Goal: Task Accomplishment & Management: Manage account settings

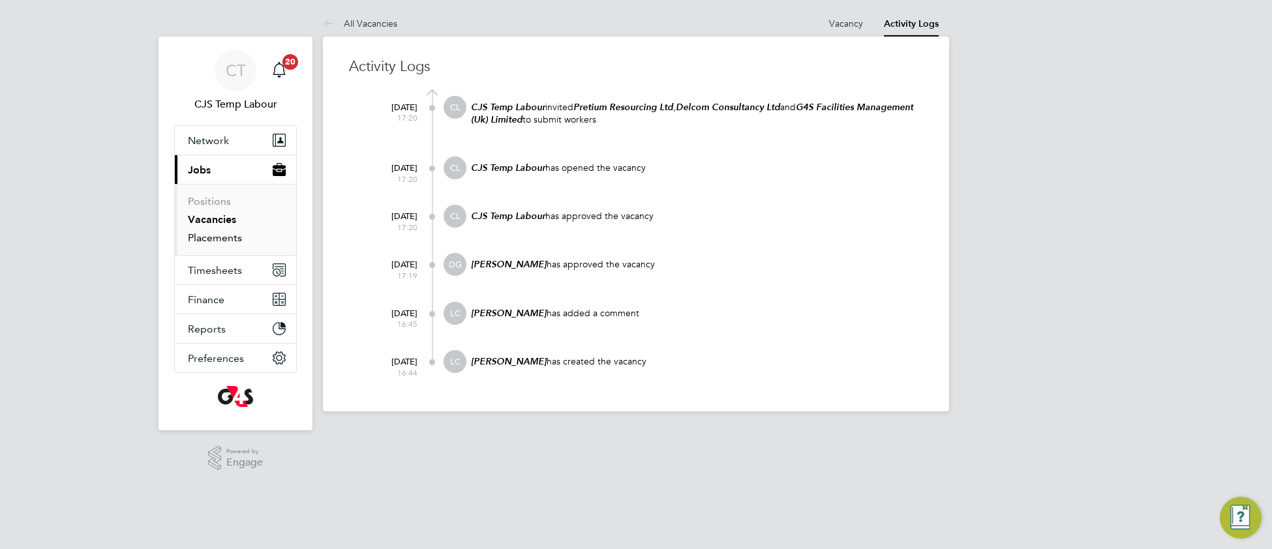
click at [216, 242] on link "Placements" at bounding box center [215, 237] width 54 height 12
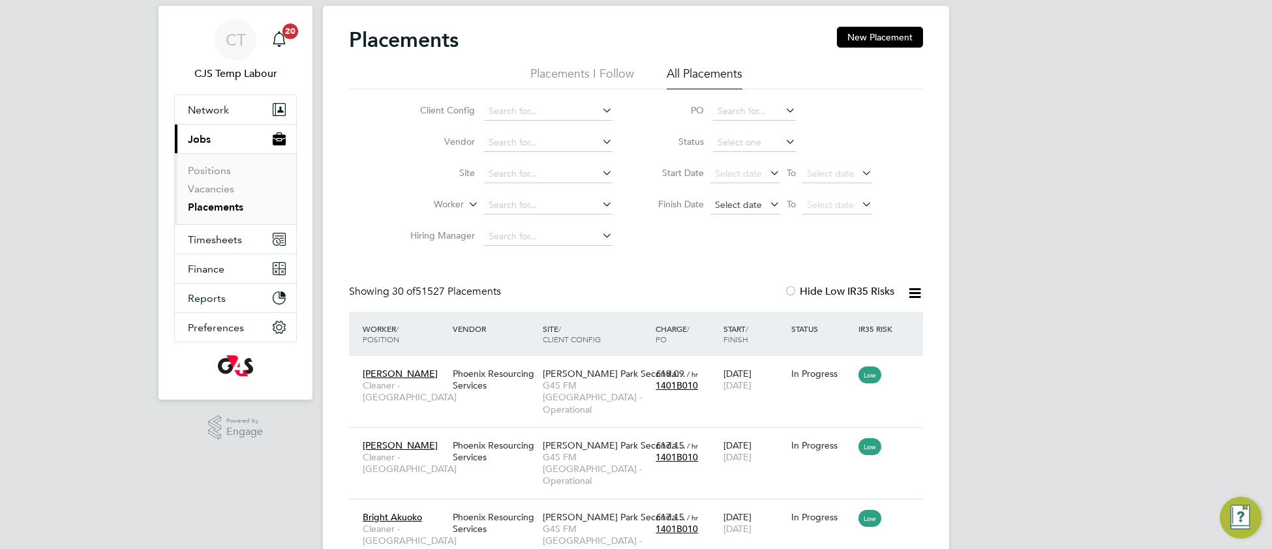
click at [715, 200] on span "Select date" at bounding box center [738, 205] width 47 height 12
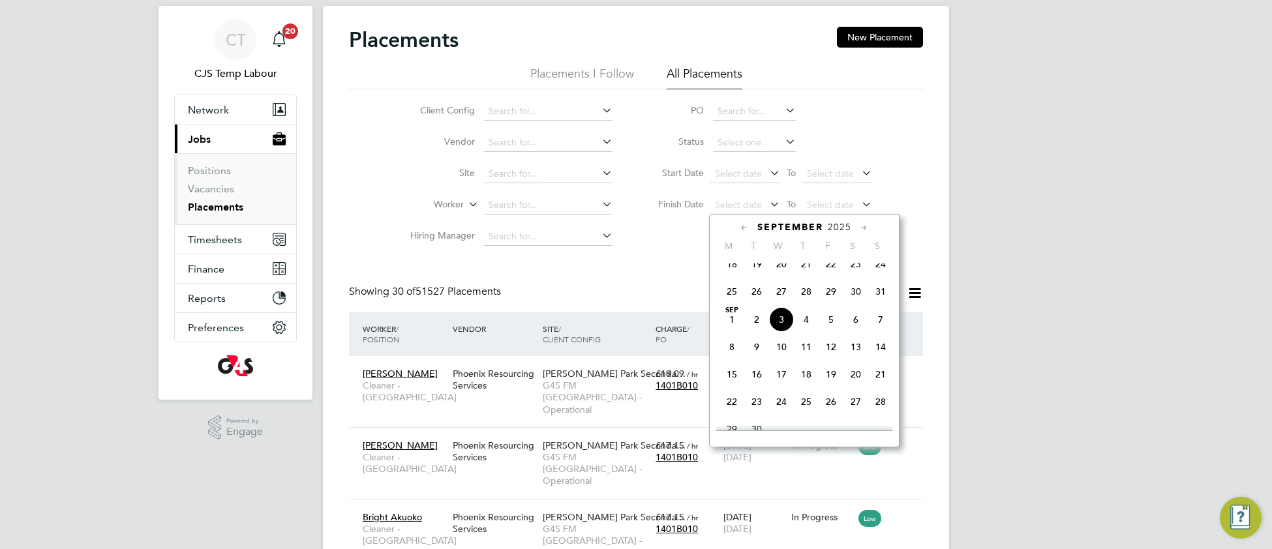
click at [743, 230] on icon at bounding box center [744, 228] width 12 height 14
click at [739, 228] on icon at bounding box center [744, 228] width 12 height 14
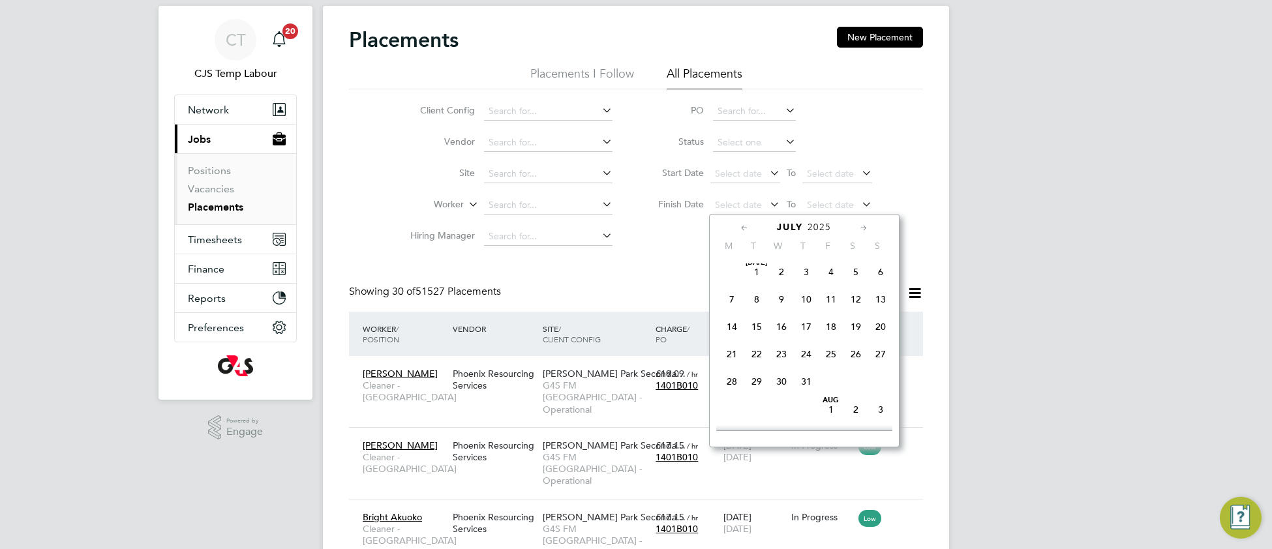
click at [739, 228] on icon at bounding box center [744, 228] width 12 height 14
click at [738, 228] on icon at bounding box center [744, 228] width 12 height 14
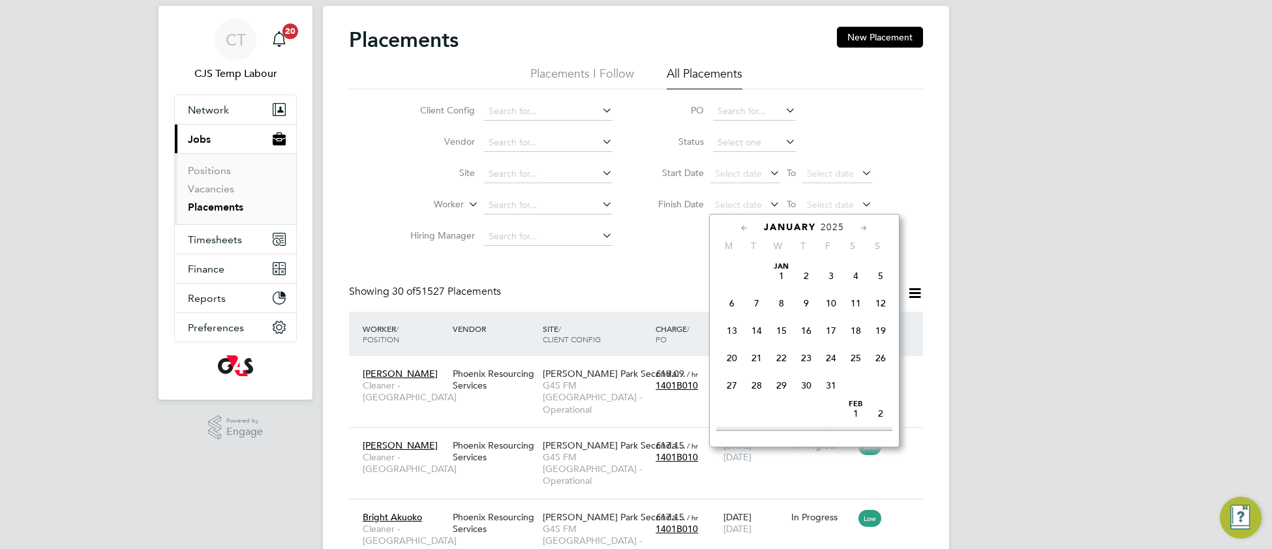
click at [782, 277] on span "Jan 1" at bounding box center [781, 275] width 25 height 25
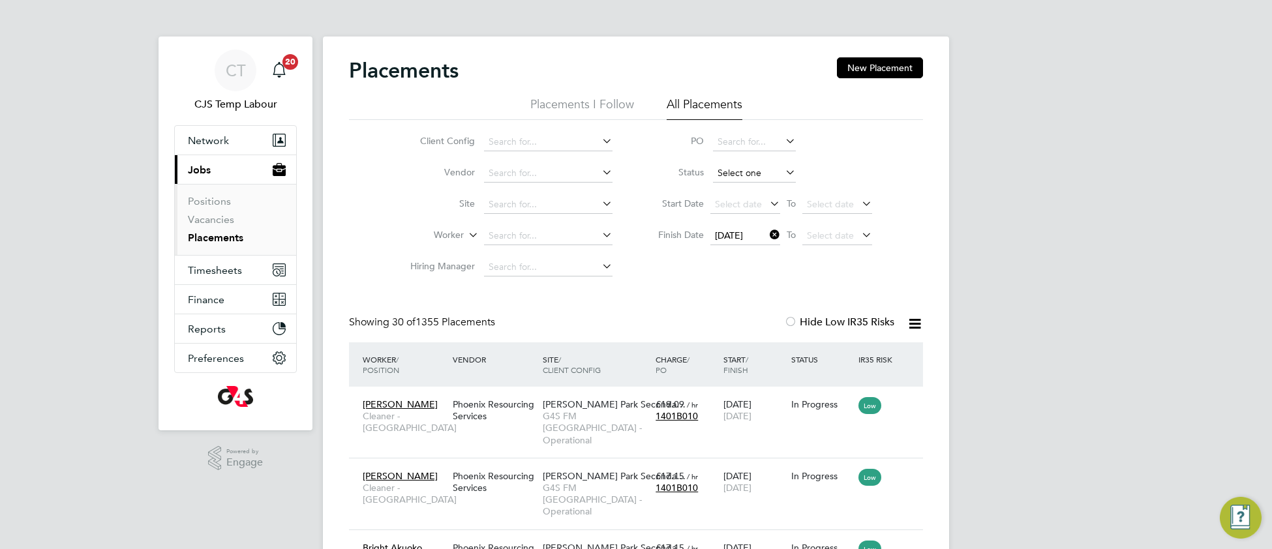
click at [735, 175] on input at bounding box center [754, 173] width 83 height 18
click at [736, 207] on li "Inactive" at bounding box center [754, 208] width 84 height 17
type input "Inactive"
click at [911, 327] on icon at bounding box center [914, 324] width 16 height 16
click at [854, 351] on li "Download Placements Report" at bounding box center [850, 355] width 139 height 18
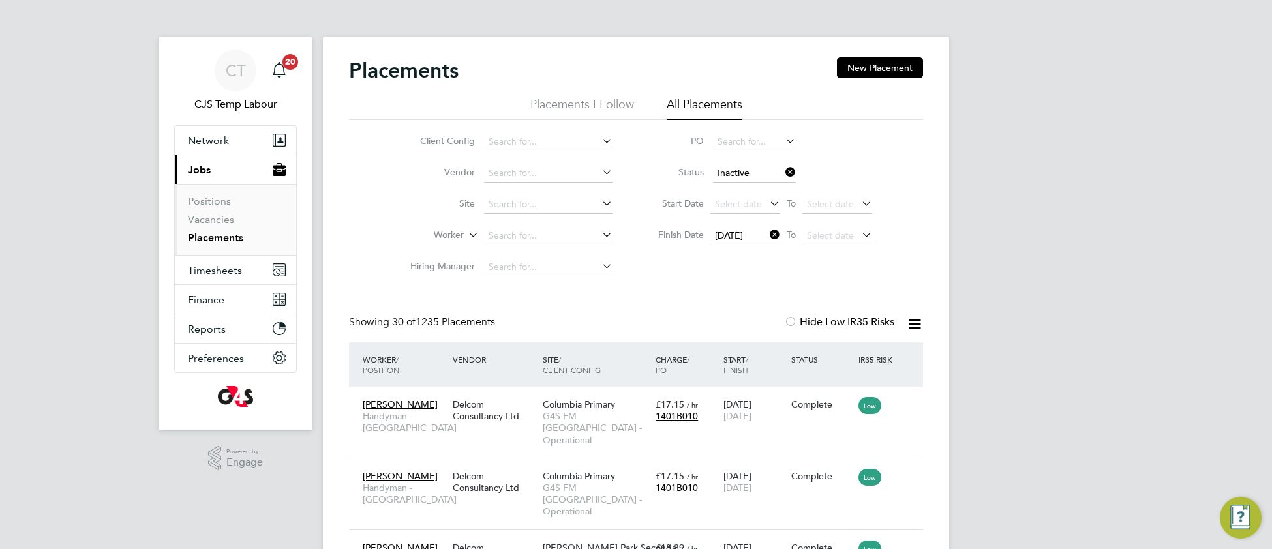
click at [767, 234] on icon at bounding box center [767, 235] width 0 height 18
click at [782, 176] on icon at bounding box center [782, 172] width 0 height 18
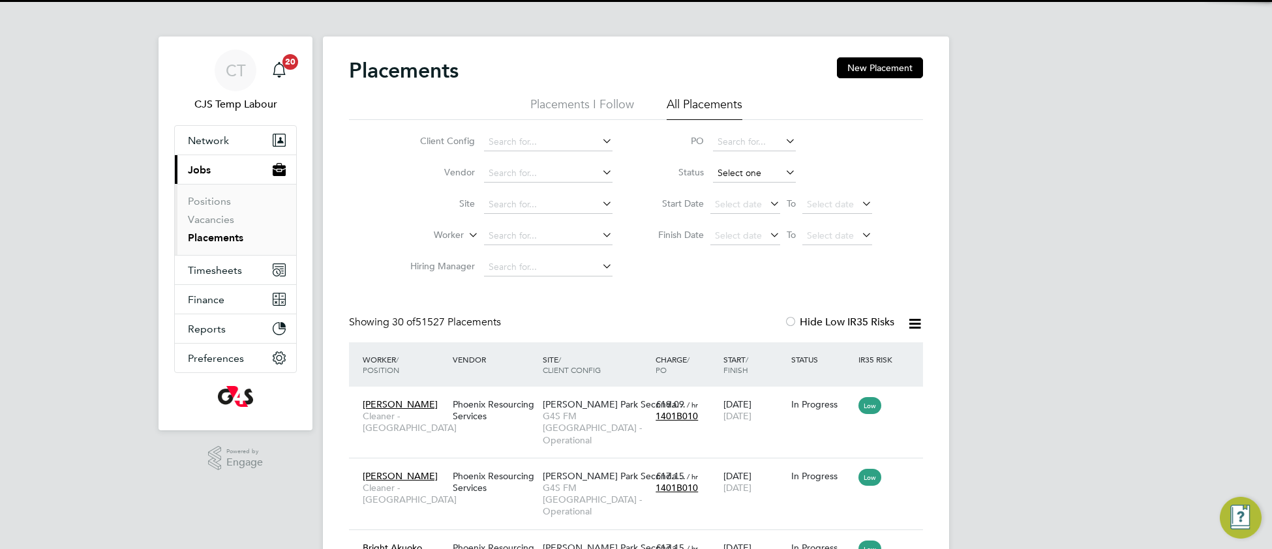
click at [742, 178] on input at bounding box center [754, 173] width 83 height 18
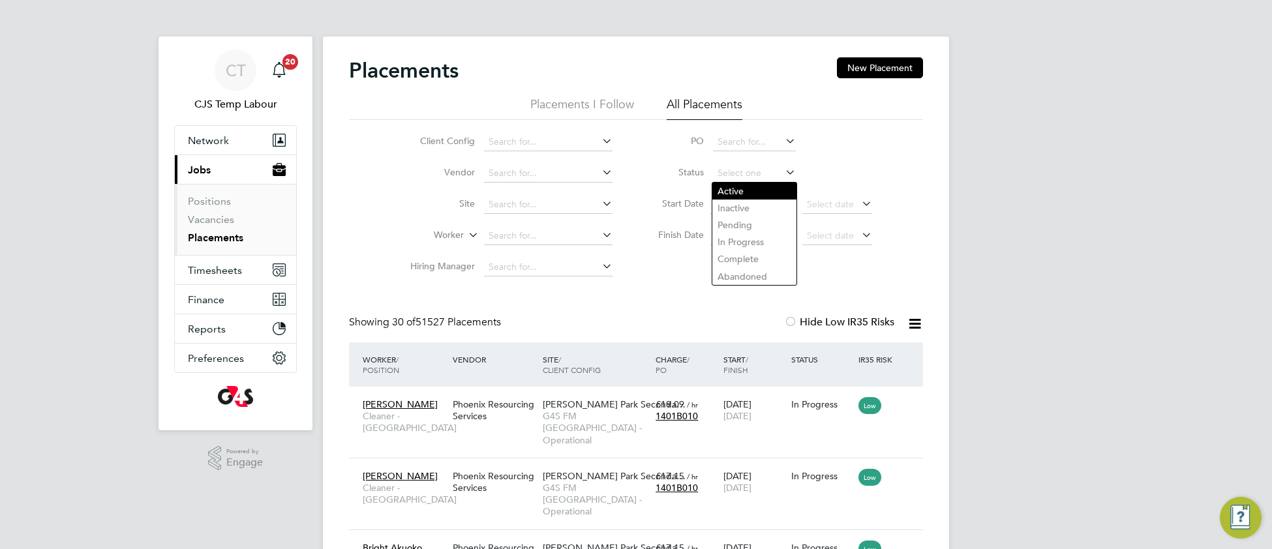
click at [755, 187] on li "Active" at bounding box center [754, 191] width 84 height 17
type input "Active"
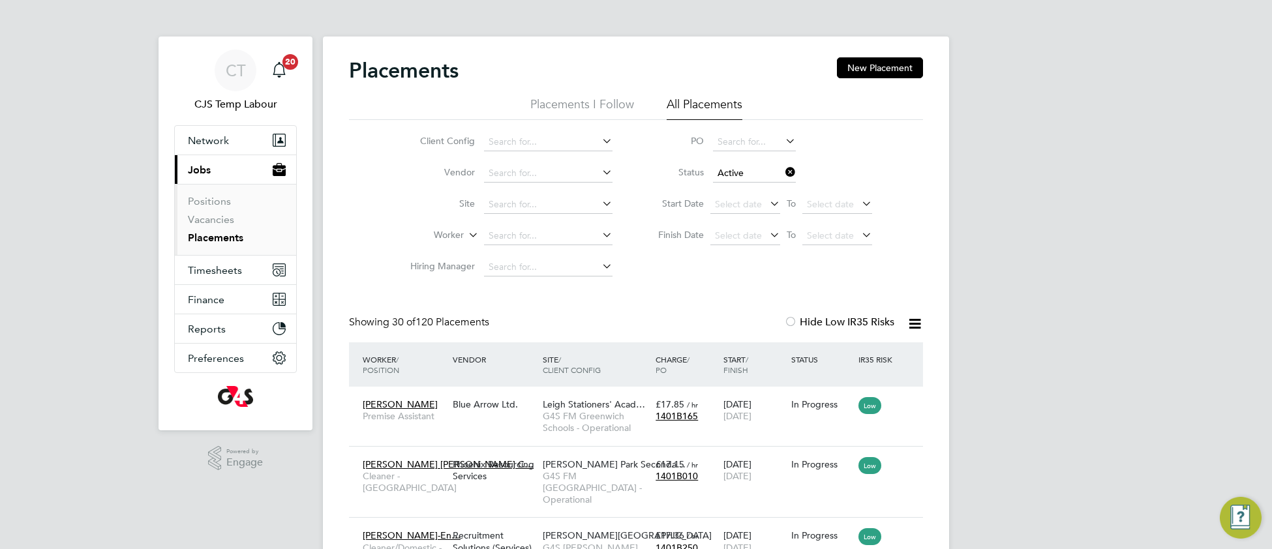
click at [908, 321] on icon at bounding box center [914, 324] width 16 height 16
click at [840, 357] on li "Download Placements Report" at bounding box center [850, 355] width 139 height 18
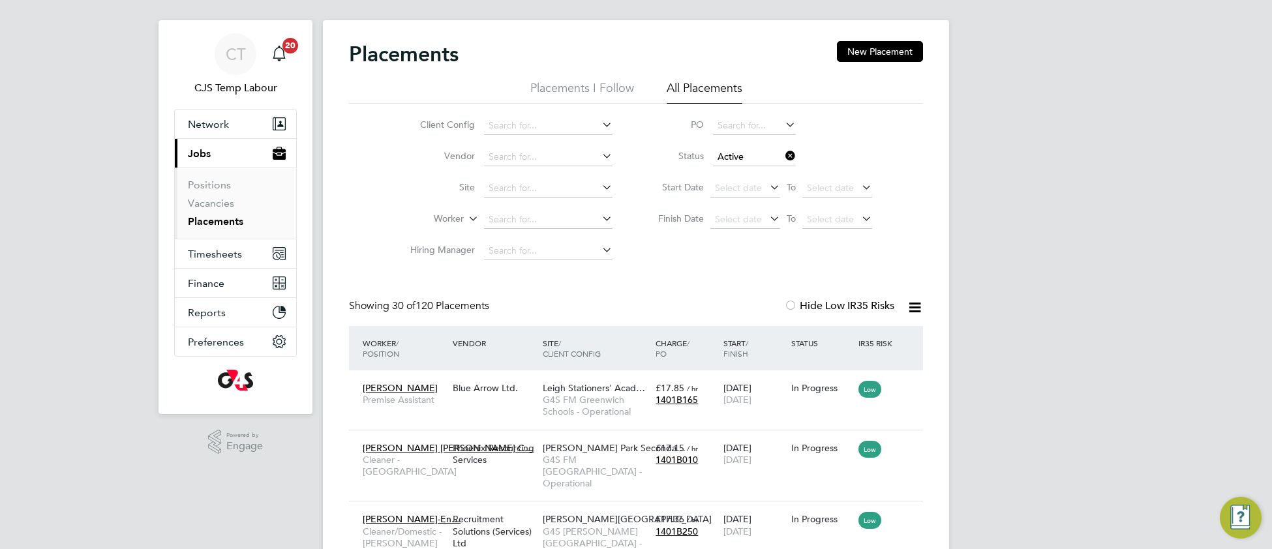
scroll to position [31, 0]
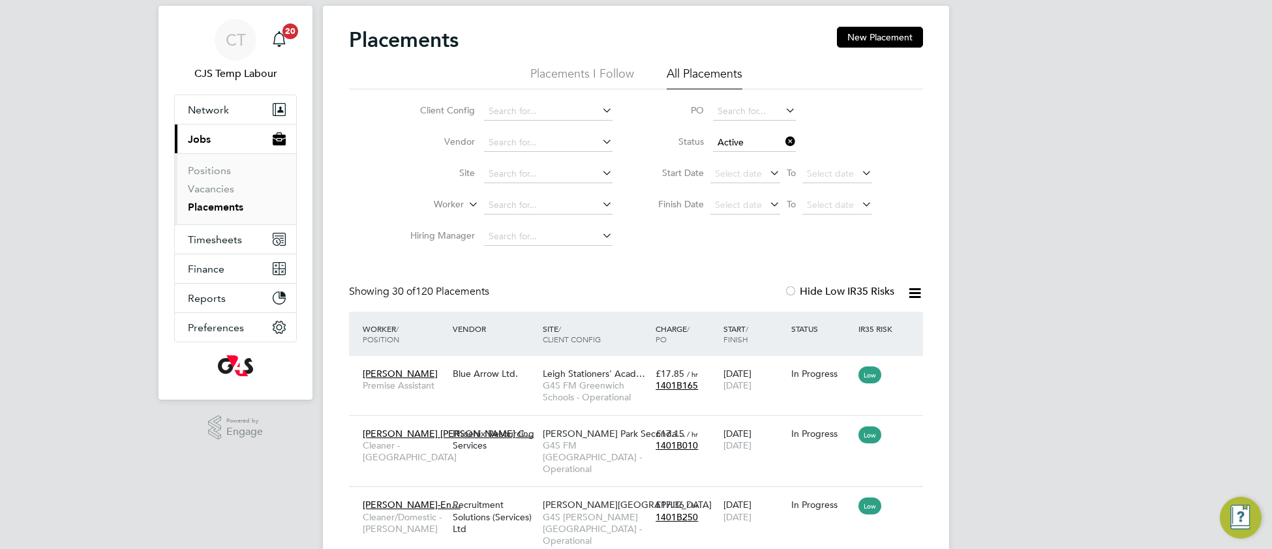
click at [913, 293] on icon at bounding box center [914, 293] width 16 height 16
click at [841, 325] on li "Download Placements Report" at bounding box center [850, 324] width 139 height 18
click at [197, 111] on span "Network" at bounding box center [208, 110] width 41 height 12
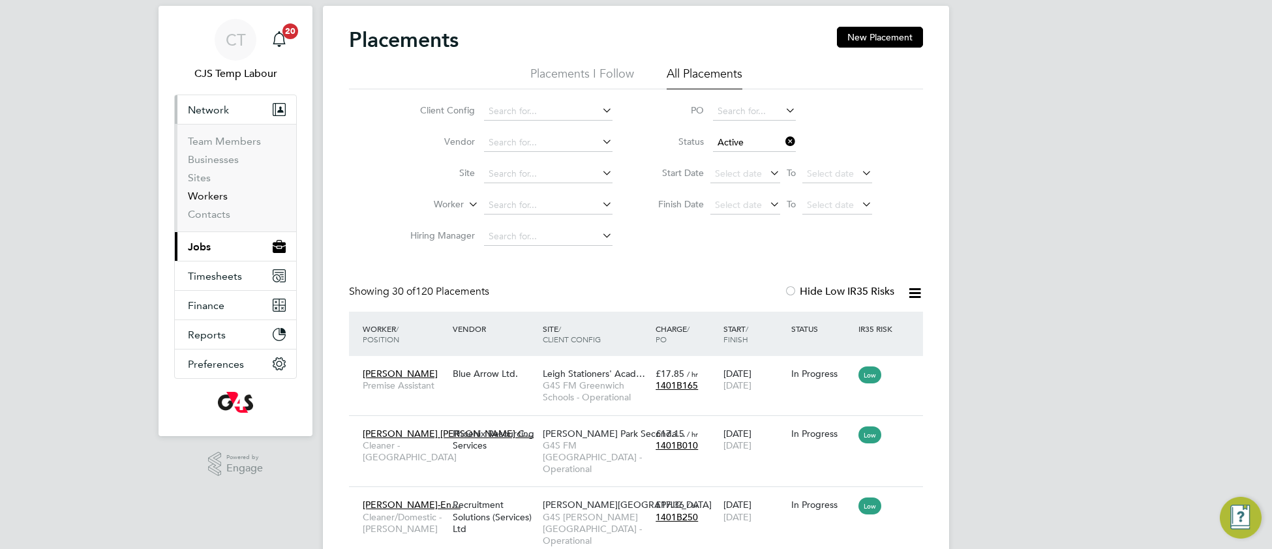
click at [207, 198] on link "Workers" at bounding box center [208, 196] width 40 height 12
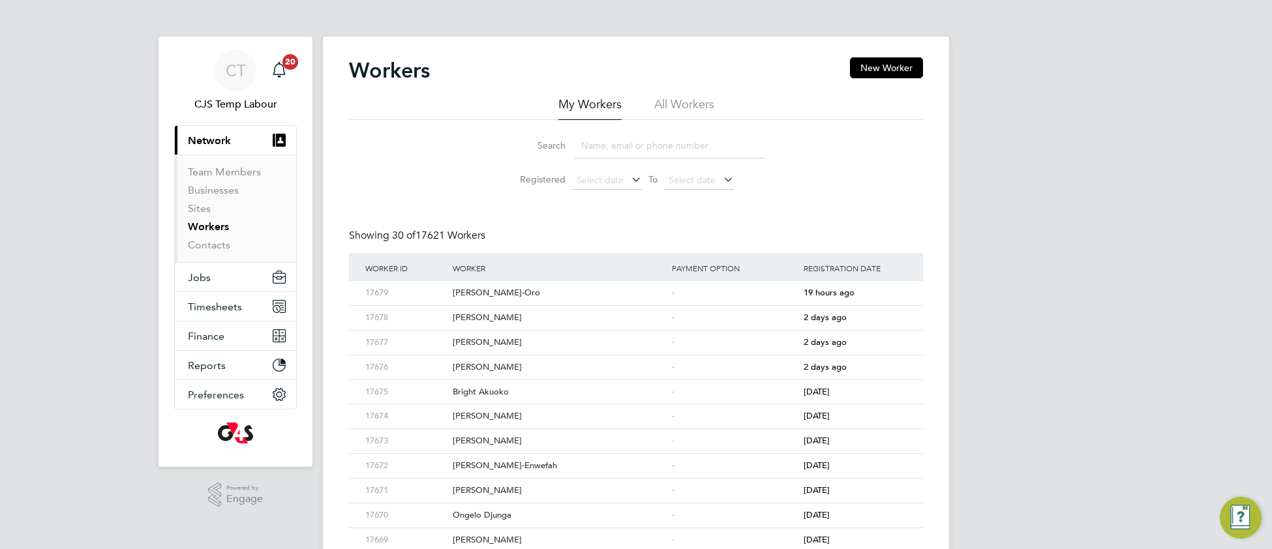
click at [689, 108] on li "All Workers" at bounding box center [684, 108] width 60 height 23
click at [649, 145] on input at bounding box center [669, 145] width 190 height 25
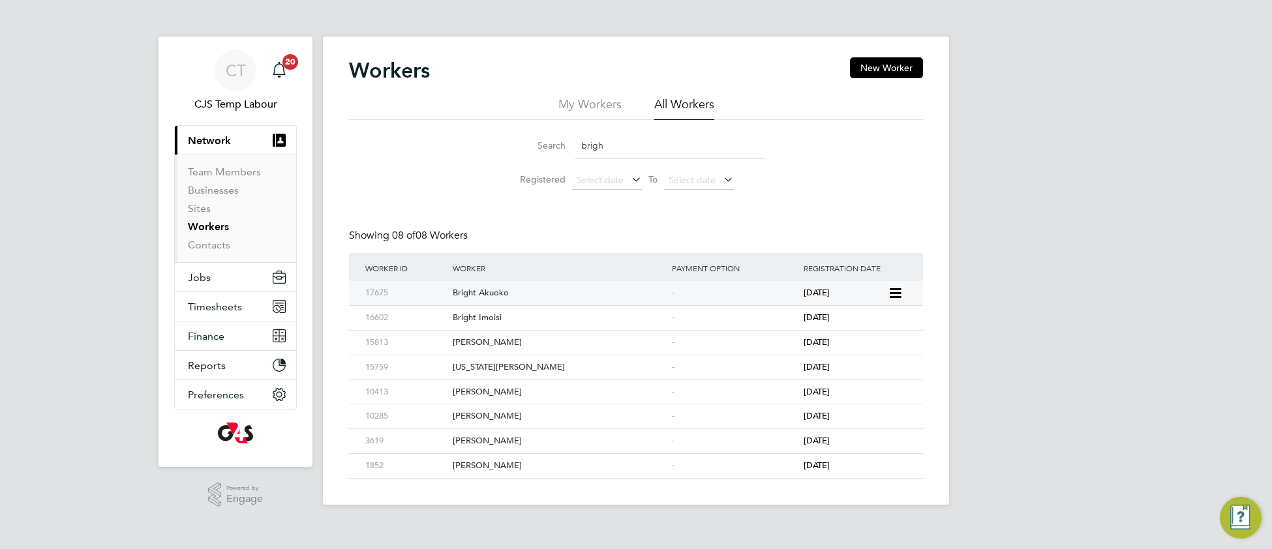
click at [658, 297] on div "Bright Akuoko" at bounding box center [558, 293] width 219 height 24
drag, startPoint x: 623, startPoint y: 145, endPoint x: 567, endPoint y: 151, distance: 56.4
click at [567, 151] on div "Search brigh" at bounding box center [636, 145] width 258 height 25
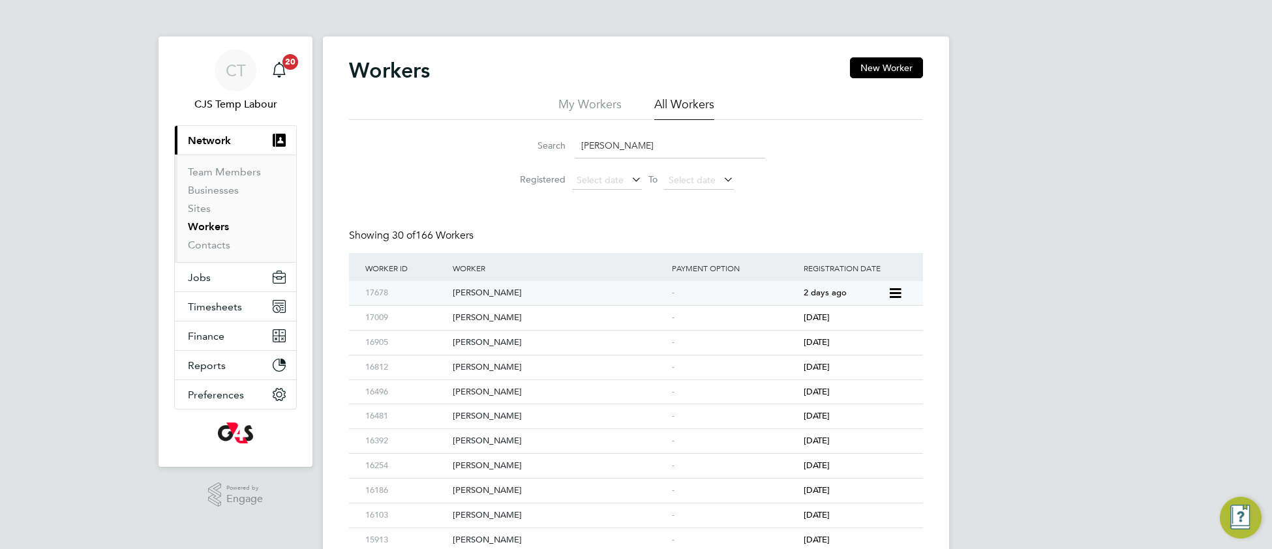
click at [521, 303] on div "Alex Nwankpa" at bounding box center [558, 293] width 219 height 24
drag, startPoint x: 617, startPoint y: 149, endPoint x: 549, endPoint y: 134, distance: 69.5
click at [549, 134] on div "Search alex" at bounding box center [636, 145] width 258 height 25
click at [588, 142] on input "alex" at bounding box center [669, 145] width 190 height 25
drag, startPoint x: 619, startPoint y: 147, endPoint x: 544, endPoint y: 145, distance: 75.7
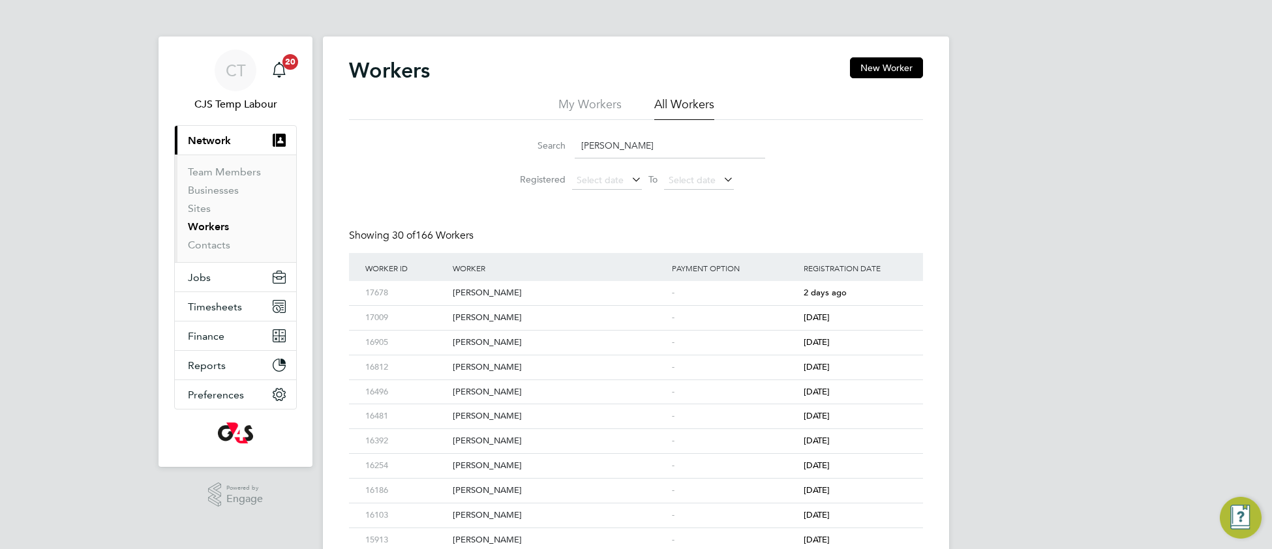
click at [544, 145] on div "Search alex" at bounding box center [636, 145] width 258 height 25
paste input "Fatimazahra El Aouni"
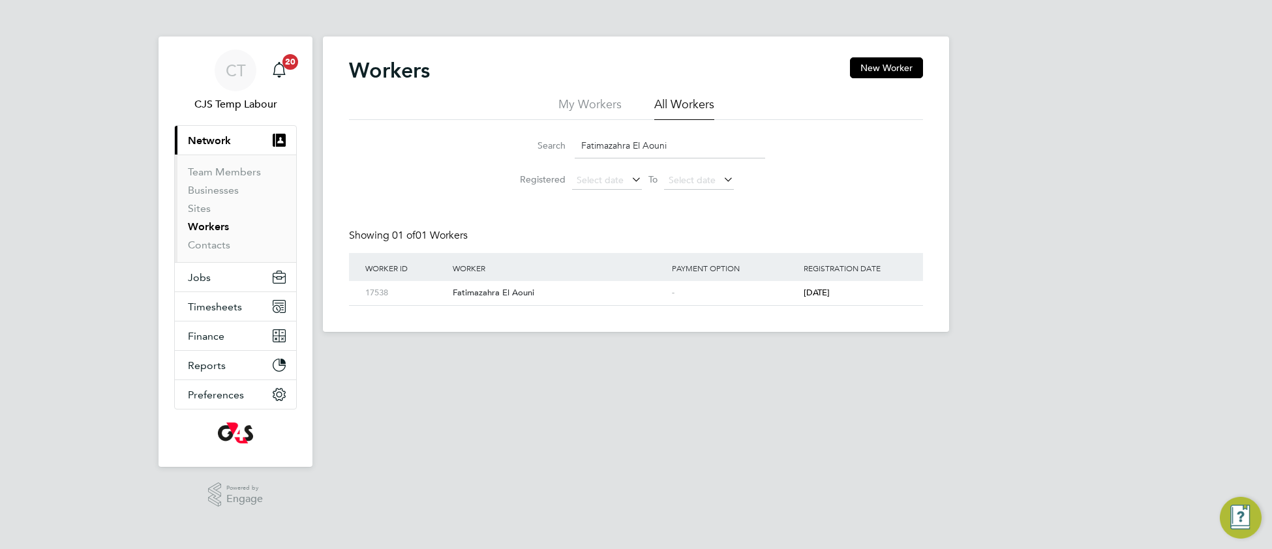
drag, startPoint x: 682, startPoint y: 148, endPoint x: 577, endPoint y: 140, distance: 105.3
click at [577, 140] on input "Fatimazahra El Aouni" at bounding box center [669, 145] width 190 height 25
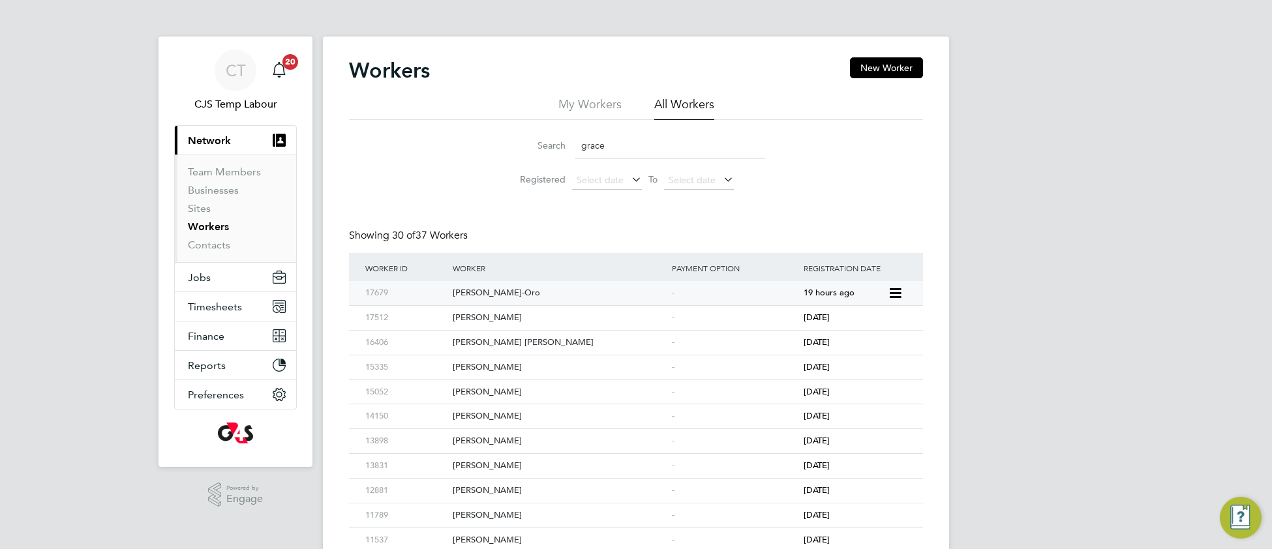
click at [537, 297] on div "Grace Bello-Oro" at bounding box center [558, 293] width 219 height 24
drag, startPoint x: 609, startPoint y: 147, endPoint x: 564, endPoint y: 145, distance: 45.1
click at [565, 145] on div "Search grace" at bounding box center [636, 145] width 258 height 25
click at [590, 290] on div "James Silva Velandia" at bounding box center [558, 293] width 219 height 24
drag, startPoint x: 617, startPoint y: 147, endPoint x: 569, endPoint y: 149, distance: 47.7
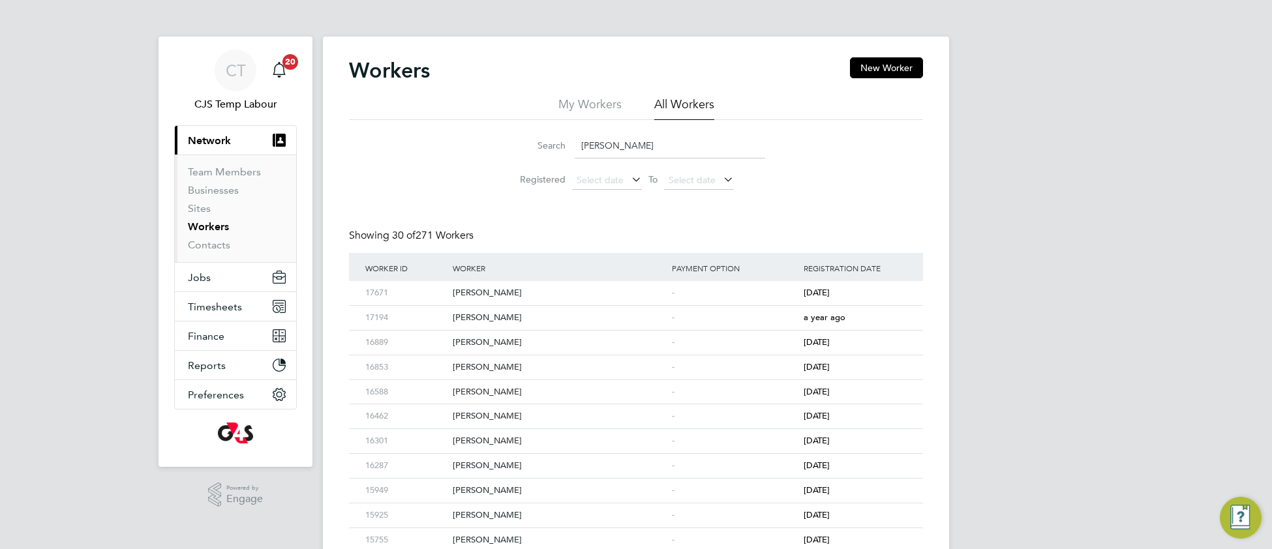
click at [569, 149] on div "Search james" at bounding box center [636, 145] width 258 height 25
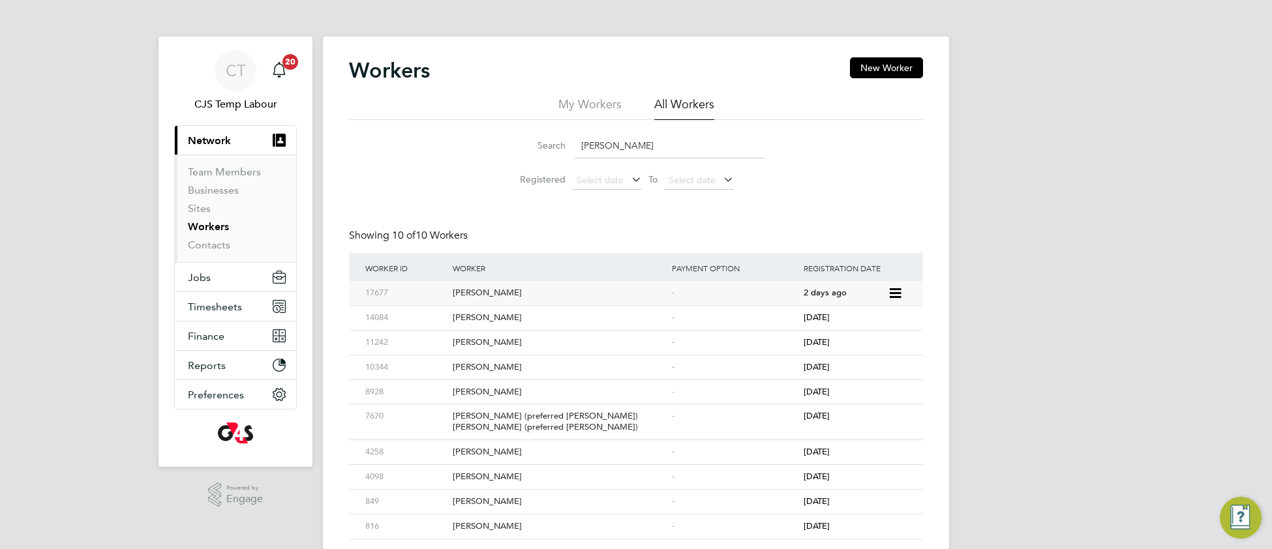
click at [550, 299] on div "Michael Ejionye" at bounding box center [558, 293] width 219 height 24
drag, startPoint x: 632, startPoint y: 149, endPoint x: 575, endPoint y: 153, distance: 57.6
click at [575, 153] on input "michael e" at bounding box center [669, 145] width 190 height 25
paste input "Phul Kumari Gurung"
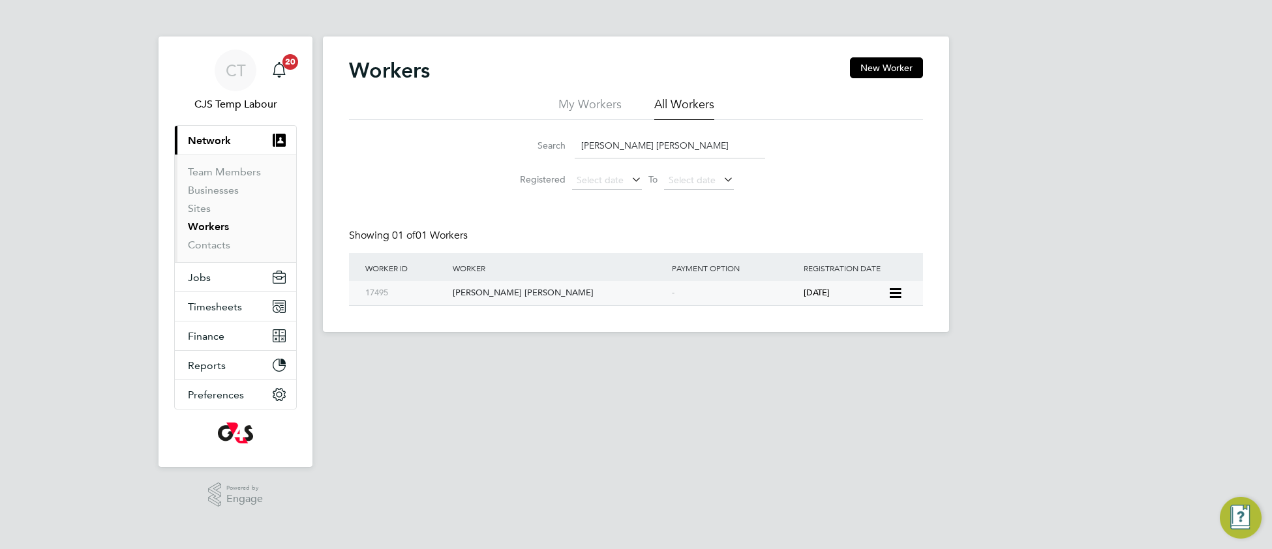
click at [632, 298] on div "Phul Kumari Gurung" at bounding box center [558, 293] width 219 height 24
click at [672, 151] on input "Phul Kumari Gurung" at bounding box center [669, 145] width 190 height 25
drag, startPoint x: 642, startPoint y: 141, endPoint x: 576, endPoint y: 145, distance: 65.9
click at [576, 145] on input "Phul Kumari Gurung" at bounding box center [669, 145] width 190 height 25
paste input "Rofiat Eniola Moshood"
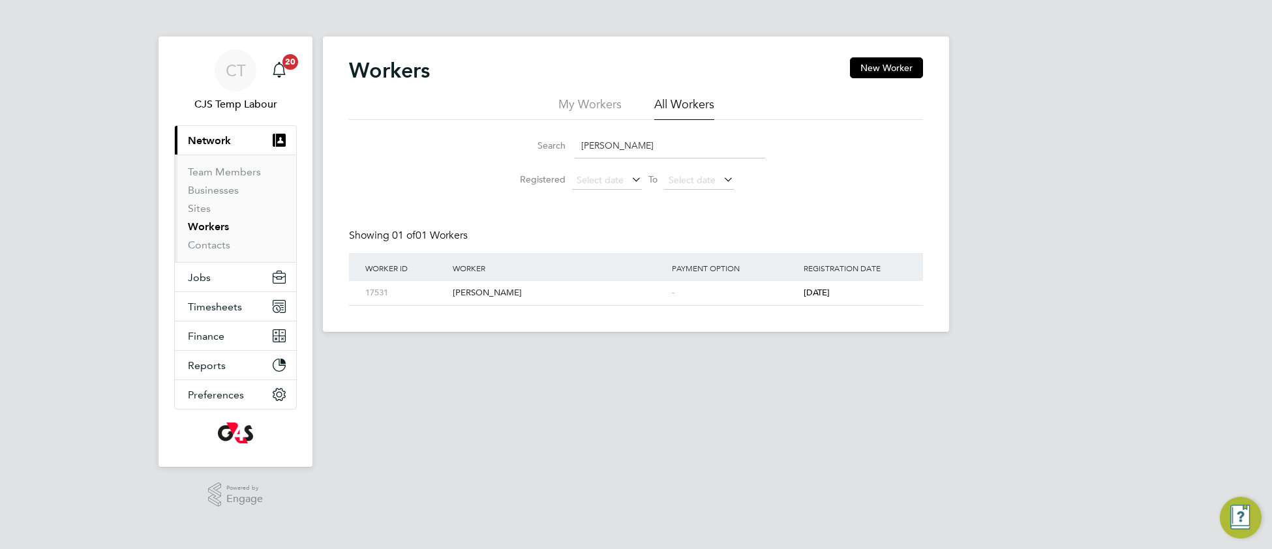
drag, startPoint x: 686, startPoint y: 145, endPoint x: 563, endPoint y: 121, distance: 125.6
click at [563, 121] on div "Search Rofiat Eniola Moshood Registered Select date To Select date" at bounding box center [636, 158] width 574 height 76
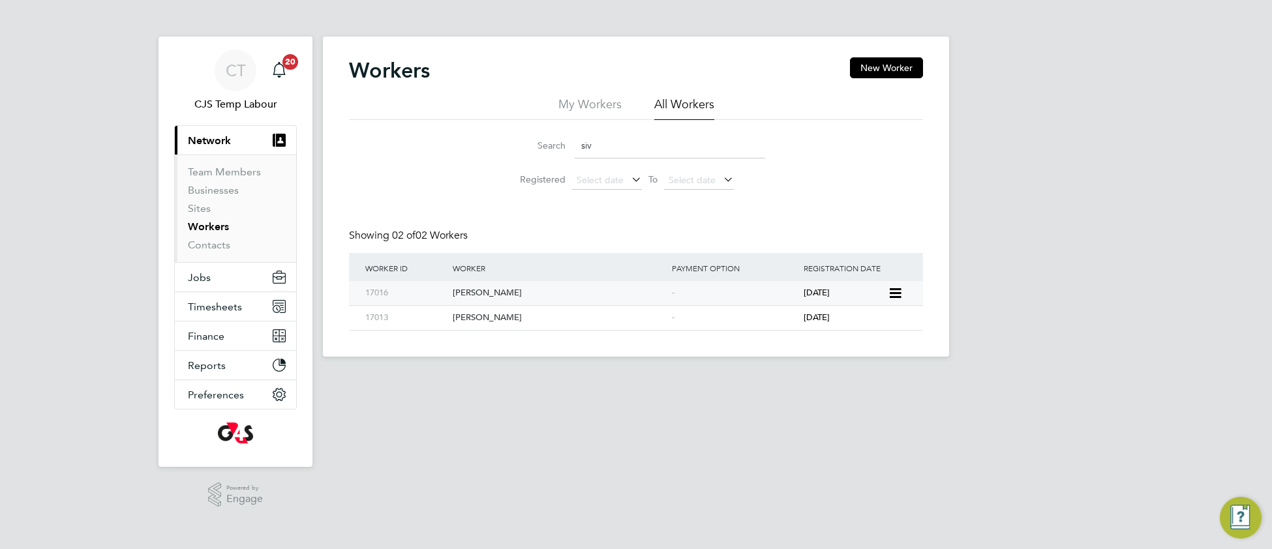
click at [526, 286] on div "Sivanasan Reddy" at bounding box center [558, 293] width 219 height 24
drag, startPoint x: 601, startPoint y: 147, endPoint x: 541, endPoint y: 149, distance: 60.7
click at [525, 143] on div "Search siv" at bounding box center [636, 145] width 258 height 25
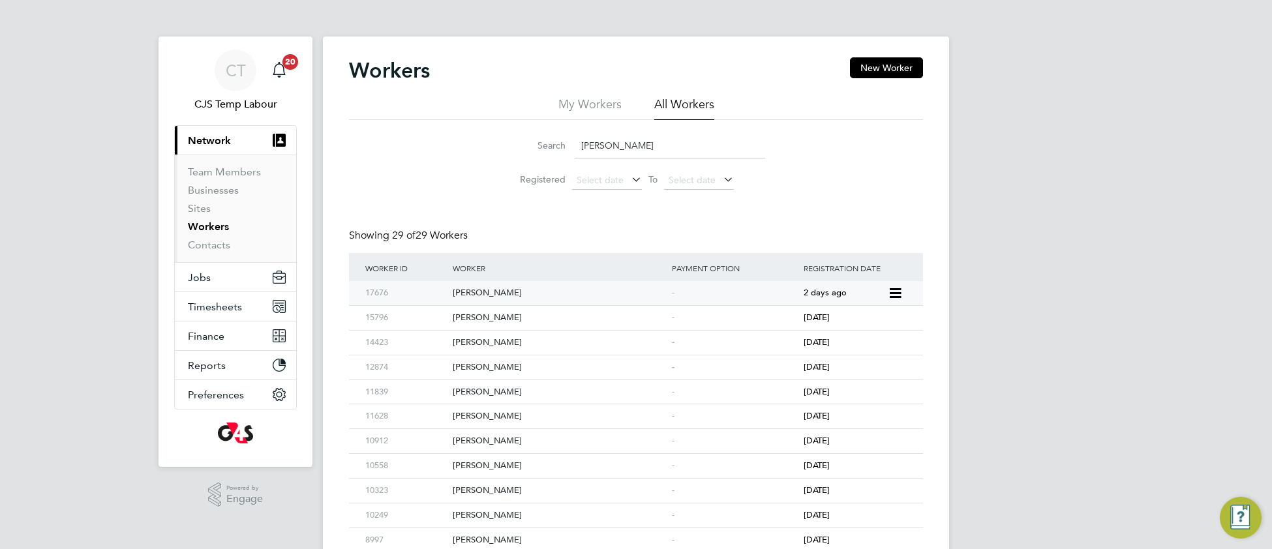
type input "ross"
click at [560, 295] on div "Ross Howard" at bounding box center [558, 293] width 219 height 24
click at [211, 310] on span "Timesheets" at bounding box center [215, 307] width 54 height 12
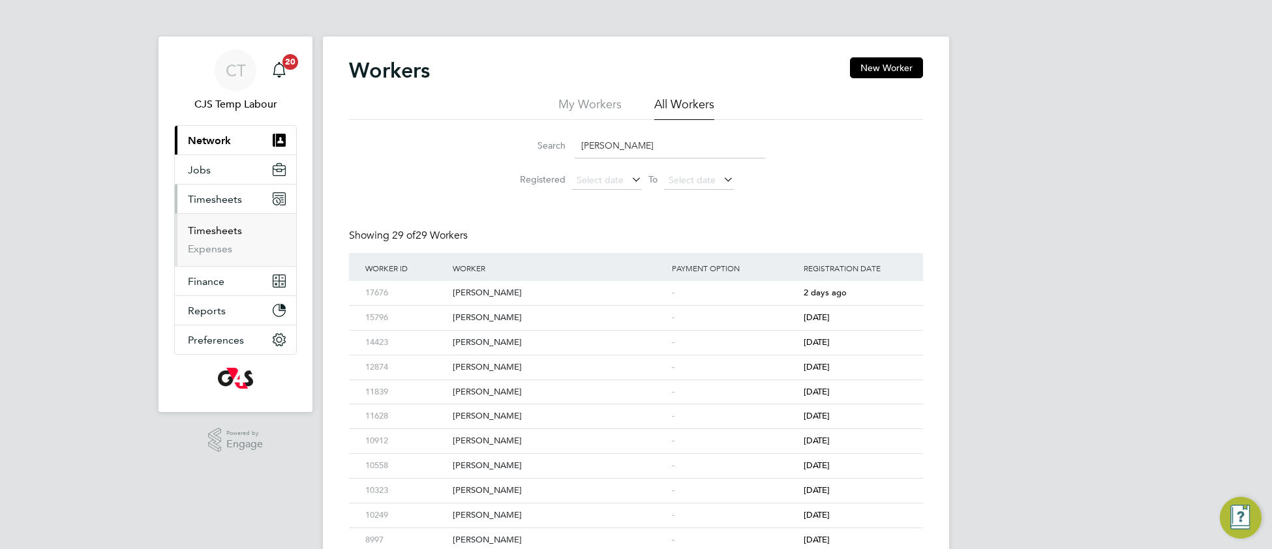
click at [219, 236] on link "Timesheets" at bounding box center [215, 230] width 54 height 12
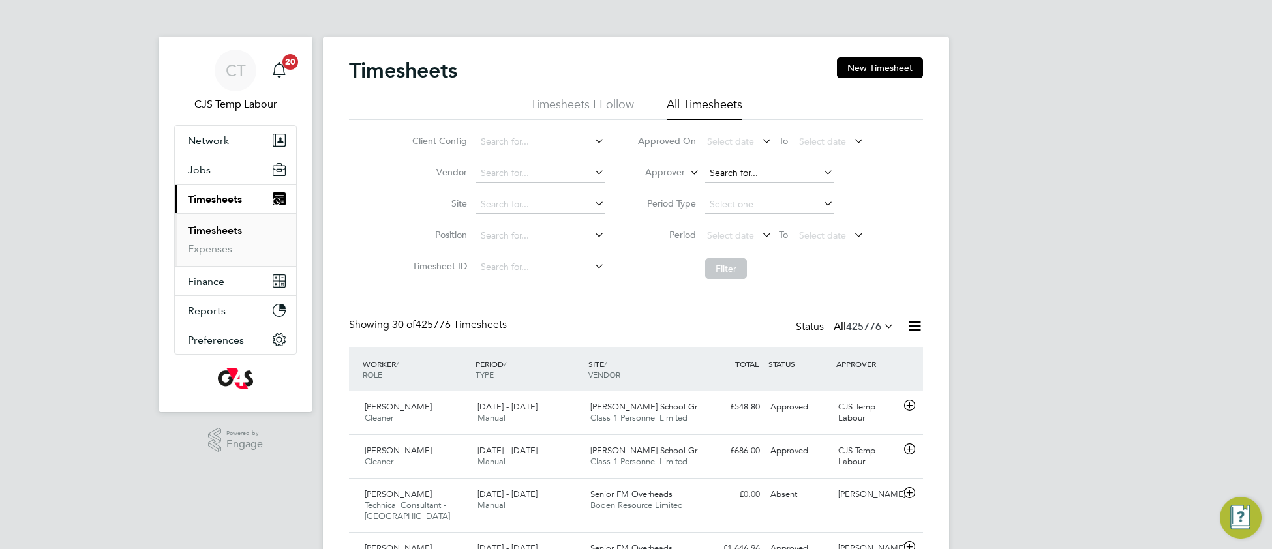
scroll to position [44, 112]
click at [687, 175] on icon at bounding box center [687, 169] width 0 height 12
click at [666, 188] on li "Worker" at bounding box center [652, 187] width 65 height 17
click at [733, 171] on input at bounding box center [769, 173] width 128 height 18
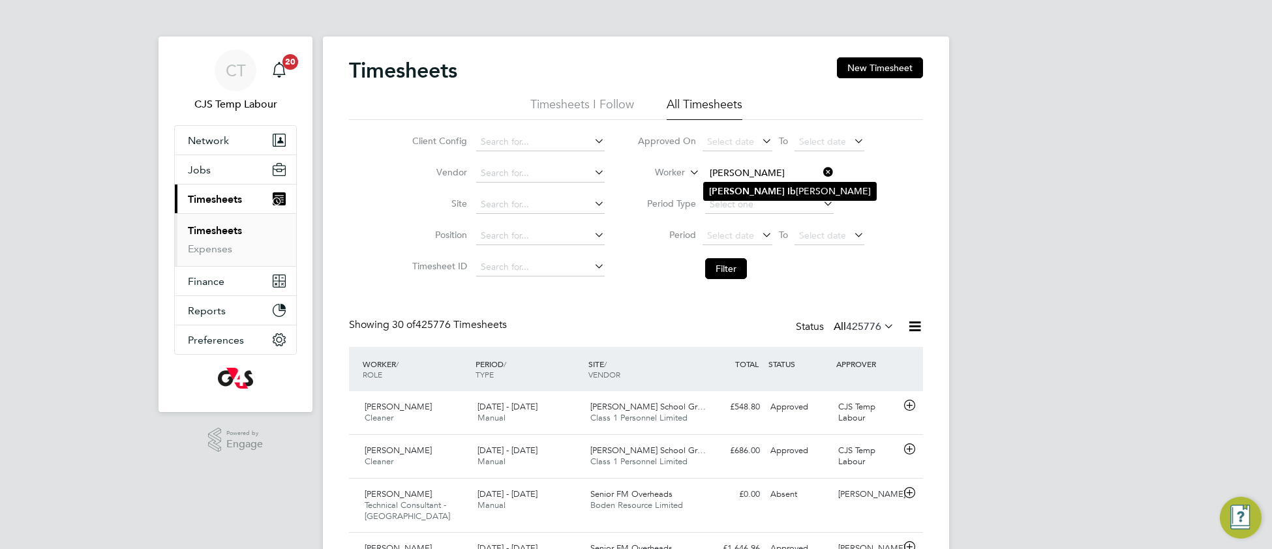
click at [737, 191] on b "Michelle" at bounding box center [747, 191] width 76 height 11
type input "Michelle Ibanez-Martín"
click at [721, 274] on button "Filter" at bounding box center [726, 268] width 42 height 21
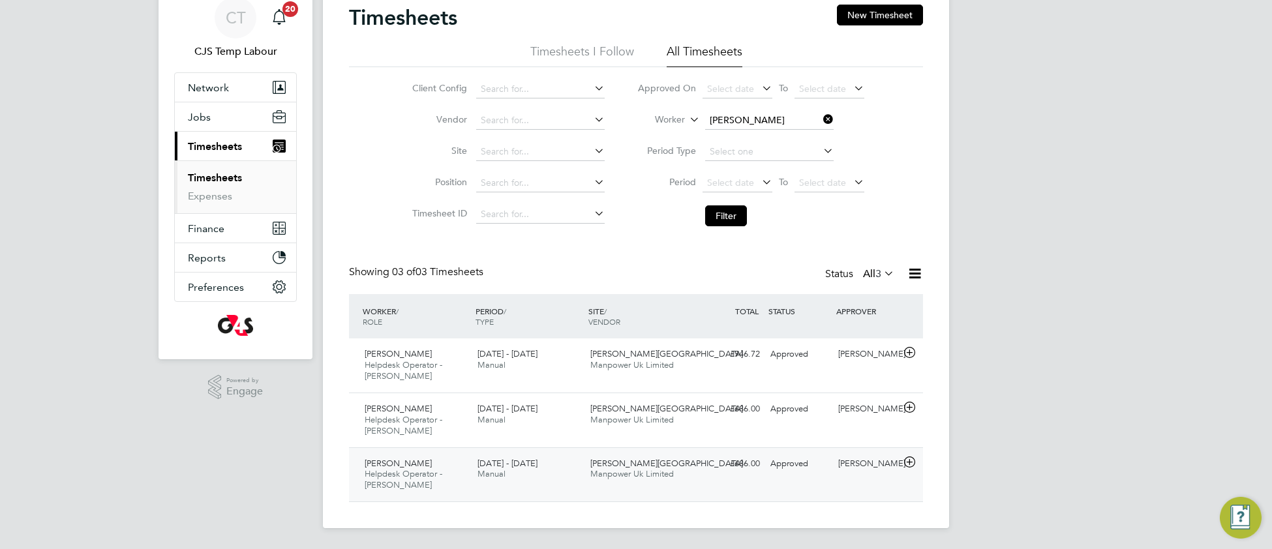
click at [629, 471] on span "Manpower Uk Limited" at bounding box center [631, 473] width 83 height 11
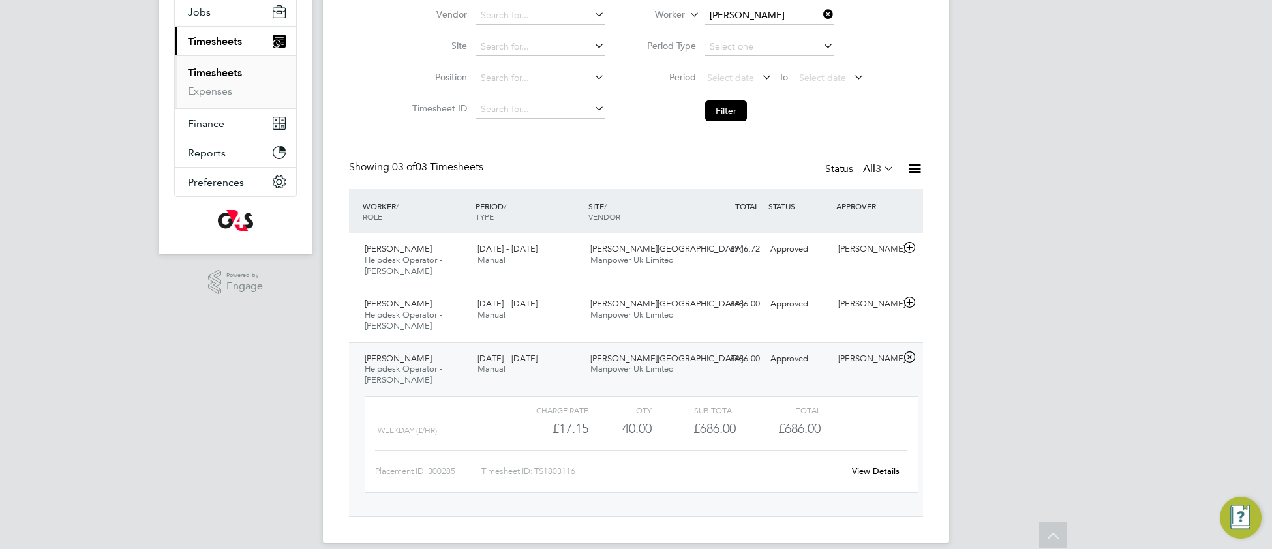
click at [876, 468] on link "View Details" at bounding box center [876, 471] width 48 height 11
click at [698, 314] on div "£686.00 Approved" at bounding box center [731, 304] width 68 height 22
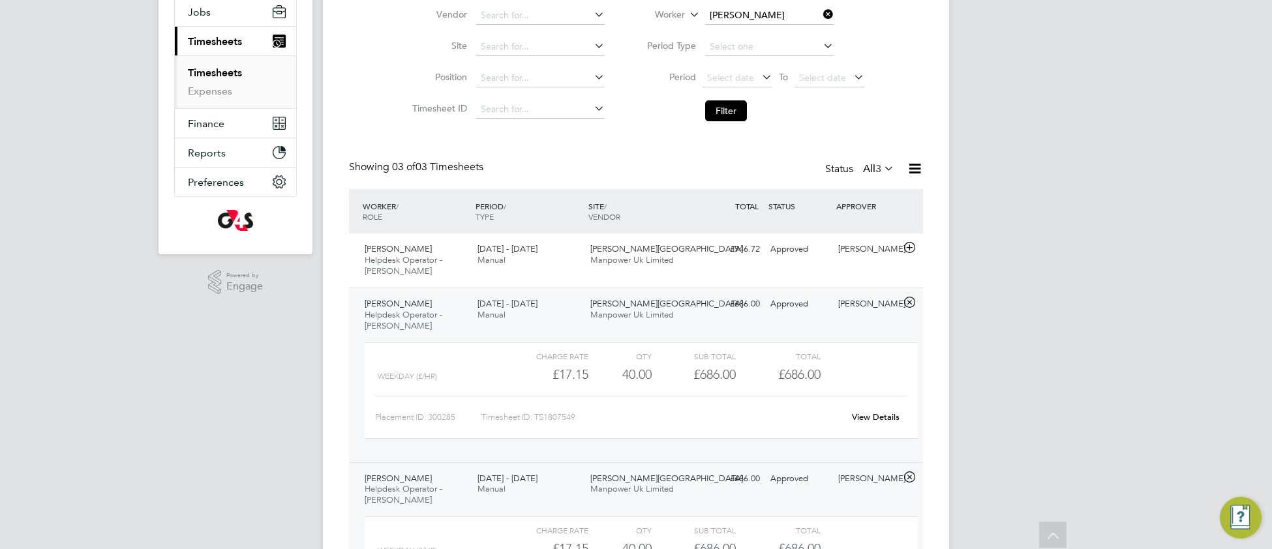
click at [892, 422] on link "View Details" at bounding box center [876, 416] width 48 height 11
click at [887, 418] on link "View Details" at bounding box center [876, 416] width 48 height 11
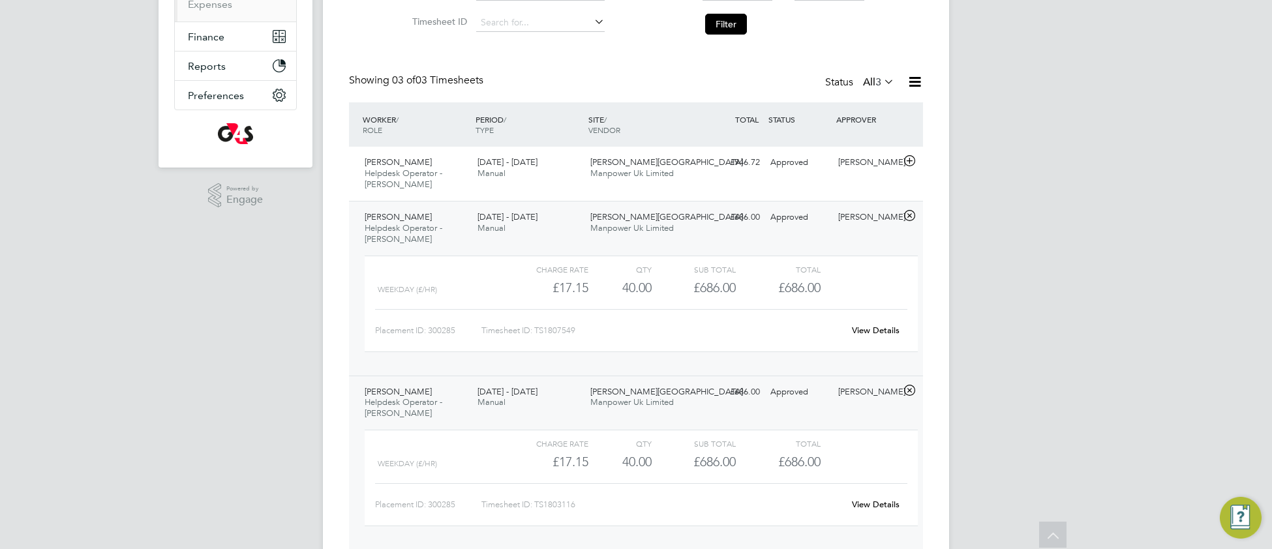
scroll to position [245, 0]
click at [867, 507] on link "View Details" at bounding box center [876, 503] width 48 height 11
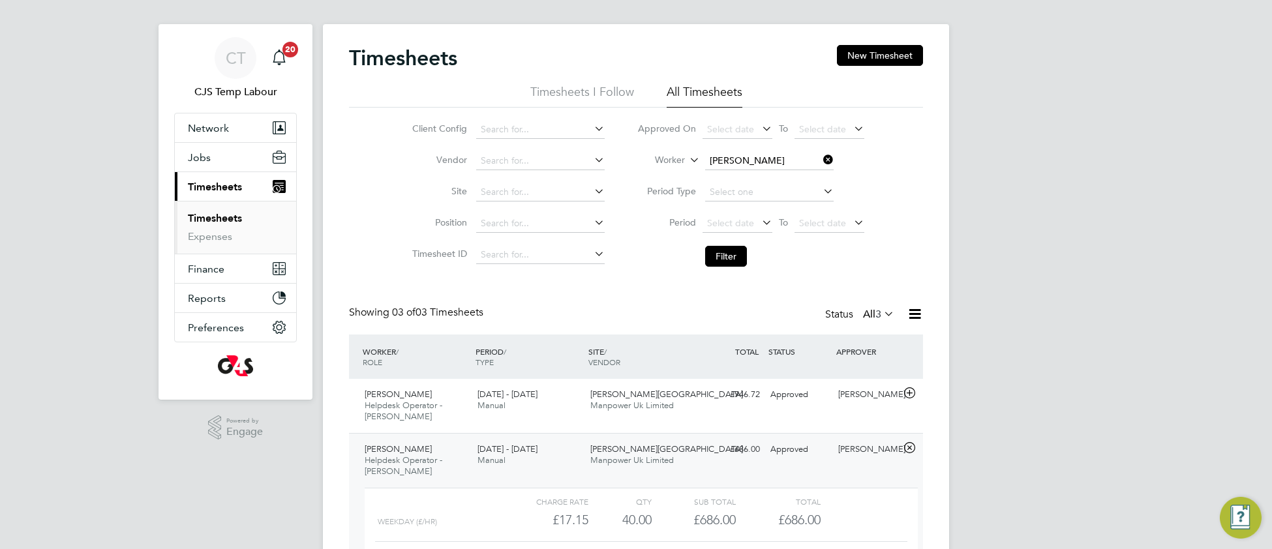
scroll to position [0, 0]
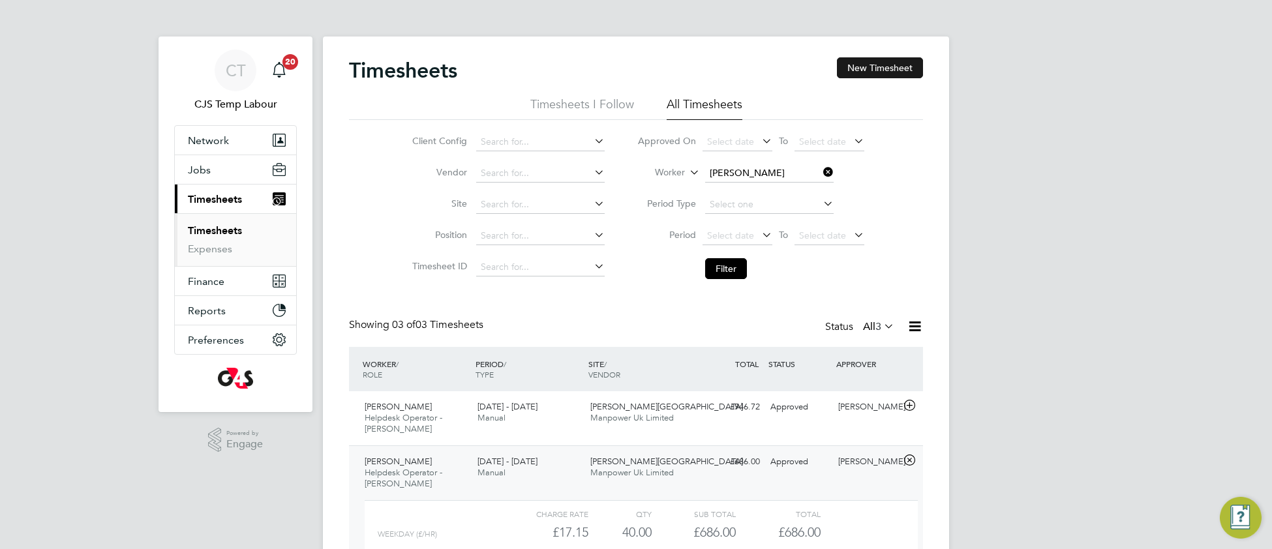
click at [876, 68] on button "New Timesheet" at bounding box center [880, 67] width 86 height 21
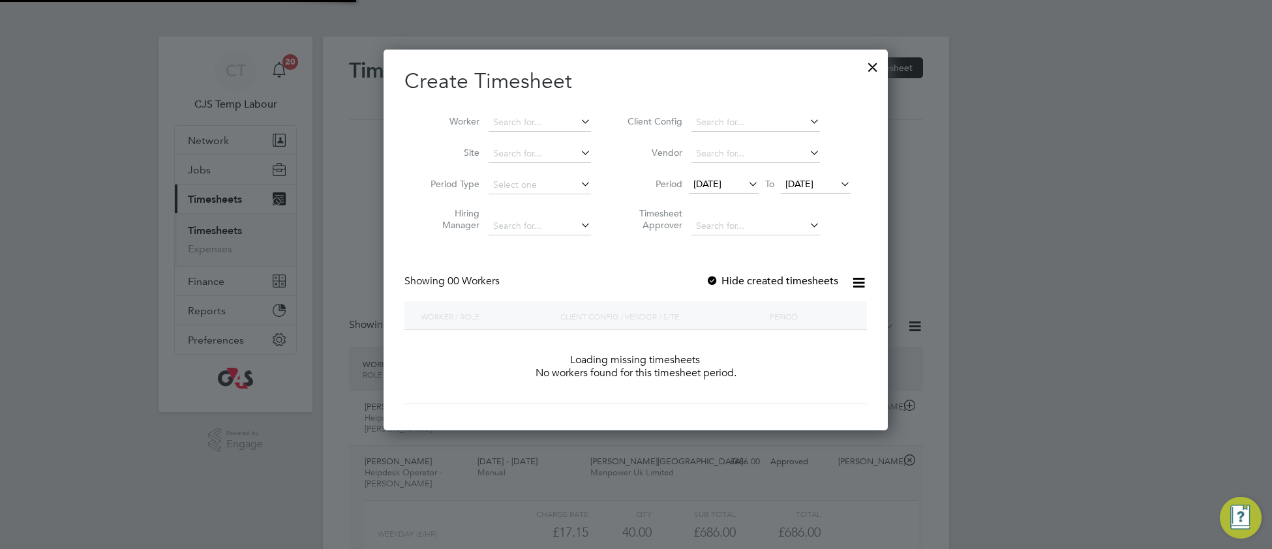
scroll to position [367, 505]
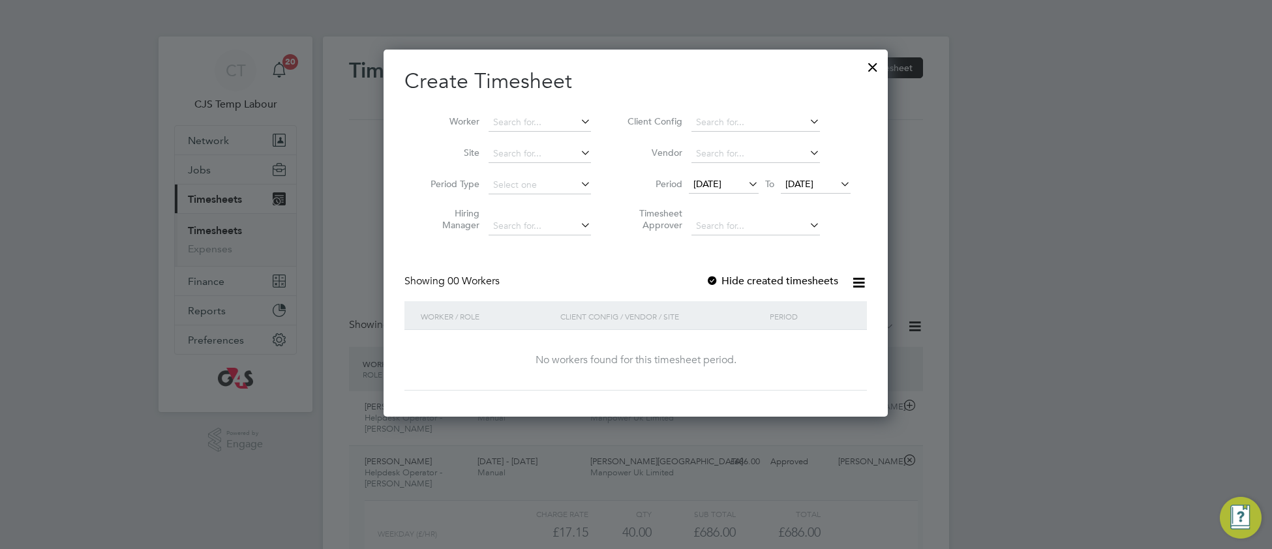
click at [717, 187] on span "20 Aug 2025" at bounding box center [707, 184] width 28 height 12
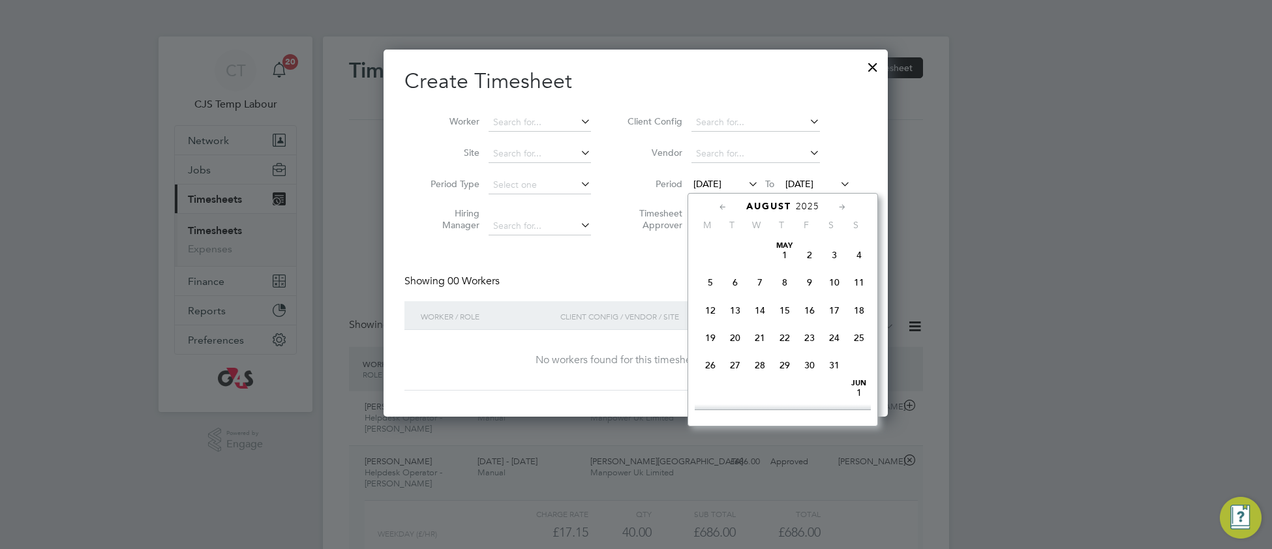
scroll to position [481, 0]
click at [711, 282] on span "11" at bounding box center [710, 269] width 25 height 25
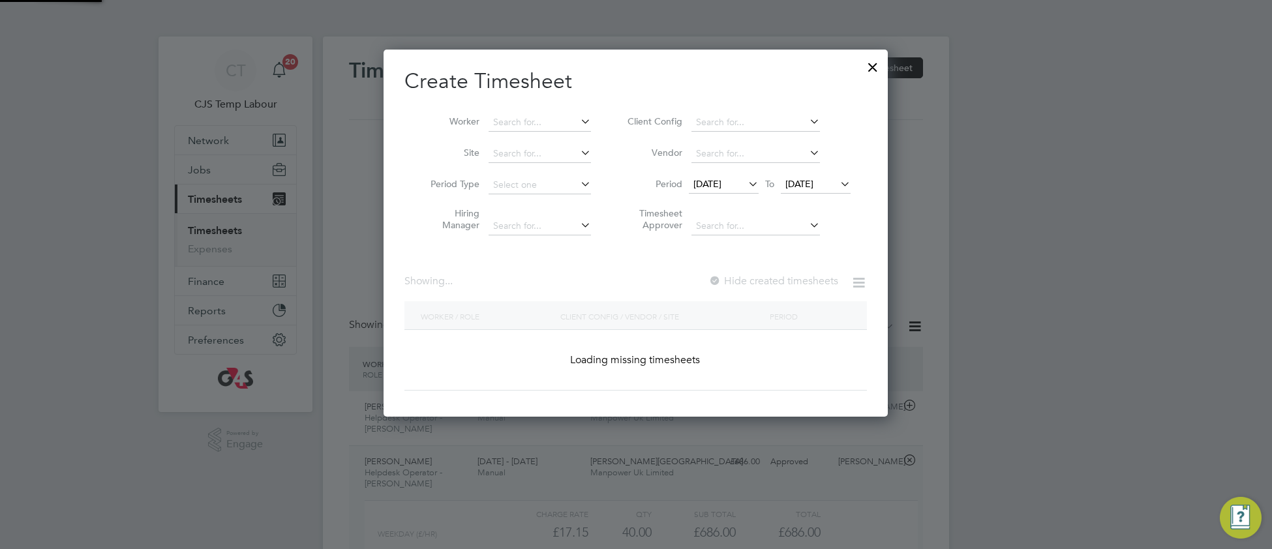
scroll to position [351, 505]
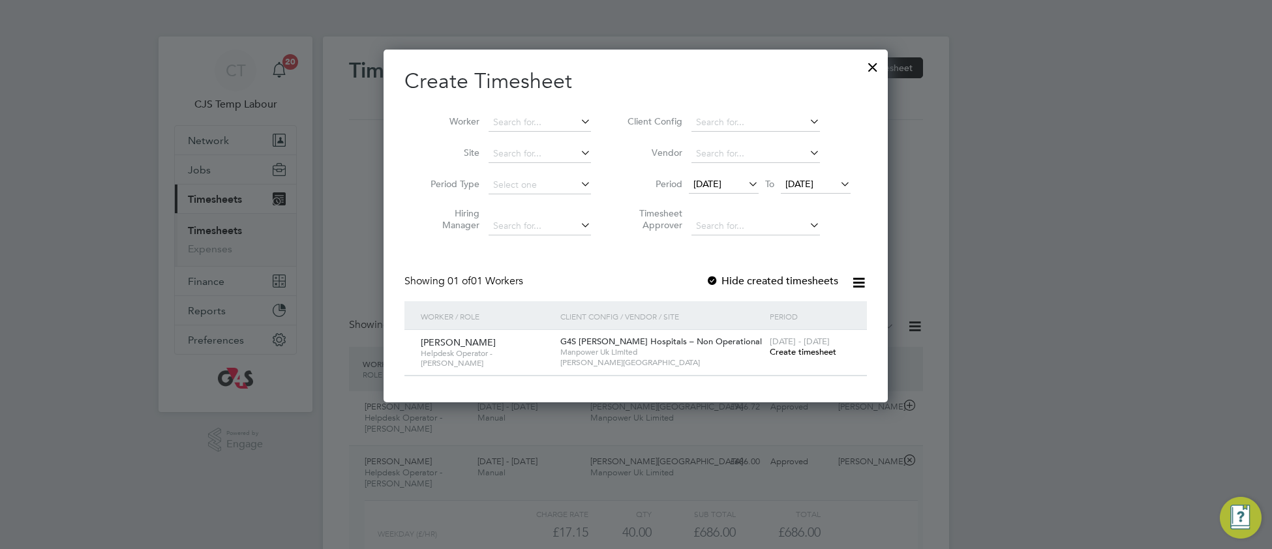
click at [796, 350] on span "Create timesheet" at bounding box center [802, 351] width 67 height 11
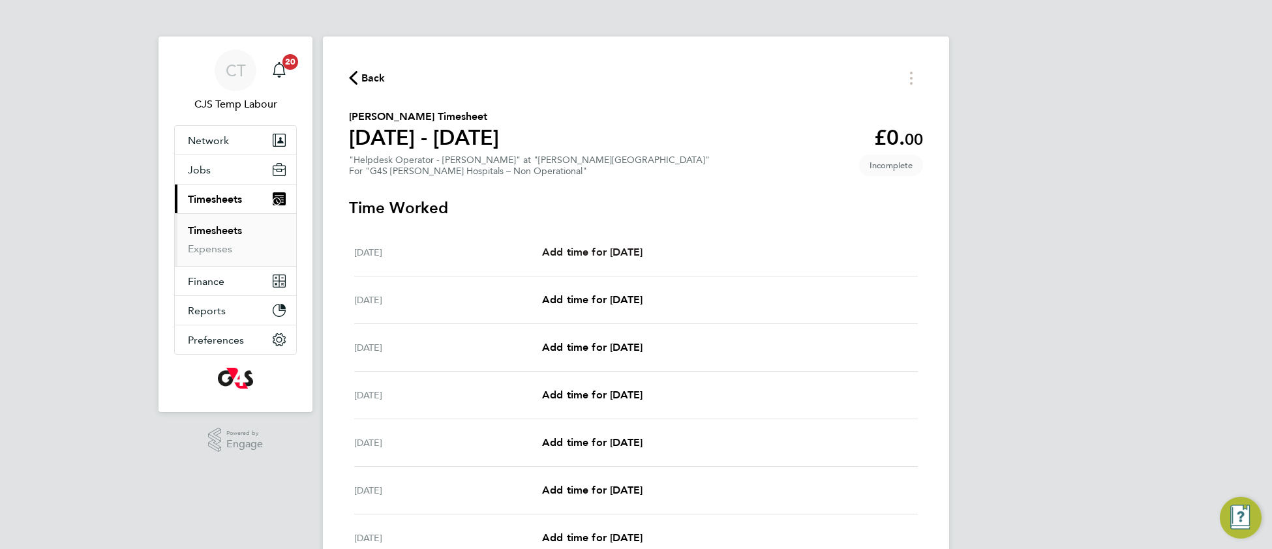
click at [624, 246] on span "Add time for Mon 11 Aug" at bounding box center [592, 252] width 100 height 12
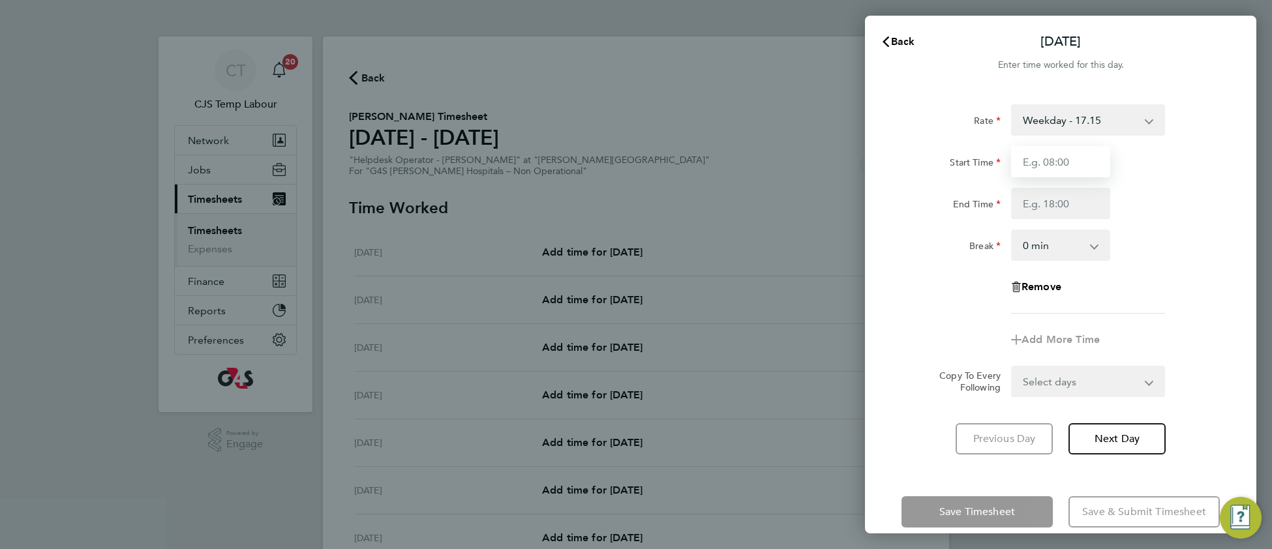
click at [1036, 157] on input "Start Time" at bounding box center [1060, 161] width 99 height 31
type input "09:00"
click at [1052, 207] on input "End Time" at bounding box center [1060, 203] width 99 height 31
type input "17:30"
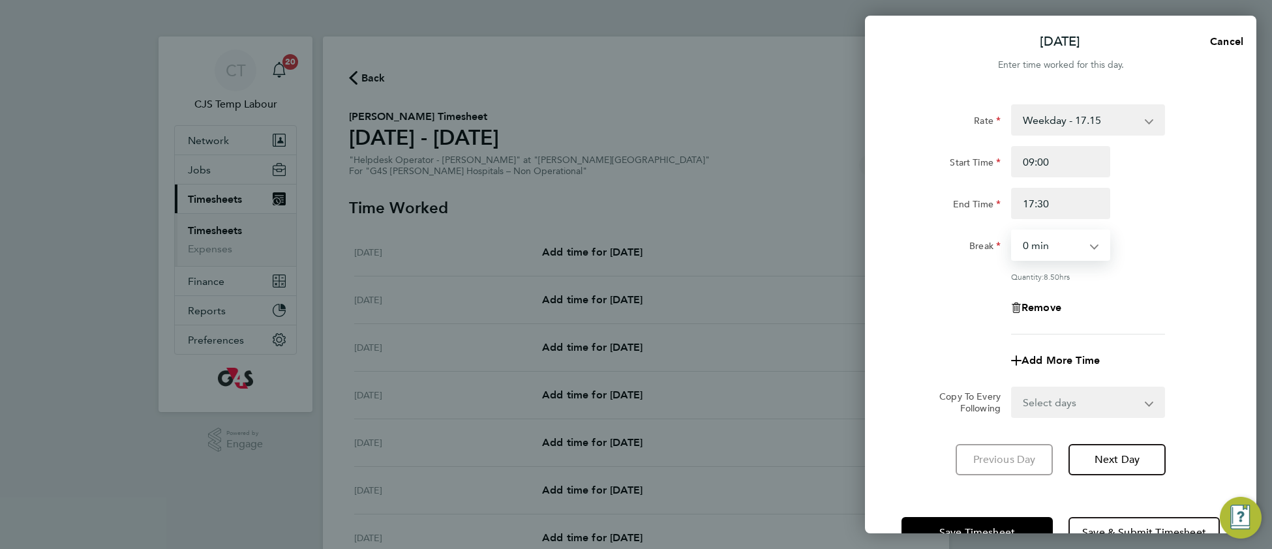
click at [1048, 246] on select "0 min 15 min 30 min 45 min 60 min 75 min 90 min" at bounding box center [1052, 245] width 81 height 29
select select "30"
click at [1012, 231] on select "0 min 15 min 30 min 45 min 60 min 75 min 90 min" at bounding box center [1052, 245] width 81 height 29
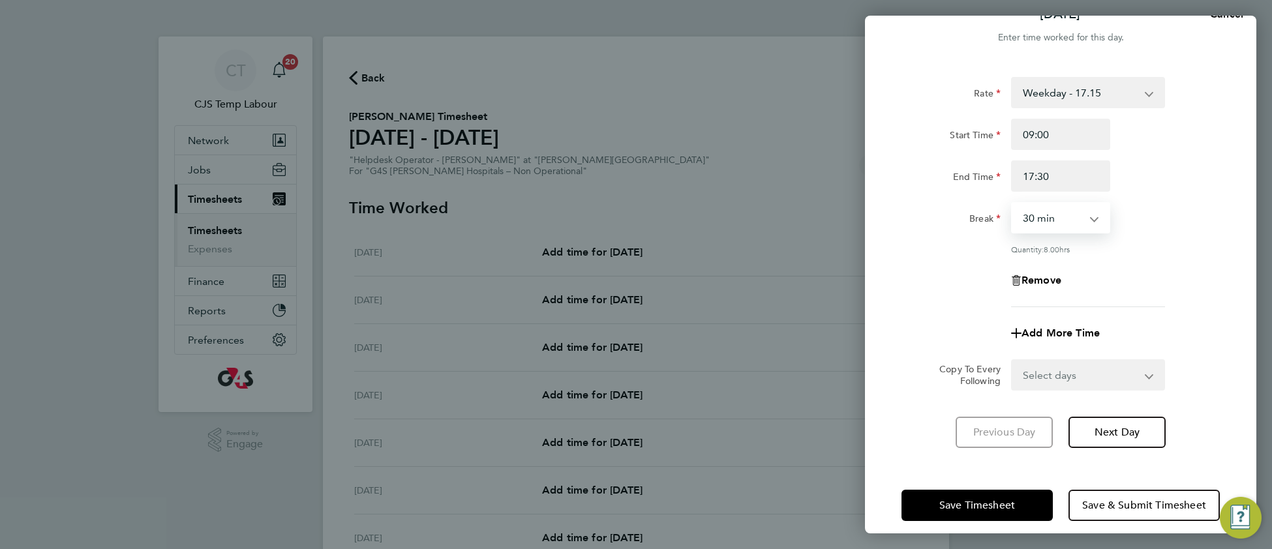
scroll to position [31, 0]
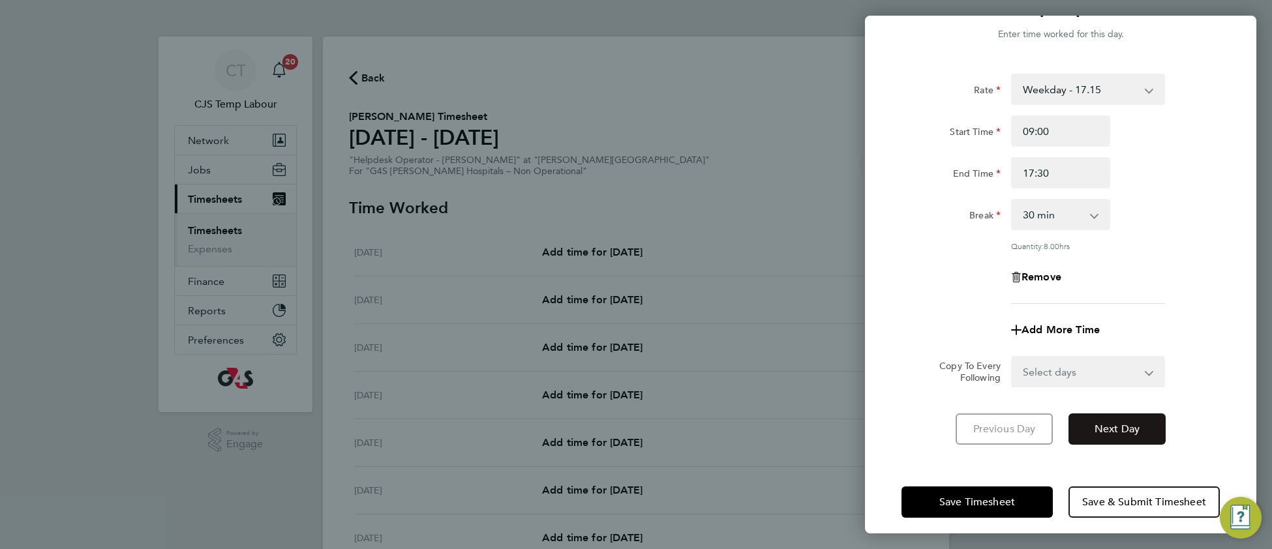
click at [1116, 428] on span "Next Day" at bounding box center [1116, 429] width 45 height 13
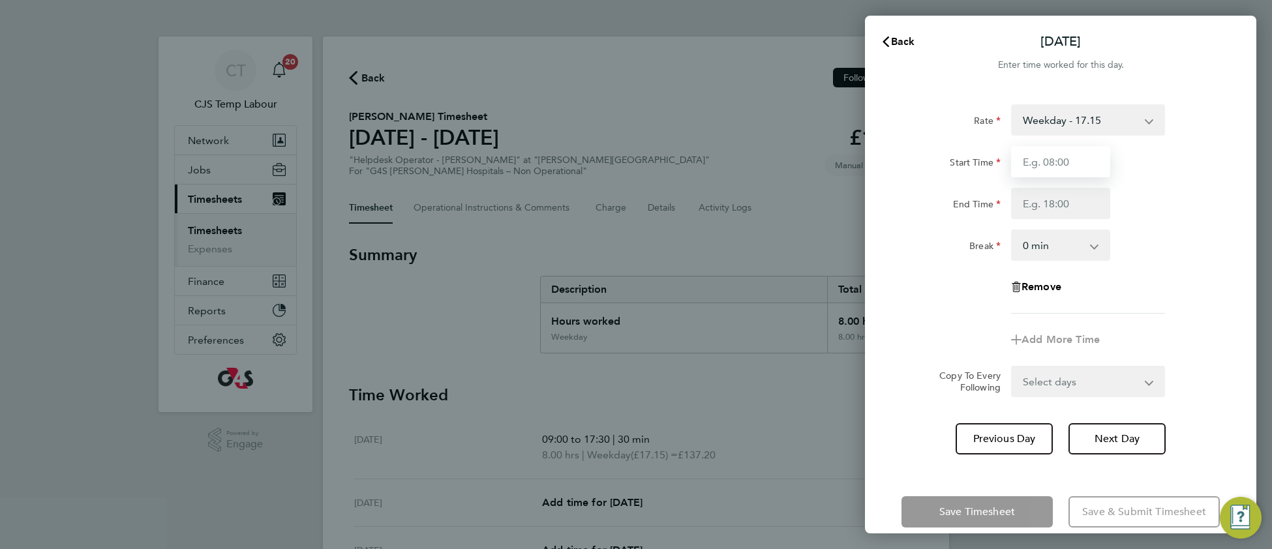
click at [1061, 162] on input "Start Time" at bounding box center [1060, 161] width 99 height 31
type input "09:30"
click at [1039, 209] on input "End Time" at bounding box center [1060, 203] width 99 height 31
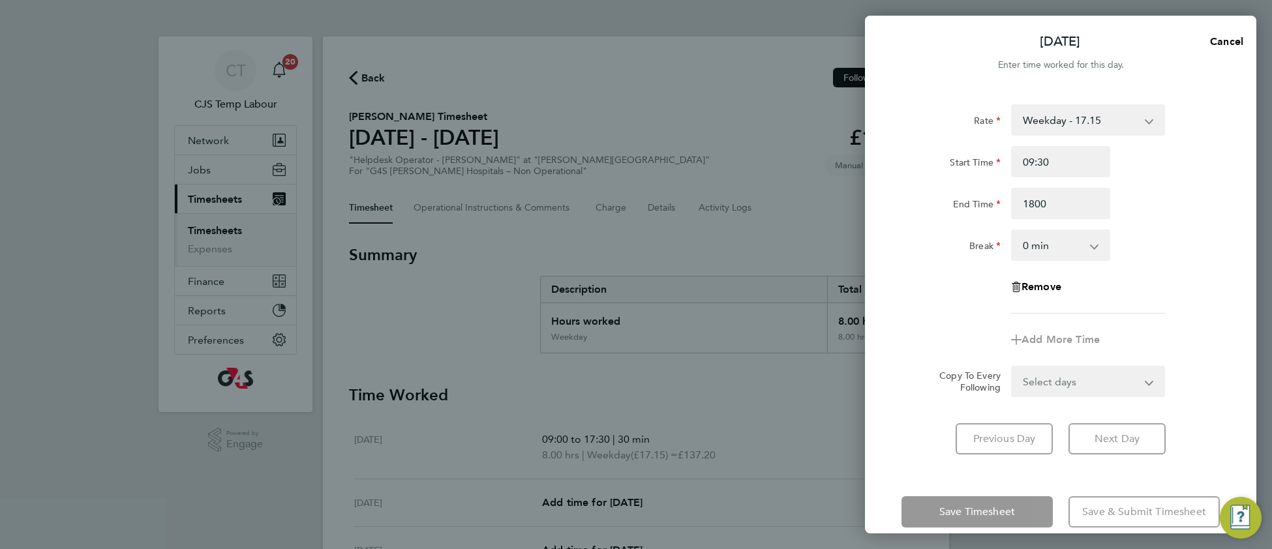
type input "18:00"
click at [1045, 245] on select "0 min 15 min 30 min 45 min 60 min 75 min 90 min" at bounding box center [1052, 245] width 81 height 29
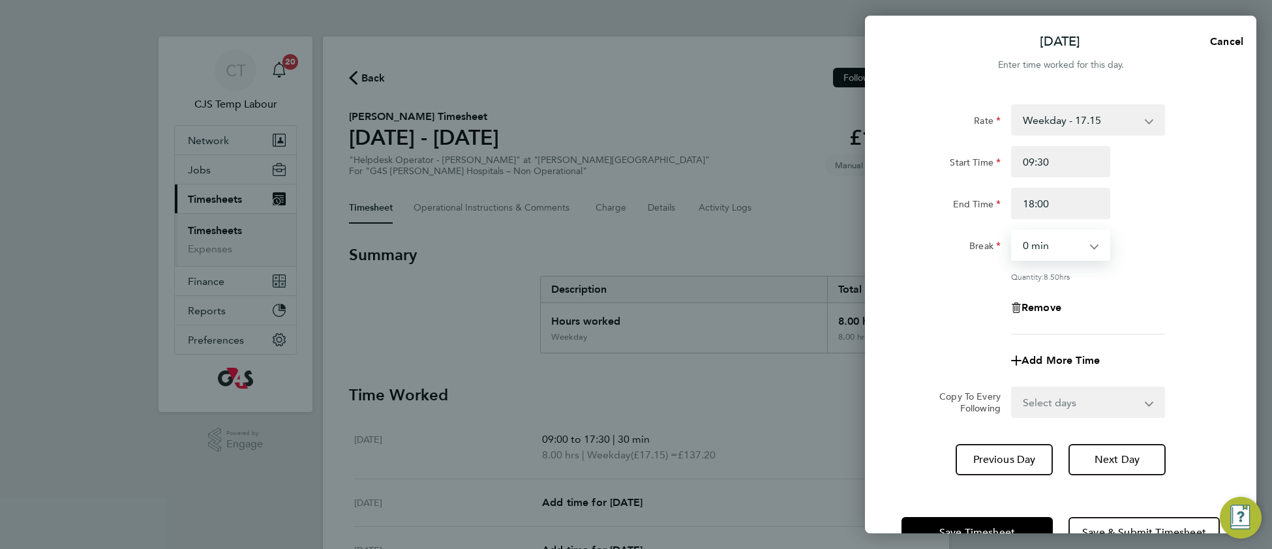
select select "30"
click at [1012, 231] on select "0 min 15 min 30 min 45 min 60 min 75 min 90 min" at bounding box center [1052, 245] width 81 height 29
click at [1117, 464] on button "Next Day" at bounding box center [1116, 459] width 97 height 31
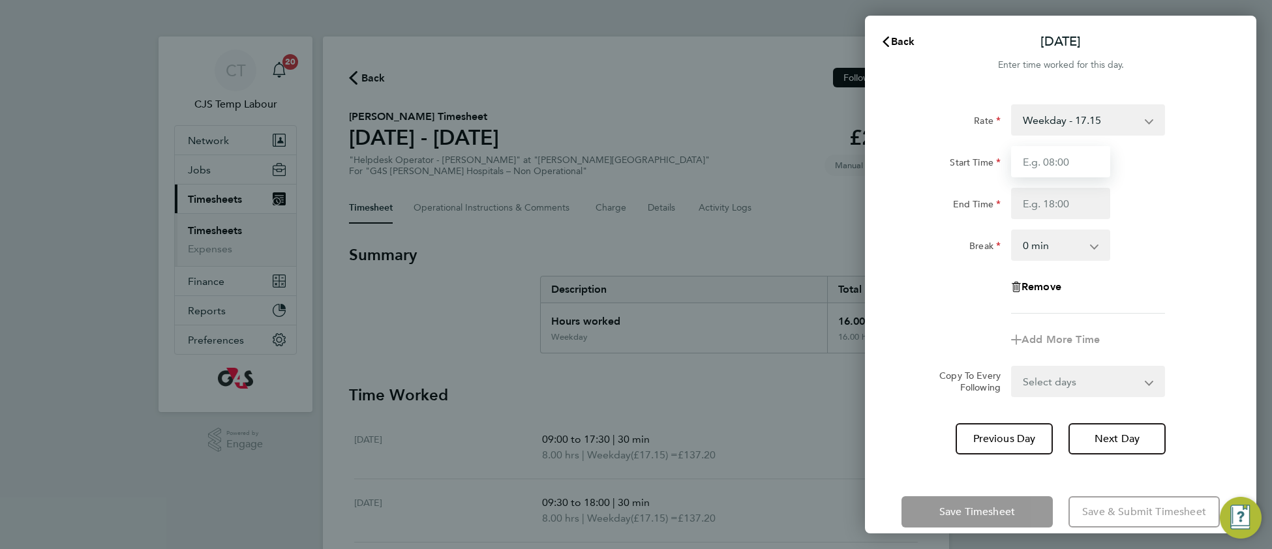
click at [1050, 158] on input "Start Time" at bounding box center [1060, 161] width 99 height 31
type input "08:00"
click at [1077, 204] on input "End Time" at bounding box center [1060, 203] width 99 height 31
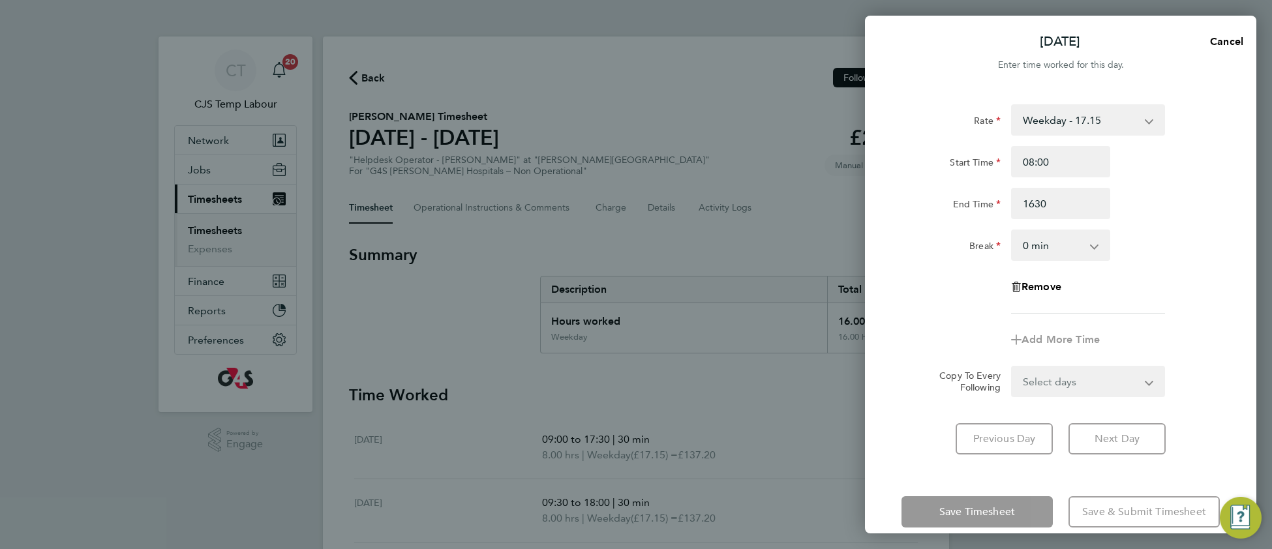
type input "16:30"
click at [1041, 248] on select "0 min 15 min 30 min 45 min 60 min 75 min 90 min" at bounding box center [1052, 245] width 81 height 29
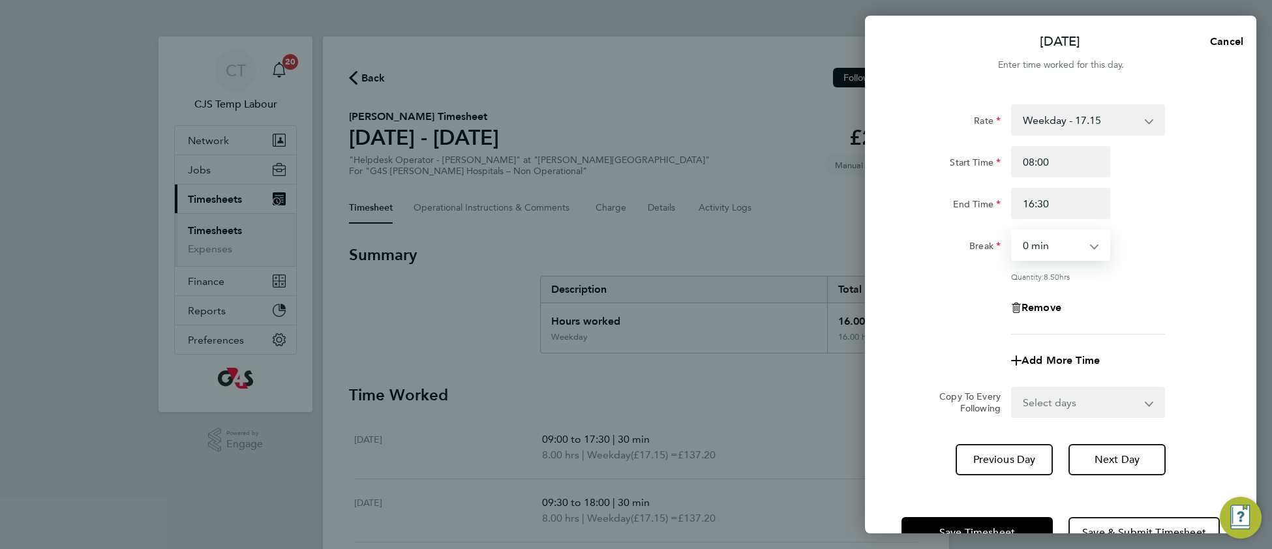
select select "30"
click at [1012, 231] on select "0 min 15 min 30 min 45 min 60 min 75 min 90 min" at bounding box center [1052, 245] width 81 height 29
click at [1103, 467] on button "Next Day" at bounding box center [1116, 459] width 97 height 31
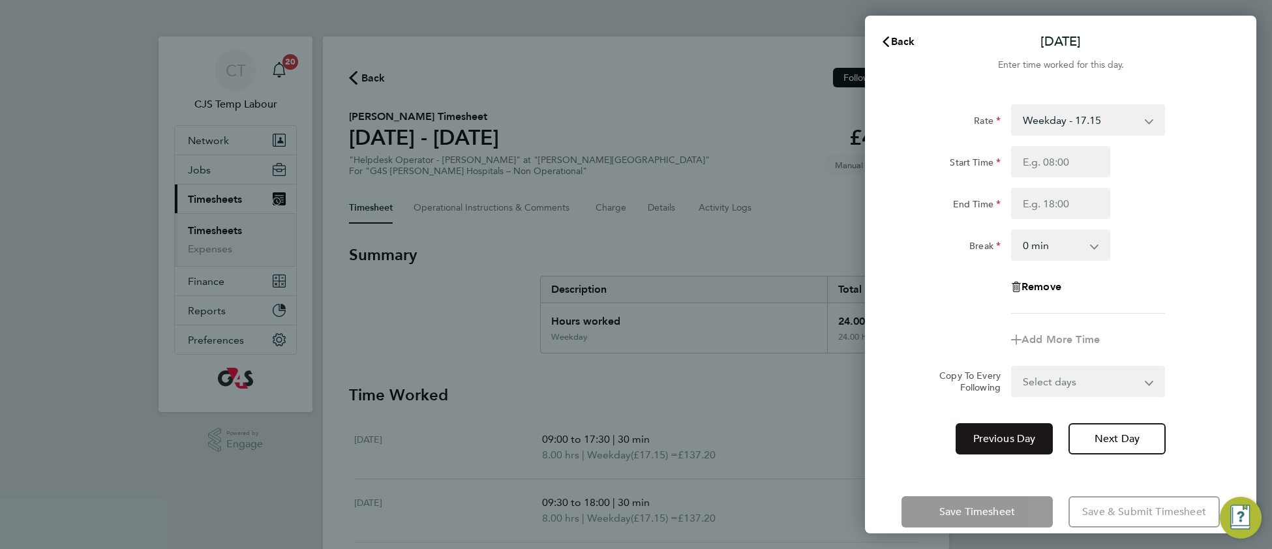
click at [992, 444] on button "Previous Day" at bounding box center [1003, 438] width 97 height 31
select select "30"
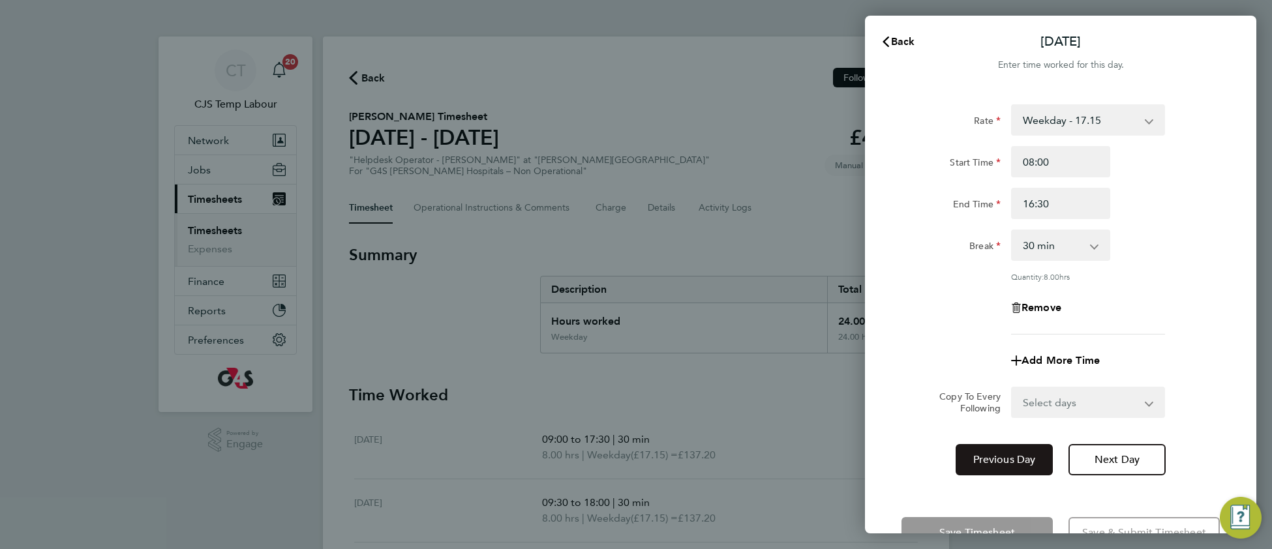
click at [992, 444] on button "Previous Day" at bounding box center [1003, 459] width 97 height 31
select select "30"
click at [1045, 403] on select "Select days Day Weekday (Mon-Fri) Weekend (Sat-Sun) Wednesday Thursday Friday S…" at bounding box center [1080, 402] width 137 height 29
select select "THU"
click at [1012, 388] on select "Select days Day Weekday (Mon-Fri) Weekend (Sat-Sun) Wednesday Thursday Friday S…" at bounding box center [1080, 402] width 137 height 29
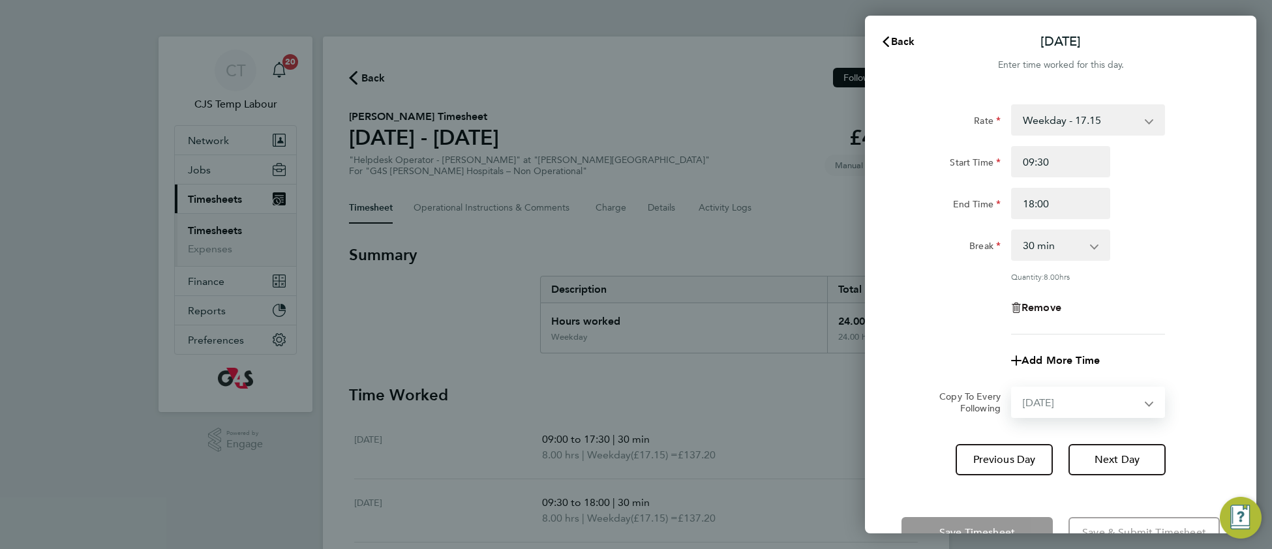
select select "2025-08-17"
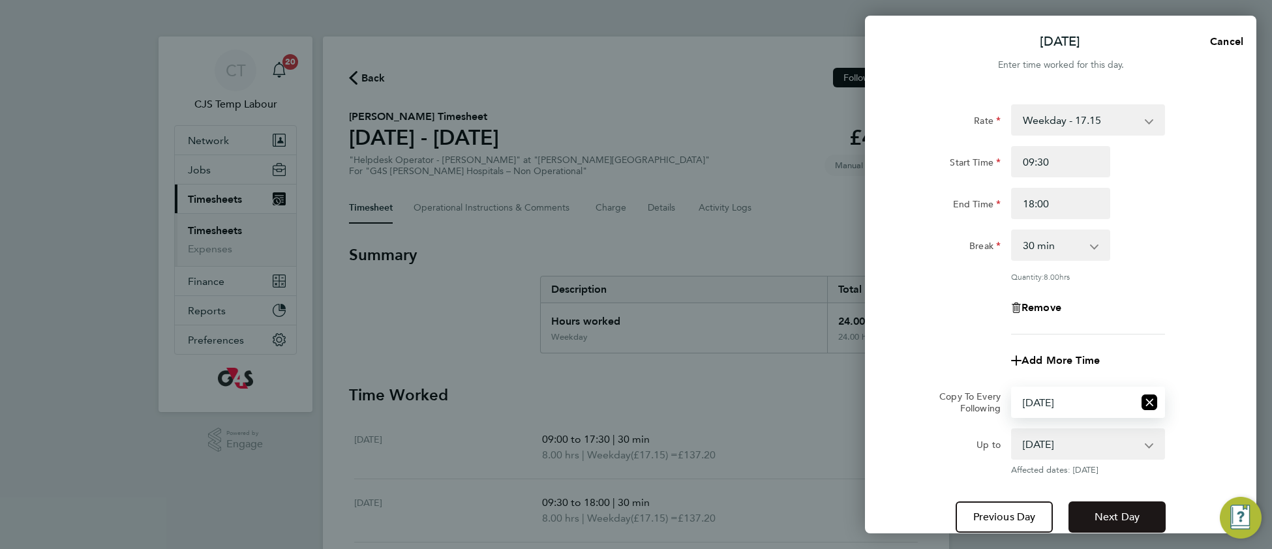
click at [1098, 514] on span "Next Day" at bounding box center [1116, 517] width 45 height 13
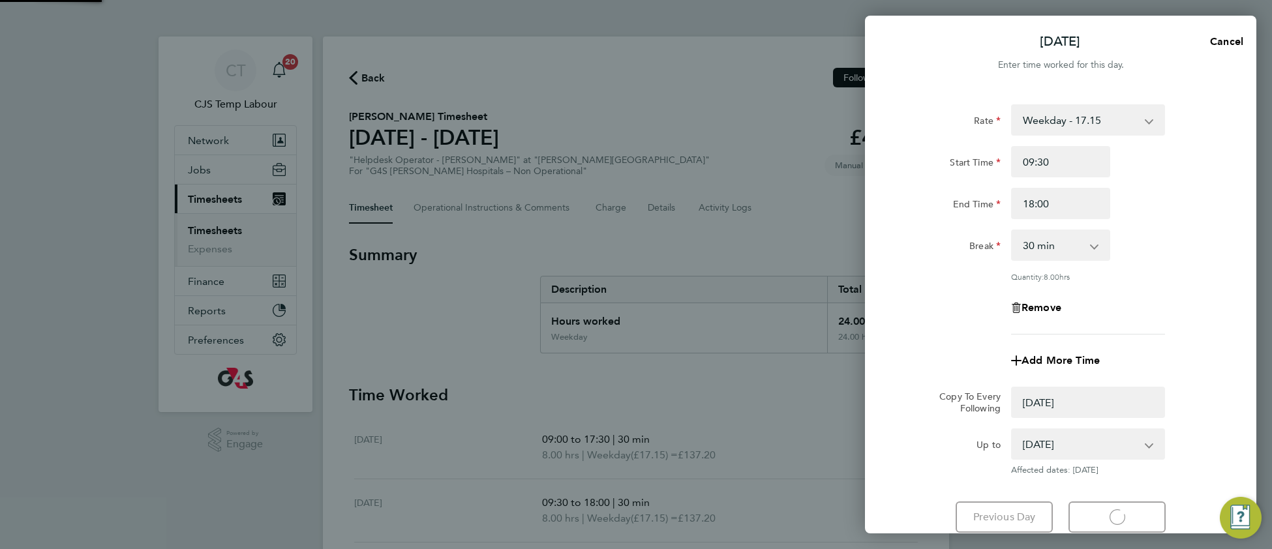
select select "0: null"
select select "30"
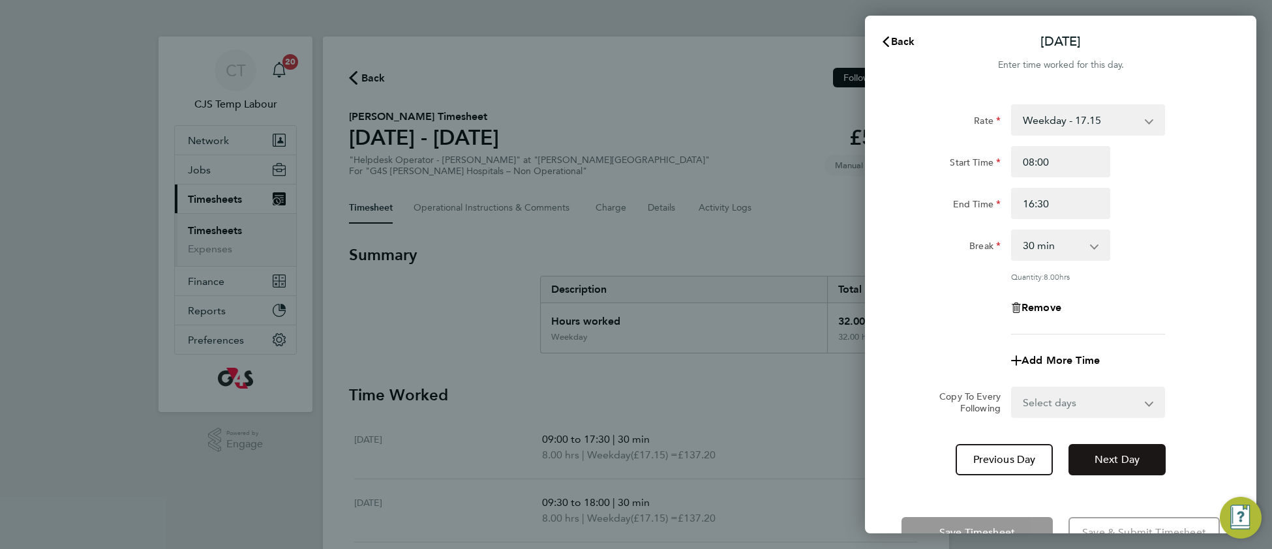
click at [1112, 457] on span "Next Day" at bounding box center [1116, 459] width 45 height 13
select select "30"
click at [1112, 457] on span "Next Day" at bounding box center [1116, 459] width 45 height 13
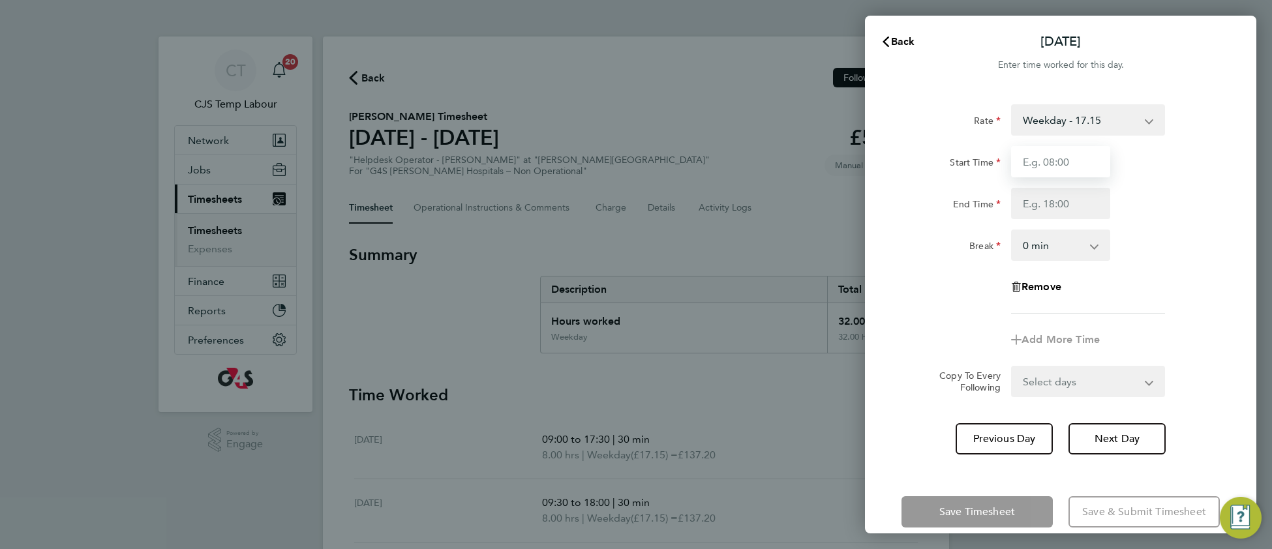
click at [1069, 165] on input "Start Time" at bounding box center [1060, 161] width 99 height 31
type input "08:30"
click at [1043, 205] on input "End Time" at bounding box center [1060, 203] width 99 height 31
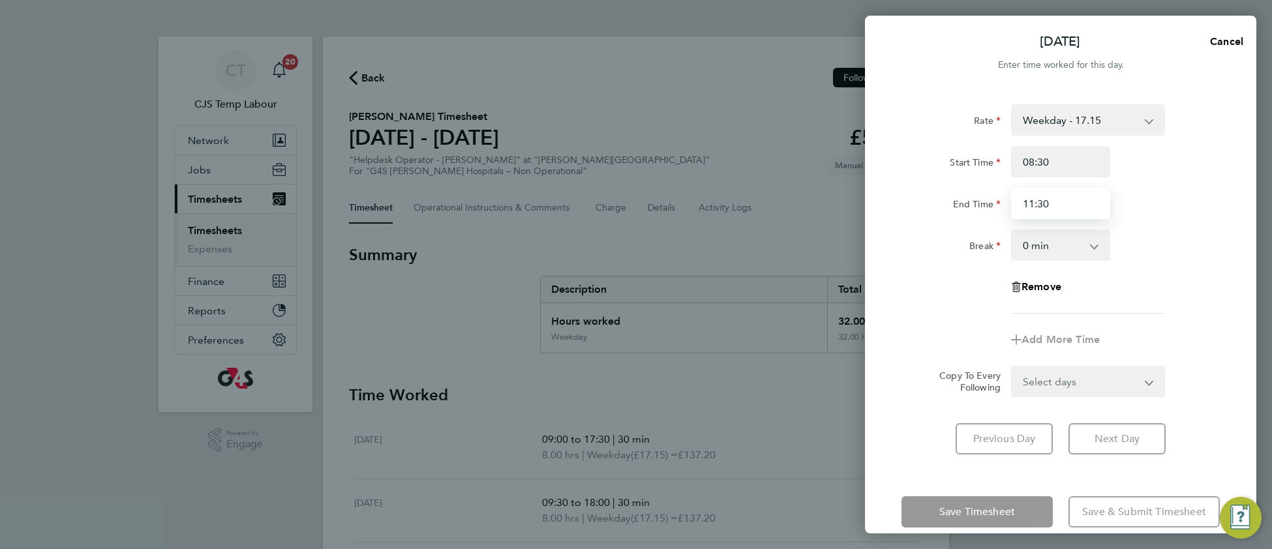
type input "11:30"
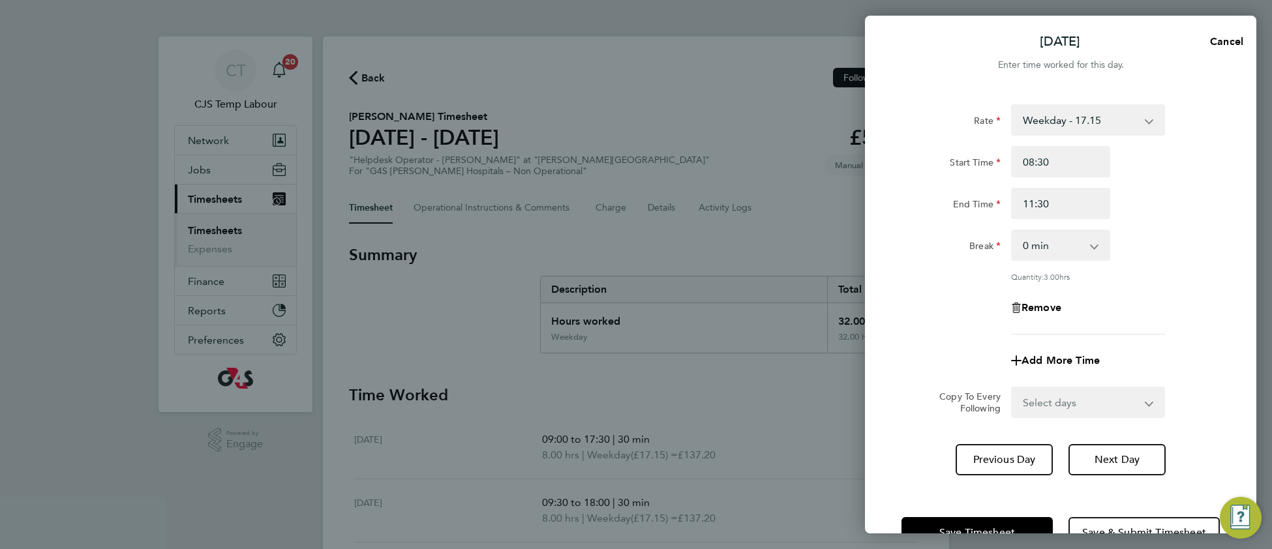
click at [1047, 339] on app-timesheet-line-form-group "Rate Weekday - 17.15 Evening & Weekend - 21.07 x1.5 - 25.73 Bank Holiday - 21.0…" at bounding box center [1060, 240] width 318 height 272
click at [1047, 363] on span "Add More Time" at bounding box center [1060, 360] width 78 height 12
select select "null"
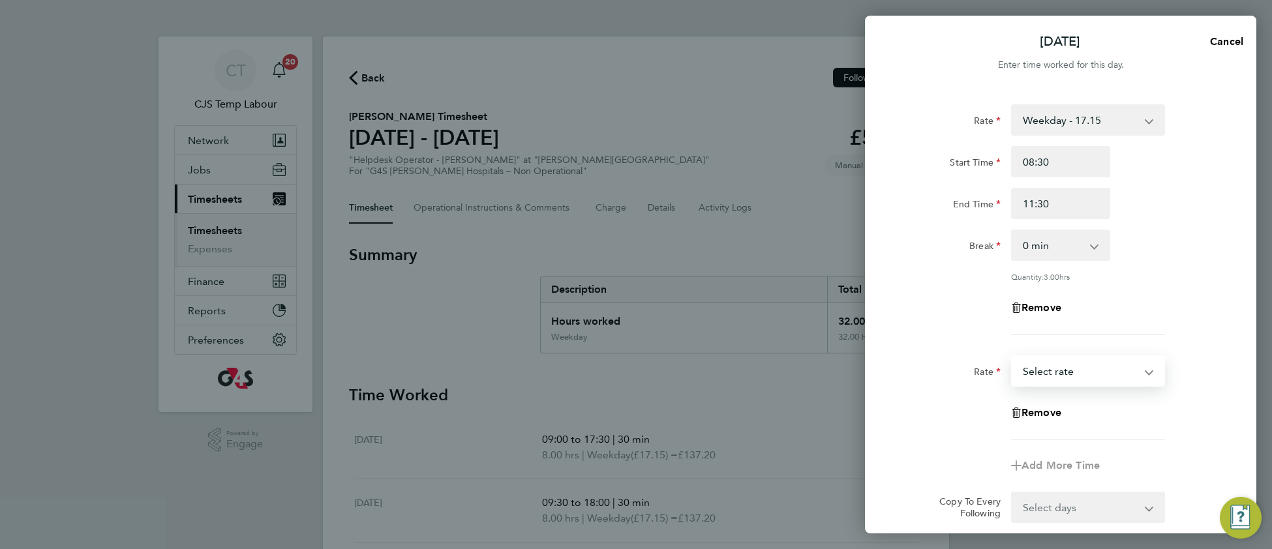
click at [1047, 369] on select "Weekday - 17.15 Evening & Weekend - 21.07 x1.5 - 25.73 Bank Holiday - 21.07 Sel…" at bounding box center [1080, 371] width 136 height 29
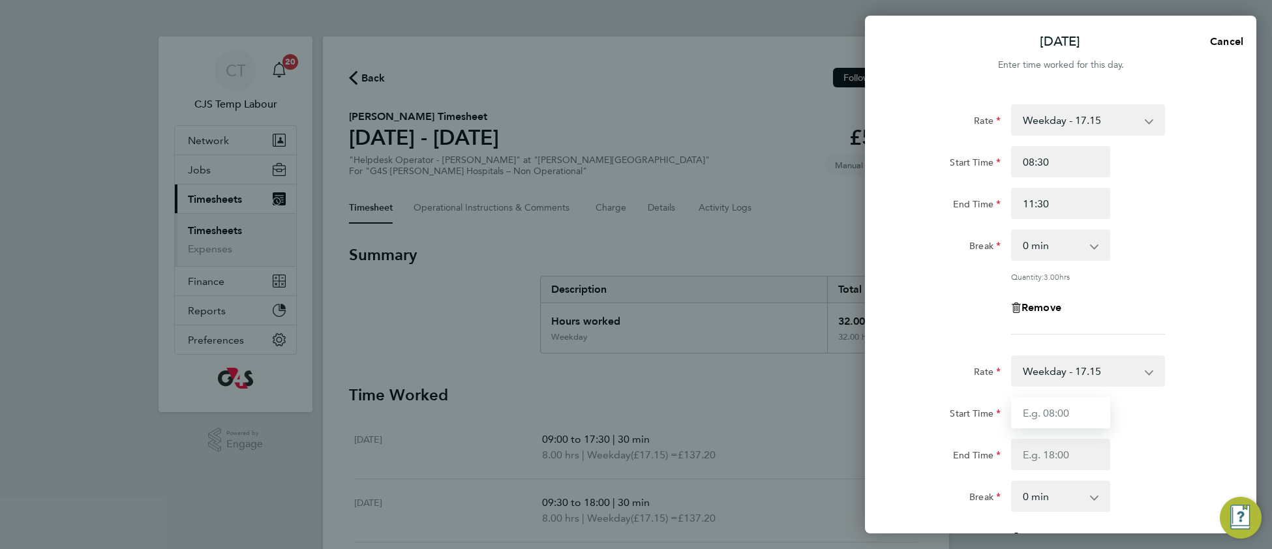
click at [1037, 414] on input "Start Time" at bounding box center [1060, 412] width 99 height 31
type input "14:00"
click at [1028, 452] on input "End Time" at bounding box center [1060, 454] width 99 height 31
drag, startPoint x: 1037, startPoint y: 452, endPoint x: 1051, endPoint y: 454, distance: 14.5
click at [1051, 454] on input "18:30" at bounding box center [1060, 454] width 99 height 31
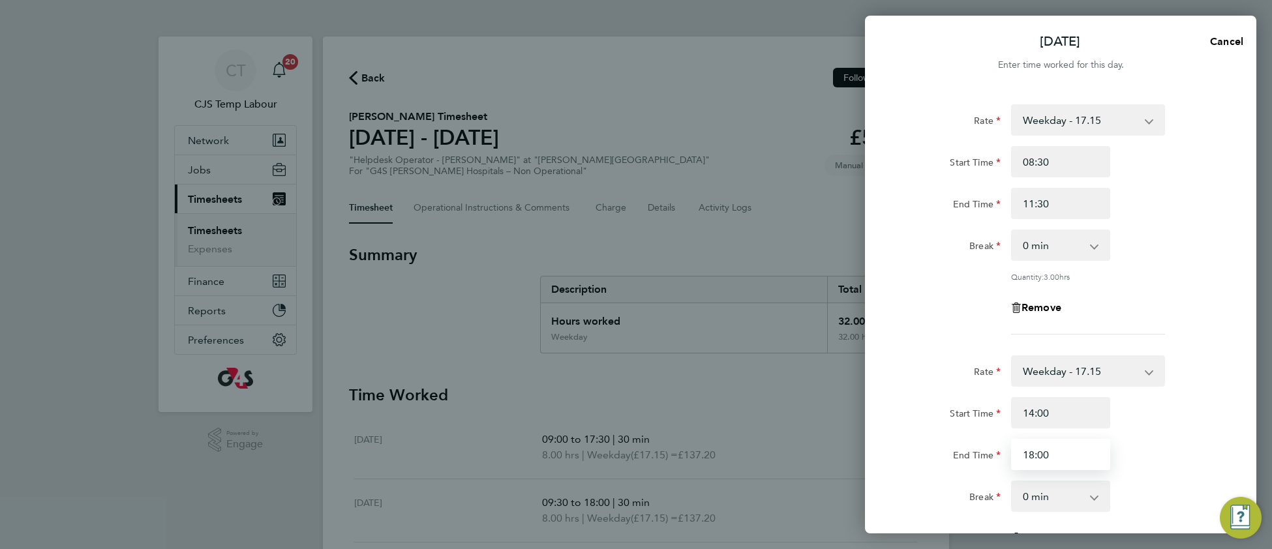
type input "18:00"
click at [1146, 481] on div "Break 0 min 15 min 30 min 45 min 60 min 75 min 90 min" at bounding box center [1060, 496] width 329 height 31
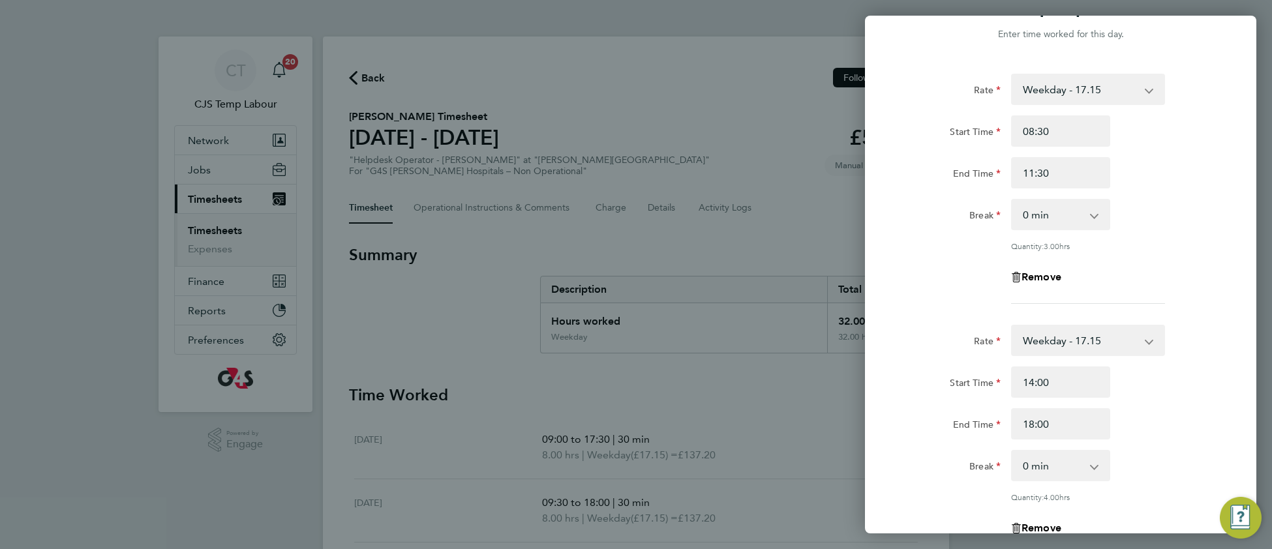
scroll to position [218, 0]
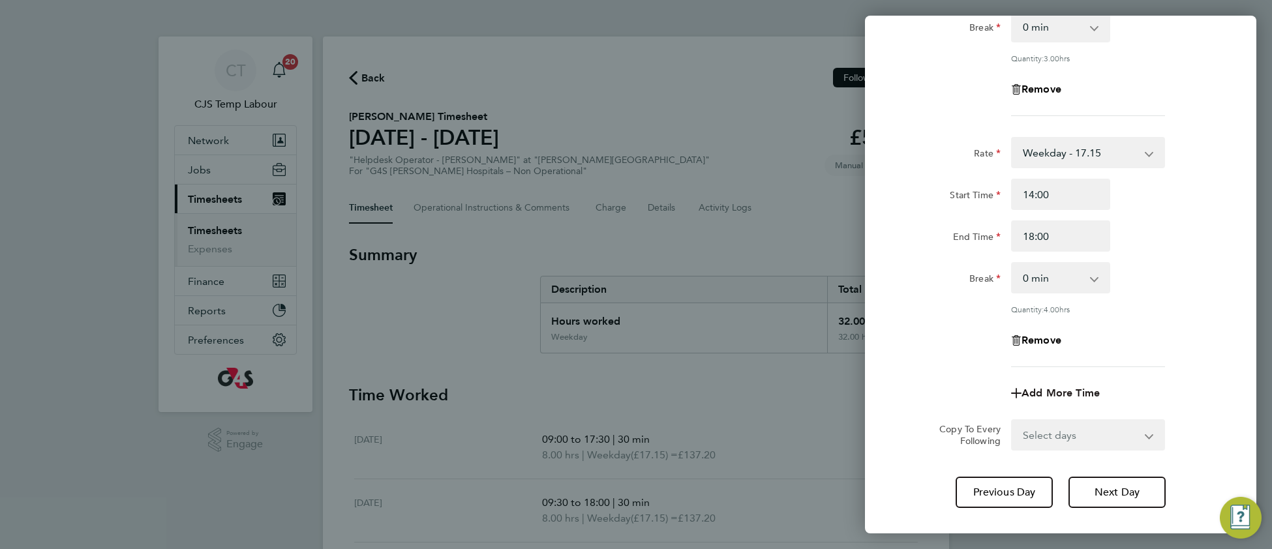
click at [1054, 394] on span "Add More Time" at bounding box center [1060, 393] width 78 height 12
select select "null"
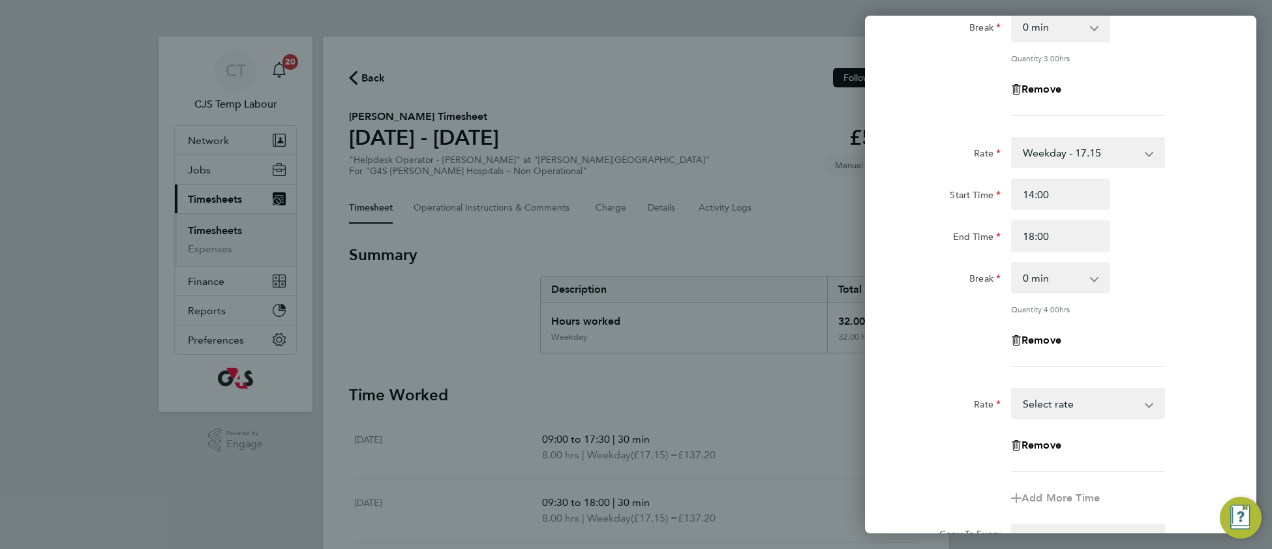
click at [1039, 400] on select "Weekday - 17.15 Evening & Weekend - 21.07 x1.5 - 25.73 Bank Holiday - 21.07 Sel…" at bounding box center [1080, 403] width 136 height 29
click at [1052, 438] on input "Start Time" at bounding box center [1060, 445] width 99 height 31
type input "18:00"
click at [1040, 481] on input "End Time" at bounding box center [1060, 486] width 99 height 31
type input "18:30"
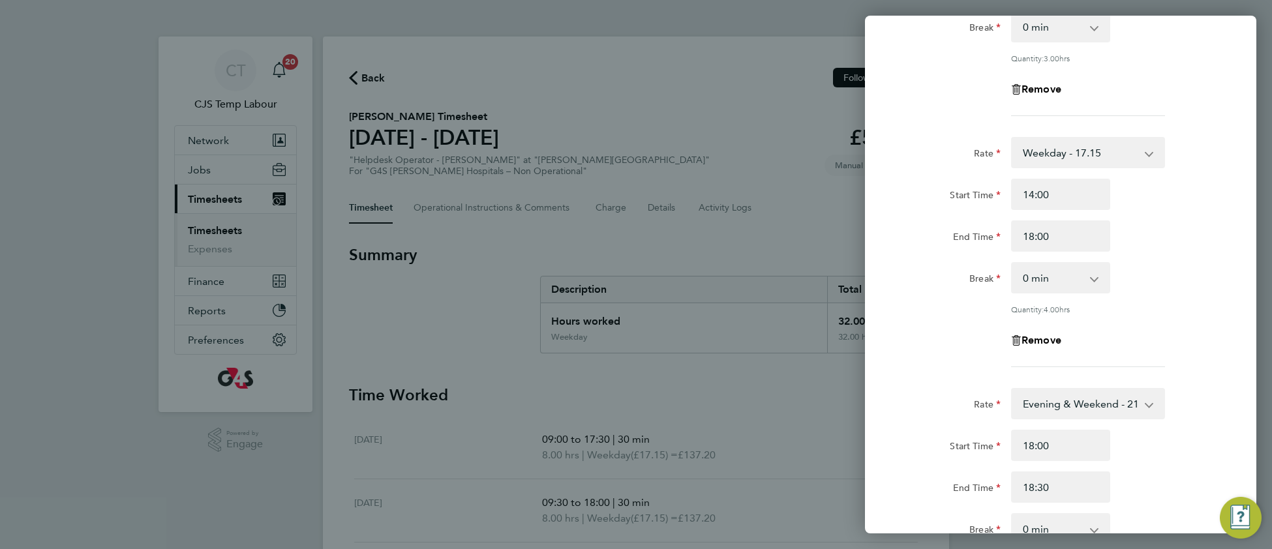
click at [1152, 492] on div "End Time 18:30" at bounding box center [1060, 486] width 329 height 31
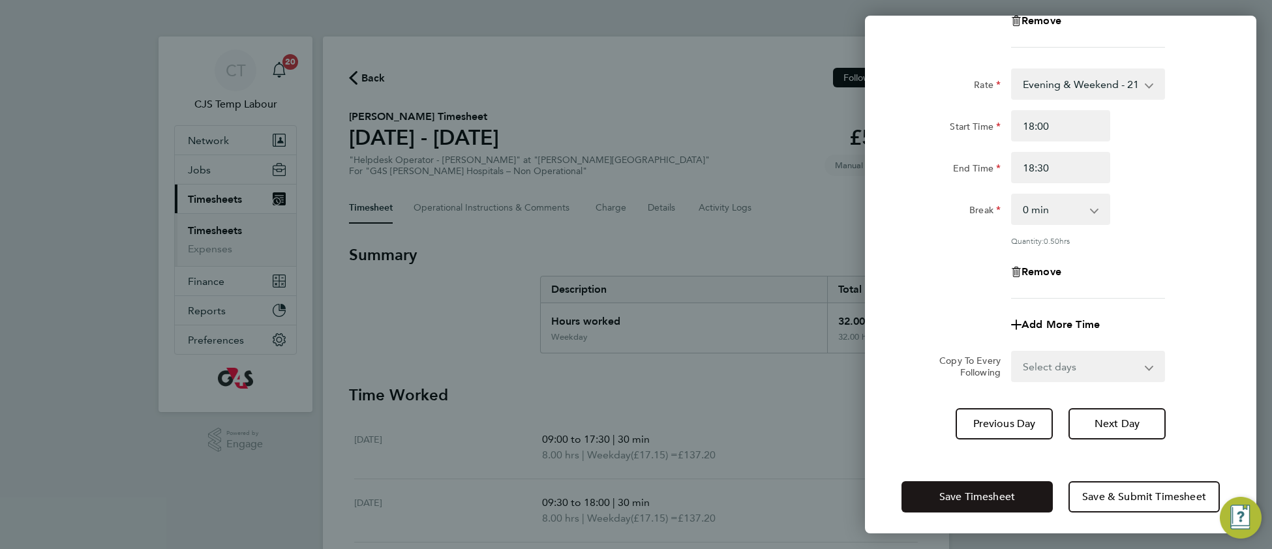
scroll to position [539, 0]
click at [959, 483] on button "Save Timesheet" at bounding box center [976, 496] width 151 height 31
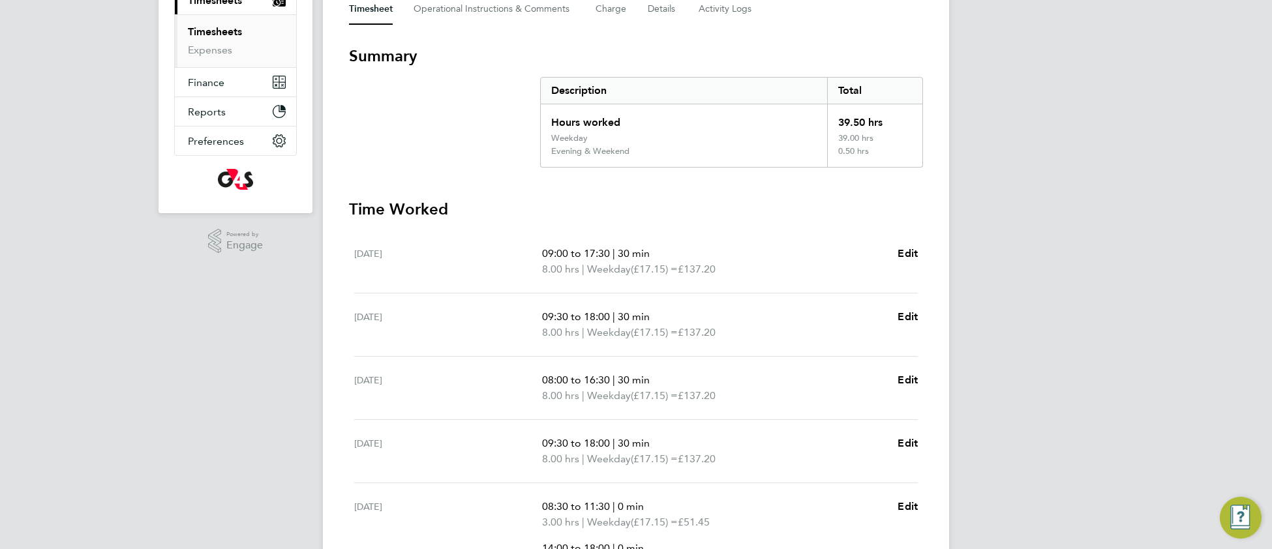
scroll to position [249, 0]
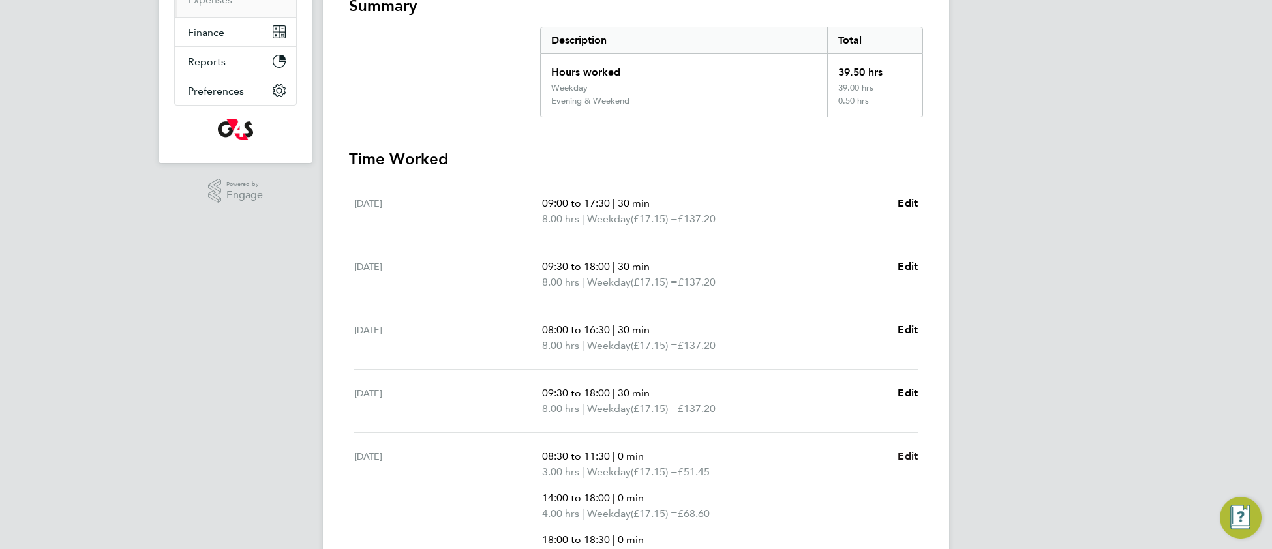
click at [905, 454] on span "Edit" at bounding box center [907, 456] width 20 height 12
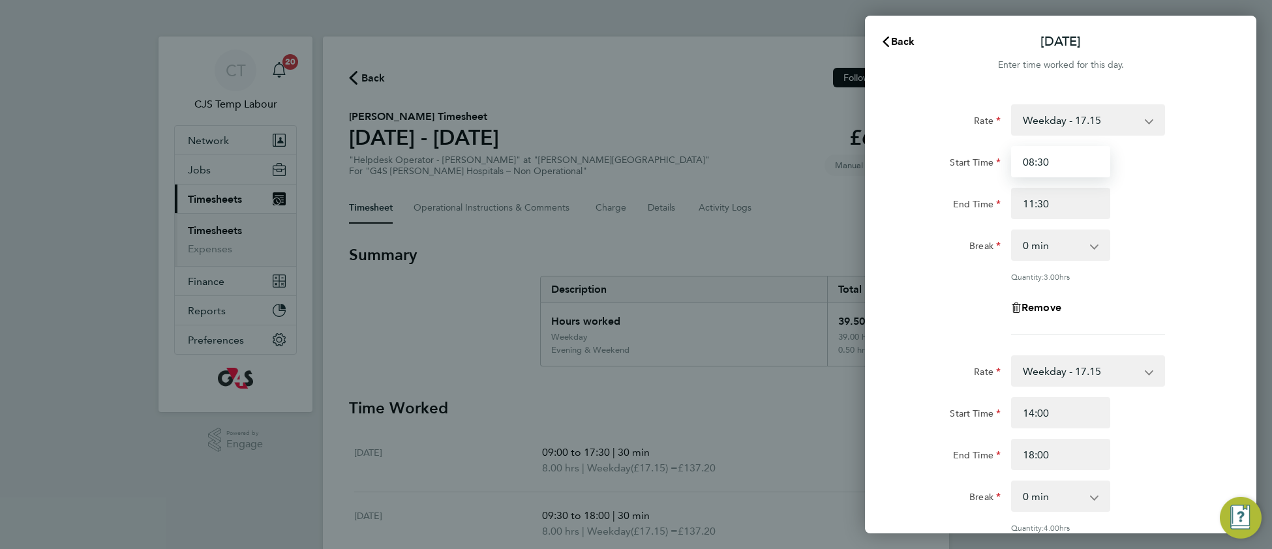
click at [1037, 159] on input "08:30" at bounding box center [1060, 161] width 99 height 31
type input "08:00"
click at [1164, 271] on div "Quantity: 3.50 hrs" at bounding box center [1088, 276] width 154 height 10
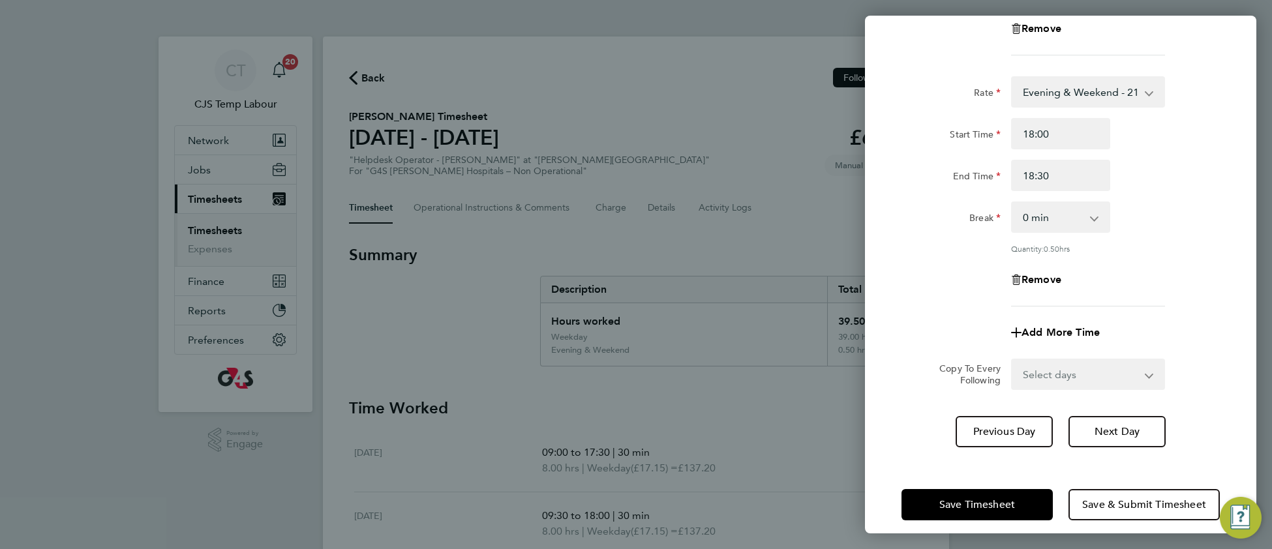
scroll to position [539, 0]
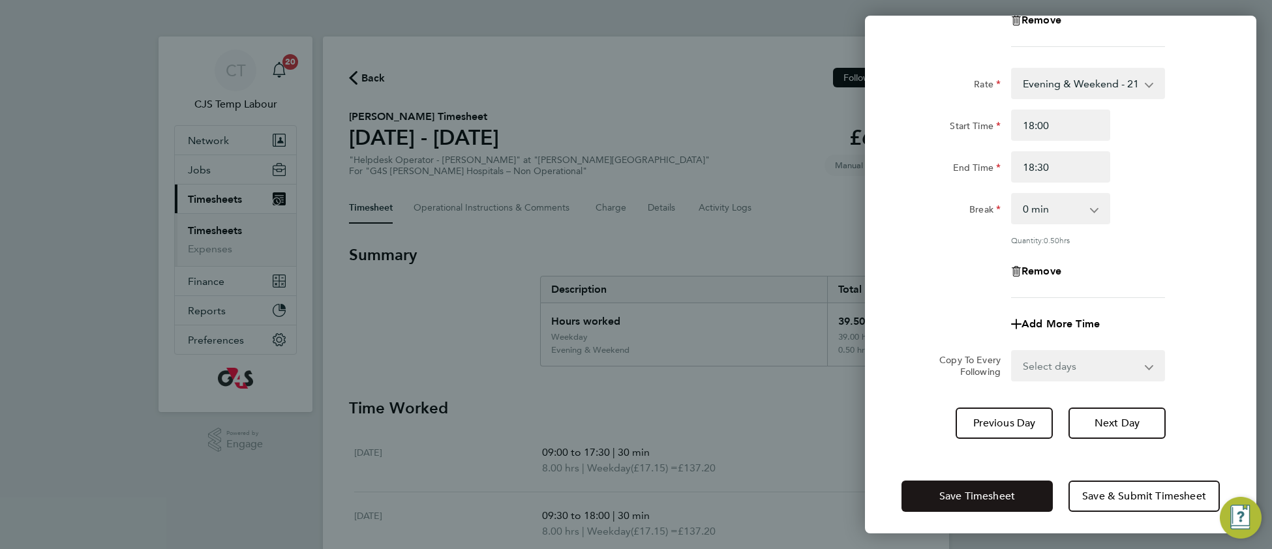
click at [1002, 492] on span "Save Timesheet" at bounding box center [977, 496] width 76 height 13
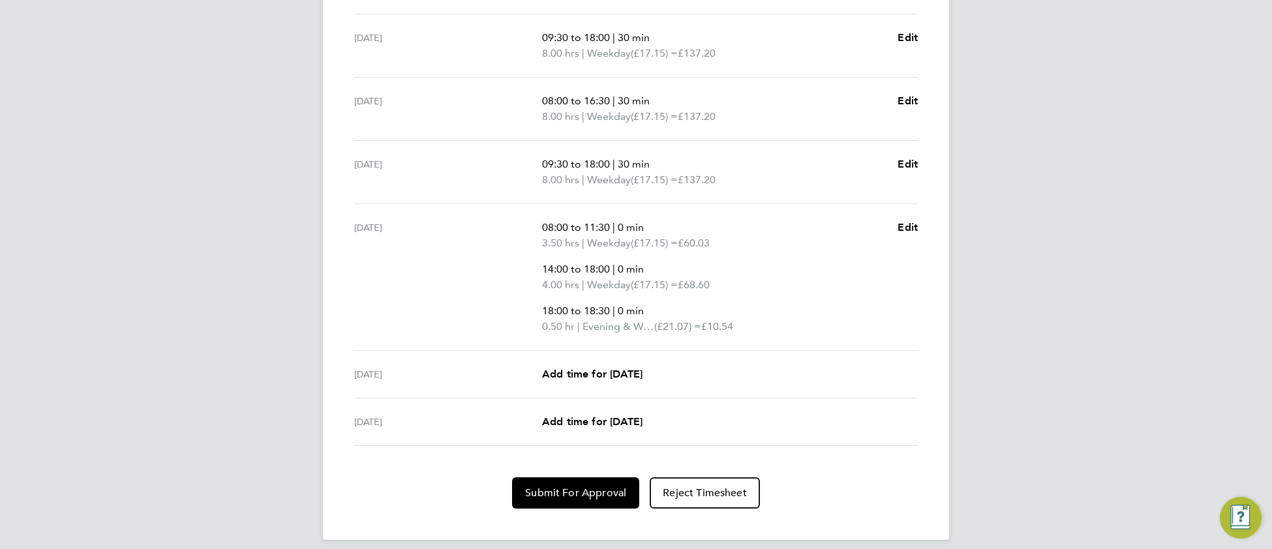
scroll to position [488, 0]
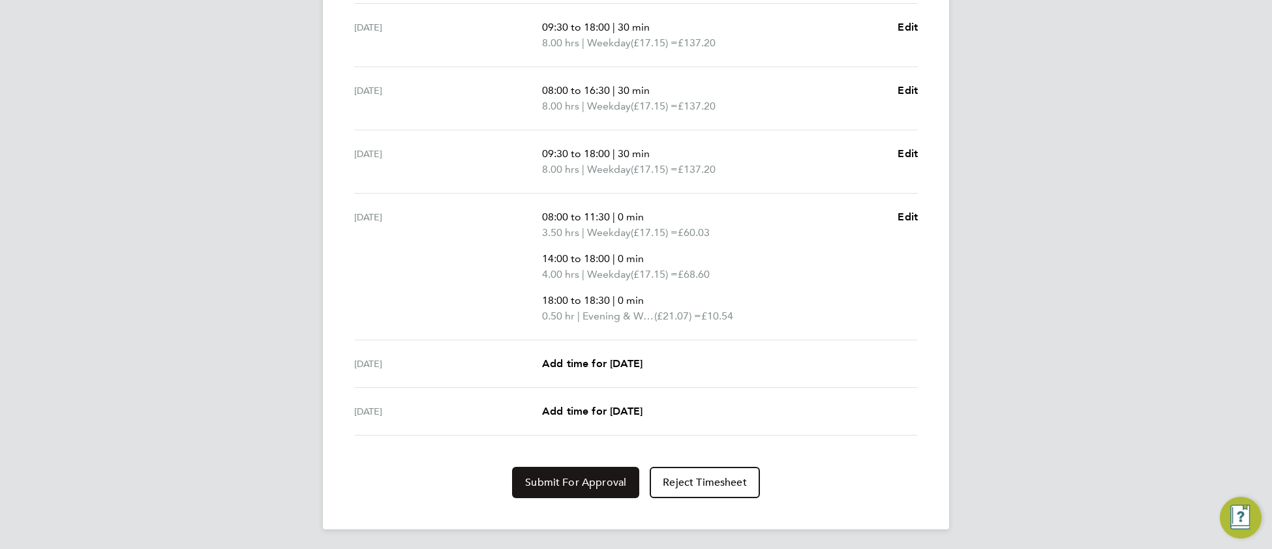
click at [589, 489] on button "Submit For Approval" at bounding box center [575, 482] width 127 height 31
click at [590, 487] on button "Approve Timesheet" at bounding box center [575, 482] width 122 height 31
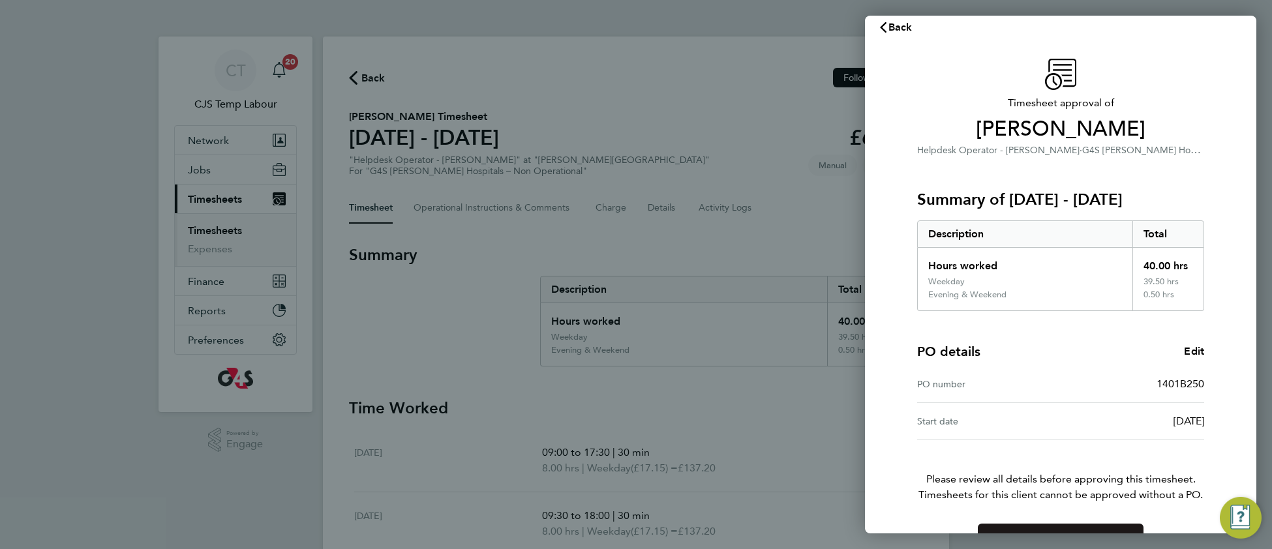
scroll to position [53, 0]
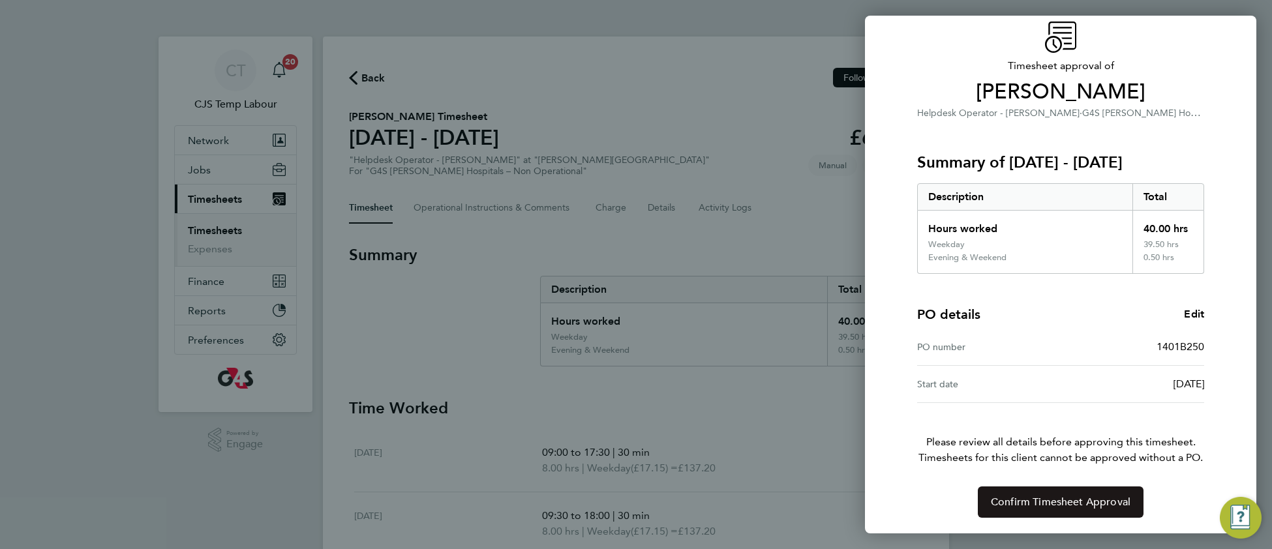
click at [1060, 496] on span "Confirm Timesheet Approval" at bounding box center [1060, 502] width 140 height 13
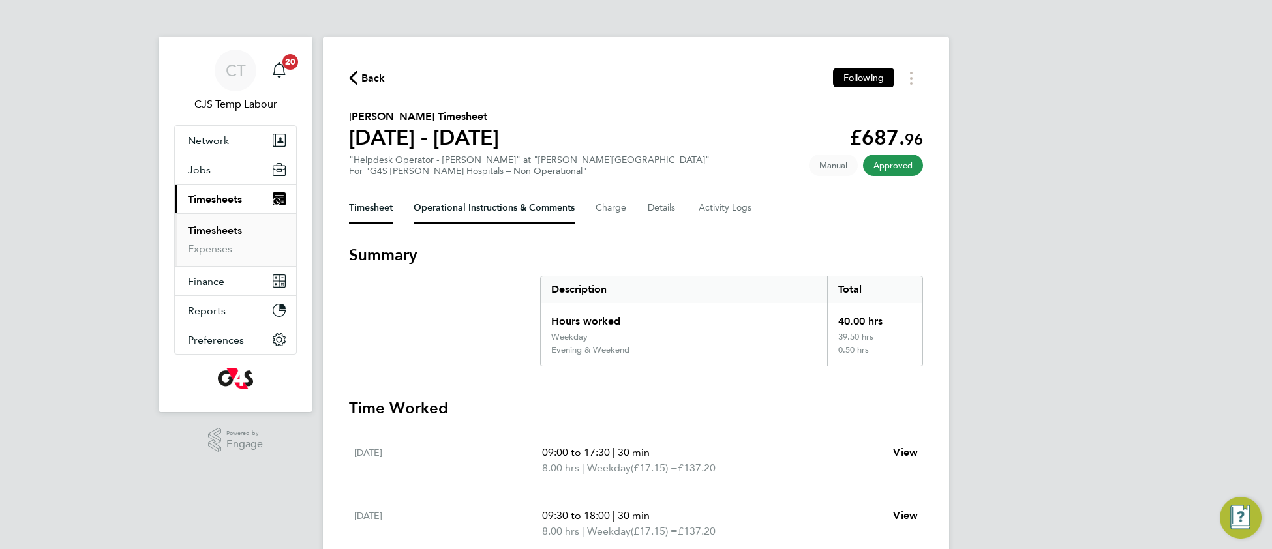
drag, startPoint x: 488, startPoint y: 201, endPoint x: 482, endPoint y: 235, distance: 34.5
click at [488, 203] on Comments-tab "Operational Instructions & Comments" at bounding box center [493, 207] width 161 height 31
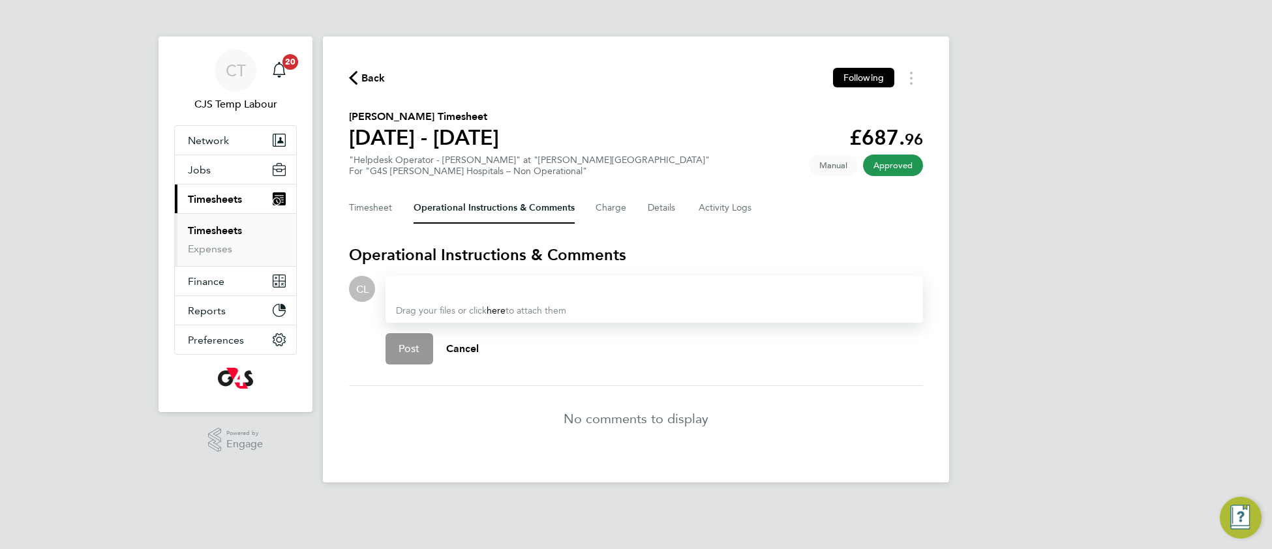
click at [458, 287] on div at bounding box center [654, 289] width 516 height 16
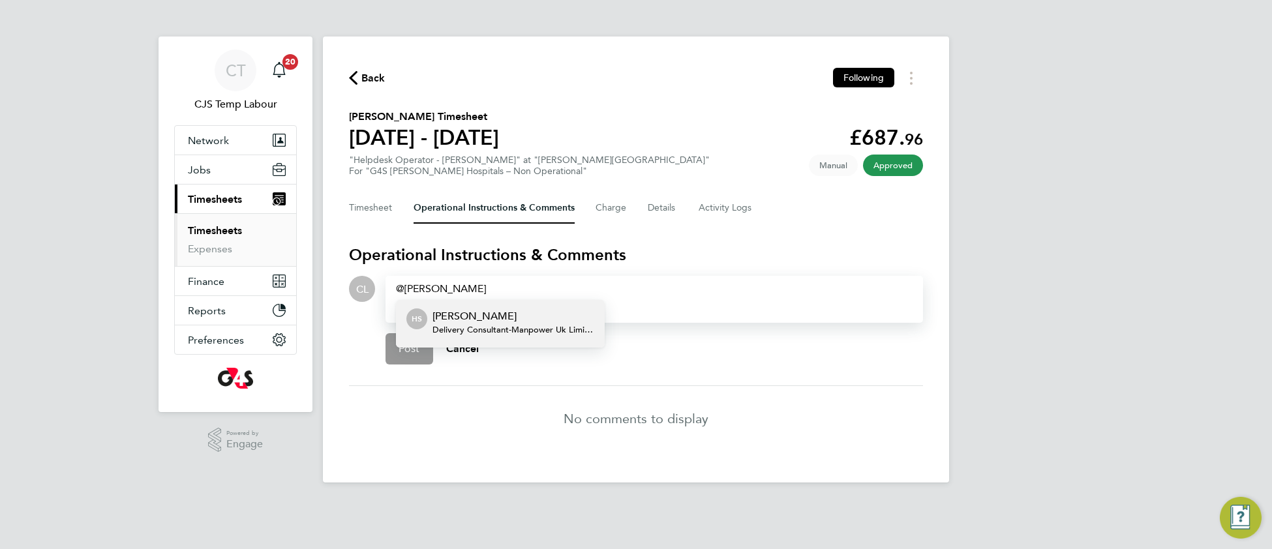
click at [543, 327] on span "Delivery Consultant - Manpower Uk Limited" at bounding box center [513, 330] width 162 height 10
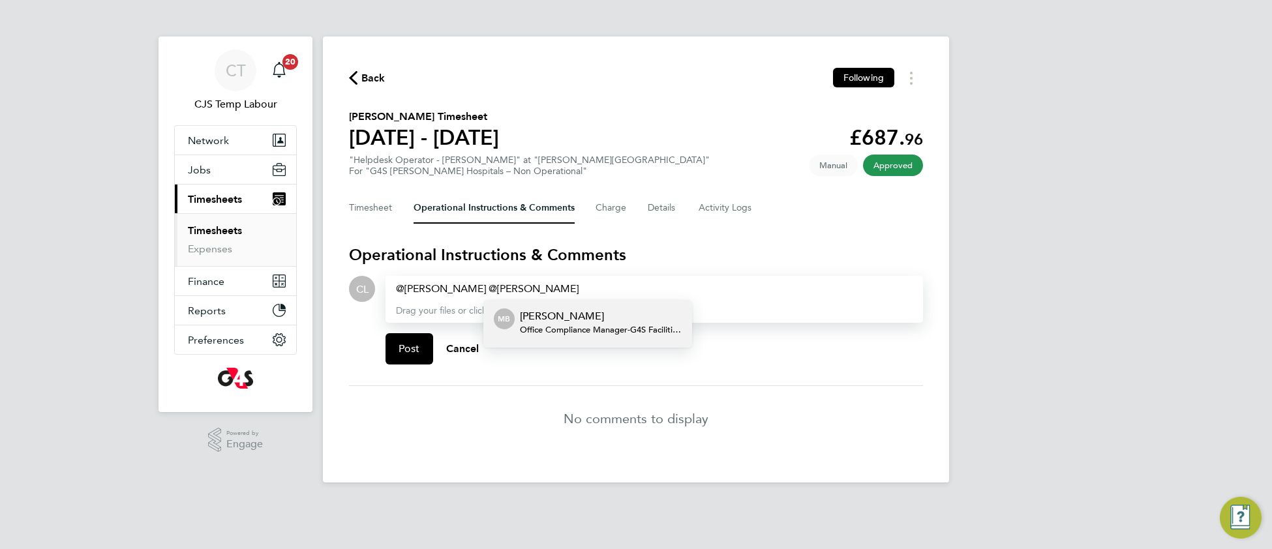
drag, startPoint x: 590, startPoint y: 318, endPoint x: 635, endPoint y: 323, distance: 45.4
click at [592, 318] on p "Michelle Bartlett" at bounding box center [601, 316] width 162 height 16
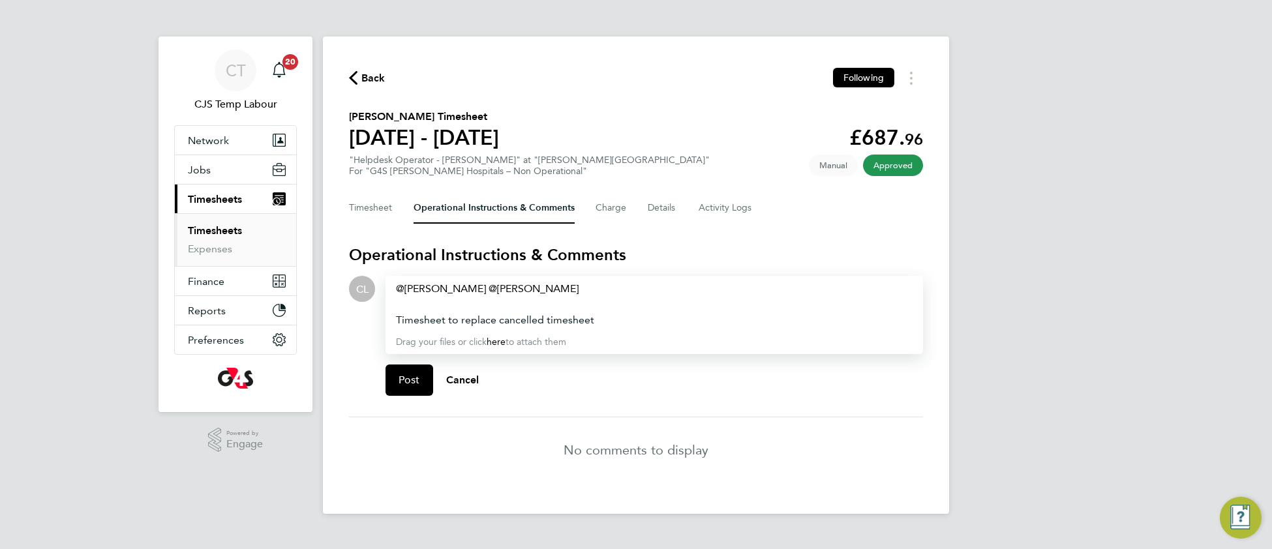
click at [655, 316] on div "Timesheet to replace cancelled timesheet" at bounding box center [654, 320] width 516 height 16
drag, startPoint x: 886, startPoint y: 318, endPoint x: 387, endPoint y: 329, distance: 498.9
click at [387, 329] on div "Hannah Sawitzki ​ Michelle Bartlett ​ Timesheet to replace cancelled timesheet …" at bounding box center [653, 315] width 537 height 78
copy div "Timesheet to replace cancelled timesheet TS1803116, as incorrect rate applied a…"
click at [374, 206] on button "Timesheet" at bounding box center [371, 207] width 44 height 31
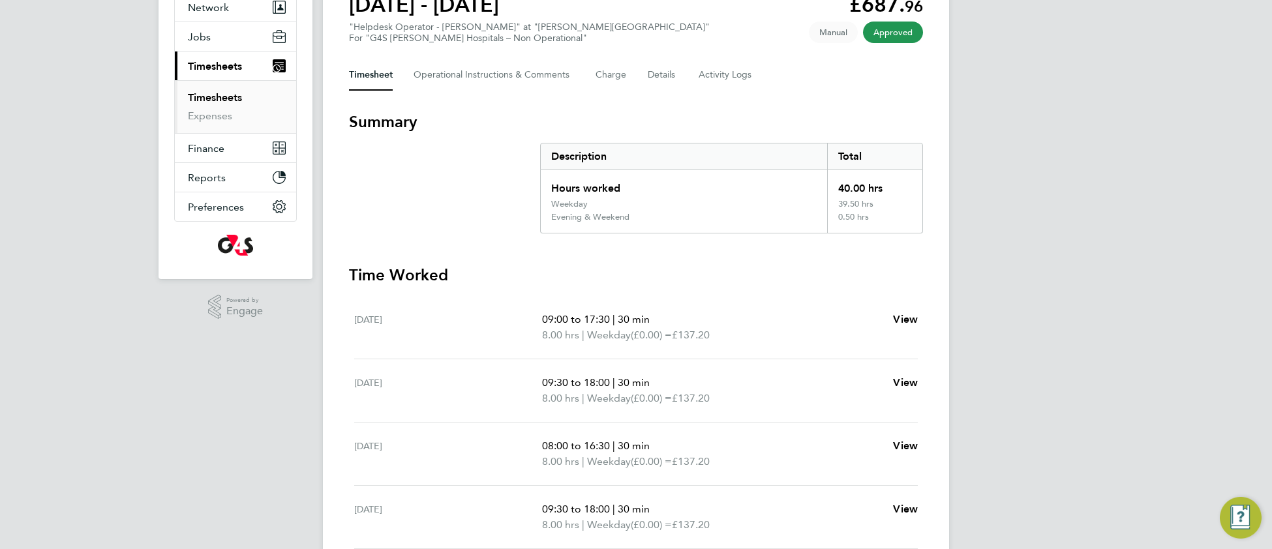
scroll to position [83, 0]
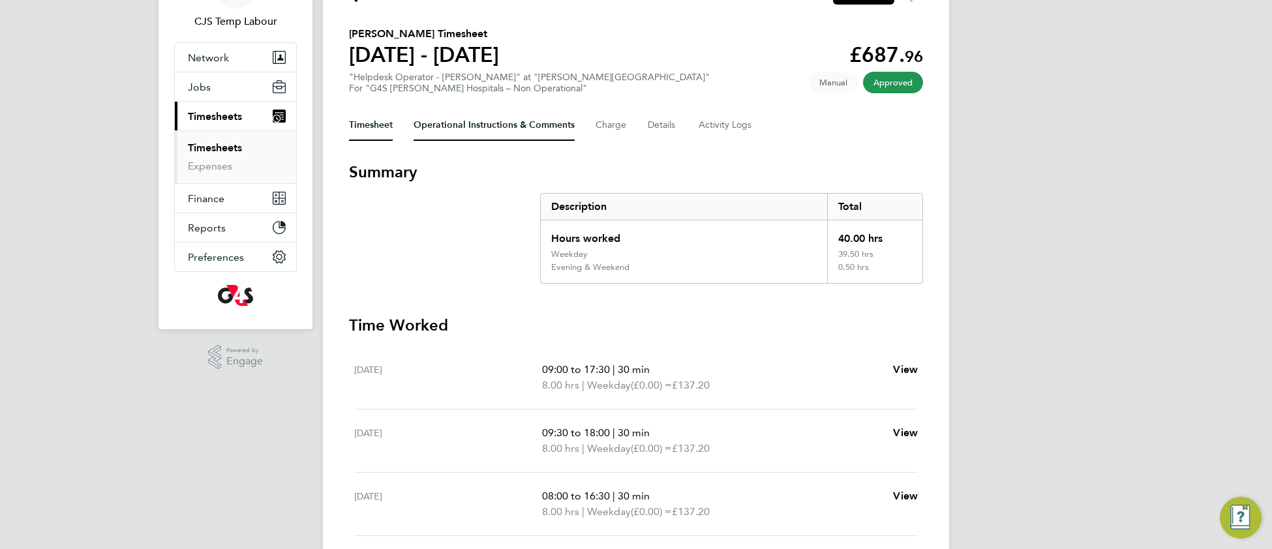
click at [477, 125] on Comments-tab "Operational Instructions & Comments" at bounding box center [493, 125] width 161 height 31
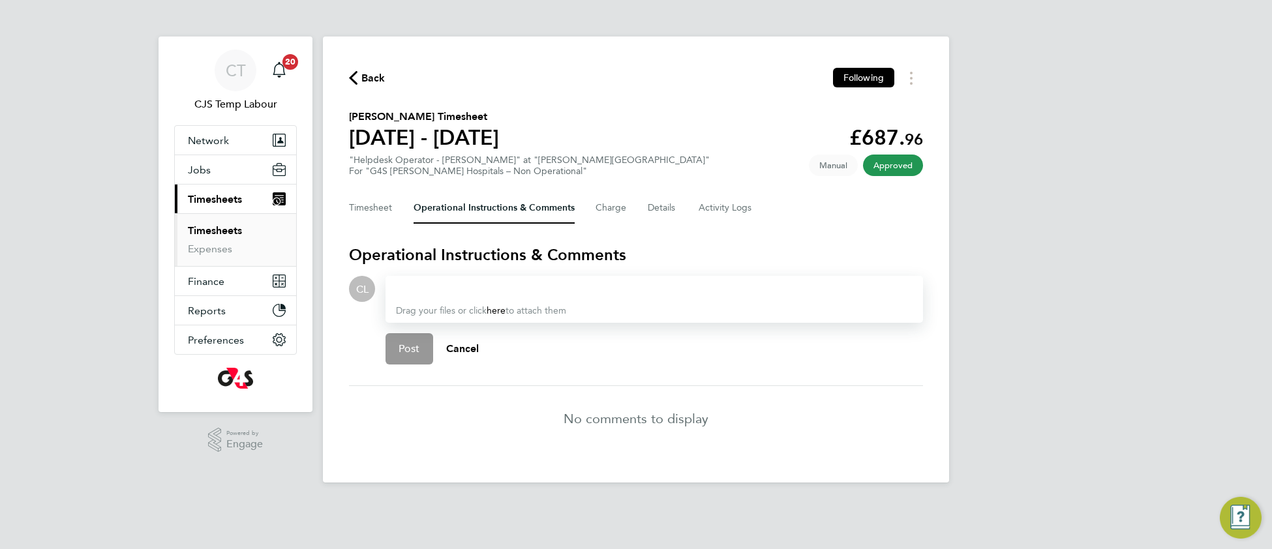
click at [414, 286] on div at bounding box center [654, 289] width 516 height 16
click at [870, 286] on div "Timesheet to replace cancelled timesheet TS1803116, as incorrect rate applied a…" at bounding box center [654, 289] width 516 height 16
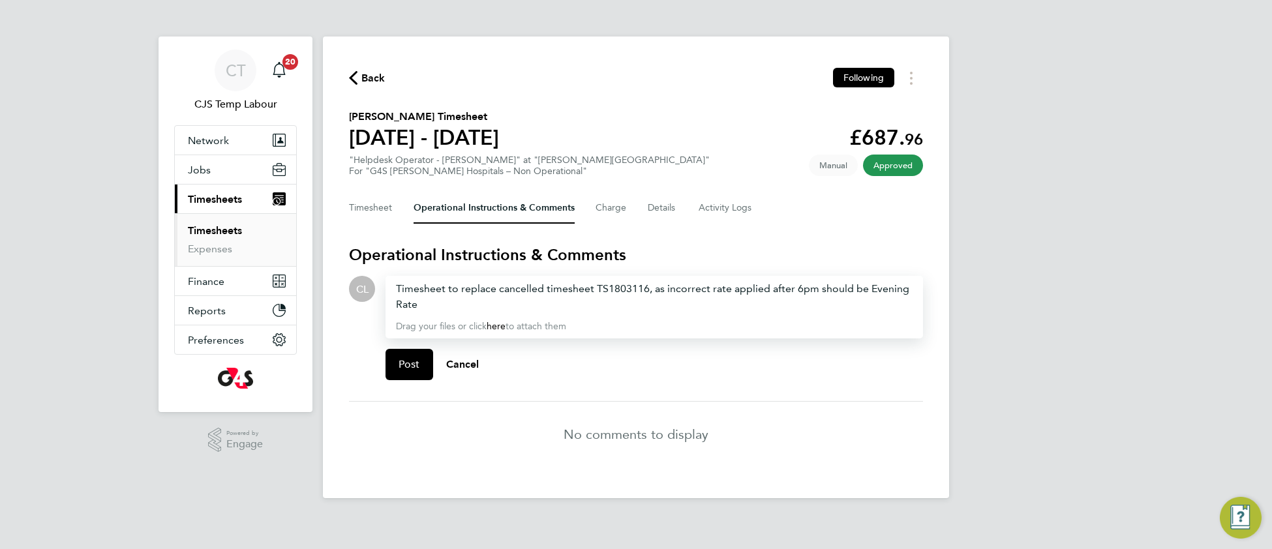
click at [398, 286] on div "Timesheet to replace cancelled timesheet TS1803116, as incorrect rate applied a…" at bounding box center [654, 296] width 516 height 31
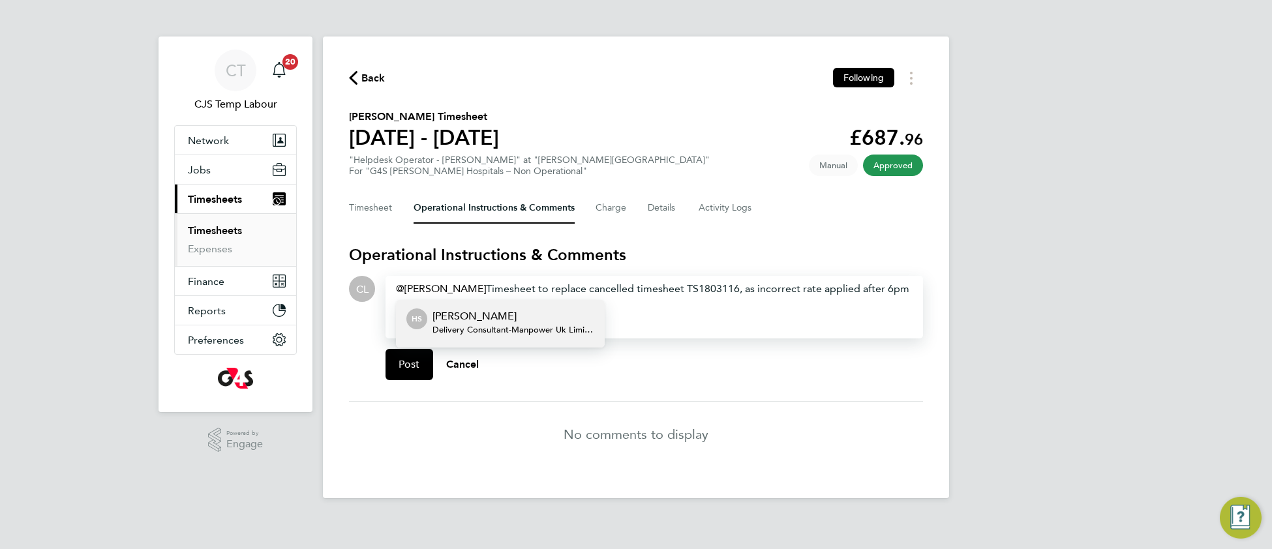
click at [467, 325] on span "Delivery Consultant - Manpower Uk Limited" at bounding box center [513, 330] width 162 height 10
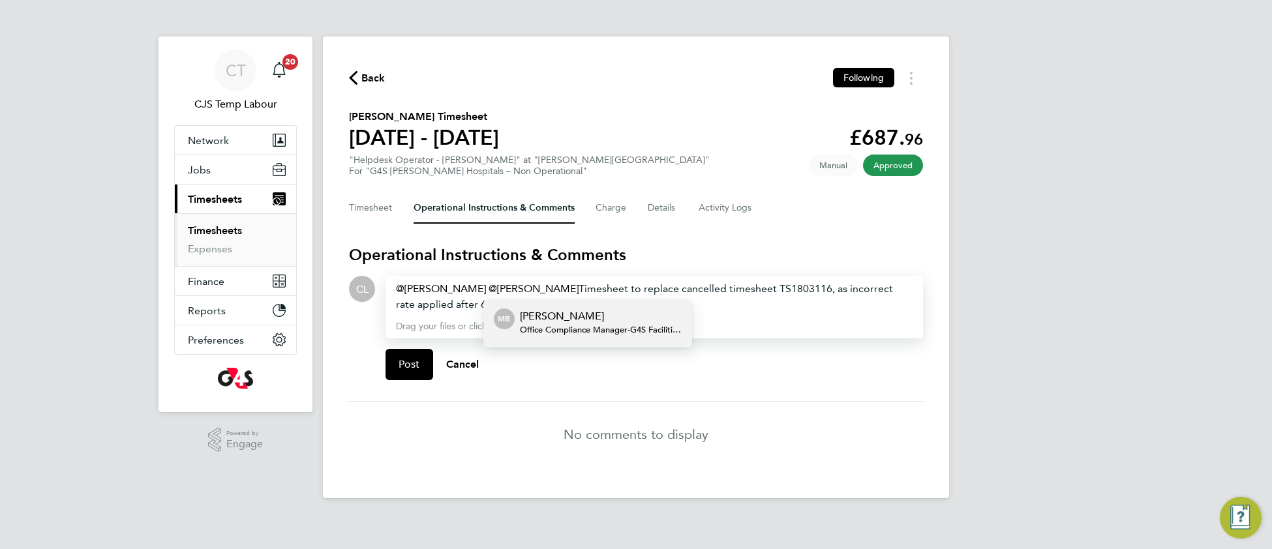
click at [592, 325] on span "Office Compliance Manager - G4S Facilities Management (Uk) Limited" at bounding box center [601, 330] width 162 height 10
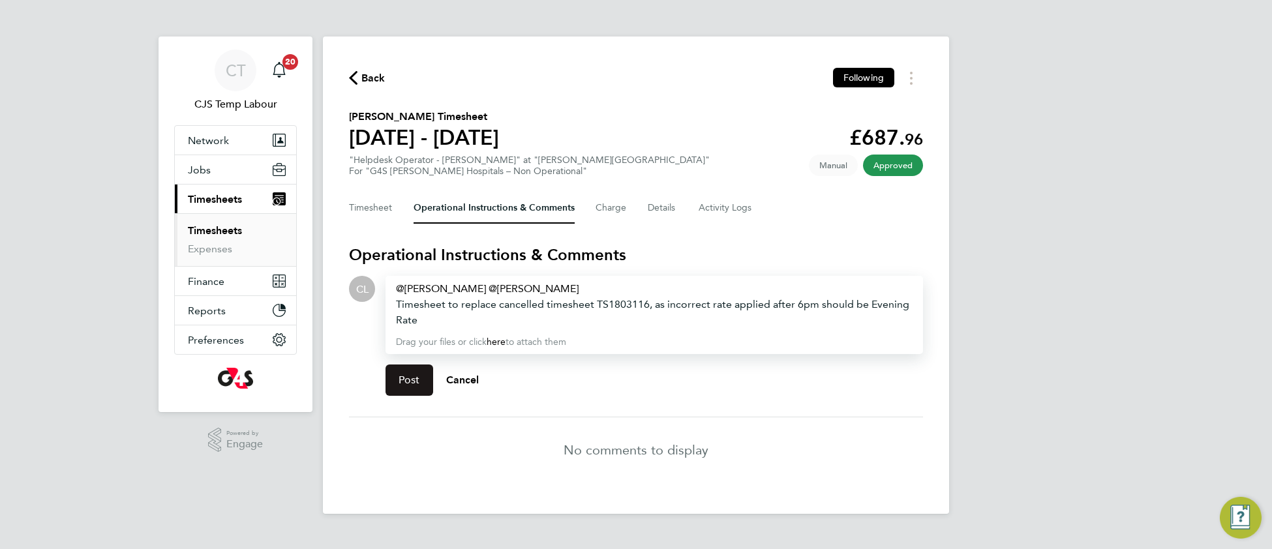
click at [402, 390] on button "Post" at bounding box center [409, 379] width 48 height 31
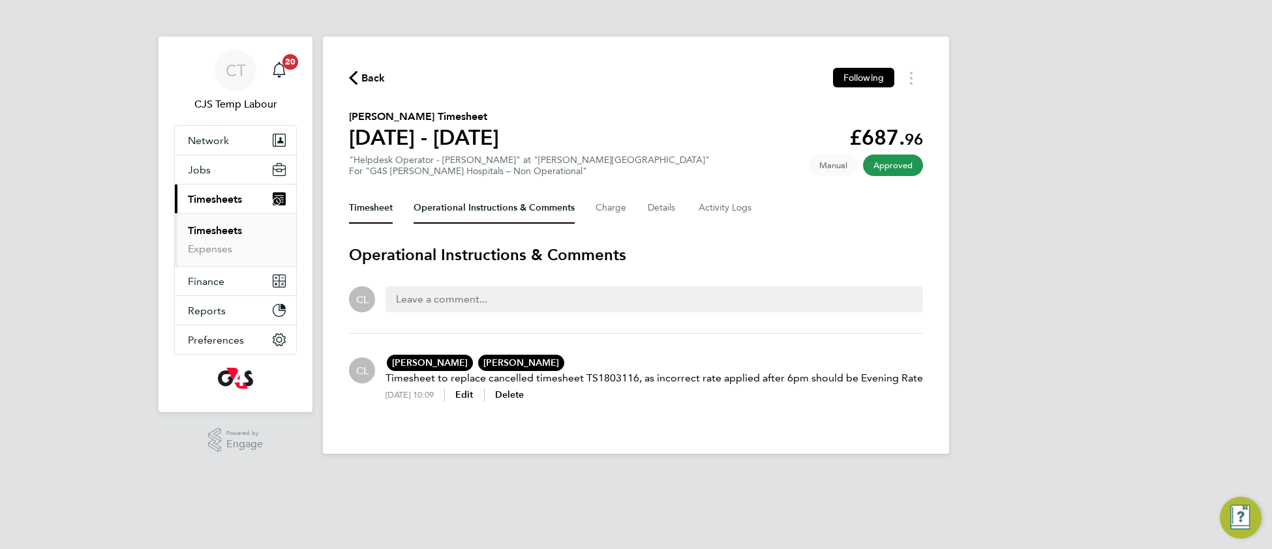
click at [374, 209] on button "Timesheet" at bounding box center [371, 207] width 44 height 31
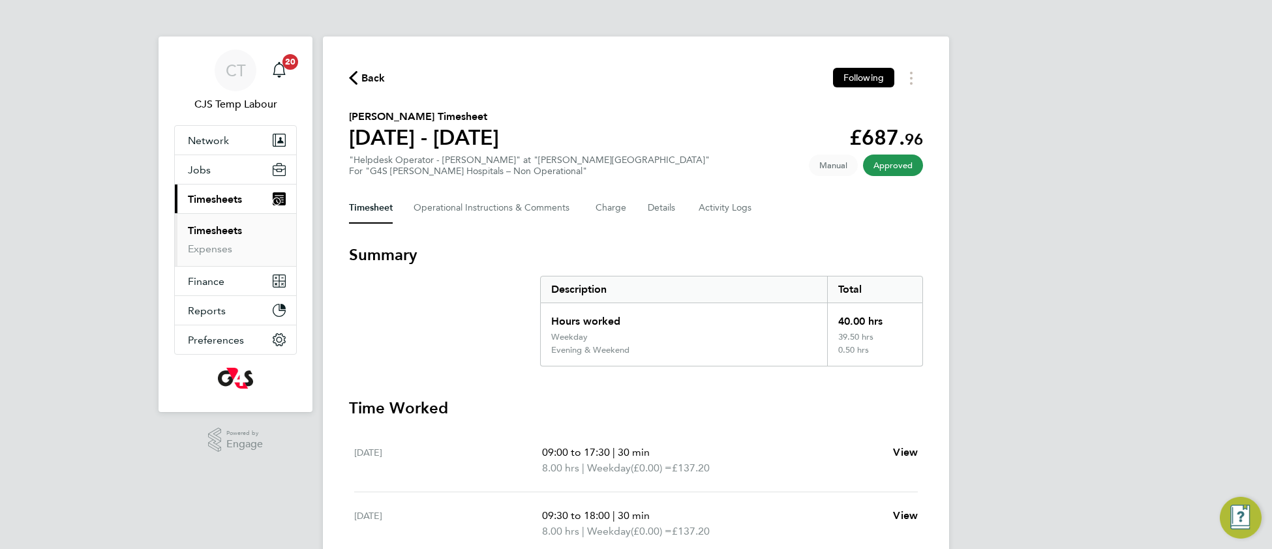
click at [205, 231] on link "Timesheets" at bounding box center [215, 230] width 54 height 12
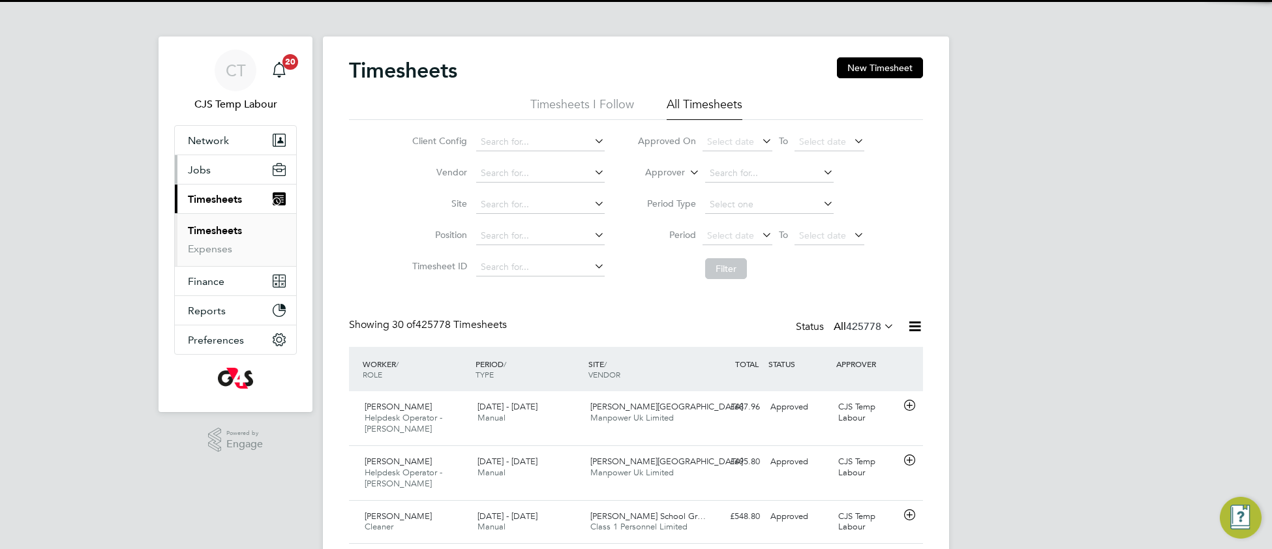
scroll to position [32, 112]
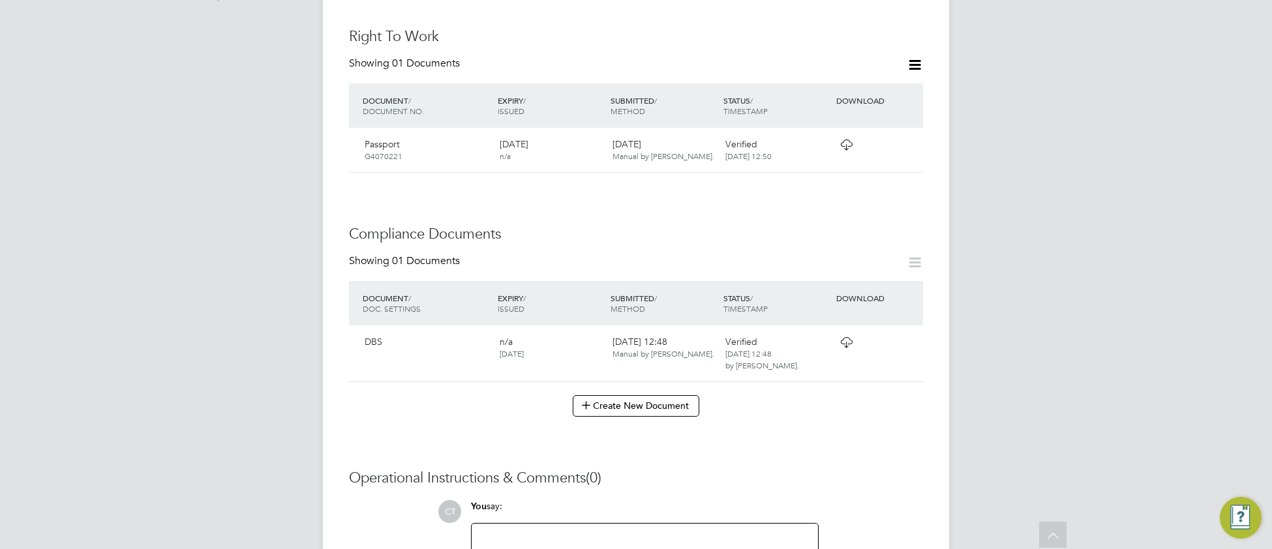
scroll to position [512, 0]
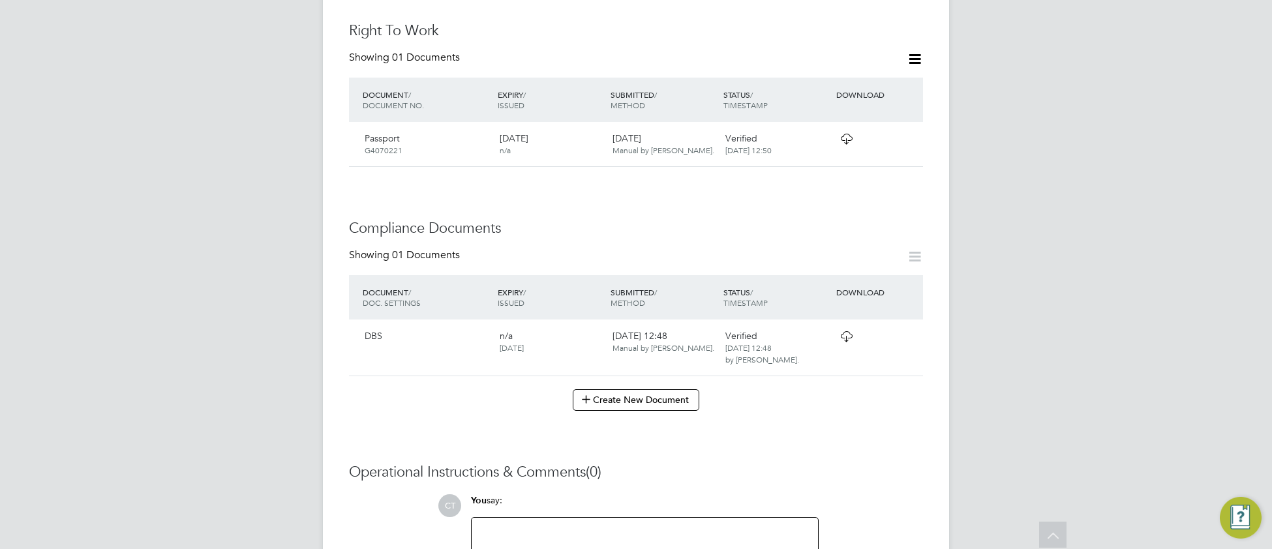
click at [841, 336] on icon at bounding box center [846, 336] width 16 height 10
click at [847, 134] on icon at bounding box center [846, 139] width 16 height 10
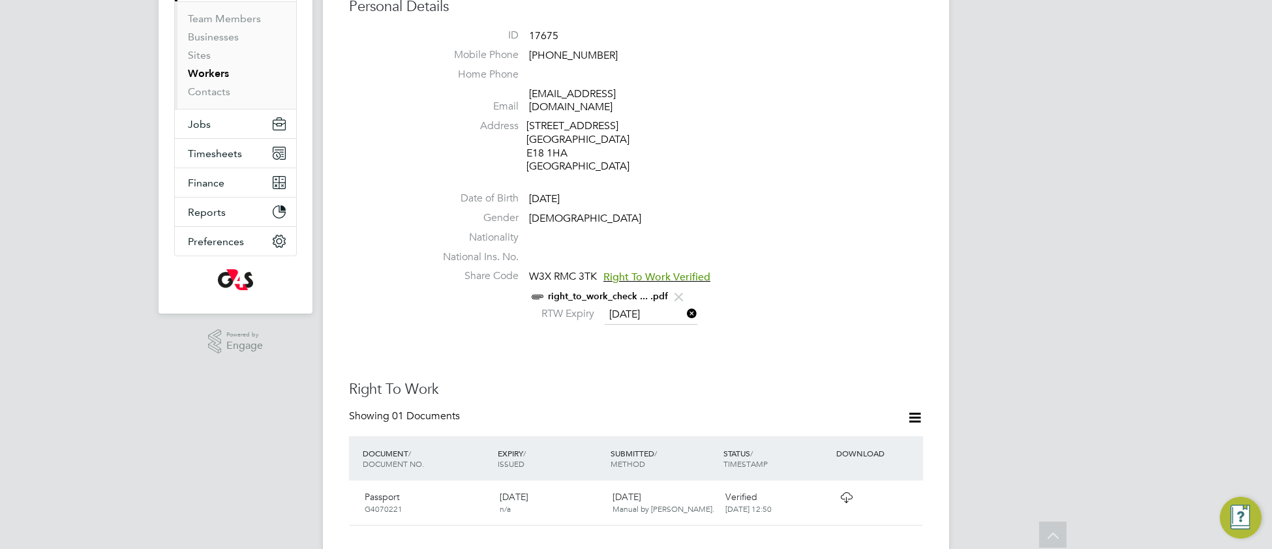
scroll to position [151, 0]
click at [615, 293] on link "right_to_work_check ... .pdf" at bounding box center [608, 298] width 120 height 11
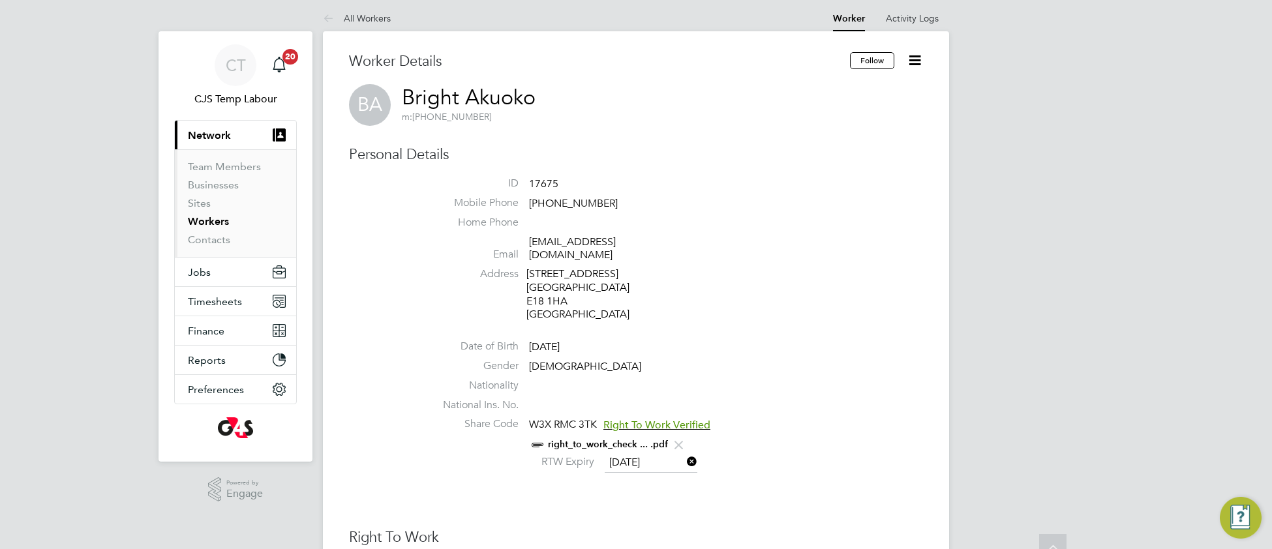
scroll to position [0, 0]
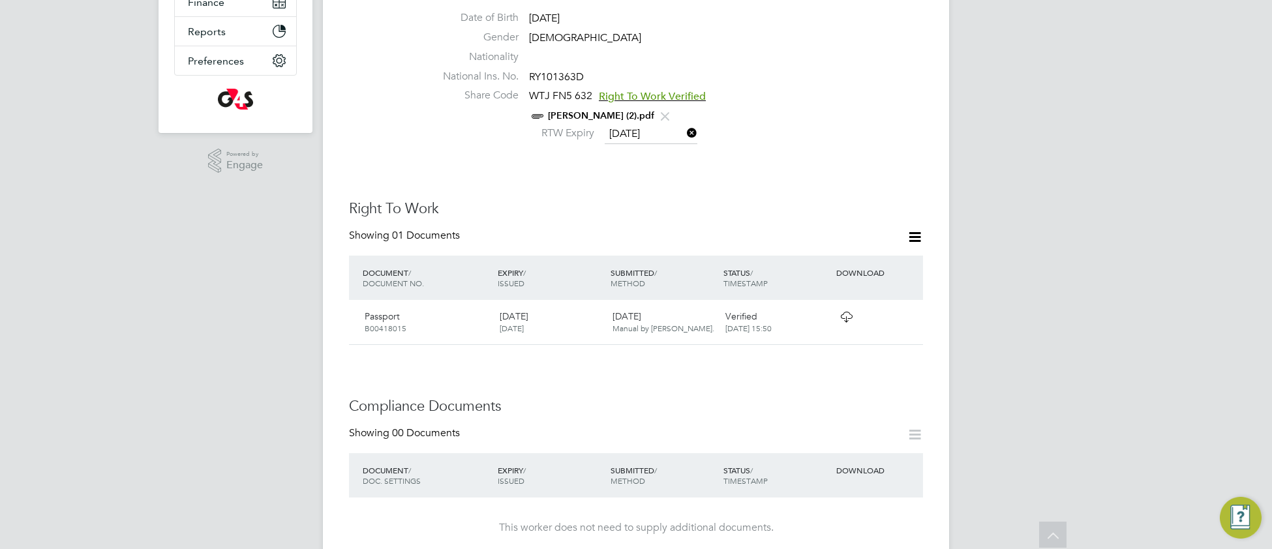
scroll to position [304, 0]
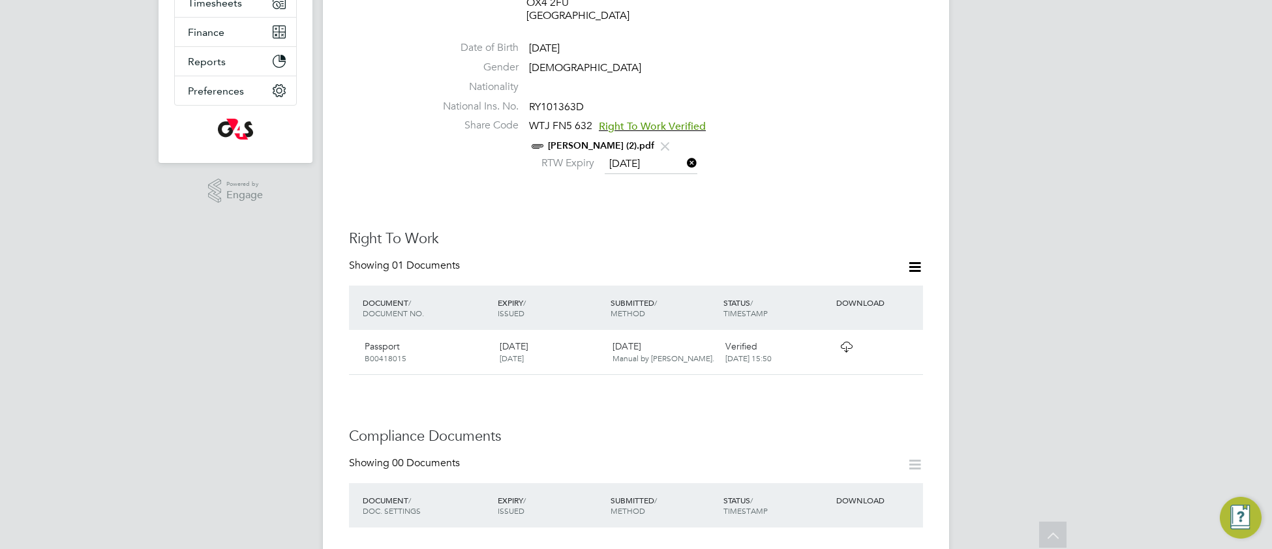
click at [846, 342] on icon at bounding box center [846, 347] width 16 height 10
click at [579, 140] on link "[PERSON_NAME] (2).pdf" at bounding box center [601, 145] width 106 height 11
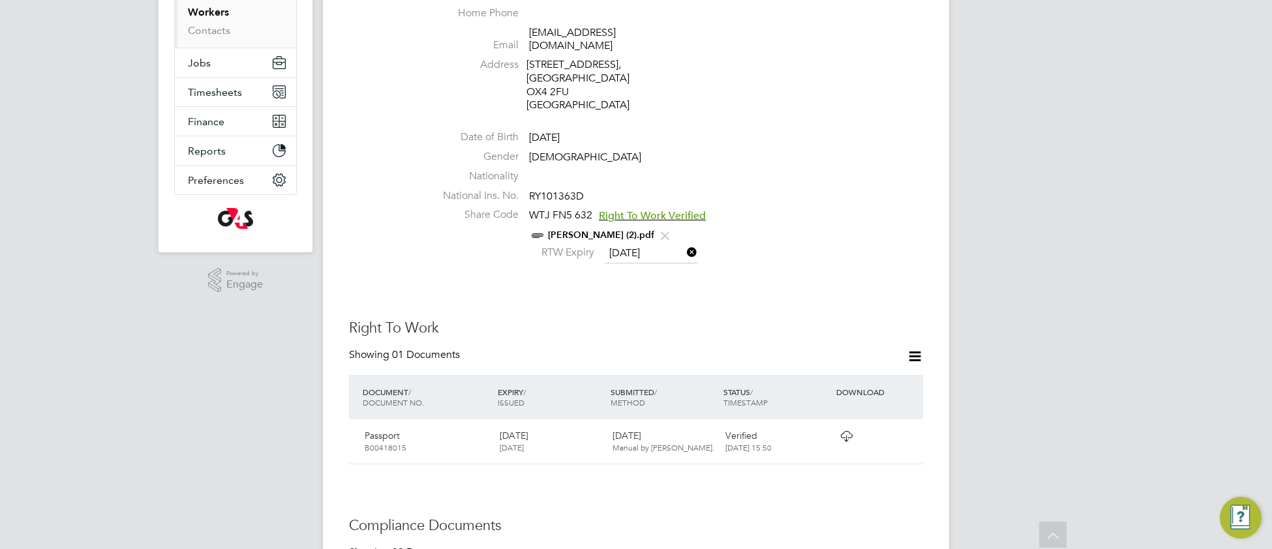
scroll to position [211, 0]
click at [577, 231] on span "Alex RTW (2).pdf" at bounding box center [601, 237] width 144 height 13
click at [576, 233] on link "Alex RTW (2).pdf" at bounding box center [601, 238] width 106 height 11
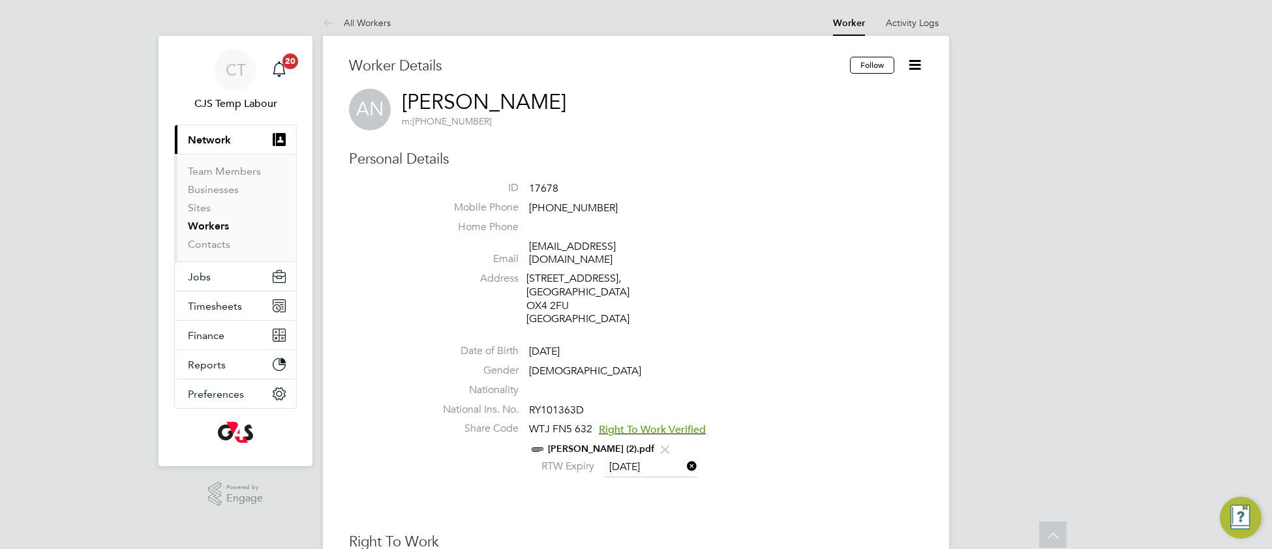
scroll to position [0, 0]
click at [205, 272] on span "Jobs" at bounding box center [199, 277] width 23 height 12
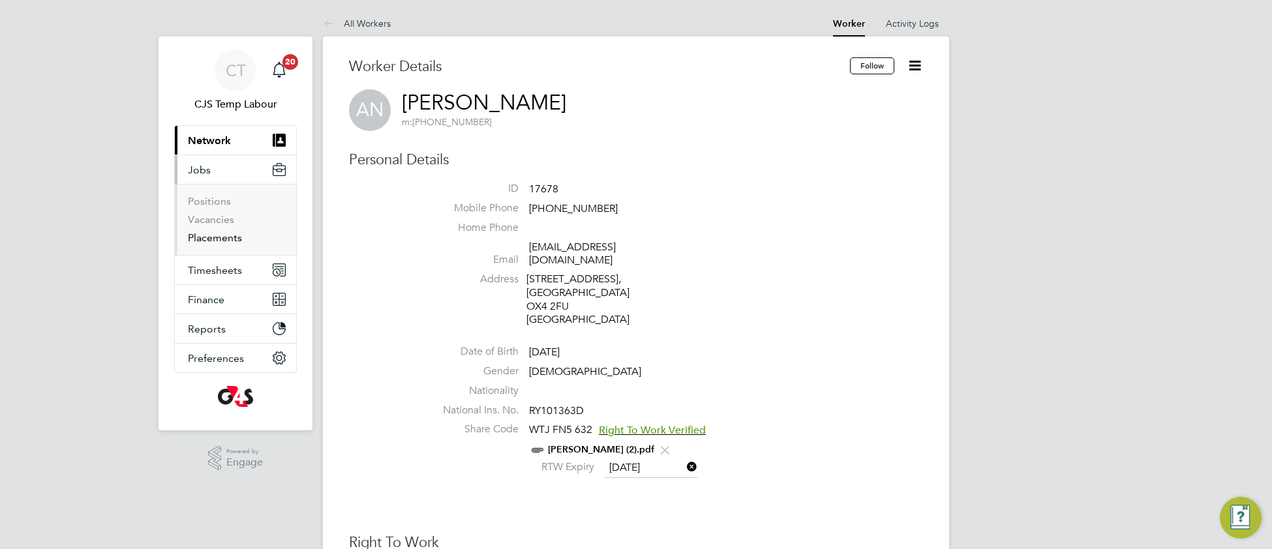
click at [217, 241] on link "Placements" at bounding box center [215, 237] width 54 height 12
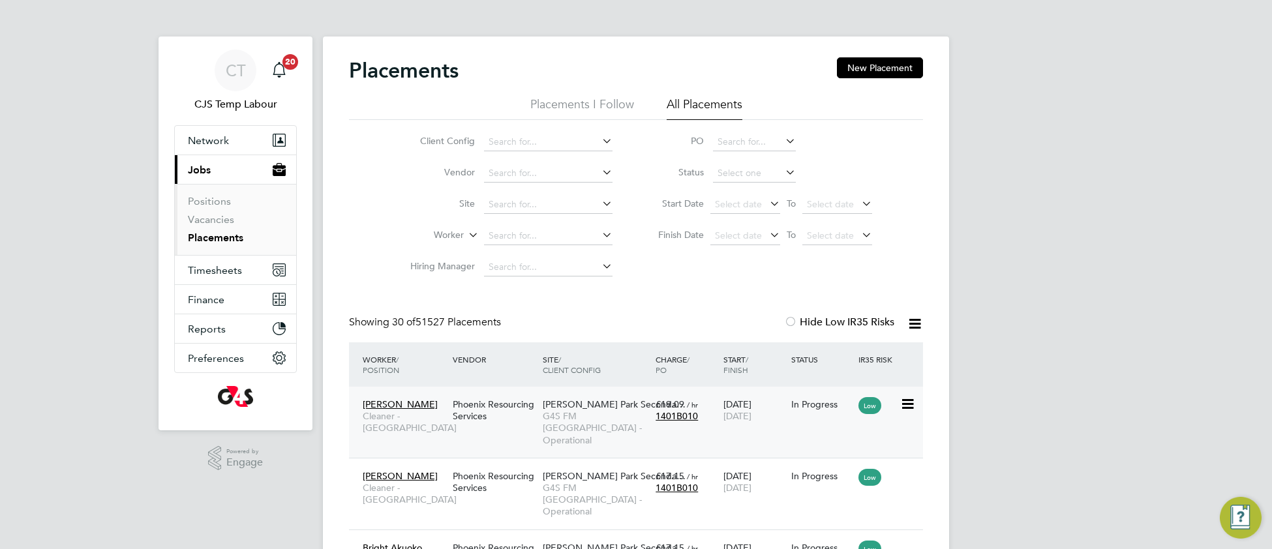
click at [573, 405] on span "Langdon Park Seconda…" at bounding box center [614, 404] width 143 height 12
click at [569, 418] on span "G4S FM Tower Hamlets - Operational" at bounding box center [596, 428] width 106 height 36
click at [604, 417] on span "G4S FM [GEOGRAPHIC_DATA] - Operational" at bounding box center [596, 428] width 106 height 36
click at [531, 235] on input at bounding box center [548, 236] width 128 height 18
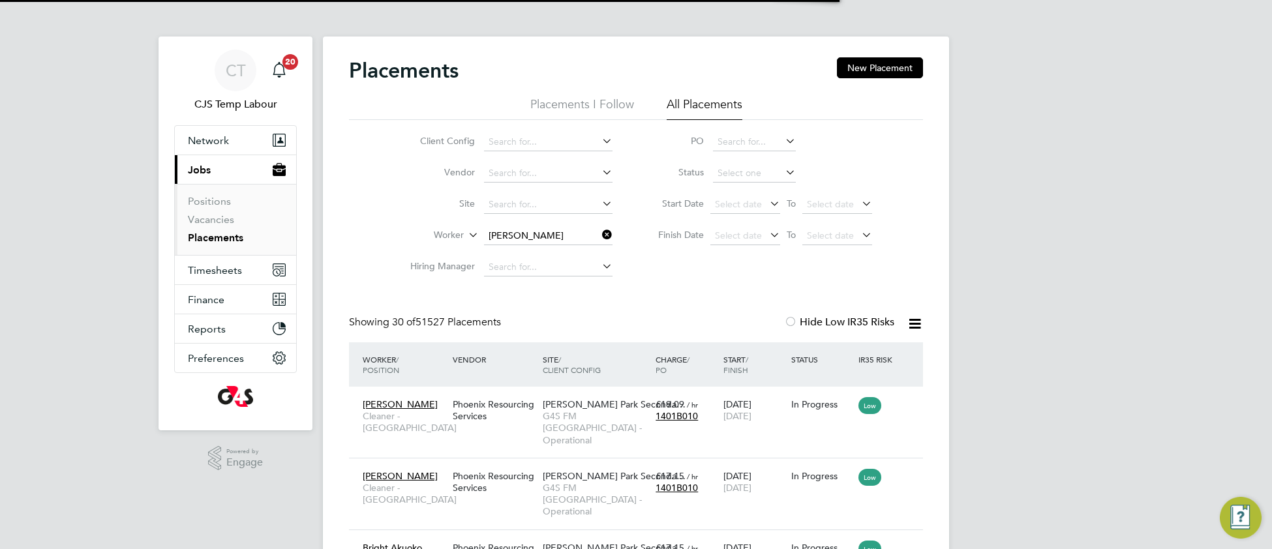
drag, startPoint x: 527, startPoint y: 265, endPoint x: 537, endPoint y: 258, distance: 12.3
click at [567, 256] on b "Howard" at bounding box center [605, 253] width 76 height 11
type input "Ross Howard"
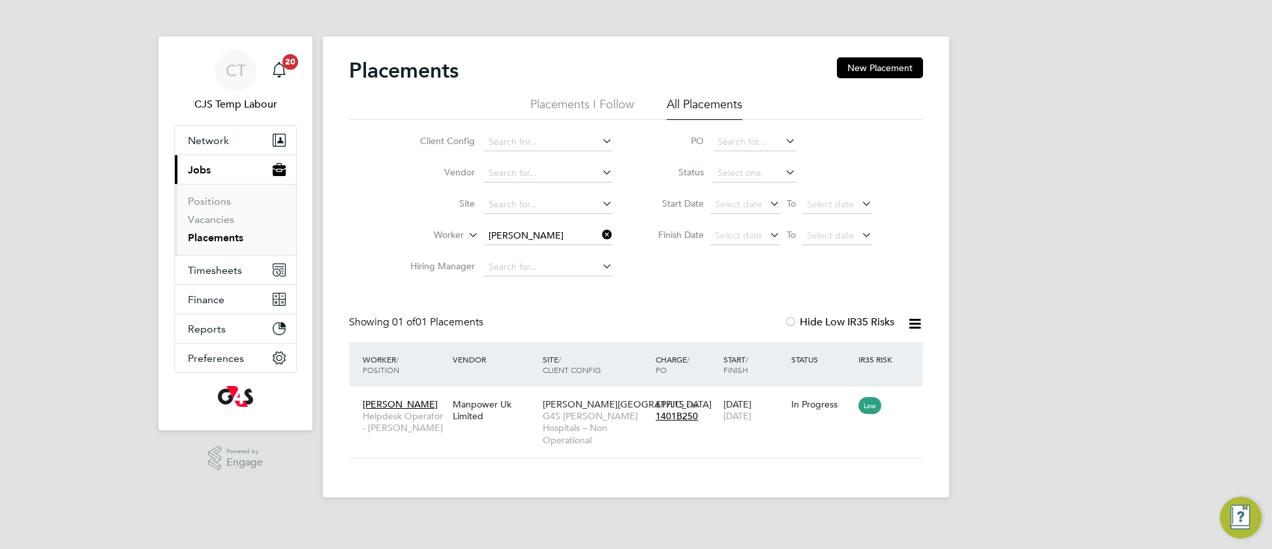
scroll to position [12, 62]
click at [566, 413] on span "G4S FM Churchill Hospitals – Non Operational" at bounding box center [596, 428] width 106 height 36
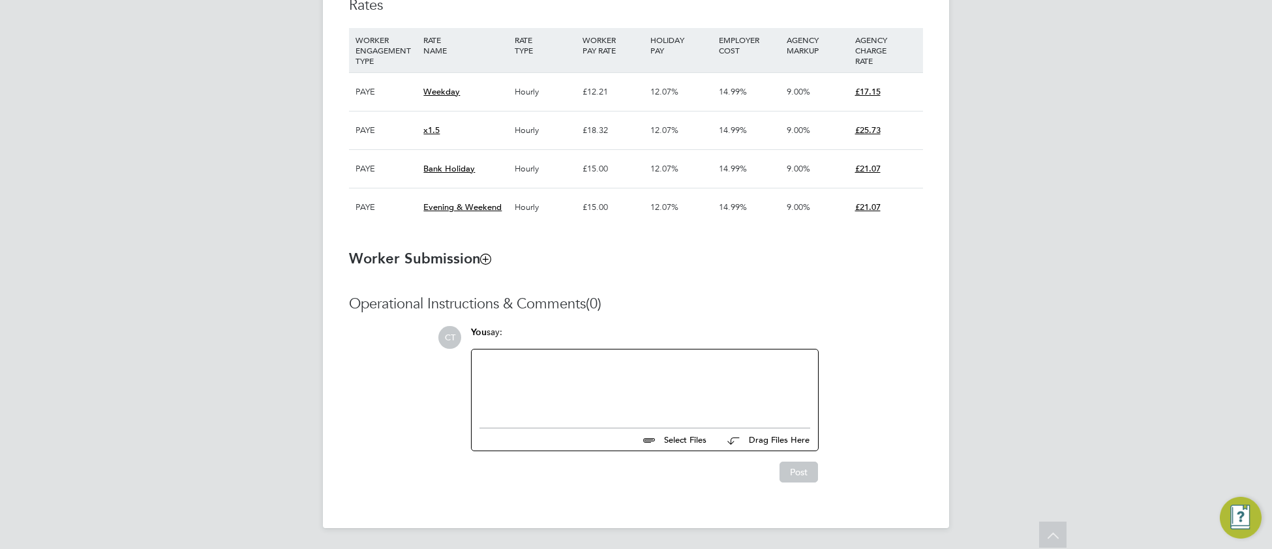
click at [565, 398] on div at bounding box center [644, 385] width 331 height 56
click at [488, 263] on icon at bounding box center [486, 259] width 10 height 10
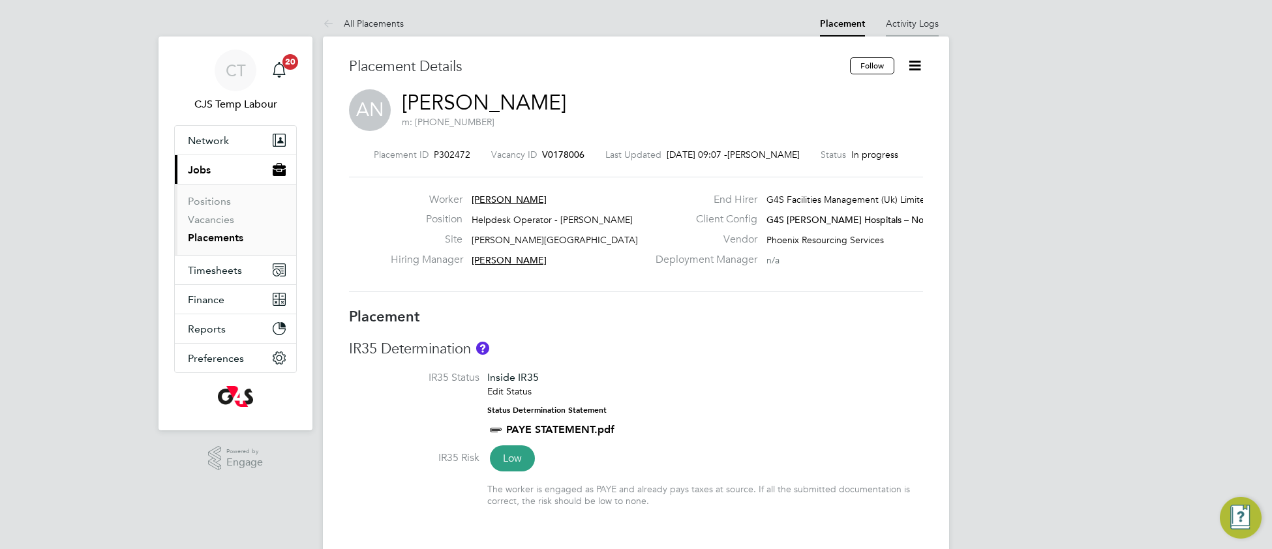
click at [913, 22] on link "Activity Logs" at bounding box center [911, 24] width 53 height 12
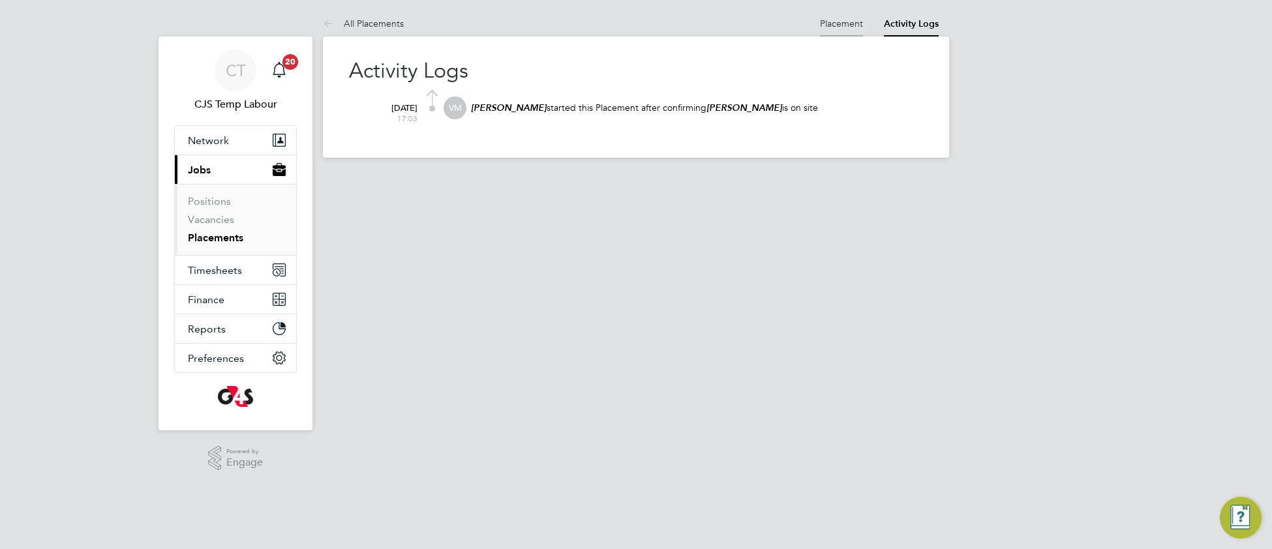
click at [832, 23] on link "Placement" at bounding box center [841, 24] width 43 height 12
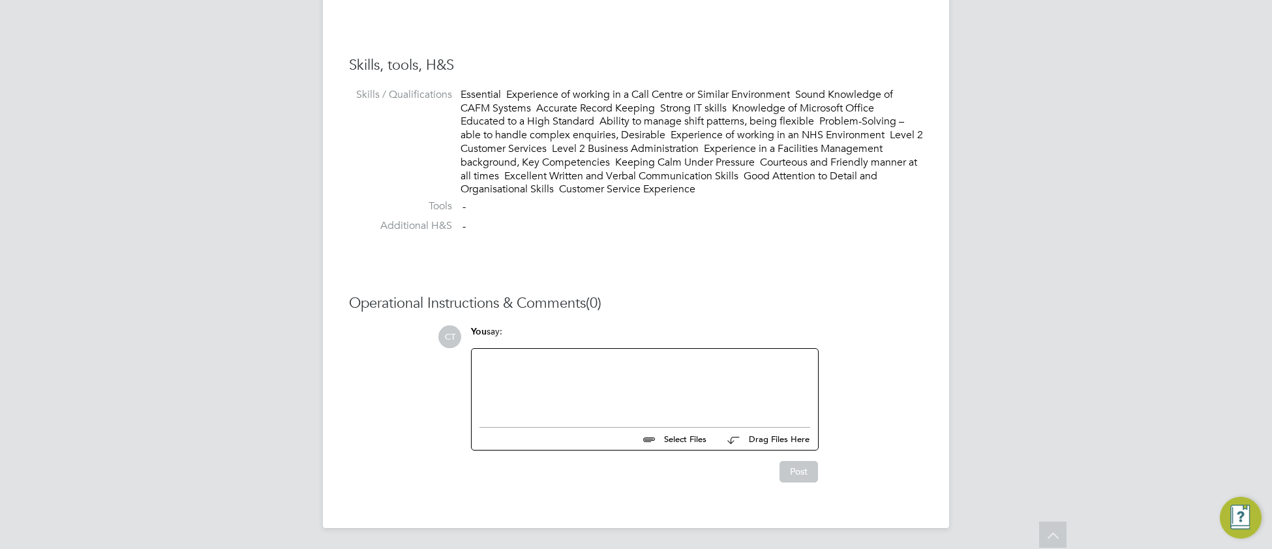
click at [546, 382] on div at bounding box center [644, 385] width 331 height 56
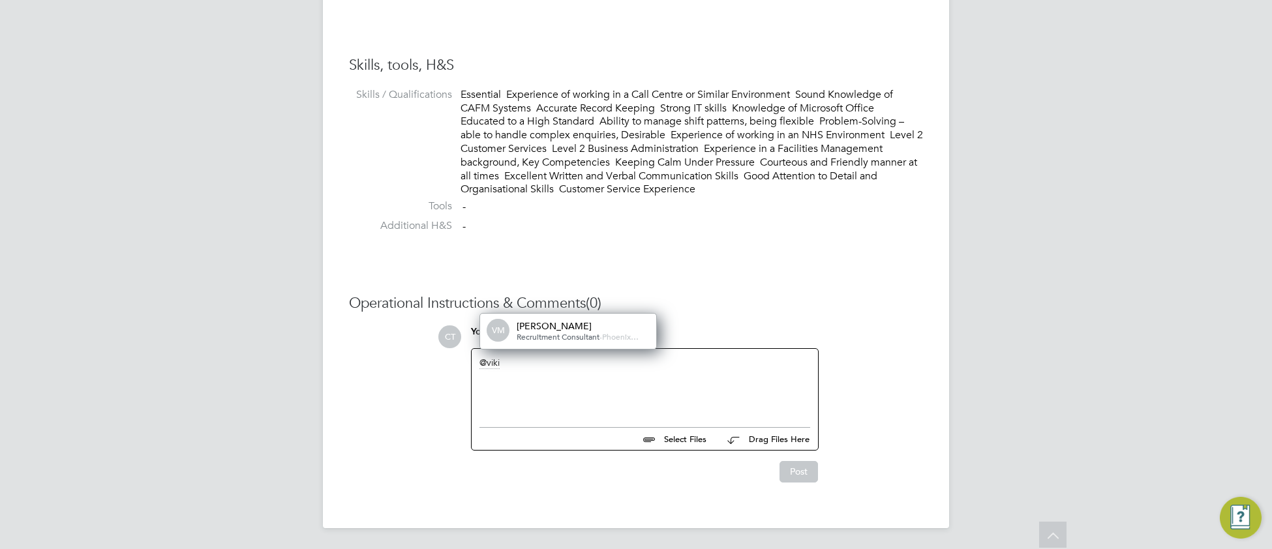
drag, startPoint x: 554, startPoint y: 332, endPoint x: 572, endPoint y: 331, distance: 18.3
click at [554, 332] on span "Recruitment Consultant" at bounding box center [557, 336] width 83 height 10
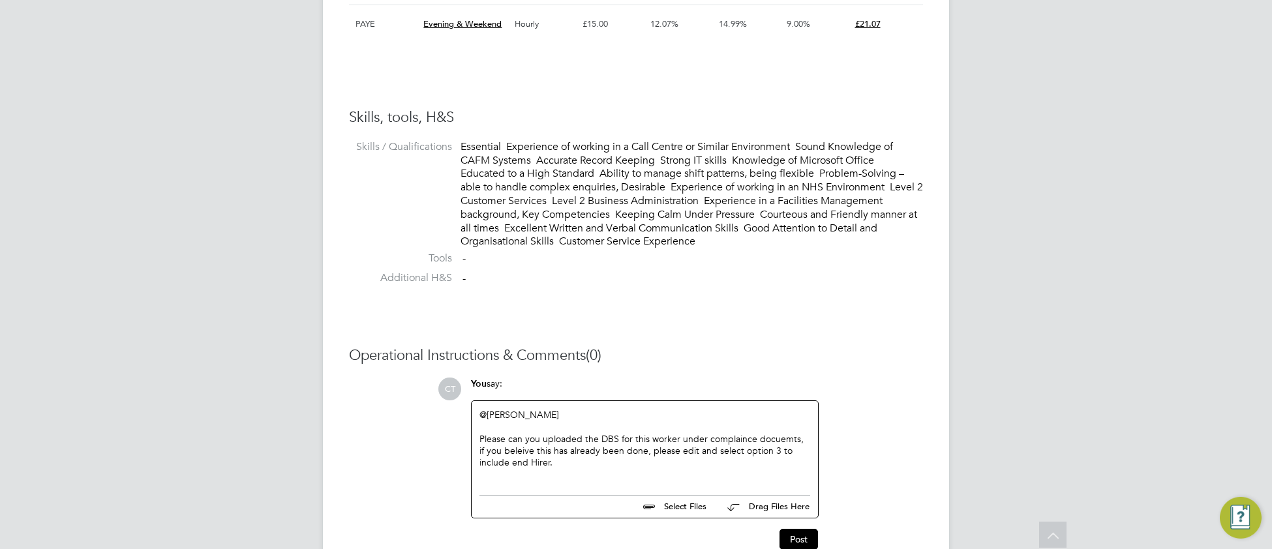
scroll to position [2017, 0]
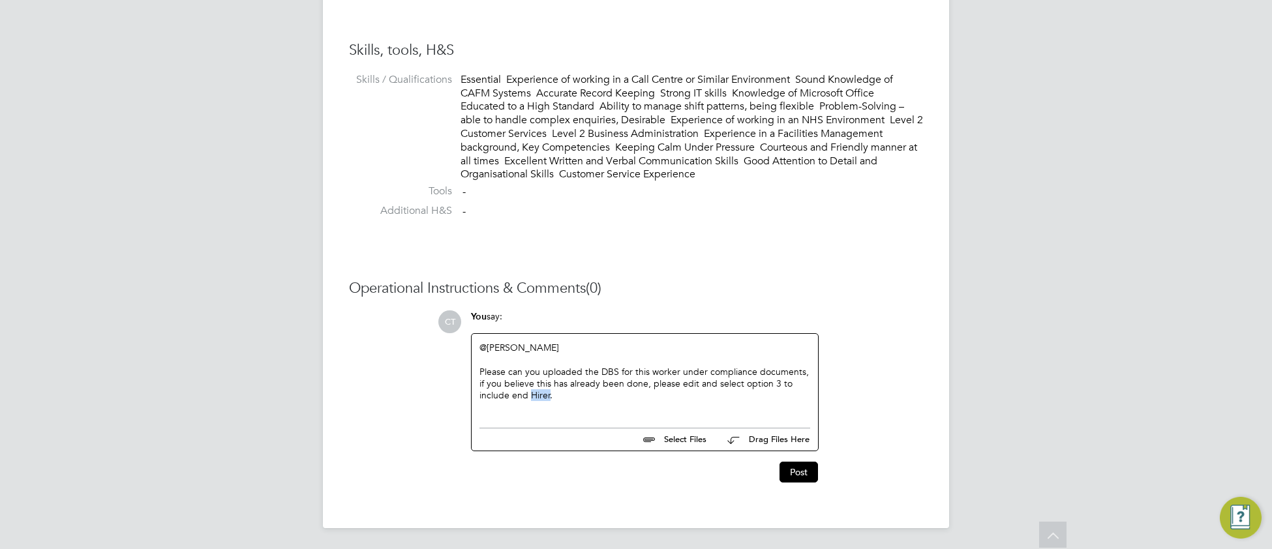
click at [629, 415] on div "@Viki Martyniak ​ Please can you uploaded the DBS for this worker under complia…" at bounding box center [644, 377] width 346 height 87
click at [804, 470] on button "Post" at bounding box center [798, 472] width 38 height 21
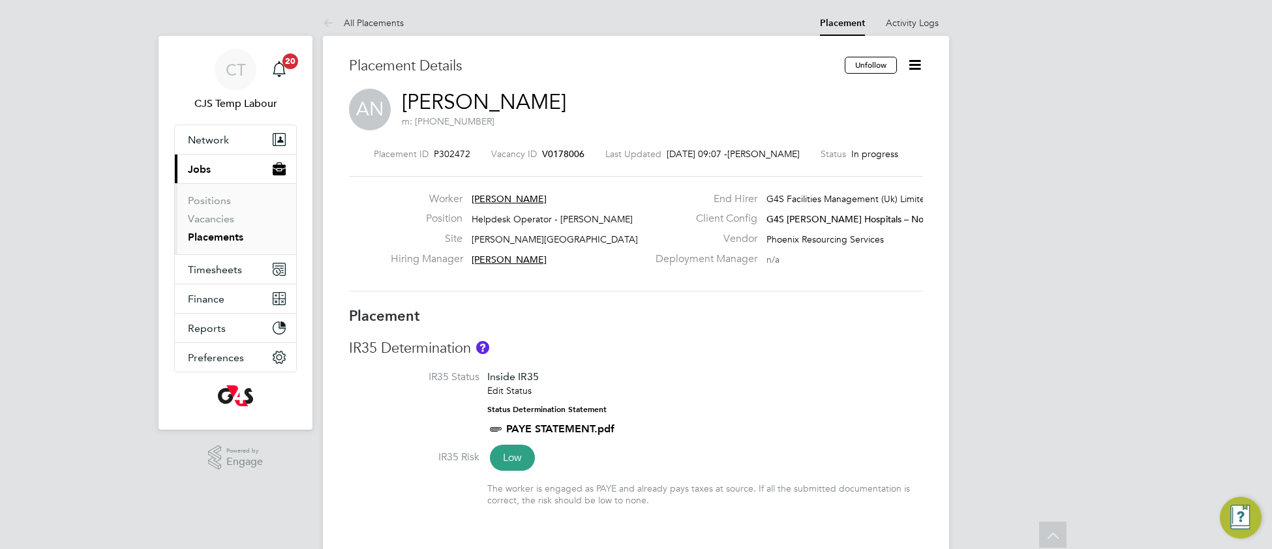
scroll to position [0, 0]
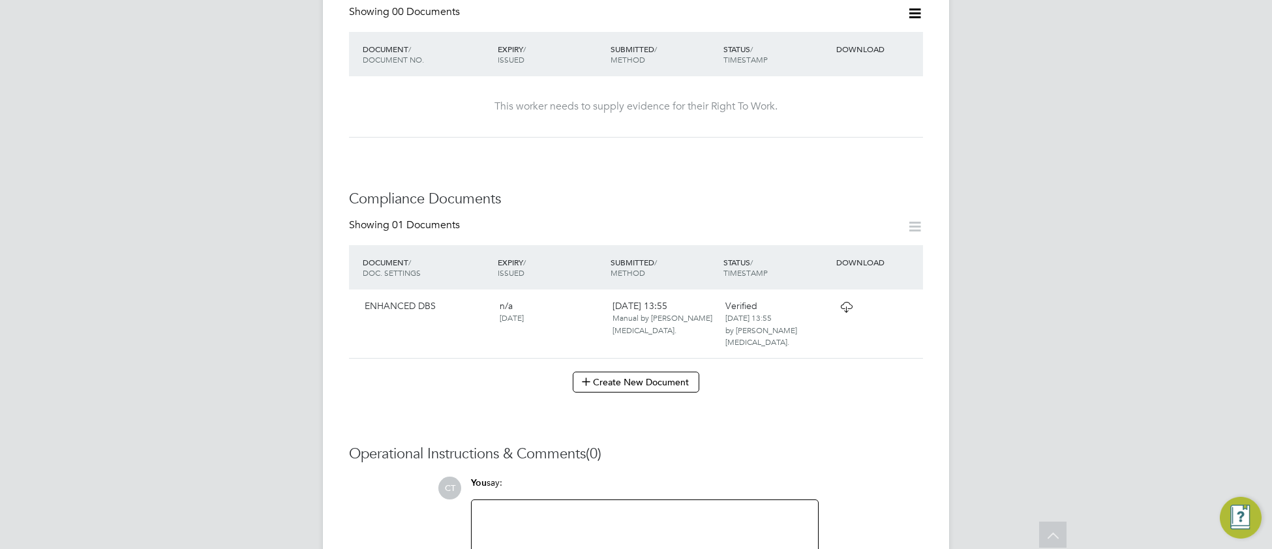
scroll to position [514, 0]
click at [846, 300] on icon at bounding box center [846, 305] width 16 height 10
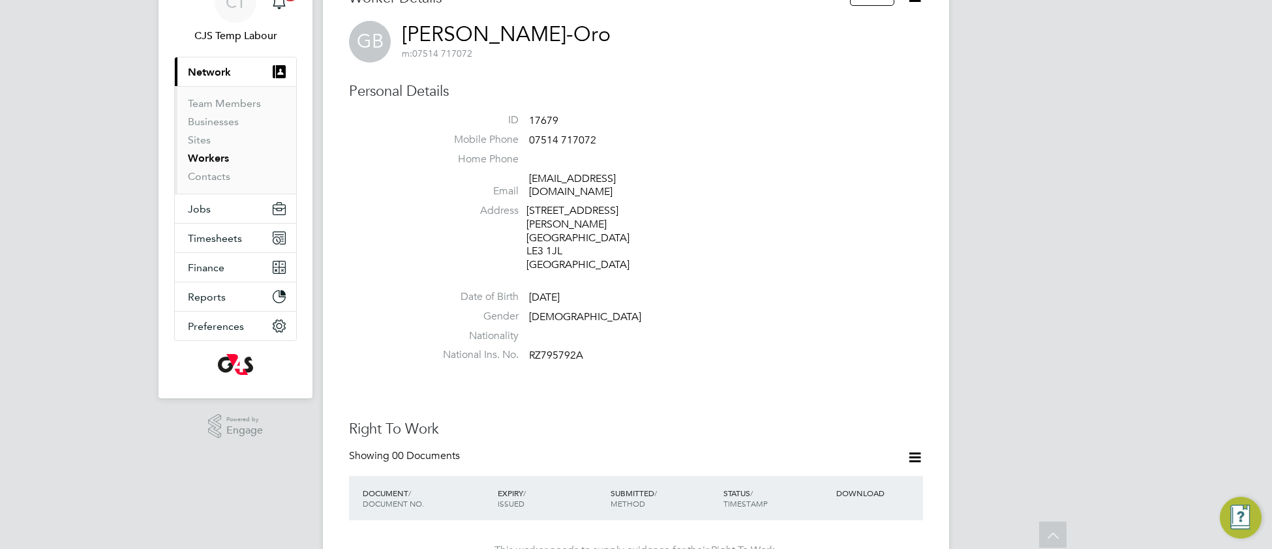
scroll to position [0, 0]
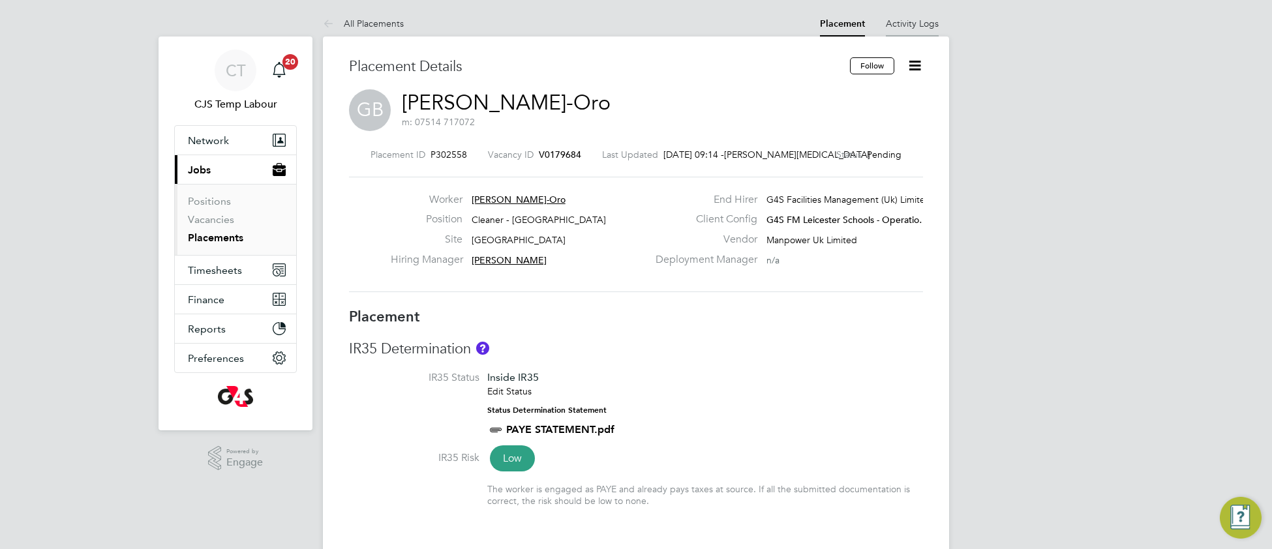
click at [899, 20] on link "Activity Logs" at bounding box center [911, 24] width 53 height 12
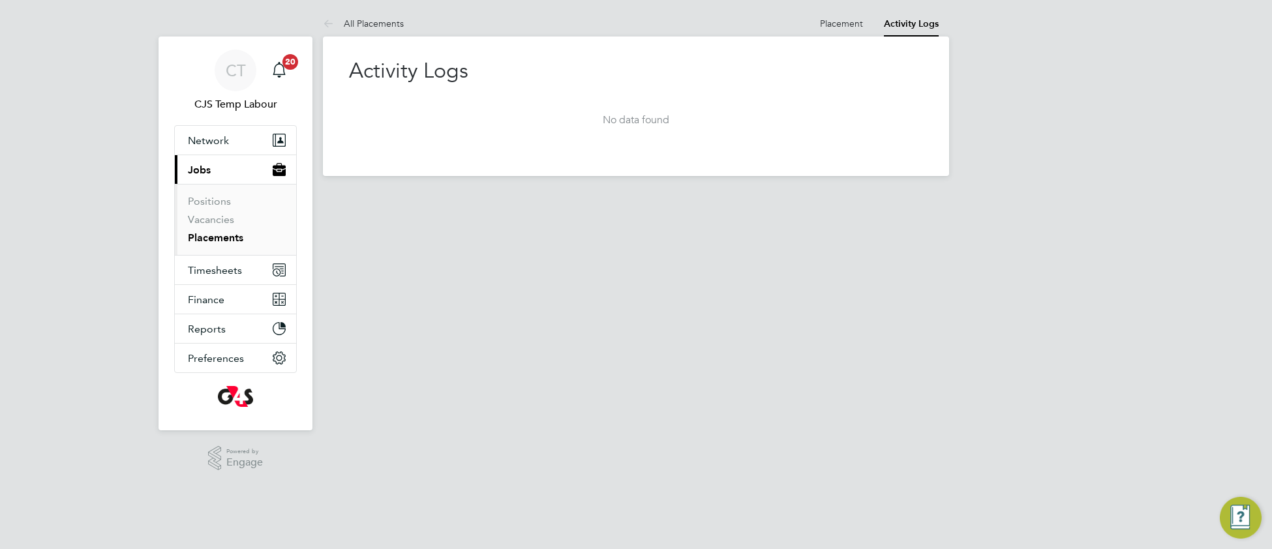
click at [900, 27] on link "Activity Logs" at bounding box center [911, 23] width 55 height 11
click at [846, 23] on link "Placement" at bounding box center [841, 24] width 43 height 12
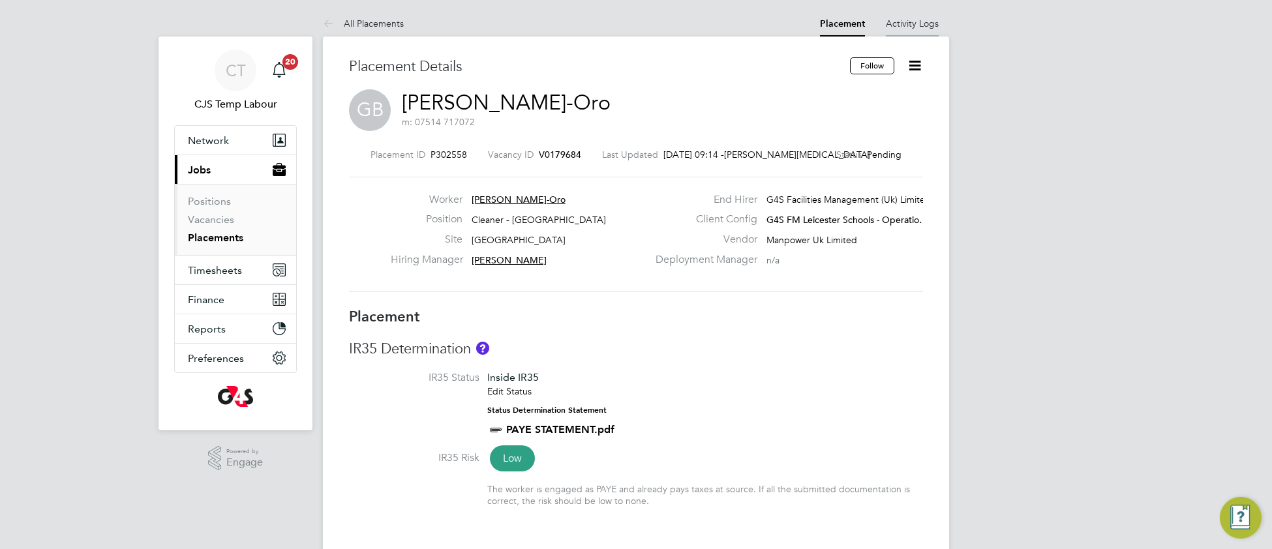
click at [904, 22] on link "Activity Logs" at bounding box center [911, 24] width 53 height 12
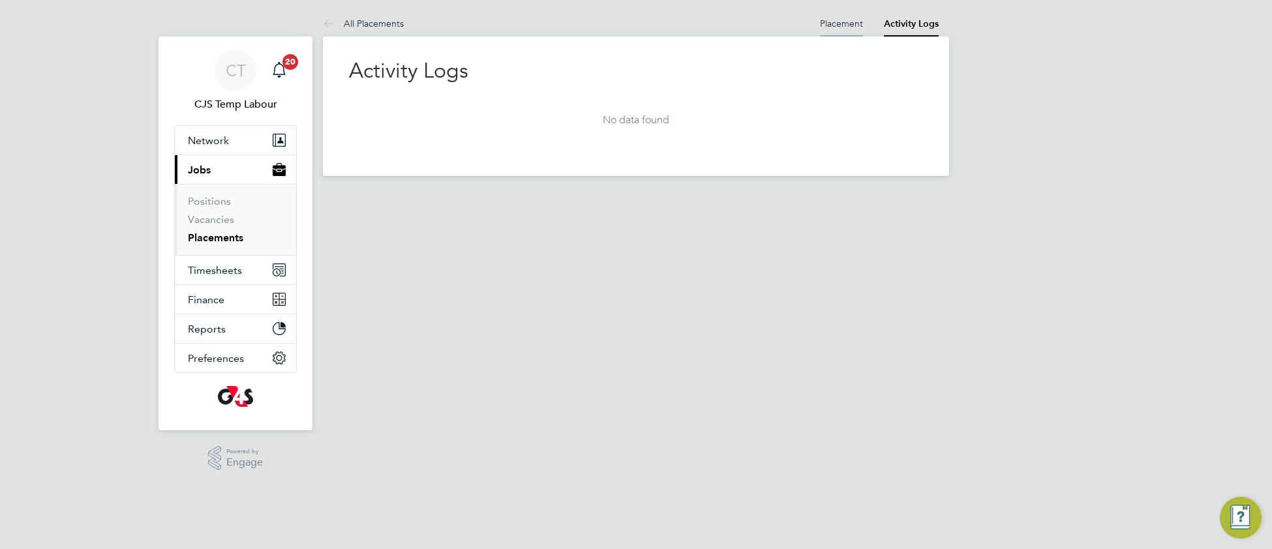
click at [832, 24] on link "Placement" at bounding box center [841, 24] width 43 height 12
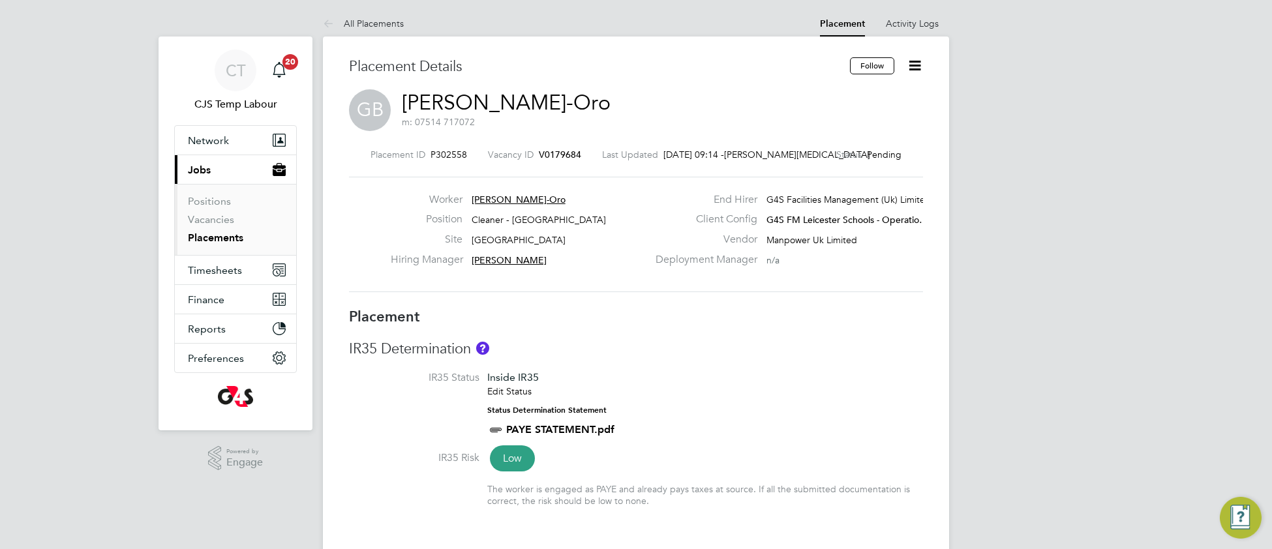
click at [577, 156] on span "V0179684" at bounding box center [560, 155] width 42 height 12
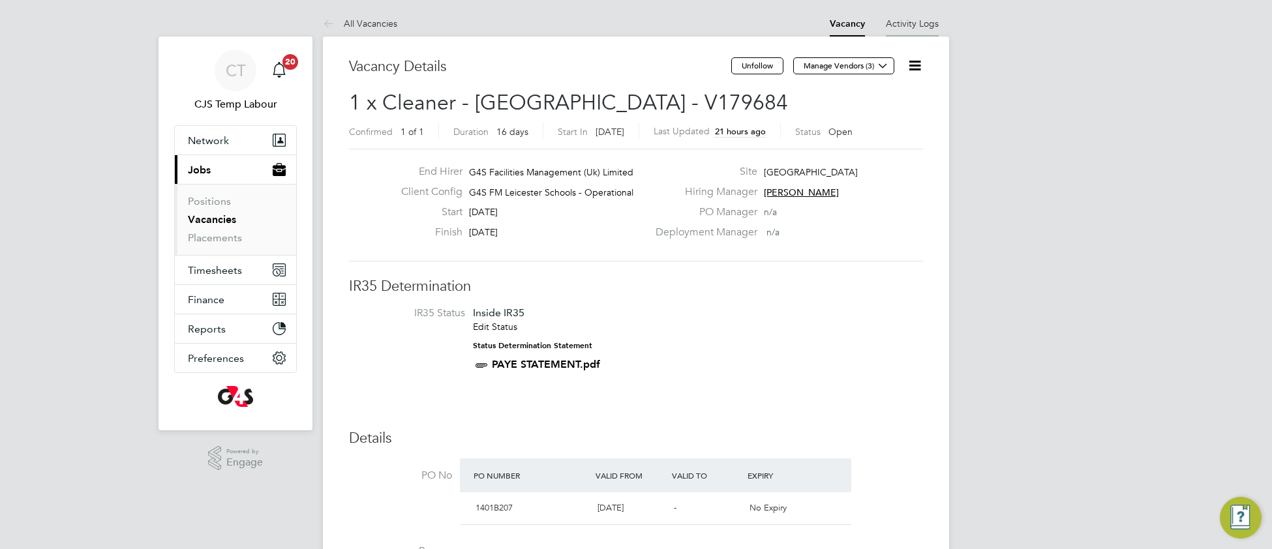
click at [926, 23] on link "Activity Logs" at bounding box center [911, 24] width 53 height 12
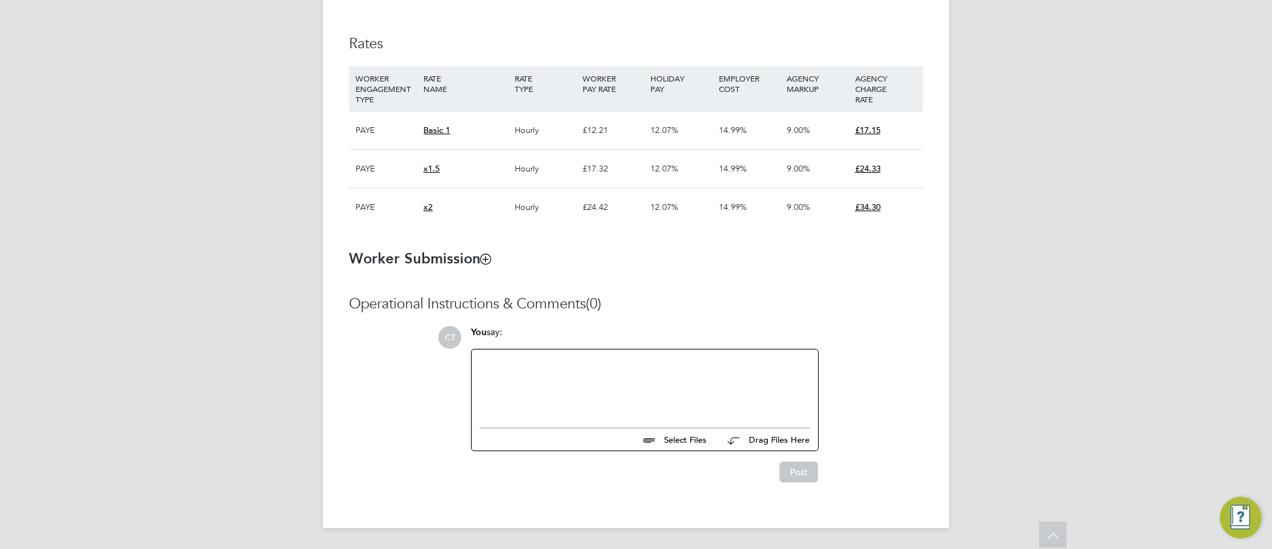
click at [562, 378] on div at bounding box center [644, 385] width 331 height 56
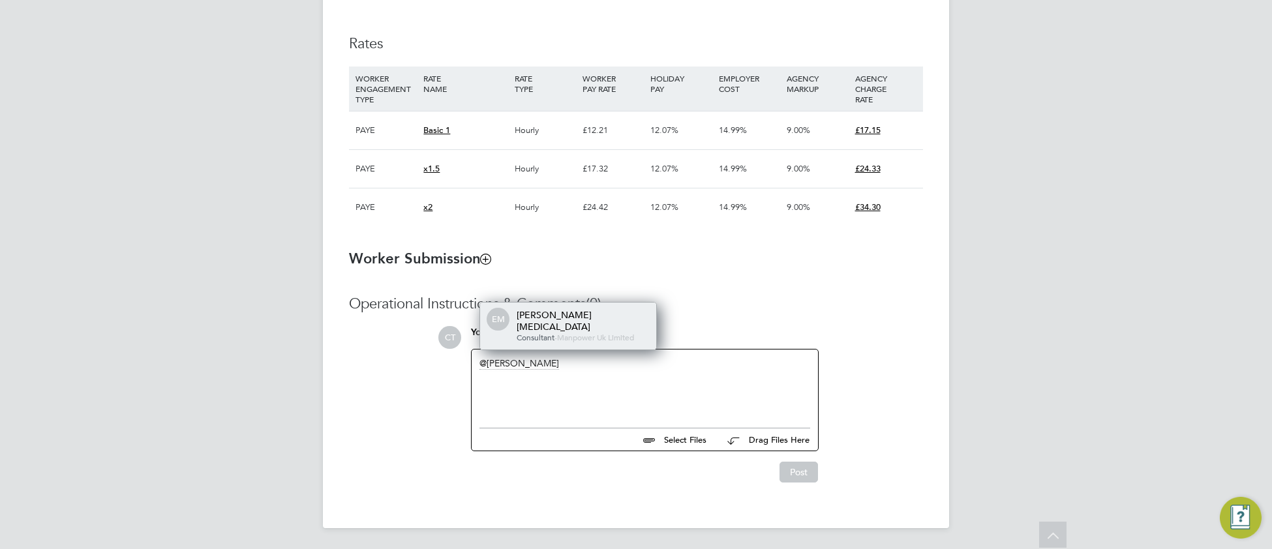
click at [588, 315] on div "EM Ella Muse Consultant - Manpower Uk Limited" at bounding box center [568, 326] width 176 height 47
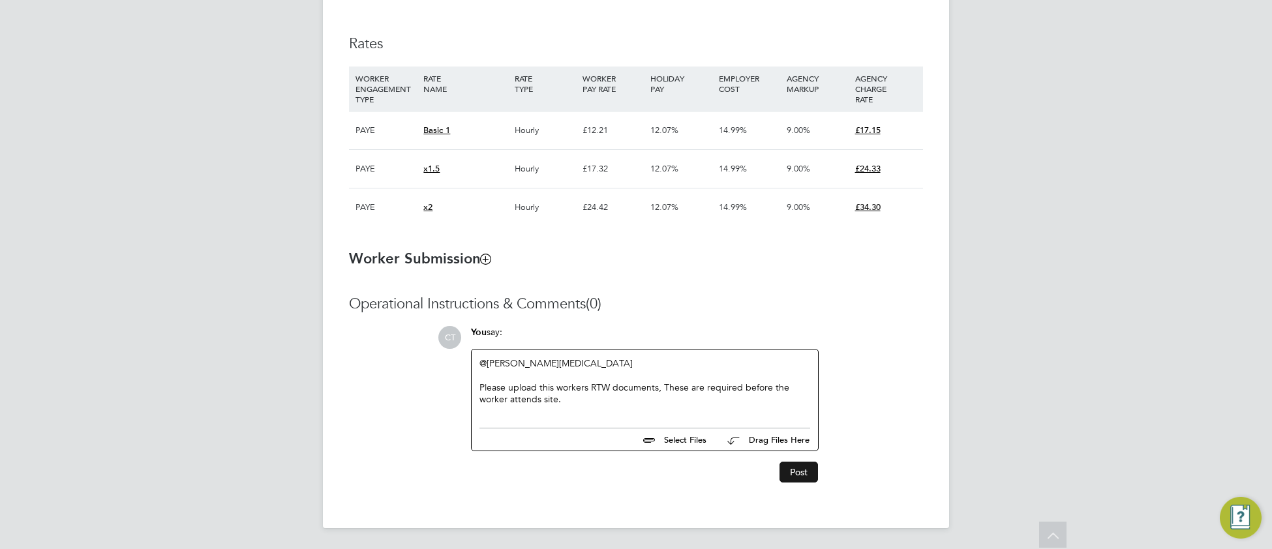
click at [803, 471] on button "Post" at bounding box center [798, 472] width 38 height 21
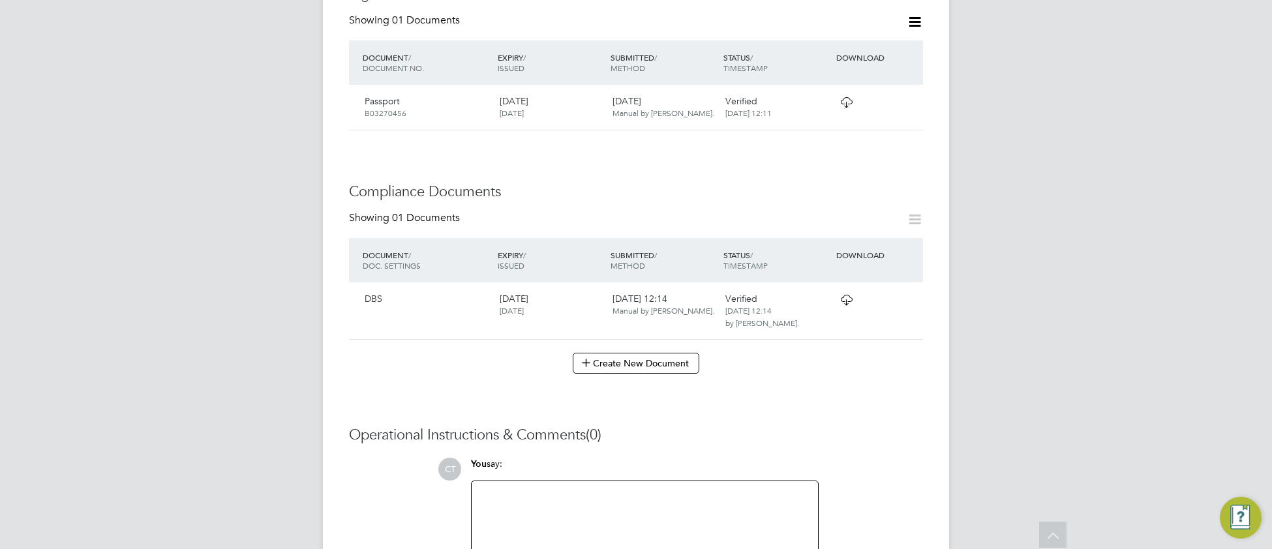
scroll to position [558, 0]
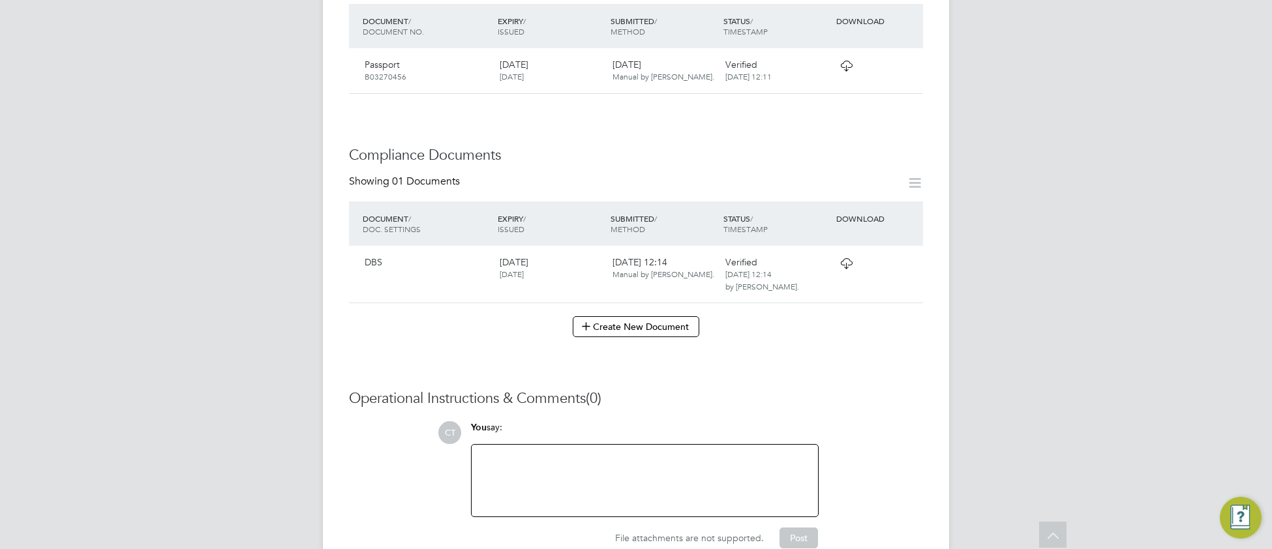
click at [846, 265] on icon at bounding box center [846, 263] width 16 height 10
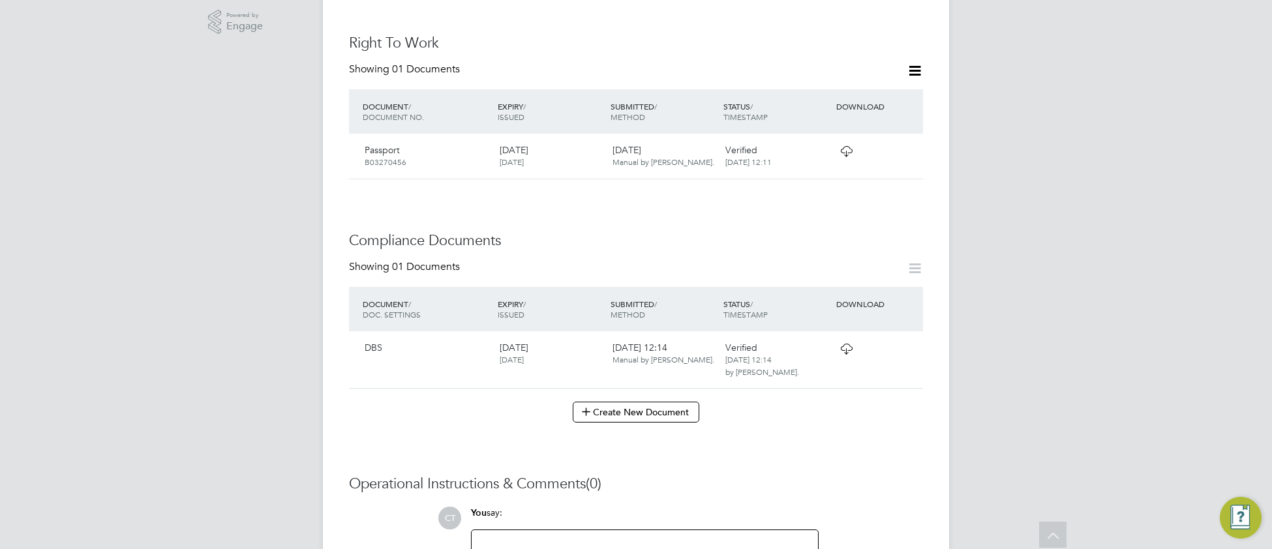
scroll to position [463, 0]
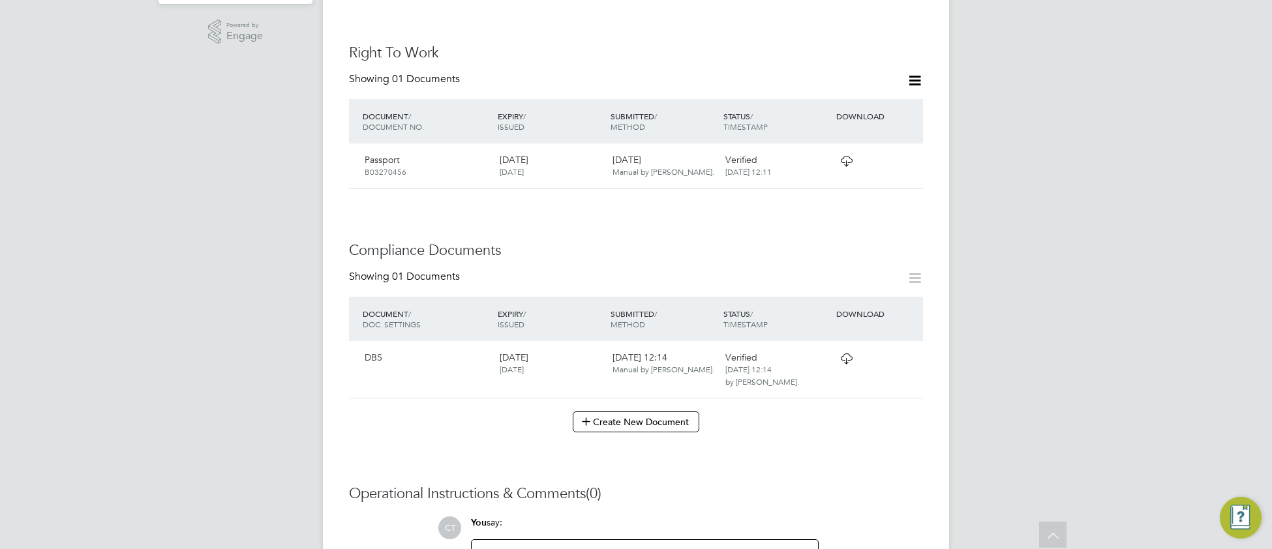
click at [842, 162] on icon at bounding box center [846, 161] width 16 height 10
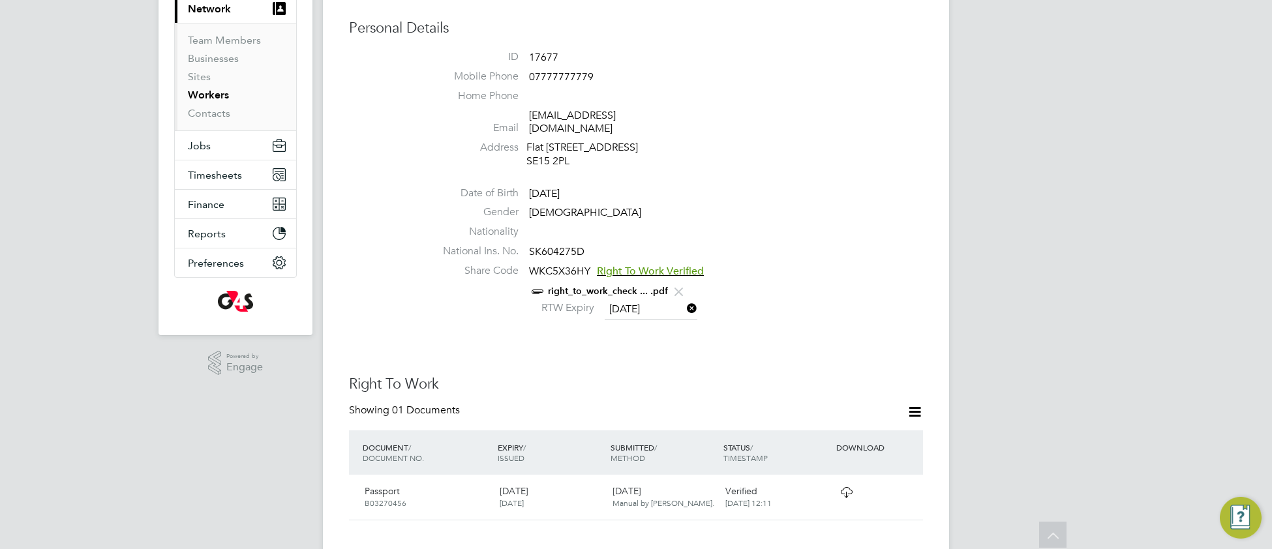
scroll to position [130, 0]
click at [575, 293] on link "right_to_work_check ... .pdf" at bounding box center [608, 293] width 120 height 11
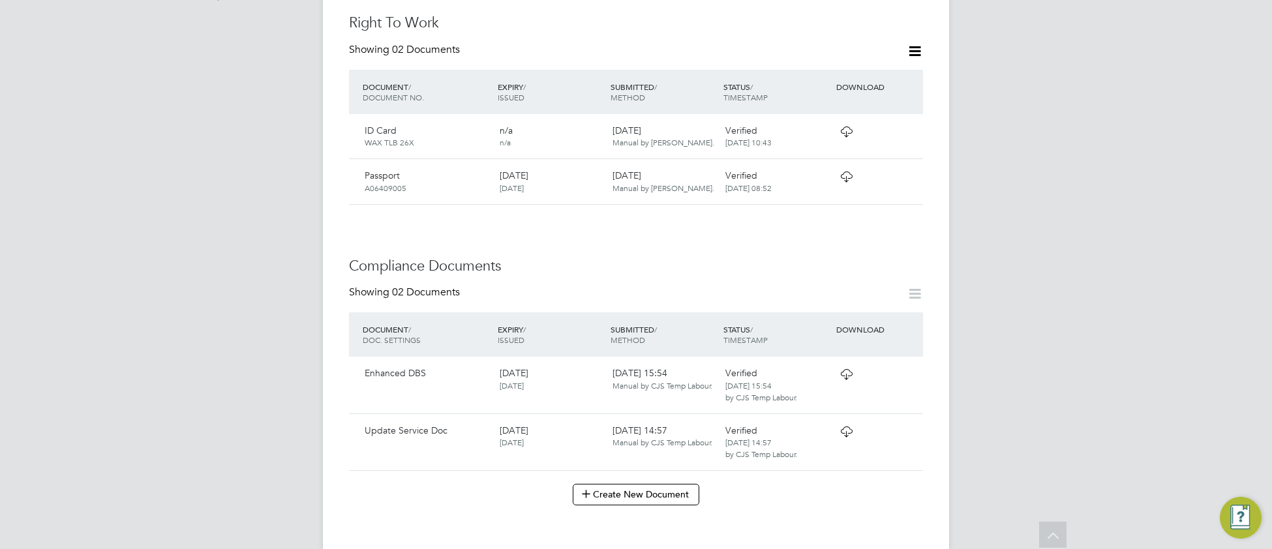
scroll to position [507, 0]
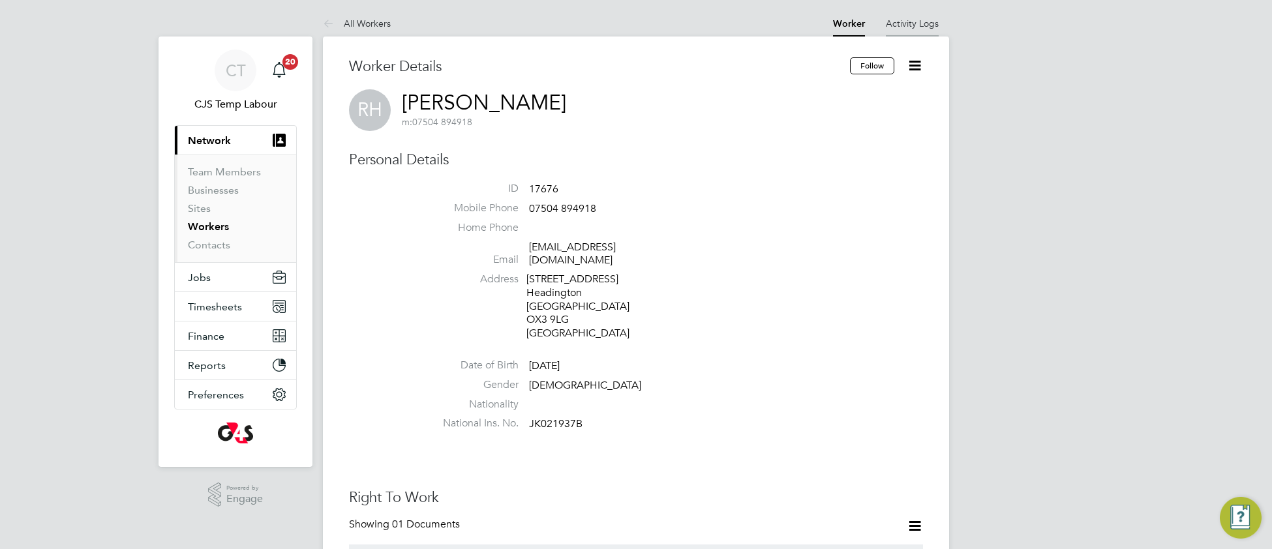
click at [916, 25] on link "Activity Logs" at bounding box center [911, 24] width 53 height 12
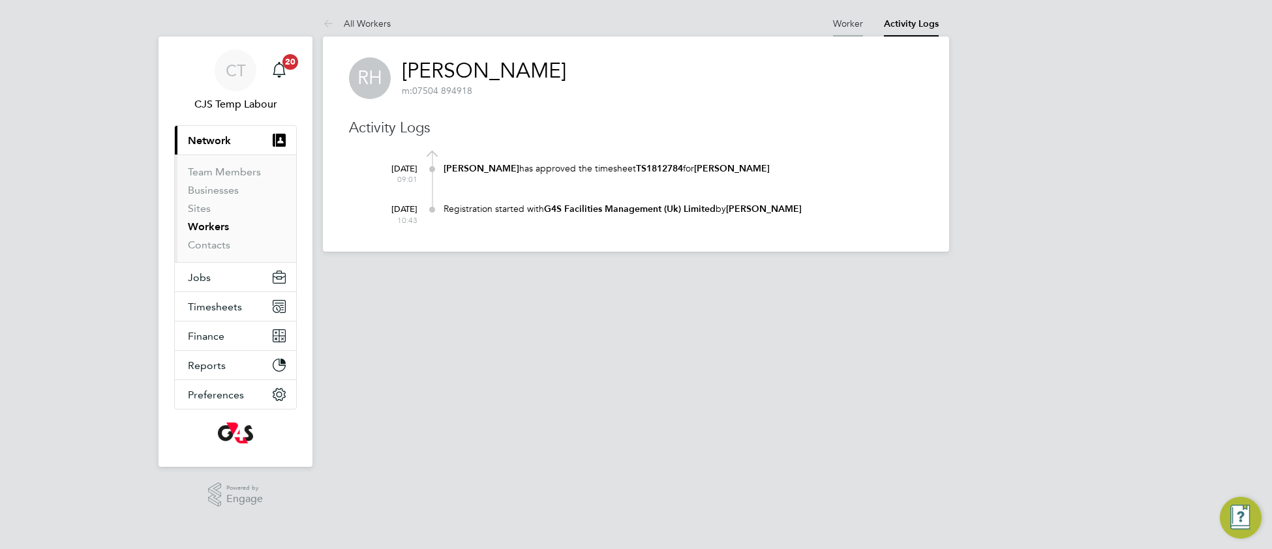
click at [839, 20] on link "Worker" at bounding box center [848, 24] width 30 height 12
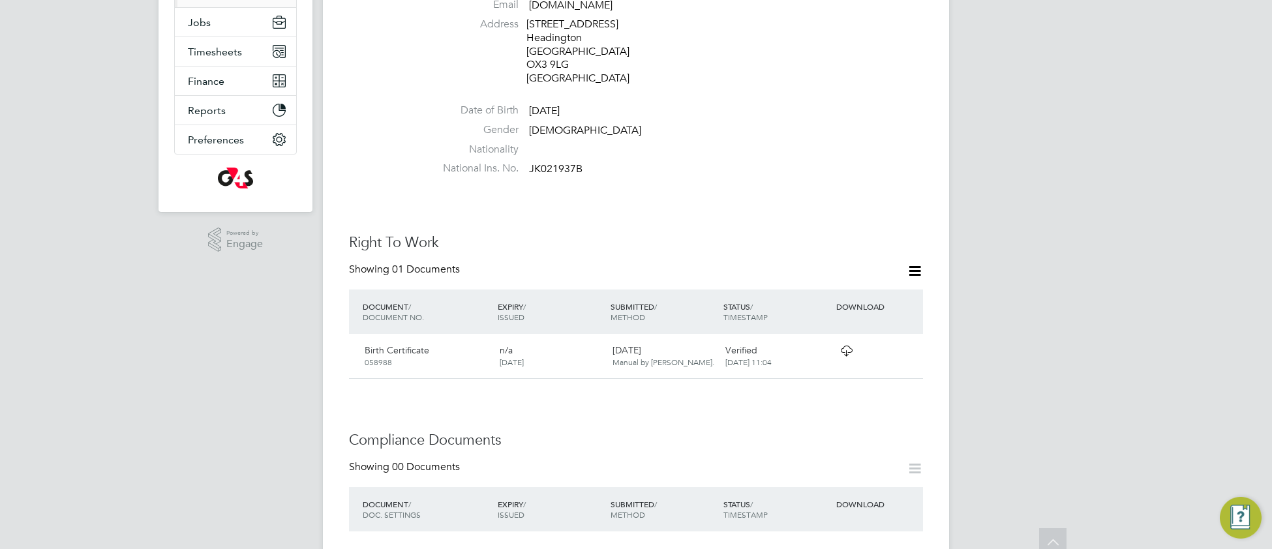
scroll to position [419, 0]
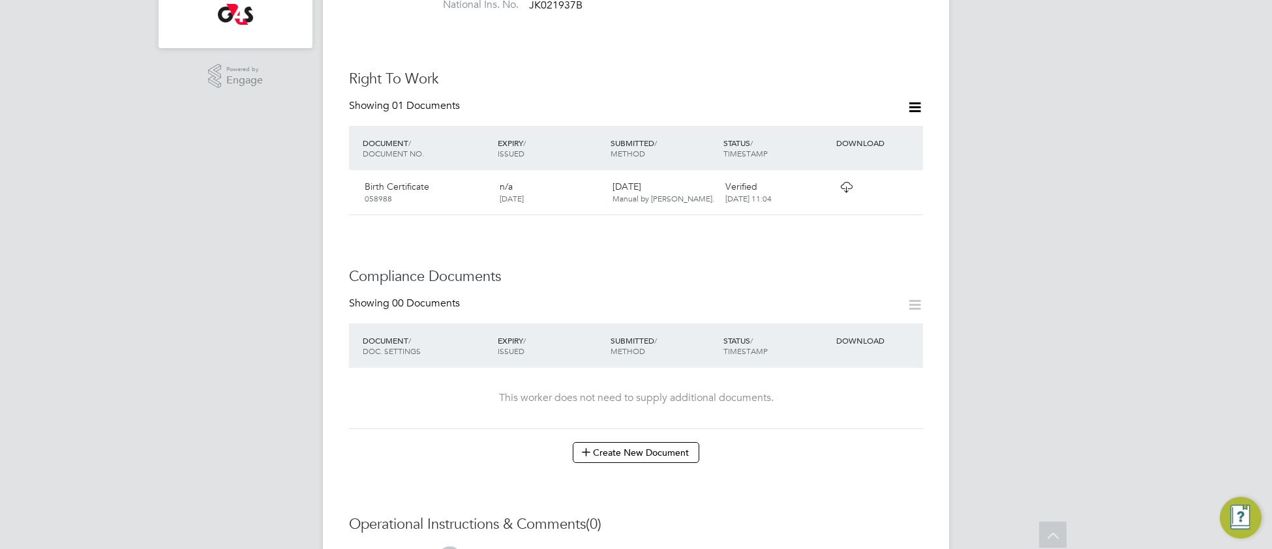
click at [842, 182] on icon at bounding box center [846, 187] width 16 height 10
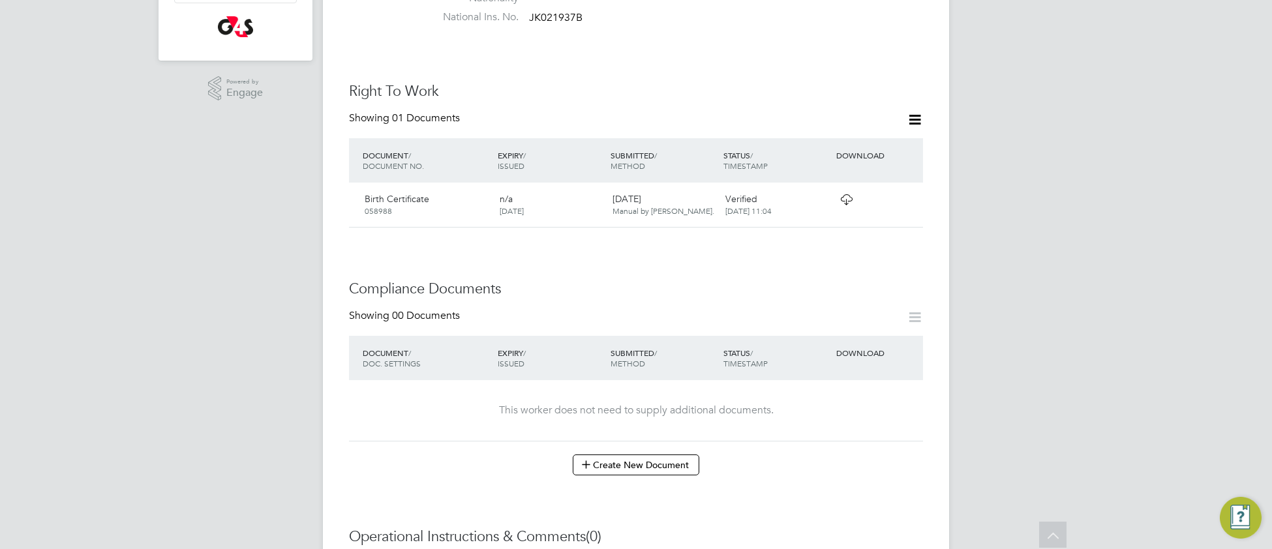
scroll to position [429, 0]
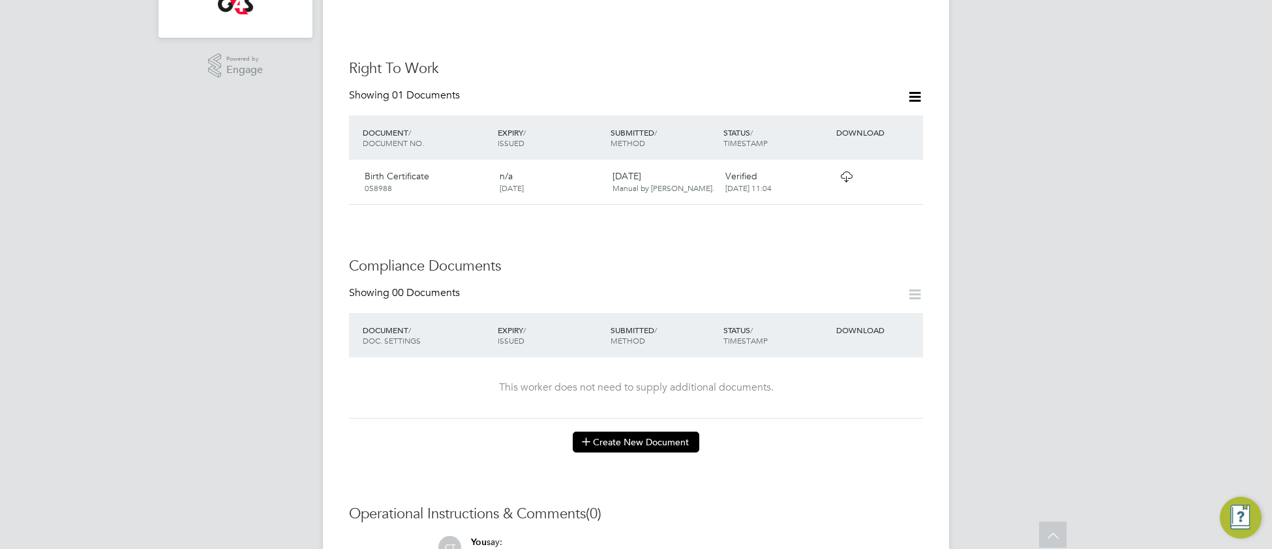
click at [607, 432] on button "Create New Document" at bounding box center [636, 442] width 126 height 21
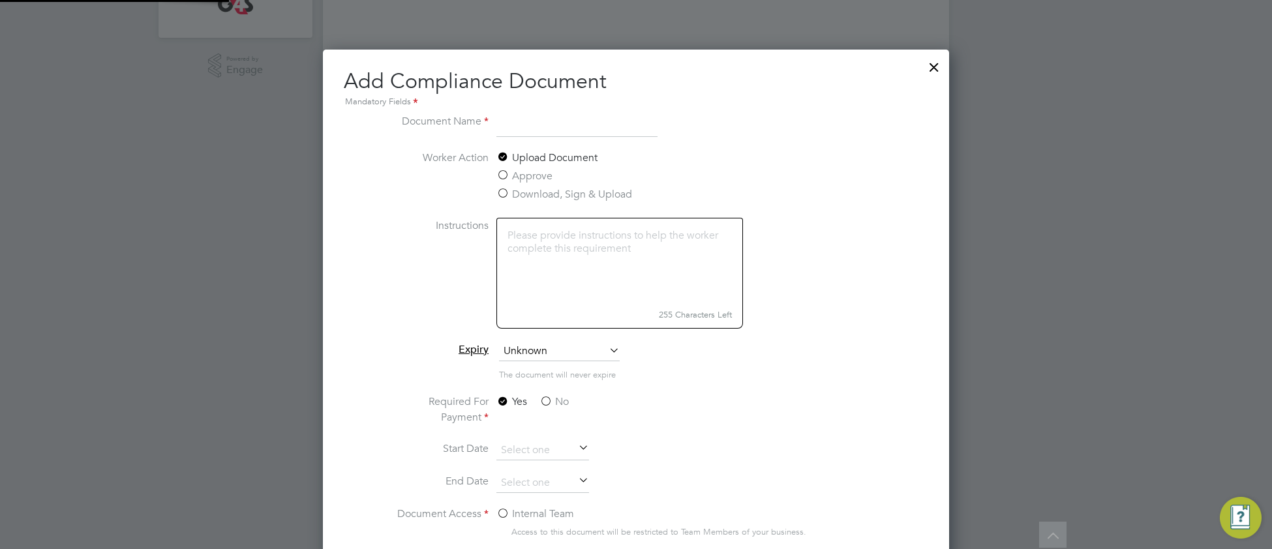
scroll to position [684, 626]
click at [551, 124] on input at bounding box center [576, 124] width 161 height 23
type input "Standard DBS"
click at [547, 352] on span "Unknown" at bounding box center [559, 352] width 121 height 20
click at [552, 444] on li "Specific date" at bounding box center [559, 438] width 122 height 17
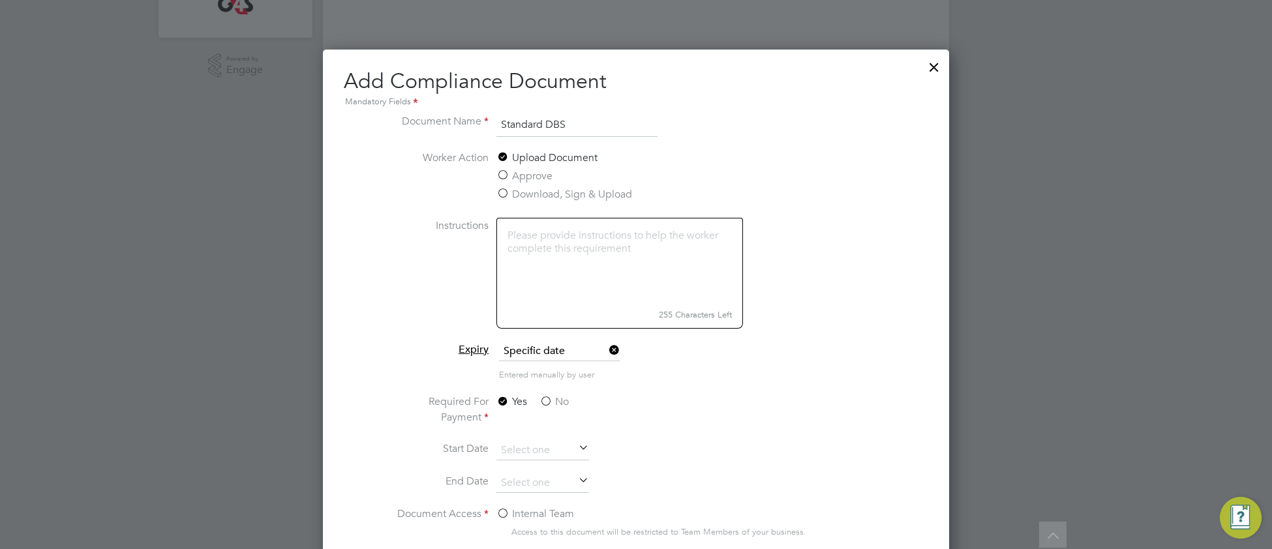
click at [546, 396] on label "No" at bounding box center [553, 402] width 29 height 16
click at [0, 0] on input "No" at bounding box center [0, 0] width 0 height 0
click at [525, 451] on input at bounding box center [542, 451] width 93 height 20
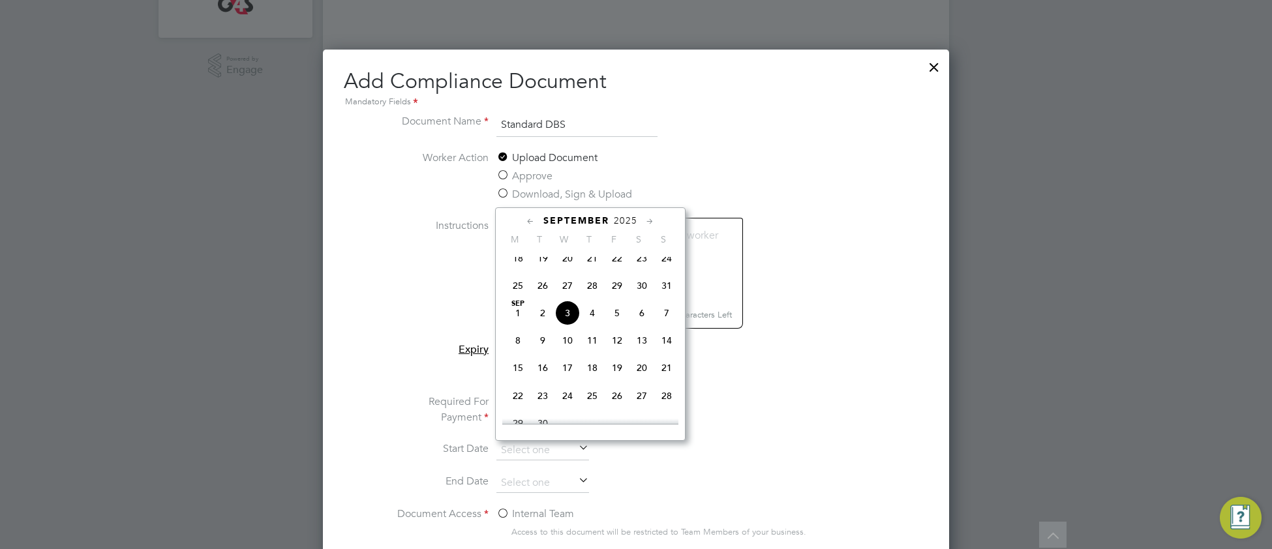
click at [535, 225] on icon at bounding box center [530, 222] width 12 height 14
click at [615, 300] on span "8" at bounding box center [616, 288] width 25 height 25
type input "08 Aug 2025"
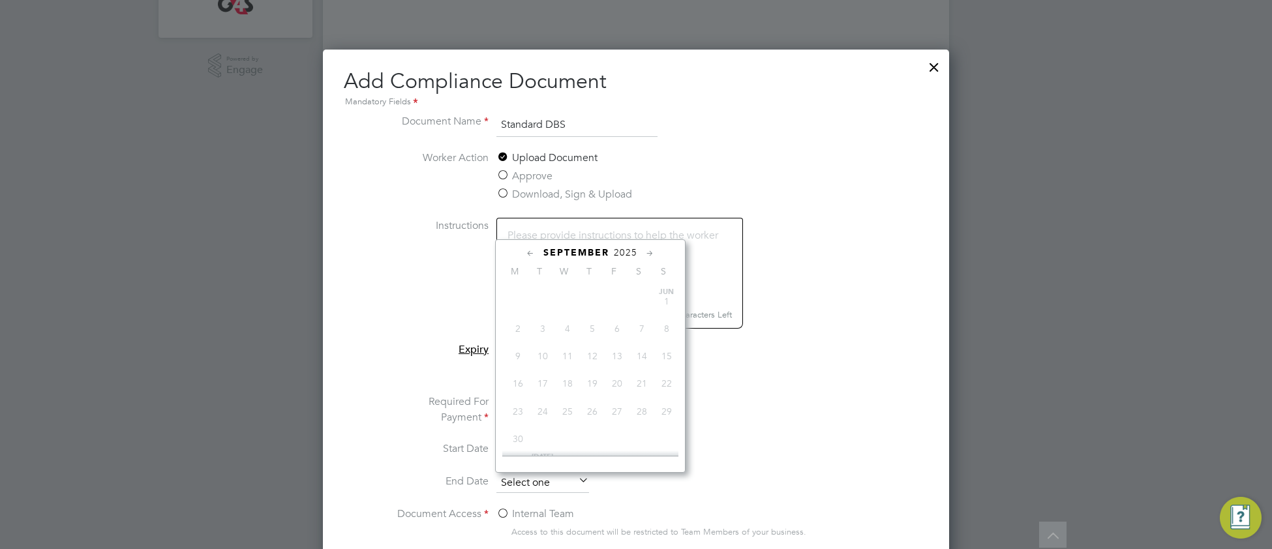
scroll to position [396, 0]
click at [541, 483] on input at bounding box center [542, 483] width 93 height 20
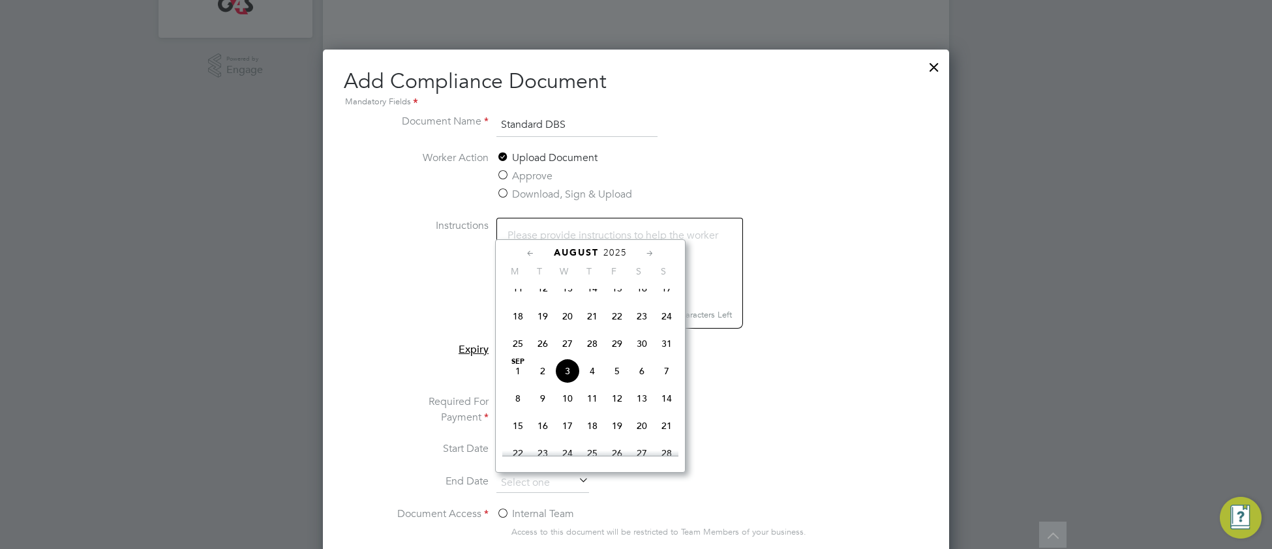
scroll to position [366, 0]
click at [613, 250] on span "2025" at bounding box center [614, 252] width 23 height 11
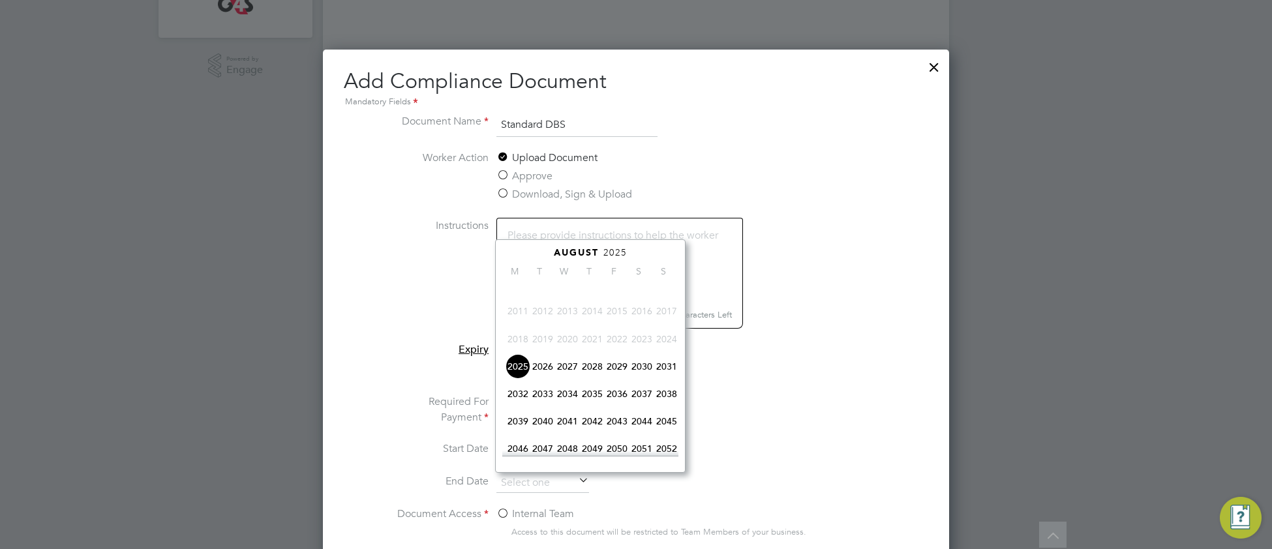
click at [595, 378] on span "2028" at bounding box center [592, 366] width 25 height 25
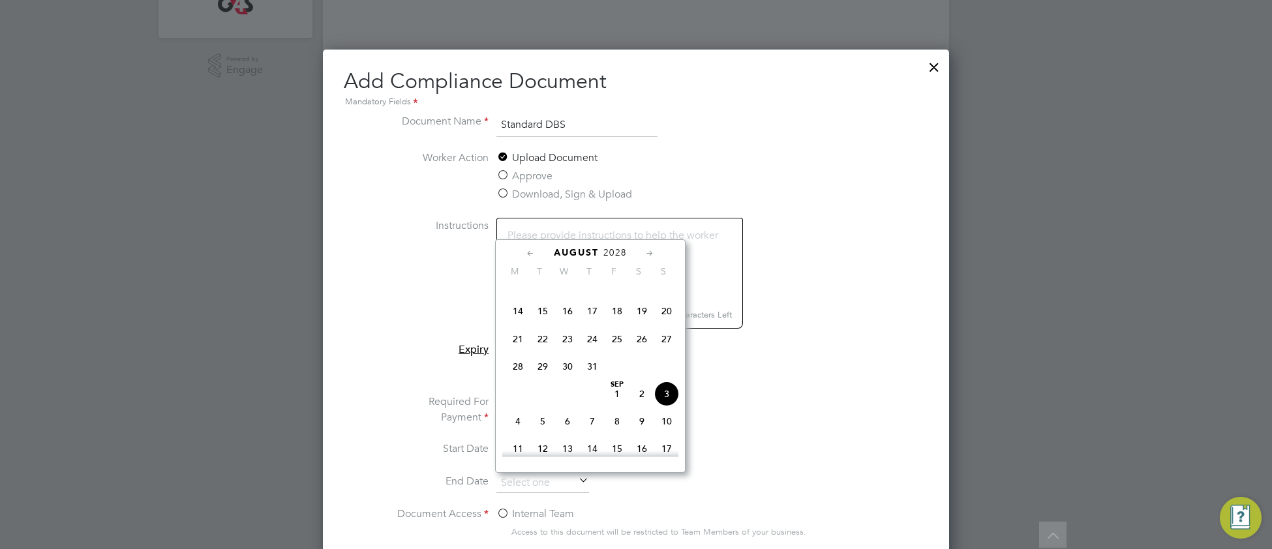
click at [544, 295] on span "8" at bounding box center [542, 283] width 25 height 25
type input "08 Aug 2028"
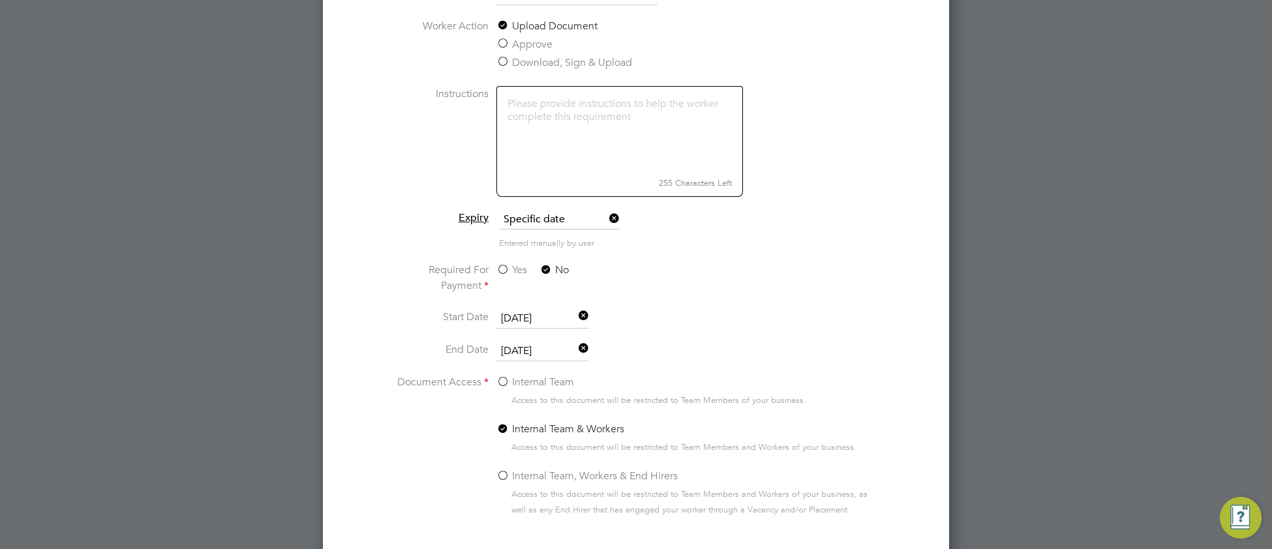
scroll to position [586, 0]
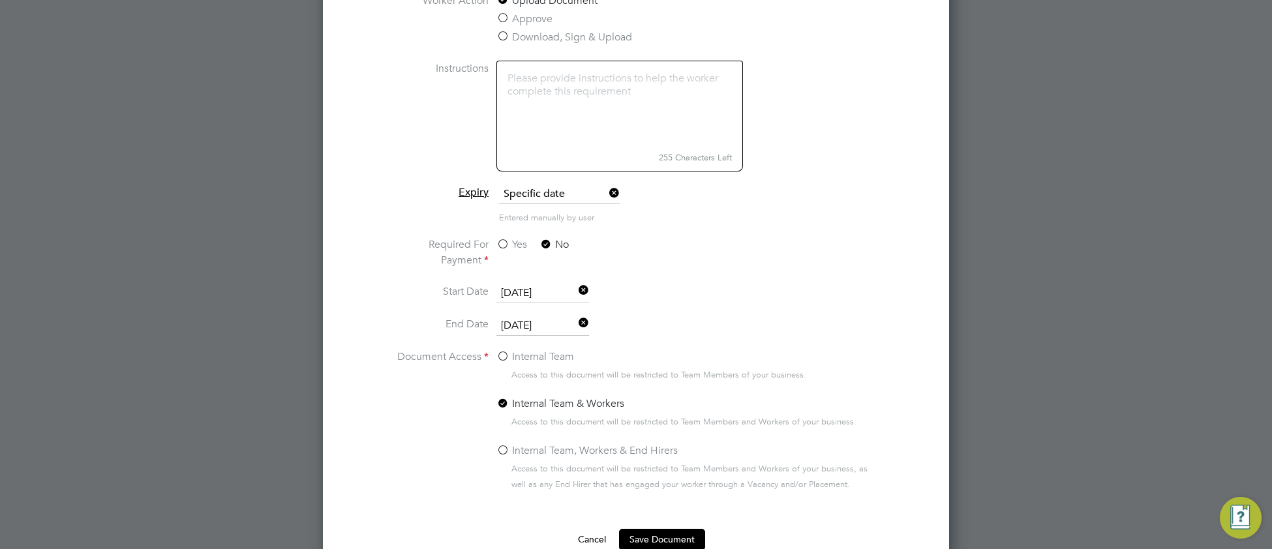
click at [498, 454] on label "Internal Team, Workers & End Hirers" at bounding box center [586, 451] width 181 height 16
click at [0, 0] on input "Internal Team, Workers & End Hirers" at bounding box center [0, 0] width 0 height 0
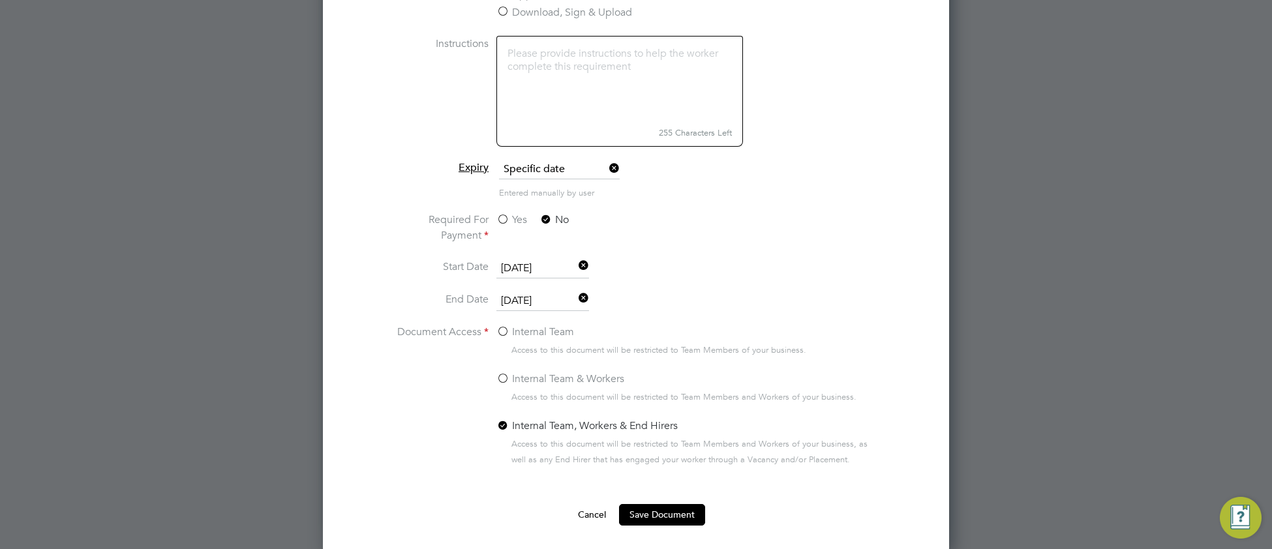
scroll to position [613, 0]
click at [638, 514] on button "Save Document" at bounding box center [662, 512] width 86 height 21
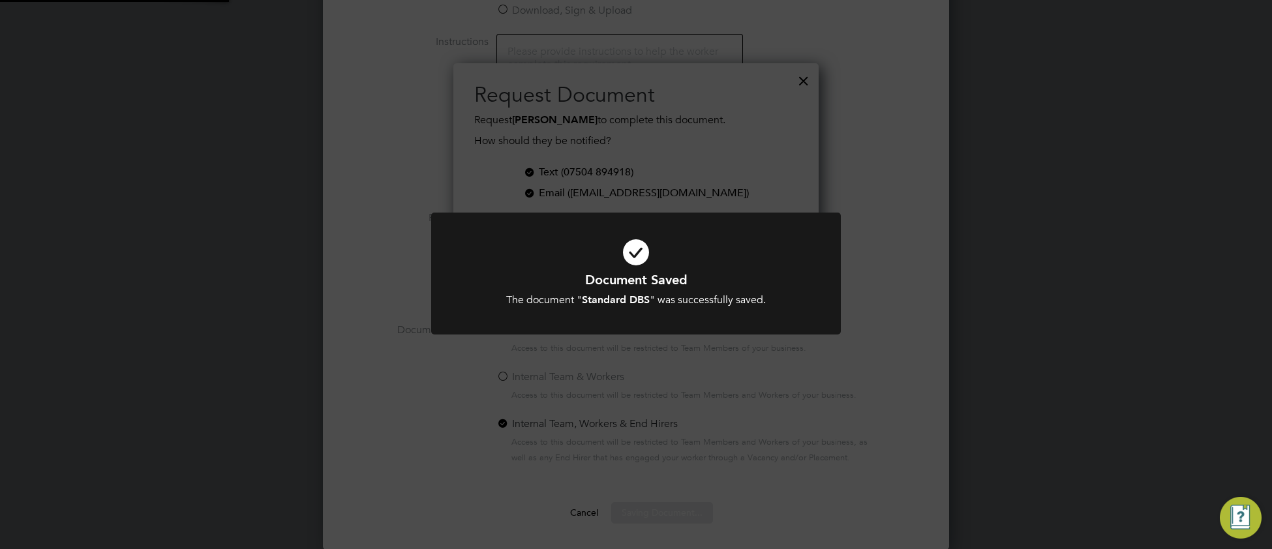
scroll to position [211, 366]
click at [752, 271] on h1 "Document Saved" at bounding box center [635, 279] width 339 height 17
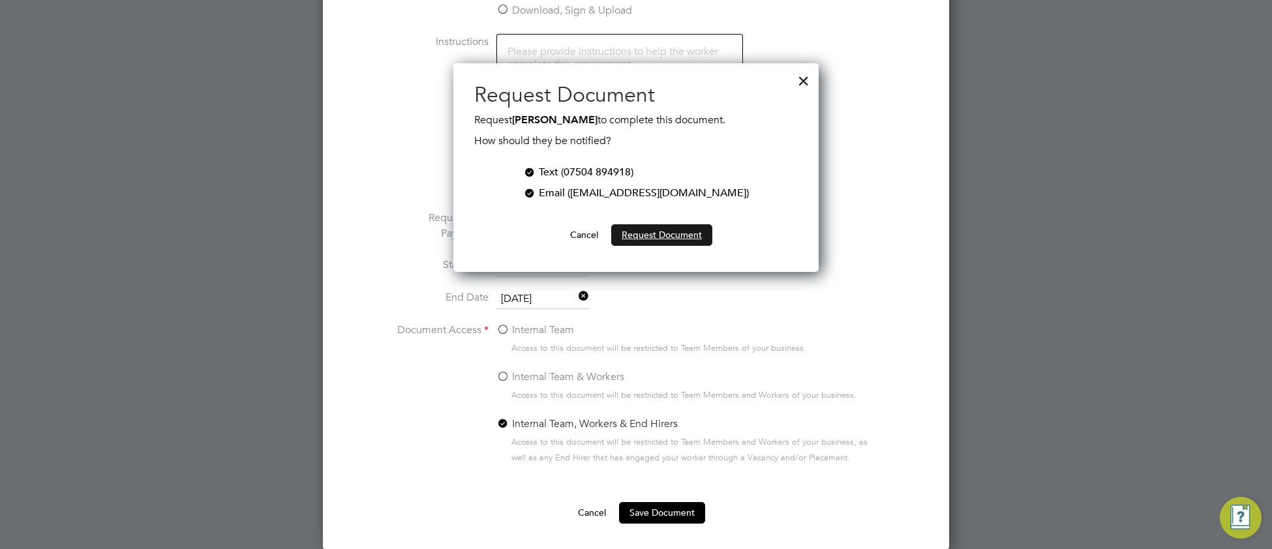
click at [674, 238] on button "Request Document" at bounding box center [661, 234] width 101 height 21
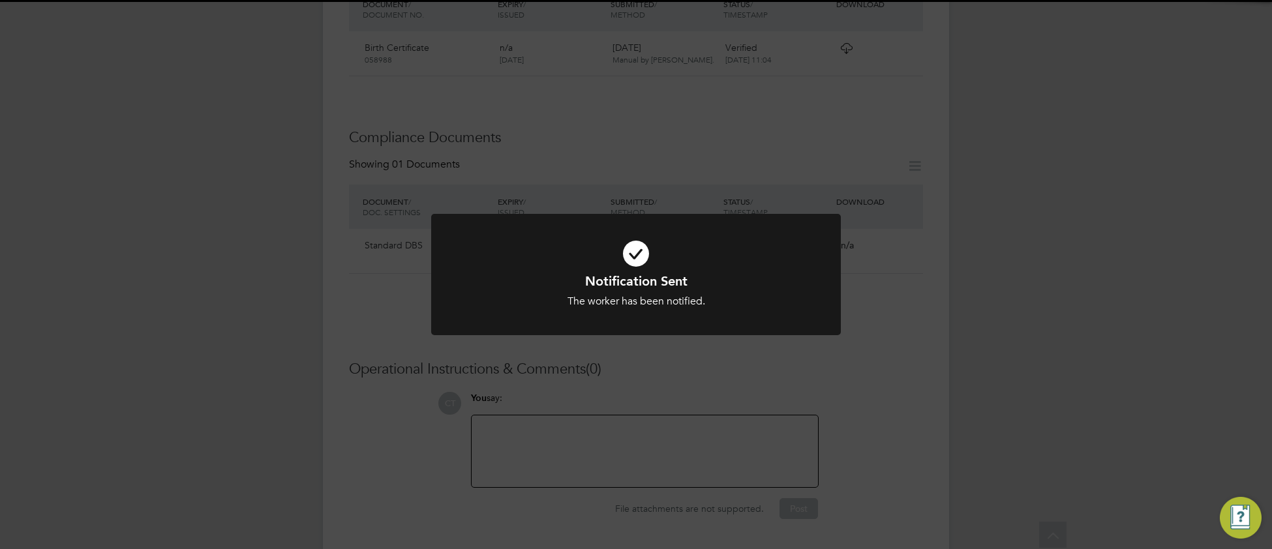
scroll to position [584, 0]
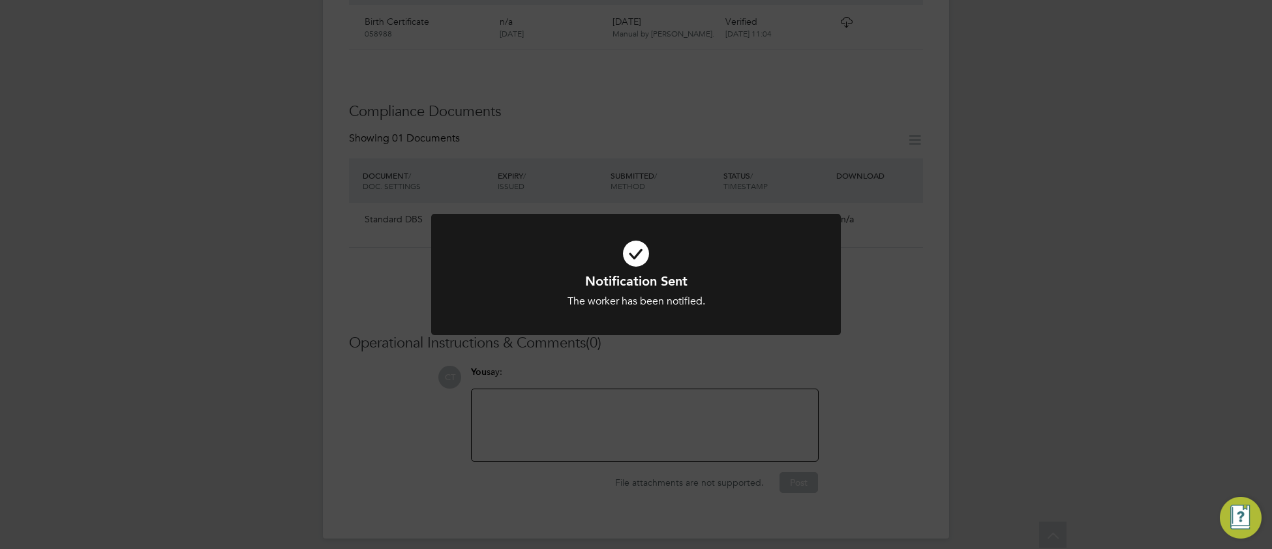
click at [778, 303] on div "The worker has been notified." at bounding box center [635, 302] width 339 height 14
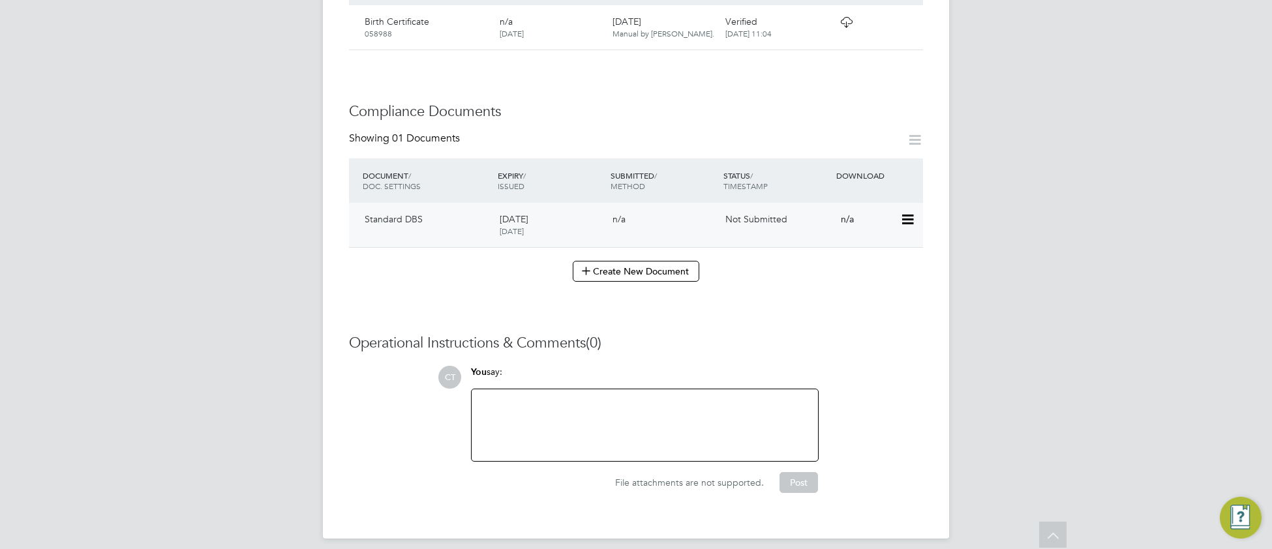
click at [908, 212] on icon at bounding box center [906, 220] width 13 height 16
click at [846, 254] on li "Submit Document" at bounding box center [864, 256] width 97 height 18
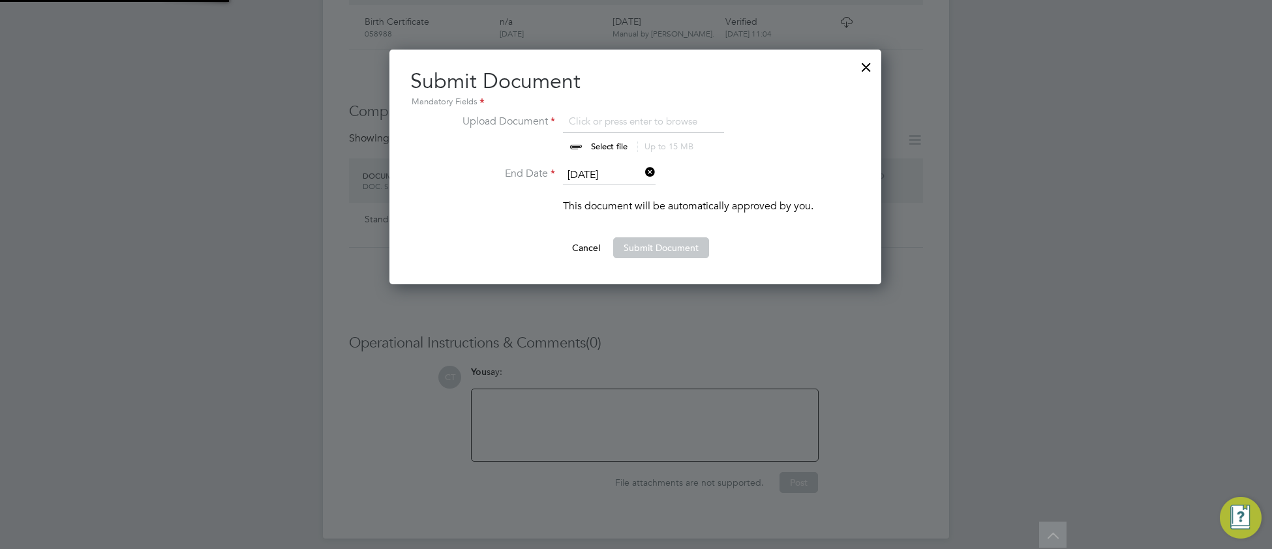
scroll to position [234, 493]
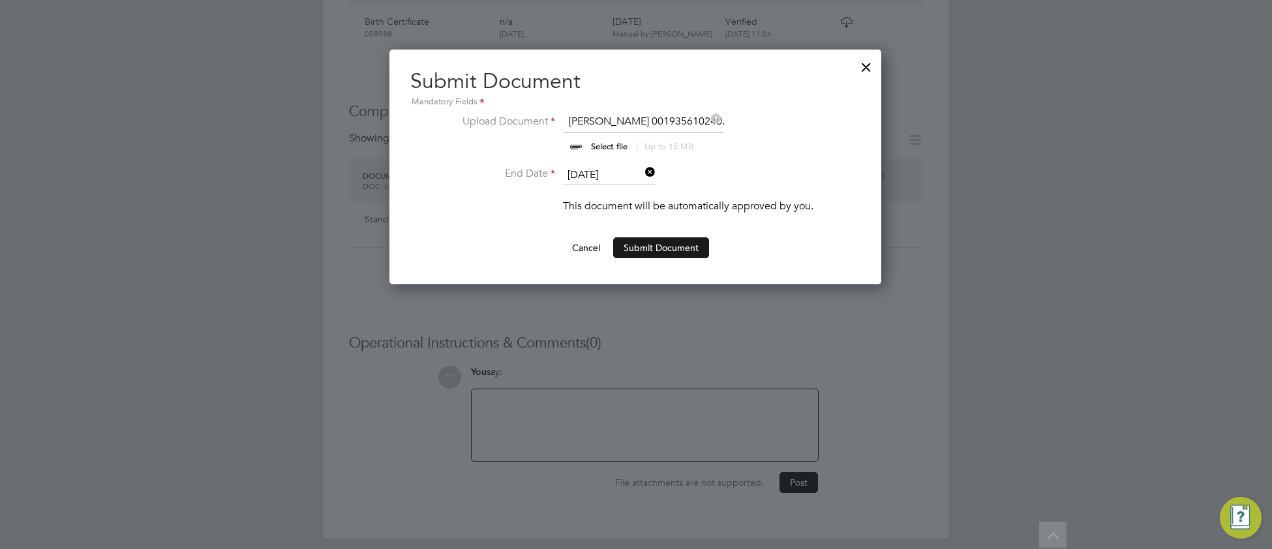
click at [659, 250] on button "Submit Document" at bounding box center [661, 247] width 96 height 21
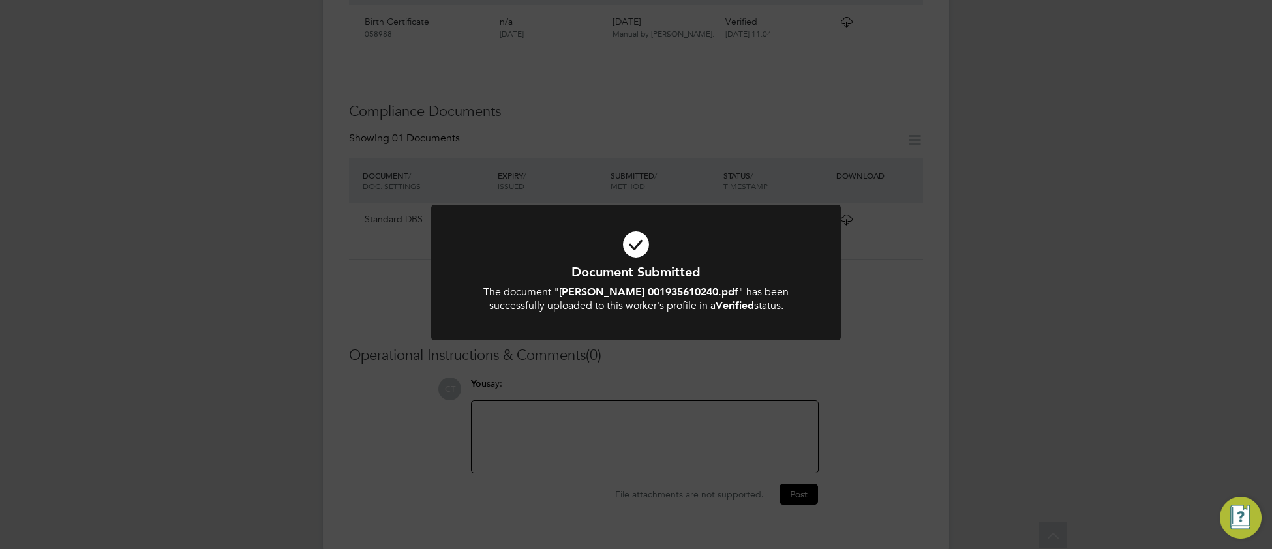
click at [764, 274] on h1 "Document Submitted" at bounding box center [635, 271] width 339 height 17
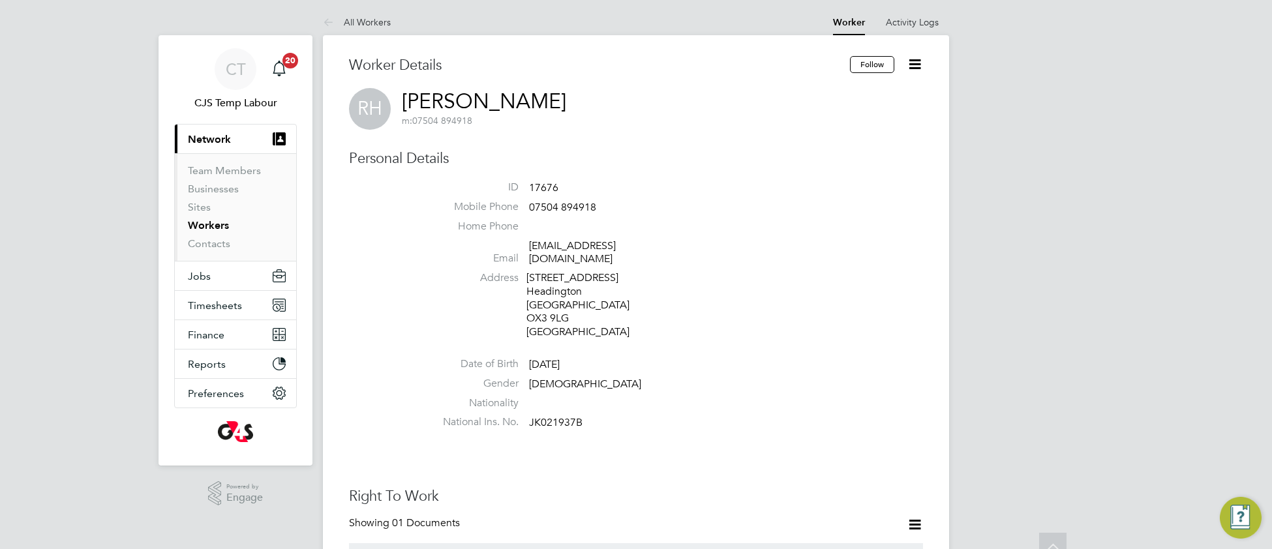
scroll to position [0, 0]
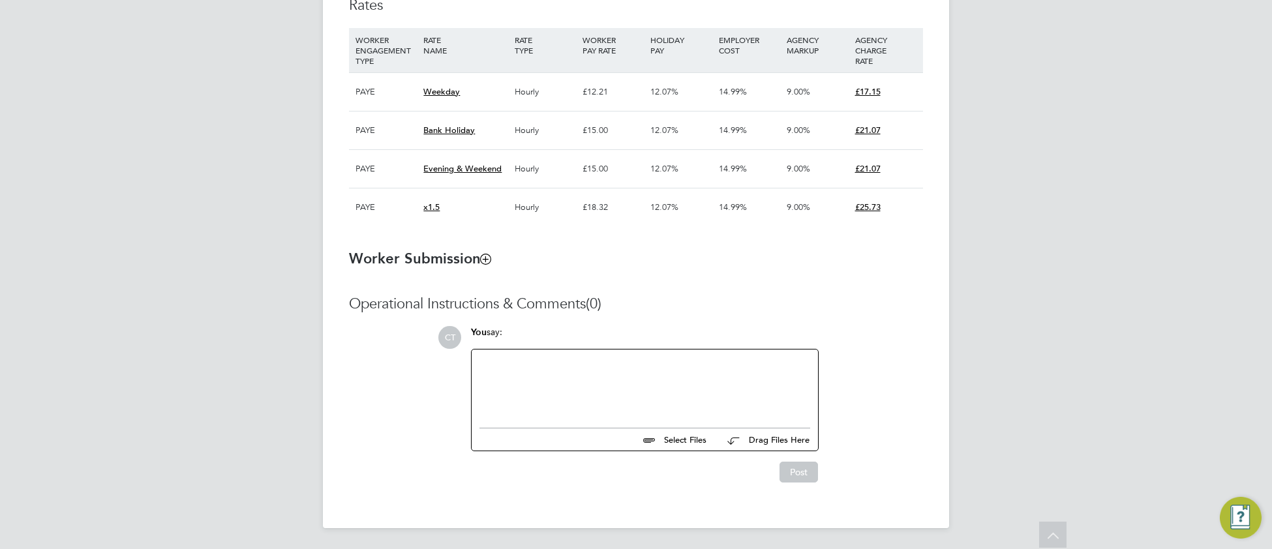
click at [565, 404] on div at bounding box center [644, 385] width 331 height 56
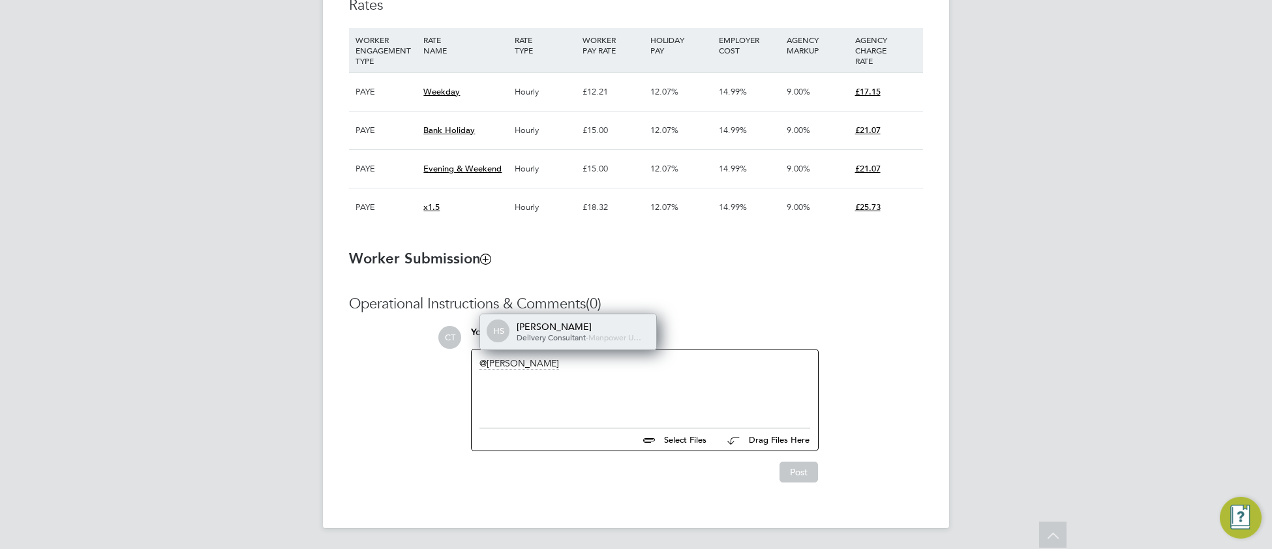
click at [621, 342] on span "Manpower U…" at bounding box center [614, 337] width 53 height 10
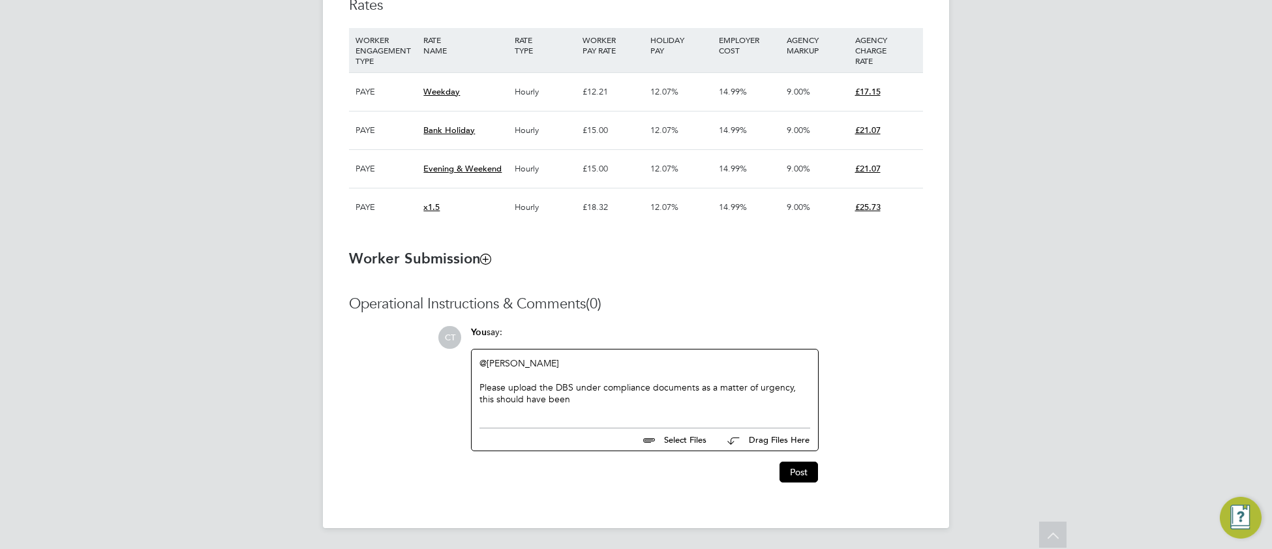
click at [571, 405] on div "Please upload the DBS under compliance documents as a matter of urgency, this s…" at bounding box center [644, 392] width 331 height 23
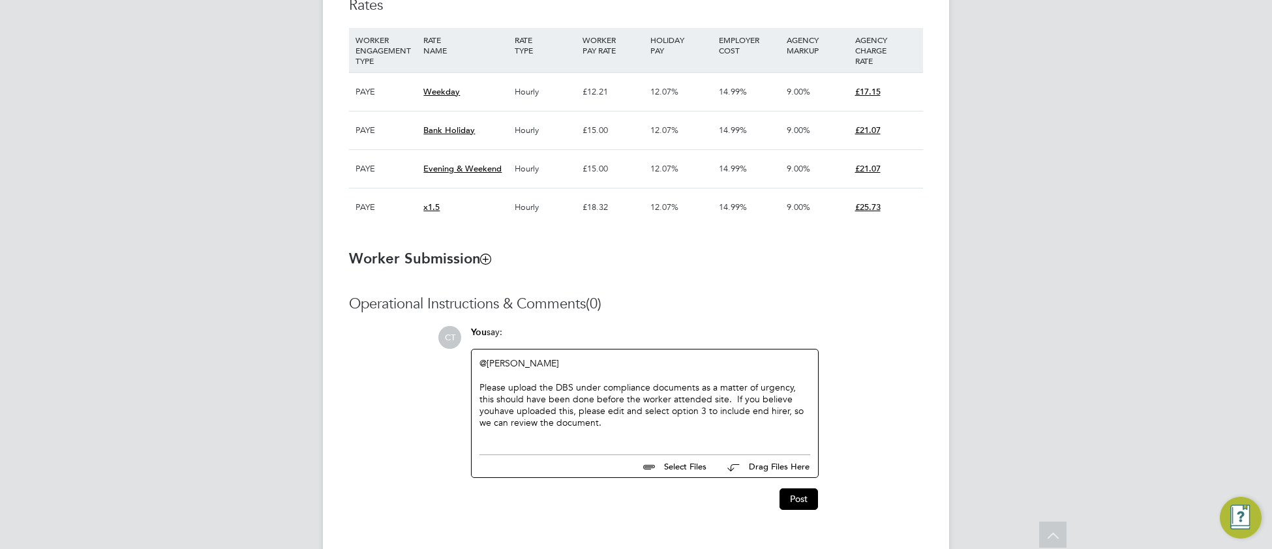
click at [786, 409] on div "Please upload the DBS under compliance documents as a matter of urgency, this s…" at bounding box center [644, 405] width 331 height 48
click at [801, 507] on button "Post" at bounding box center [798, 498] width 38 height 21
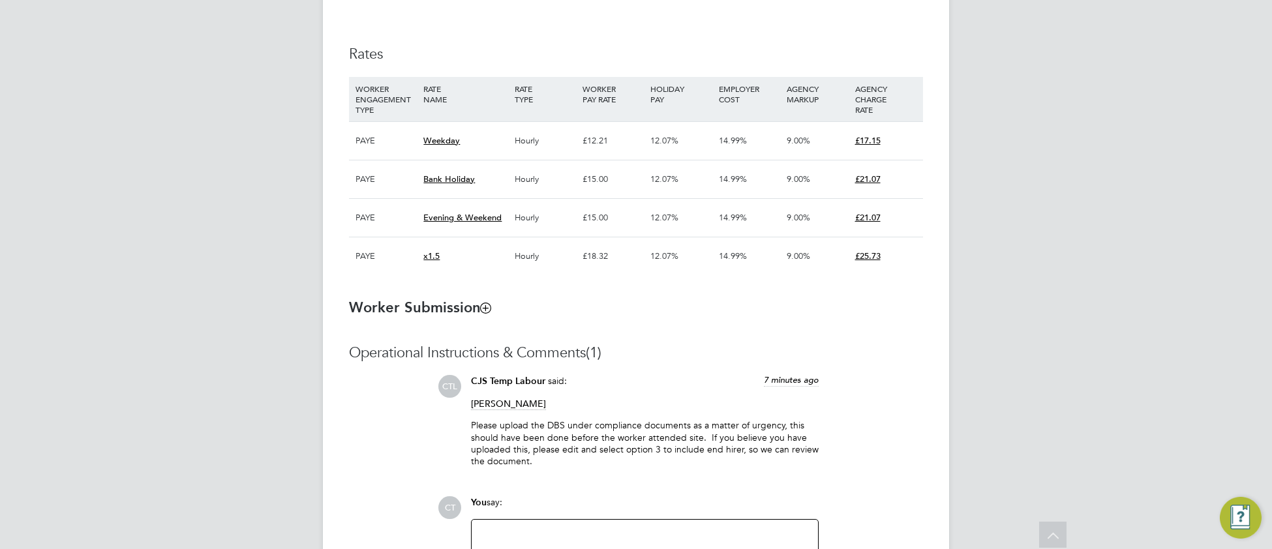
scroll to position [842, 0]
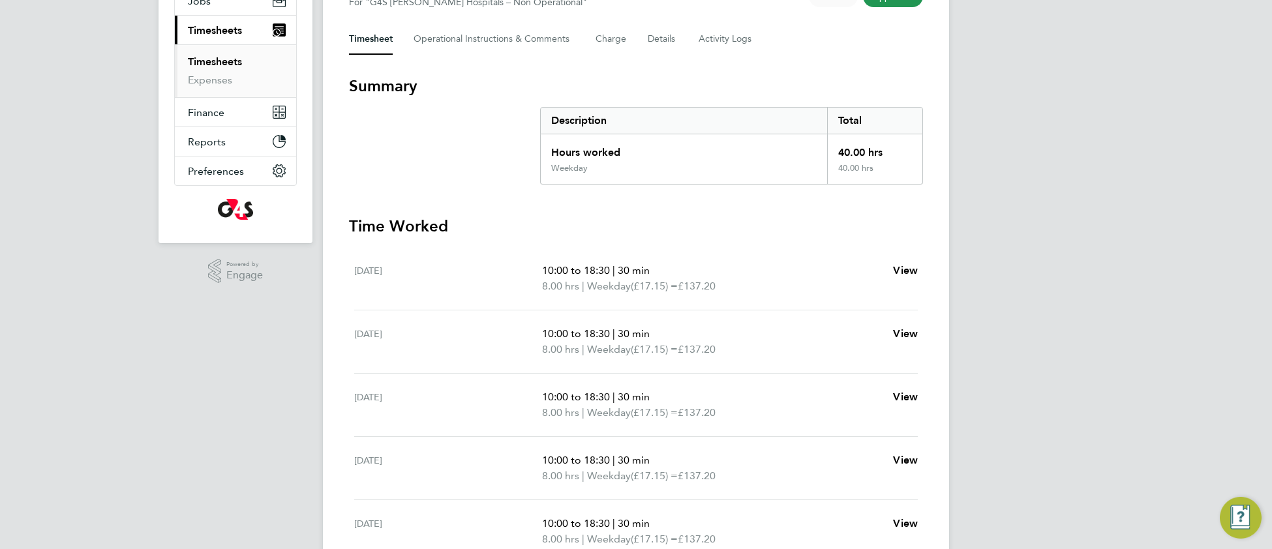
scroll to position [391, 0]
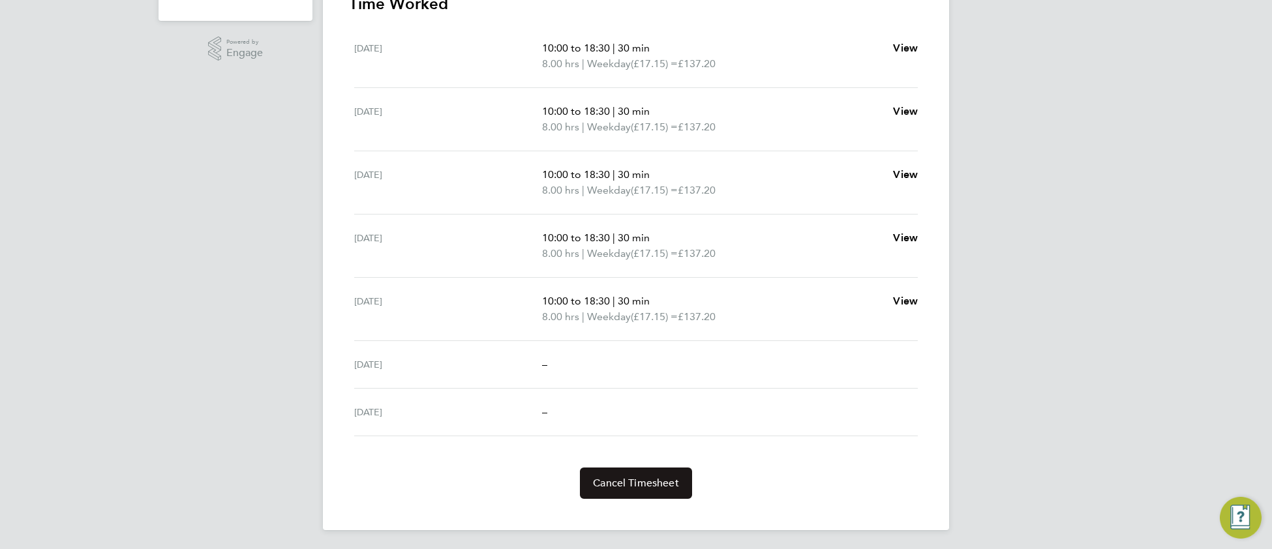
click at [628, 482] on span "Cancel Timesheet" at bounding box center [636, 483] width 86 height 13
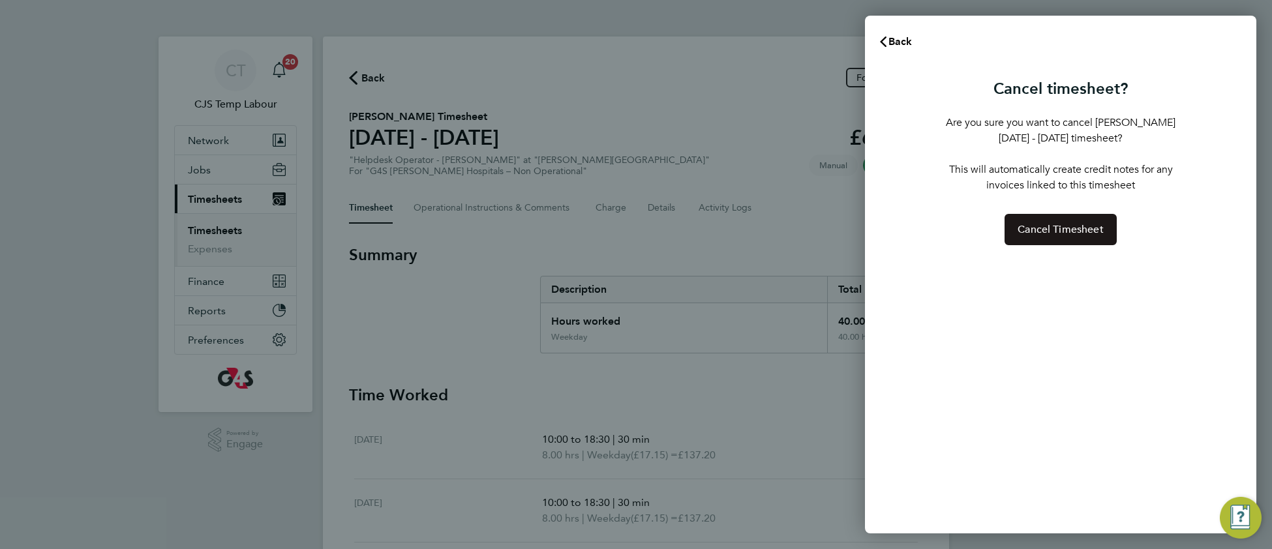
click at [1069, 233] on span "Cancel Timesheet" at bounding box center [1060, 229] width 86 height 13
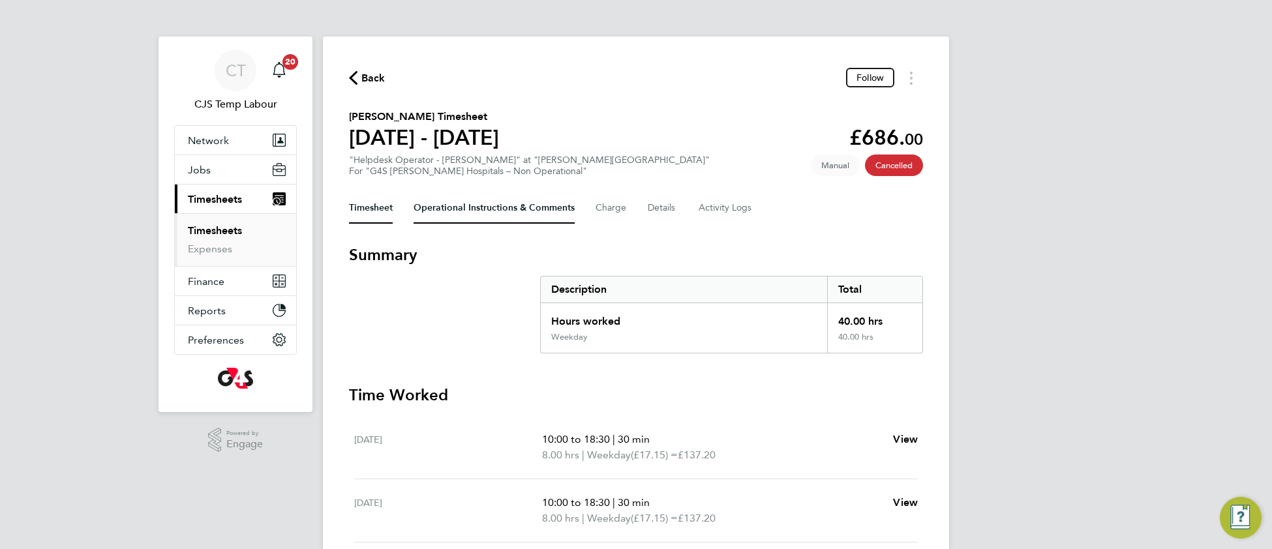
drag, startPoint x: 459, startPoint y: 194, endPoint x: 464, endPoint y: 237, distance: 43.3
click at [459, 197] on Comments-tab "Operational Instructions & Comments" at bounding box center [493, 207] width 161 height 31
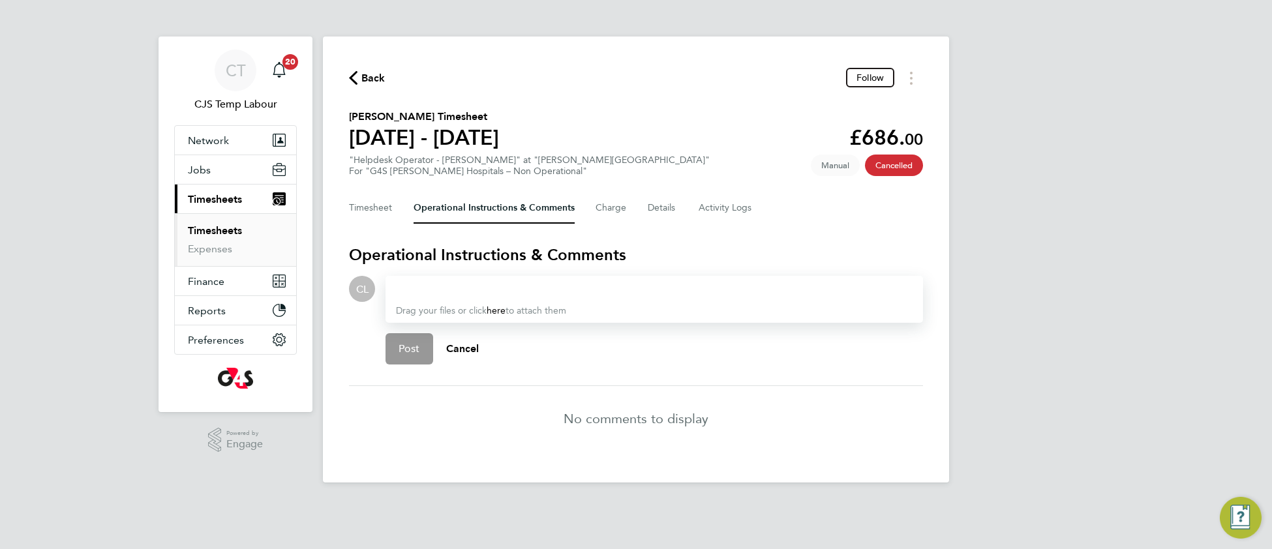
click at [447, 293] on div at bounding box center [654, 289] width 516 height 16
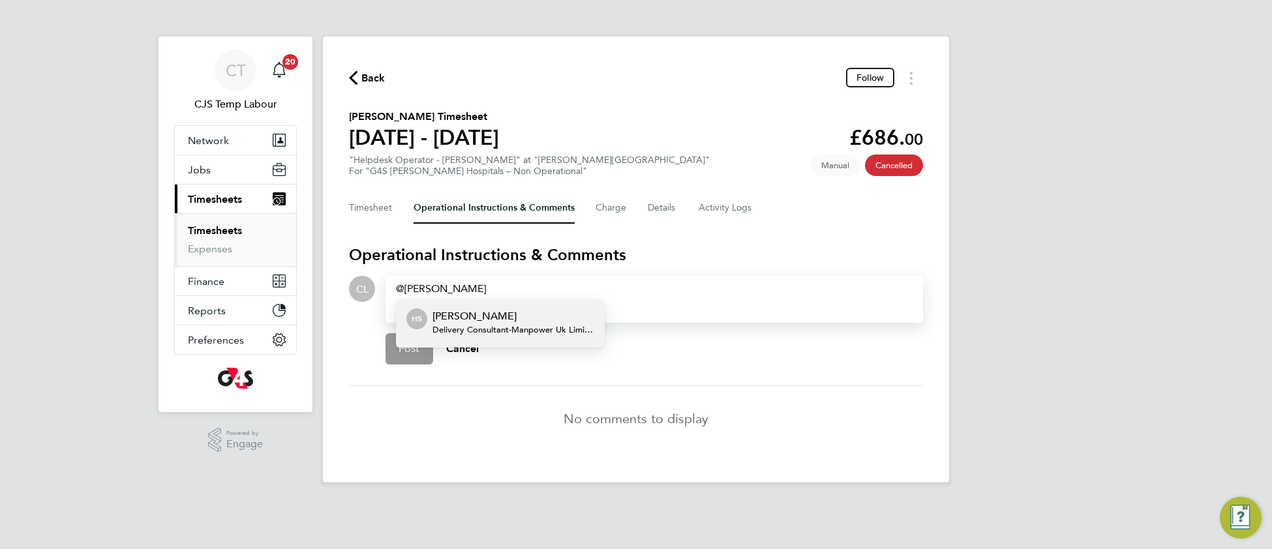
click at [526, 319] on p "[PERSON_NAME]" at bounding box center [513, 316] width 162 height 16
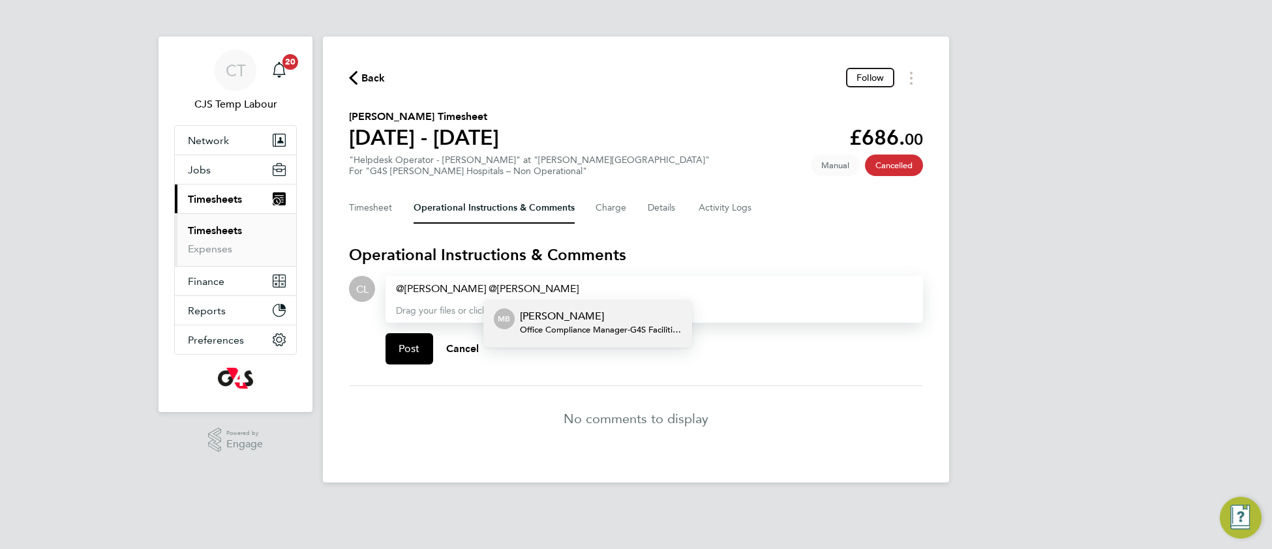
click at [627, 314] on p "[PERSON_NAME]" at bounding box center [601, 316] width 162 height 16
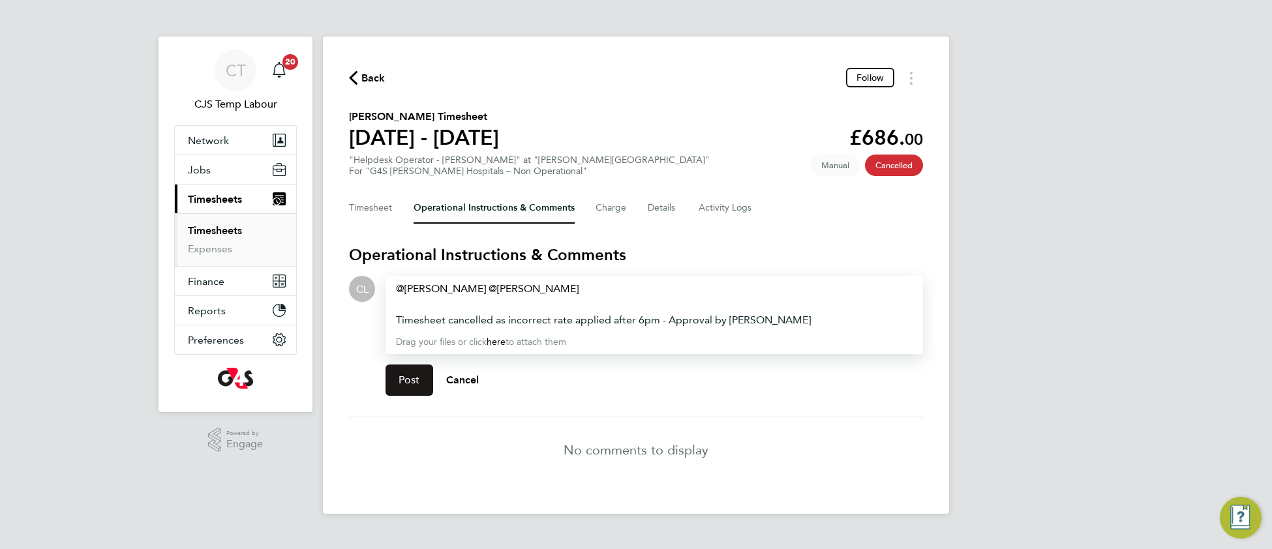
click at [399, 382] on span "Post" at bounding box center [409, 380] width 22 height 13
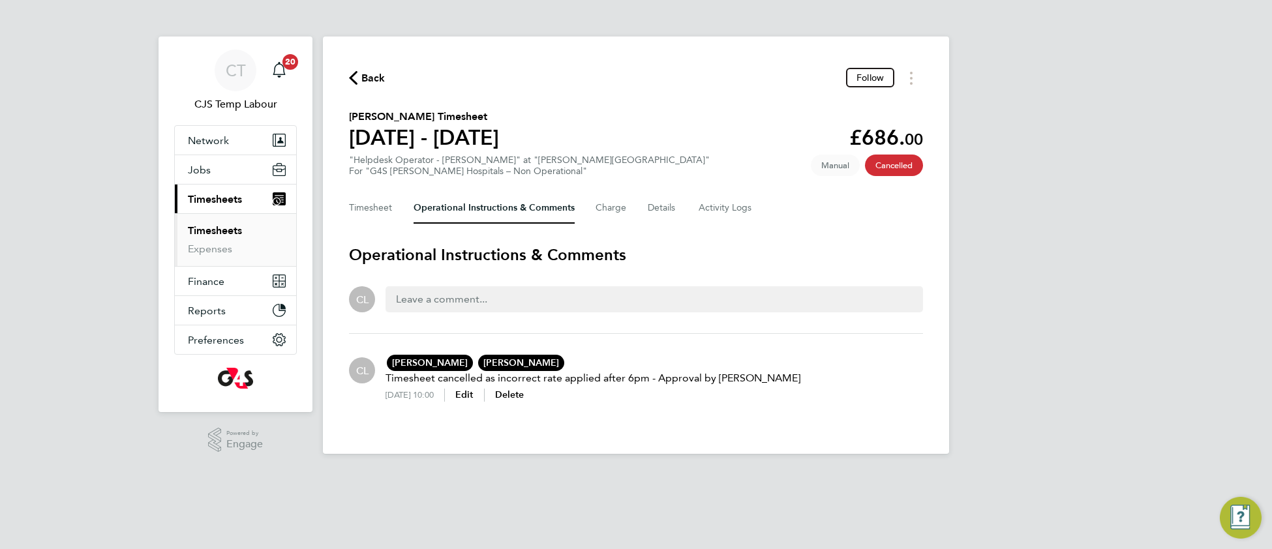
click at [216, 233] on link "Timesheets" at bounding box center [215, 230] width 54 height 12
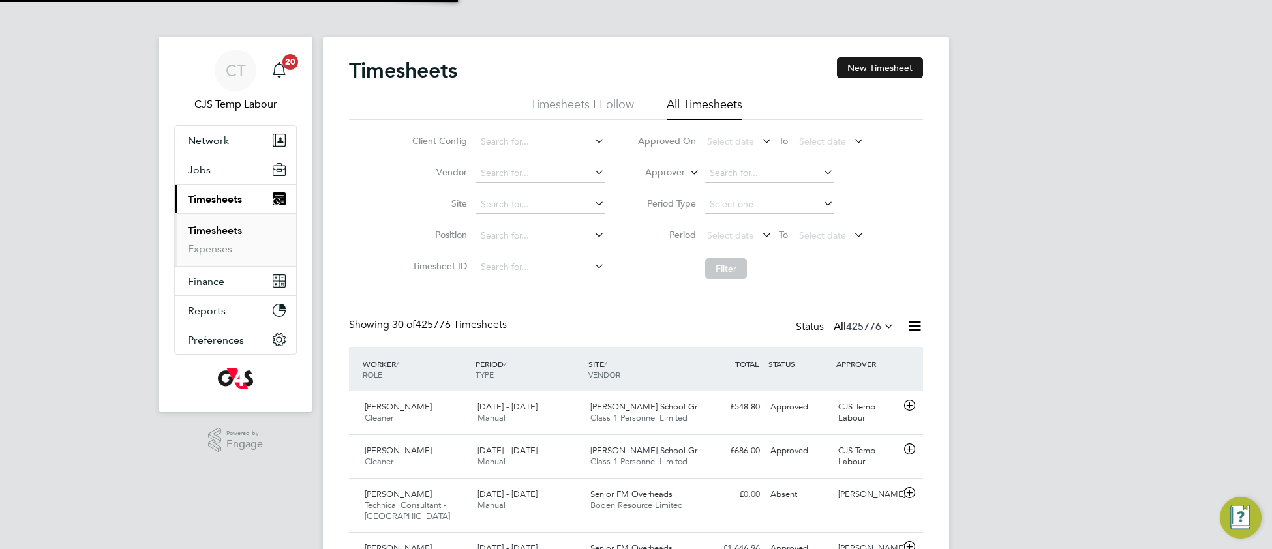
click at [867, 67] on button "New Timesheet" at bounding box center [880, 67] width 86 height 21
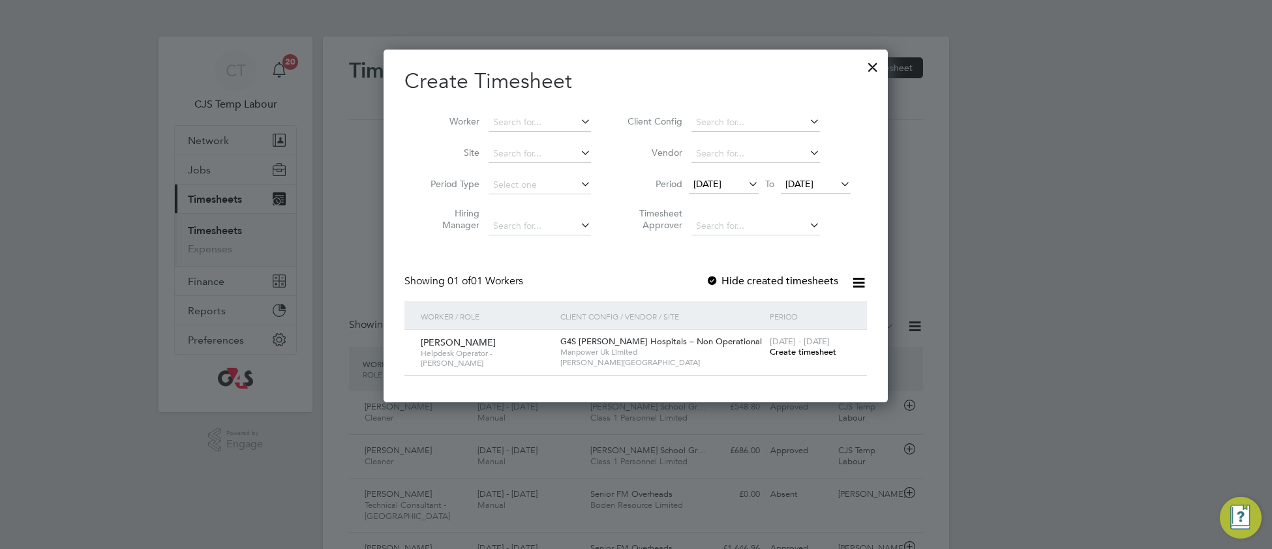
click at [816, 353] on span "Create timesheet" at bounding box center [802, 351] width 67 height 11
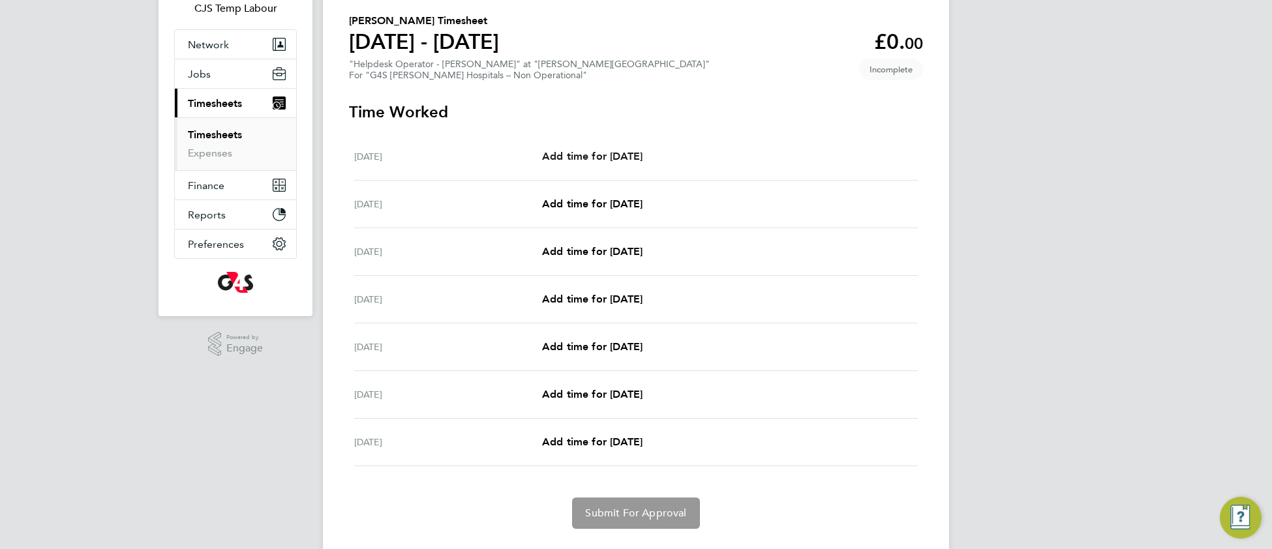
click at [589, 156] on span "Add time for Mon 18 Aug" at bounding box center [592, 156] width 100 height 12
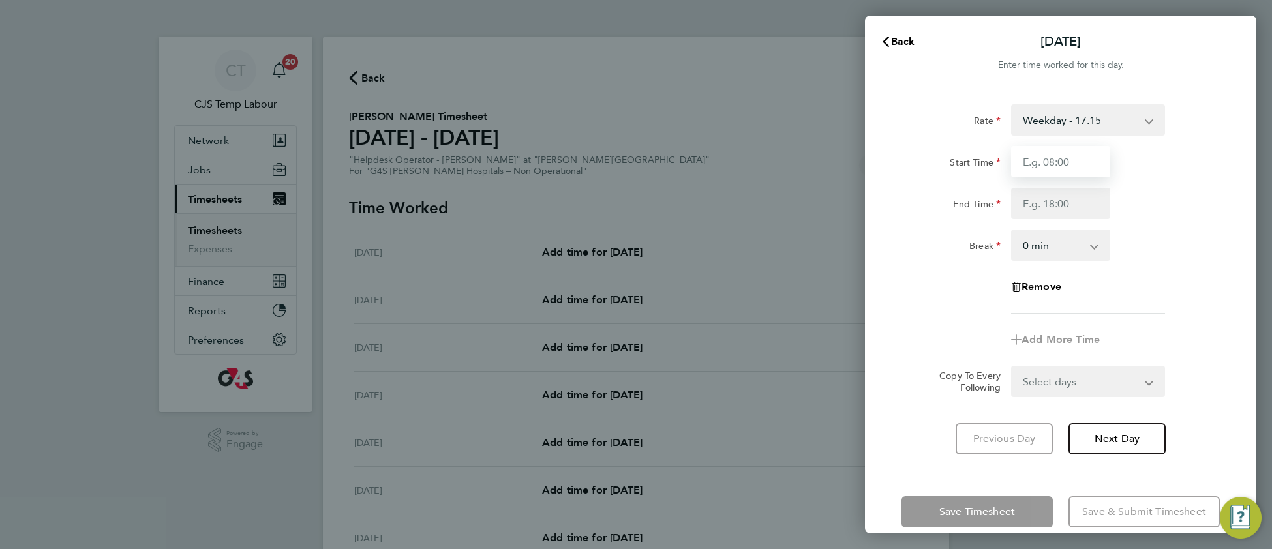
click at [1054, 160] on input "Start Time" at bounding box center [1060, 161] width 99 height 31
type input "10:00"
click at [1035, 197] on input "End Time" at bounding box center [1060, 203] width 99 height 31
type input "18:00"
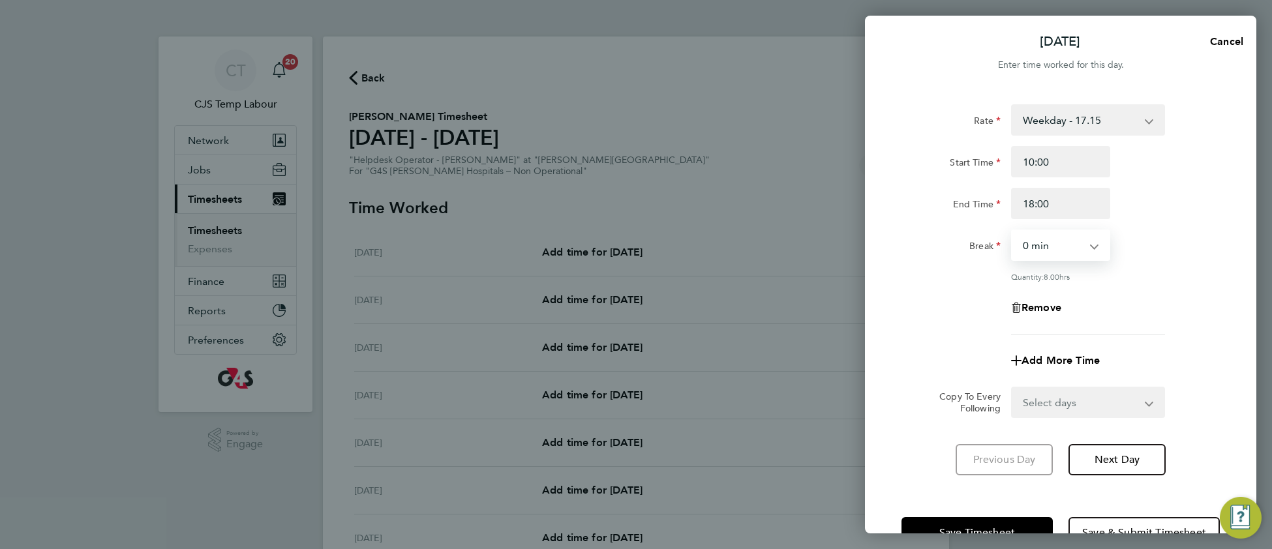
click at [1032, 246] on select "0 min 15 min 30 min 45 min 60 min 75 min 90 min" at bounding box center [1052, 245] width 81 height 29
select select "30"
click at [1012, 231] on select "0 min 15 min 30 min 45 min 60 min 75 min 90 min" at bounding box center [1052, 245] width 81 height 29
click at [1046, 361] on span "Add More Time" at bounding box center [1060, 360] width 78 height 12
select select "null"
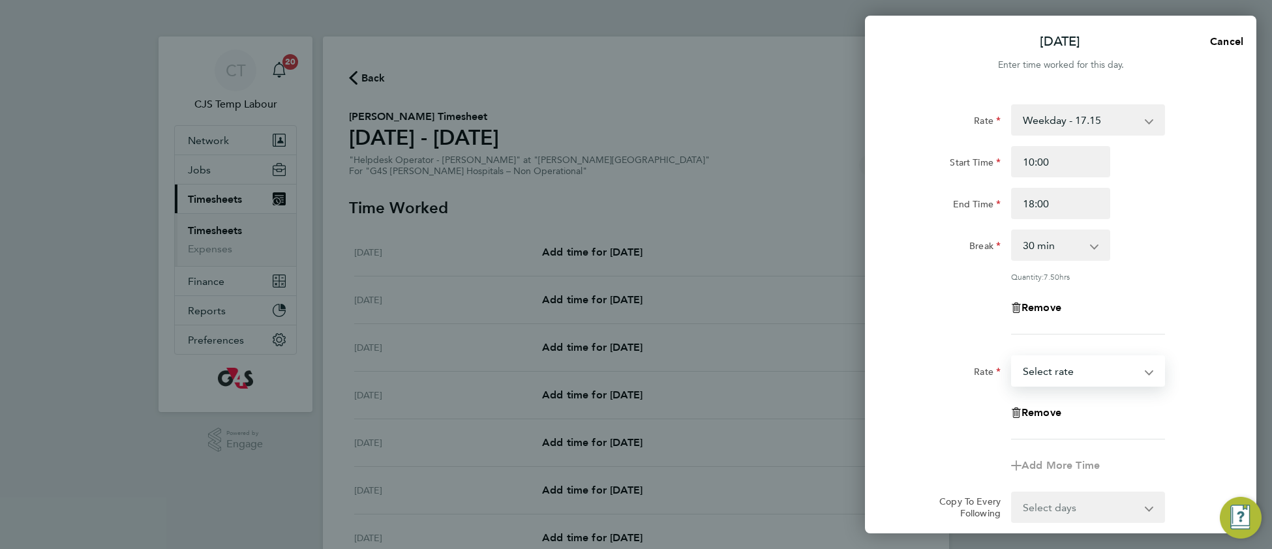
click at [1052, 382] on select "Weekday - 17.15 Evening & Weekend - 21.07 x1.5 - 25.73 Bank Holiday - 21.07 Sel…" at bounding box center [1080, 371] width 136 height 29
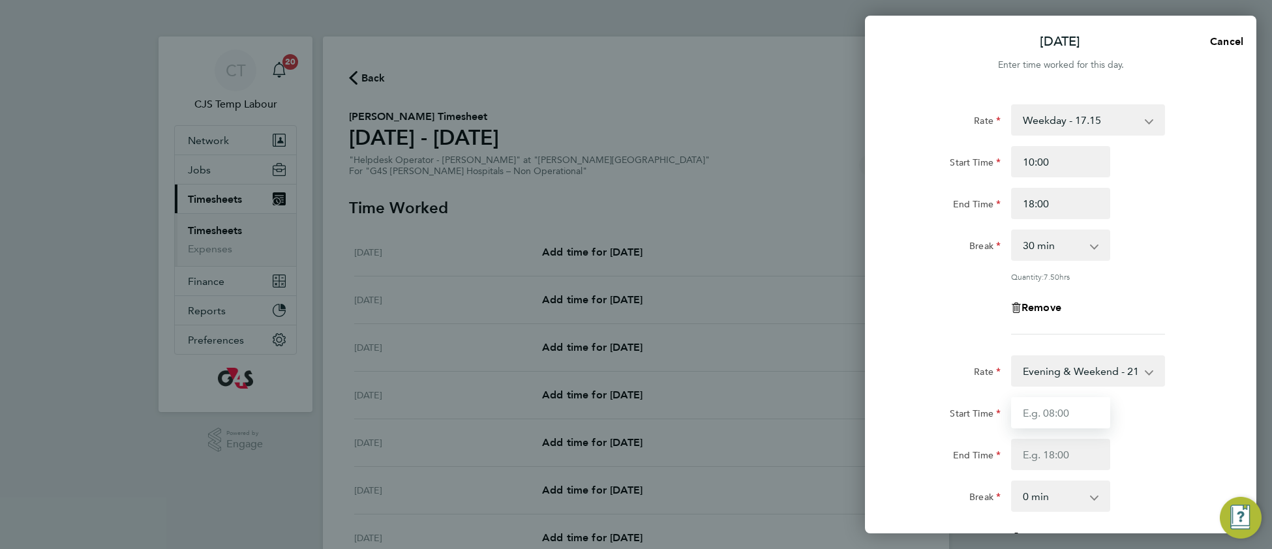
click at [1048, 406] on input "Start Time" at bounding box center [1060, 412] width 99 height 31
type input "18:00"
click at [1056, 459] on input "End Time" at bounding box center [1060, 454] width 99 height 31
type input "18:30"
click at [1149, 483] on div "Break 0 min 15 min 30 min 45 min 60 min 75 min 90 min" at bounding box center [1060, 496] width 329 height 31
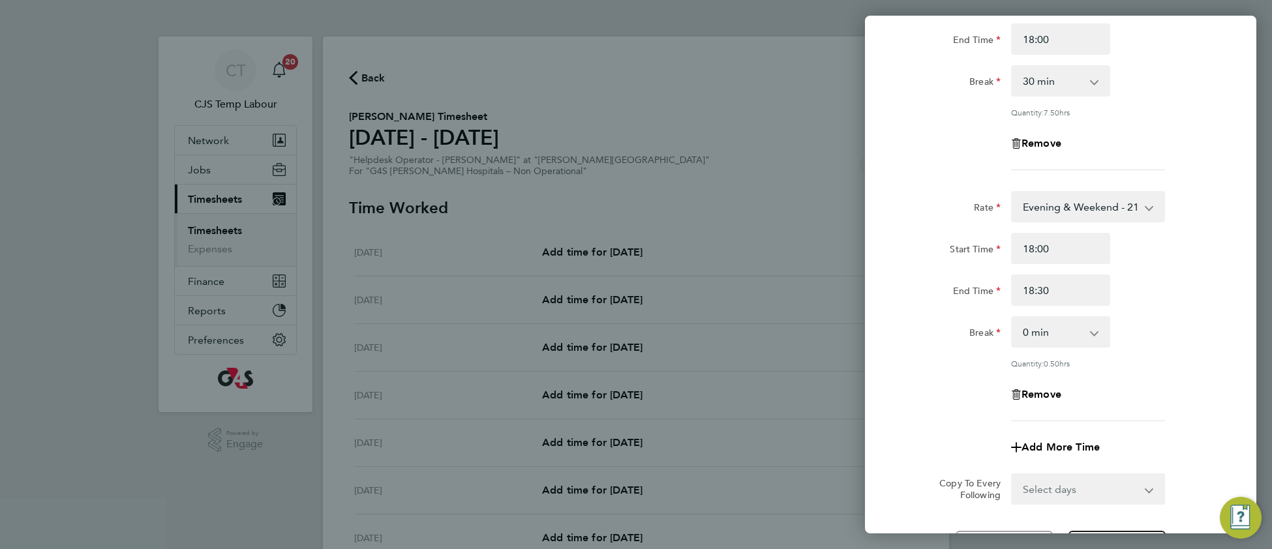
scroll to position [167, 0]
click at [1047, 485] on select "Select days Day Weekday (Mon-Fri) Weekend (Sat-Sun) Tuesday Wednesday Thursday …" at bounding box center [1080, 486] width 137 height 29
select select "WEEKDAY"
click at [1012, 472] on select "Select days Day Weekday (Mon-Fri) Weekend (Sat-Sun) Tuesday Wednesday Thursday …" at bounding box center [1080, 486] width 137 height 29
select select "2025-08-24"
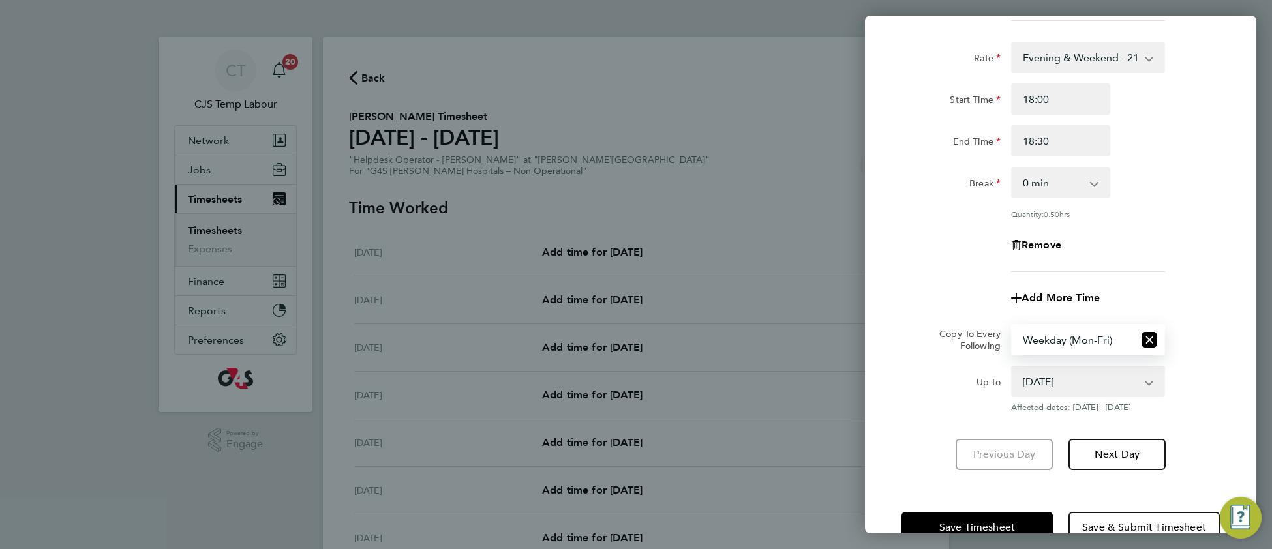
scroll to position [346, 0]
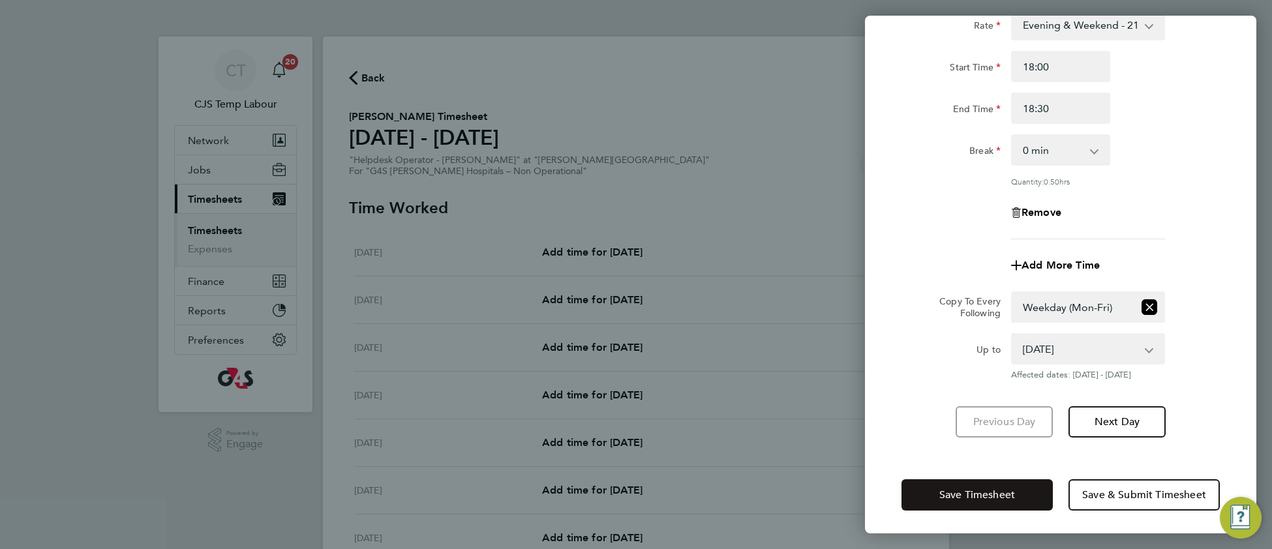
click at [943, 488] on span "Save Timesheet" at bounding box center [977, 494] width 76 height 13
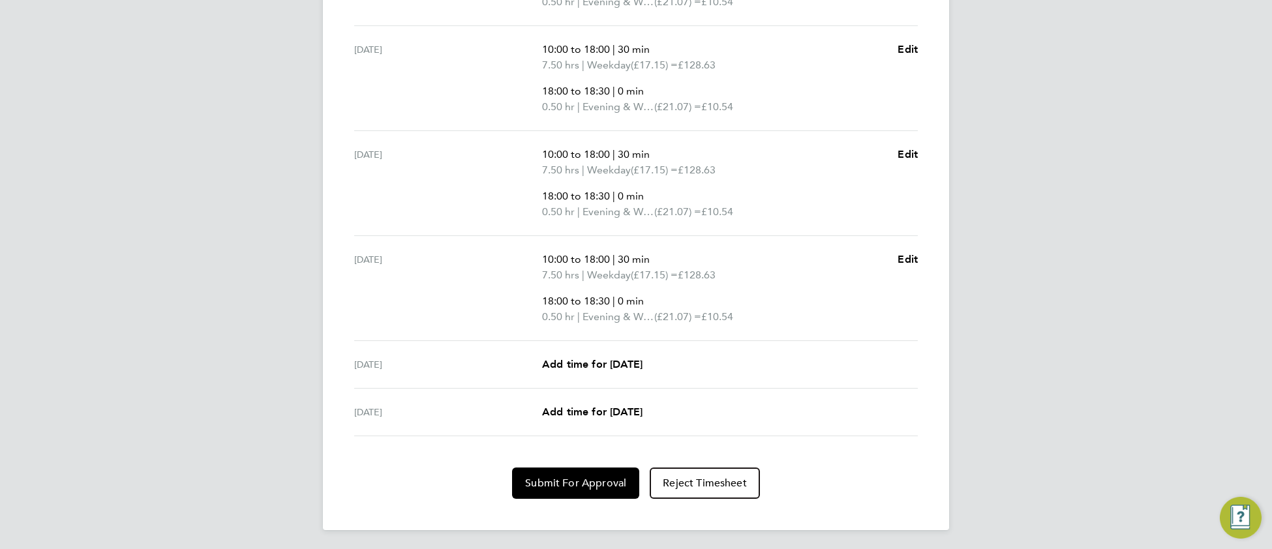
scroll to position [614, 0]
click at [584, 483] on span "Submit For Approval" at bounding box center [575, 481] width 101 height 13
click at [584, 486] on span "Approve Timesheet" at bounding box center [576, 481] width 96 height 13
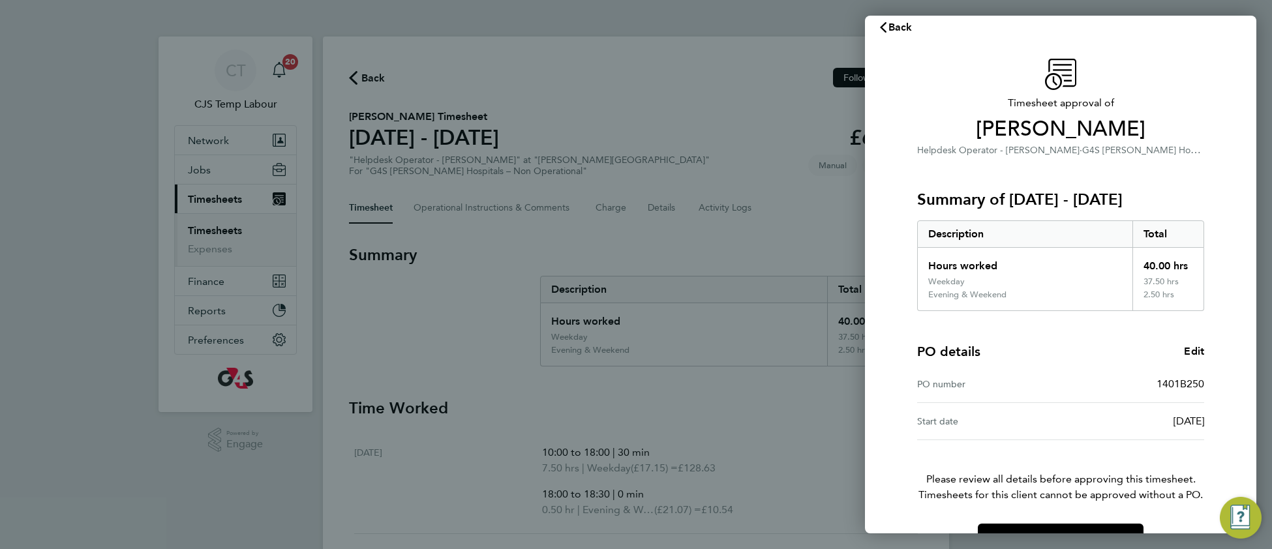
scroll to position [53, 0]
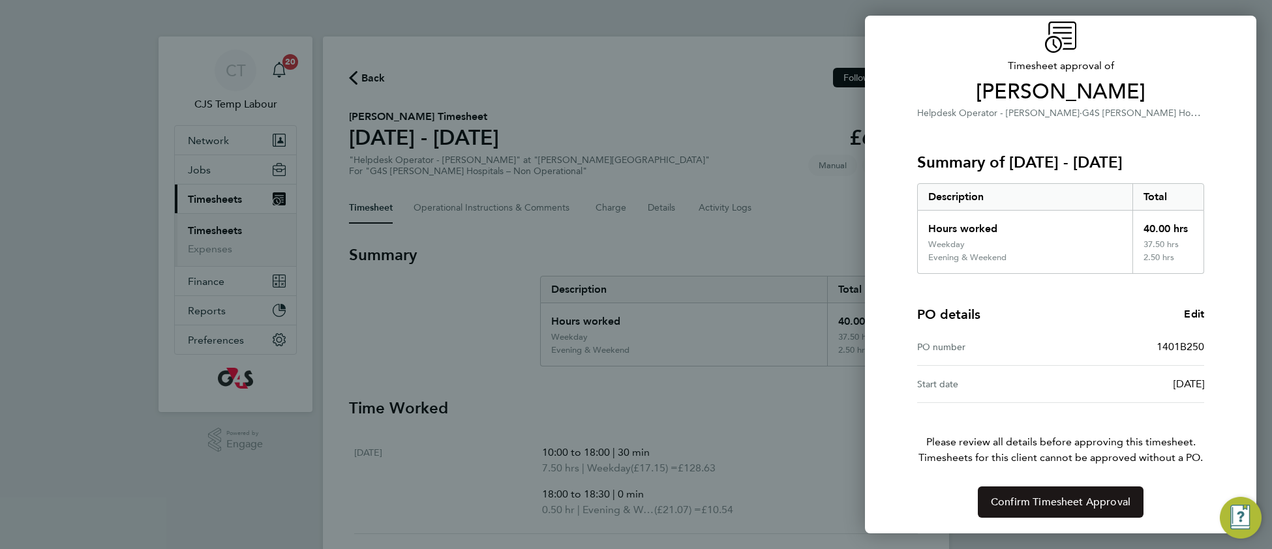
click at [1069, 497] on span "Confirm Timesheet Approval" at bounding box center [1060, 502] width 140 height 13
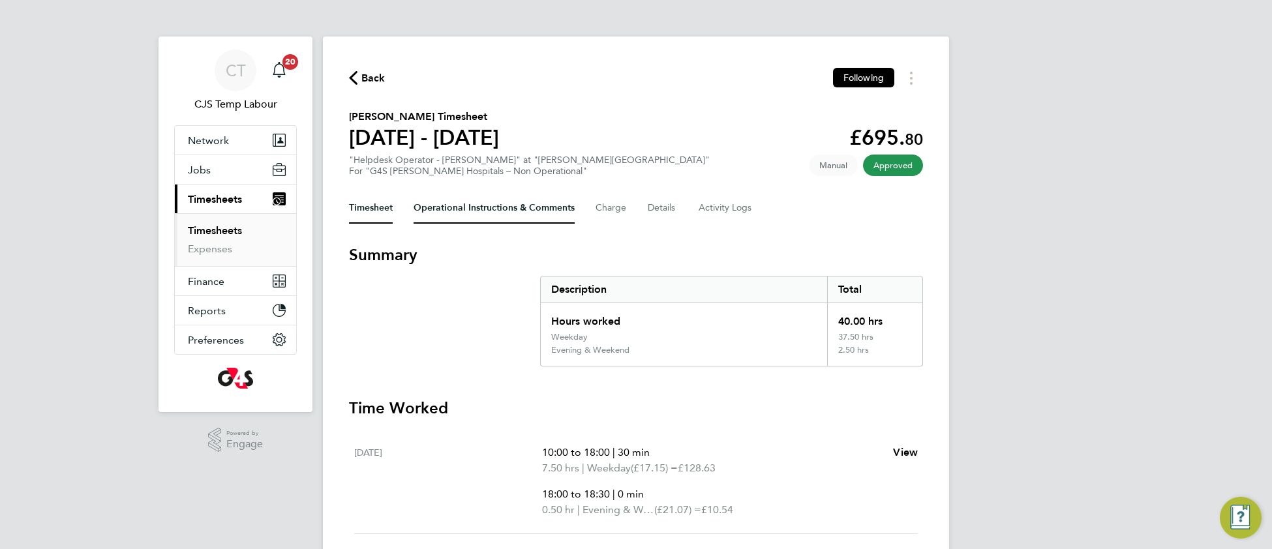
drag, startPoint x: 486, startPoint y: 207, endPoint x: 482, endPoint y: 216, distance: 10.8
click at [485, 208] on Comments-tab "Operational Instructions & Comments" at bounding box center [493, 207] width 161 height 31
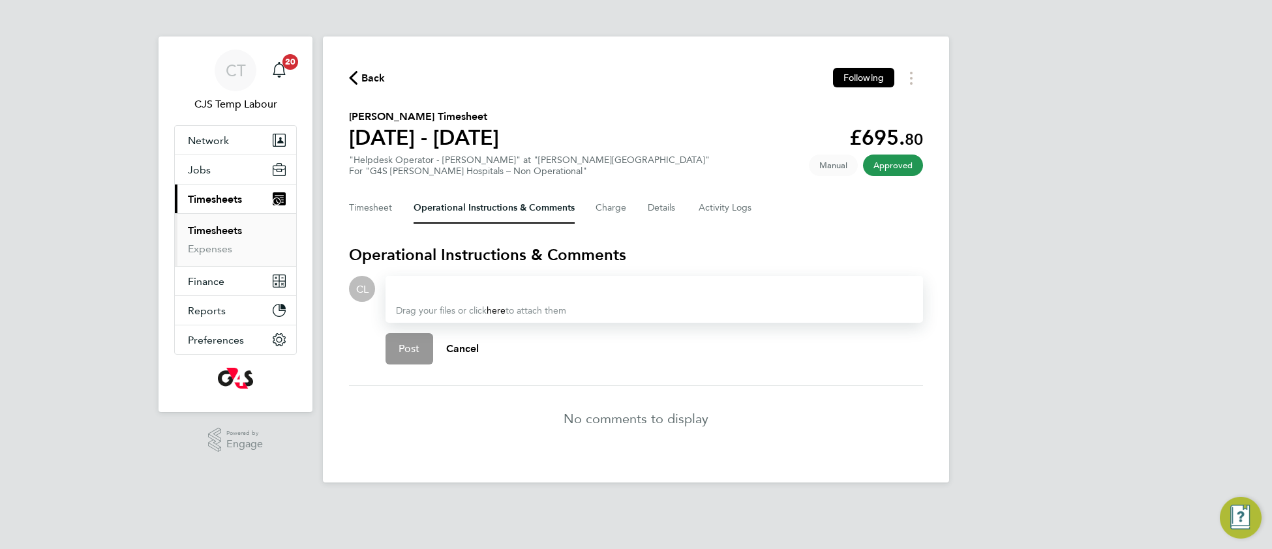
click at [438, 284] on div at bounding box center [654, 289] width 516 height 16
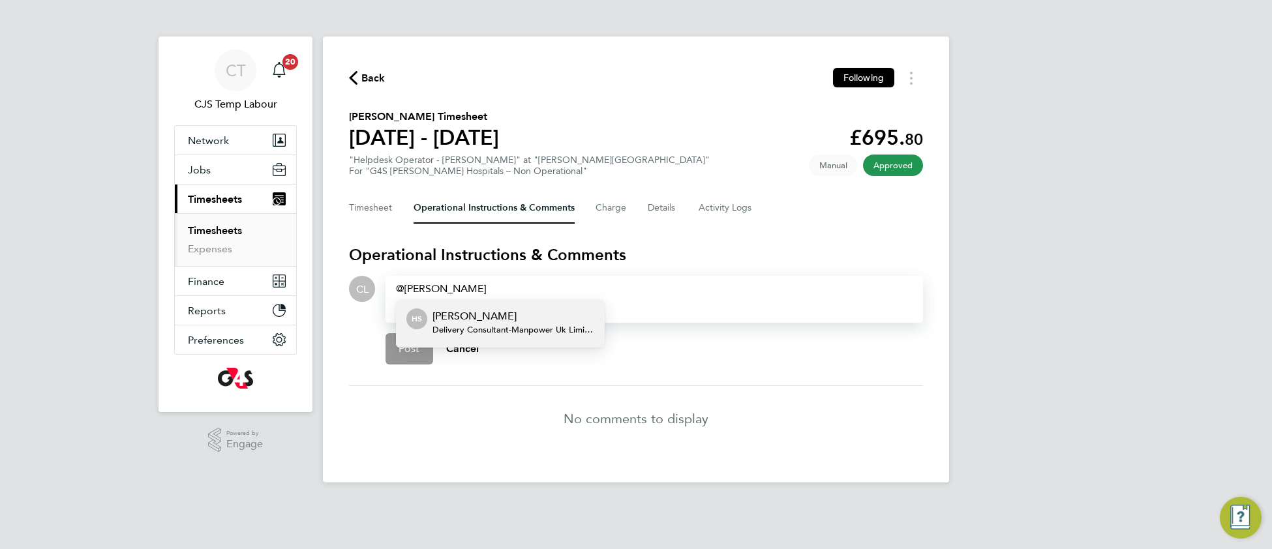
click at [474, 320] on p "Hannah Sawitzki" at bounding box center [513, 316] width 162 height 16
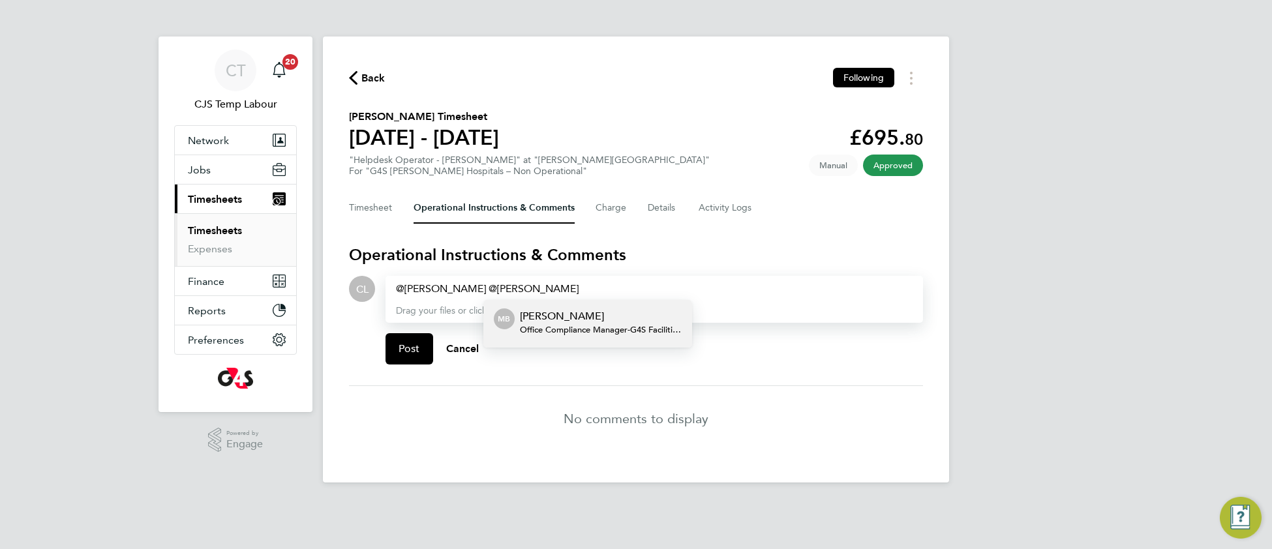
click at [562, 325] on span "Office Compliance Manager - G4S Facilities Management (Uk) Limited" at bounding box center [601, 330] width 162 height 10
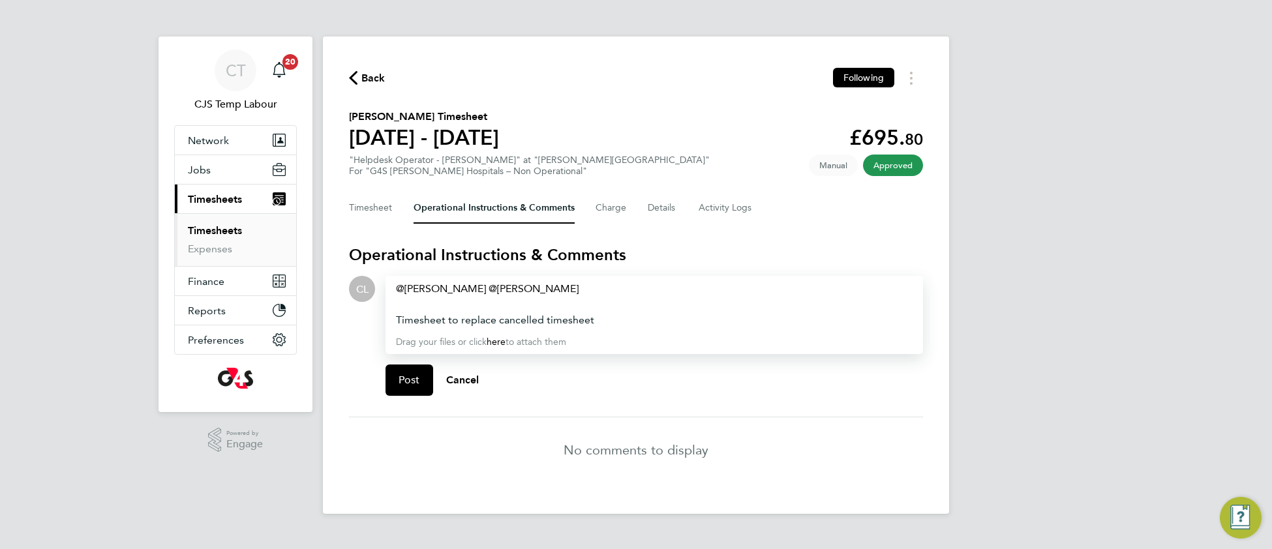
click at [617, 314] on div "Timesheet to replace cancelled timesheet" at bounding box center [654, 320] width 516 height 16
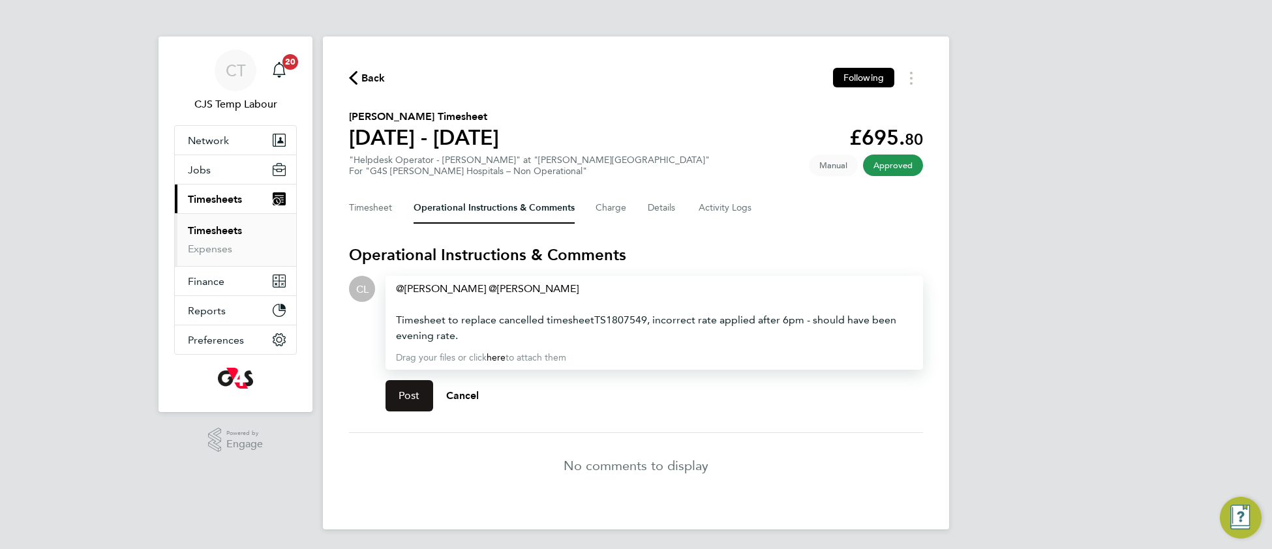
click at [406, 403] on button "Post" at bounding box center [409, 395] width 48 height 31
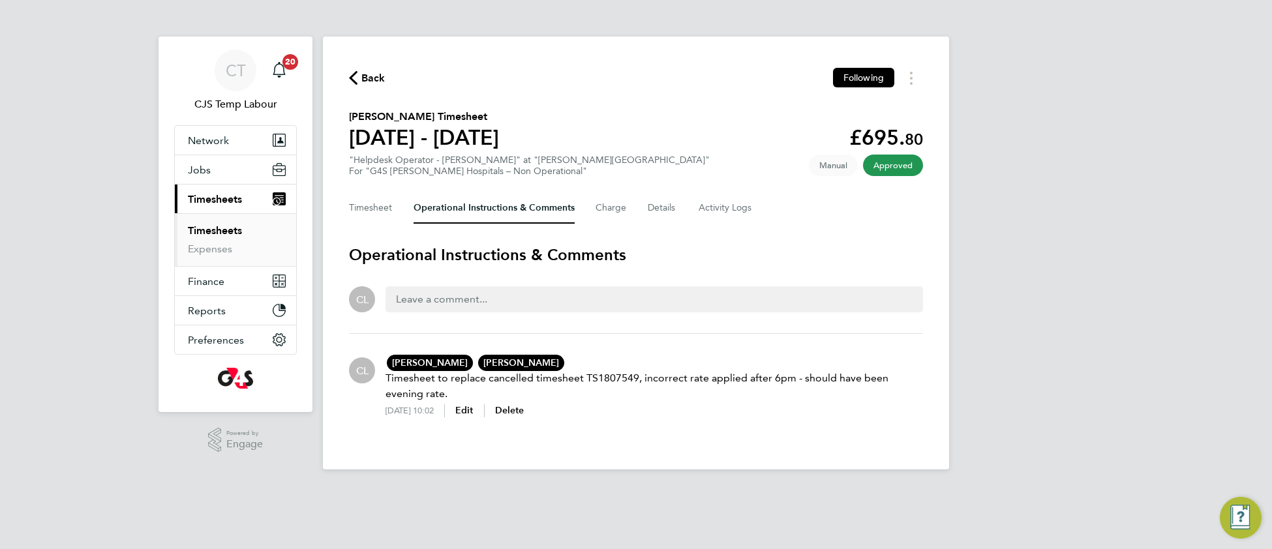
click at [382, 70] on button "Back" at bounding box center [367, 78] width 37 height 16
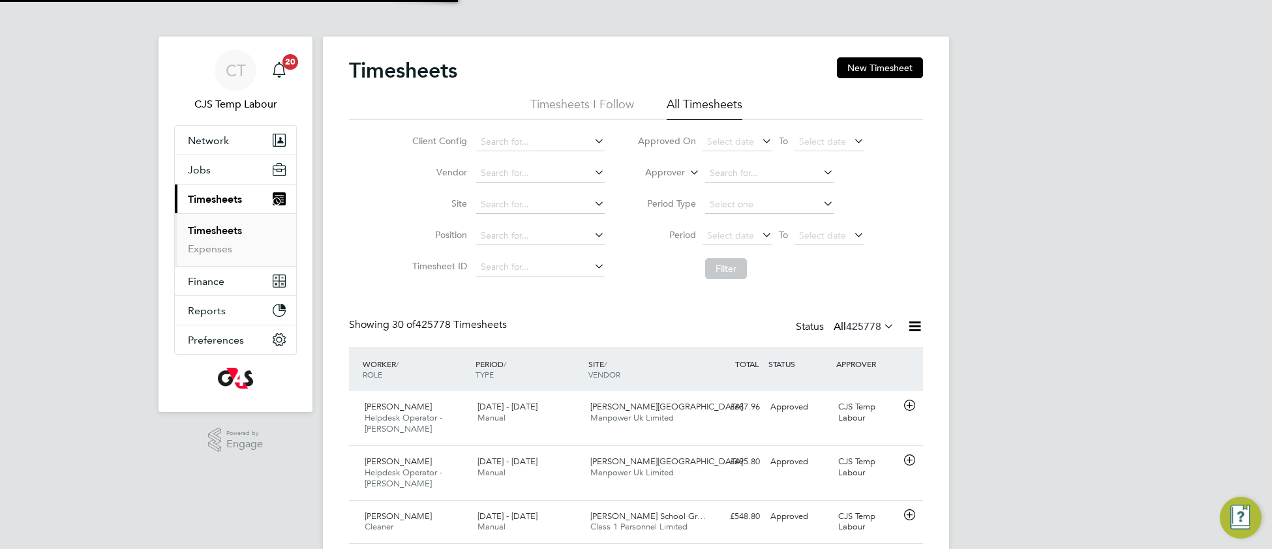
scroll to position [32, 112]
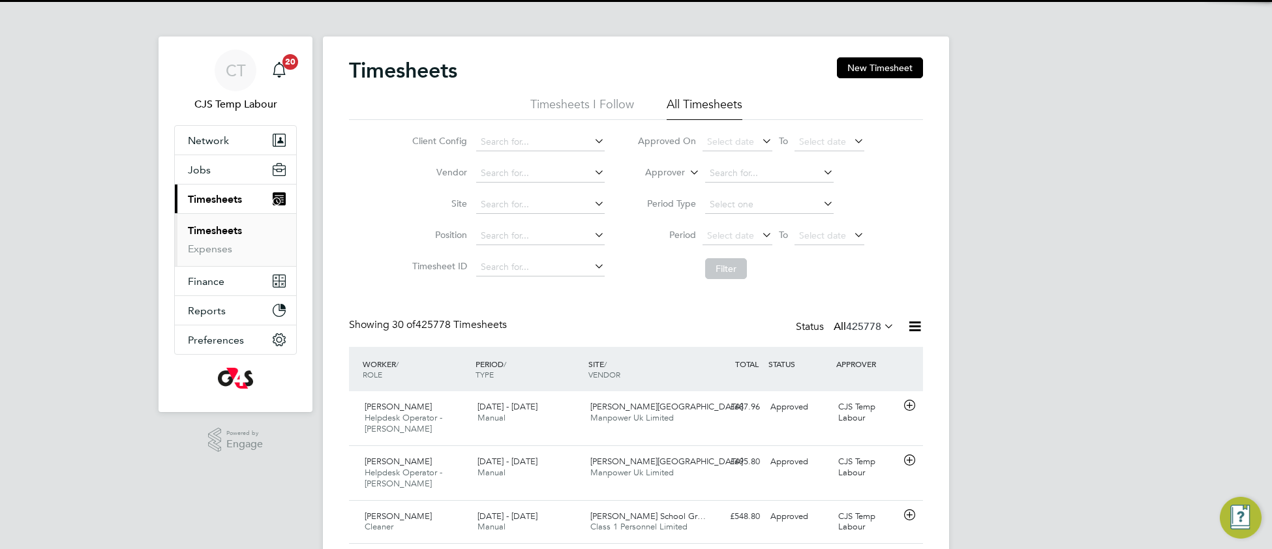
click at [223, 233] on link "Timesheets" at bounding box center [215, 230] width 54 height 12
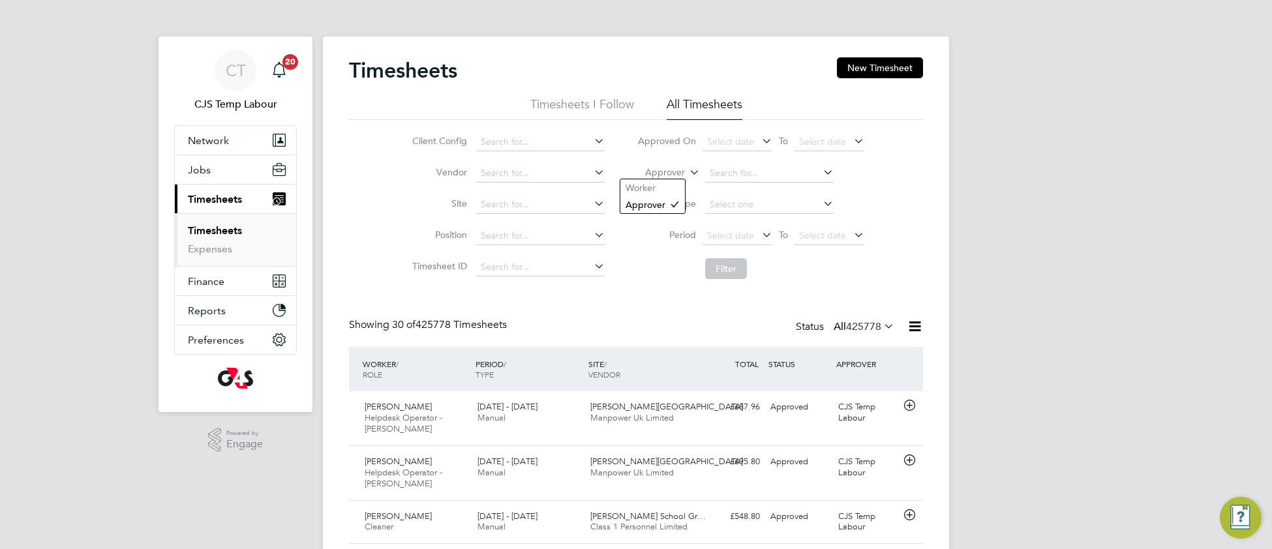
click at [687, 170] on icon at bounding box center [687, 169] width 0 height 12
click at [670, 189] on li "Worker" at bounding box center [652, 187] width 65 height 17
click at [741, 169] on input at bounding box center [769, 173] width 128 height 18
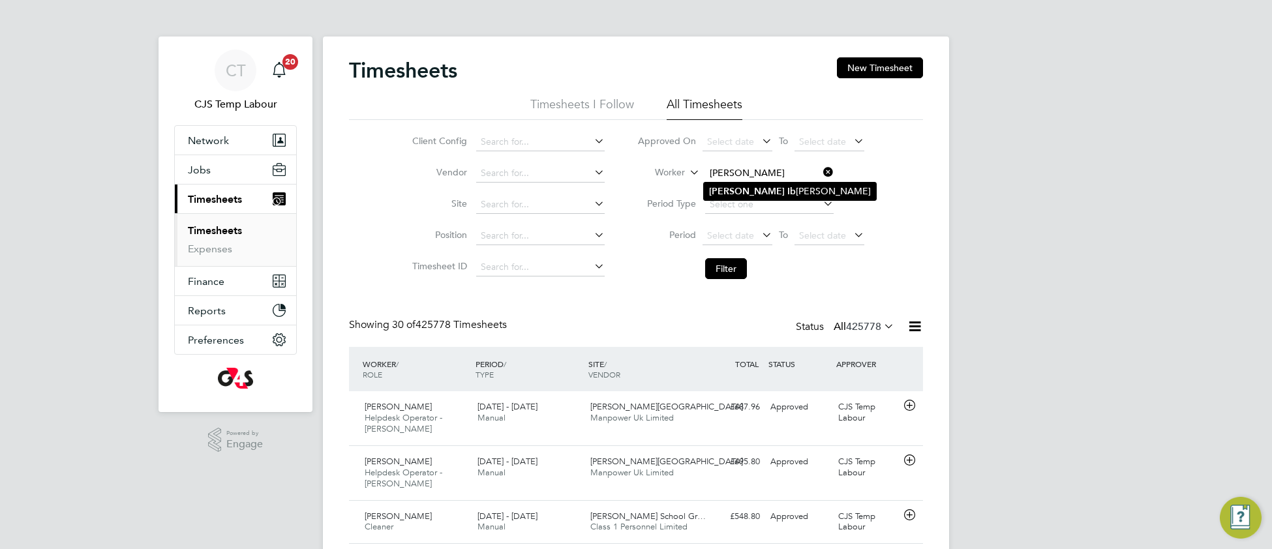
click at [814, 198] on li "Michelle Ib anez-Martín" at bounding box center [790, 192] width 172 height 18
type input "Michelle Ibanez-Martín"
click at [722, 273] on button "Filter" at bounding box center [726, 268] width 42 height 21
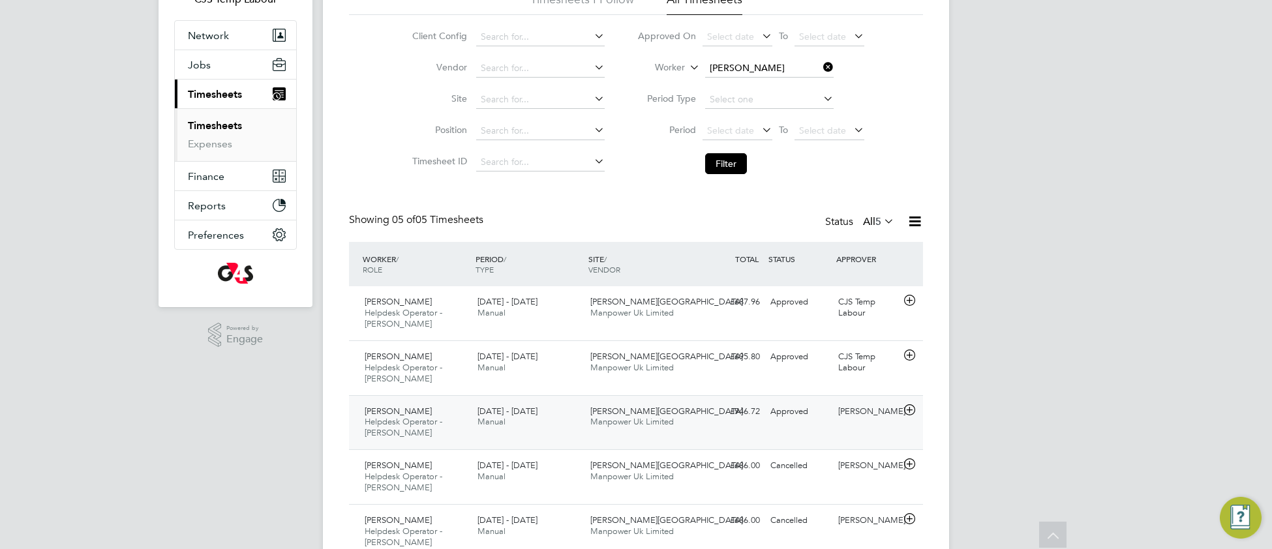
click at [613, 433] on div "Churchill Hospital Manpower Uk Limited" at bounding box center [641, 417] width 113 height 33
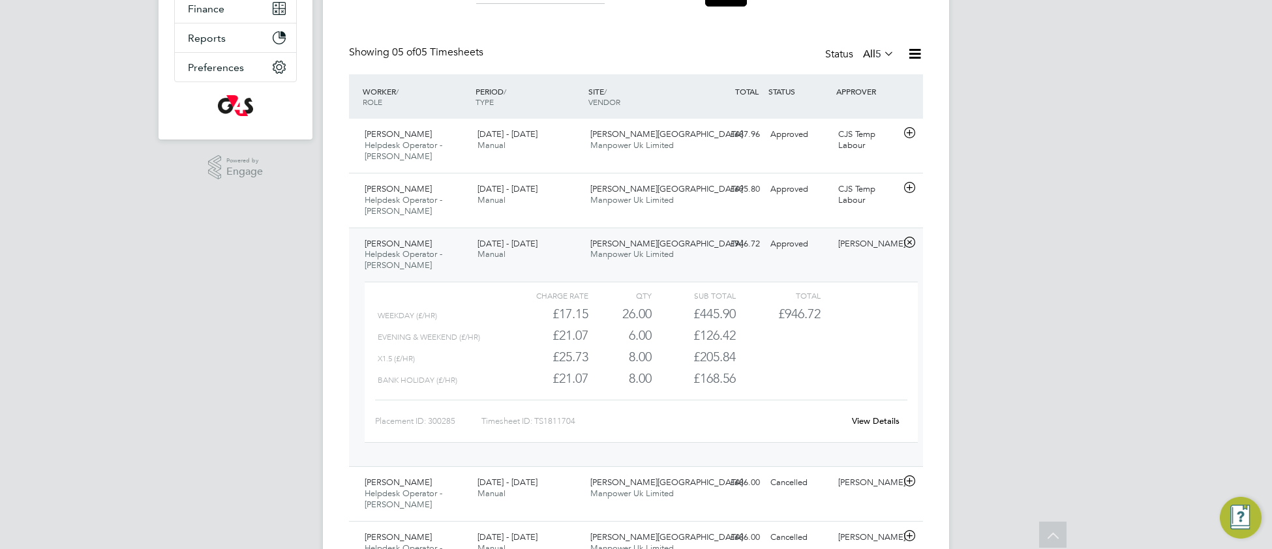
click at [859, 423] on link "View Details" at bounding box center [876, 420] width 48 height 11
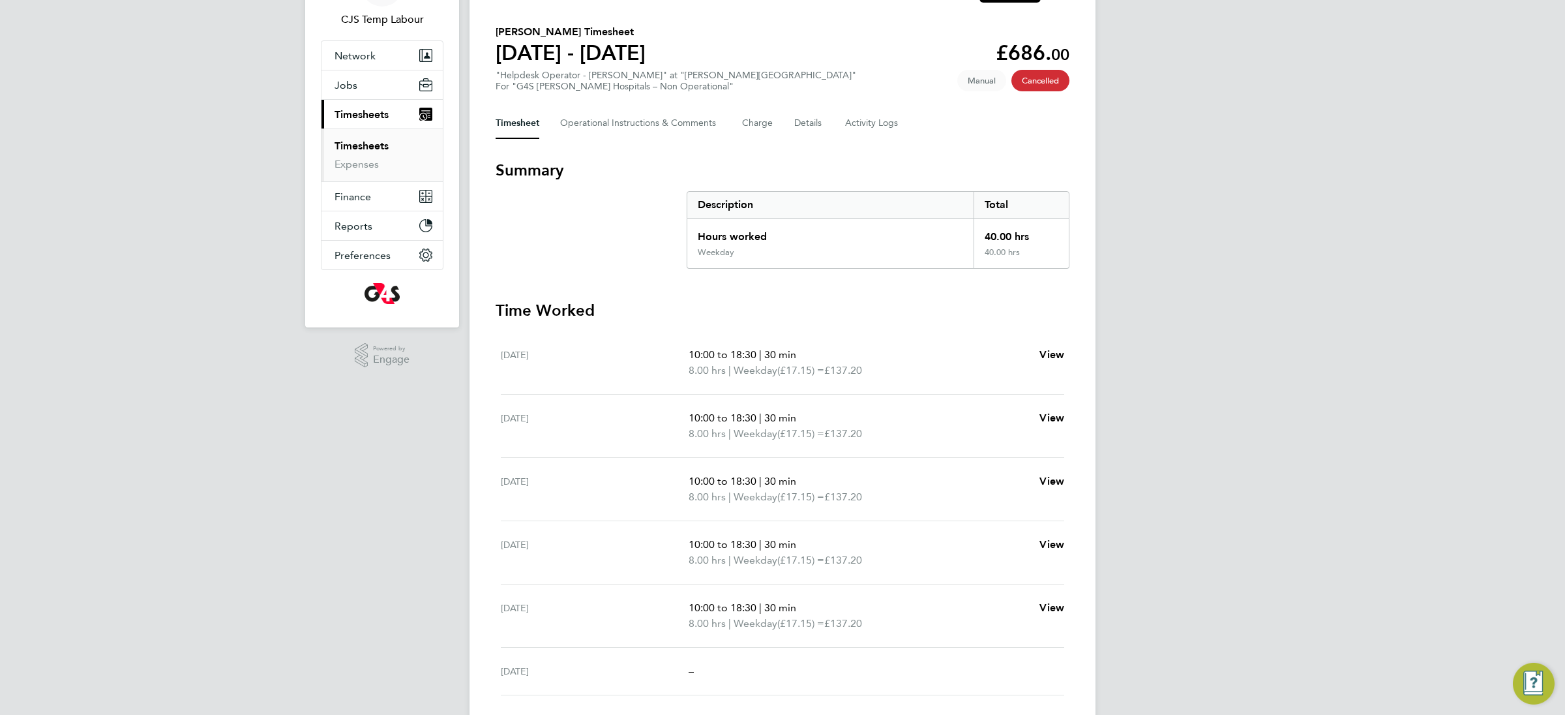
scroll to position [106, 0]
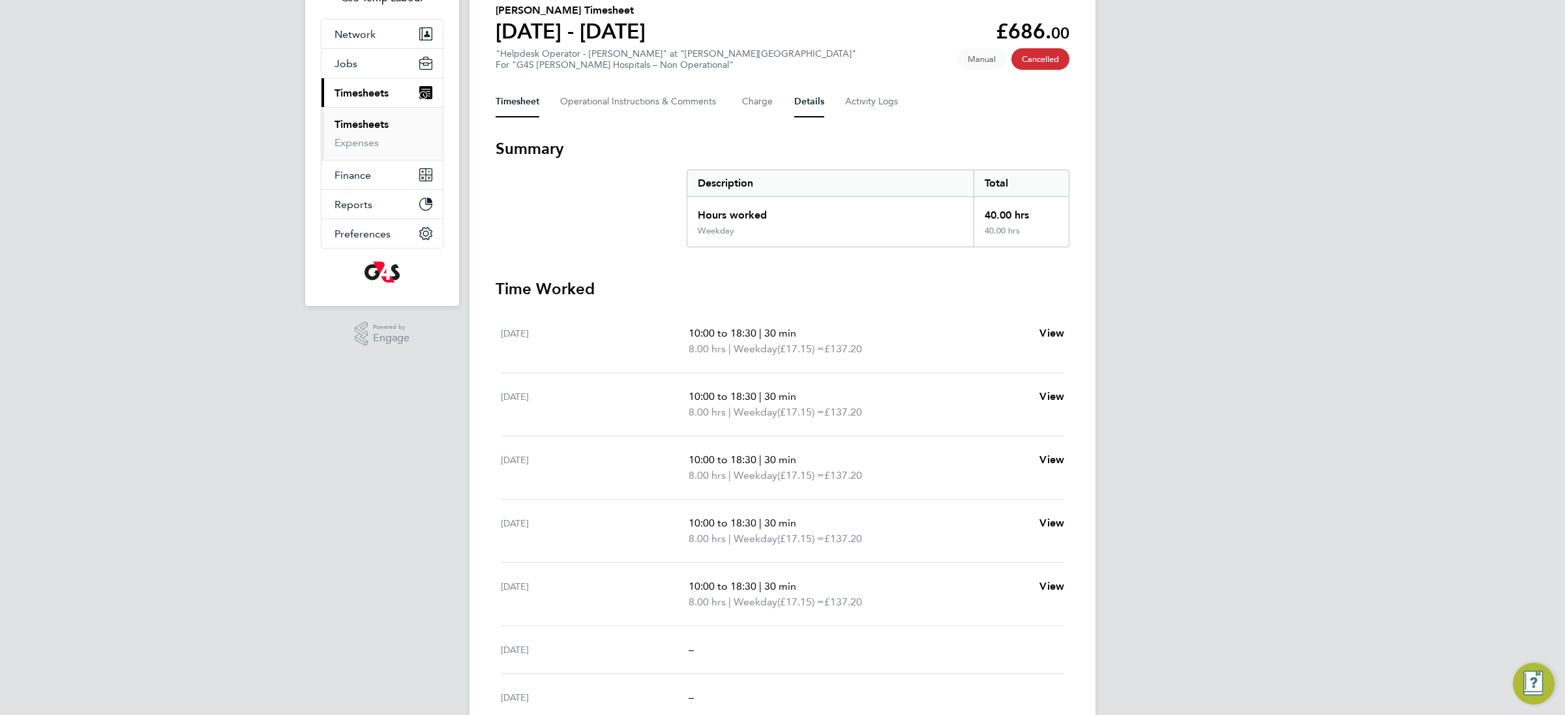
click at [804, 103] on button "Details" at bounding box center [809, 101] width 30 height 31
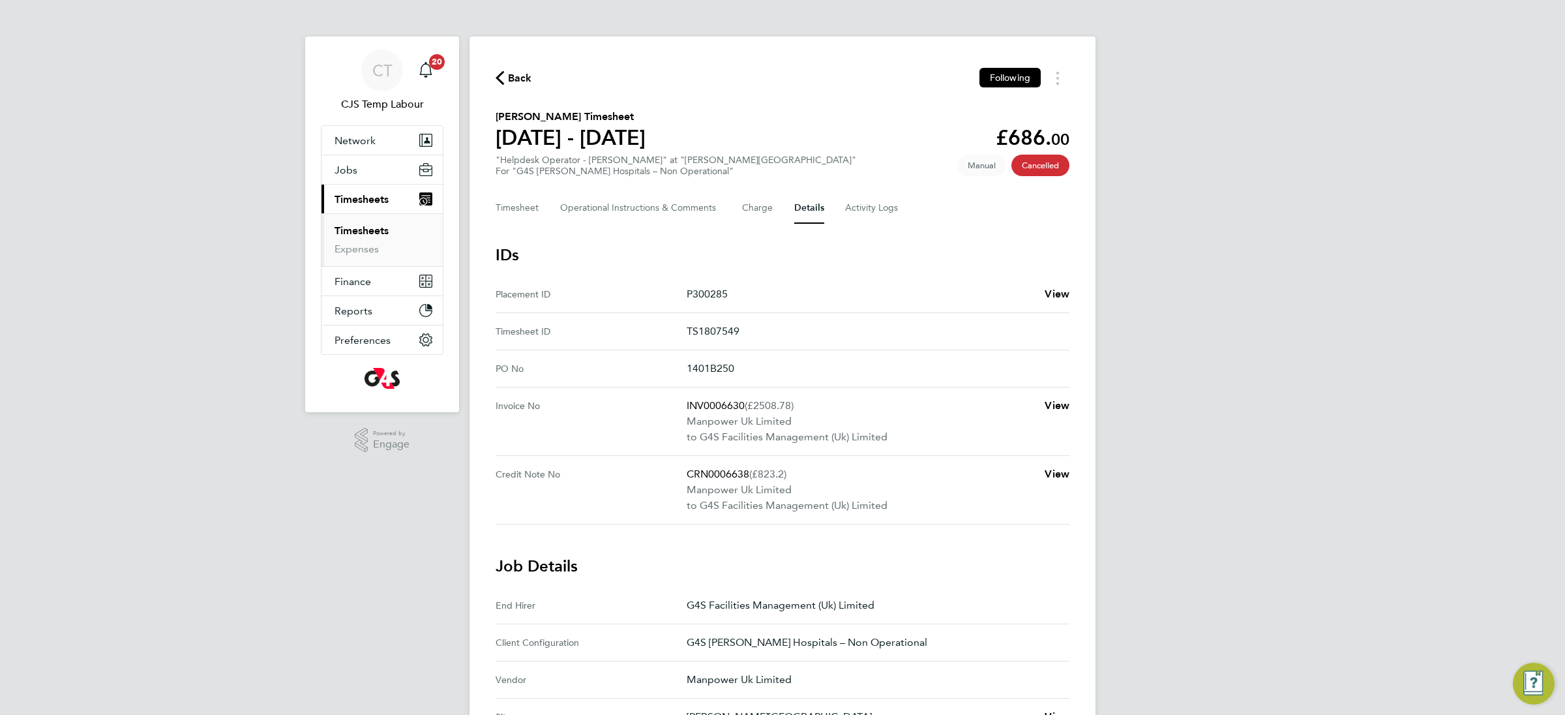
drag, startPoint x: 694, startPoint y: 329, endPoint x: 767, endPoint y: 329, distance: 73.7
click at [767, 329] on p "TS1807549" at bounding box center [873, 331] width 372 height 16
copy p "TS1807549"
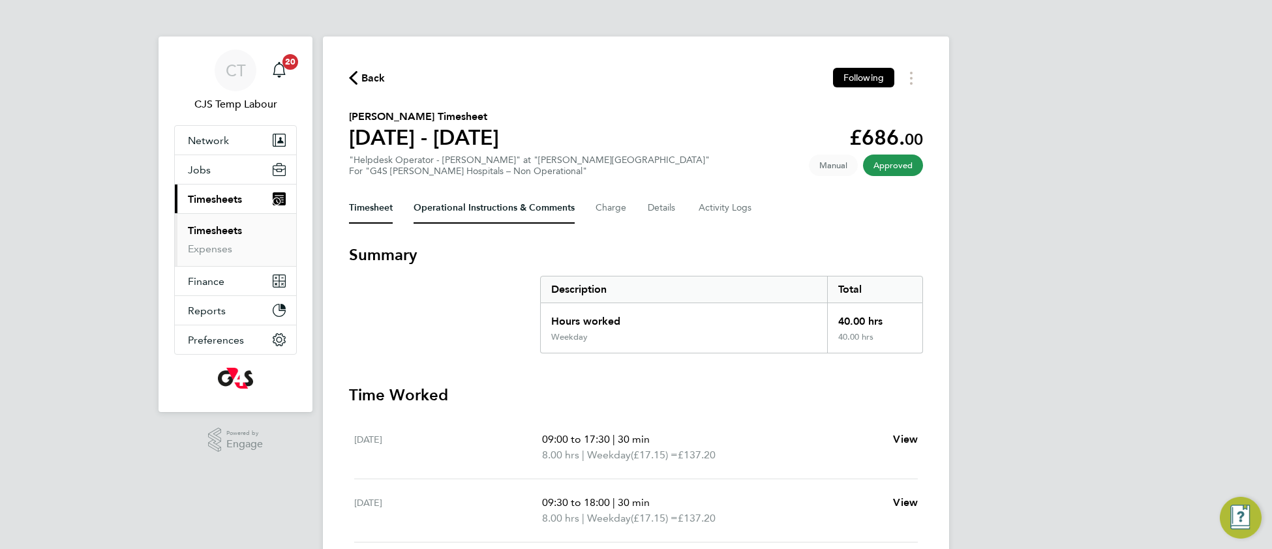
click at [473, 204] on Comments-tab "Operational Instructions & Comments" at bounding box center [493, 207] width 161 height 31
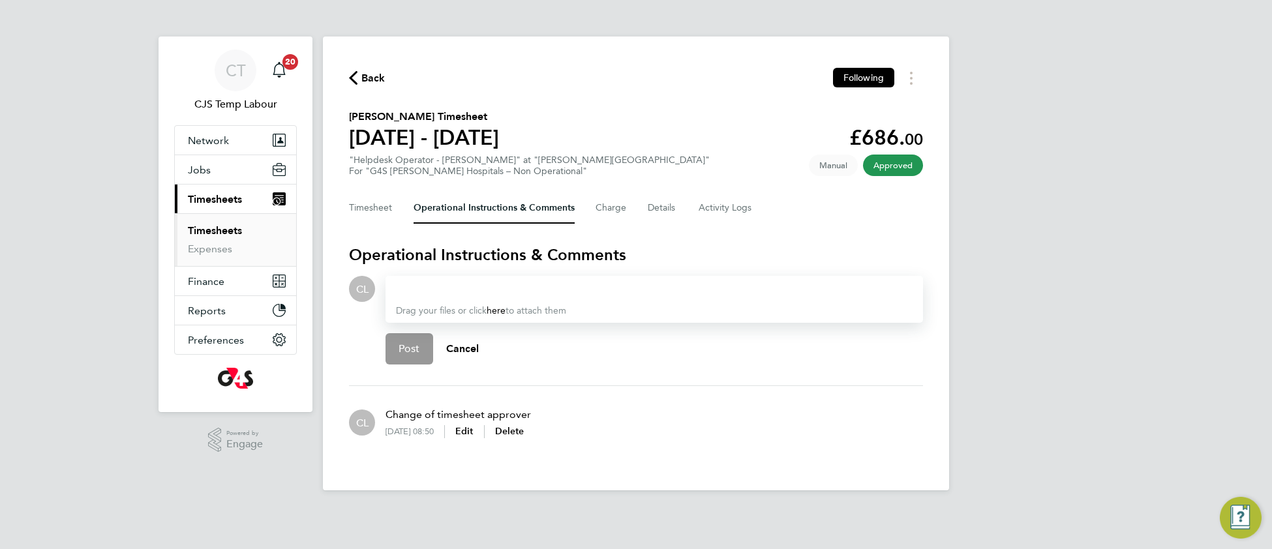
click at [454, 292] on div at bounding box center [654, 289] width 516 height 16
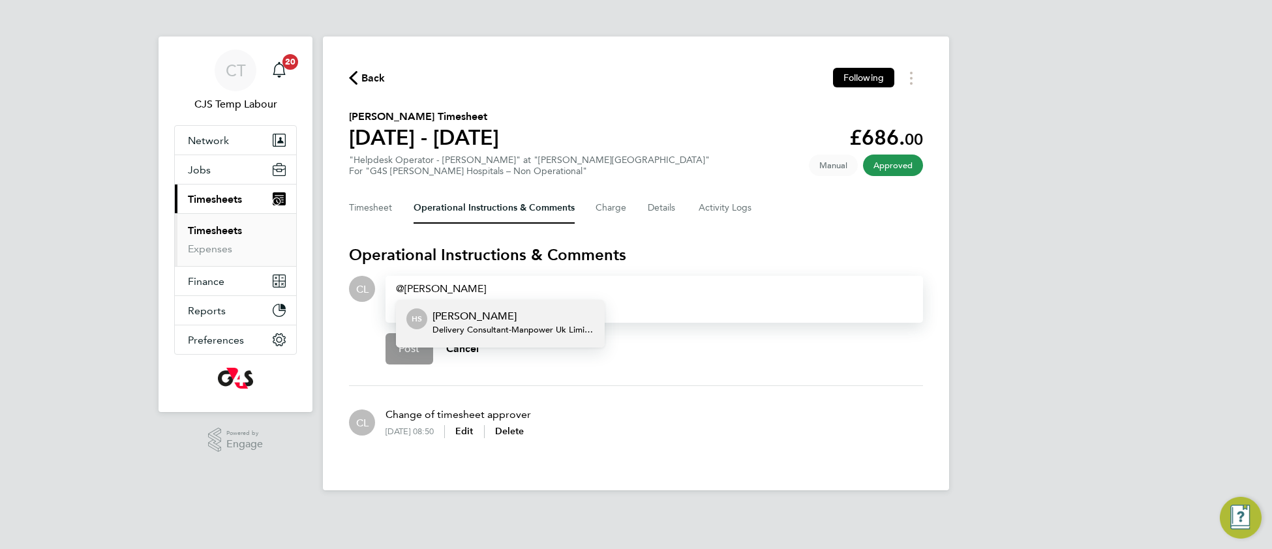
click at [504, 325] on span "Delivery Consultant - Manpower Uk Limited" at bounding box center [513, 330] width 162 height 10
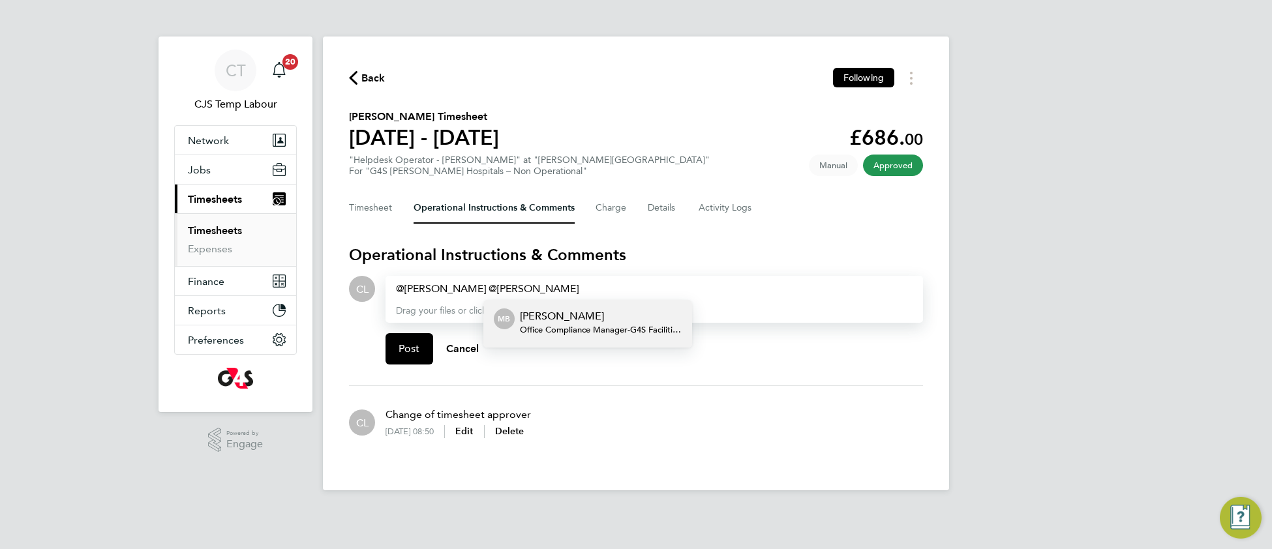
click at [573, 325] on span "Office Compliance Manager - G4S Facilities Management (Uk) Limited" at bounding box center [601, 330] width 162 height 10
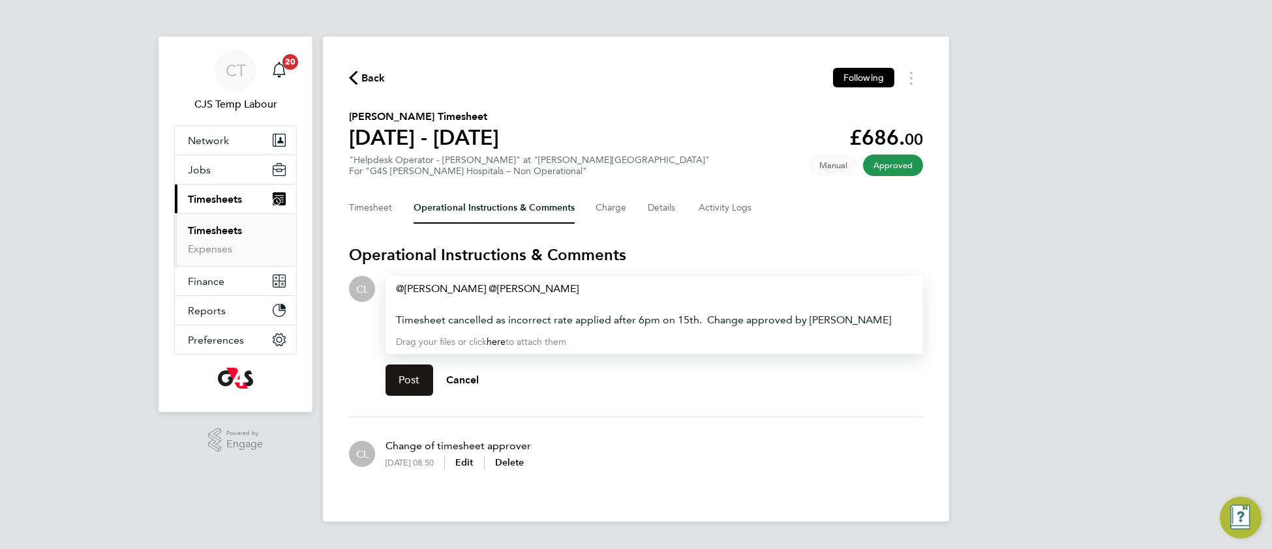
click at [417, 380] on span "Post" at bounding box center [409, 380] width 22 height 13
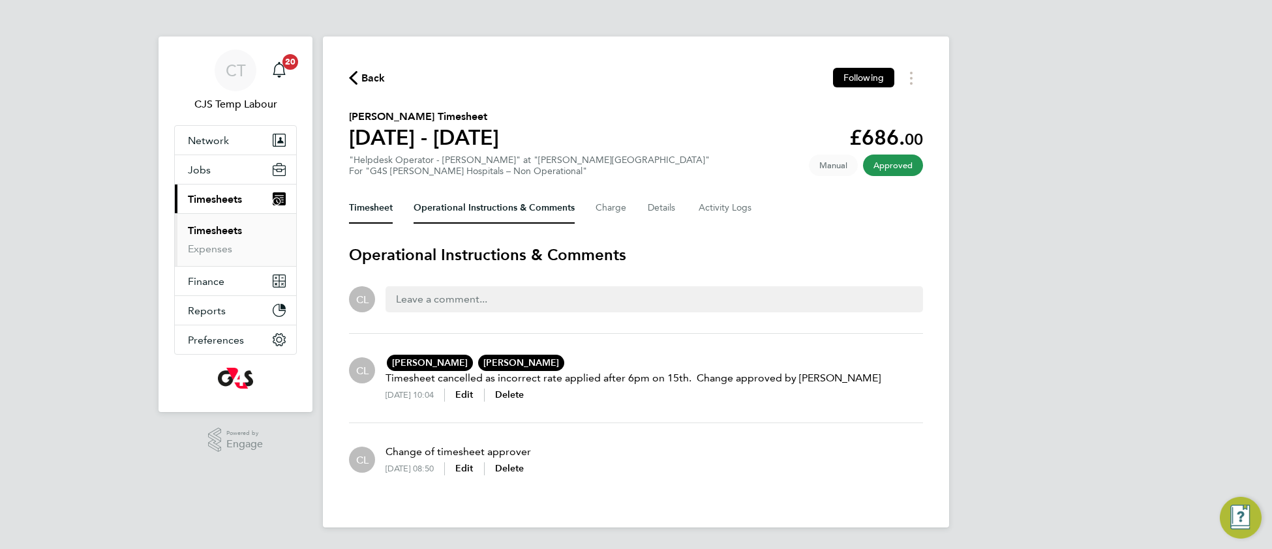
click at [368, 200] on button "Timesheet" at bounding box center [371, 207] width 44 height 31
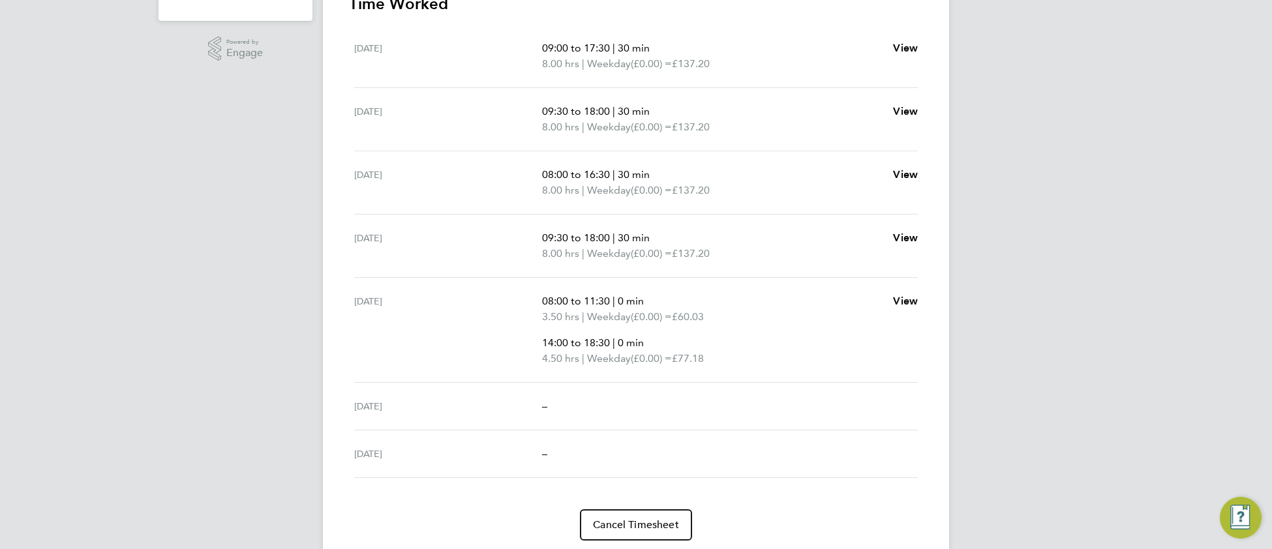
scroll to position [434, 0]
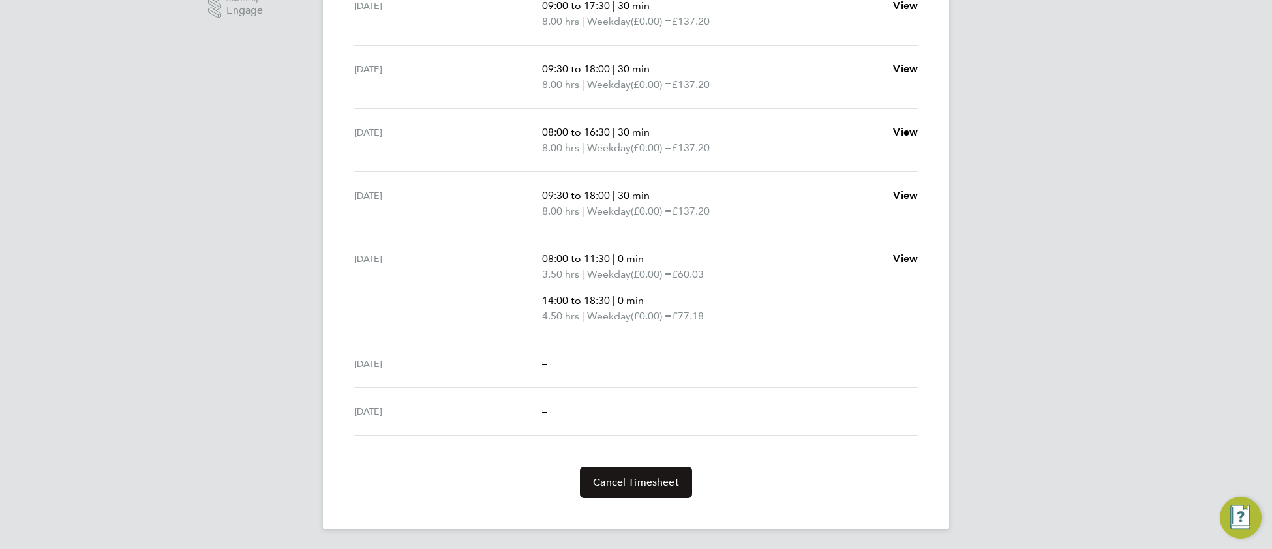
click at [656, 479] on span "Cancel Timesheet" at bounding box center [636, 482] width 86 height 13
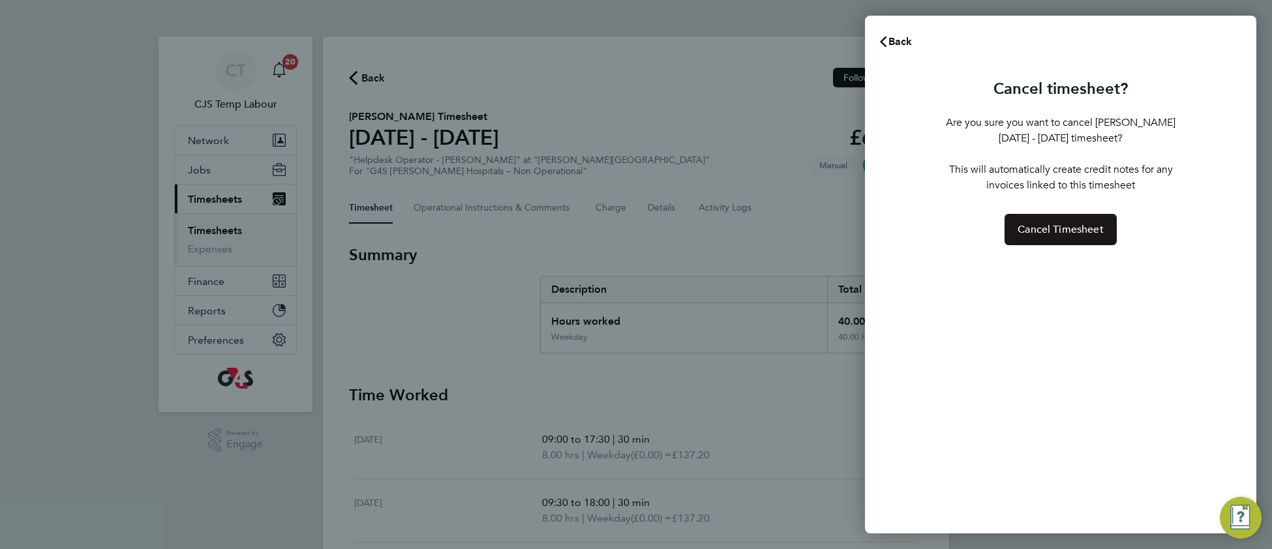
click at [1052, 228] on span "Cancel Timesheet" at bounding box center [1060, 229] width 86 height 13
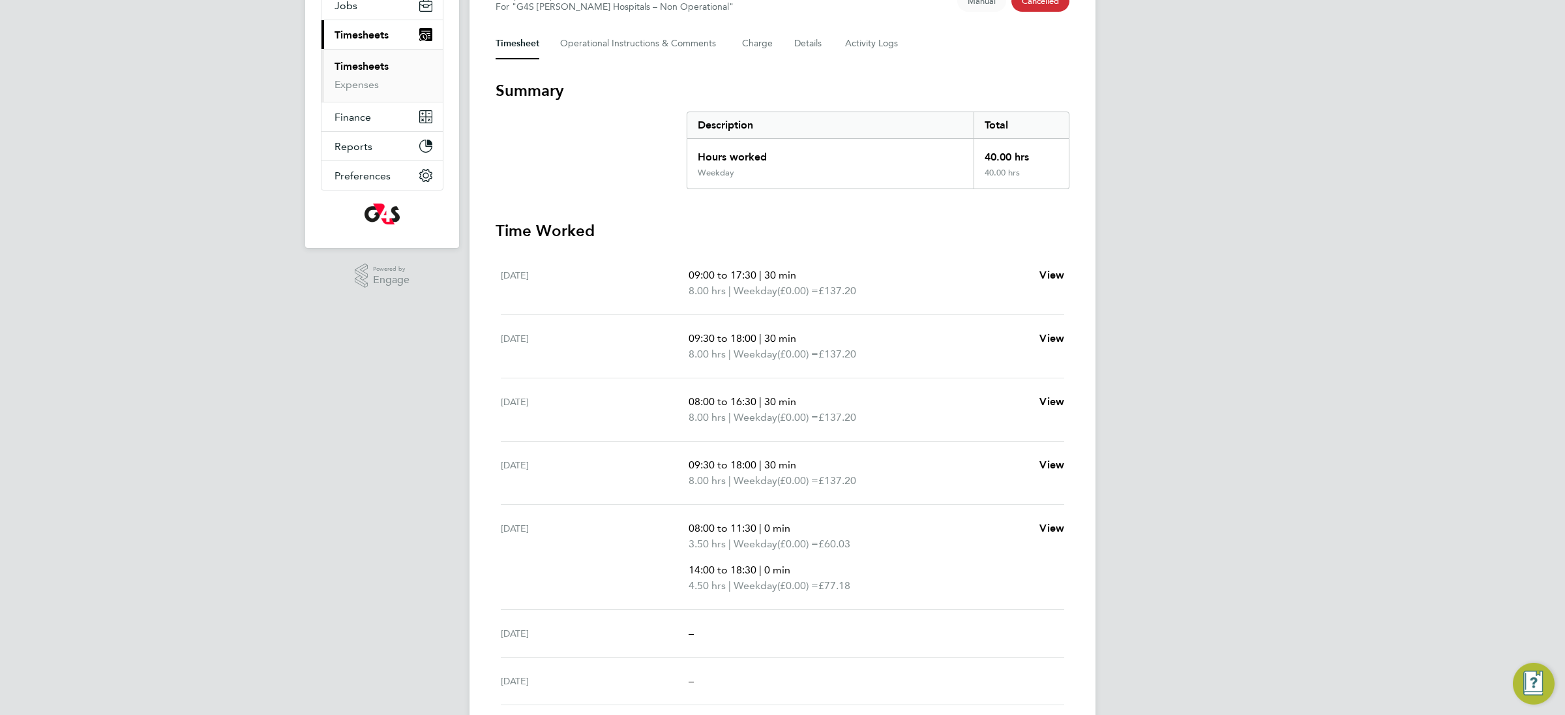
scroll to position [141, 0]
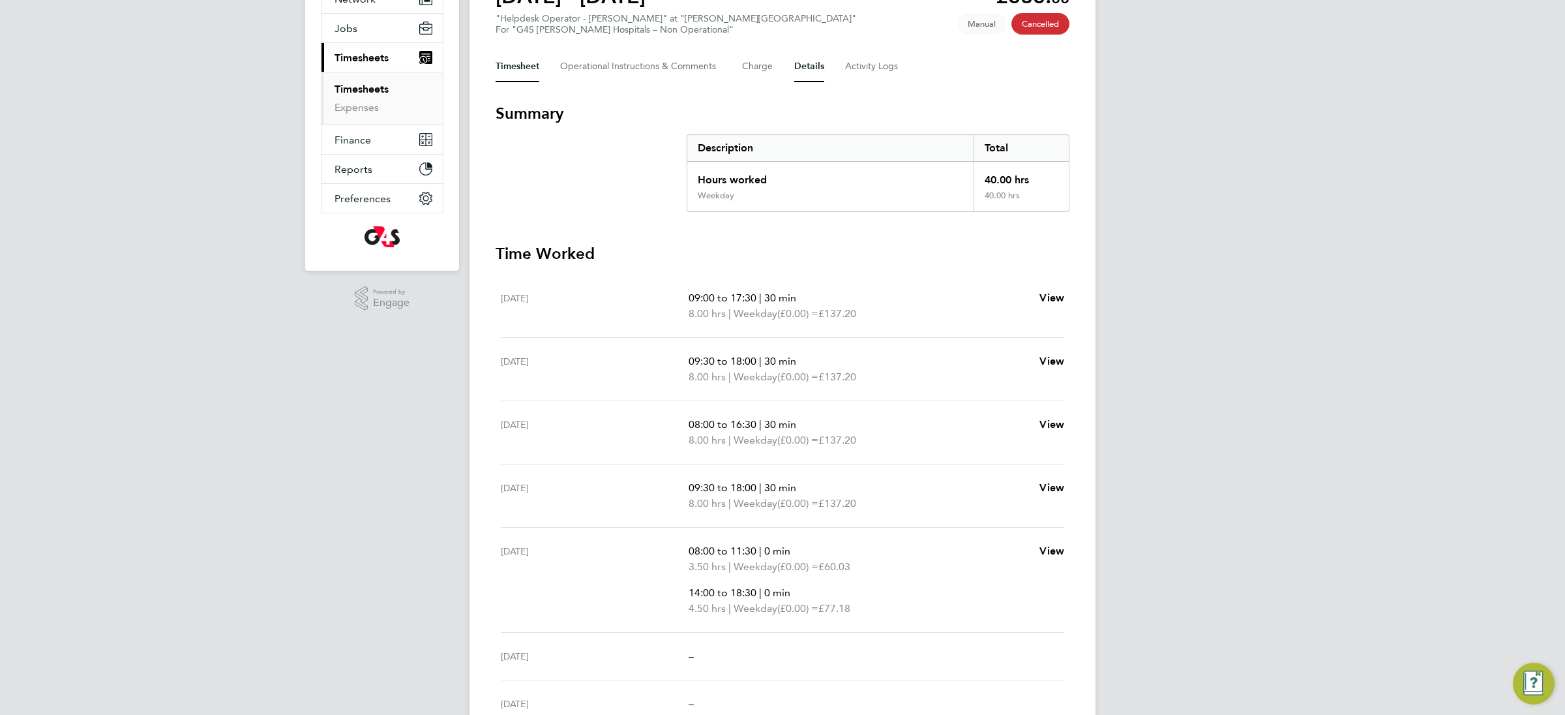
click at [809, 68] on button "Details" at bounding box center [809, 66] width 30 height 31
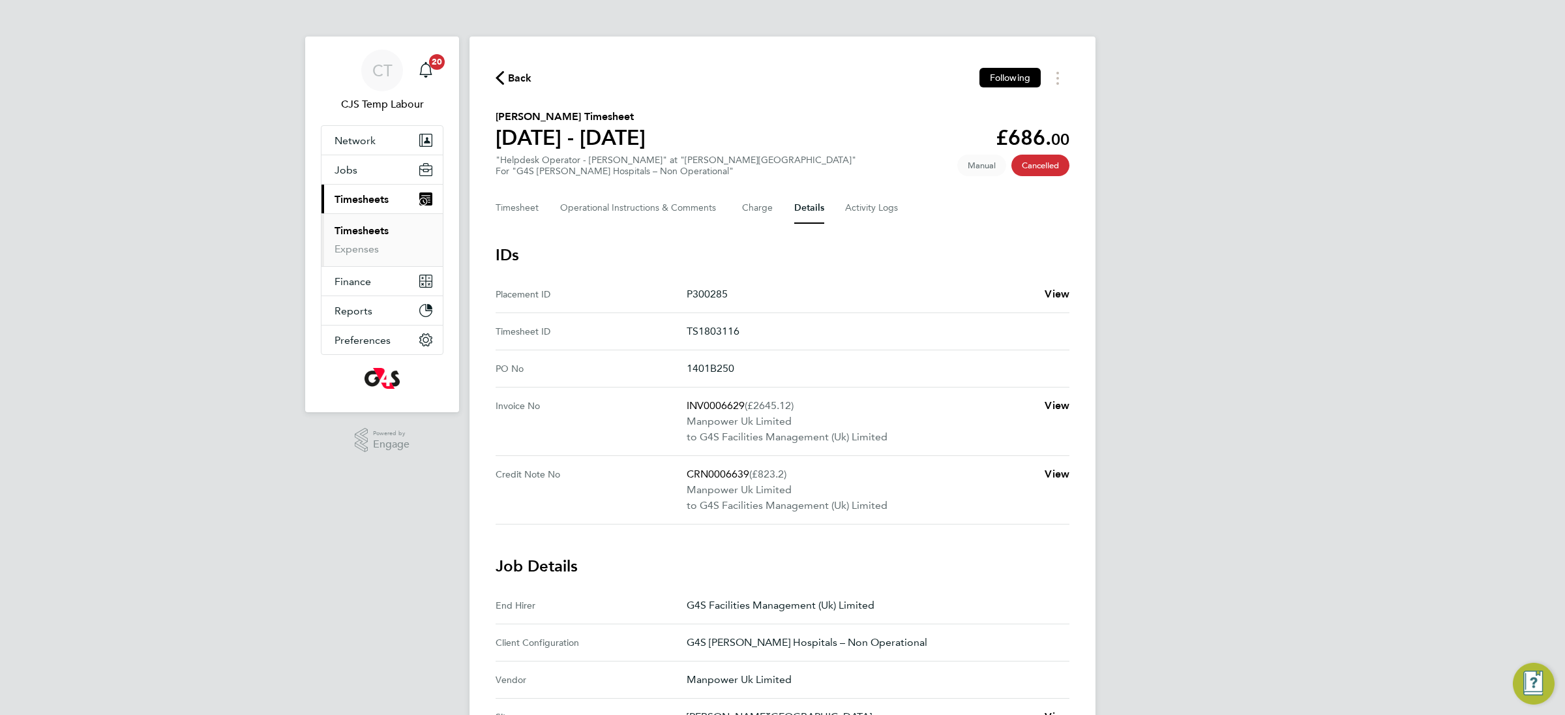
click at [713, 326] on p "TS1803116" at bounding box center [873, 331] width 372 height 16
copy p "TS1803116"
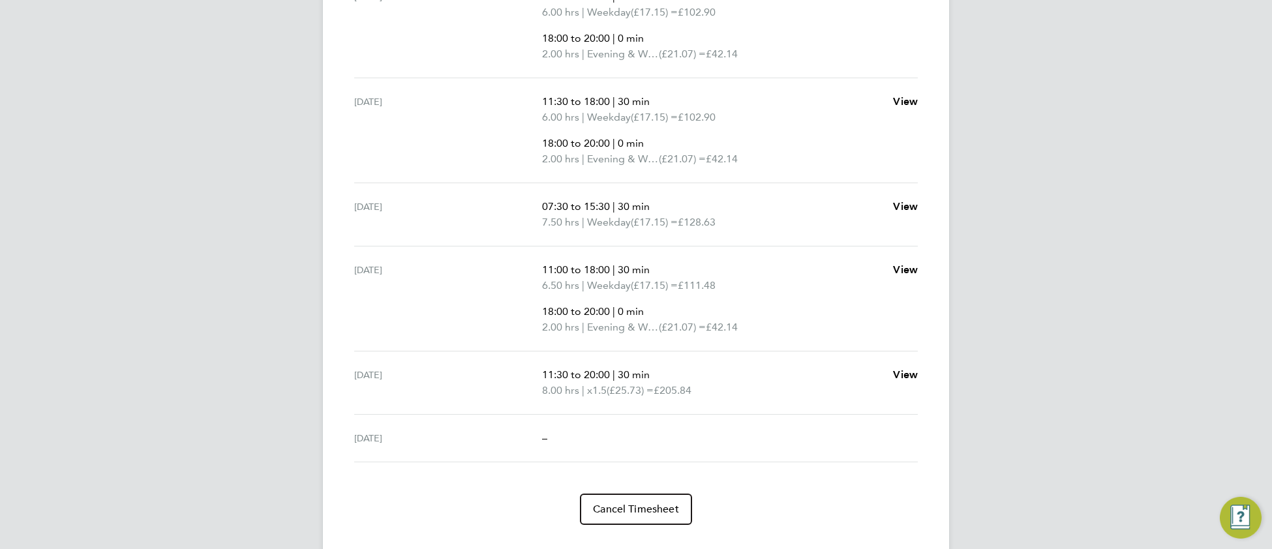
scroll to position [535, 0]
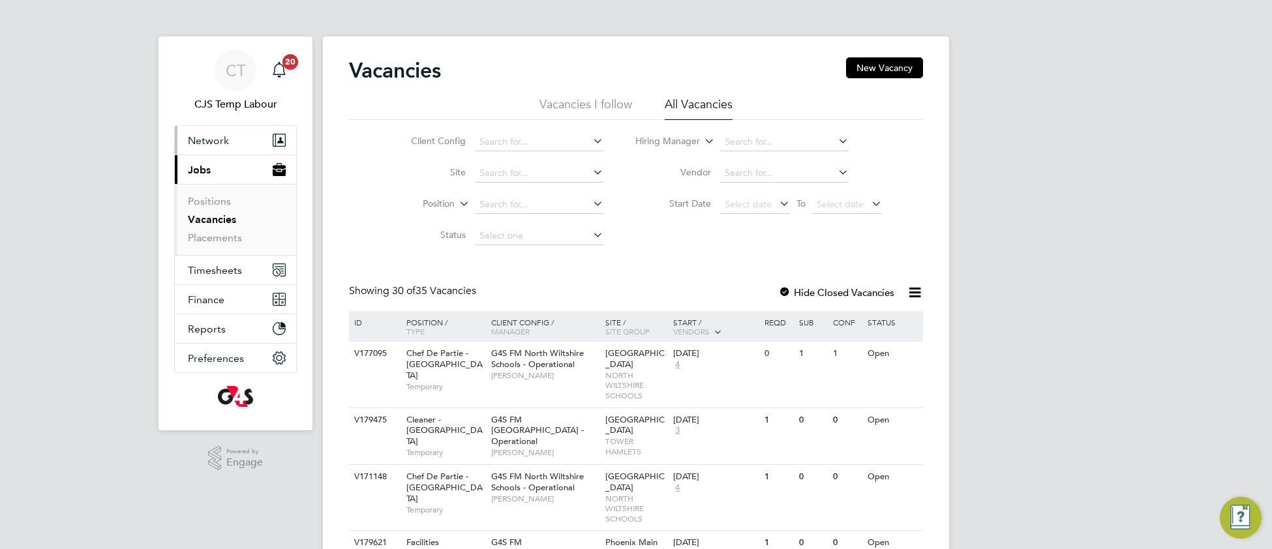
click at [207, 141] on span "Network" at bounding box center [208, 140] width 41 height 12
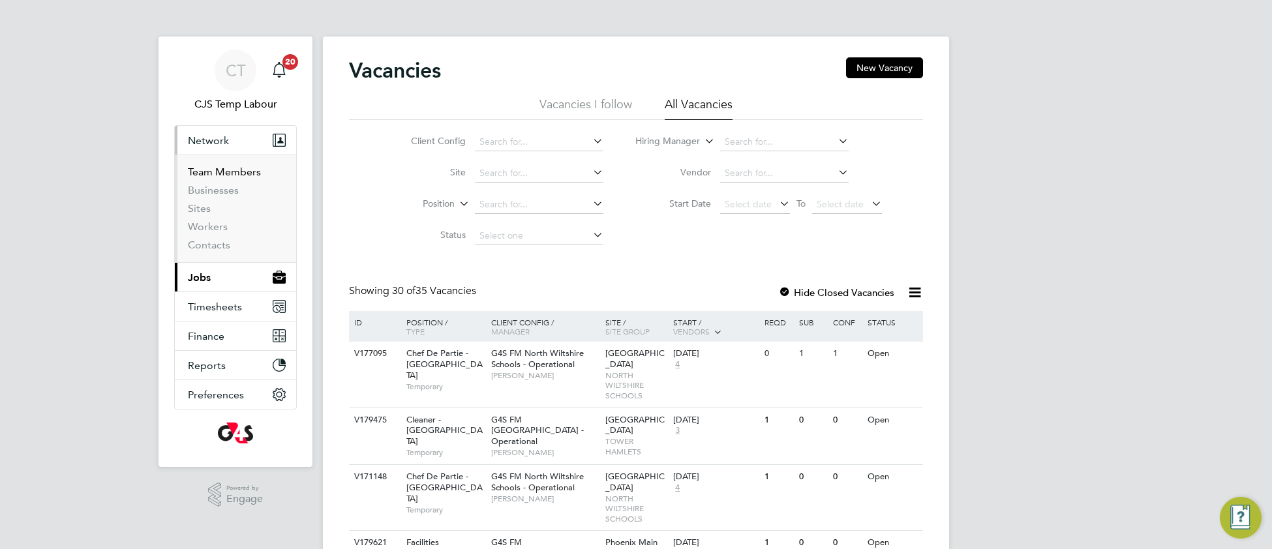
click at [224, 170] on link "Team Members" at bounding box center [224, 172] width 73 height 12
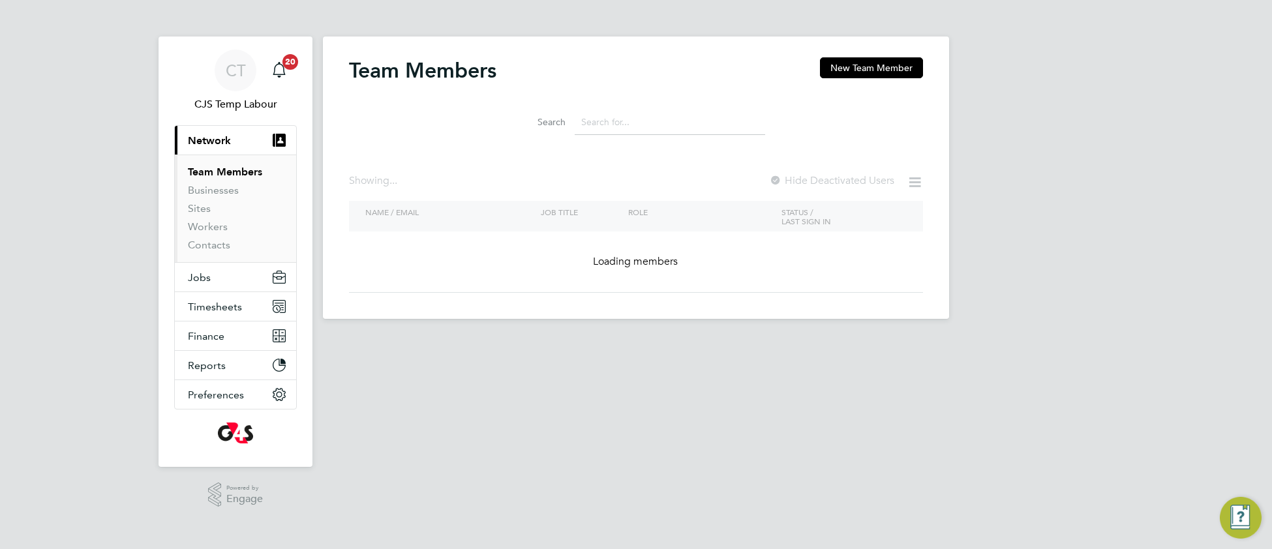
click at [627, 118] on input at bounding box center [669, 122] width 190 height 25
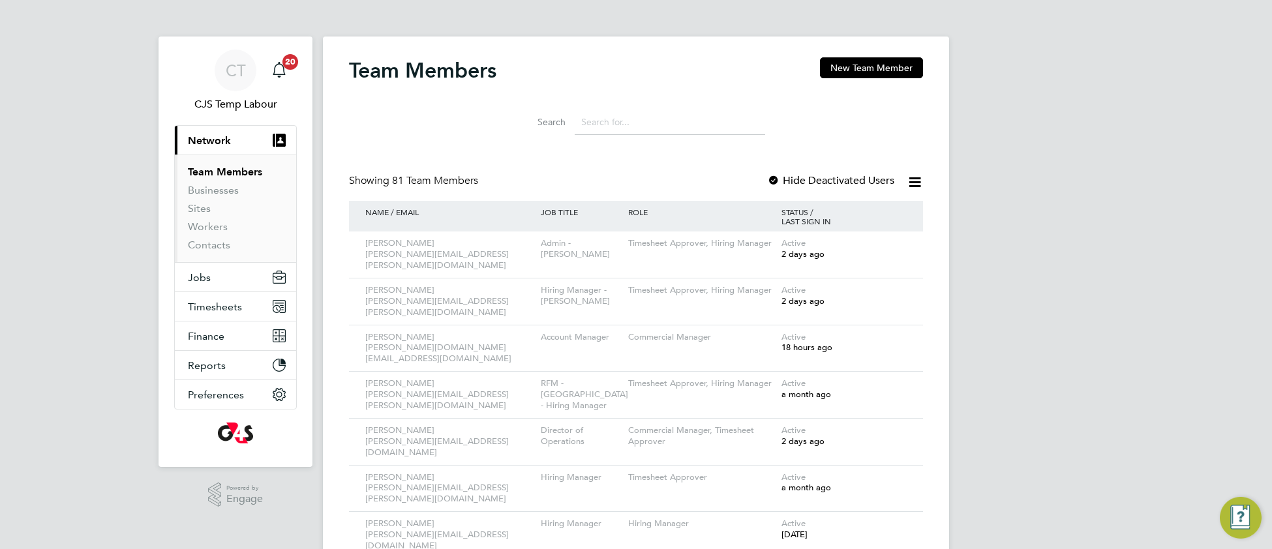
paste input "Shaha Alam"
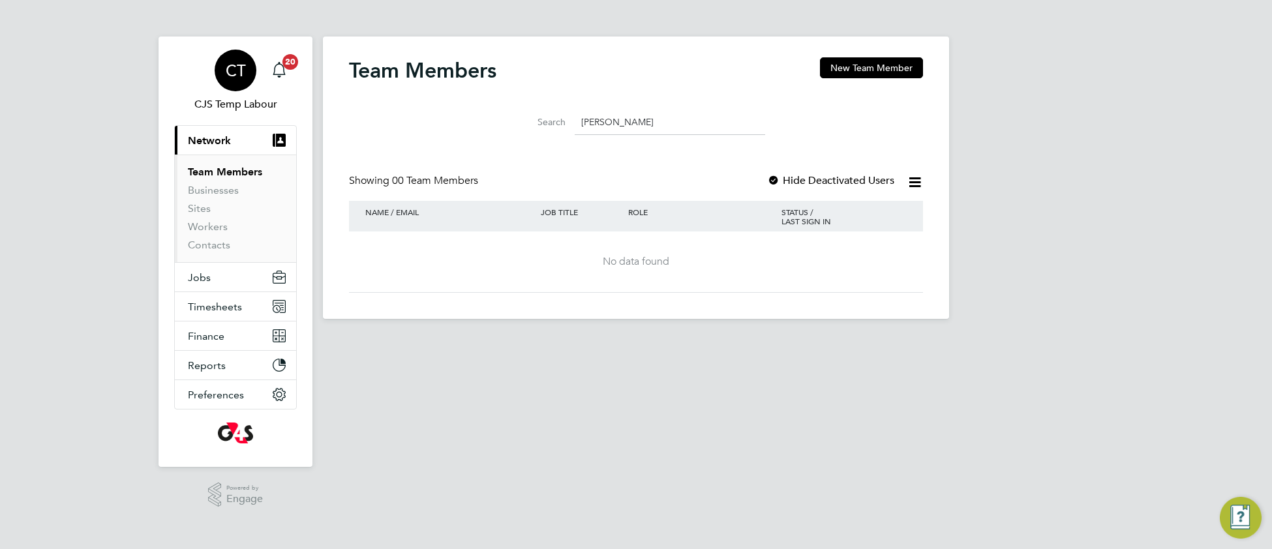
type input "Shaha"
click at [233, 70] on span "CT" at bounding box center [236, 70] width 20 height 17
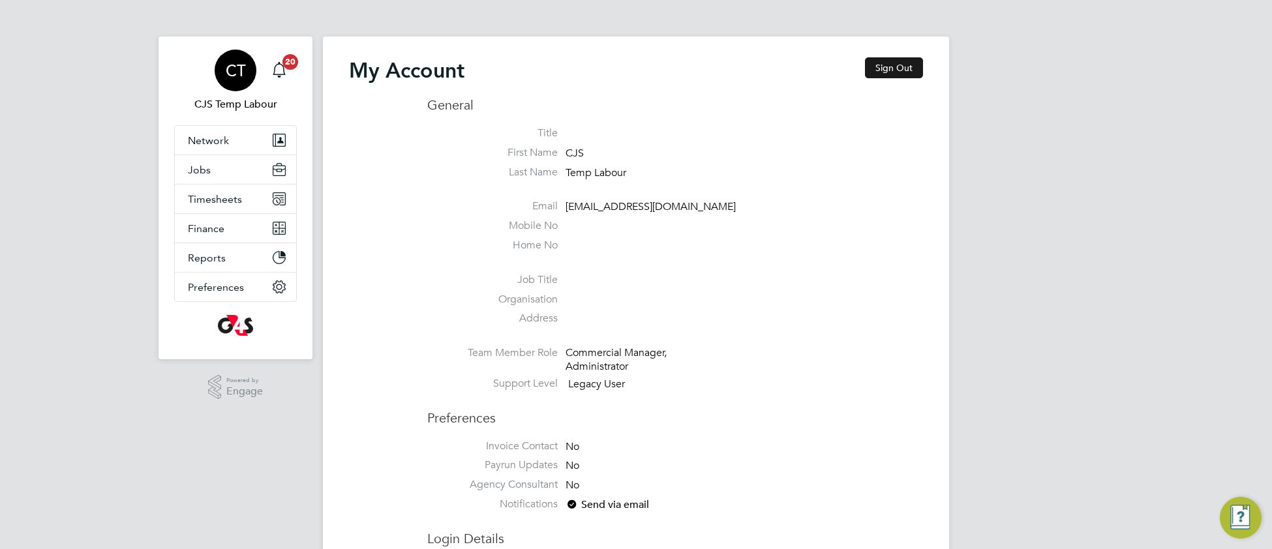
click at [889, 74] on button "Sign Out" at bounding box center [894, 67] width 58 height 21
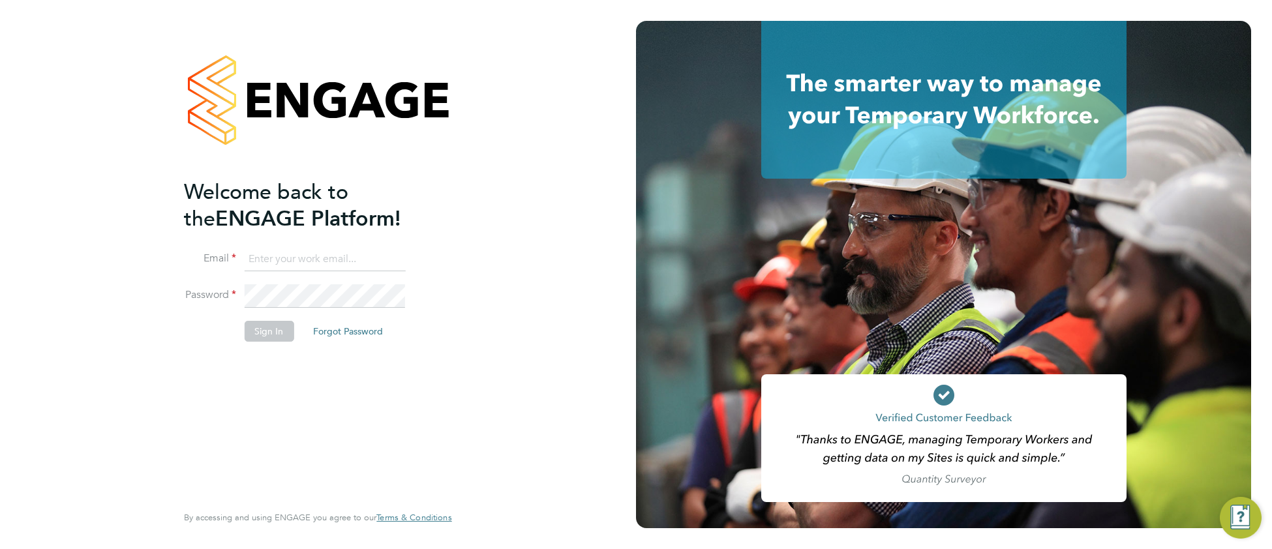
click at [295, 259] on input at bounding box center [324, 259] width 161 height 23
type input "[EMAIL_ADDRESS][DOMAIN_NAME]"
click at [273, 324] on button "Sign In" at bounding box center [269, 331] width 50 height 21
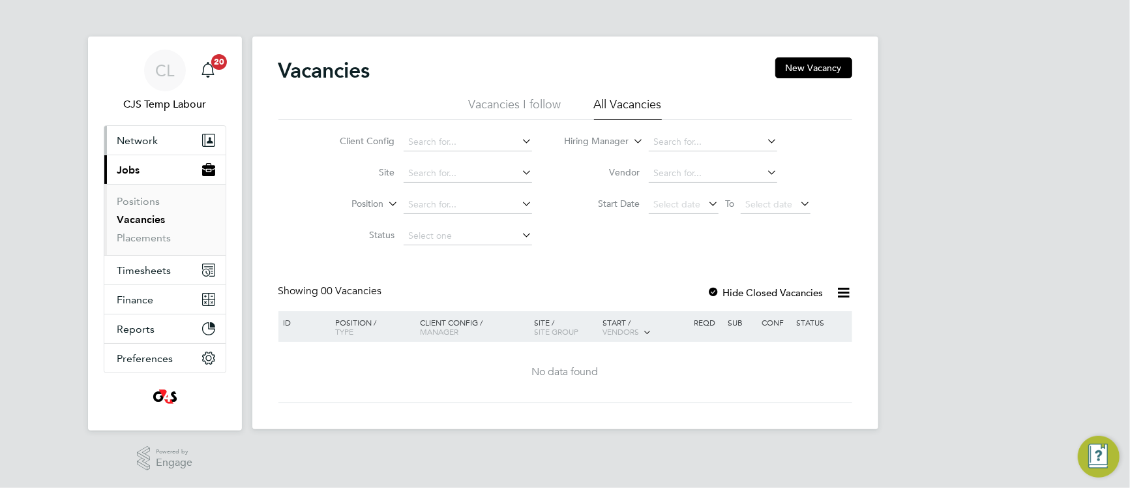
click at [143, 141] on span "Network" at bounding box center [137, 140] width 41 height 12
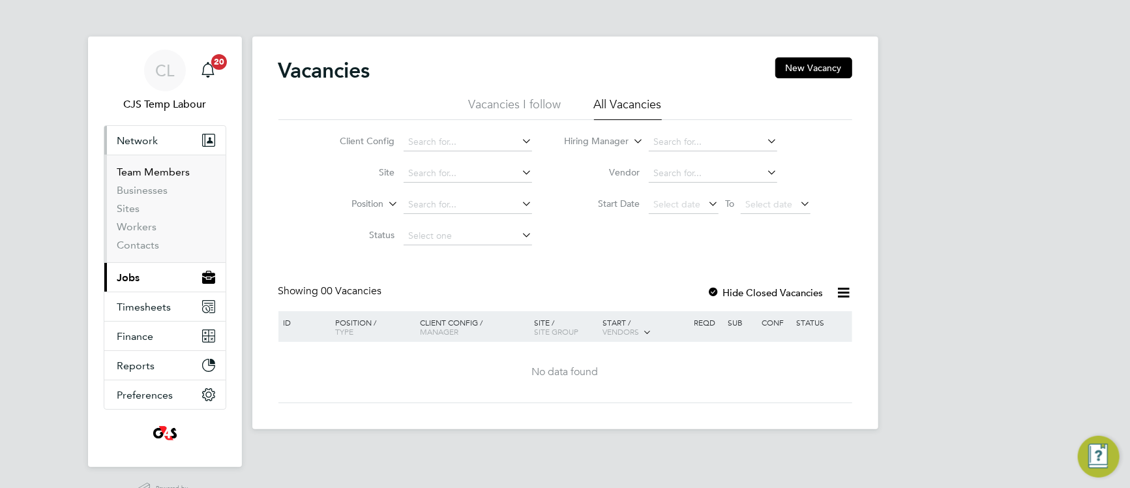
click at [153, 171] on link "Team Members" at bounding box center [153, 172] width 73 height 12
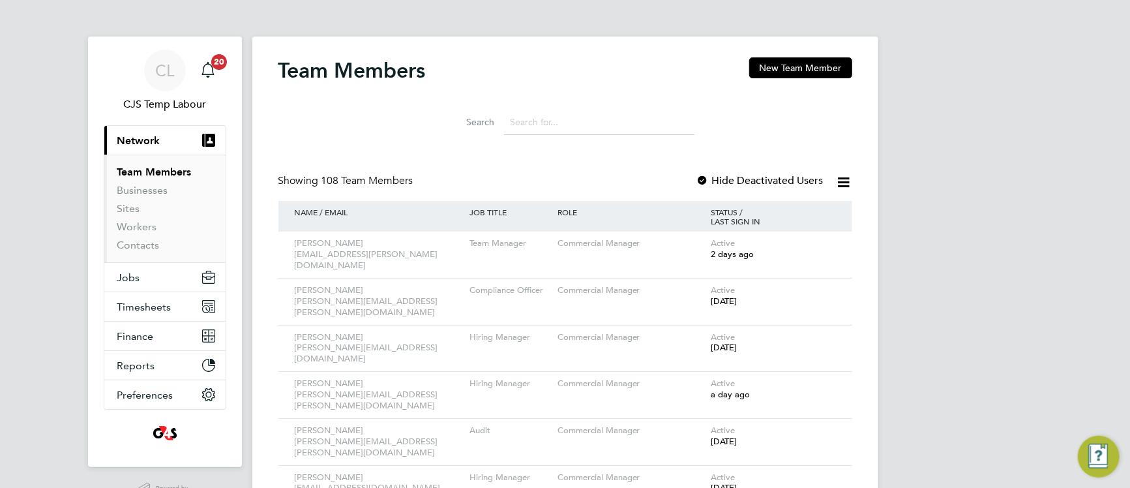
click at [524, 121] on input at bounding box center [599, 122] width 190 height 25
paste input "[PERSON_NAME]"
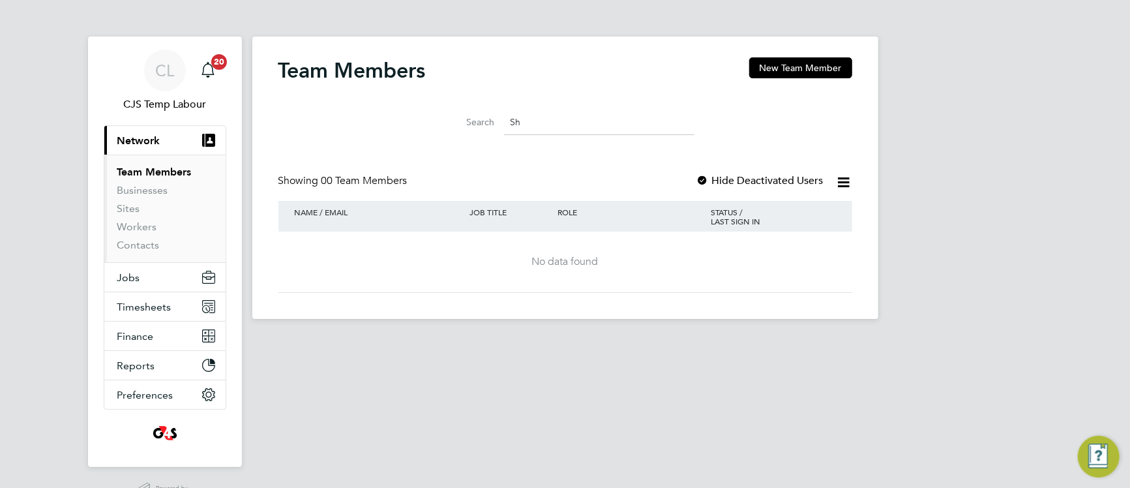
type input "S"
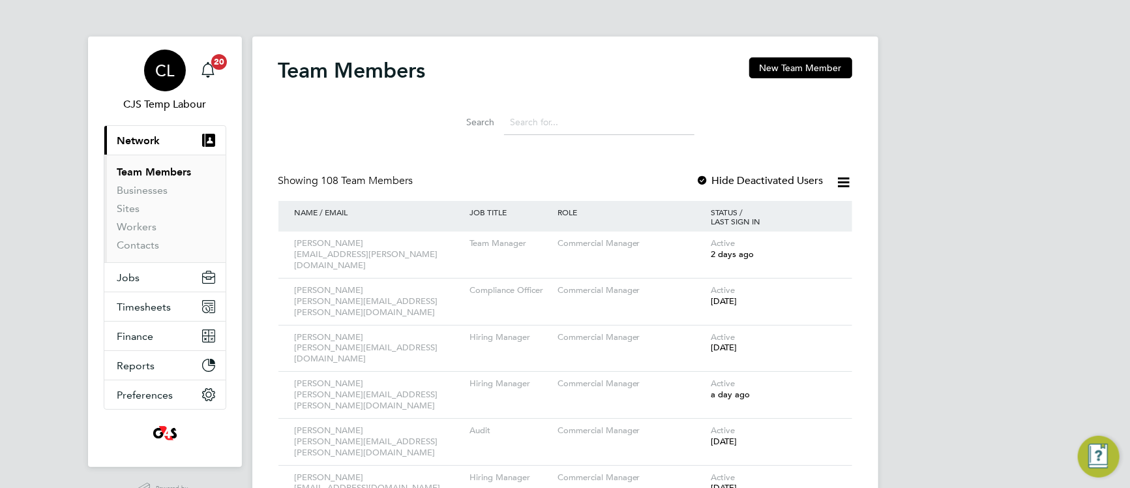
click at [156, 76] on span "CL" at bounding box center [164, 70] width 19 height 17
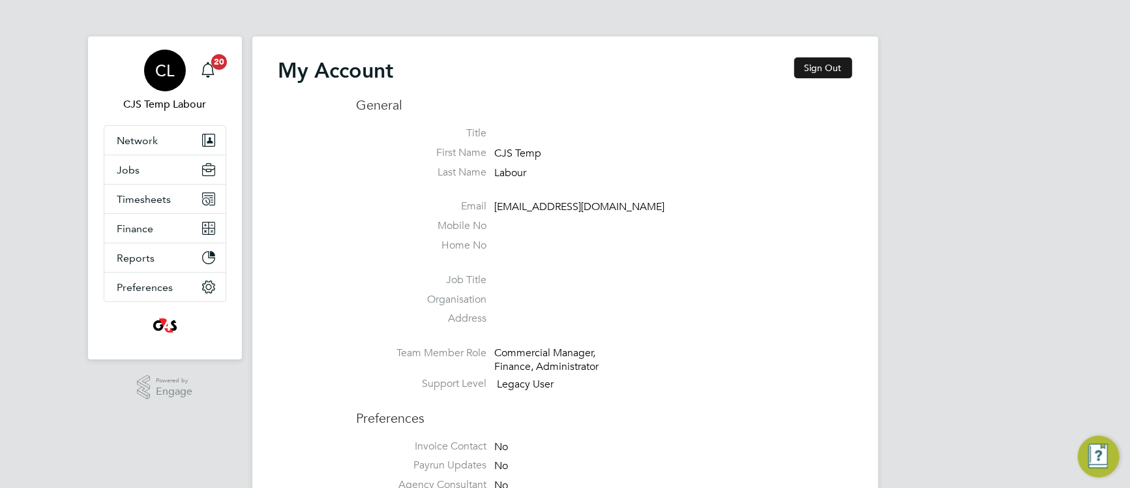
click at [816, 70] on button "Sign Out" at bounding box center [823, 67] width 58 height 21
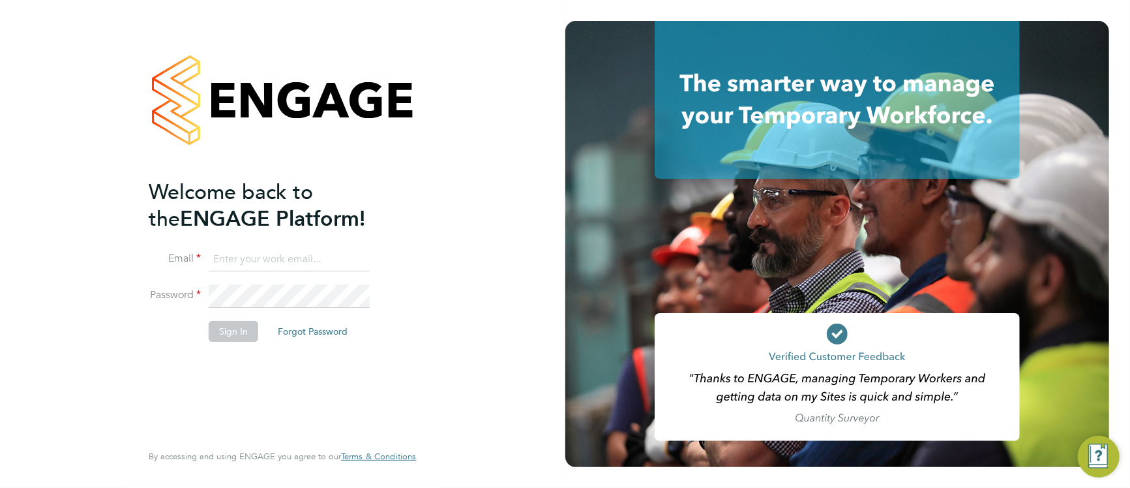
click at [271, 261] on input at bounding box center [289, 259] width 161 height 23
type input "[EMAIL_ADDRESS][DOMAIN_NAME]"
click at [222, 331] on button "Sign In" at bounding box center [234, 331] width 50 height 21
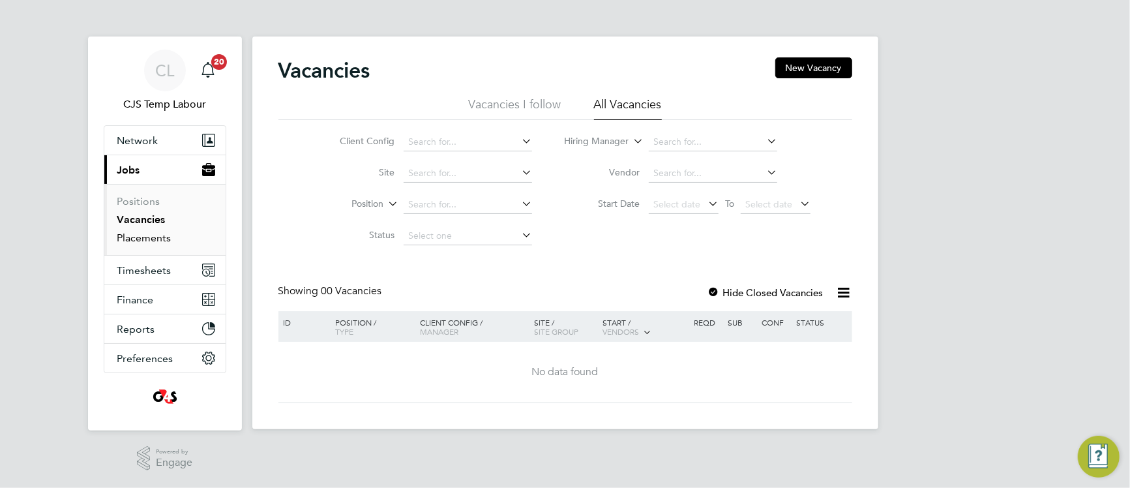
click at [149, 240] on link "Placements" at bounding box center [144, 237] width 54 height 12
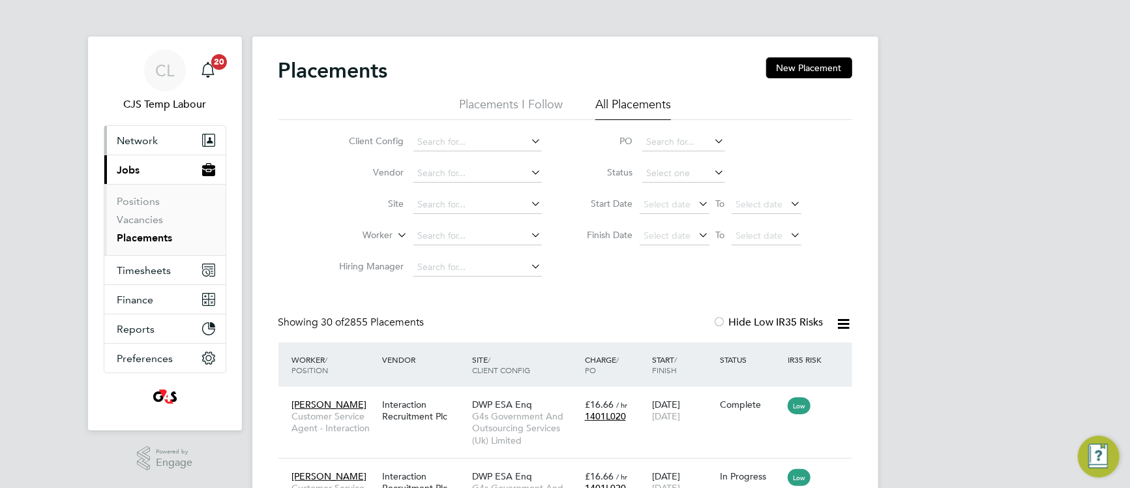
click at [147, 138] on span "Network" at bounding box center [137, 140] width 41 height 12
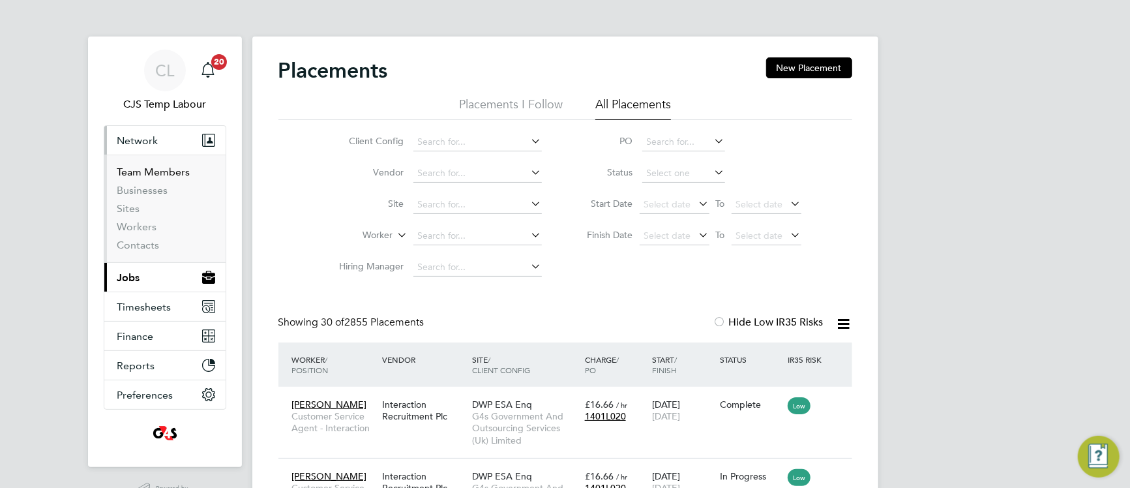
click at [146, 172] on link "Team Members" at bounding box center [153, 172] width 73 height 12
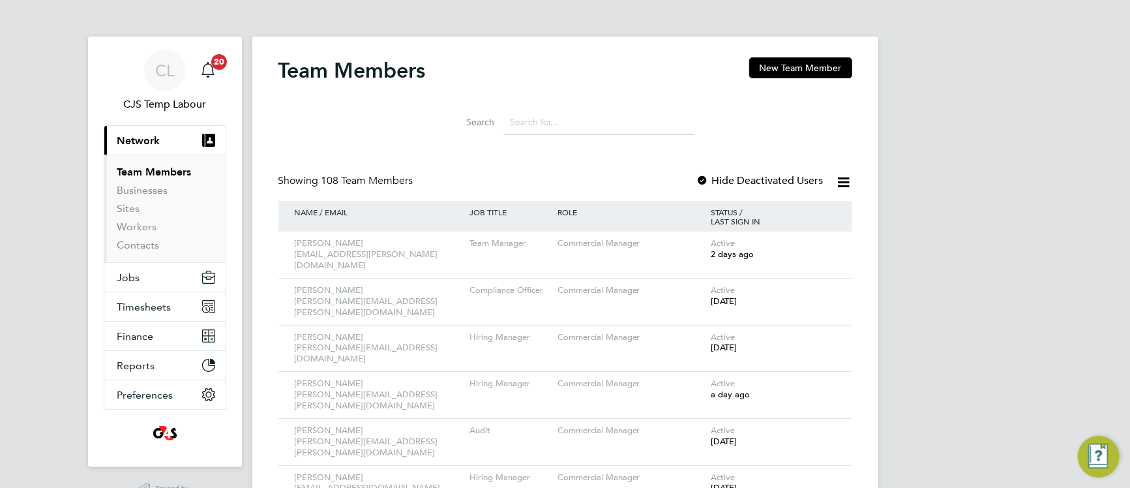
click at [535, 121] on input at bounding box center [599, 122] width 190 height 25
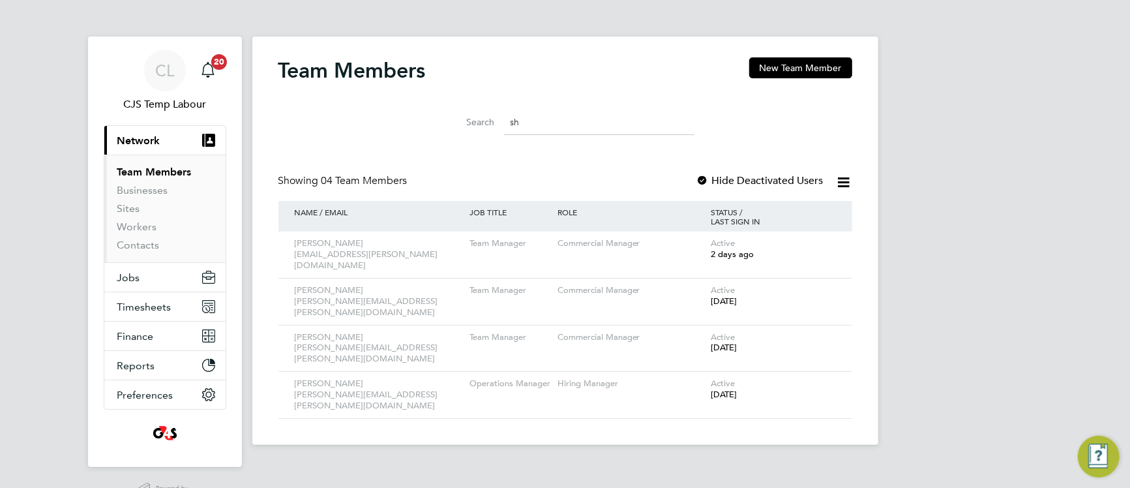
type input "sh"
click at [697, 183] on div at bounding box center [702, 181] width 13 height 13
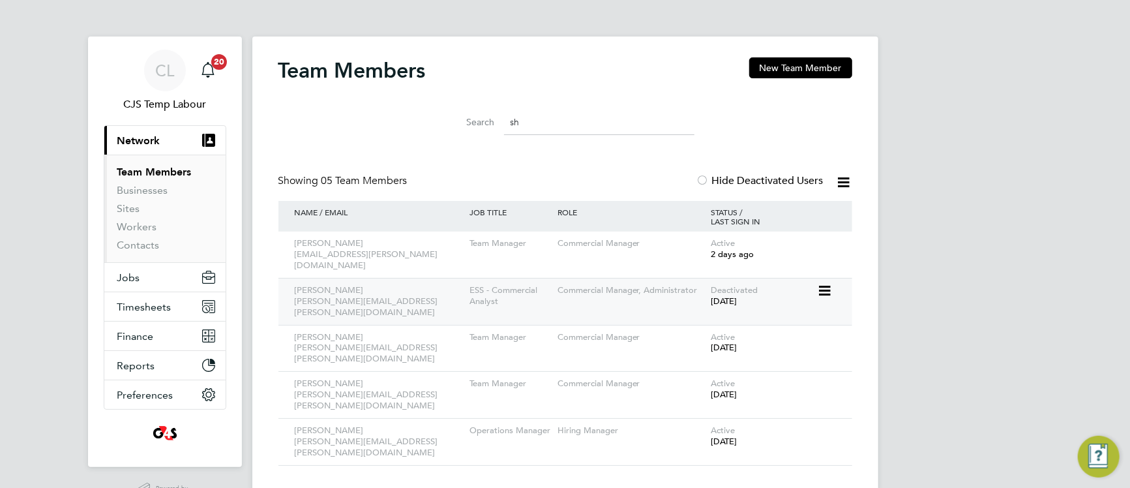
click at [824, 283] on icon at bounding box center [823, 291] width 13 height 16
click at [784, 308] on li "Reactivate User" at bounding box center [787, 310] width 81 height 18
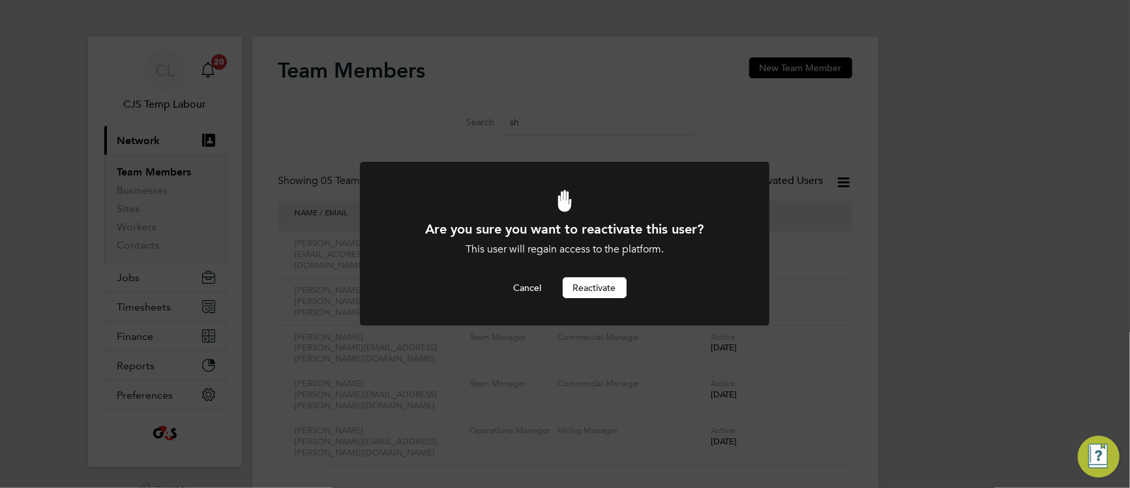
click at [599, 288] on button "Reactivate" at bounding box center [595, 287] width 64 height 21
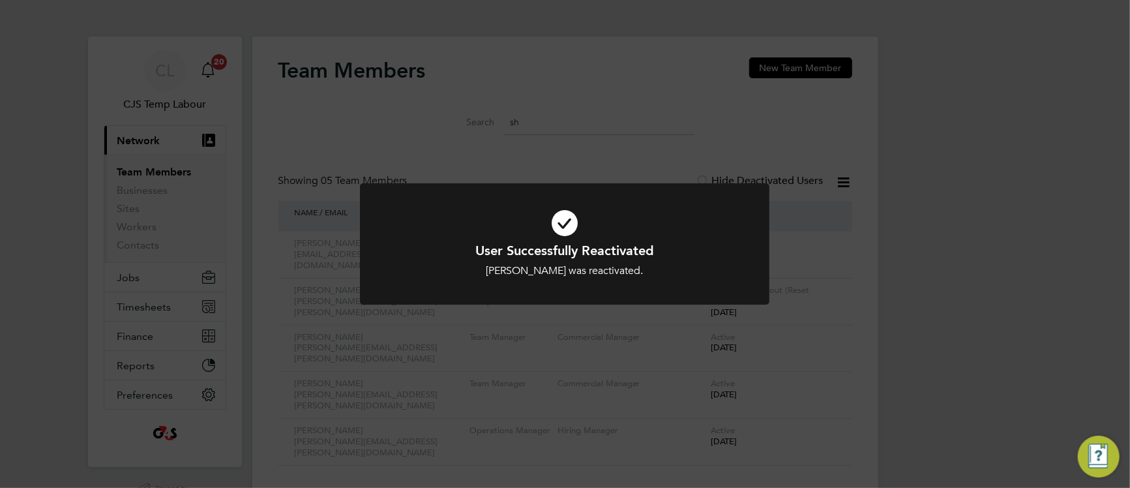
click at [455, 236] on icon at bounding box center [564, 223] width 339 height 51
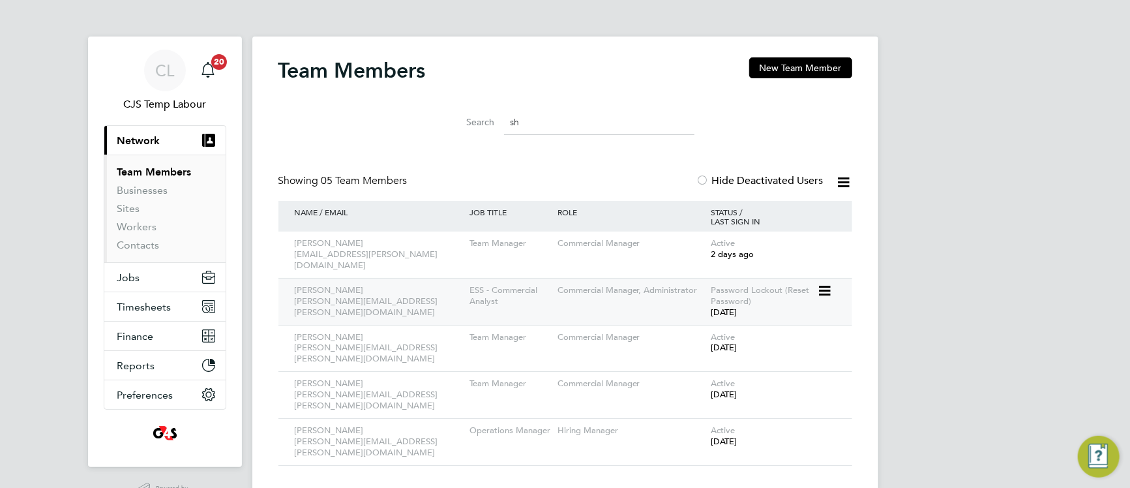
click at [821, 283] on icon at bounding box center [823, 291] width 13 height 16
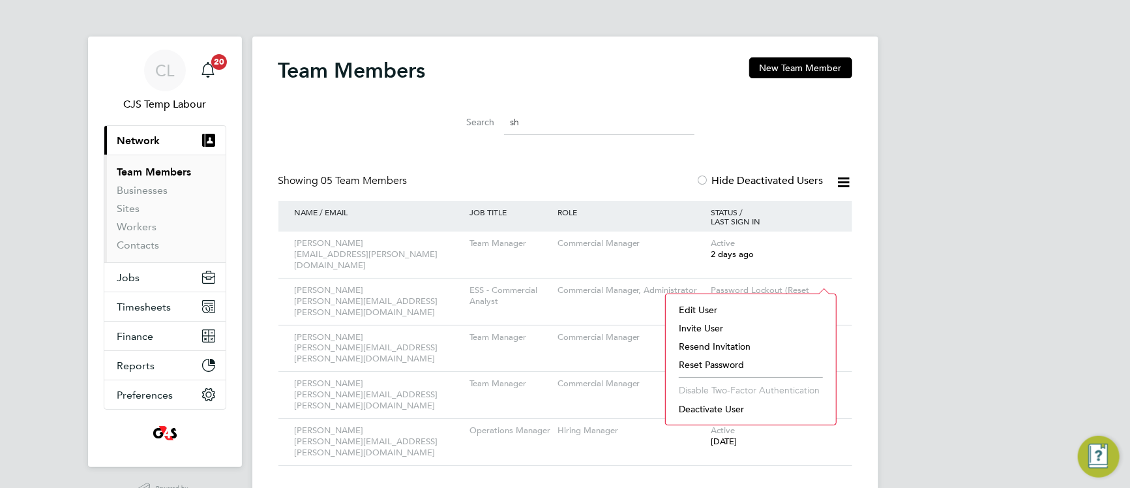
click at [711, 346] on li "Resend Invitation" at bounding box center [750, 346] width 157 height 18
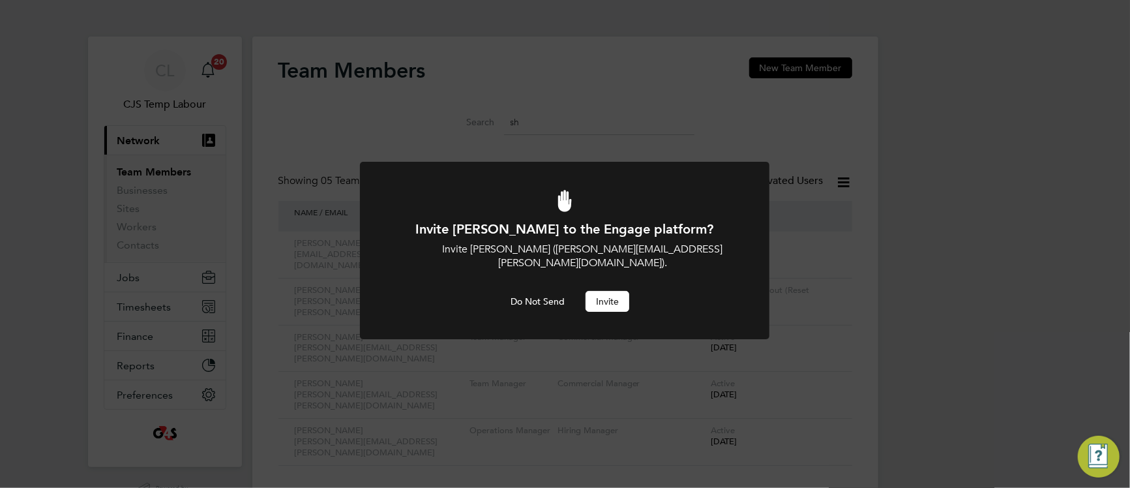
click at [603, 291] on button "Invite" at bounding box center [608, 301] width 44 height 21
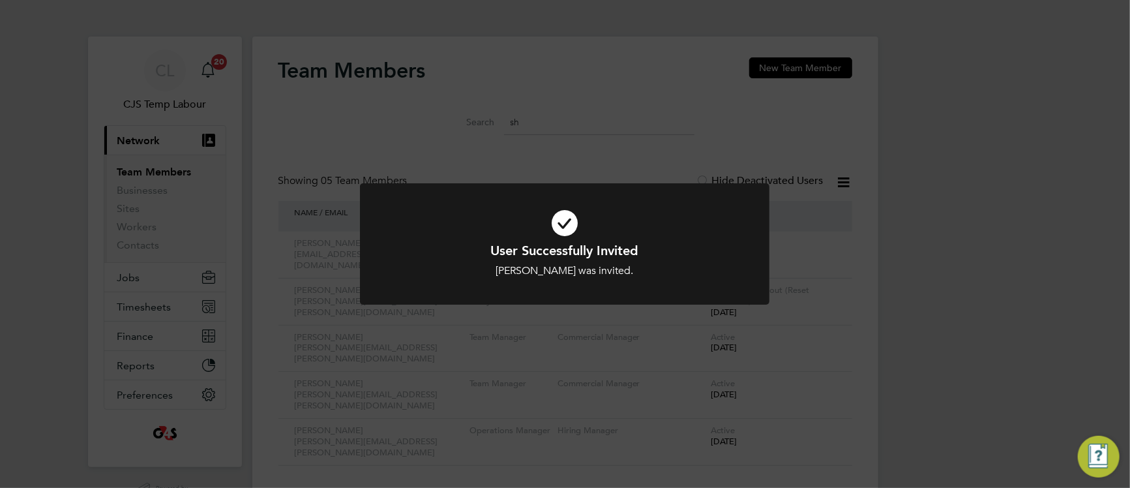
click at [422, 230] on icon at bounding box center [564, 223] width 339 height 51
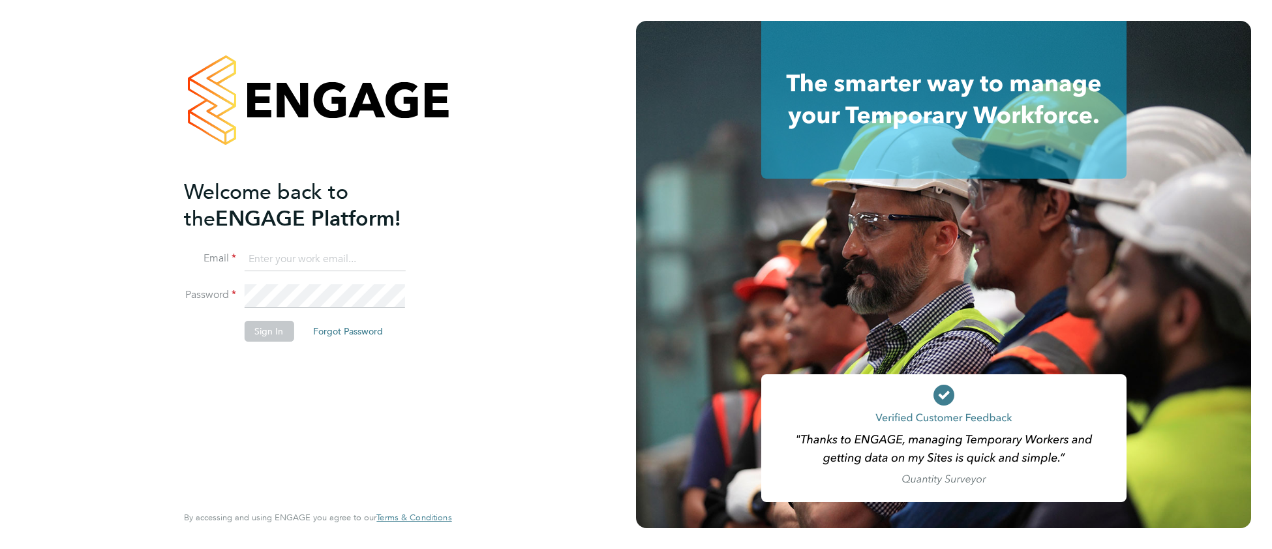
click at [278, 253] on input at bounding box center [324, 259] width 161 height 23
type input "[EMAIL_ADDRESS][DOMAIN_NAME]"
click at [282, 324] on button "Sign In" at bounding box center [269, 331] width 50 height 21
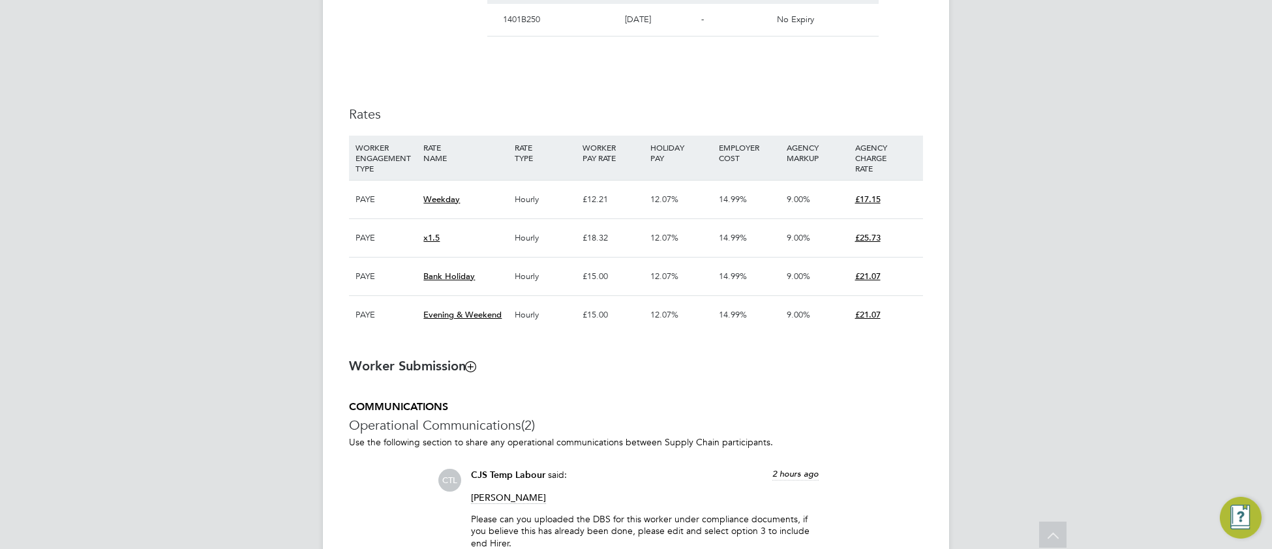
scroll to position [818, 0]
click at [475, 368] on icon at bounding box center [471, 364] width 10 height 10
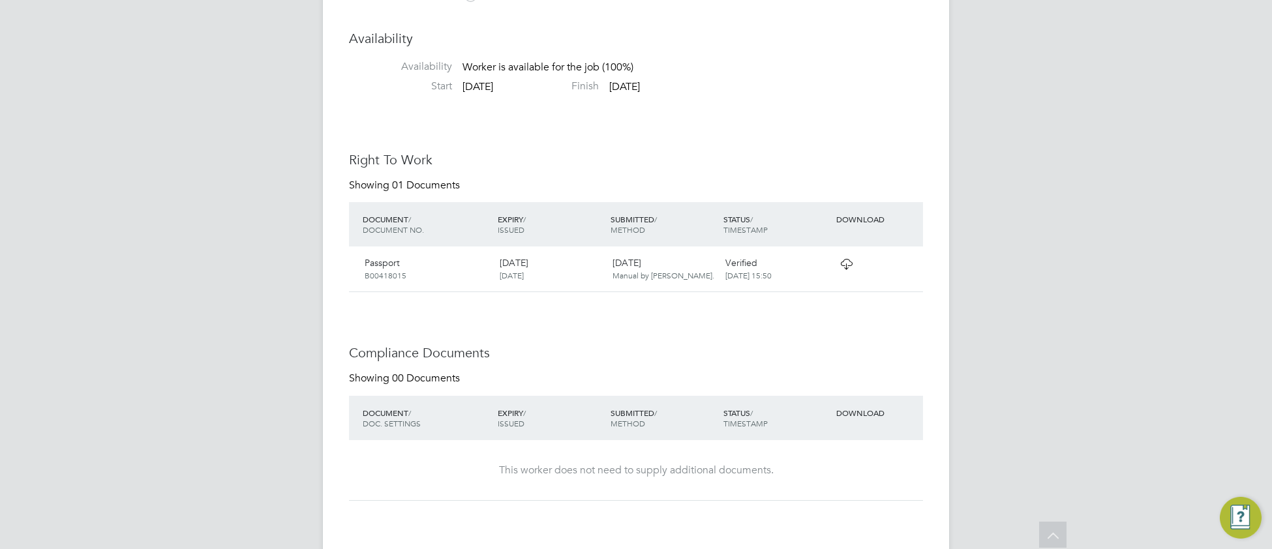
scroll to position [1232, 0]
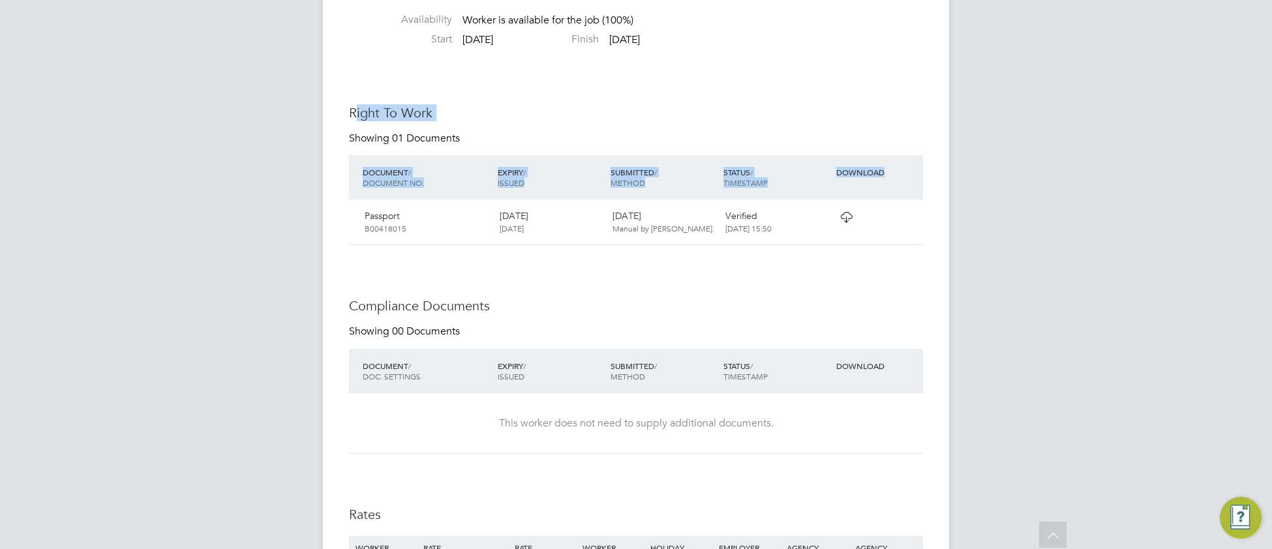
drag, startPoint x: 355, startPoint y: 85, endPoint x: 892, endPoint y: 174, distance: 544.0
click at [892, 174] on div "Availability Availability Worker is available for the job (100%) Start 11 Aug 2…" at bounding box center [636, 483] width 574 height 1000
drag, startPoint x: 1017, startPoint y: 388, endPoint x: 1026, endPoint y: 383, distance: 10.2
click at [1018, 388] on div "CT CJS Temp Labour Notifications 20 Applications: Network Team Members Business…" at bounding box center [636, 134] width 1272 height 2733
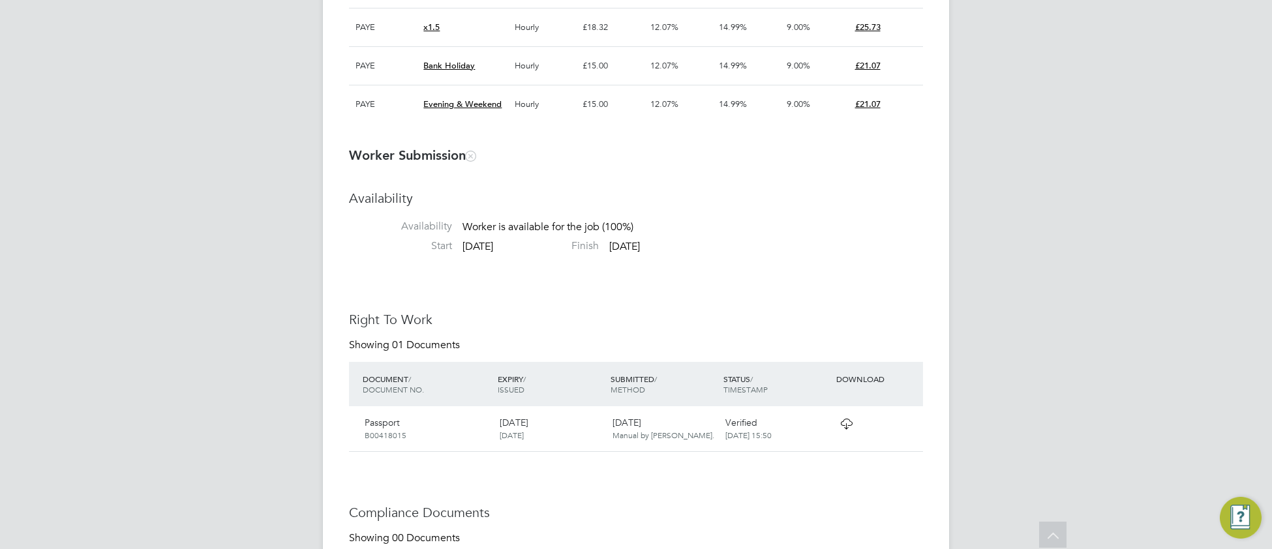
scroll to position [1024, 0]
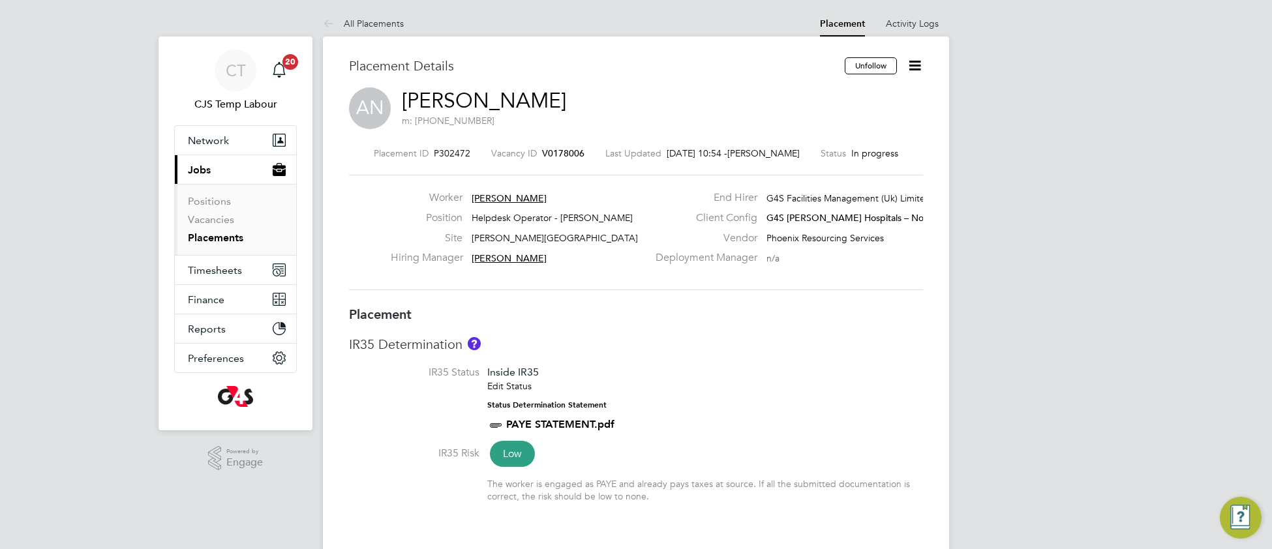
click at [462, 108] on link "[PERSON_NAME]" at bounding box center [484, 100] width 164 height 25
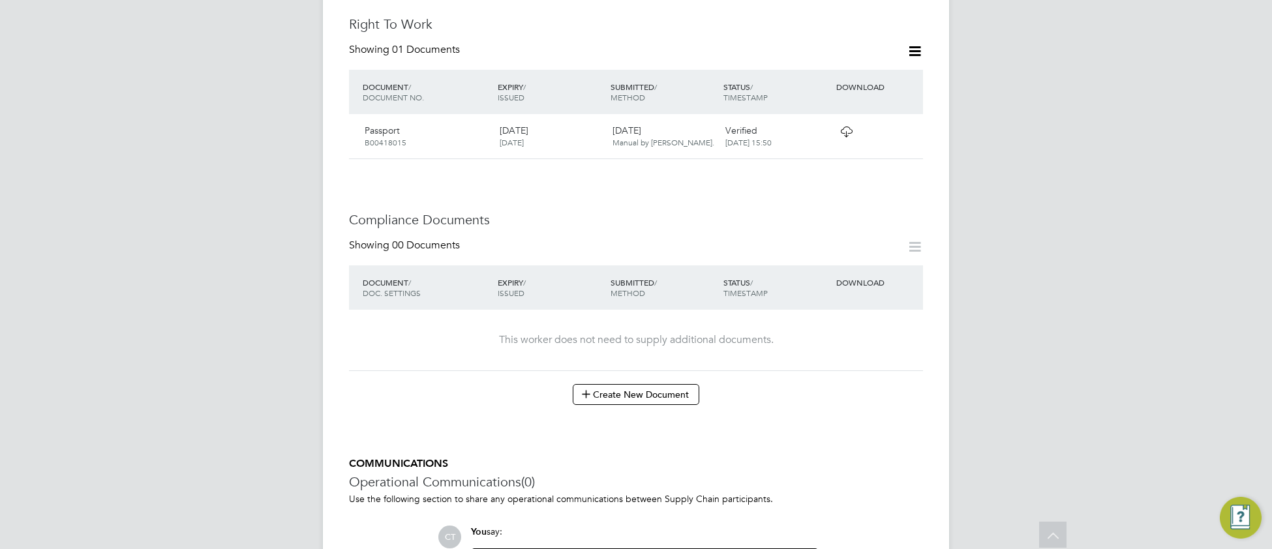
scroll to position [528, 0]
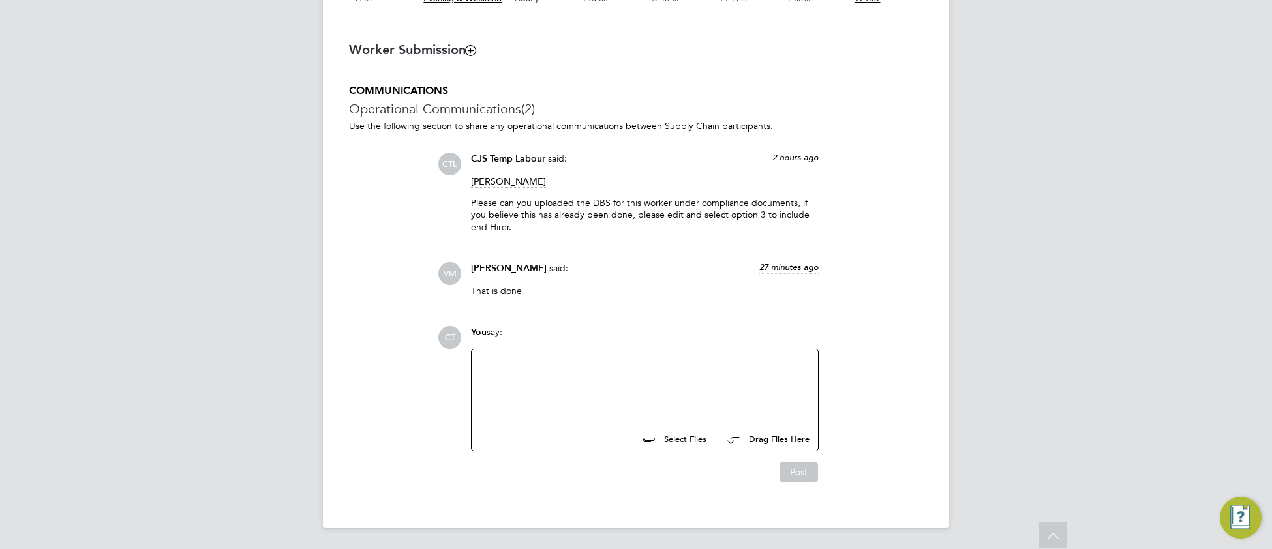
click at [586, 396] on div at bounding box center [644, 385] width 331 height 56
click at [577, 336] on span "Recruitment Consultant" at bounding box center [557, 337] width 83 height 10
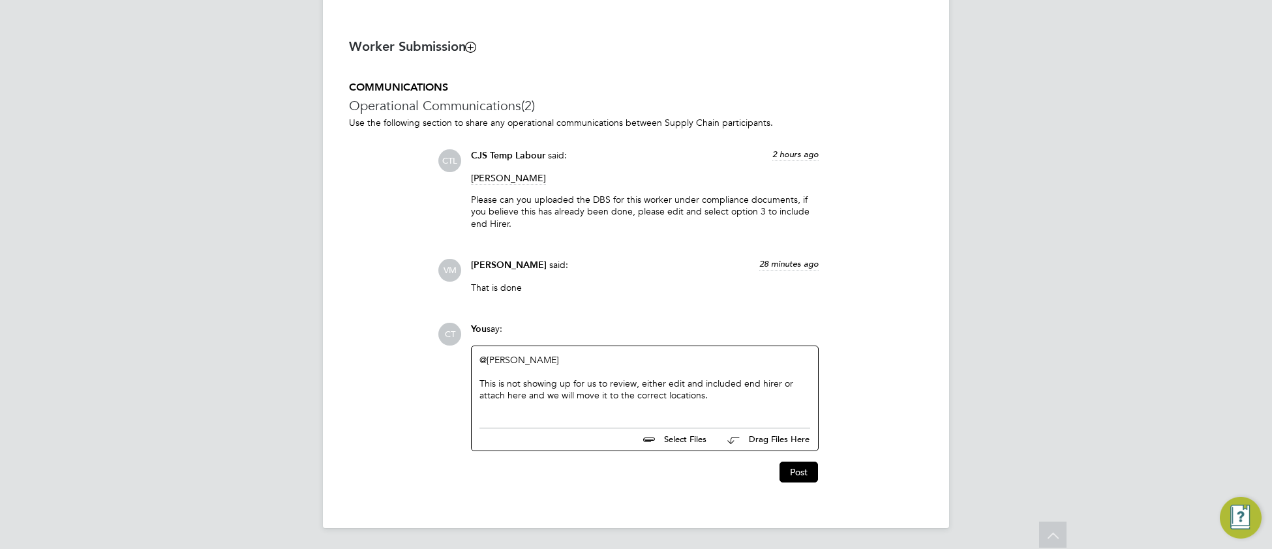
click at [735, 386] on div "This is not showing up for us to review, either edit and included end hirer or …" at bounding box center [644, 389] width 331 height 23
click at [794, 473] on button "Post" at bounding box center [798, 472] width 38 height 21
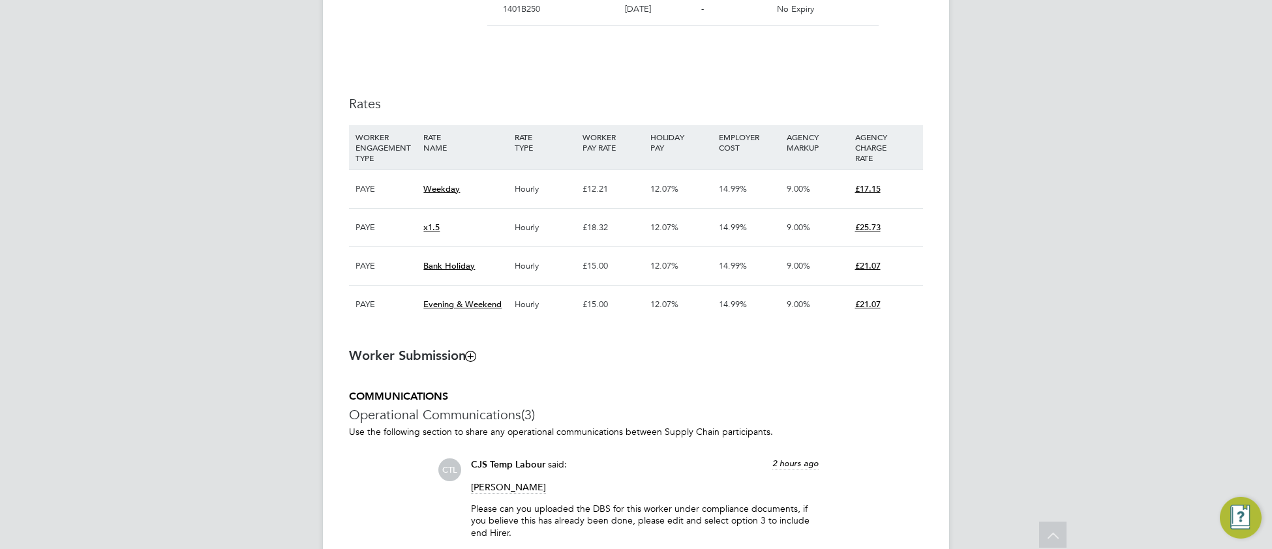
scroll to position [824, 0]
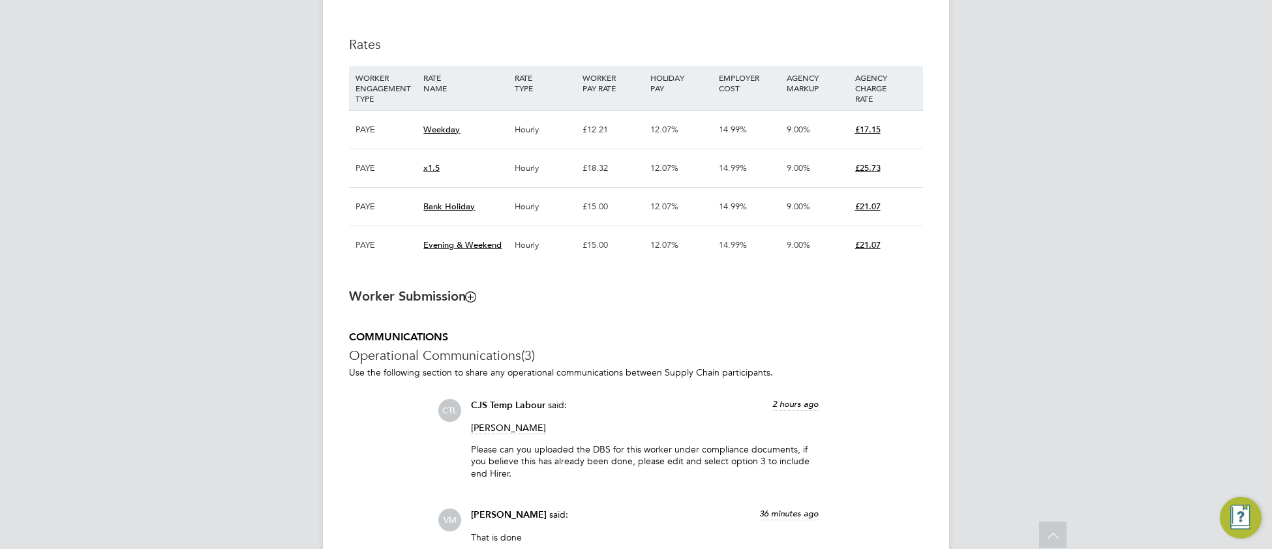
click at [472, 301] on icon at bounding box center [471, 296] width 10 height 10
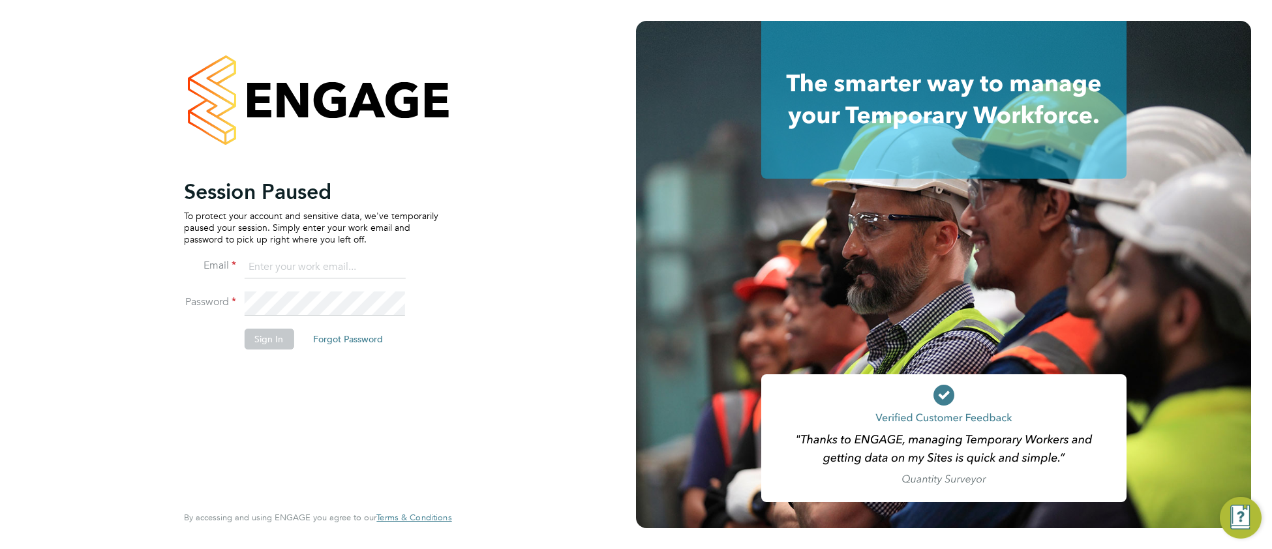
click at [295, 266] on input at bounding box center [324, 267] width 161 height 23
drag, startPoint x: 286, startPoint y: 263, endPoint x: 280, endPoint y: 268, distance: 7.4
click at [280, 268] on input at bounding box center [324, 267] width 161 height 23
type input "[EMAIL_ADDRESS][DOMAIN_NAME]"
click at [265, 335] on button "Sign In" at bounding box center [269, 339] width 50 height 21
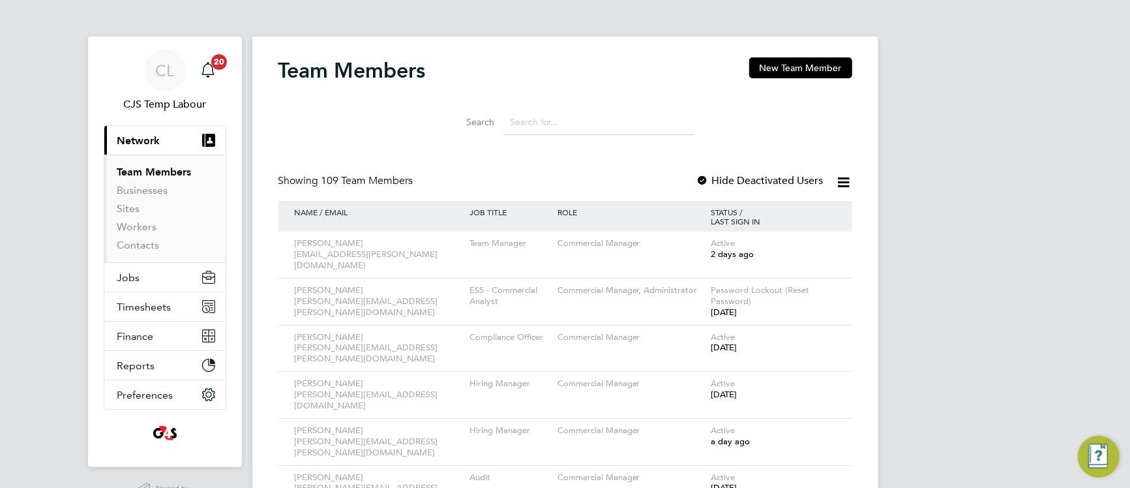
click at [533, 120] on input at bounding box center [599, 122] width 190 height 25
type input "sh"
click at [524, 300] on div "ESS - Commercial Analyst" at bounding box center [509, 295] width 87 height 35
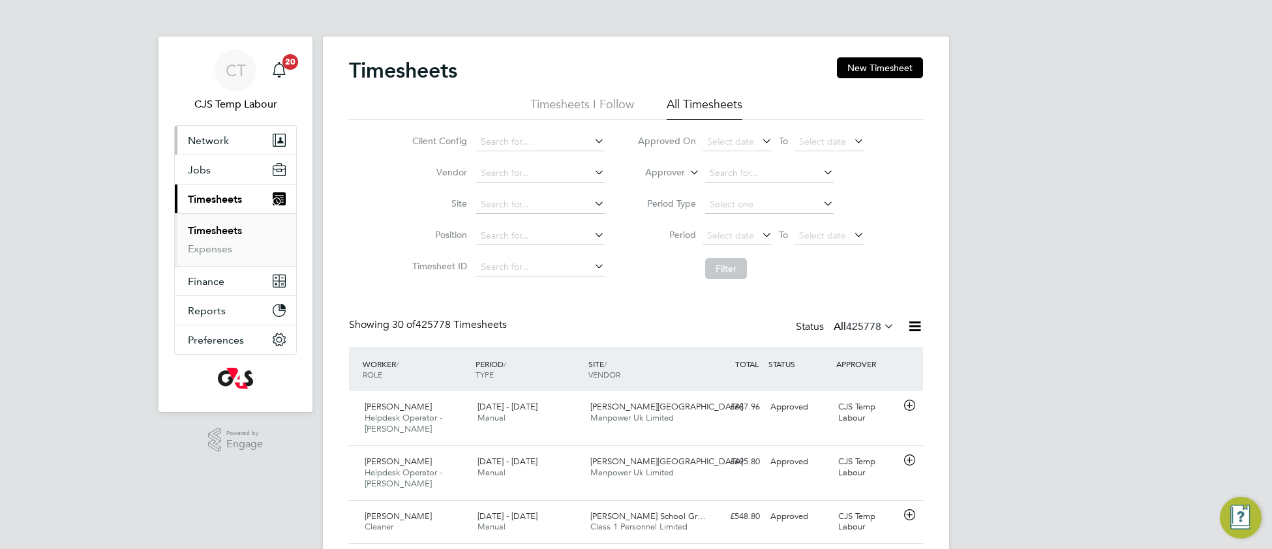
click at [211, 139] on span "Network" at bounding box center [208, 140] width 41 height 12
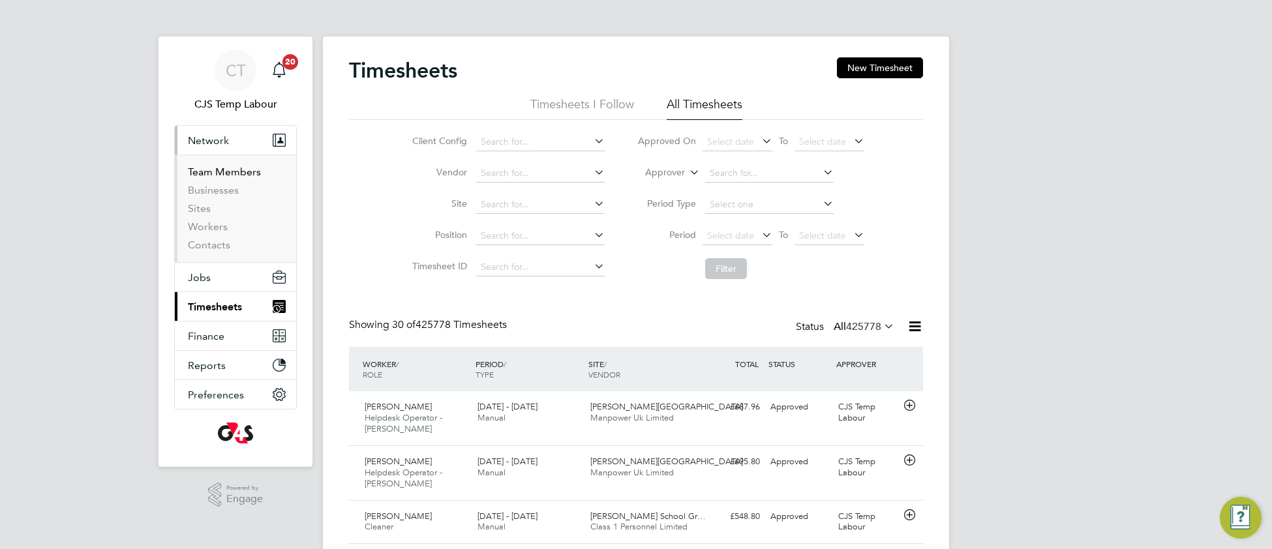
click at [216, 177] on link "Team Members" at bounding box center [224, 172] width 73 height 12
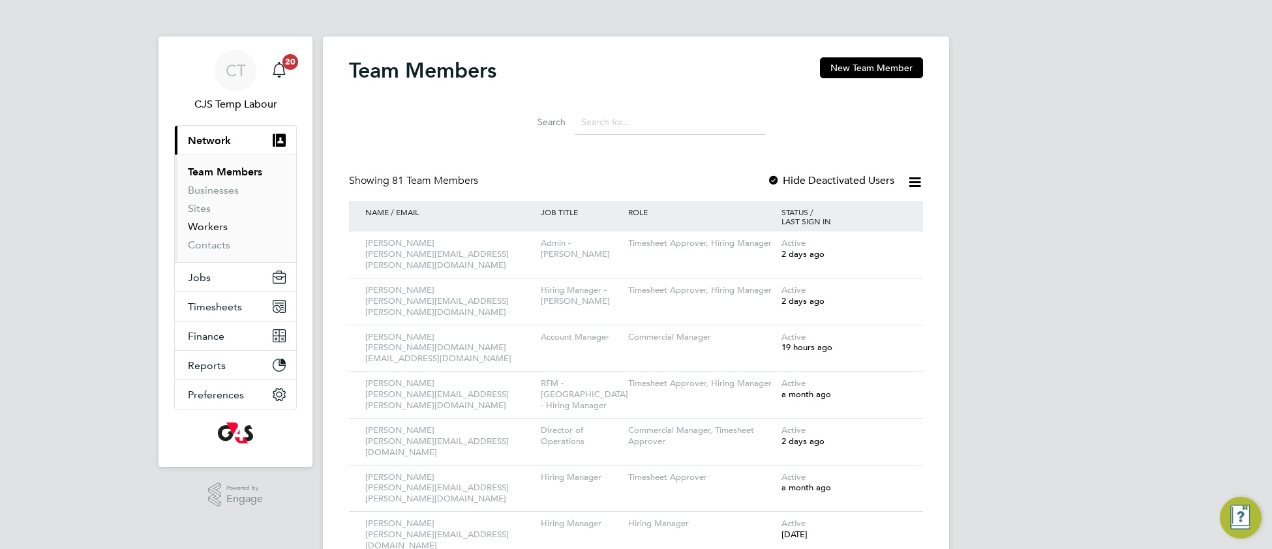
click at [220, 230] on link "Workers" at bounding box center [208, 226] width 40 height 12
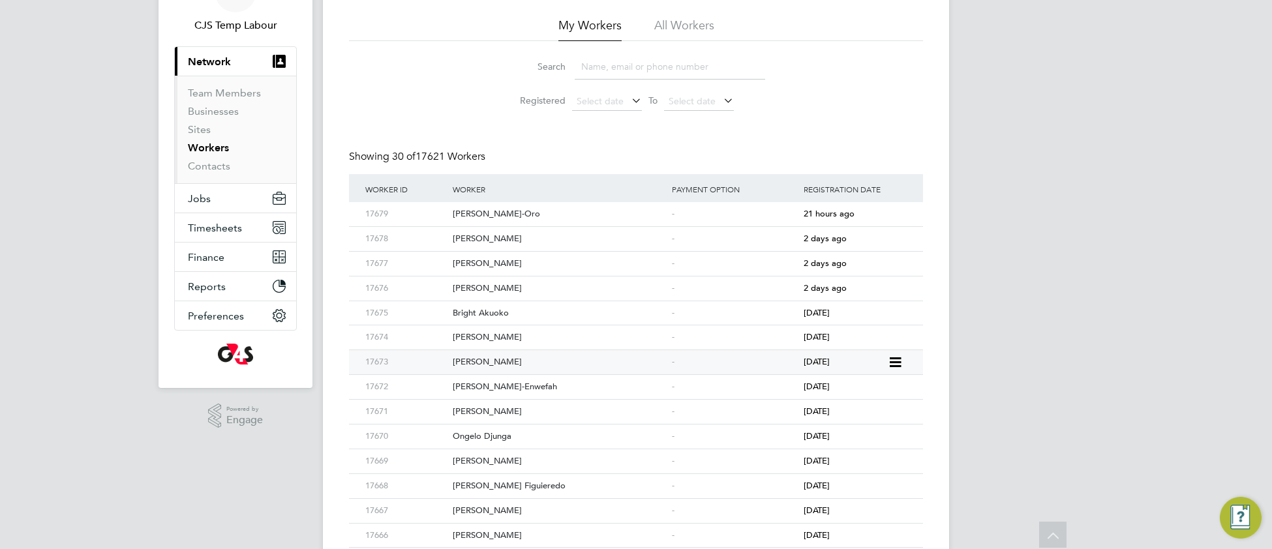
click at [561, 363] on div "Christopher Blanch" at bounding box center [558, 362] width 219 height 24
click at [197, 199] on span "Jobs" at bounding box center [199, 198] width 23 height 12
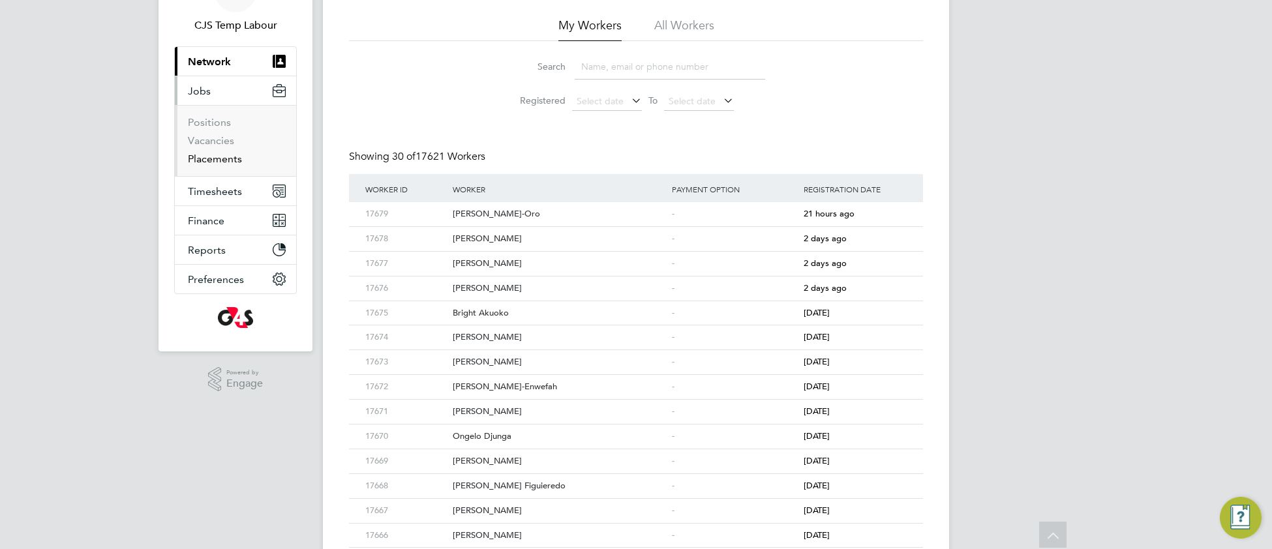
click at [212, 165] on link "Placements" at bounding box center [215, 159] width 54 height 12
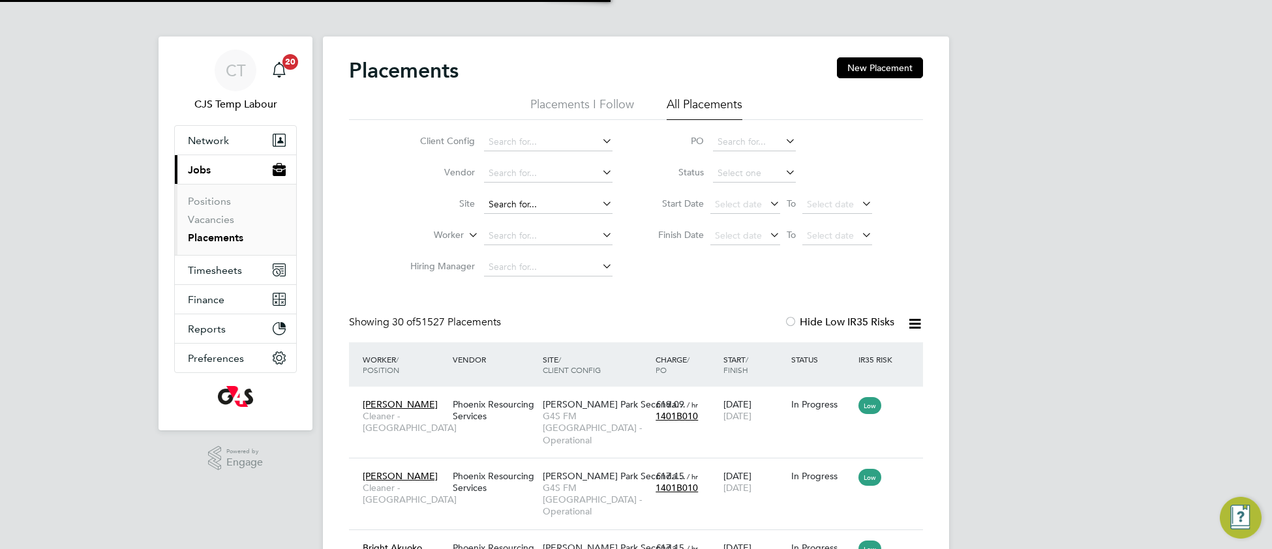
scroll to position [49, 112]
click at [520, 131] on li "Client Config" at bounding box center [505, 141] width 245 height 31
click at [599, 160] on li "G4S FM Gree nwich Schools - Non Operational" at bounding box center [583, 160] width 200 height 18
type input "G4S FM Greenwich Schools - Non Operational"
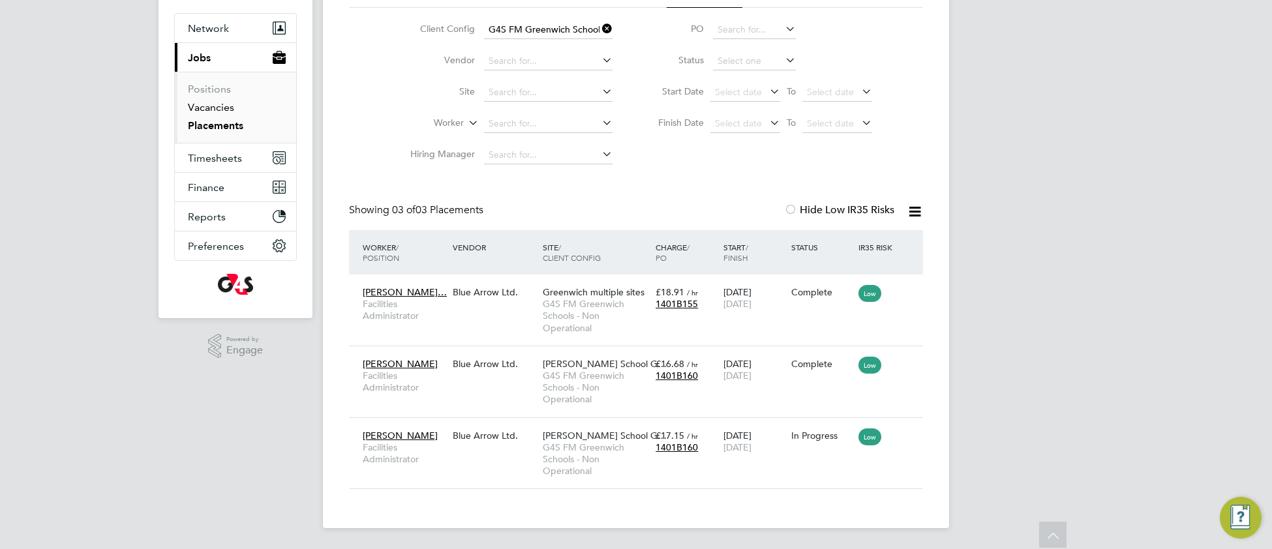
click at [215, 110] on link "Vacancies" at bounding box center [211, 107] width 46 height 12
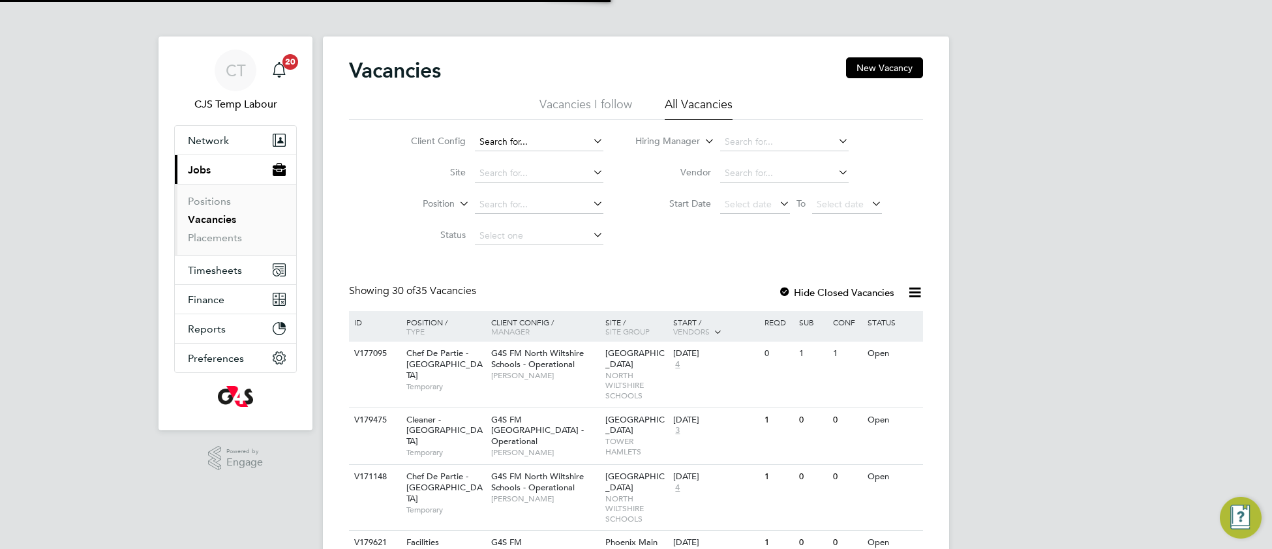
click at [503, 140] on input at bounding box center [539, 142] width 128 height 18
click at [557, 163] on li "G4S FM Green wich Schools - Non Operational" at bounding box center [573, 160] width 200 height 18
type input "G4S FM Greenwich Schools - Non Operational"
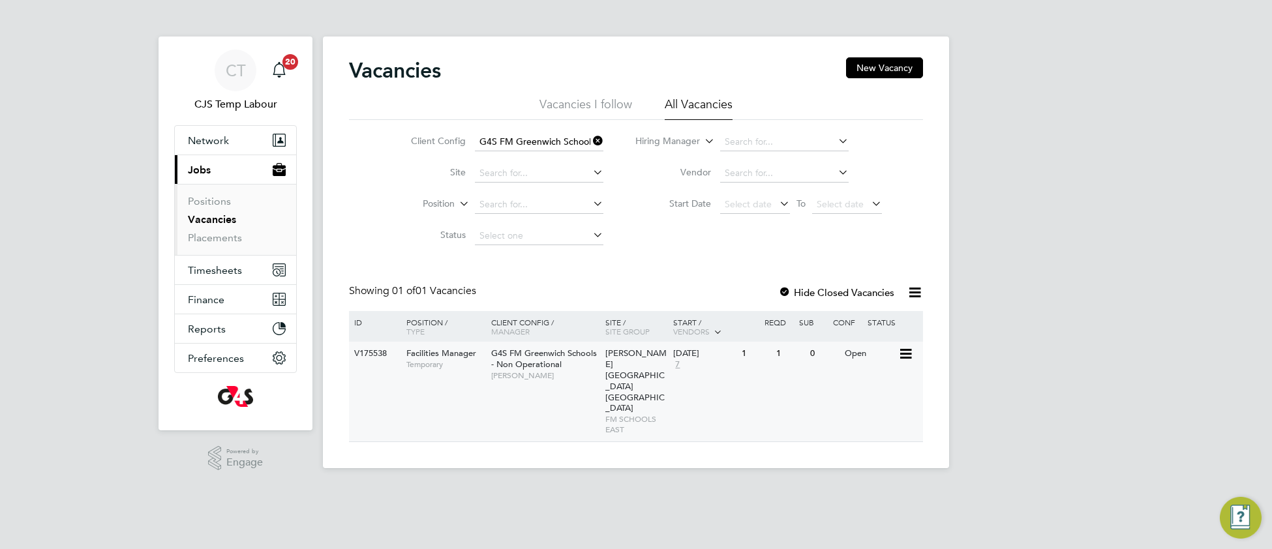
click at [602, 387] on div "Thomas Tallis School Greenwich Schools FM SCHOOLS EAST" at bounding box center [636, 392] width 68 height 100
click at [590, 135] on icon at bounding box center [590, 141] width 0 height 18
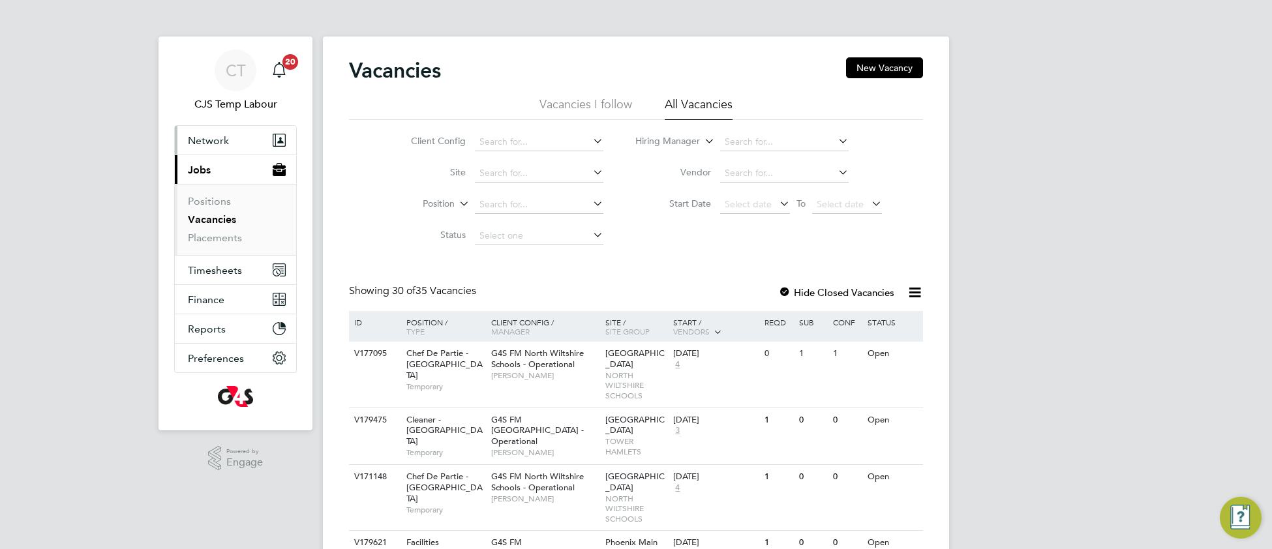
click at [220, 143] on span "Network" at bounding box center [208, 140] width 41 height 12
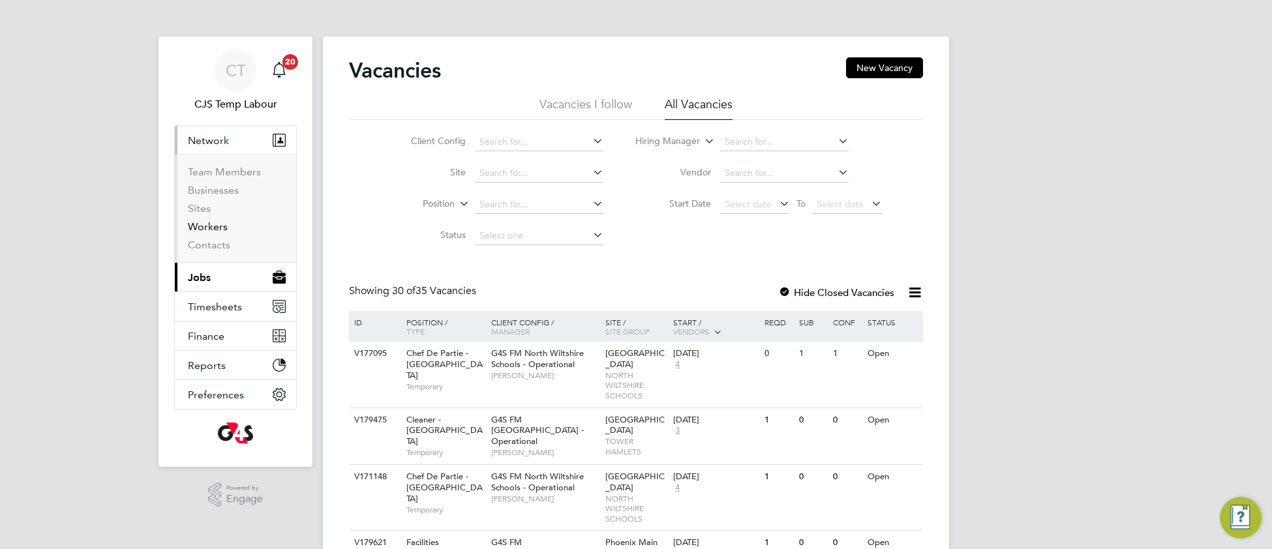
click at [214, 232] on link "Workers" at bounding box center [208, 226] width 40 height 12
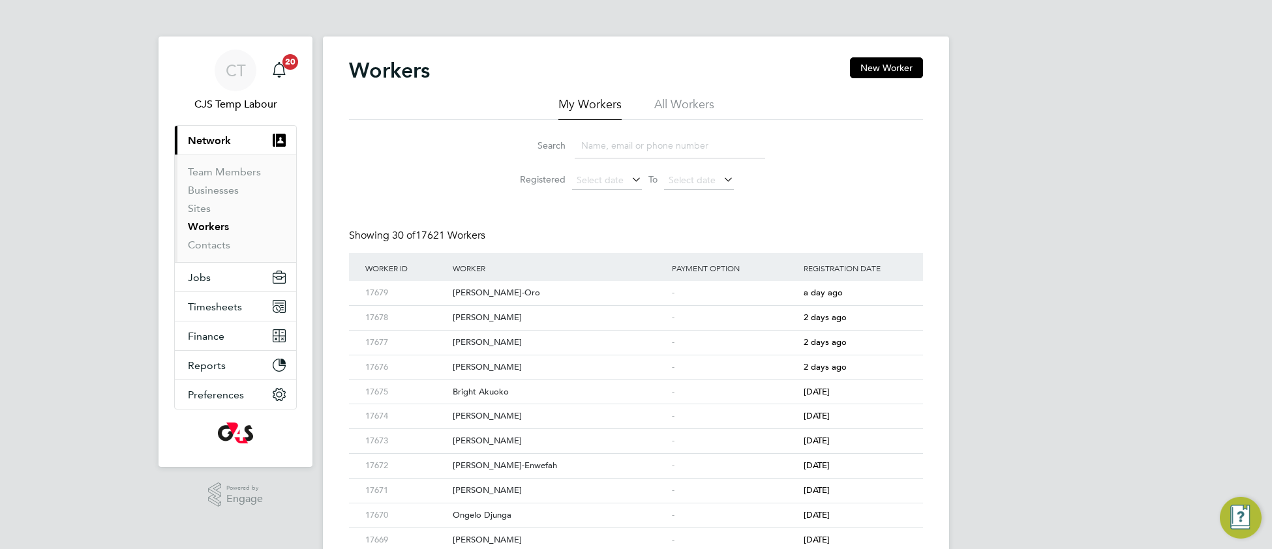
click at [682, 111] on li "All Workers" at bounding box center [684, 108] width 60 height 23
click at [611, 144] on input at bounding box center [669, 145] width 190 height 25
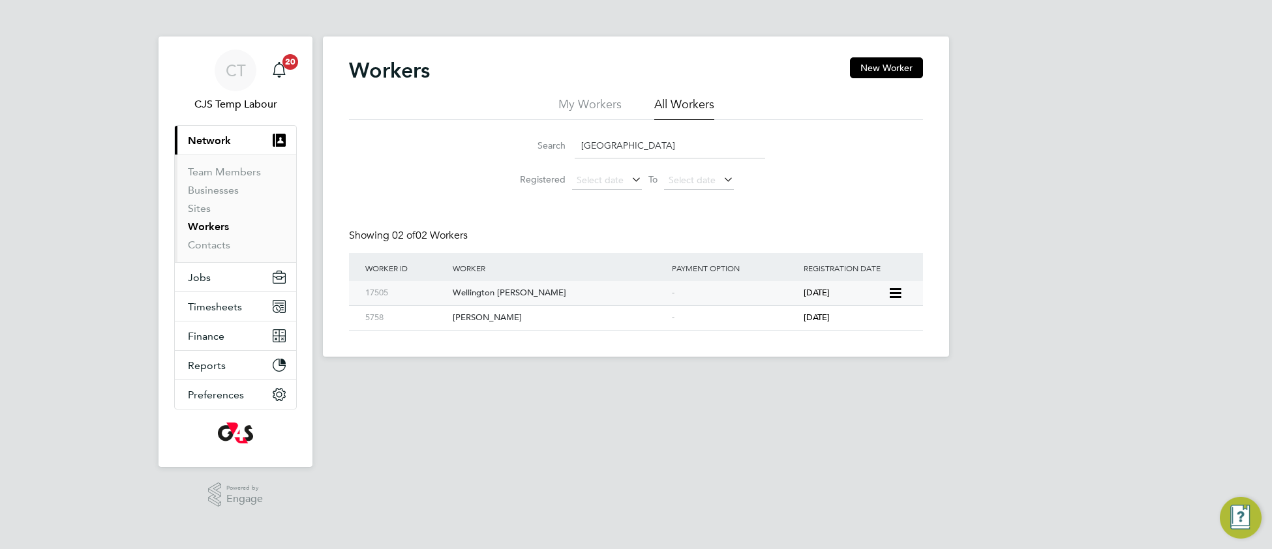
click at [538, 294] on div "Wellington Odigie" at bounding box center [558, 293] width 219 height 24
drag, startPoint x: 636, startPoint y: 143, endPoint x: 580, endPoint y: 151, distance: 57.2
click at [580, 151] on input "wellington" at bounding box center [669, 145] width 190 height 25
paste input "Barring List Child Barring List Adult"
type input "Barring List Child Barring List Adult"
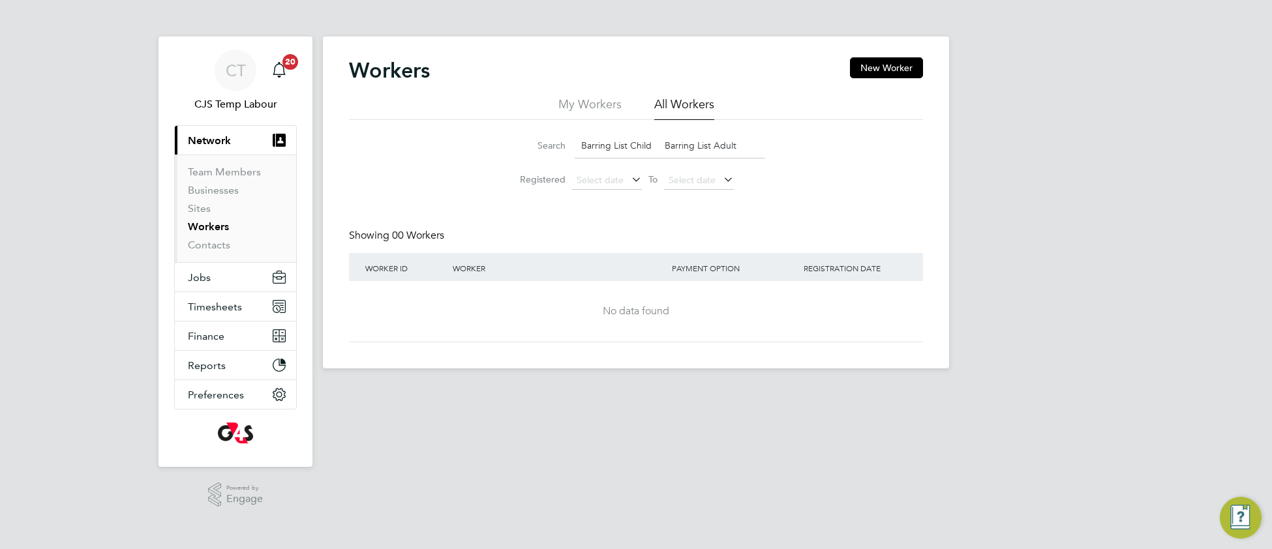
drag, startPoint x: 758, startPoint y: 143, endPoint x: 550, endPoint y: 164, distance: 208.3
click at [550, 164] on li "Search Barring List Child Barring List Adult" at bounding box center [635, 145] width 291 height 38
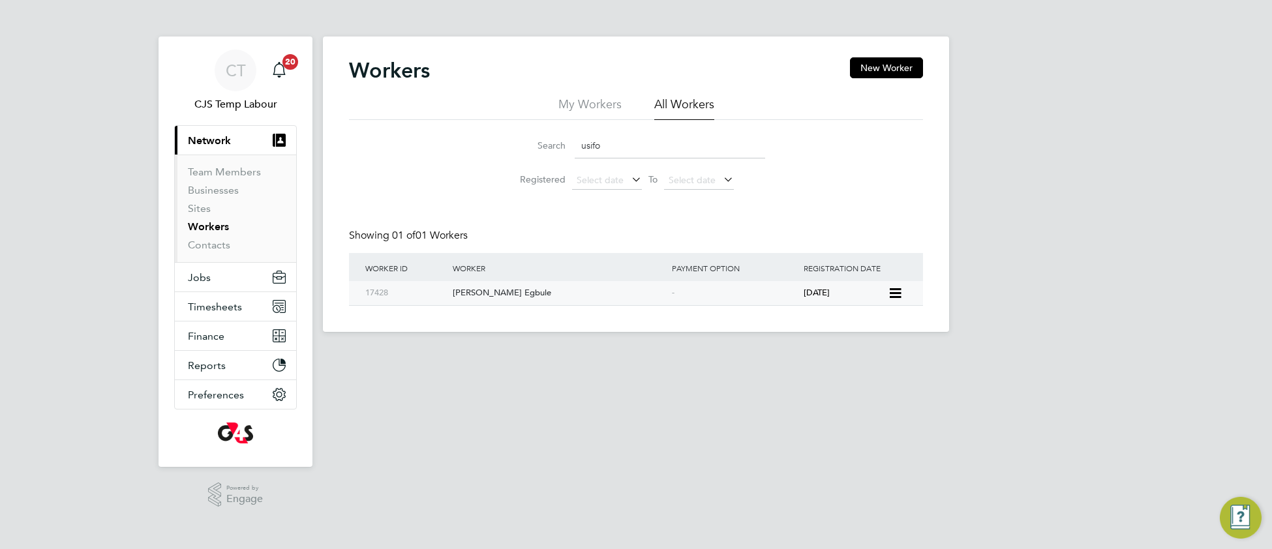
click at [524, 295] on div "Usifo Osemeka Egbule" at bounding box center [558, 293] width 219 height 24
drag, startPoint x: 614, startPoint y: 145, endPoint x: 603, endPoint y: 181, distance: 37.5
click at [566, 145] on div "Search usifo" at bounding box center [636, 145] width 258 height 25
click at [504, 290] on div "Usifo Osemeka Egbule" at bounding box center [558, 293] width 219 height 24
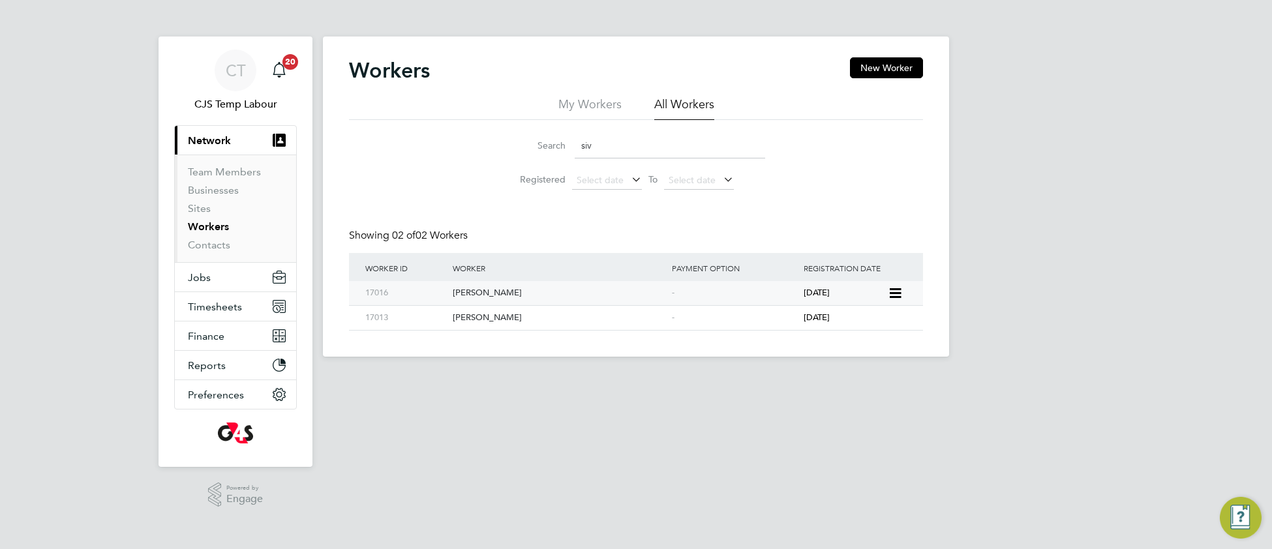
click at [490, 295] on div "Sivanasan Reddy" at bounding box center [558, 293] width 219 height 24
click at [586, 140] on input "siv" at bounding box center [669, 145] width 190 height 25
paste input "Semeni Mshauri"
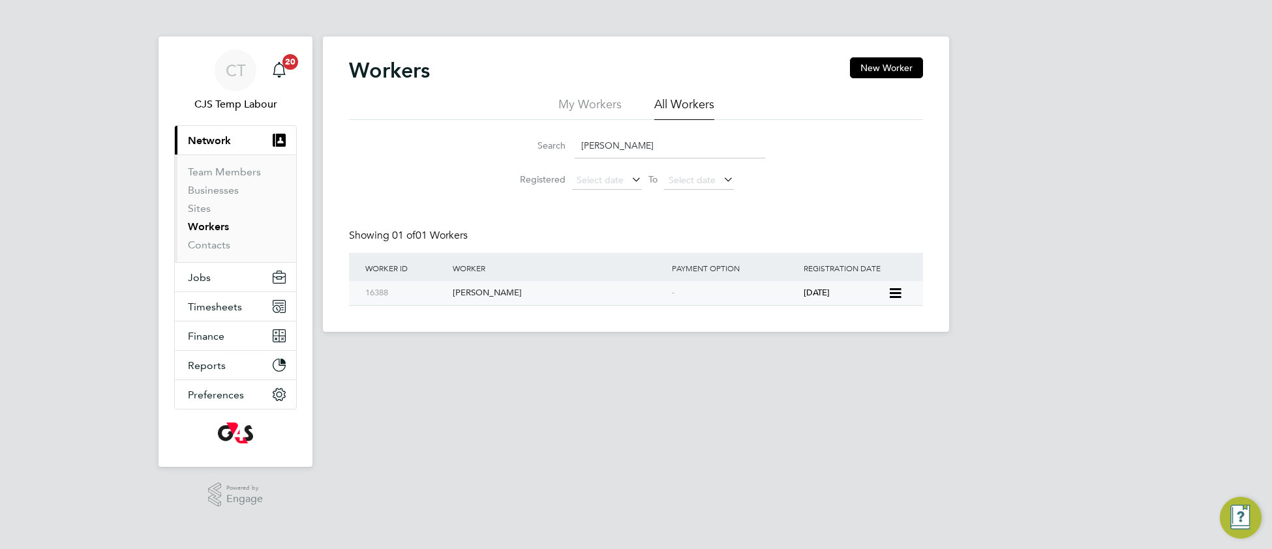
click at [508, 291] on div "Semeni Mshauri" at bounding box center [558, 293] width 219 height 24
drag, startPoint x: 653, startPoint y: 147, endPoint x: 581, endPoint y: 142, distance: 71.9
click at [581, 142] on input "Semeni Mshauri" at bounding box center [669, 145] width 190 height 25
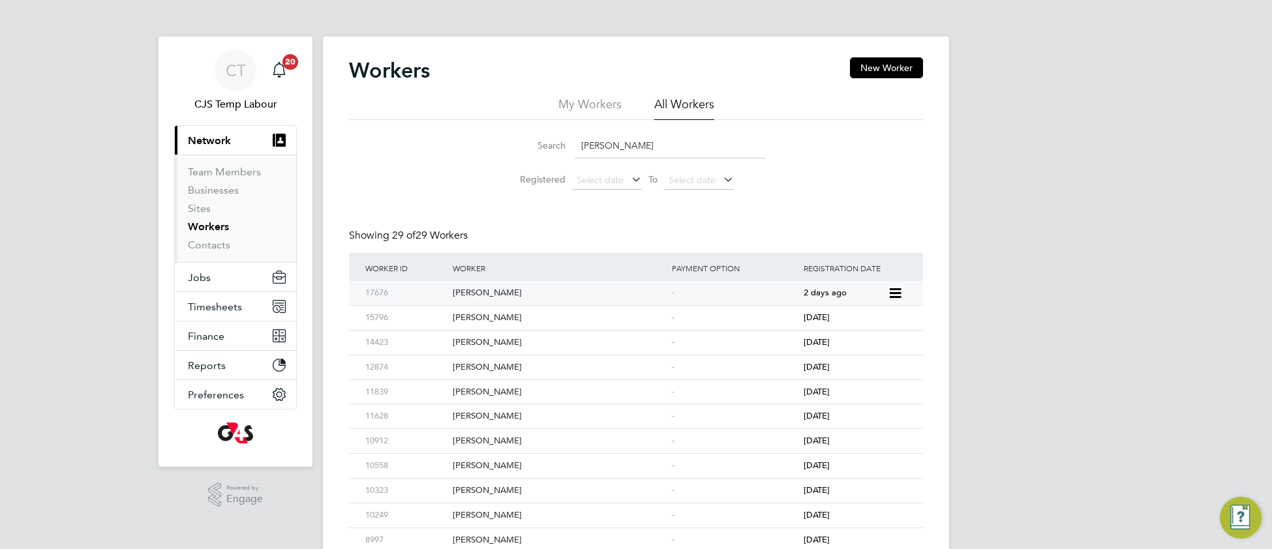
click at [580, 295] on div "Ross Howard" at bounding box center [558, 293] width 219 height 24
drag, startPoint x: 610, startPoint y: 143, endPoint x: 578, endPoint y: 151, distance: 32.3
click at [578, 151] on input "ross" at bounding box center [669, 145] width 190 height 25
click at [539, 317] on div "Robert Okofor" at bounding box center [558, 318] width 219 height 24
drag, startPoint x: 618, startPoint y: 145, endPoint x: 582, endPoint y: 143, distance: 36.6
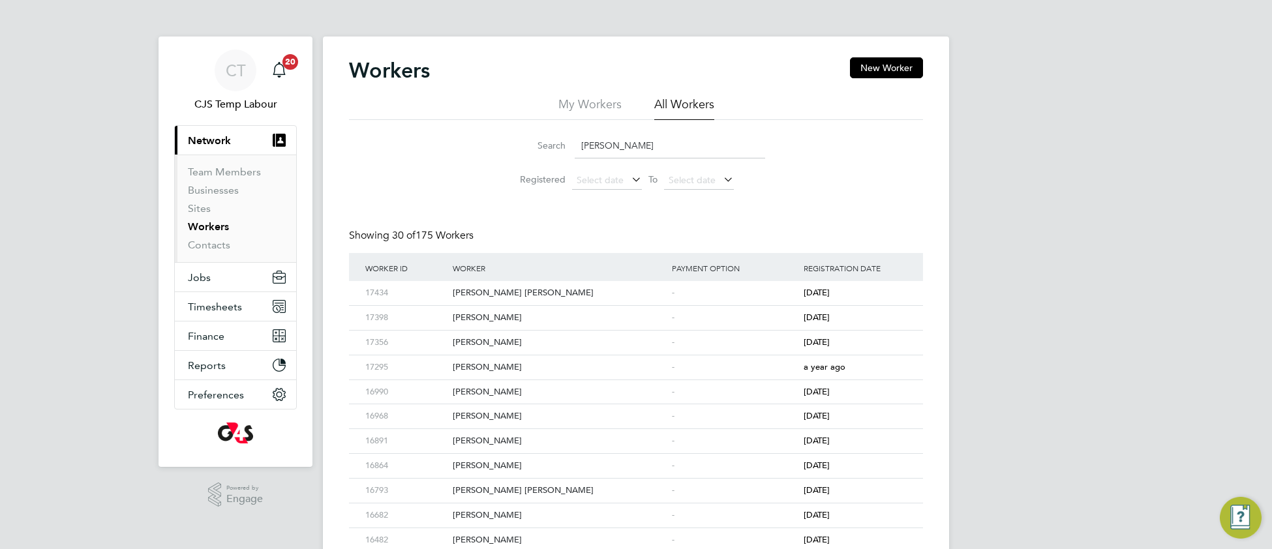
click at [582, 143] on input "robert" at bounding box center [669, 145] width 190 height 25
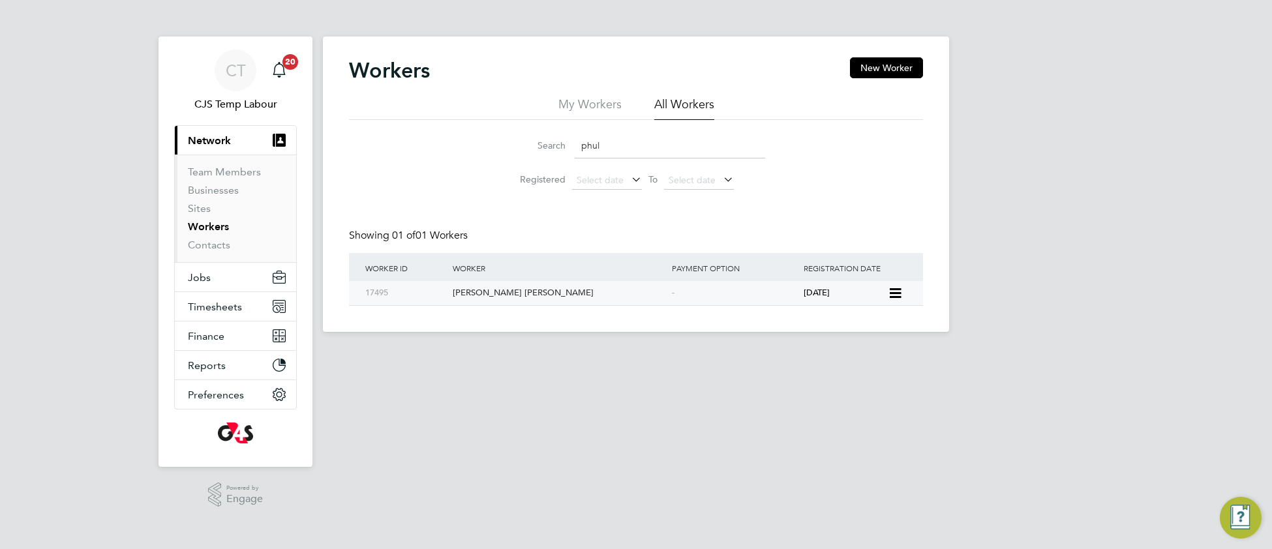
click at [691, 297] on div "-" at bounding box center [734, 293] width 132 height 24
click at [595, 144] on input "phul" at bounding box center [669, 145] width 190 height 25
click at [479, 293] on div "Nurat Alabi" at bounding box center [558, 293] width 219 height 24
drag, startPoint x: 617, startPoint y: 141, endPoint x: 580, endPoint y: 146, distance: 37.5
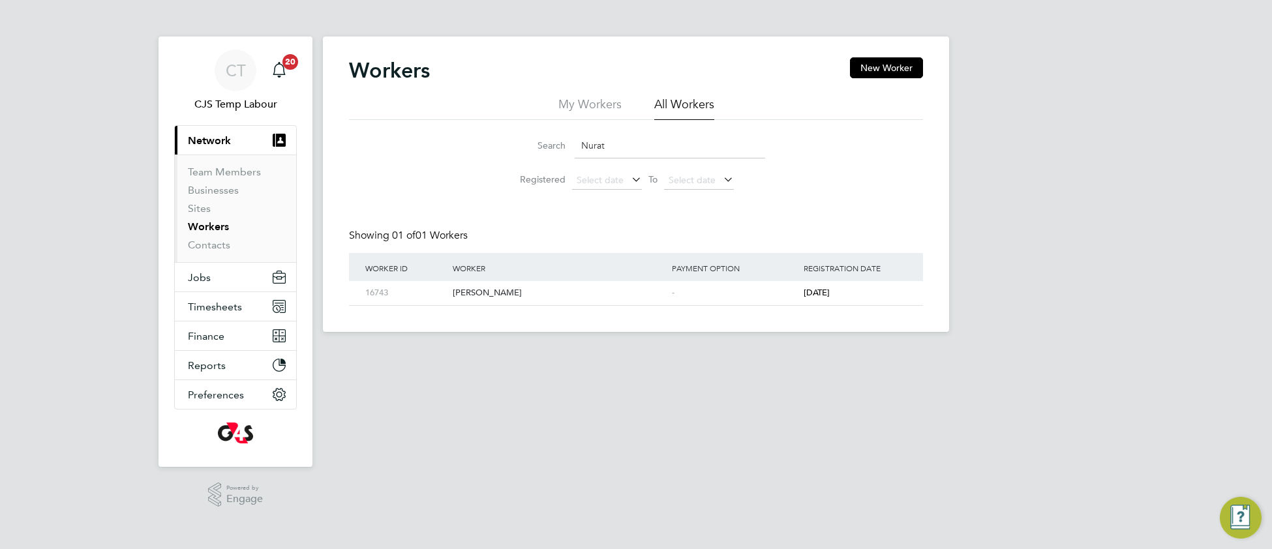
click at [580, 146] on input "Nurat" at bounding box center [669, 145] width 190 height 25
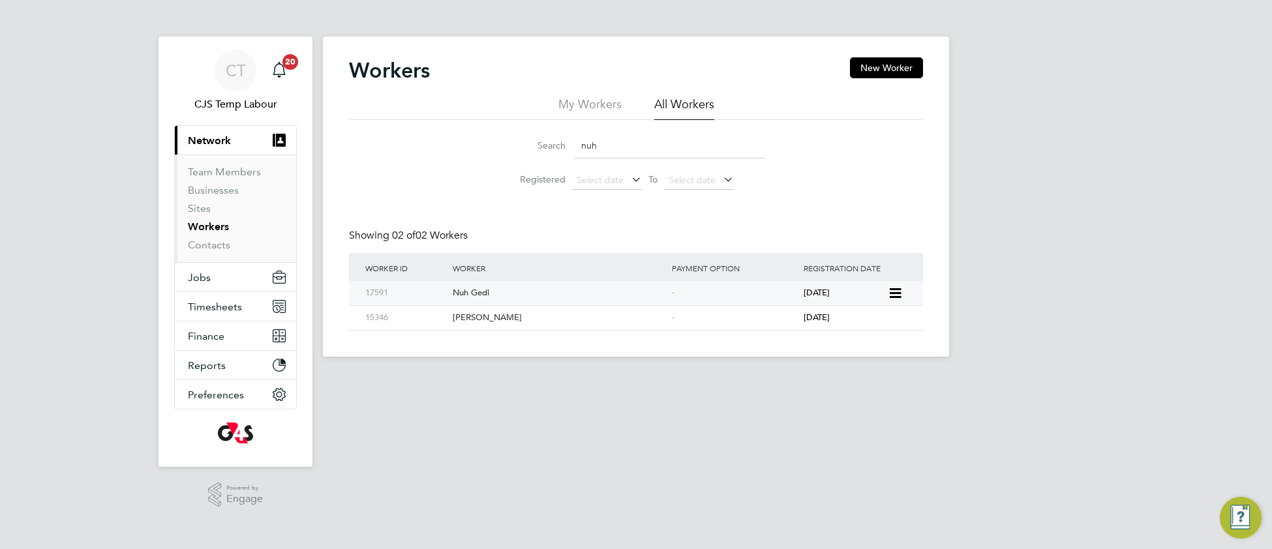
click at [556, 292] on div "Nuh Gedi" at bounding box center [558, 293] width 219 height 24
drag, startPoint x: 603, startPoint y: 149, endPoint x: 581, endPoint y: 149, distance: 22.2
click at [581, 149] on input "nuh" at bounding box center [669, 145] width 190 height 25
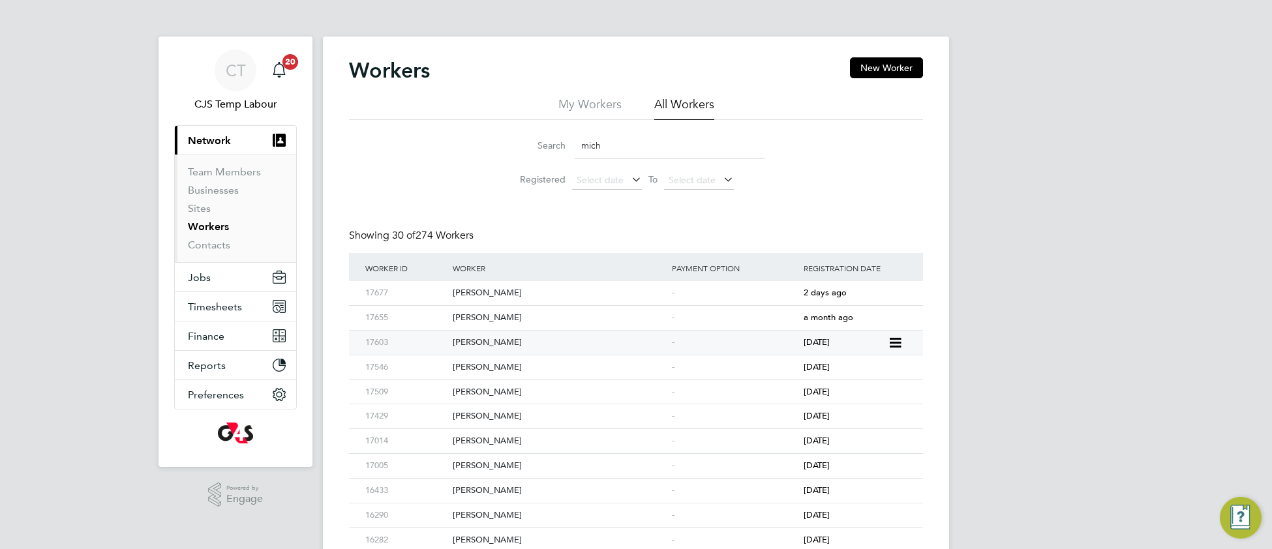
type input "mich"
click at [555, 347] on div "Micheal Olufowokan" at bounding box center [558, 343] width 219 height 24
click at [211, 173] on link "Team Members" at bounding box center [224, 172] width 73 height 12
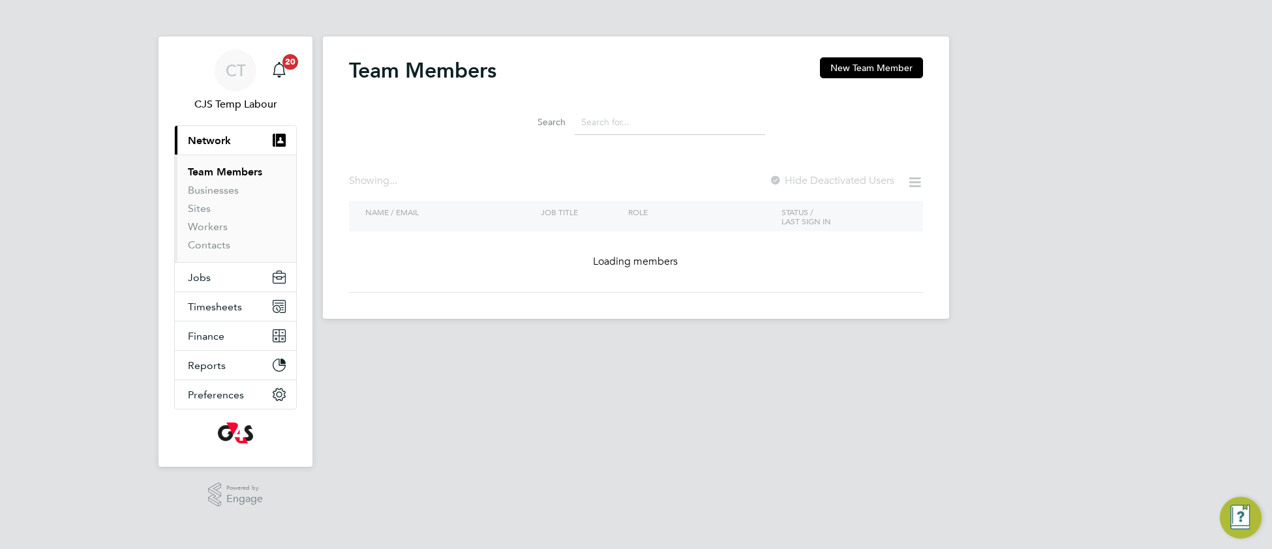
click at [606, 119] on input at bounding box center [669, 122] width 190 height 25
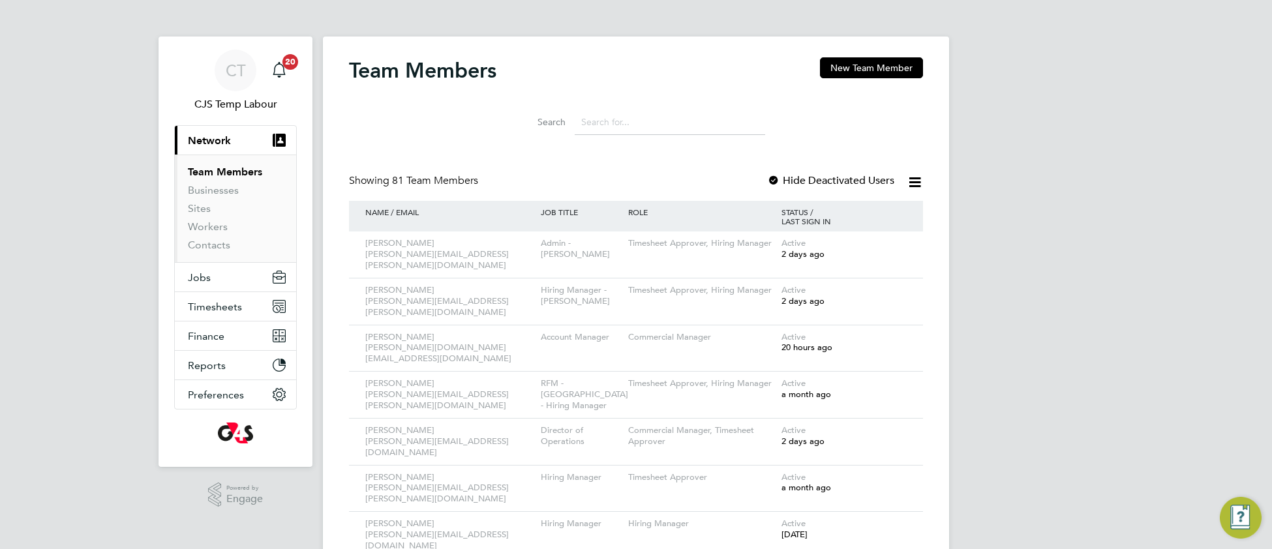
paste input "Mark Sansom"
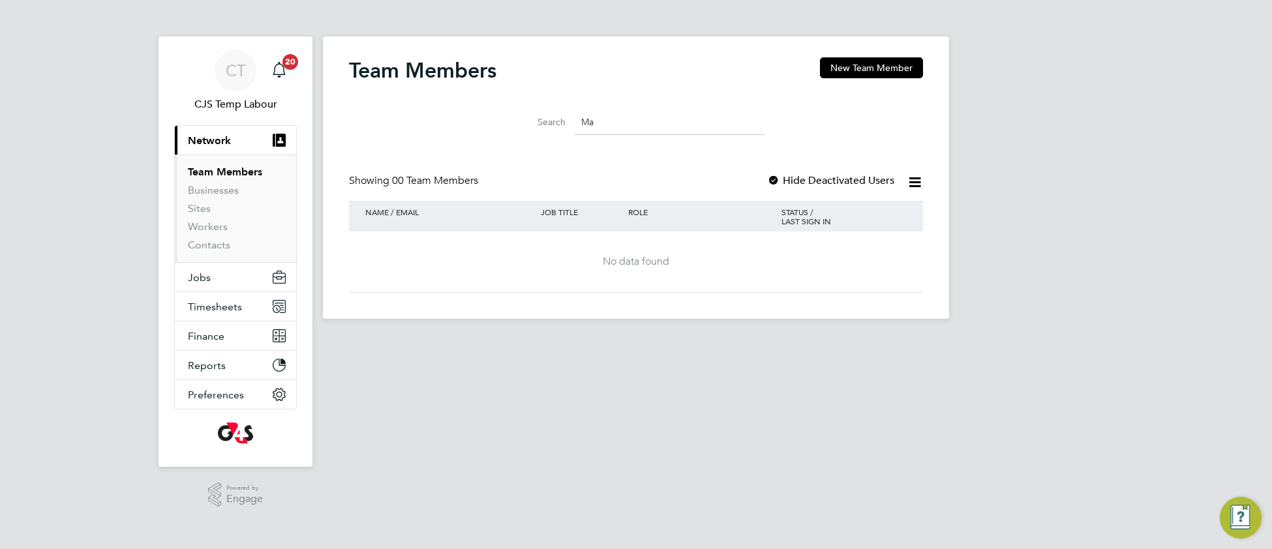
type input "M"
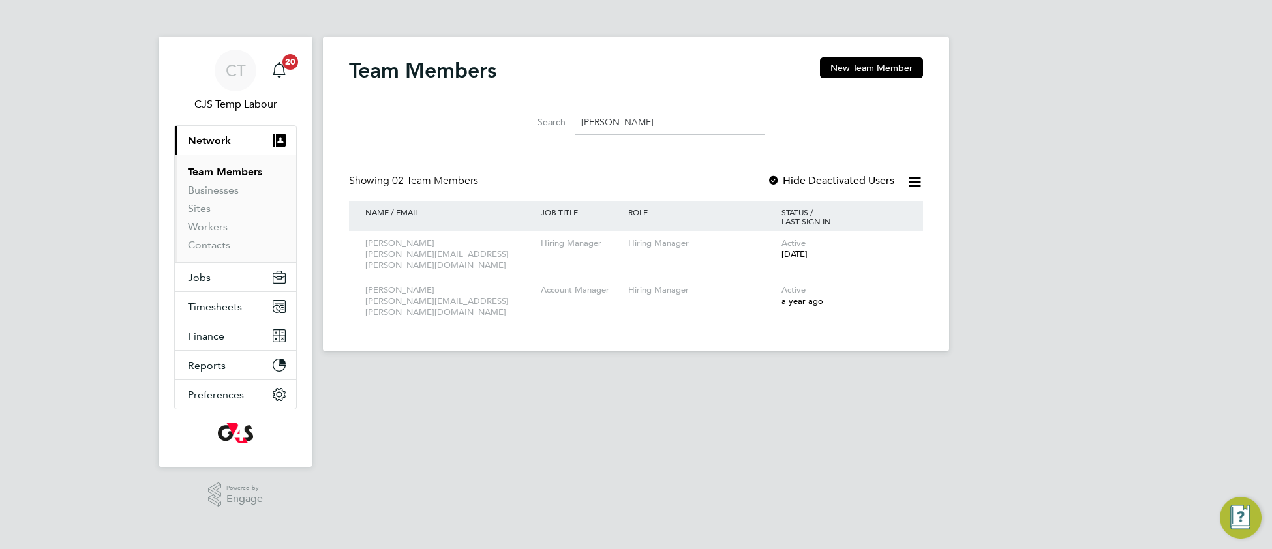
type input "jon"
click at [210, 139] on span "Network" at bounding box center [209, 140] width 43 height 12
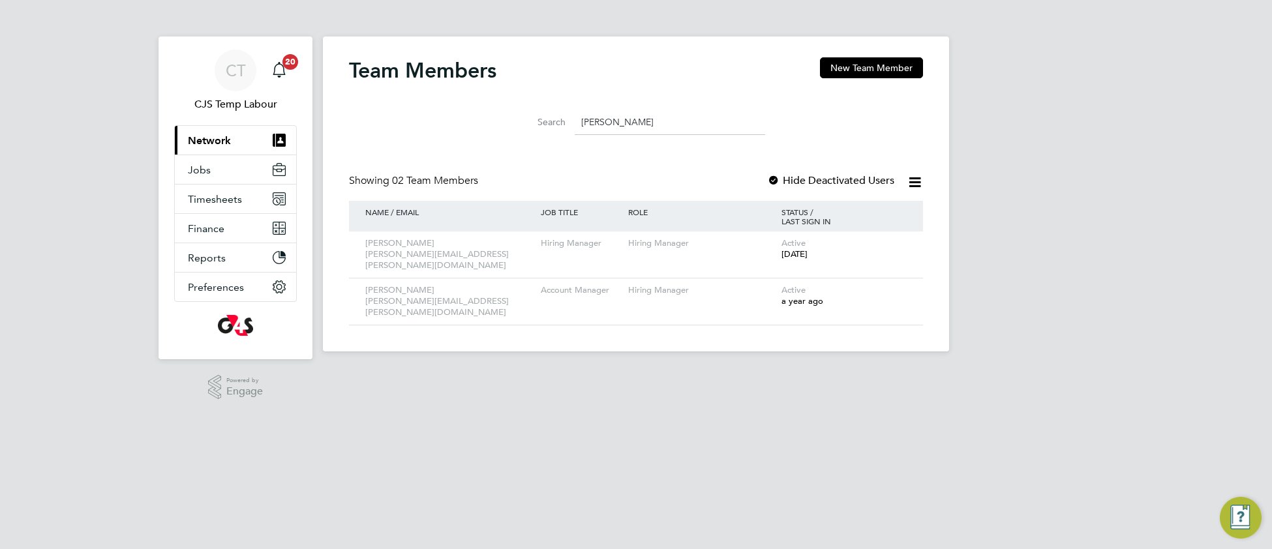
click at [218, 145] on span "Network" at bounding box center [209, 140] width 43 height 12
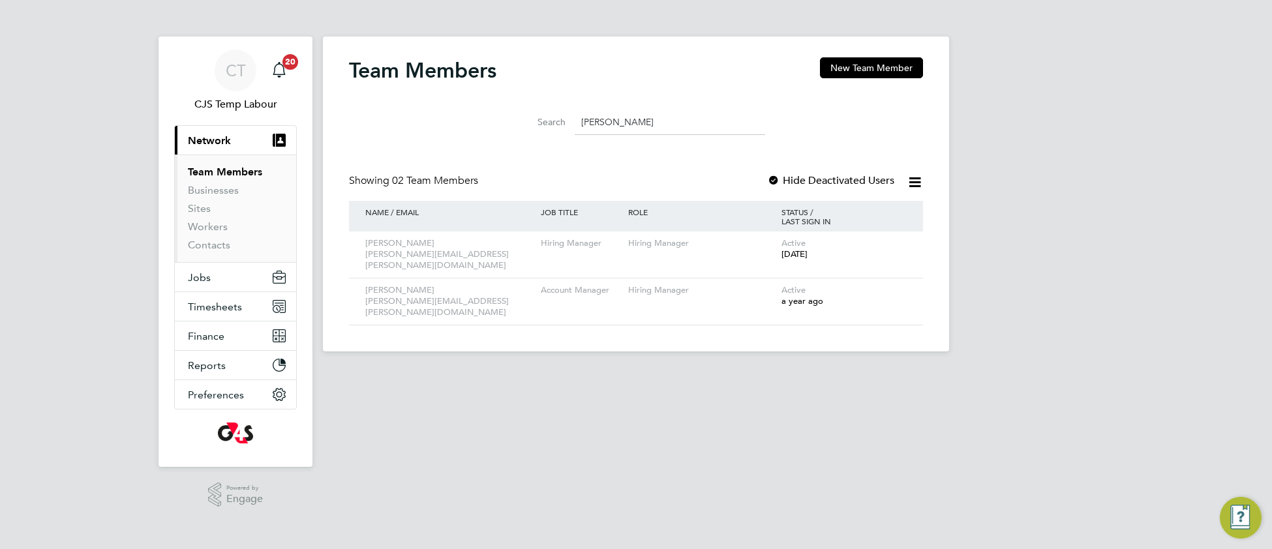
click at [219, 172] on link "Team Members" at bounding box center [225, 172] width 74 height 12
click at [213, 224] on link "Workers" at bounding box center [208, 226] width 40 height 12
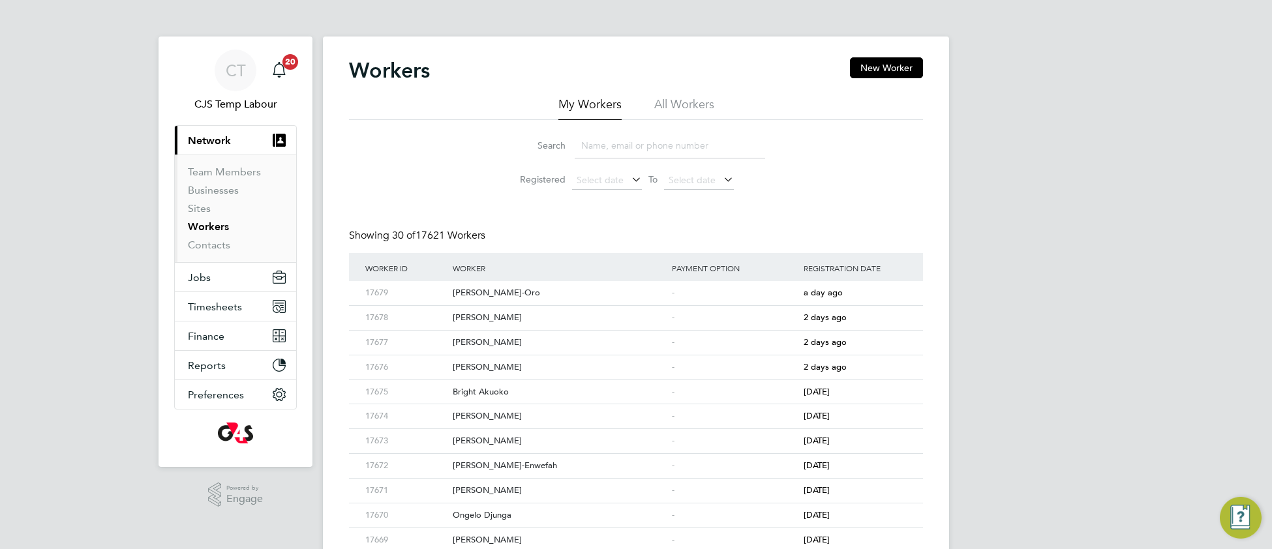
drag, startPoint x: 682, startPoint y: 104, endPoint x: 671, endPoint y: 119, distance: 18.6
click at [680, 108] on li "All Workers" at bounding box center [684, 108] width 60 height 23
click at [664, 145] on input at bounding box center [669, 145] width 190 height 25
click at [610, 303] on div "Michael Ejionye" at bounding box center [558, 293] width 219 height 24
click at [621, 153] on input "mic" at bounding box center [669, 145] width 190 height 25
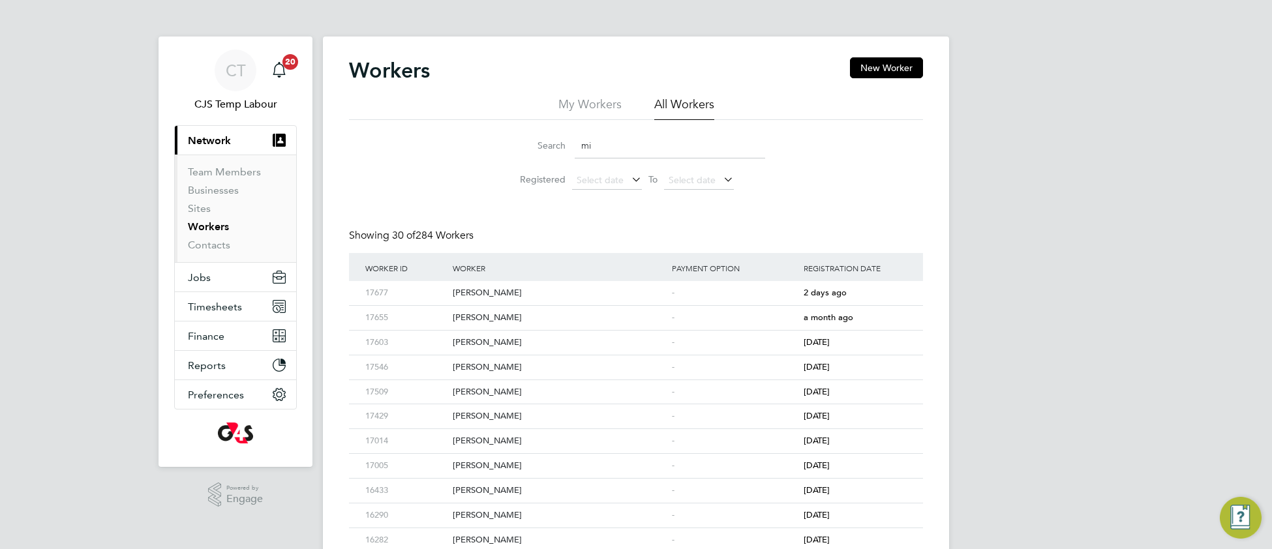
type input "m"
click at [498, 293] on div "Lenore Bruno" at bounding box center [558, 293] width 219 height 24
drag, startPoint x: 610, startPoint y: 151, endPoint x: 566, endPoint y: 149, distance: 43.7
click at [566, 149] on div "Search le" at bounding box center [636, 145] width 258 height 25
click at [646, 348] on div "Karolina Sobolewska" at bounding box center [558, 343] width 219 height 24
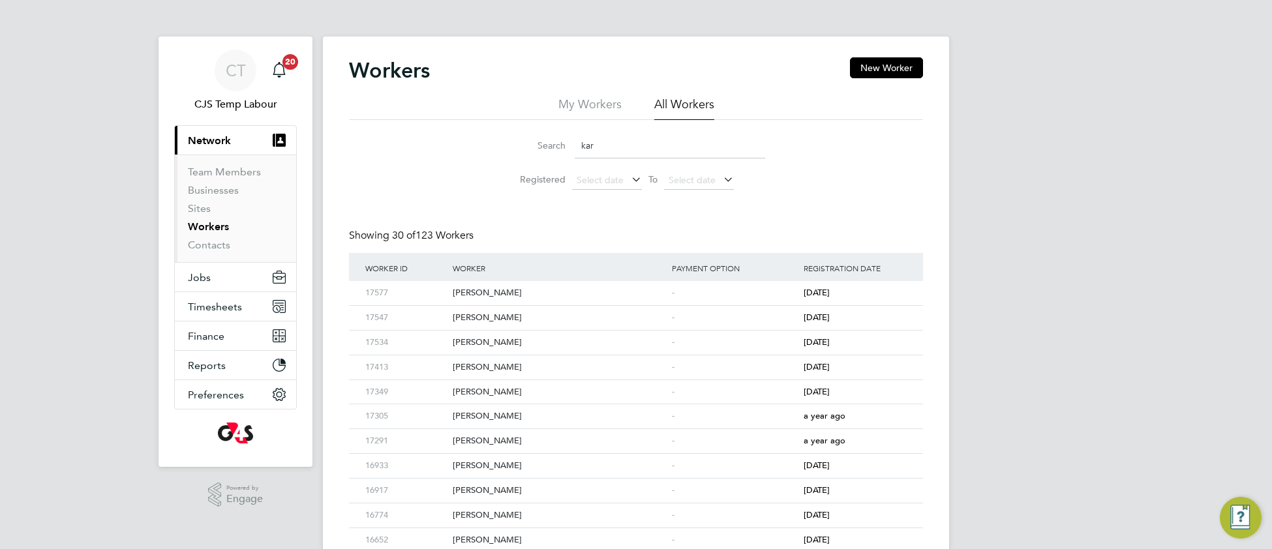
drag, startPoint x: 624, startPoint y: 143, endPoint x: 582, endPoint y: 141, distance: 42.4
click at [582, 141] on input "kar" at bounding box center [669, 145] width 190 height 25
click at [561, 294] on div "James Silva Velandia" at bounding box center [558, 293] width 219 height 24
drag, startPoint x: 608, startPoint y: 146, endPoint x: 580, endPoint y: 147, distance: 28.7
click at [580, 147] on input "james" at bounding box center [669, 145] width 190 height 25
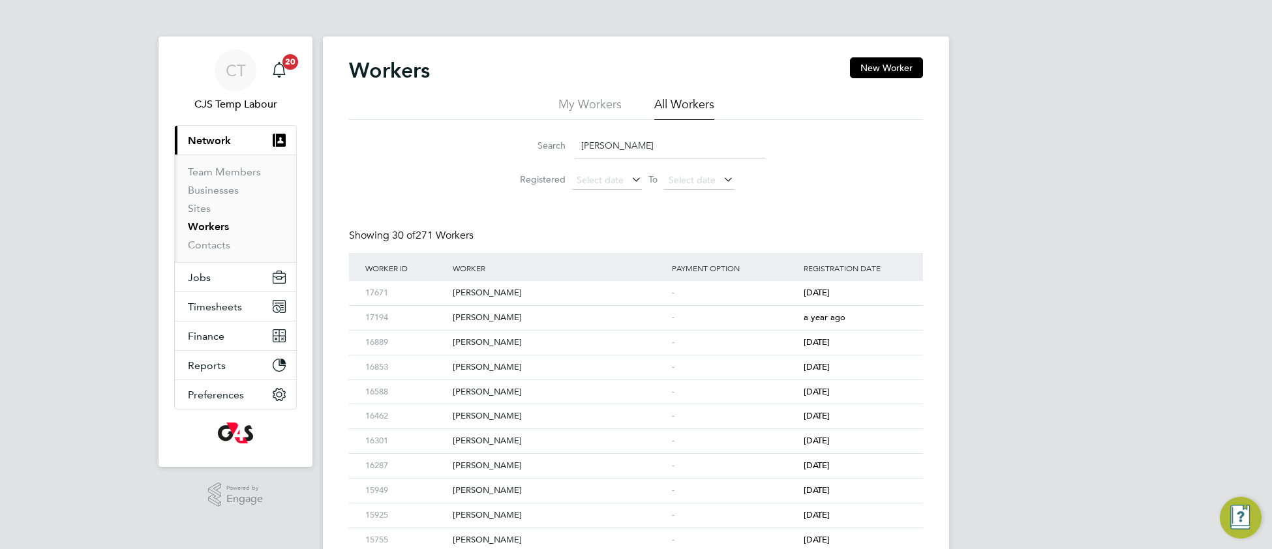
paste input "Grace Bello-Oro"
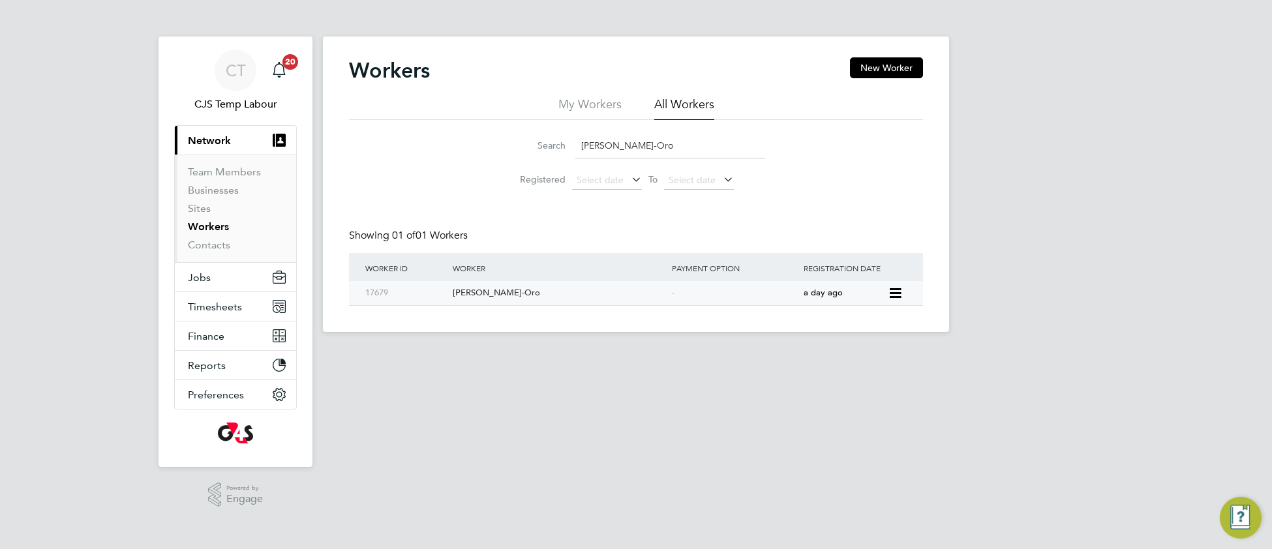
click at [494, 297] on div "Grace Bello-Oro" at bounding box center [558, 293] width 219 height 24
drag, startPoint x: 669, startPoint y: 145, endPoint x: 572, endPoint y: 156, distance: 97.8
click at [572, 156] on div "Search Grace Bello-Oro" at bounding box center [636, 145] width 258 height 25
paste input "Fatimazahra El Aouni"
click at [526, 296] on div "Fatimazahra El Aouni" at bounding box center [558, 293] width 219 height 24
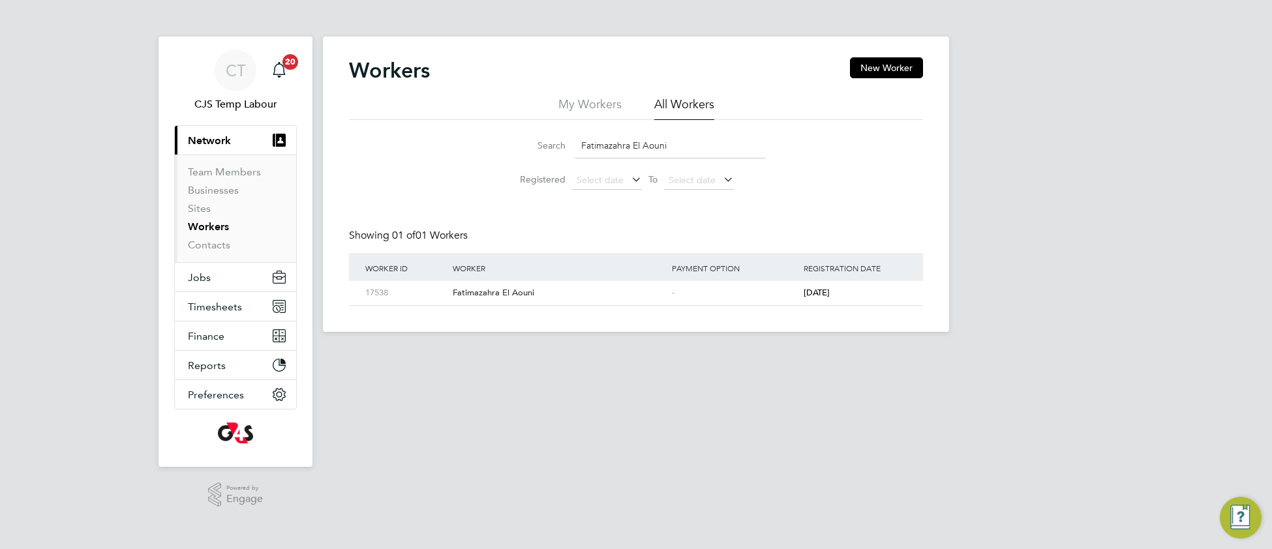
drag, startPoint x: 683, startPoint y: 147, endPoint x: 582, endPoint y: 150, distance: 101.1
click at [582, 150] on input "Fatimazahra El Aouni" at bounding box center [669, 145] width 190 height 25
paste input "ruq Ogunmade"
click at [483, 293] on div "[PERSON_NAME]" at bounding box center [558, 293] width 219 height 24
drag, startPoint x: 673, startPoint y: 145, endPoint x: 580, endPoint y: 151, distance: 93.4
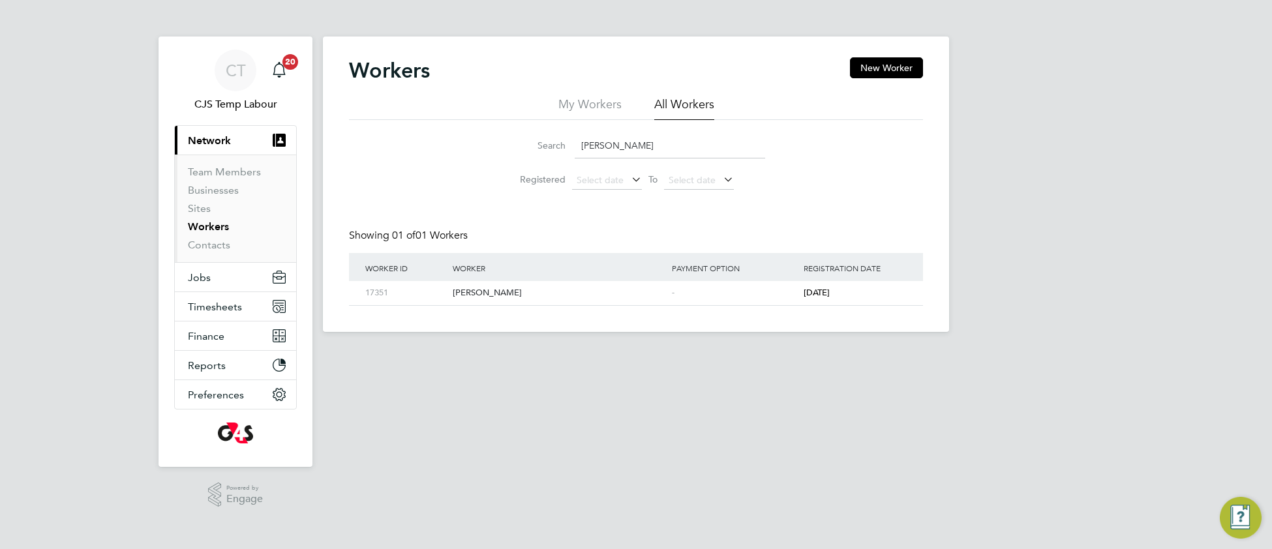
click at [580, 151] on input "[PERSON_NAME]" at bounding box center [669, 145] width 190 height 25
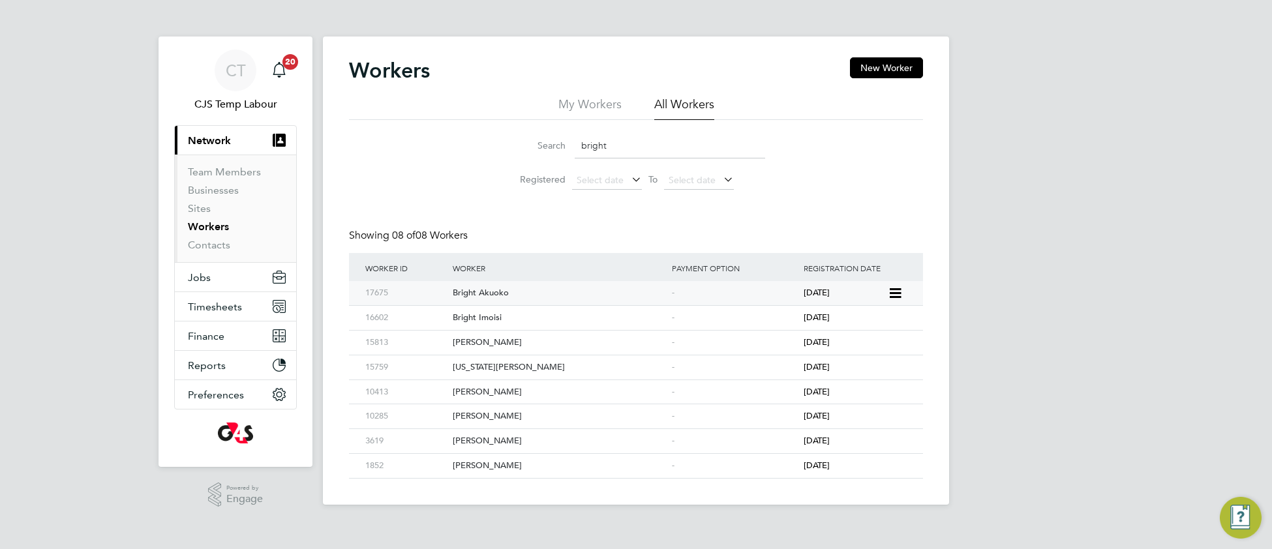
click at [499, 299] on div "Bright Akuoko" at bounding box center [558, 293] width 219 height 24
drag, startPoint x: 614, startPoint y: 144, endPoint x: 566, endPoint y: 148, distance: 48.4
click at [566, 148] on div "Search bright" at bounding box center [636, 145] width 258 height 25
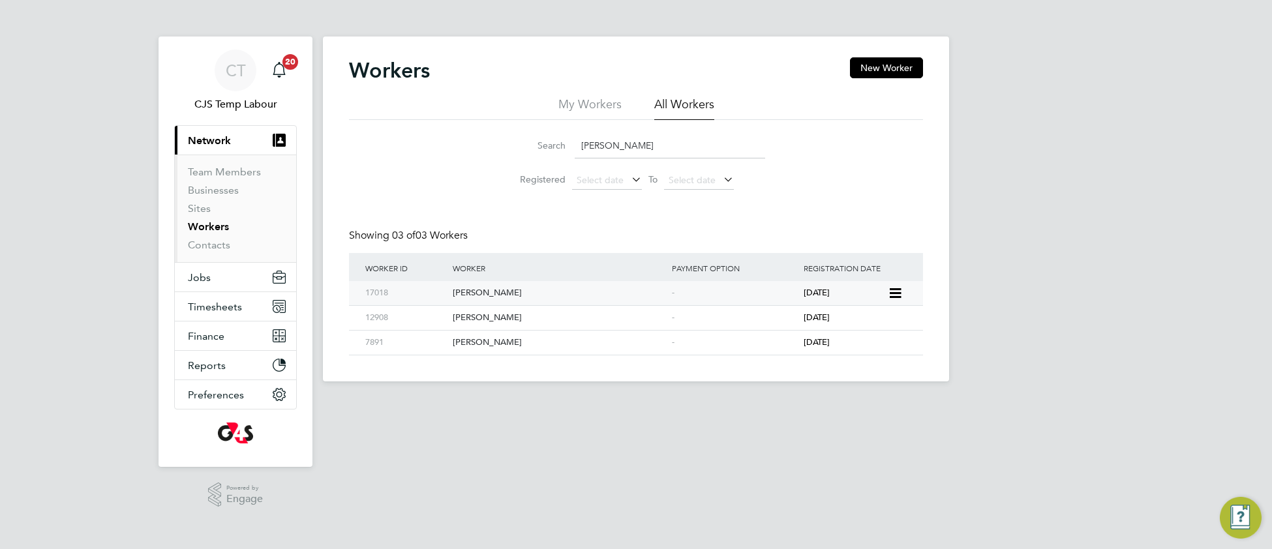
click at [662, 298] on div "Amos Oladehinde" at bounding box center [558, 293] width 219 height 24
click at [591, 146] on input "amos" at bounding box center [669, 145] width 190 height 25
paste input "Zenedia Da Costa"
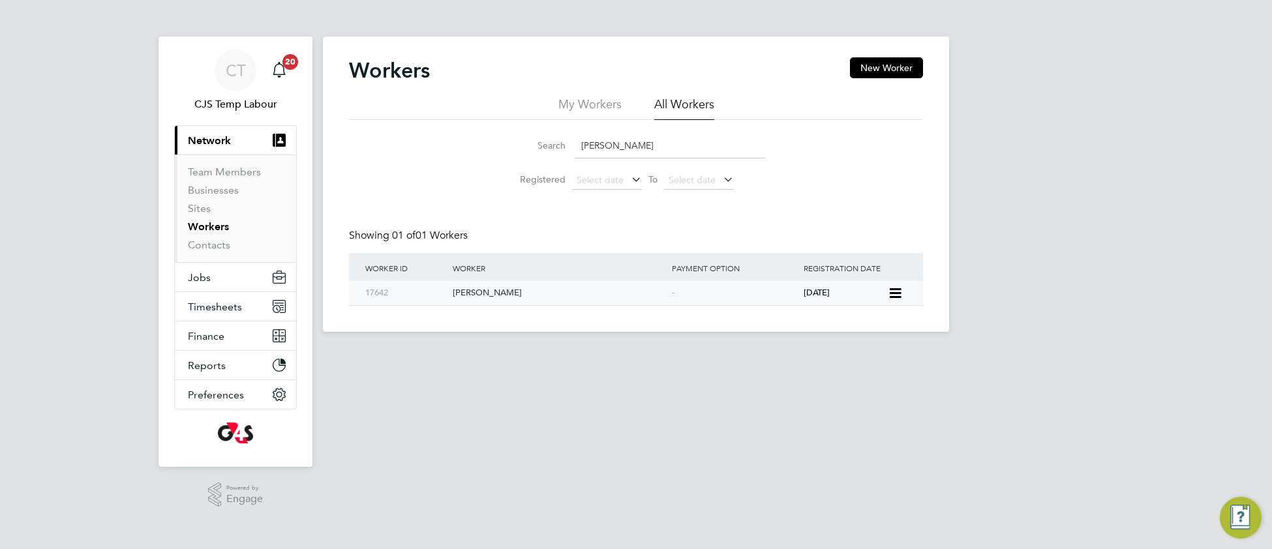
click at [477, 293] on div "Zenedia Da Costa" at bounding box center [558, 293] width 219 height 24
drag, startPoint x: 690, startPoint y: 145, endPoint x: 573, endPoint y: 148, distance: 117.4
click at [573, 148] on div "Search Zenedia Da Costa" at bounding box center [636, 145] width 258 height 25
paste input "Stella Evbakhare Ugigue"
click at [524, 299] on div "Stella Evbakhare Ugigue" at bounding box center [558, 293] width 219 height 24
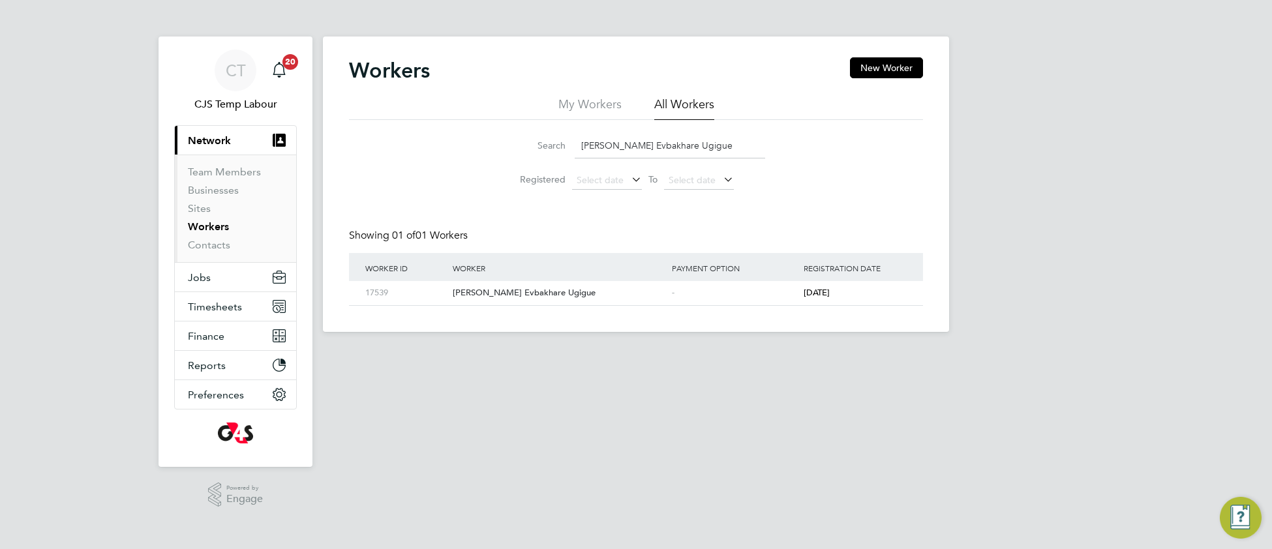
drag, startPoint x: 704, startPoint y: 146, endPoint x: 537, endPoint y: 155, distance: 167.8
click at [537, 155] on div "Search Stella Evbakhare Ugigue" at bounding box center [636, 145] width 258 height 25
paste input "ky Emmins"
click at [490, 298] on div "Sky Emmins" at bounding box center [558, 293] width 219 height 24
drag, startPoint x: 657, startPoint y: 140, endPoint x: 561, endPoint y: 150, distance: 96.4
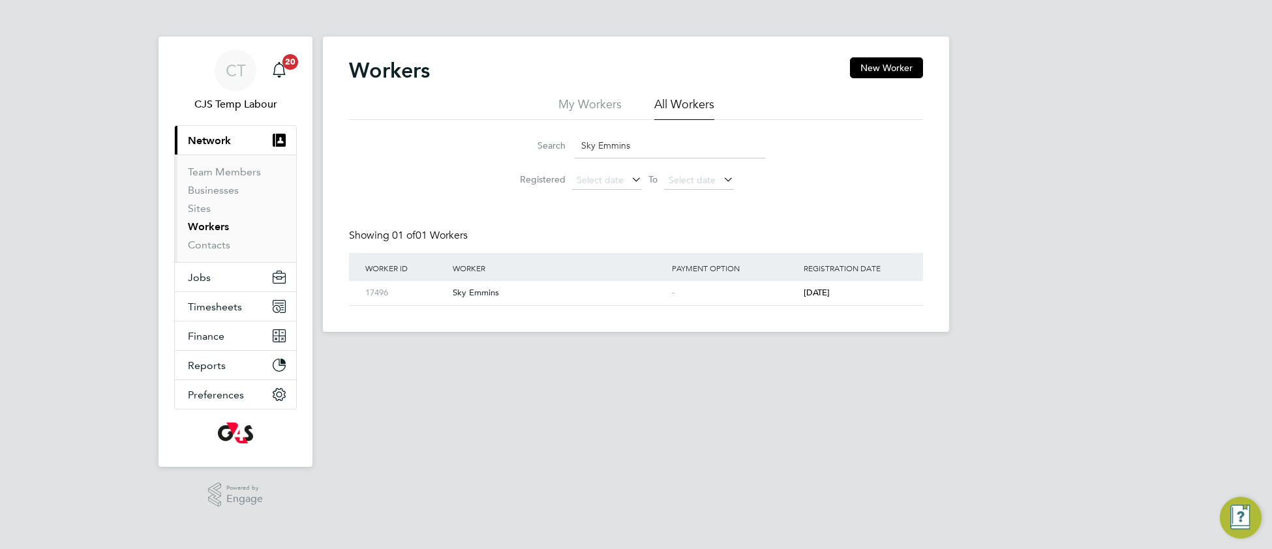
click at [561, 150] on div "Search Sky Emmins" at bounding box center [636, 145] width 258 height 25
paste input "amuel Wright"
click at [490, 292] on div "Samuel Wright" at bounding box center [558, 293] width 219 height 24
drag, startPoint x: 662, startPoint y: 141, endPoint x: 548, endPoint y: 145, distance: 114.2
click at [548, 145] on div "Search Samuel Wright" at bounding box center [636, 145] width 258 height 25
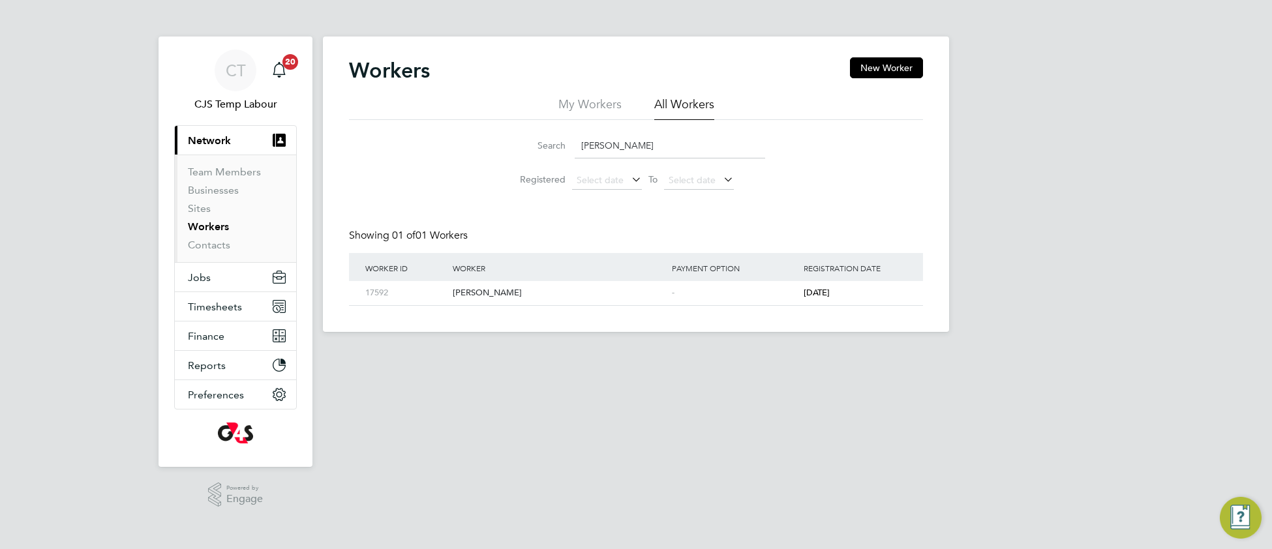
paste input "son Eldred"
click at [487, 296] on div "Samson Eldred" at bounding box center [558, 293] width 219 height 24
drag, startPoint x: 647, startPoint y: 145, endPoint x: 556, endPoint y: 148, distance: 91.3
click at [556, 148] on div "Search Samson Eldred" at bounding box center [636, 145] width 258 height 25
paste input "Richard David Cotterill"
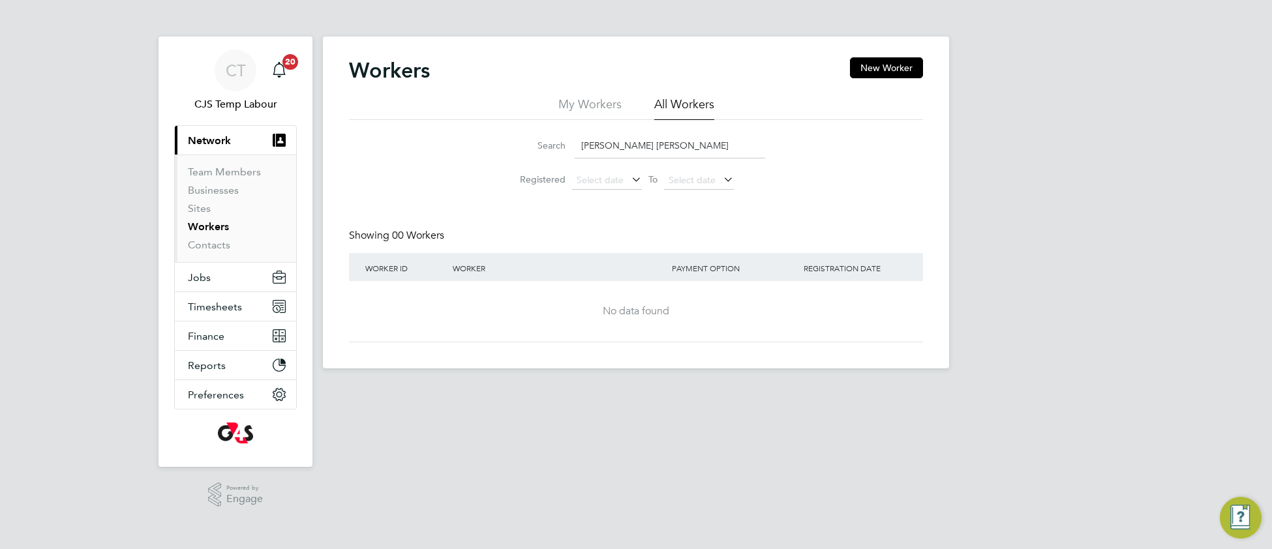
click at [618, 143] on input "Richard David Cotterill" at bounding box center [669, 145] width 190 height 25
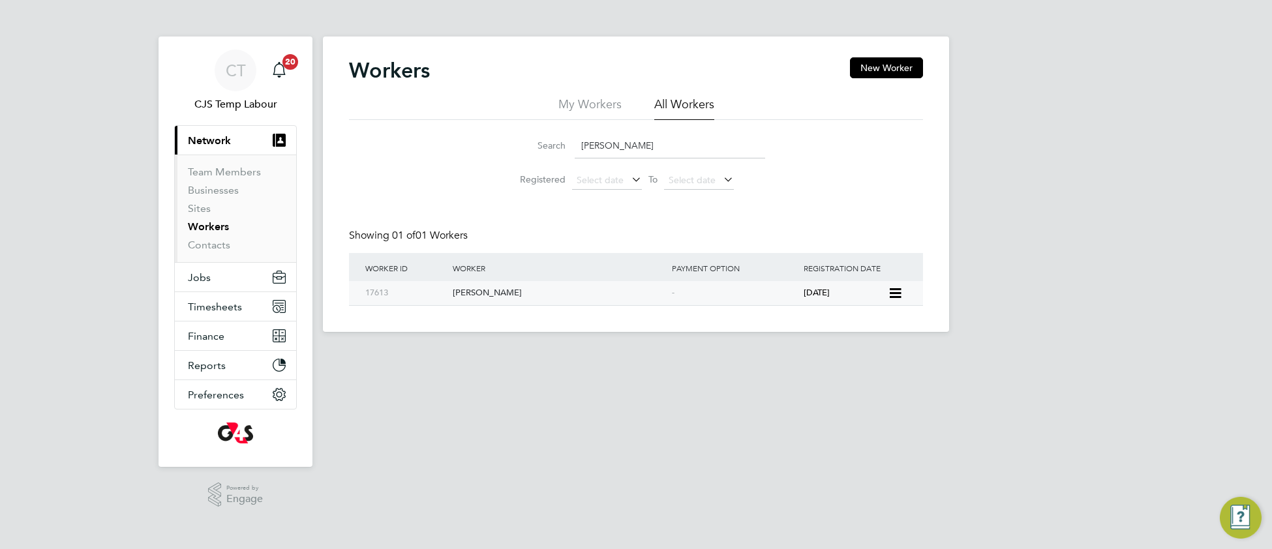
click at [506, 295] on div "Richard Cotterill" at bounding box center [558, 293] width 219 height 24
drag, startPoint x: 666, startPoint y: 148, endPoint x: 567, endPoint y: 146, distance: 99.1
click at [567, 146] on div "Search Richard Cotterill" at bounding box center [636, 145] width 258 height 25
drag, startPoint x: 637, startPoint y: 145, endPoint x: 571, endPoint y: 127, distance: 68.2
click at [514, 127] on li "Search rambhi" at bounding box center [635, 145] width 291 height 38
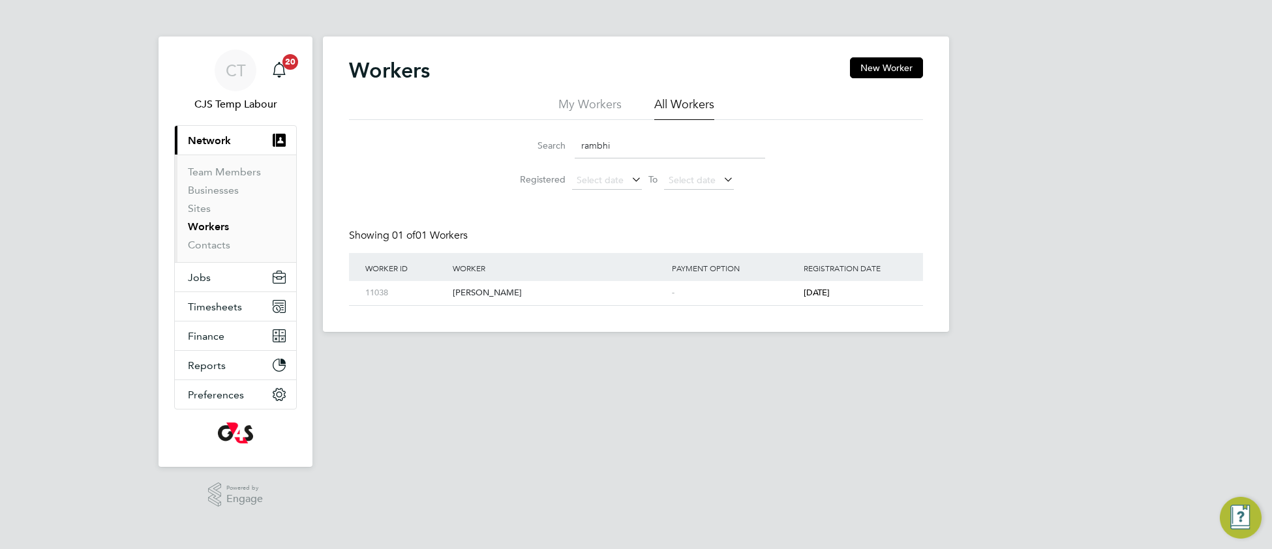
type input "rambhi"
click at [209, 303] on span "Timesheets" at bounding box center [215, 307] width 54 height 12
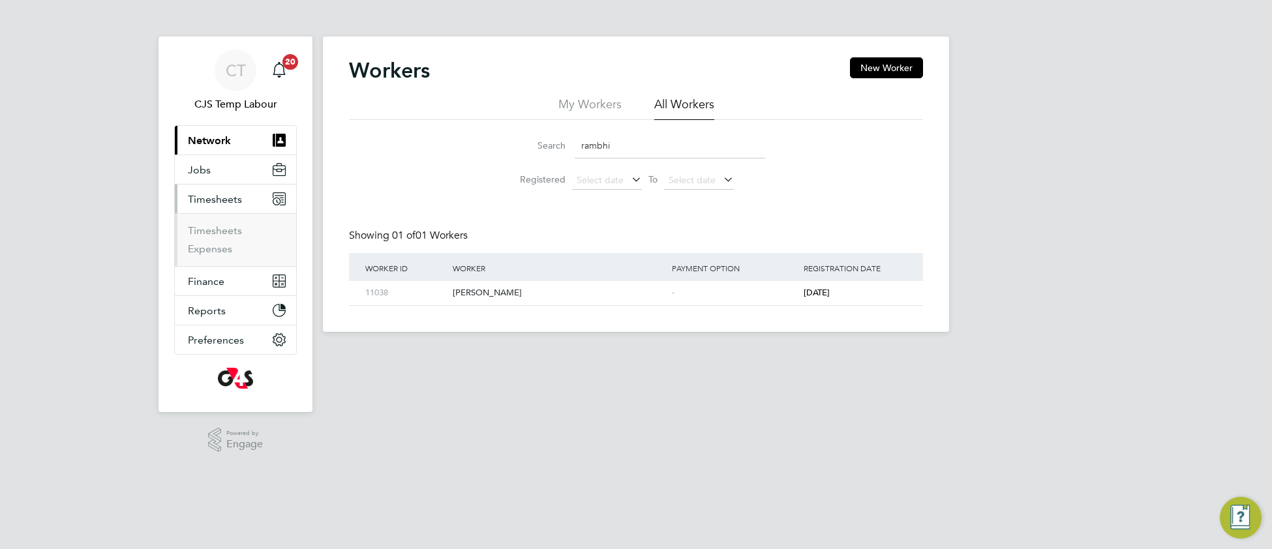
click at [209, 147] on button "Current page: Network" at bounding box center [235, 140] width 121 height 29
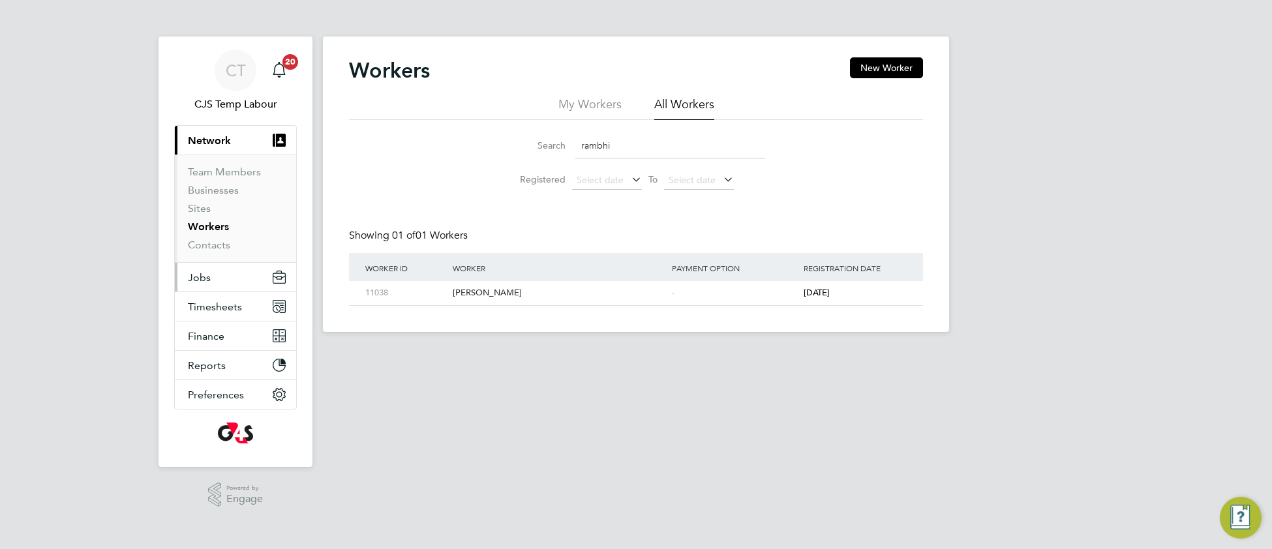
click at [209, 274] on span "Jobs" at bounding box center [199, 277] width 23 height 12
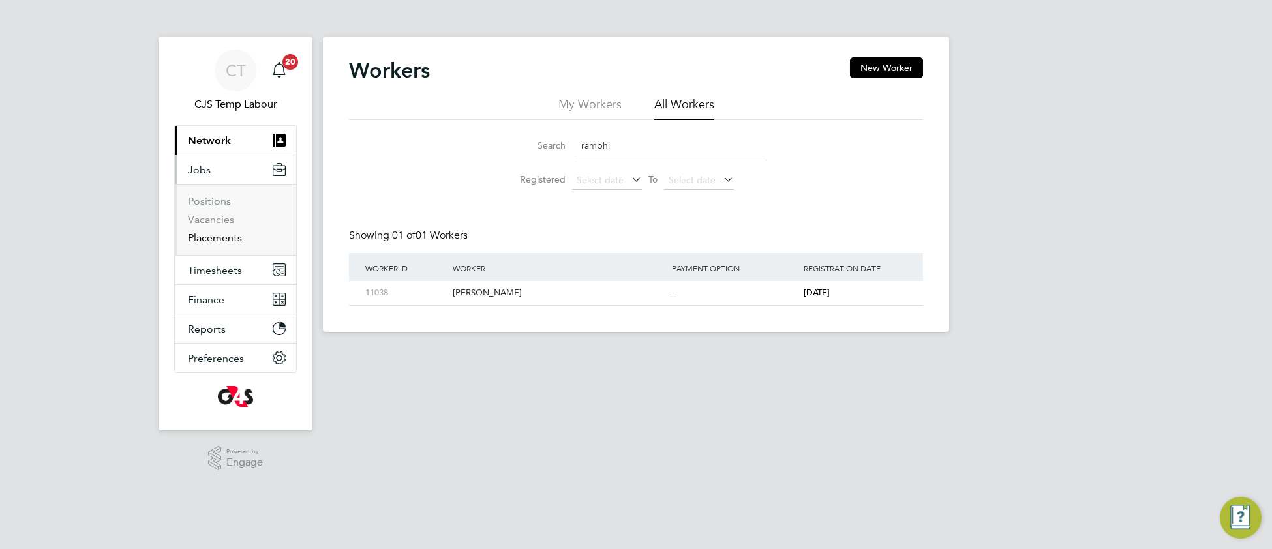
click at [220, 243] on link "Placements" at bounding box center [215, 237] width 54 height 12
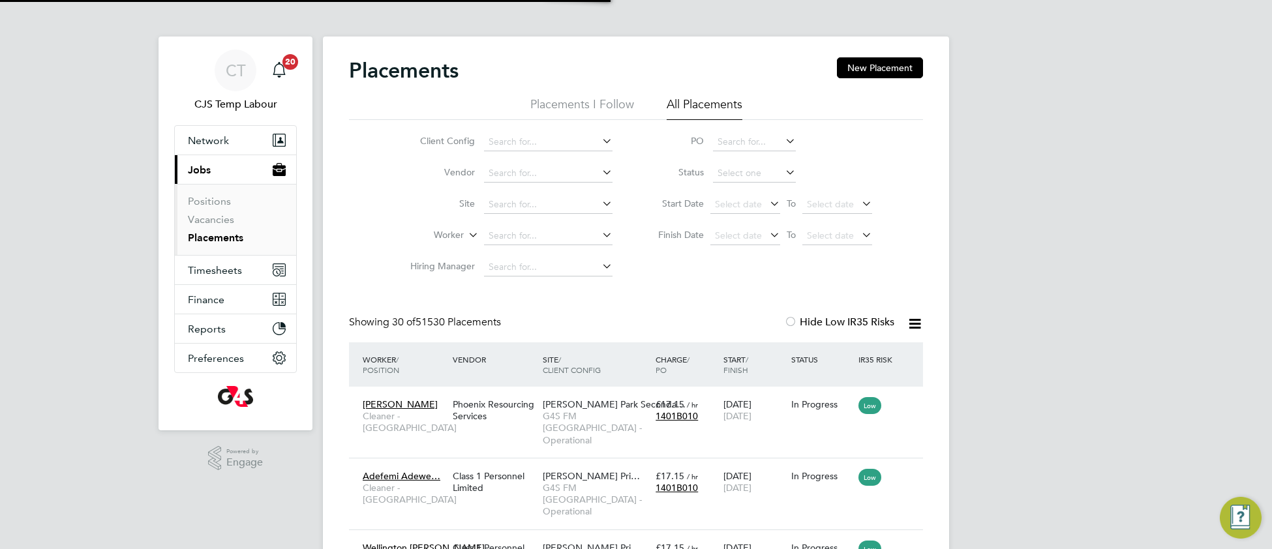
scroll to position [49, 112]
click at [579, 413] on span "G4S FM [GEOGRAPHIC_DATA] - Operational" at bounding box center [596, 428] width 106 height 36
click at [213, 132] on button "Network" at bounding box center [235, 140] width 121 height 29
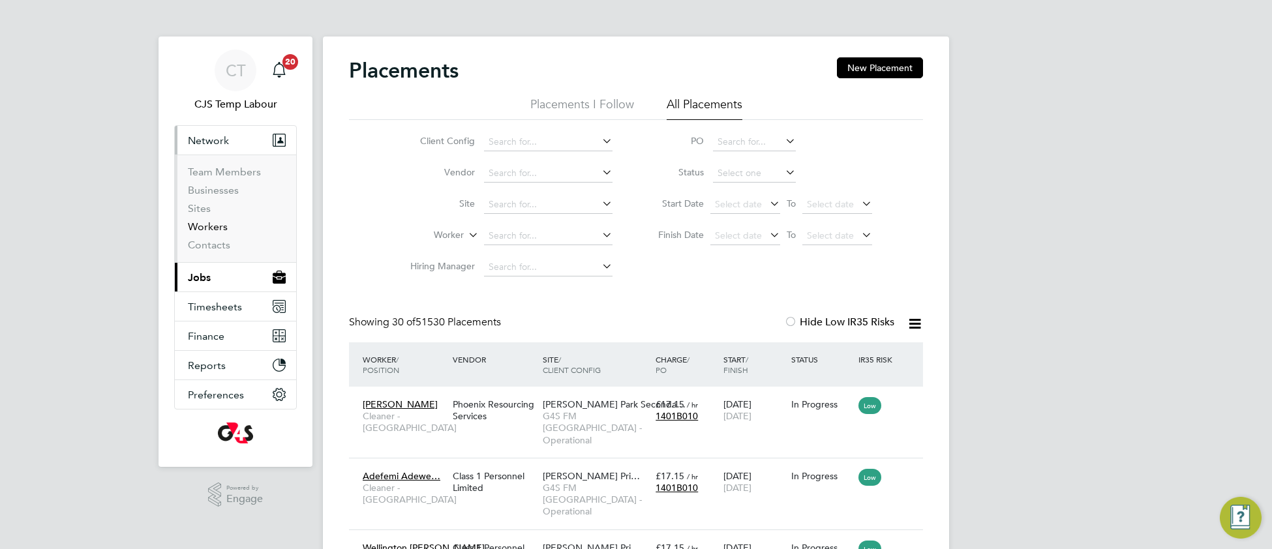
click at [218, 225] on link "Workers" at bounding box center [208, 226] width 40 height 12
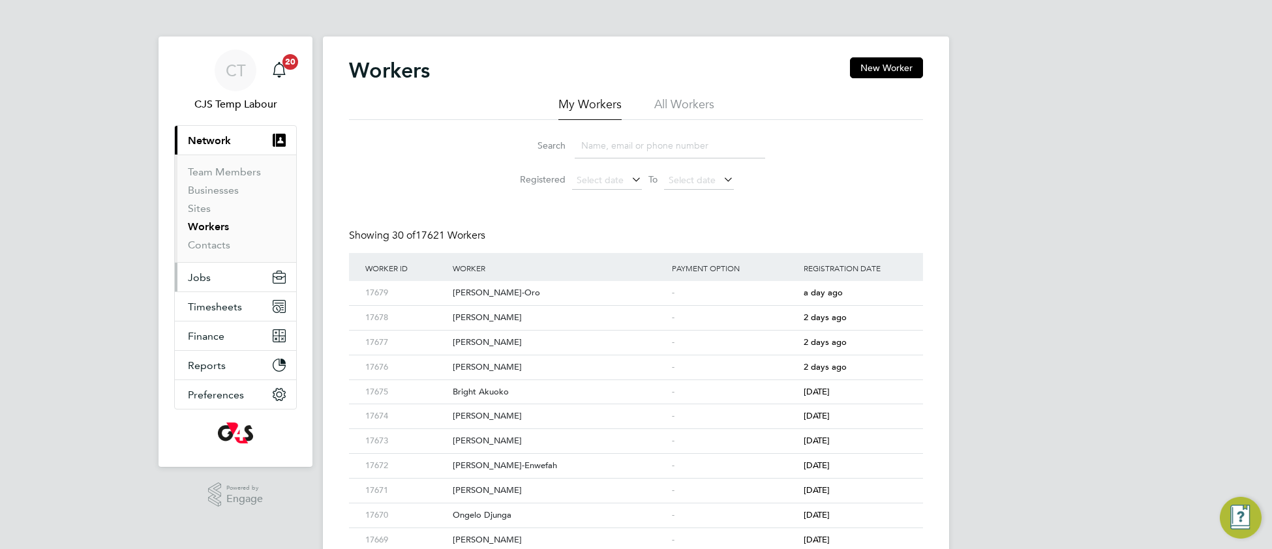
click at [201, 278] on span "Jobs" at bounding box center [199, 277] width 23 height 12
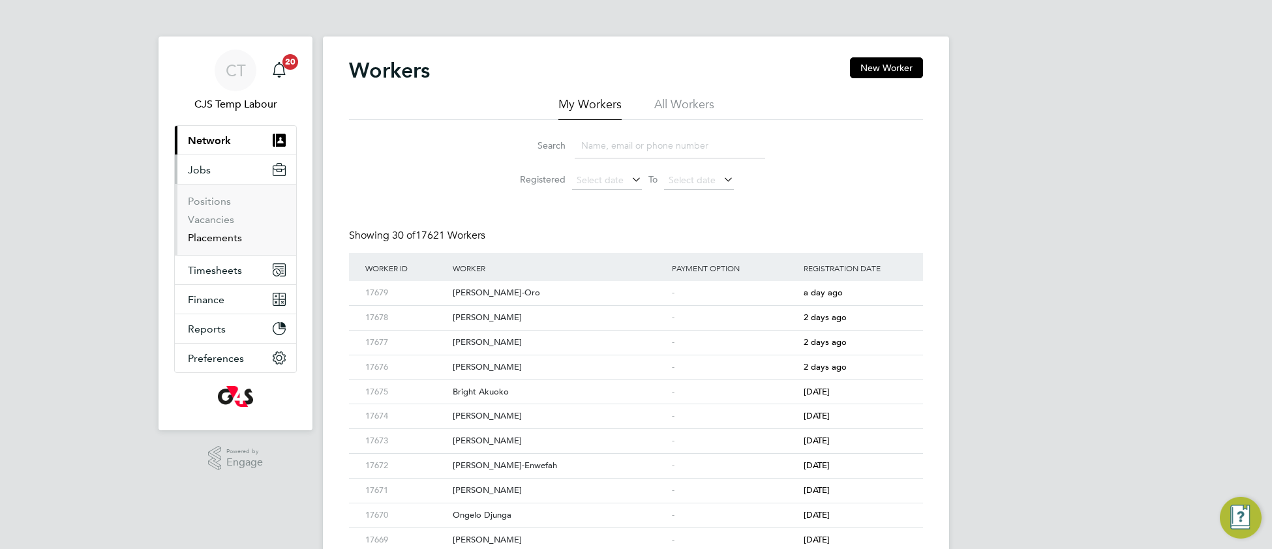
drag, startPoint x: 223, startPoint y: 243, endPoint x: 228, endPoint y: 235, distance: 9.1
click at [228, 235] on link "Placements" at bounding box center [215, 237] width 54 height 12
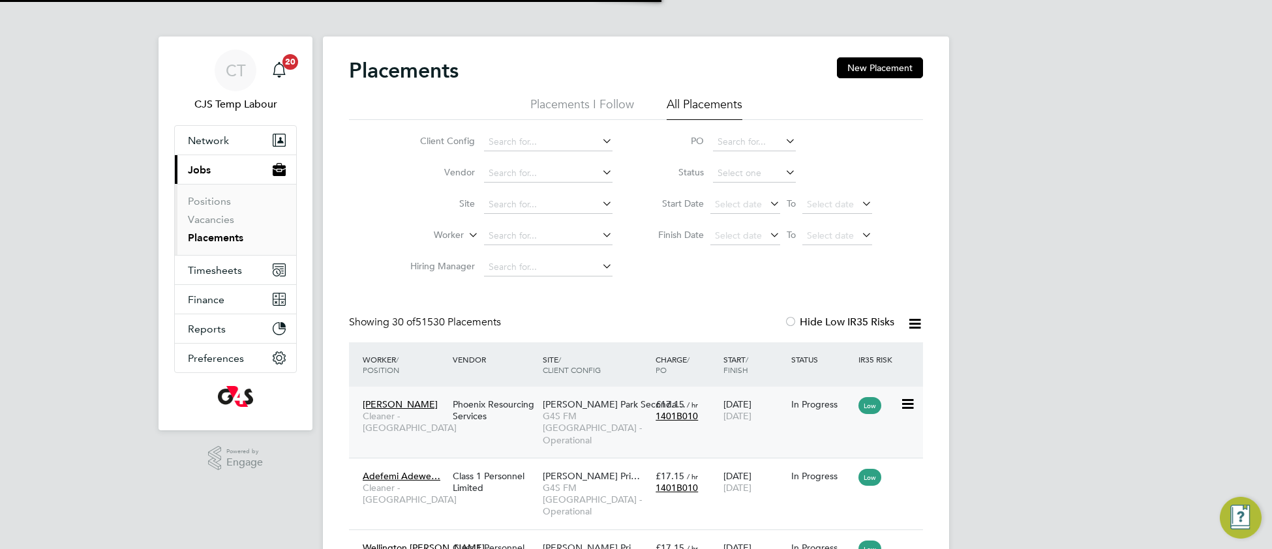
scroll to position [49, 112]
click at [556, 437] on div "Langdon Park Seconda… G4S FM Tower Hamlets - Operational" at bounding box center [595, 422] width 113 height 61
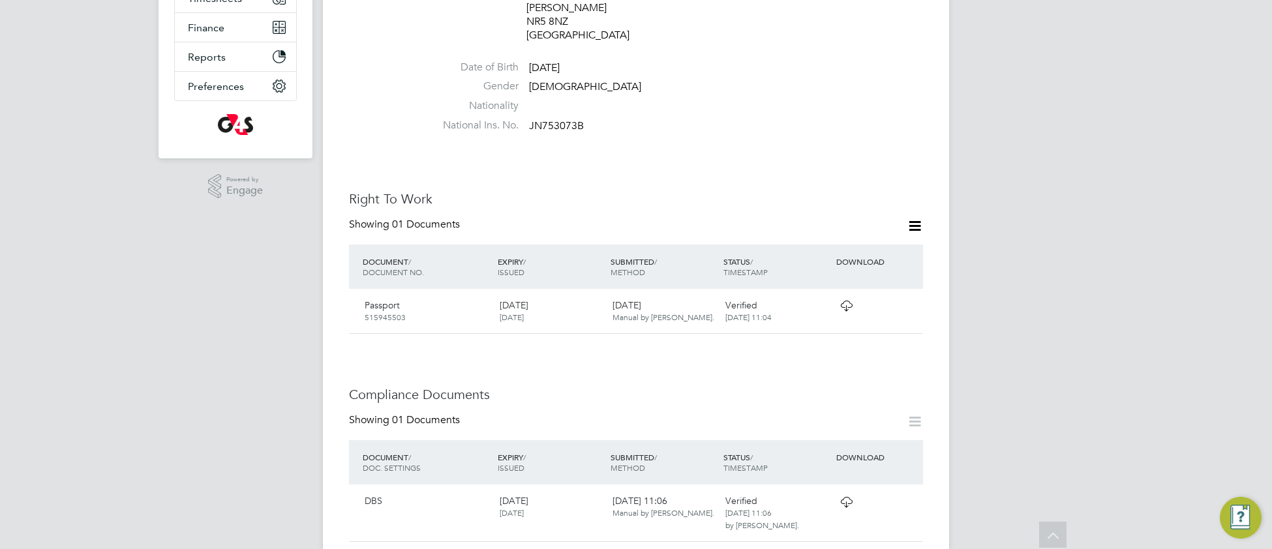
scroll to position [310, 0]
click at [848, 299] on icon at bounding box center [846, 304] width 16 height 10
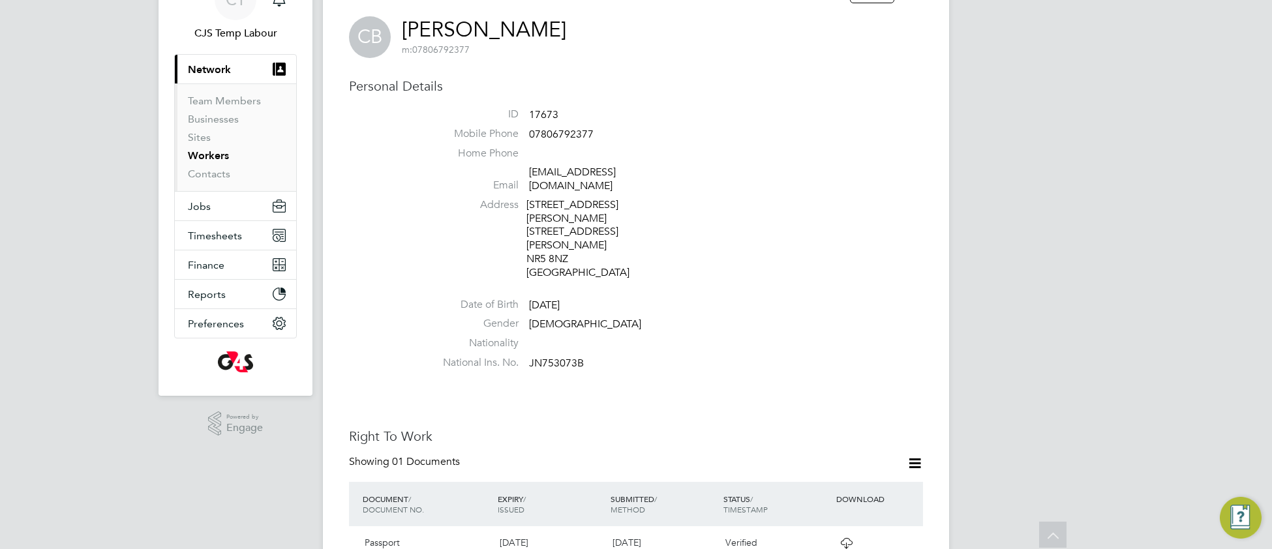
scroll to position [68, 0]
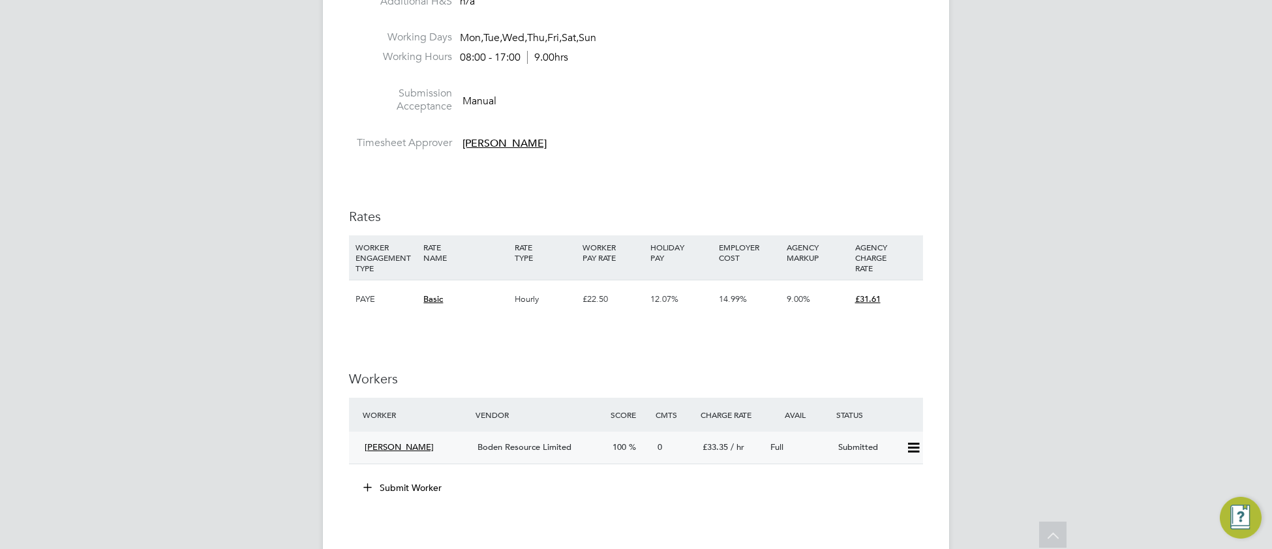
scroll to position [1776, 0]
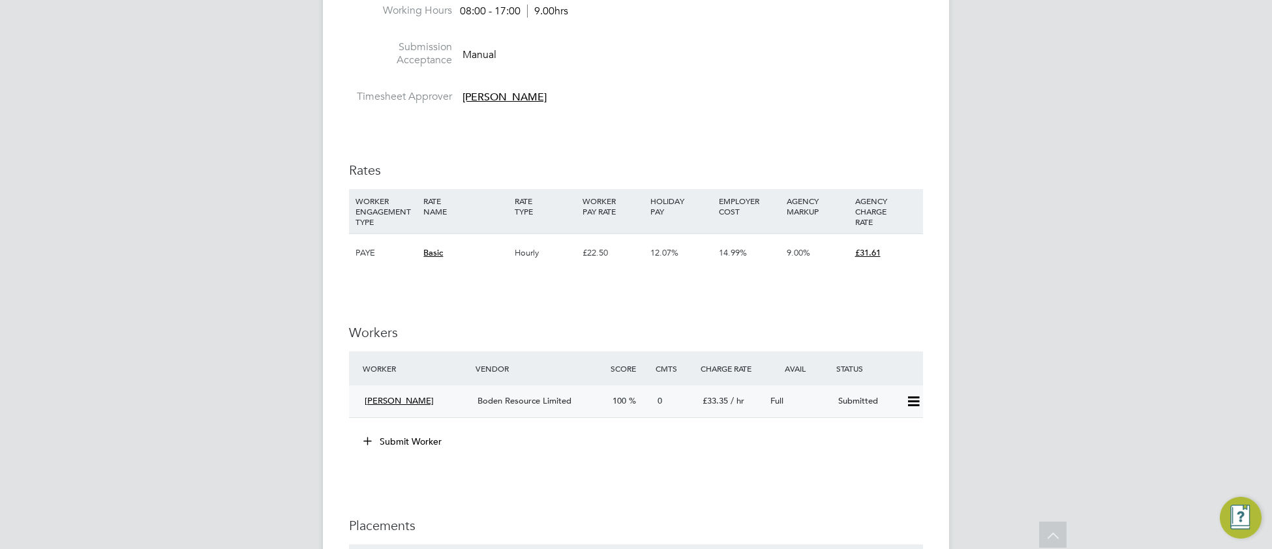
click at [424, 406] on span "Christopher Ohanians" at bounding box center [398, 400] width 69 height 11
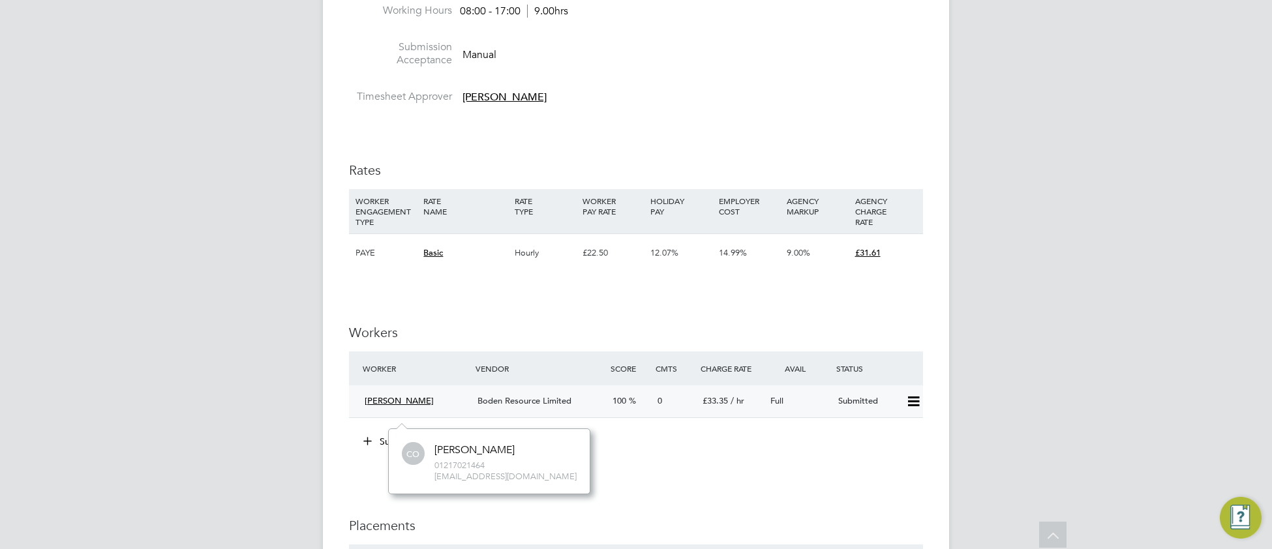
click at [543, 406] on span "Boden Resource Limited" at bounding box center [524, 400] width 94 height 11
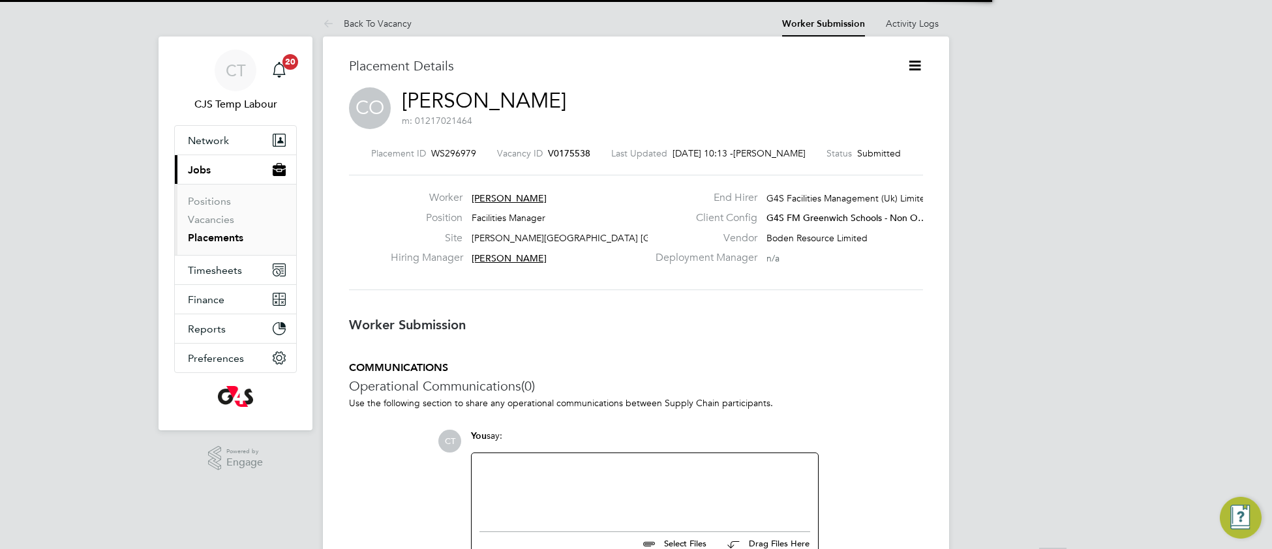
scroll to position [12, 205]
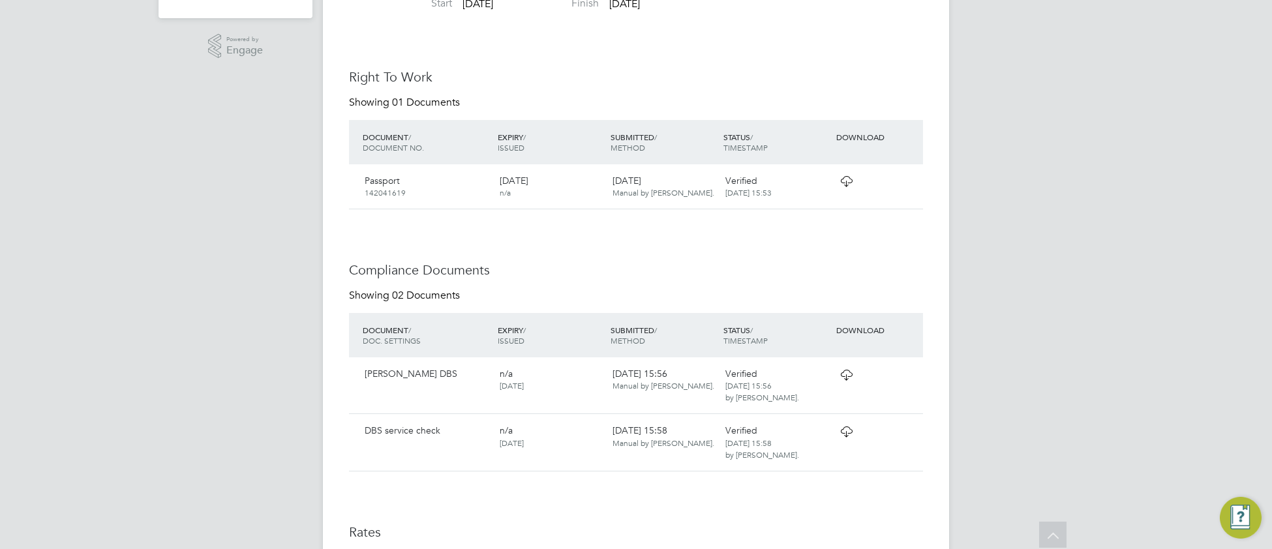
click at [842, 186] on icon at bounding box center [846, 181] width 16 height 10
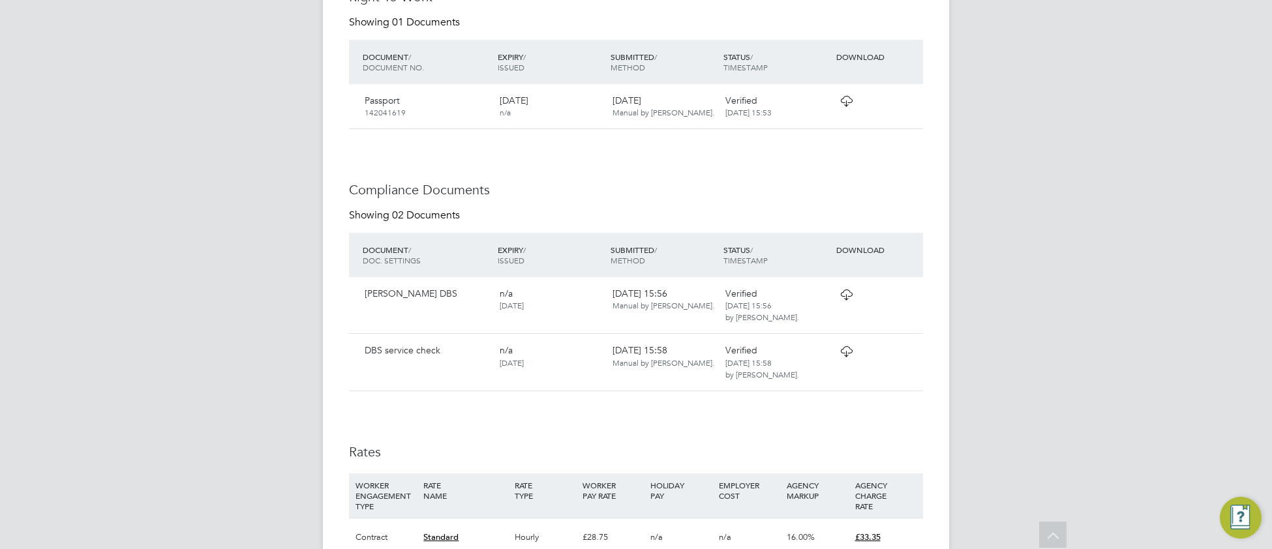
scroll to position [493, 0]
click at [844, 356] on icon at bounding box center [846, 351] width 16 height 10
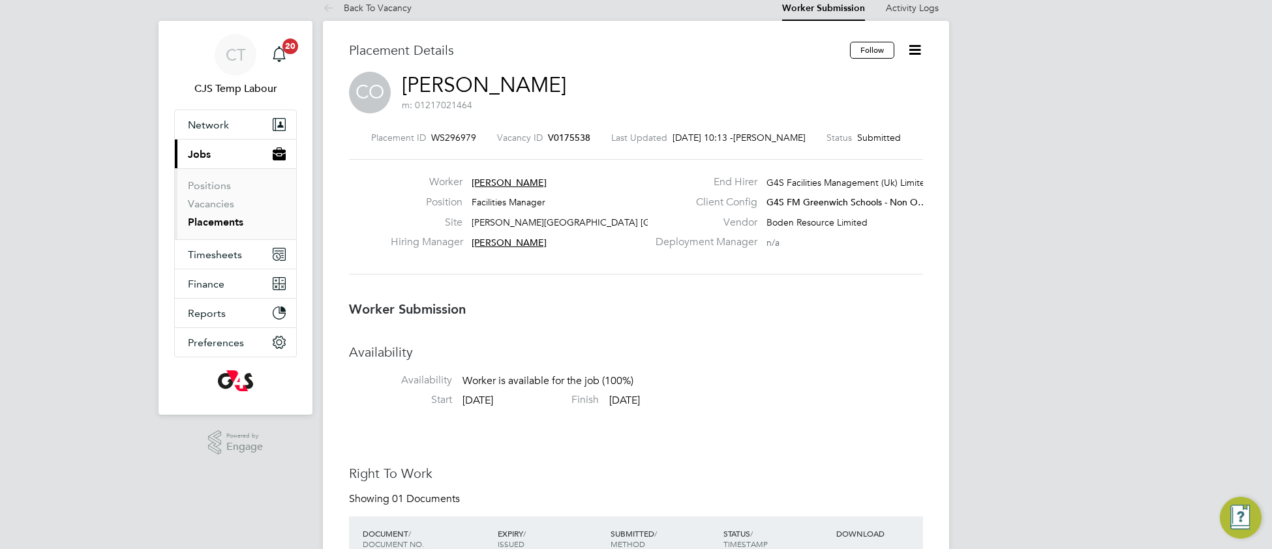
scroll to position [31, 0]
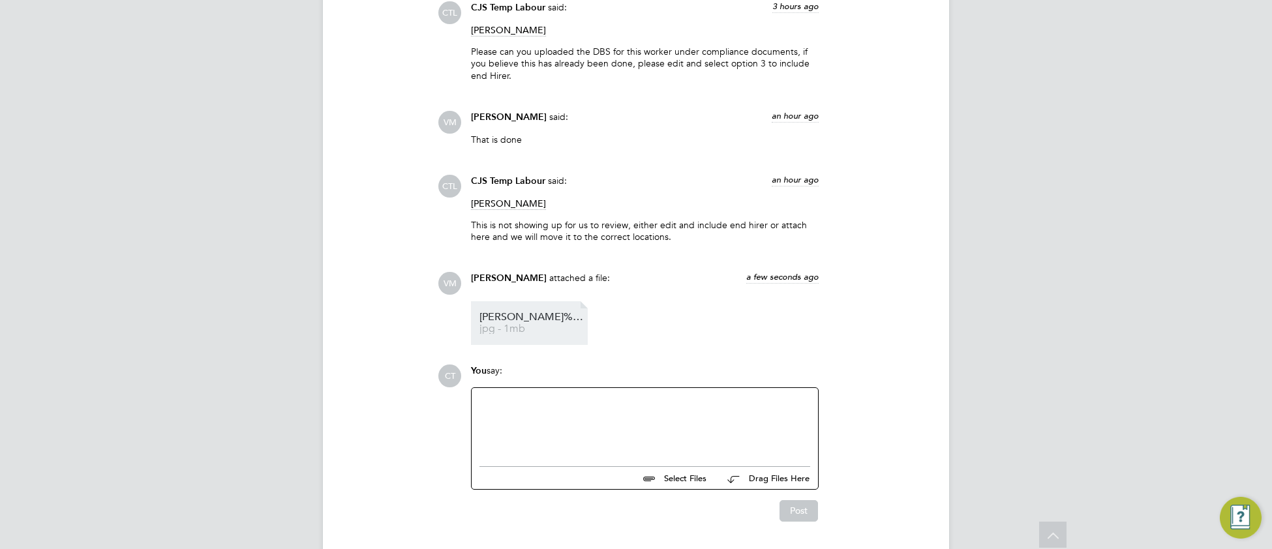
click at [514, 322] on span "[PERSON_NAME]%20dbs" at bounding box center [531, 317] width 104 height 10
drag, startPoint x: 513, startPoint y: 338, endPoint x: 523, endPoint y: 338, distance: 9.8
click at [514, 334] on span "jpg - 1mb" at bounding box center [531, 329] width 104 height 10
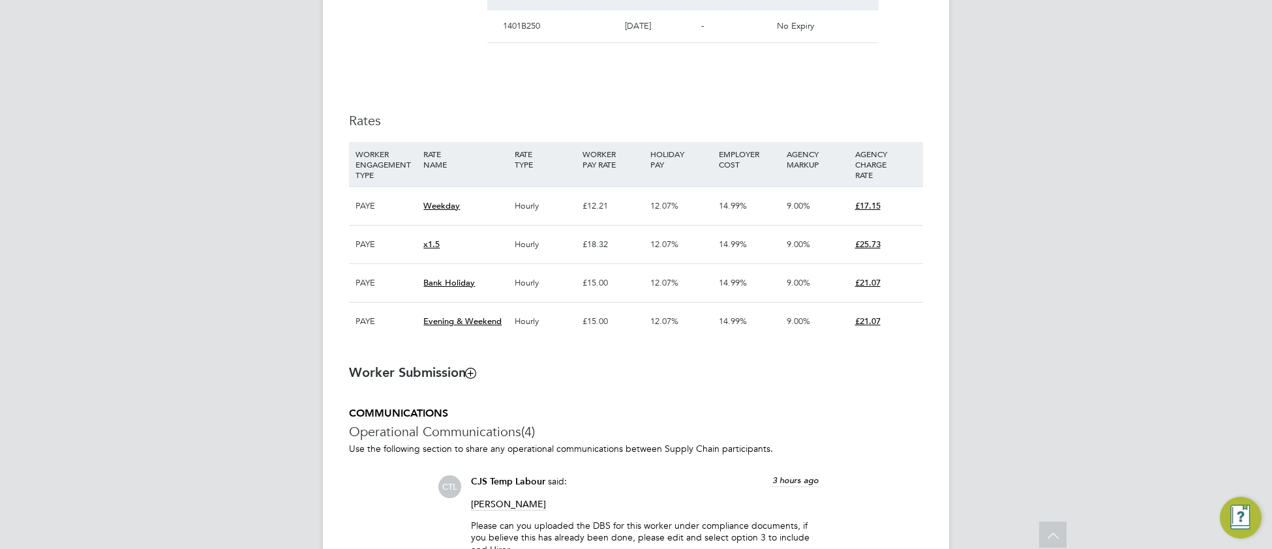
click at [473, 378] on icon at bounding box center [471, 373] width 10 height 10
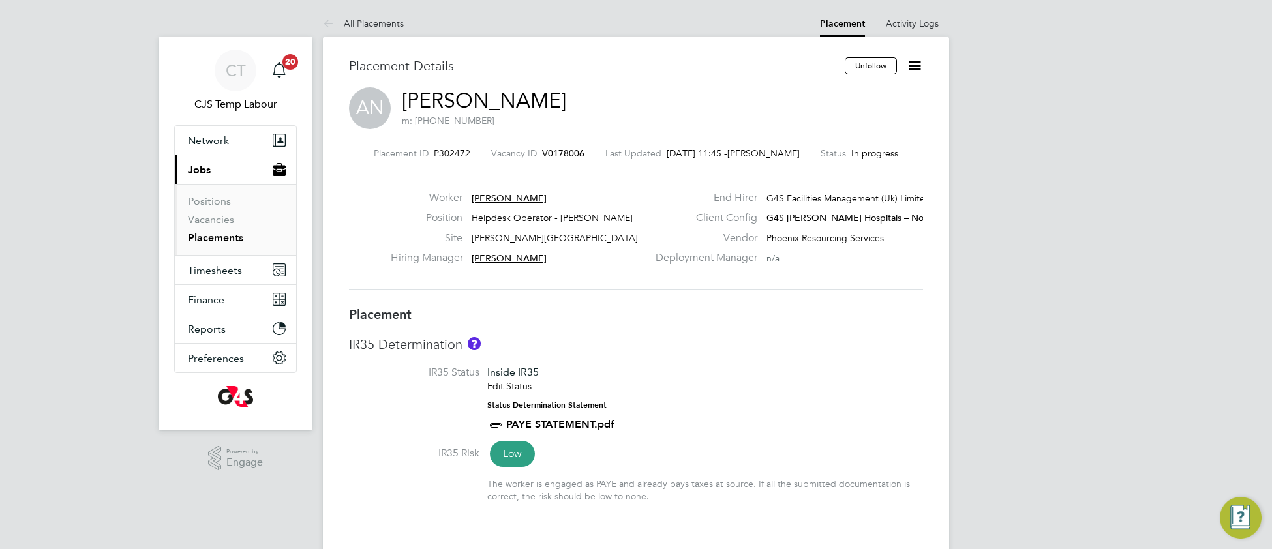
click at [480, 97] on link "[PERSON_NAME]" at bounding box center [484, 100] width 164 height 25
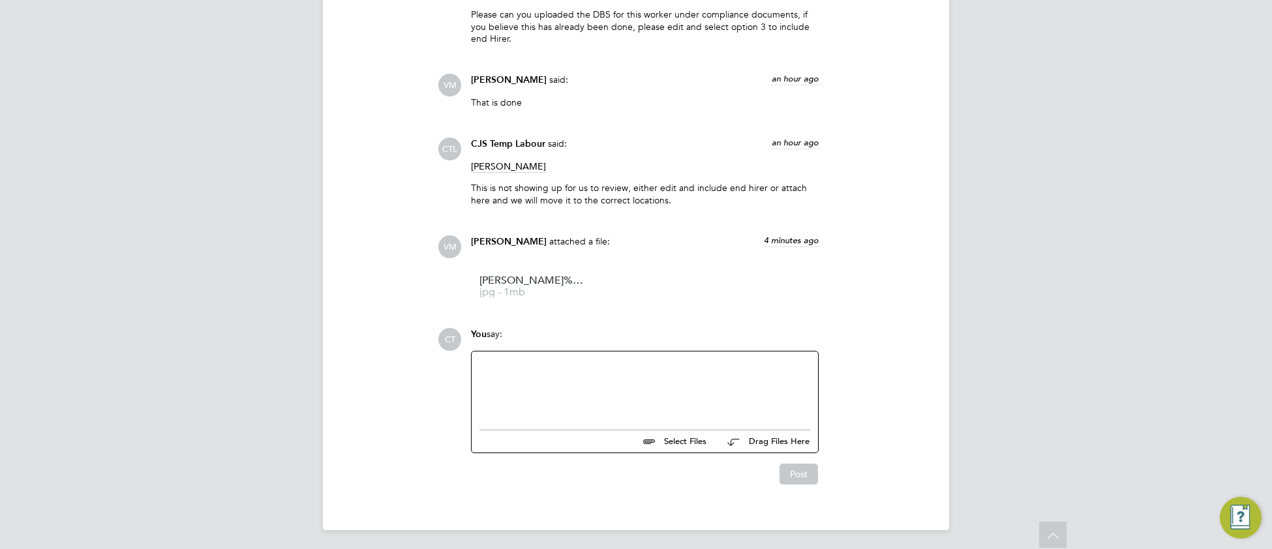
scroll to position [2376, 0]
click at [522, 295] on span "jpg - 1mb" at bounding box center [531, 291] width 104 height 10
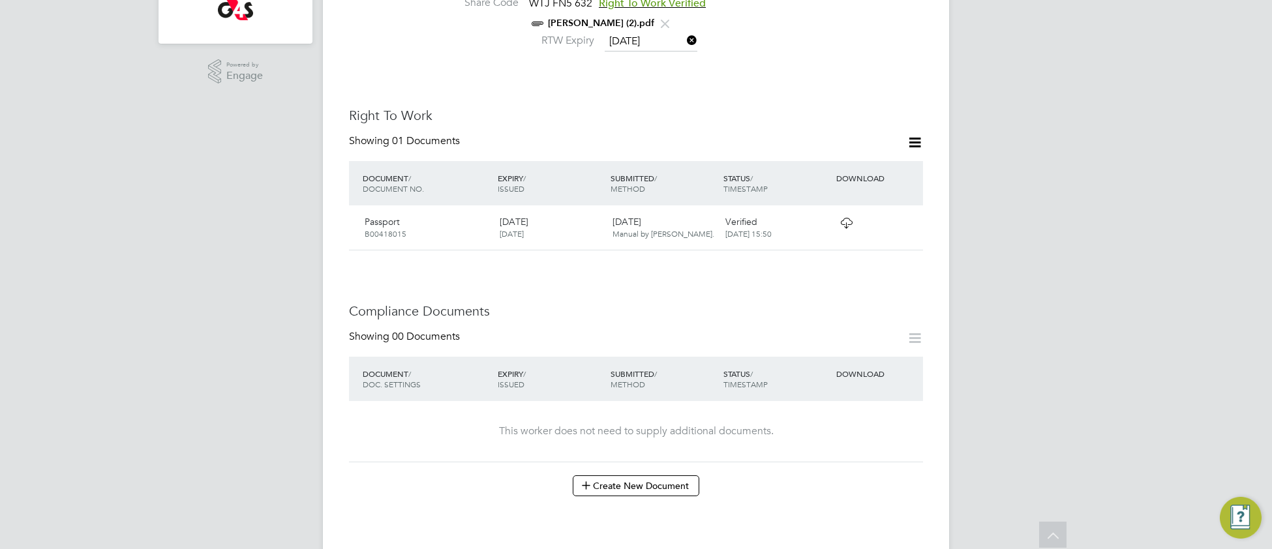
scroll to position [637, 0]
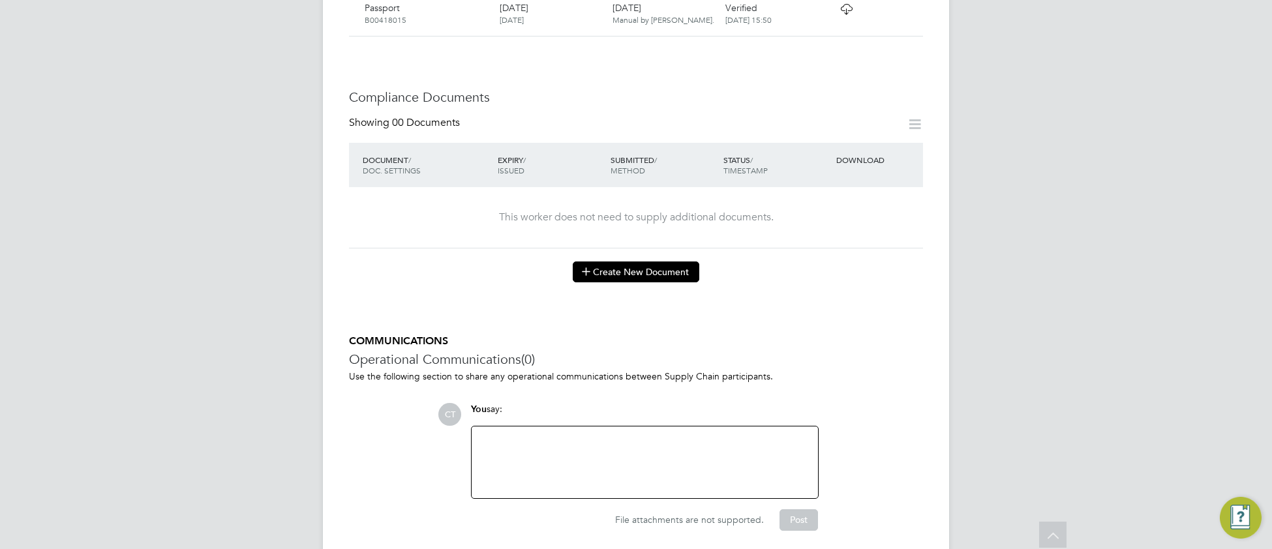
click at [626, 269] on button "Create New Document" at bounding box center [636, 271] width 126 height 21
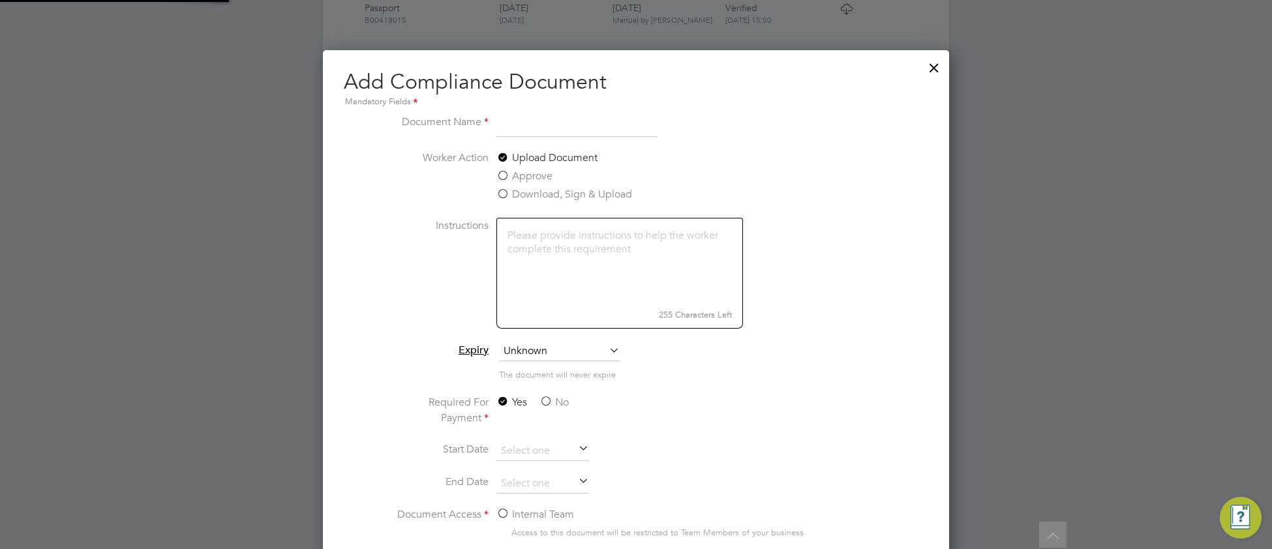
scroll to position [684, 626]
click at [548, 124] on input at bounding box center [576, 125] width 161 height 23
type input "Standard DBS"
click at [548, 353] on span "Unknown" at bounding box center [559, 352] width 121 height 20
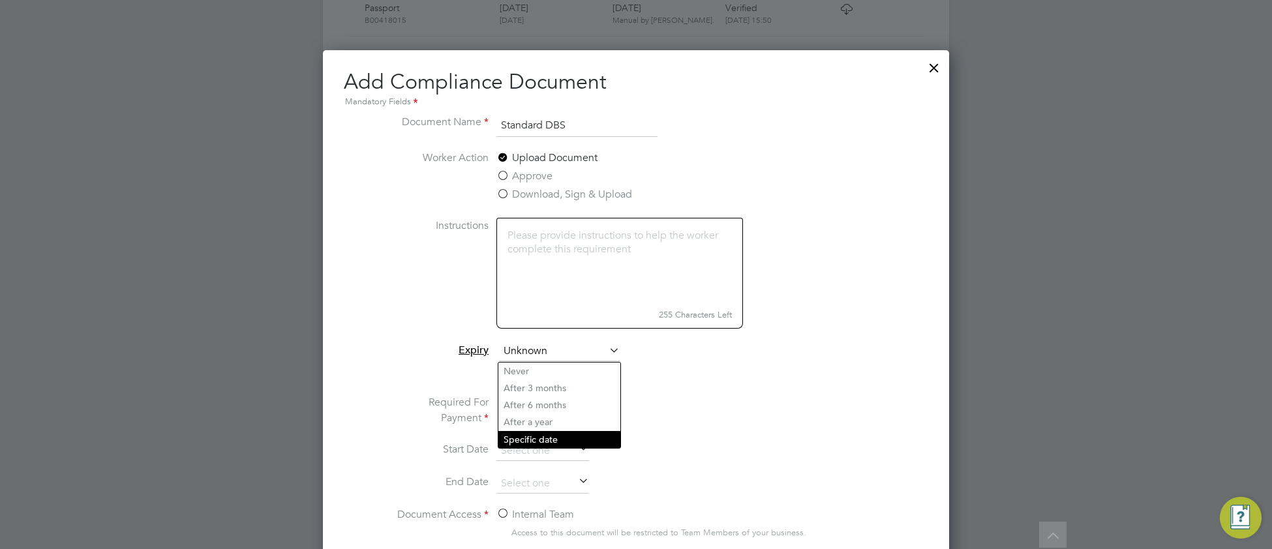
click at [546, 441] on li "Specific date" at bounding box center [559, 439] width 122 height 17
drag, startPoint x: 542, startPoint y: 398, endPoint x: 541, endPoint y: 413, distance: 15.1
click at [542, 399] on label "No" at bounding box center [553, 402] width 29 height 16
click at [0, 0] on input "No" at bounding box center [0, 0] width 0 height 0
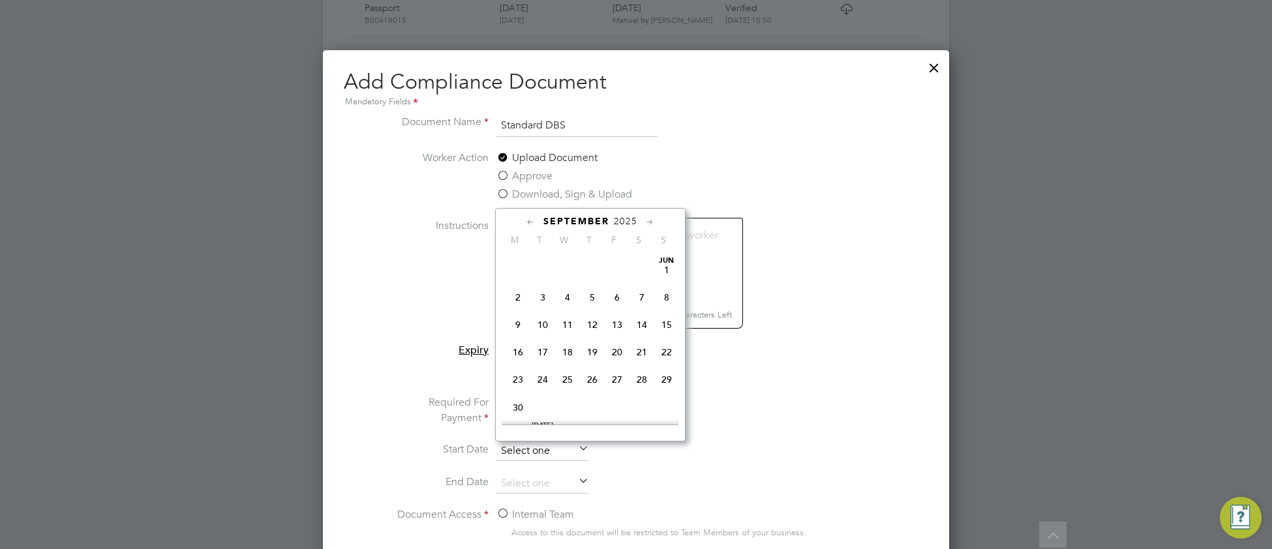
scroll to position [396, 0]
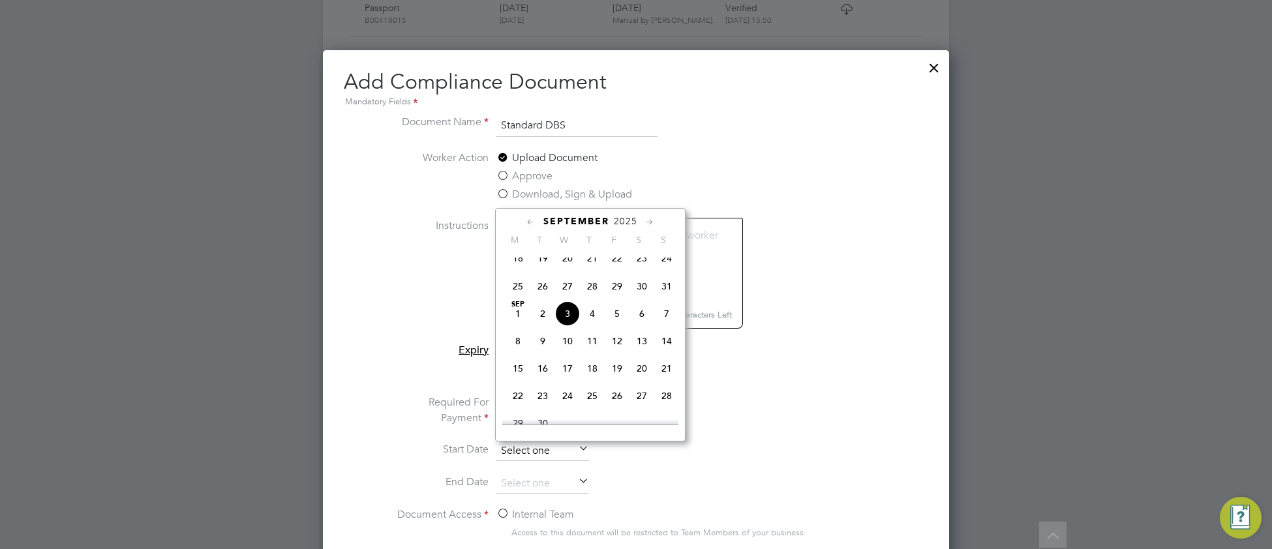
click at [531, 450] on input at bounding box center [542, 451] width 93 height 20
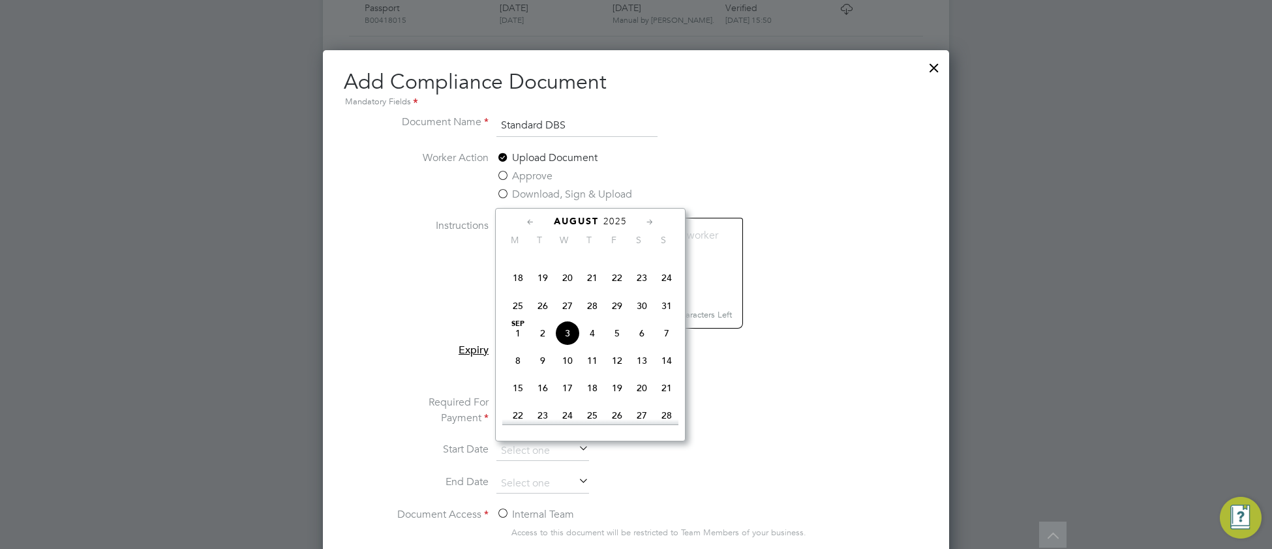
click at [568, 286] on span "20" at bounding box center [567, 277] width 25 height 25
type input "20 Aug 2025"
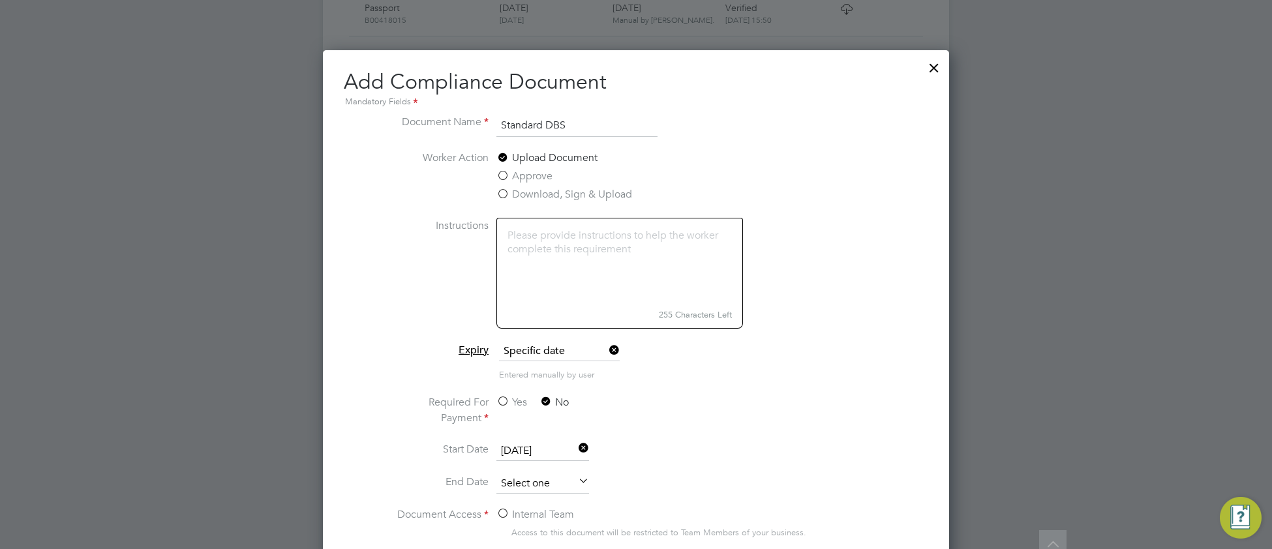
scroll to position [647, 0]
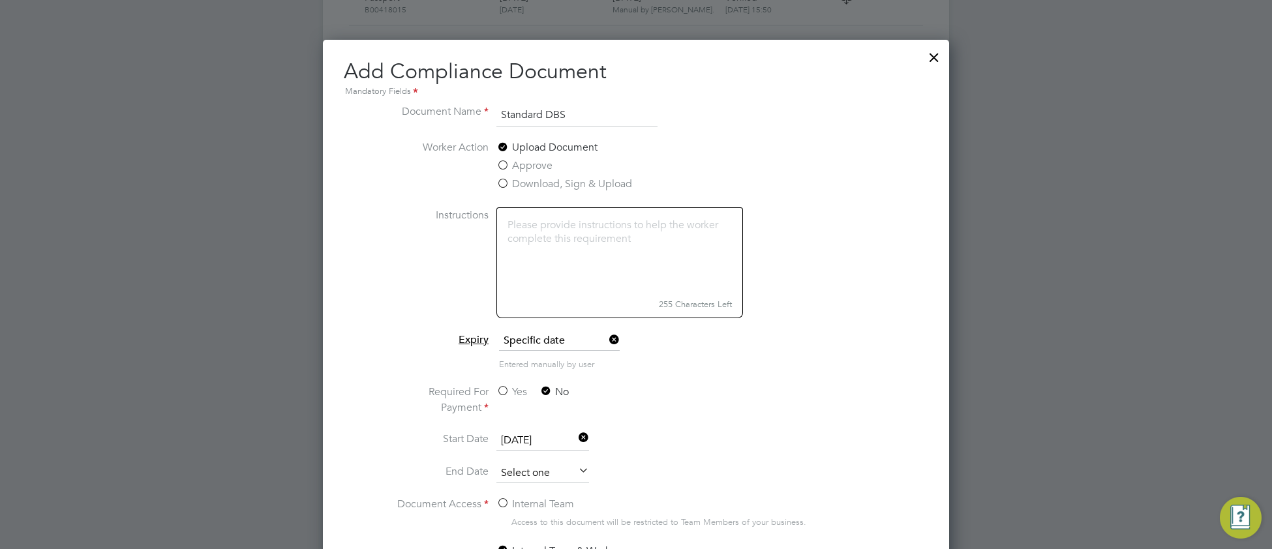
click at [528, 473] on input at bounding box center [542, 474] width 93 height 20
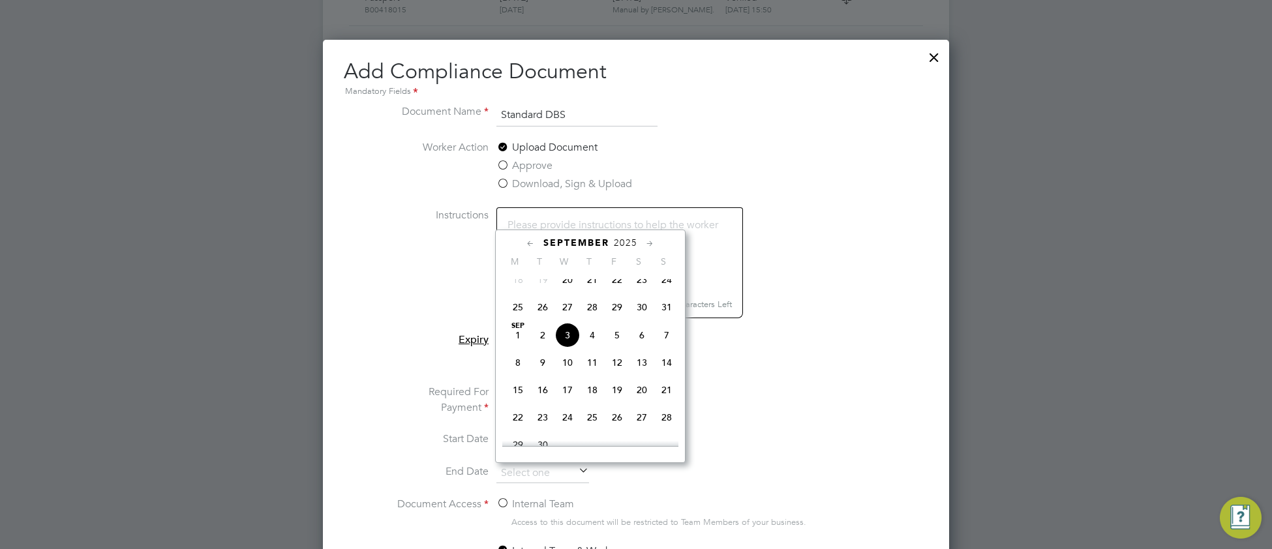
click at [620, 242] on span "2025" at bounding box center [625, 242] width 23 height 11
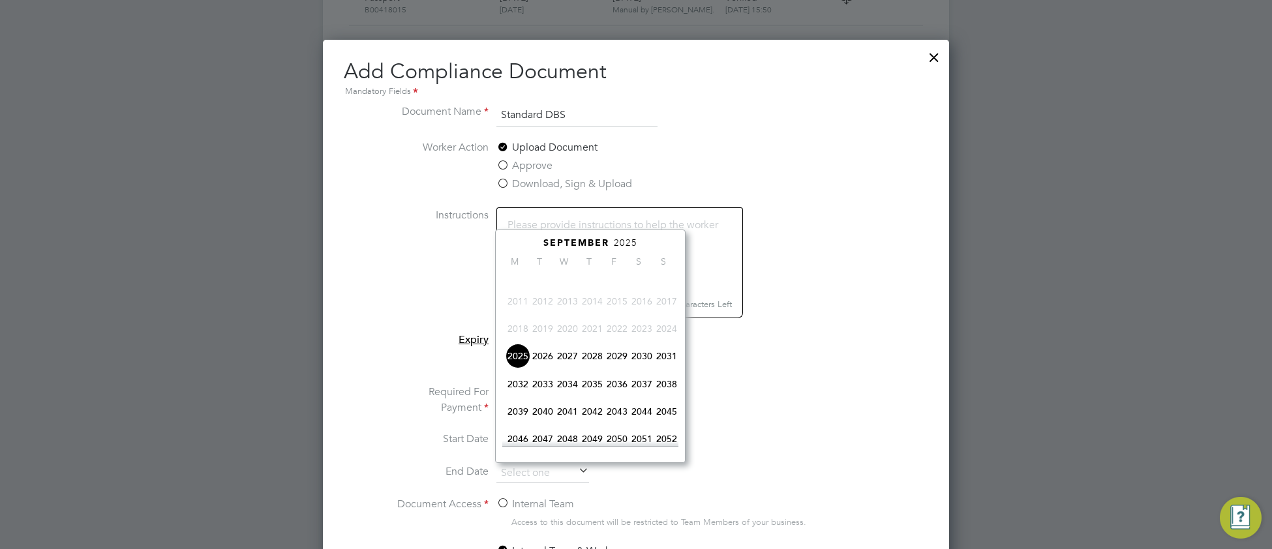
click at [589, 365] on span "2028" at bounding box center [592, 356] width 25 height 25
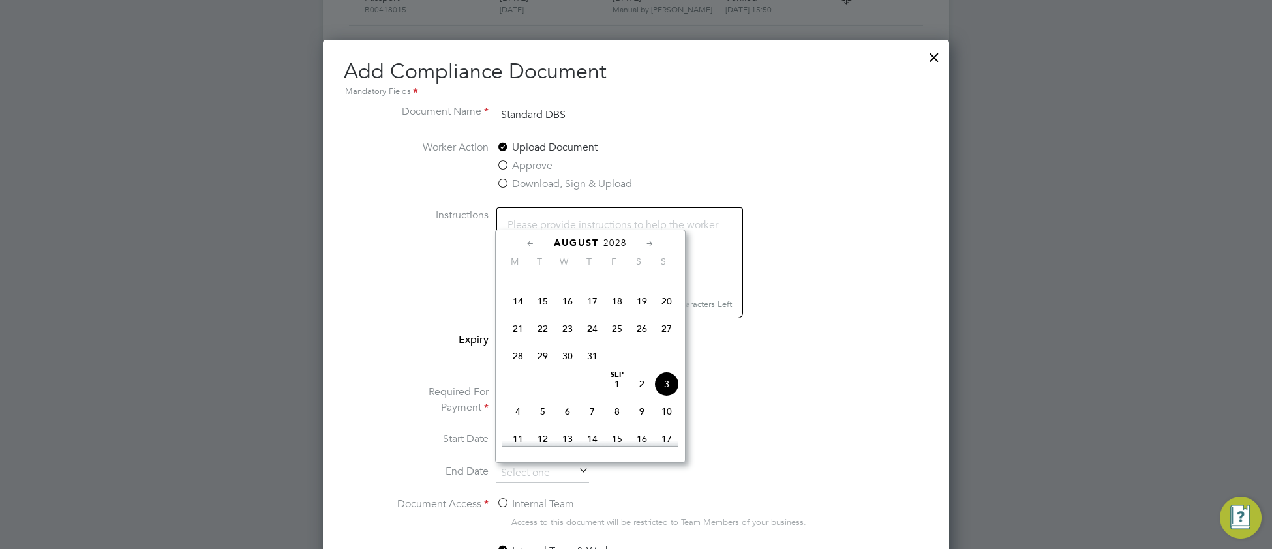
click at [668, 311] on span "20" at bounding box center [666, 301] width 25 height 25
type input "20 Aug 2028"
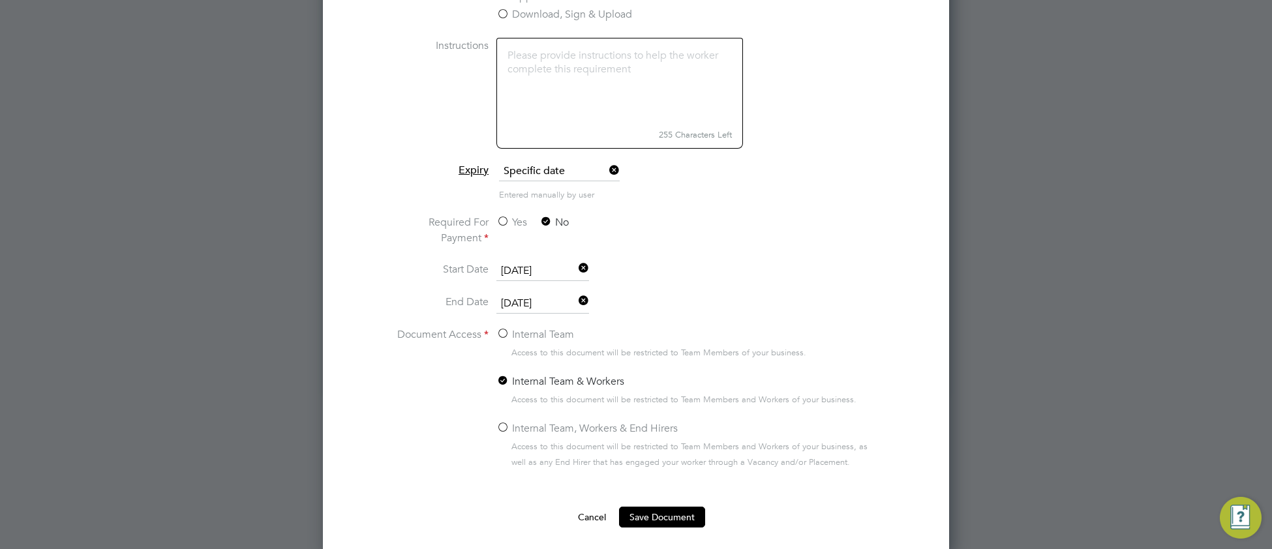
scroll to position [822, 0]
drag, startPoint x: 501, startPoint y: 423, endPoint x: 505, endPoint y: 438, distance: 15.5
click at [501, 423] on label "Internal Team, Workers & End Hirers" at bounding box center [586, 424] width 181 height 16
click at [0, 0] on input "Internal Team, Workers & End Hirers" at bounding box center [0, 0] width 0 height 0
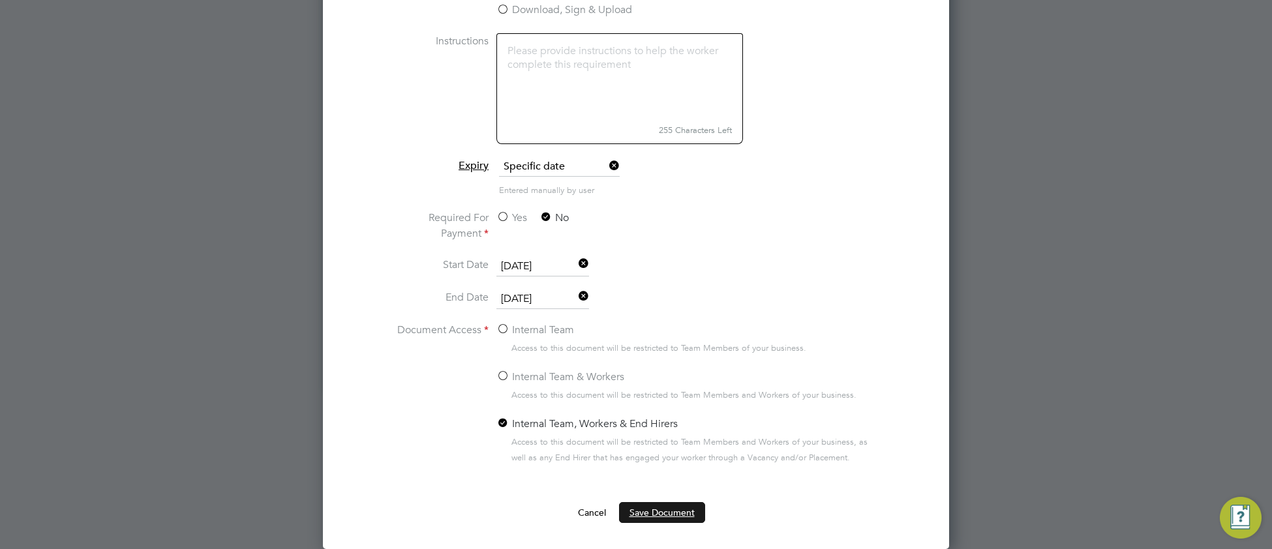
click at [647, 509] on button "Save Document" at bounding box center [662, 512] width 86 height 21
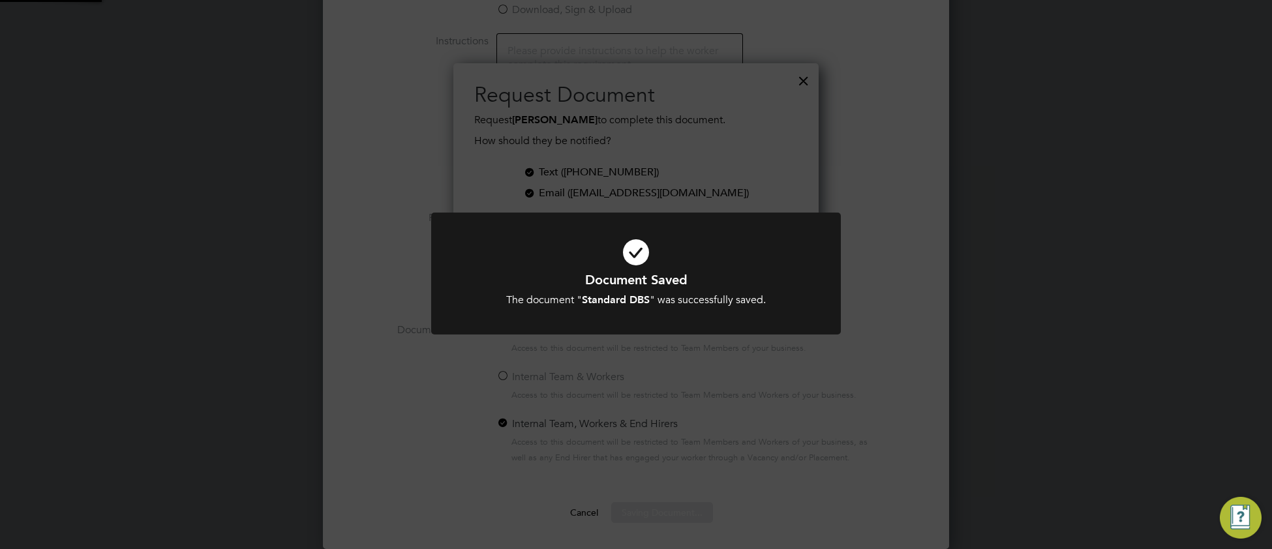
scroll to position [211, 366]
click at [544, 269] on icon at bounding box center [635, 252] width 339 height 51
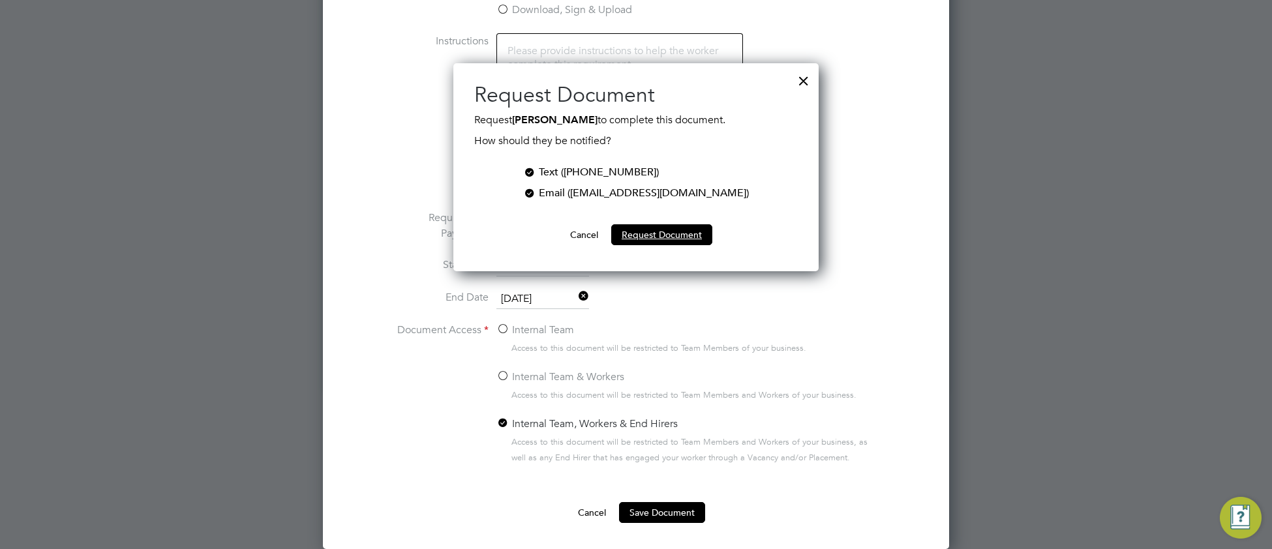
drag, startPoint x: 673, startPoint y: 236, endPoint x: 711, endPoint y: 276, distance: 54.9
click at [674, 236] on button "Request Document" at bounding box center [661, 234] width 101 height 21
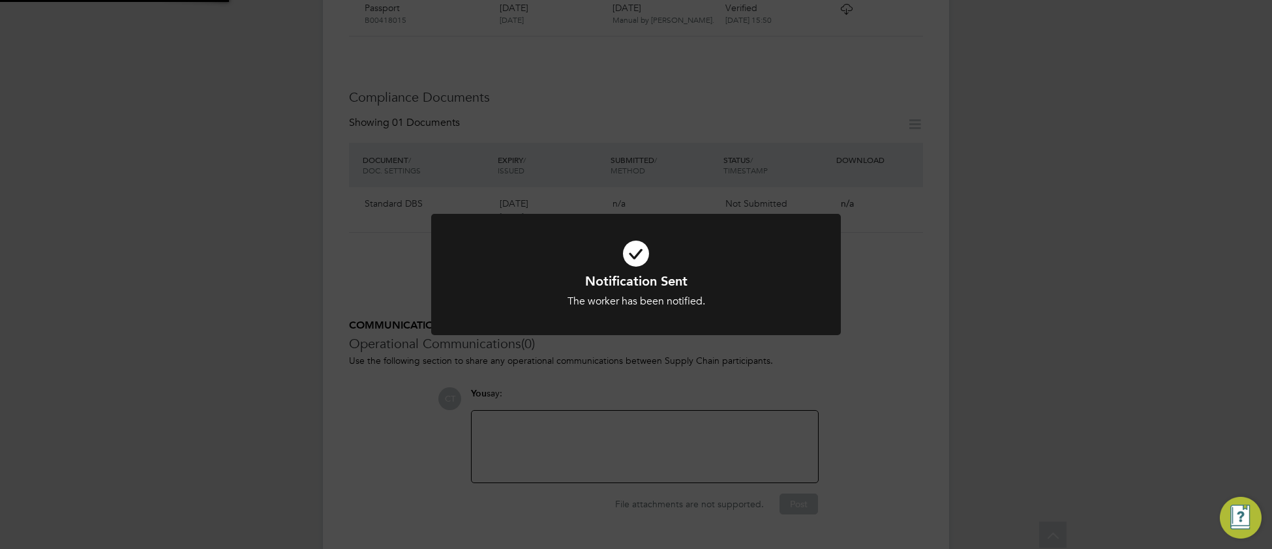
scroll to position [658, 0]
click at [756, 286] on h1 "Notification Sent" at bounding box center [635, 281] width 339 height 17
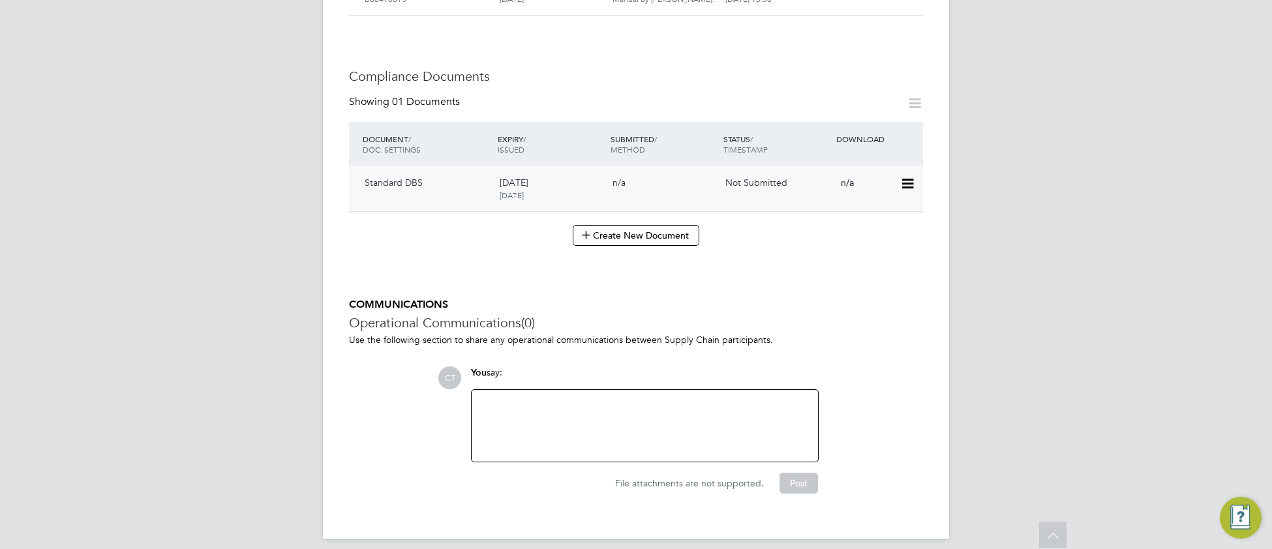
click at [903, 176] on icon at bounding box center [906, 184] width 13 height 16
click at [852, 221] on li "Submit Document" at bounding box center [864, 220] width 97 height 18
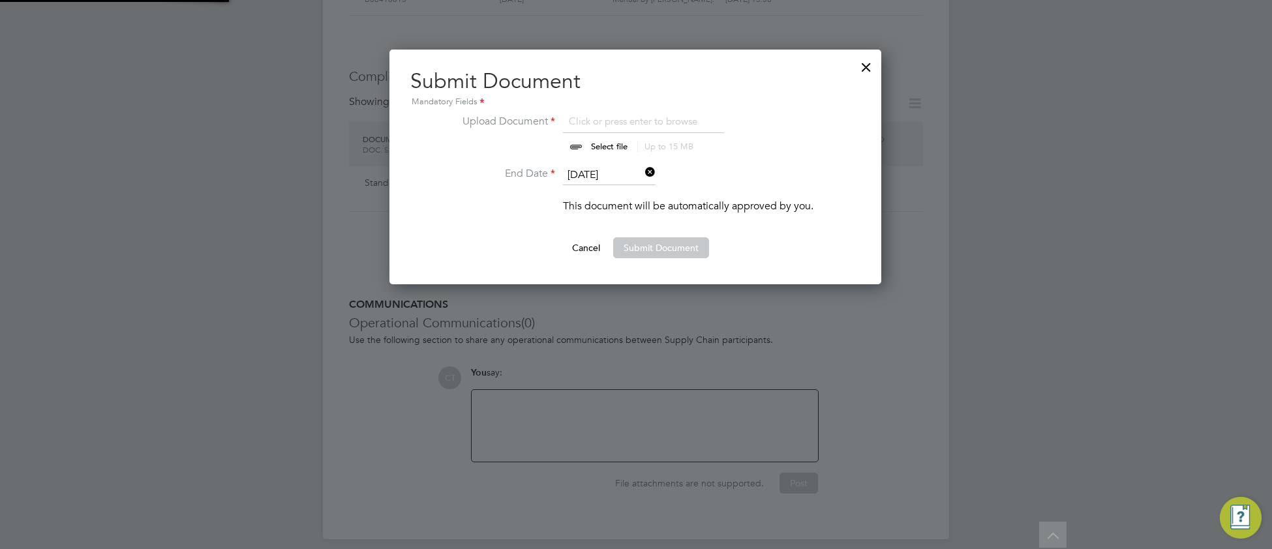
scroll to position [234, 493]
drag, startPoint x: 574, startPoint y: 118, endPoint x: 237, endPoint y: 351, distance: 409.7
click at [651, 248] on button "Submit Document" at bounding box center [661, 247] width 96 height 21
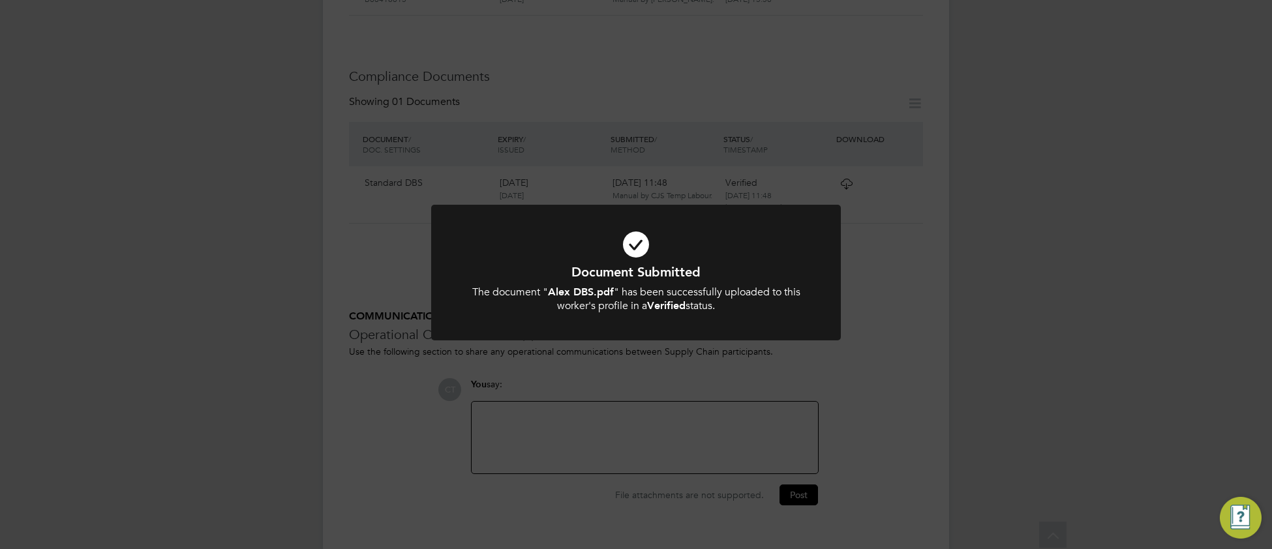
click at [762, 259] on icon at bounding box center [635, 244] width 339 height 51
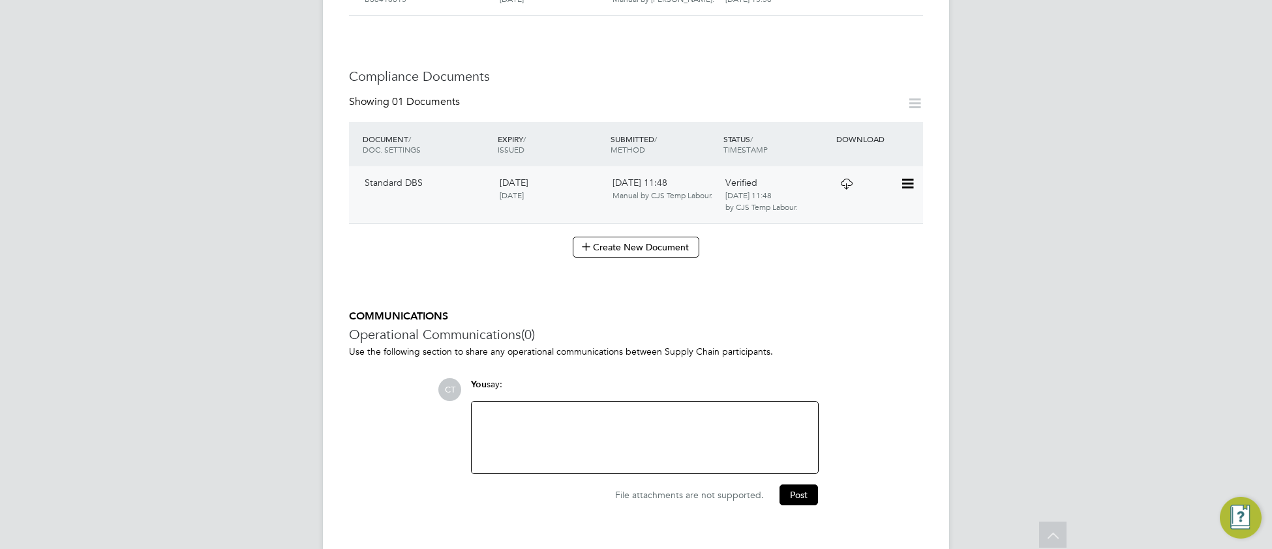
click at [841, 179] on icon at bounding box center [846, 184] width 16 height 10
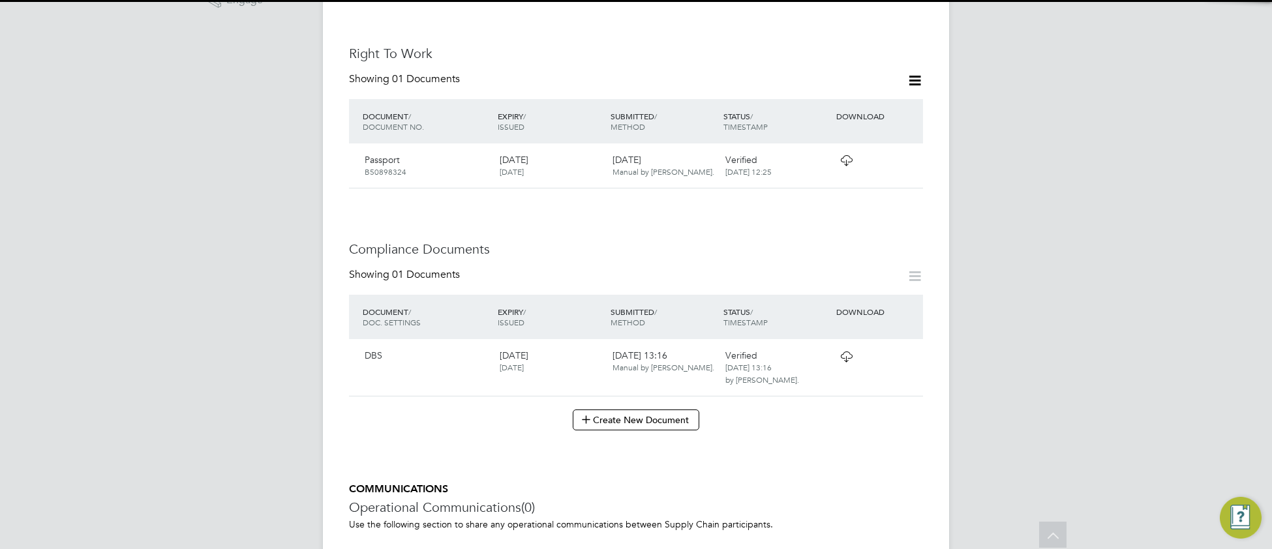
scroll to position [683, 0]
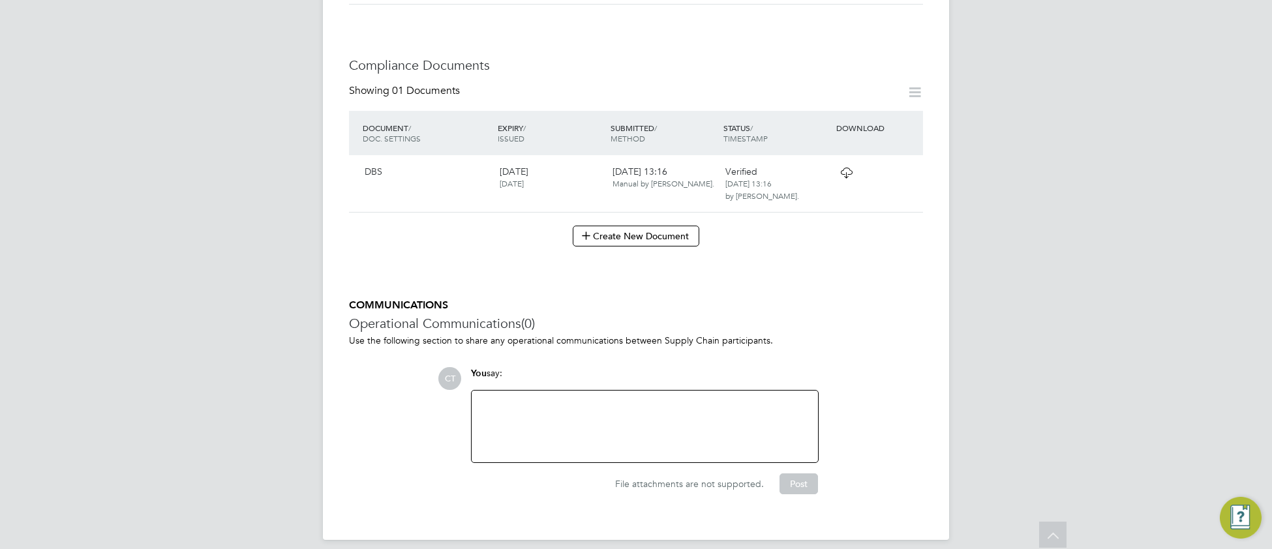
click at [842, 168] on icon at bounding box center [846, 173] width 16 height 10
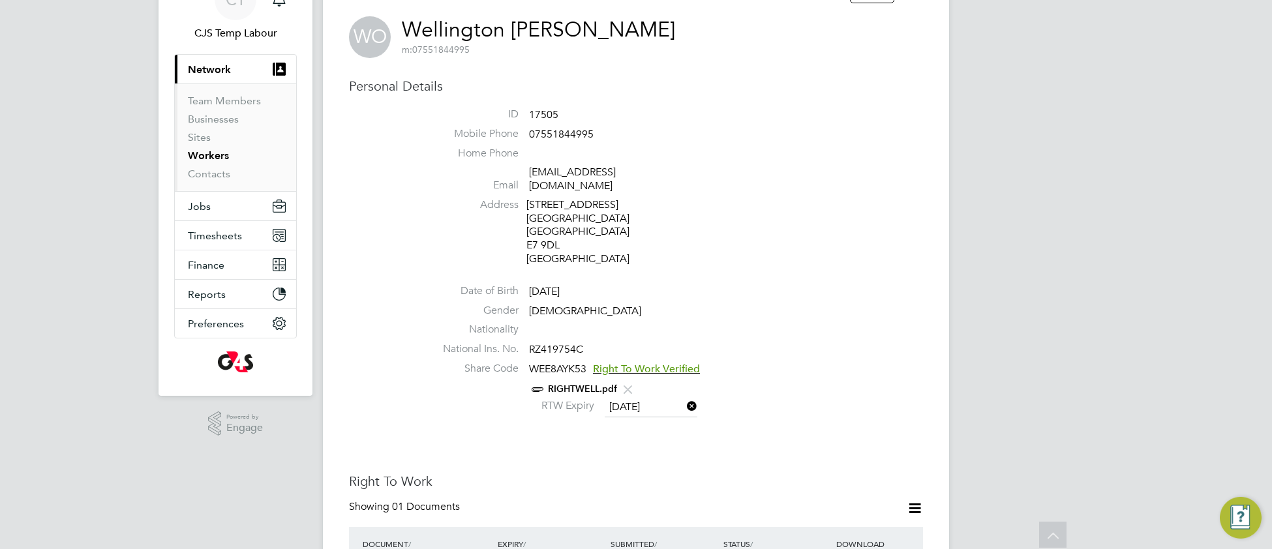
scroll to position [0, 0]
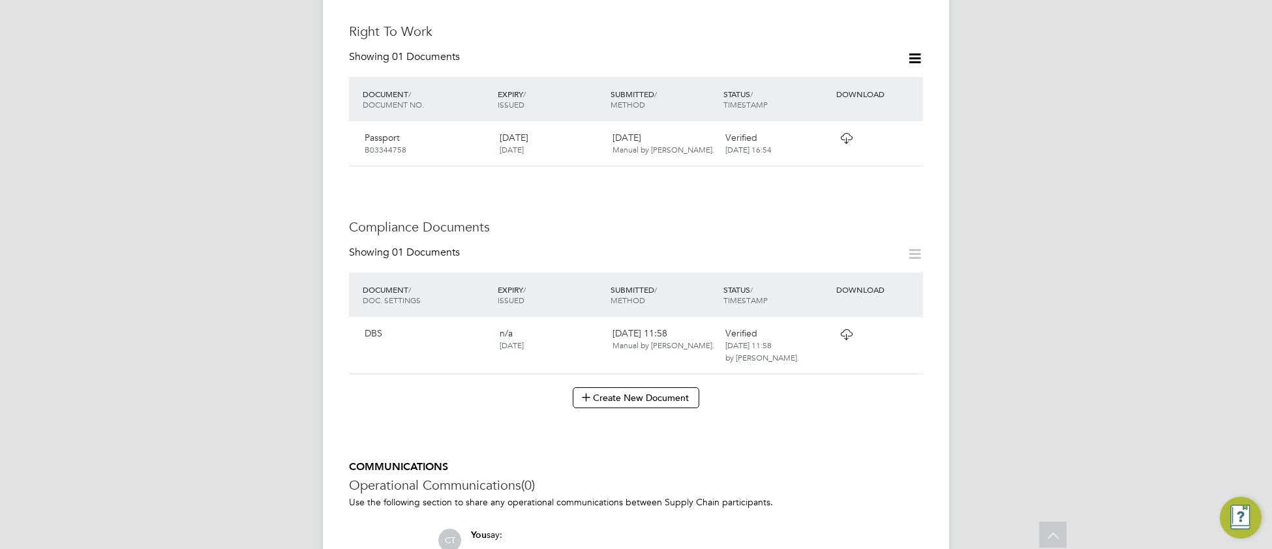
scroll to position [541, 0]
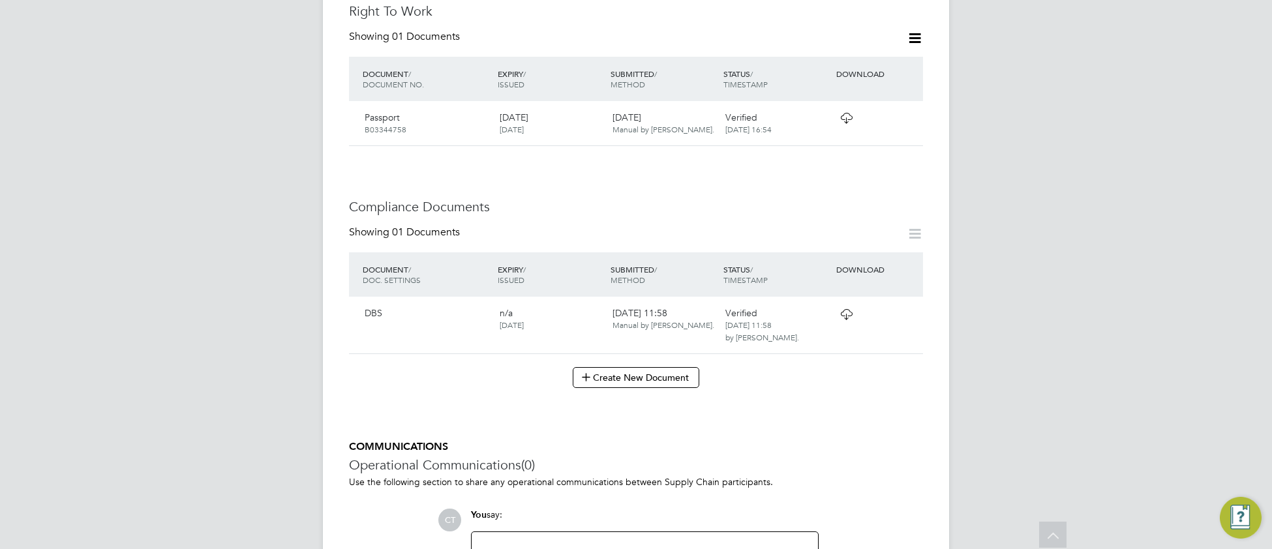
click at [847, 309] on icon at bounding box center [846, 314] width 16 height 10
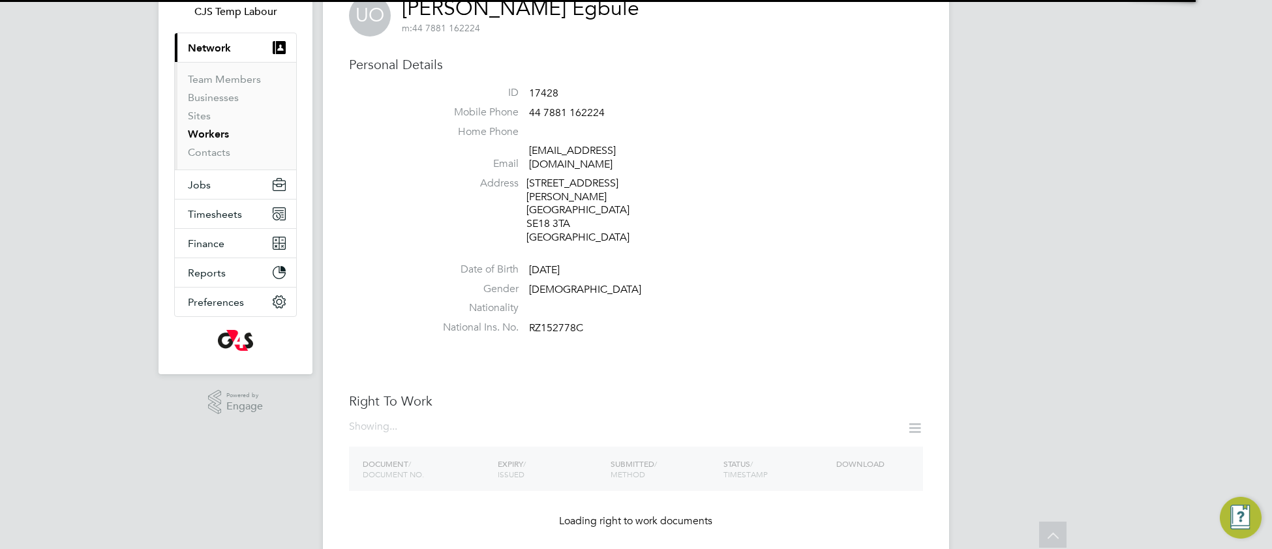
scroll to position [20, 0]
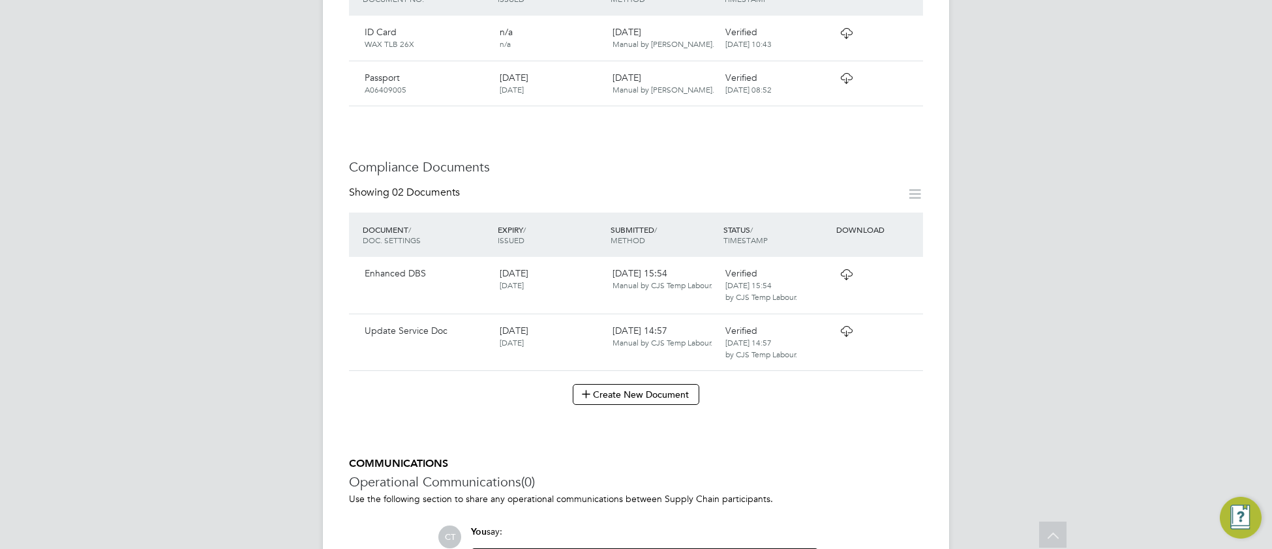
scroll to position [627, 0]
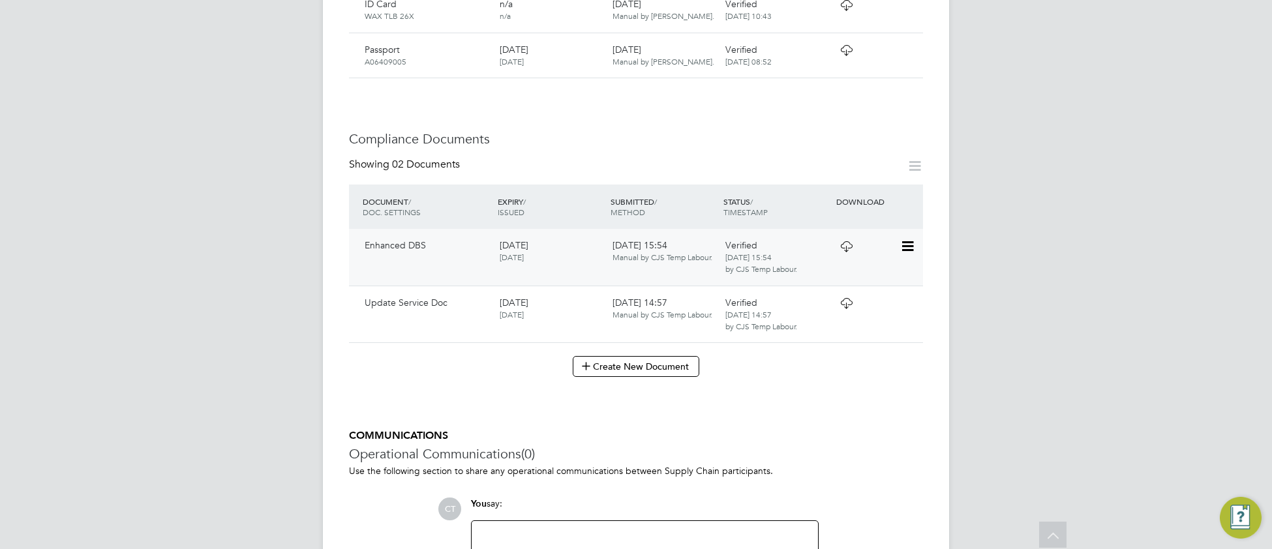
click at [841, 241] on icon at bounding box center [846, 246] width 16 height 10
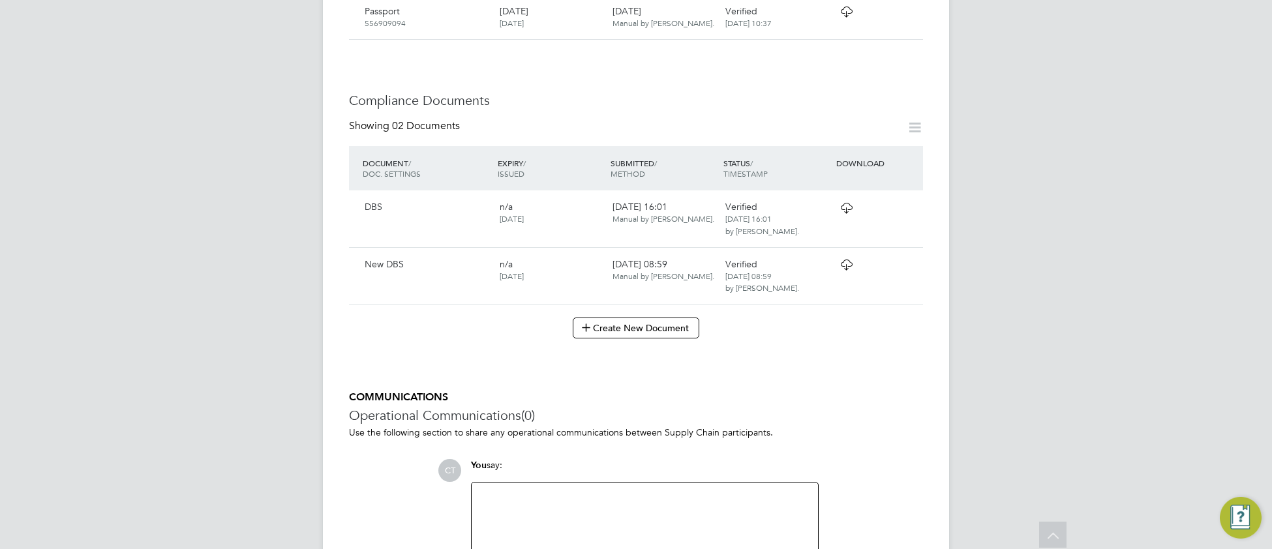
scroll to position [604, 0]
click at [848, 259] on icon at bounding box center [846, 264] width 16 height 10
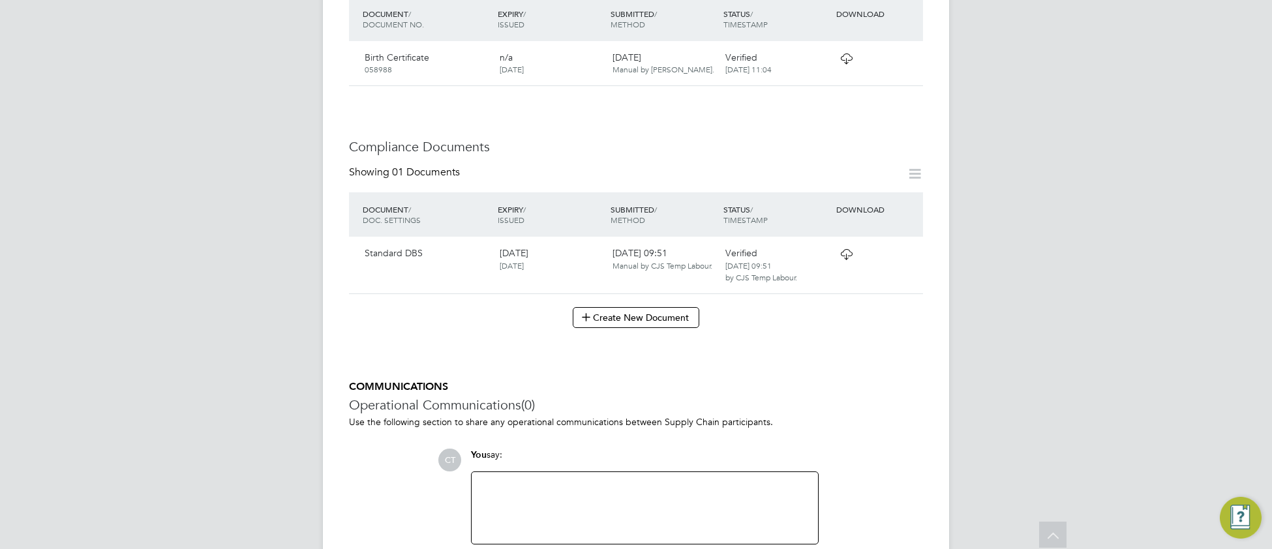
scroll to position [545, 0]
click at [842, 246] on icon at bounding box center [846, 251] width 16 height 10
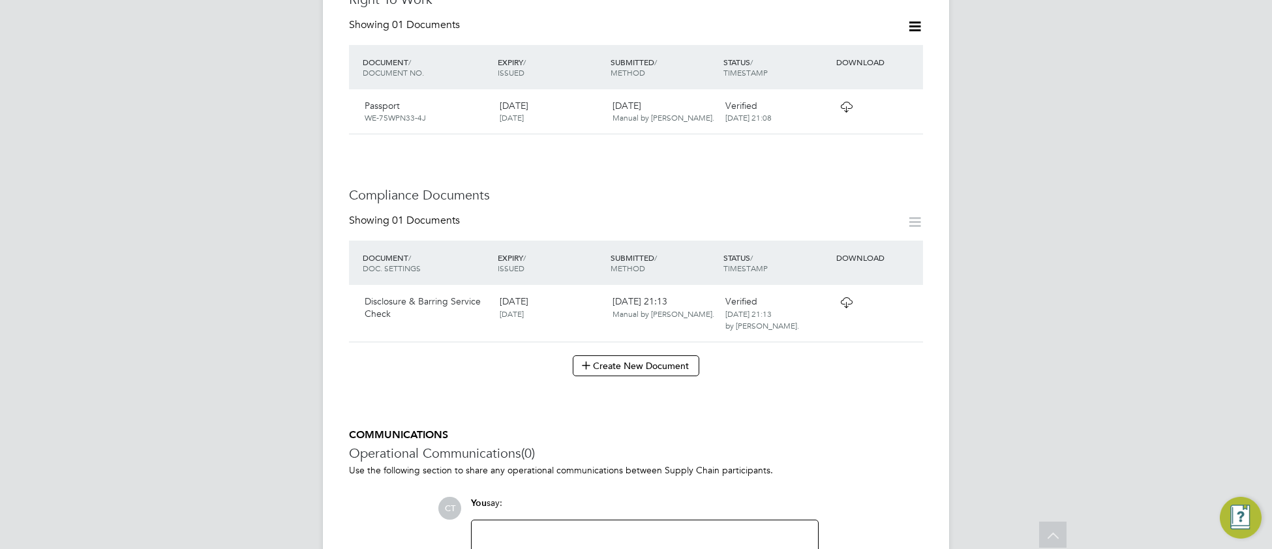
scroll to position [551, 0]
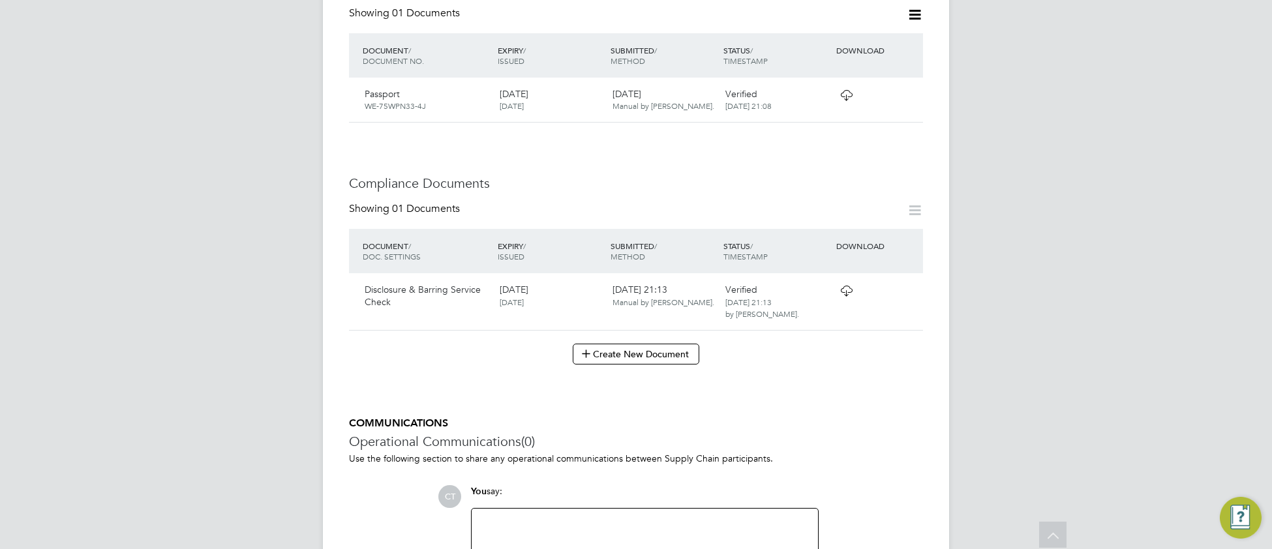
click at [844, 286] on icon at bounding box center [846, 291] width 16 height 10
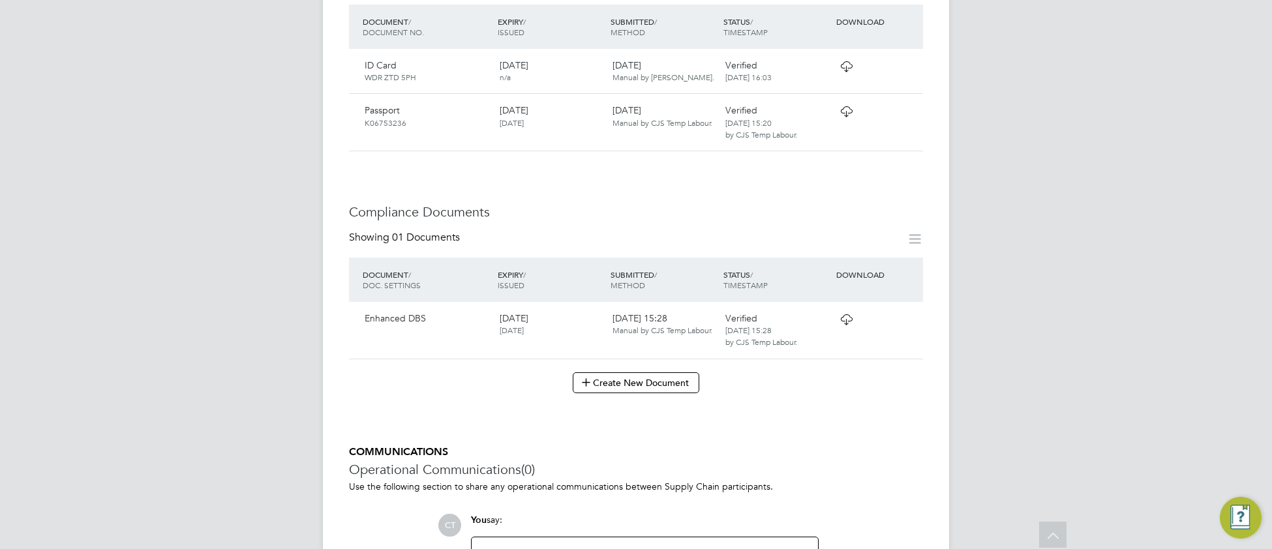
scroll to position [582, 0]
click at [844, 312] on icon at bounding box center [846, 317] width 16 height 10
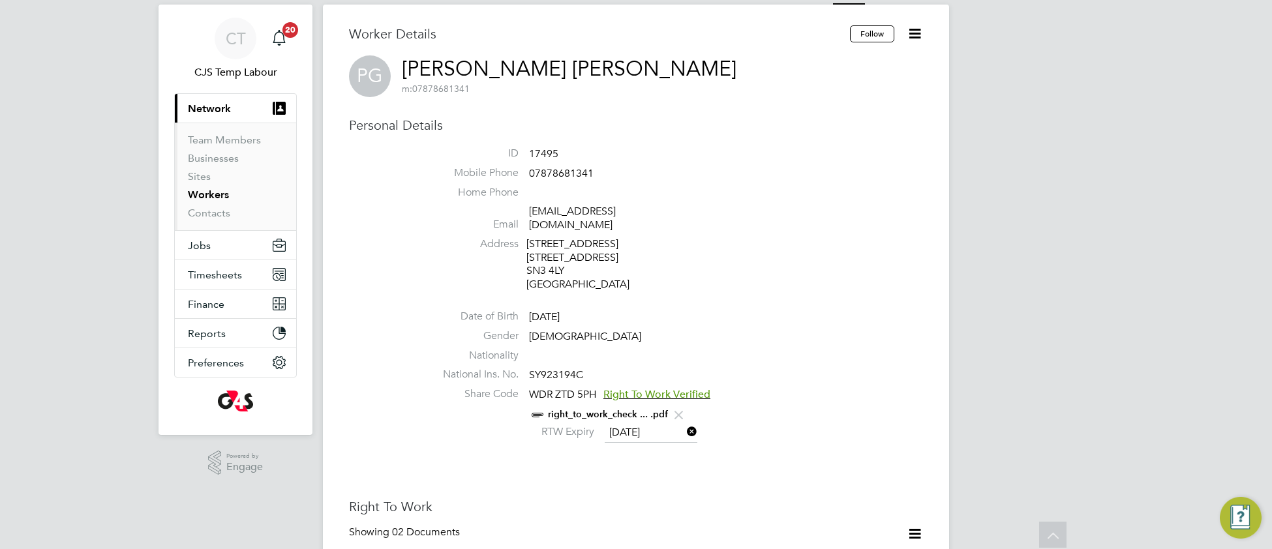
scroll to position [0, 0]
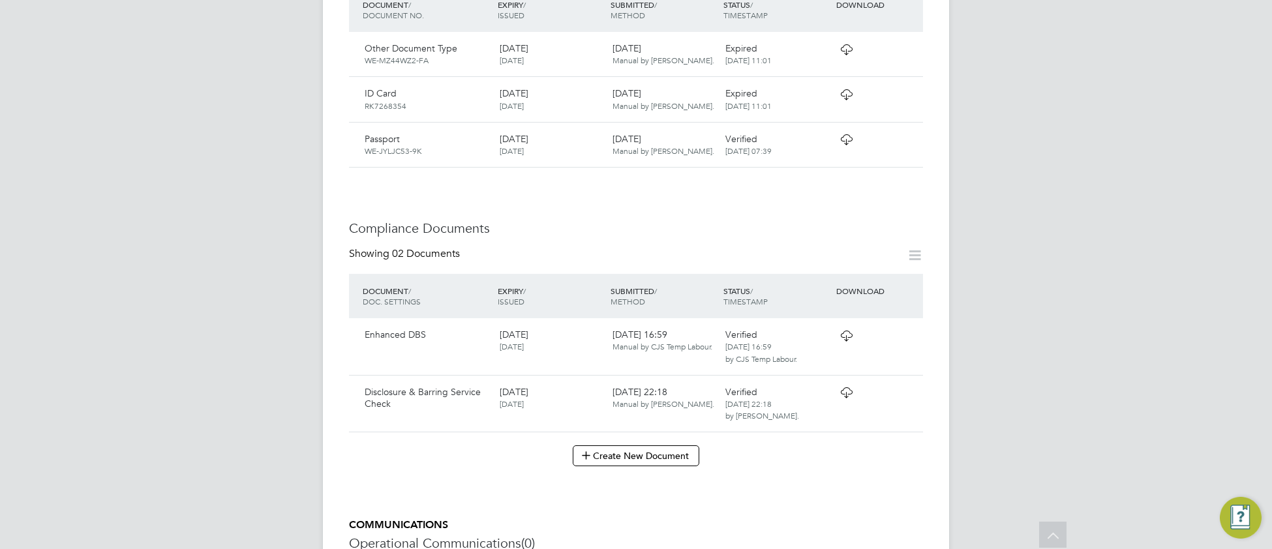
scroll to position [608, 0]
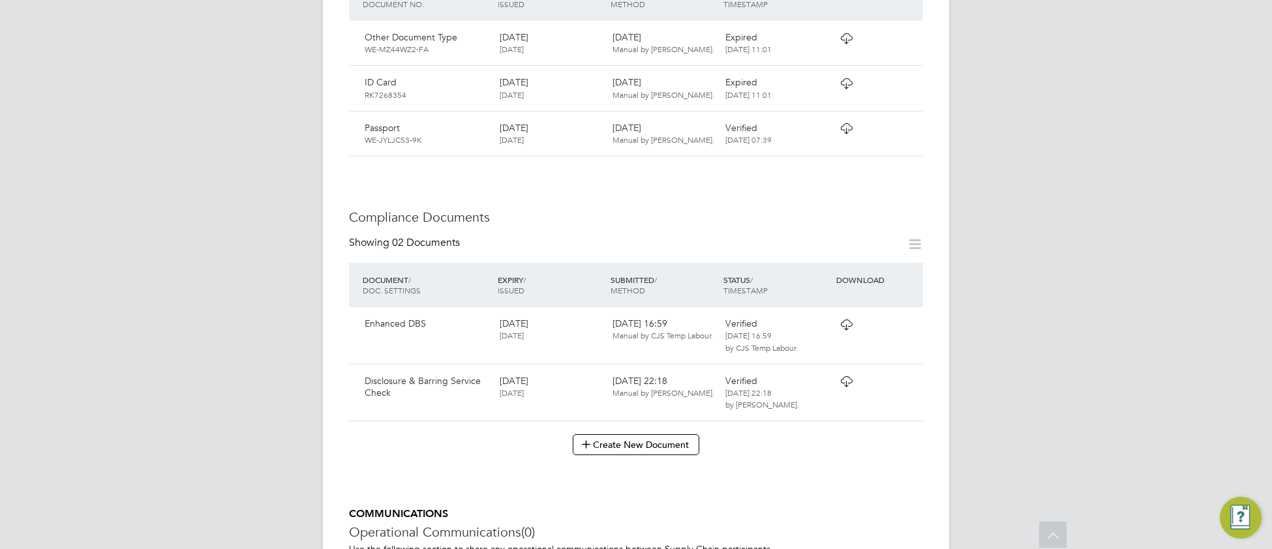
click at [848, 376] on icon at bounding box center [846, 381] width 16 height 10
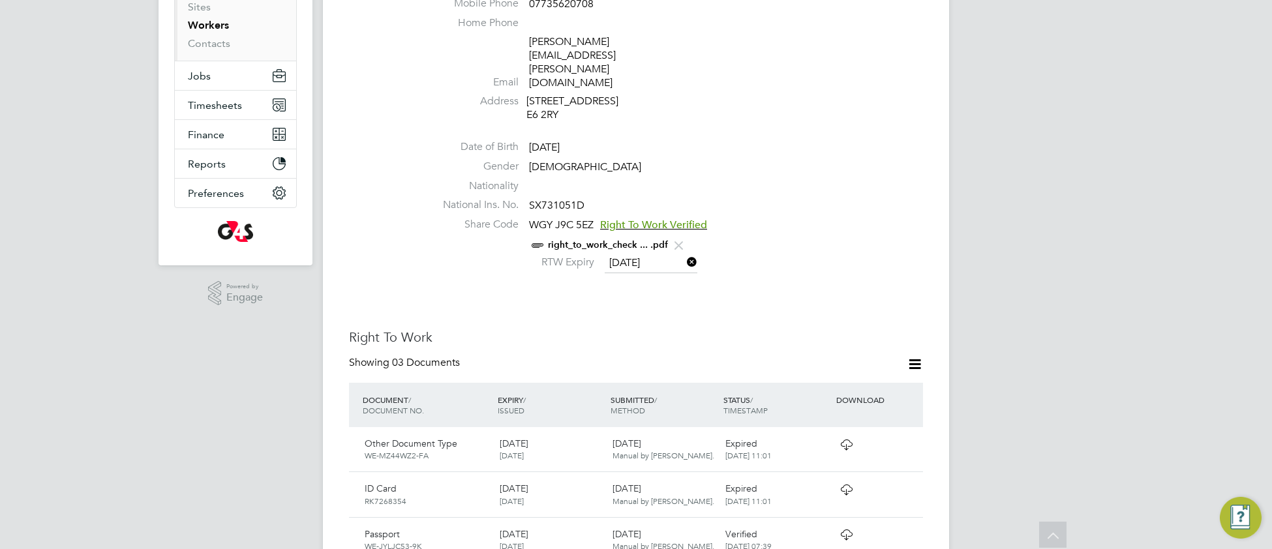
scroll to position [96, 0]
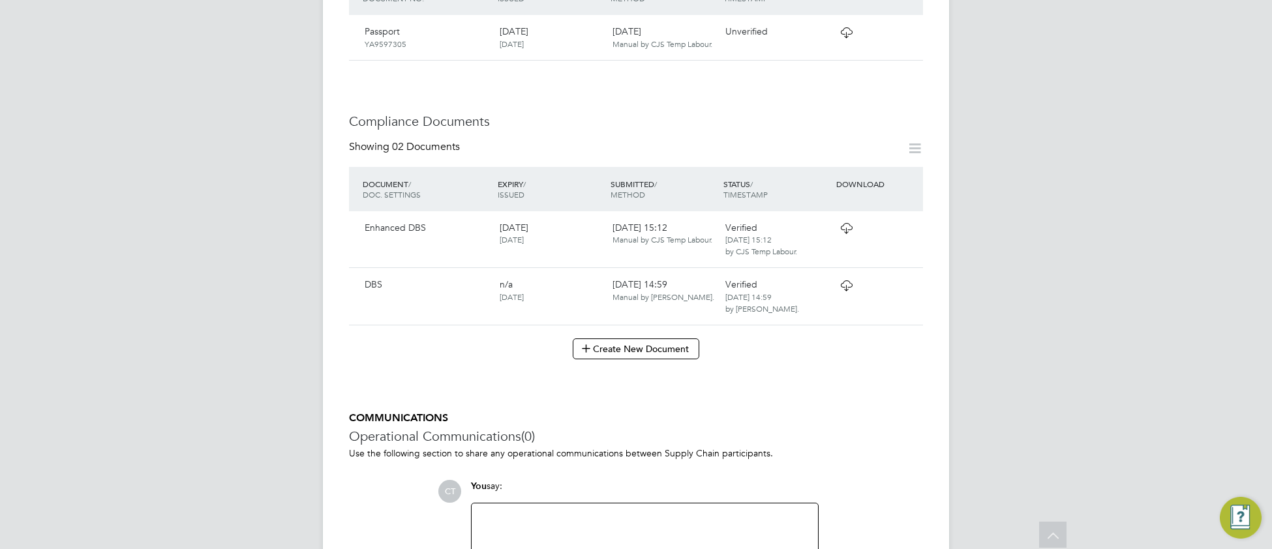
scroll to position [667, 0]
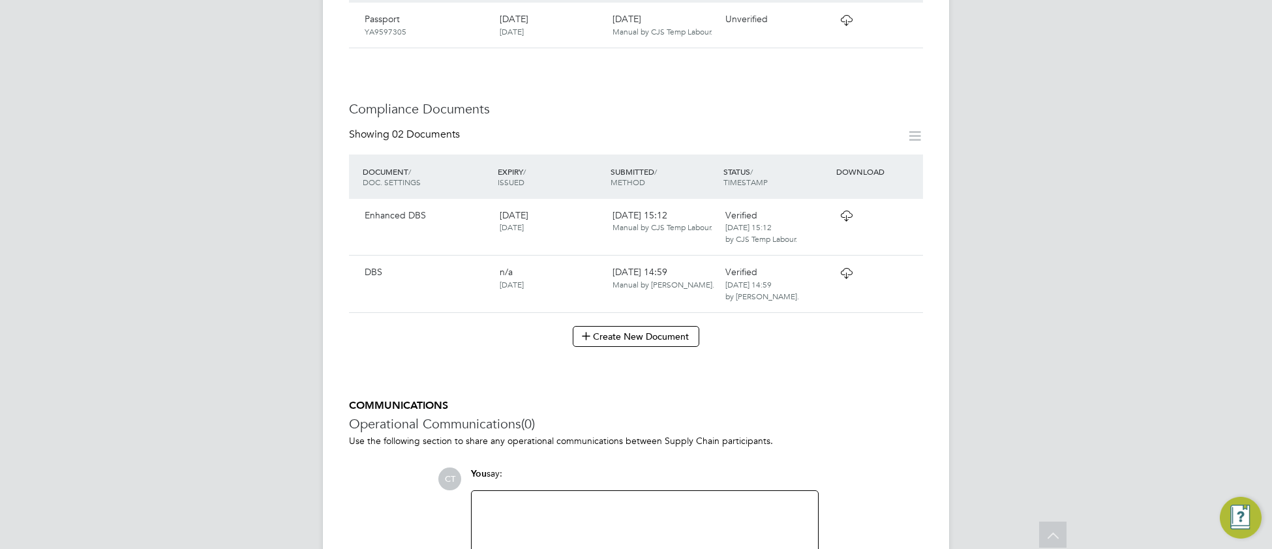
click at [844, 268] on icon at bounding box center [846, 273] width 16 height 10
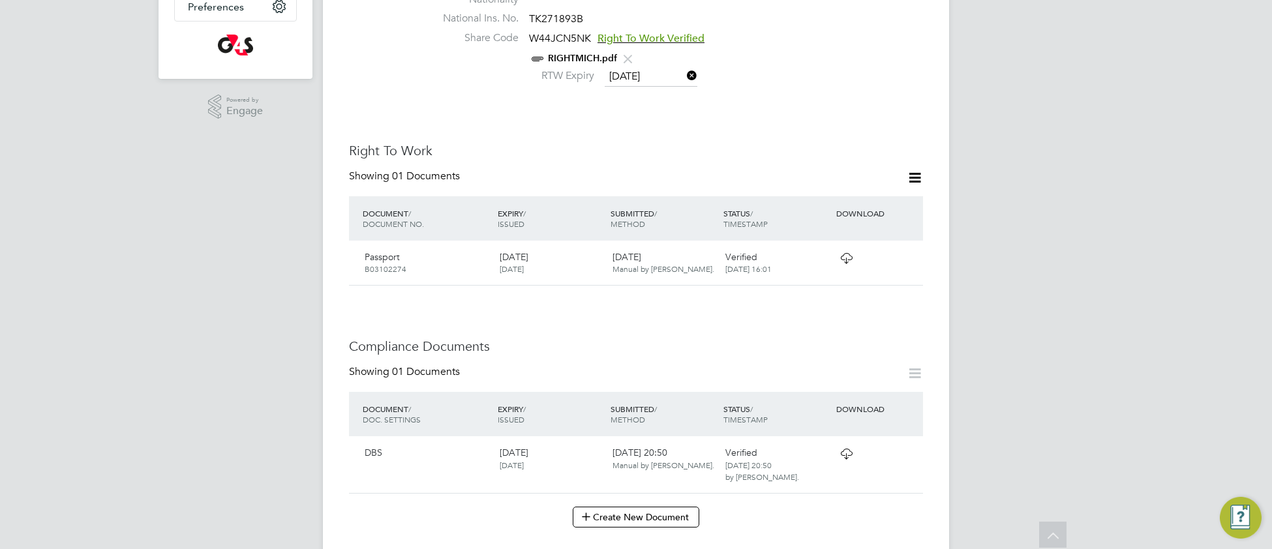
scroll to position [523, 0]
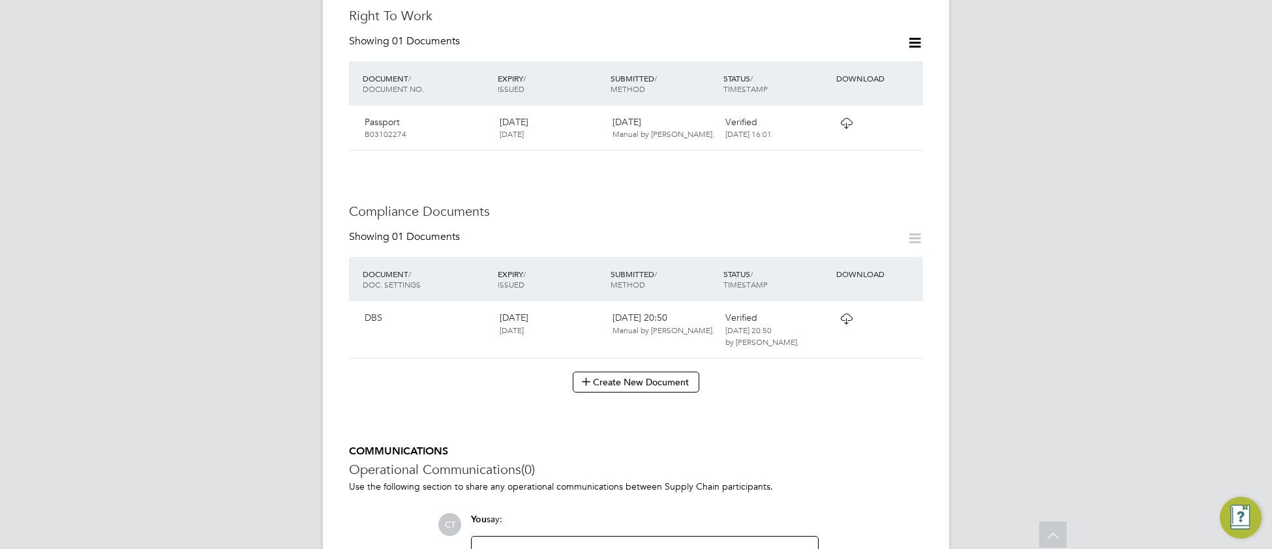
click at [850, 314] on icon at bounding box center [846, 319] width 16 height 10
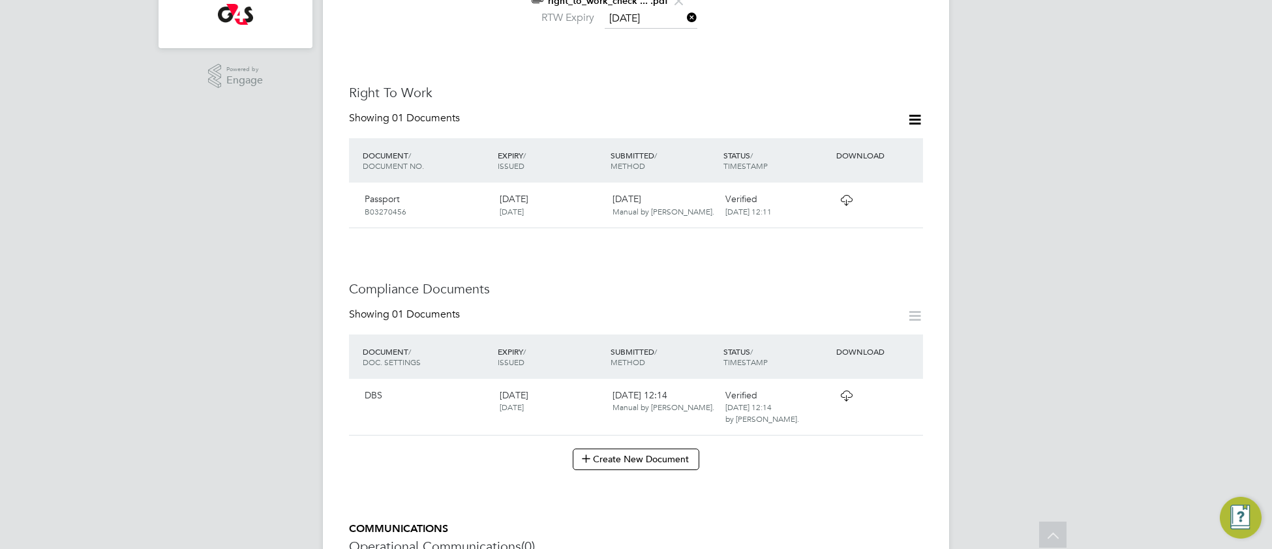
scroll to position [467, 0]
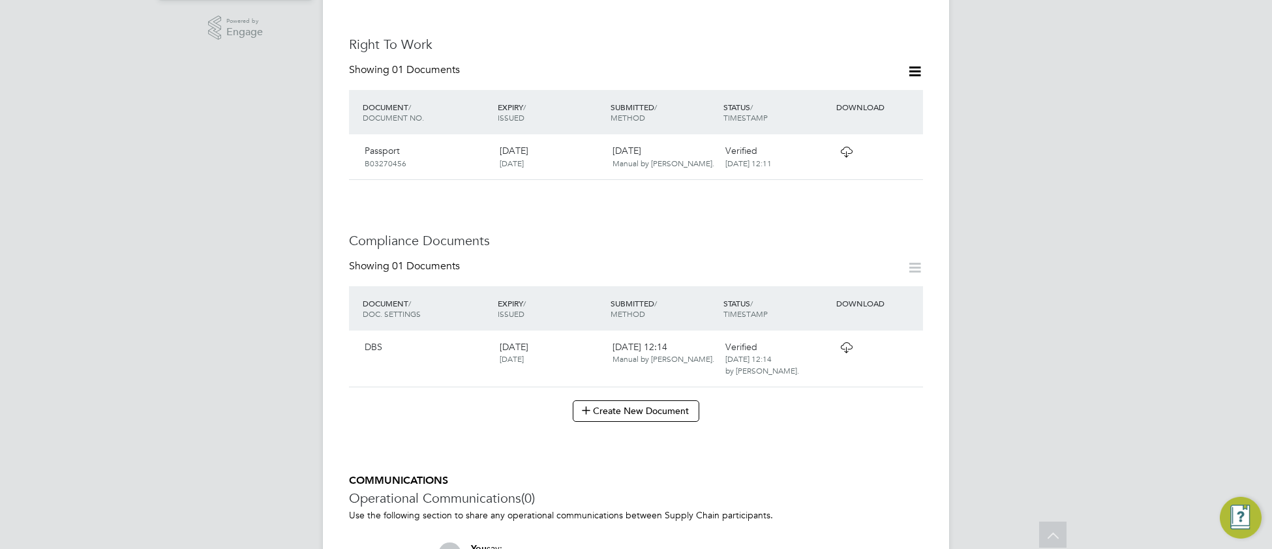
click at [842, 348] on icon at bounding box center [846, 347] width 16 height 10
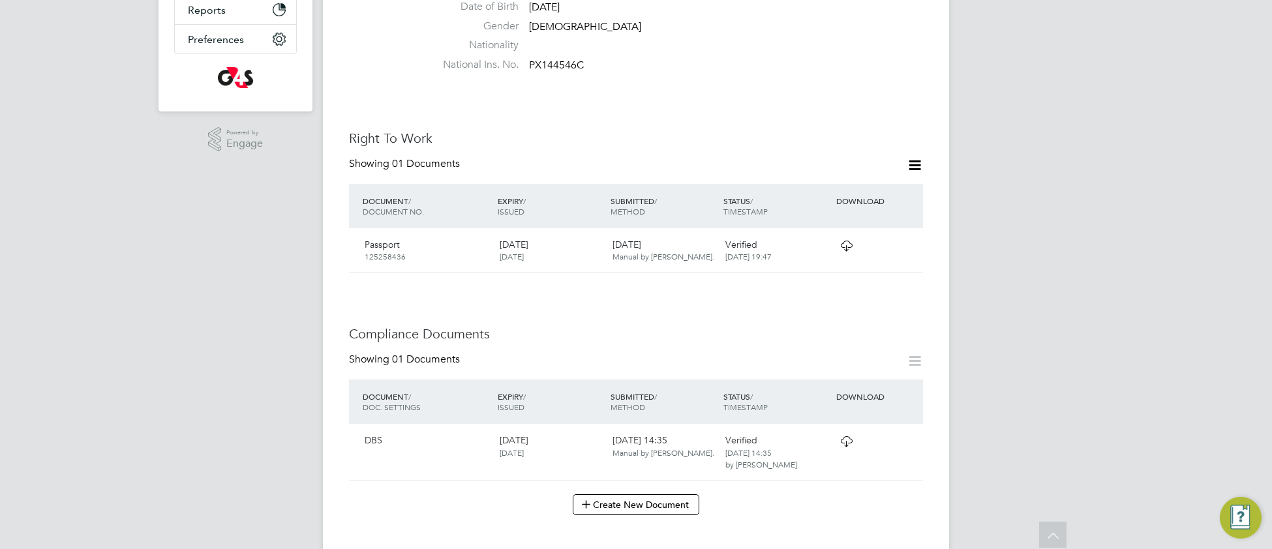
scroll to position [359, 0]
click at [846, 432] on icon at bounding box center [846, 437] width 16 height 10
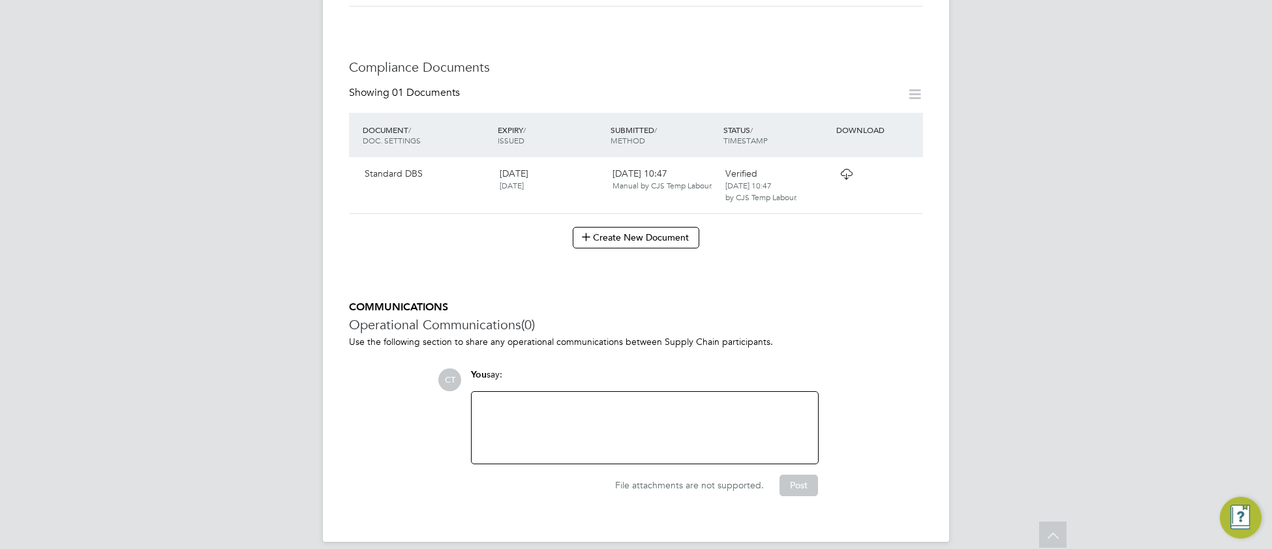
scroll to position [715, 0]
click at [844, 166] on icon at bounding box center [846, 171] width 16 height 10
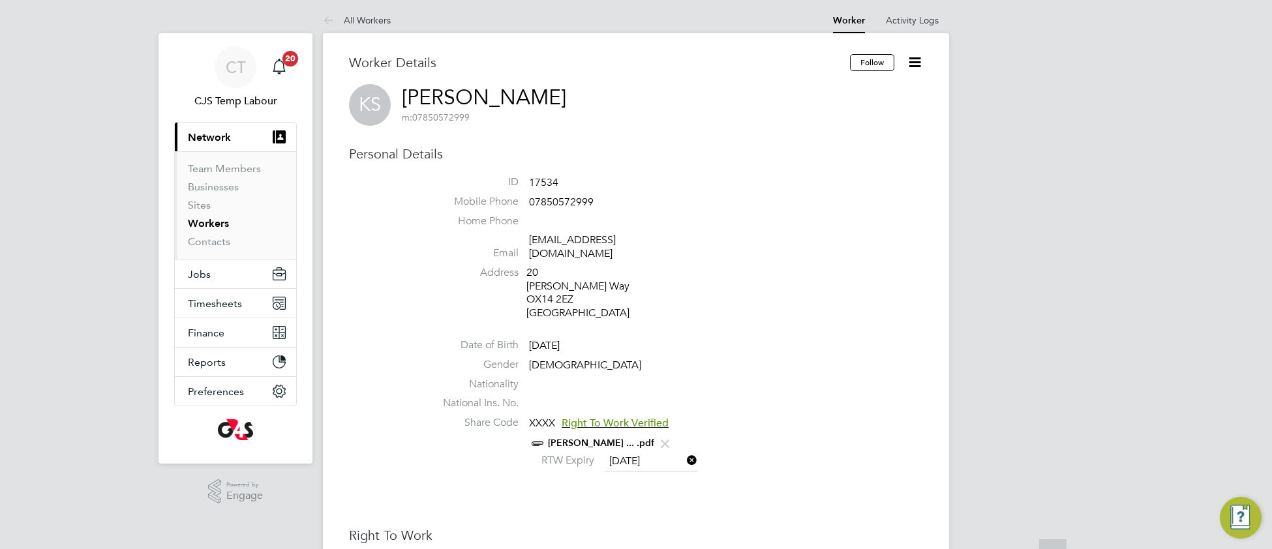
scroll to position [0, 0]
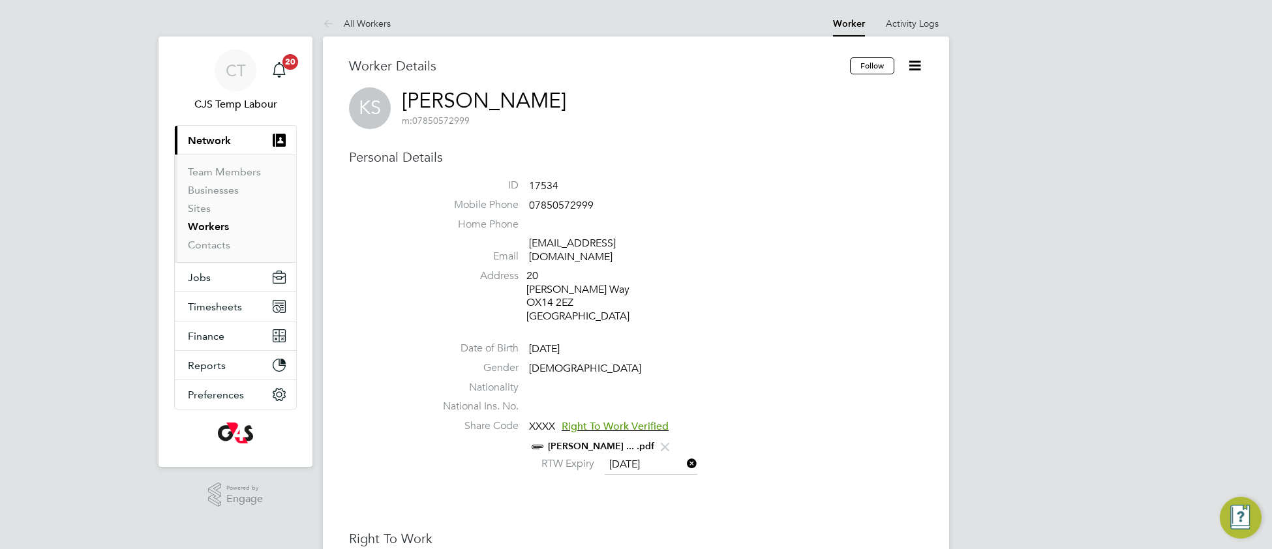
click at [213, 230] on link "Workers" at bounding box center [208, 226] width 41 height 12
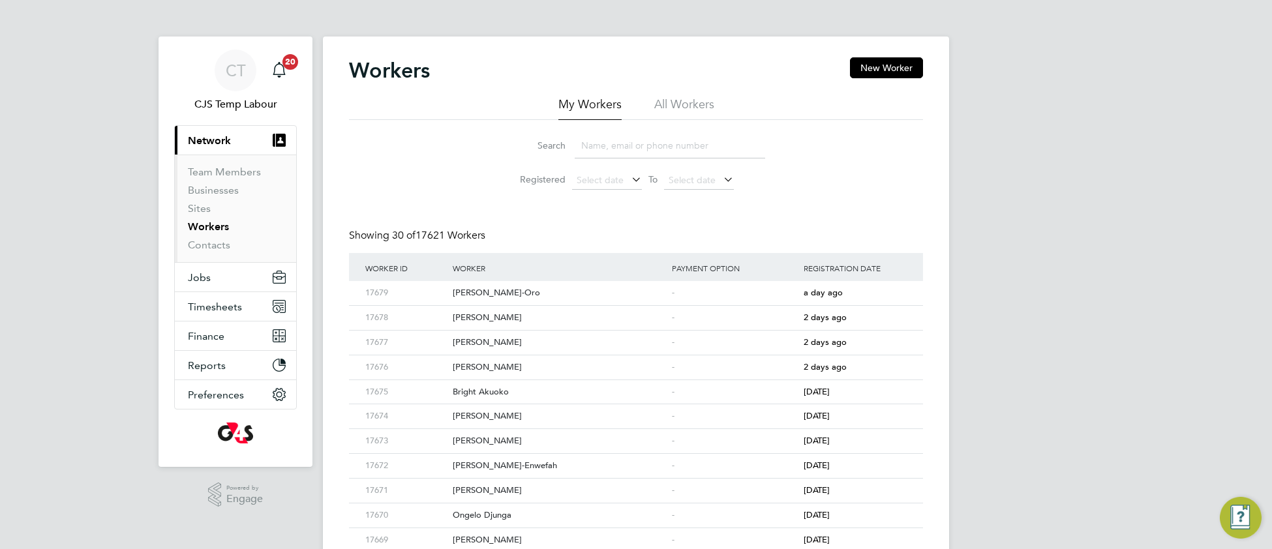
drag, startPoint x: 689, startPoint y: 106, endPoint x: 672, endPoint y: 123, distance: 24.4
click at [689, 106] on li "All Workers" at bounding box center [684, 108] width 60 height 23
click at [629, 143] on input at bounding box center [669, 145] width 190 height 25
paste input "Louise Rose, 1 min Amos Oladehinde"
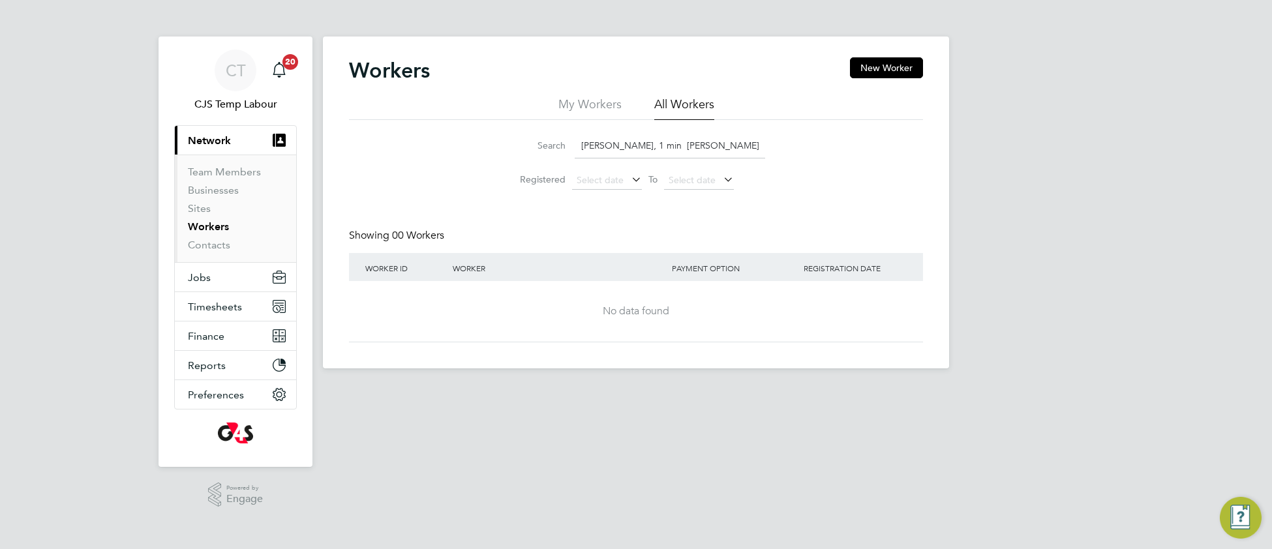
drag, startPoint x: 661, startPoint y: 144, endPoint x: 560, endPoint y: 151, distance: 100.7
click at [560, 151] on div "Search Louise Rose, 1 min Amos Oladehinde" at bounding box center [636, 145] width 258 height 25
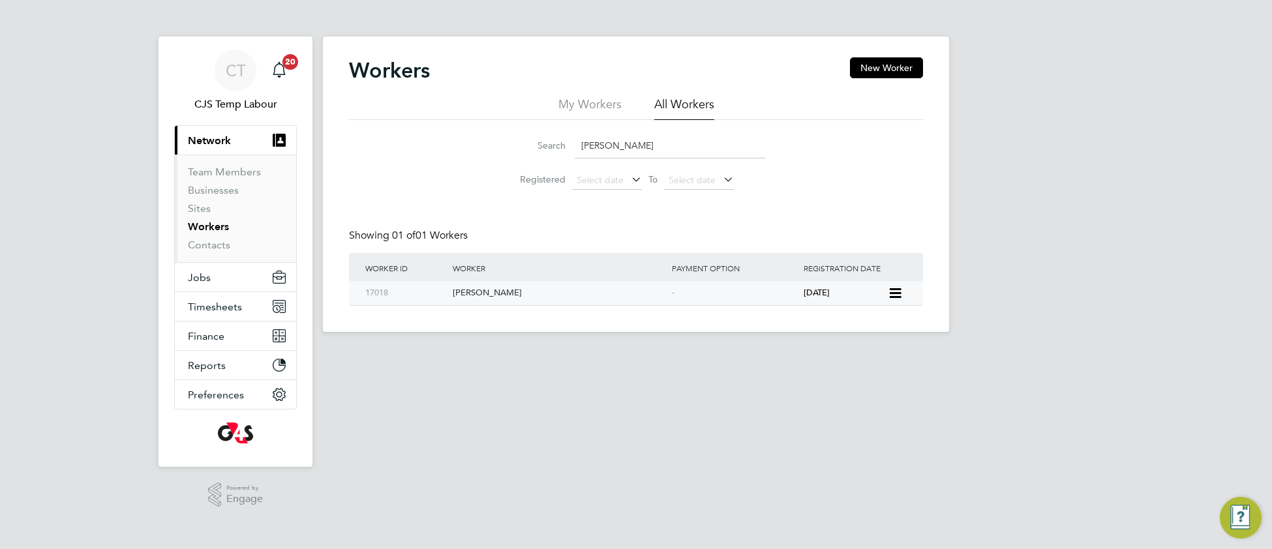
type input "Amos Oladehinde"
click at [498, 295] on div "Amos Oladehinde" at bounding box center [558, 293] width 219 height 24
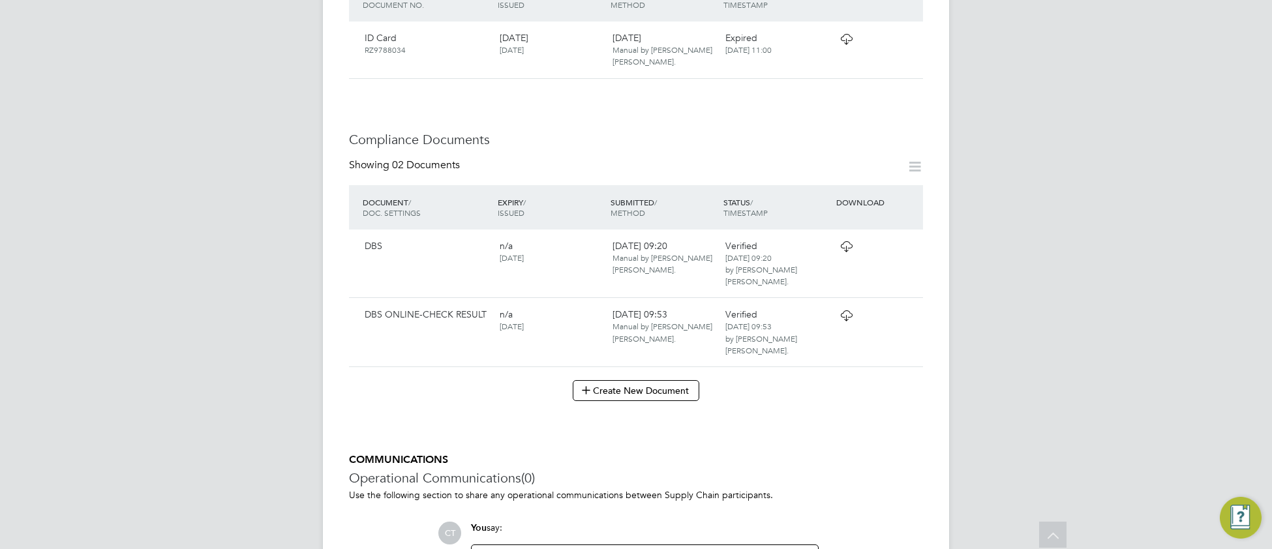
scroll to position [569, 0]
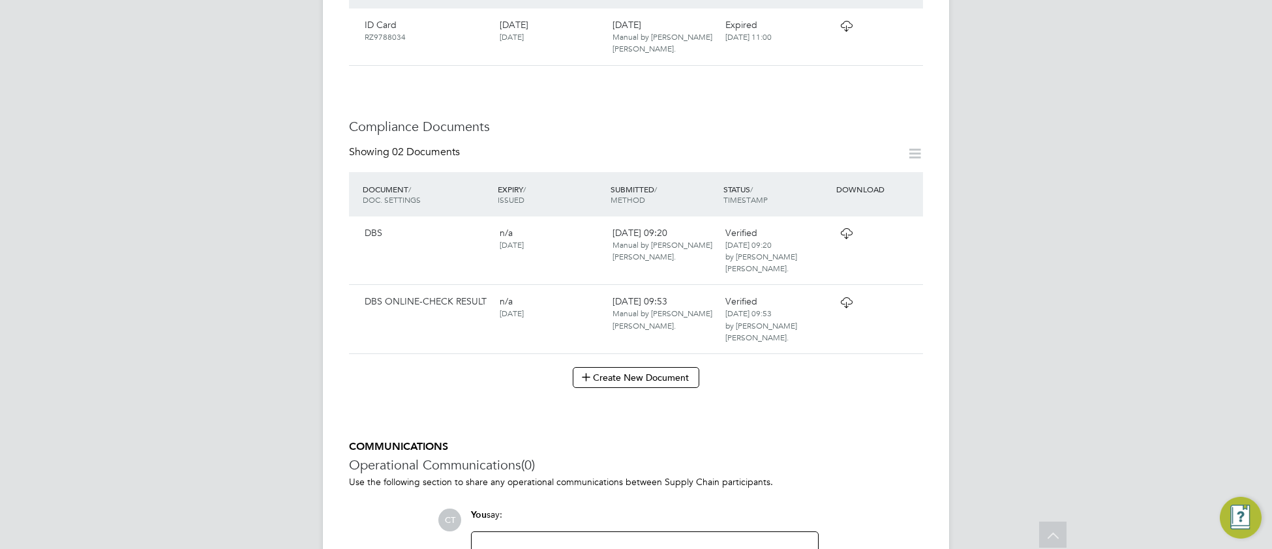
click at [844, 233] on icon at bounding box center [846, 233] width 16 height 10
click at [844, 297] on icon at bounding box center [846, 302] width 16 height 10
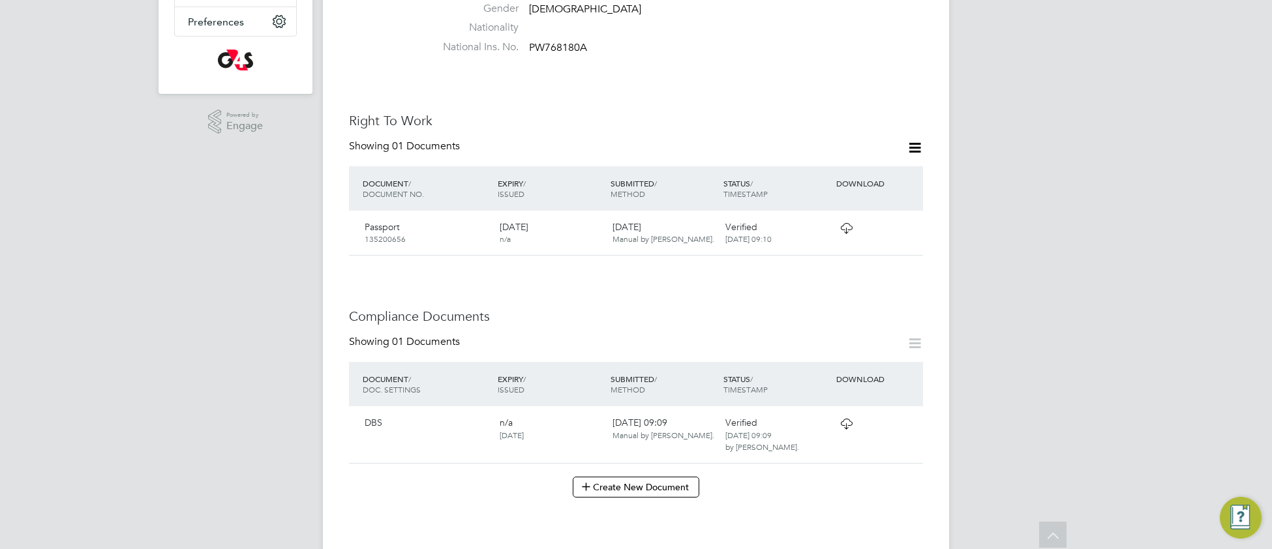
scroll to position [378, 0]
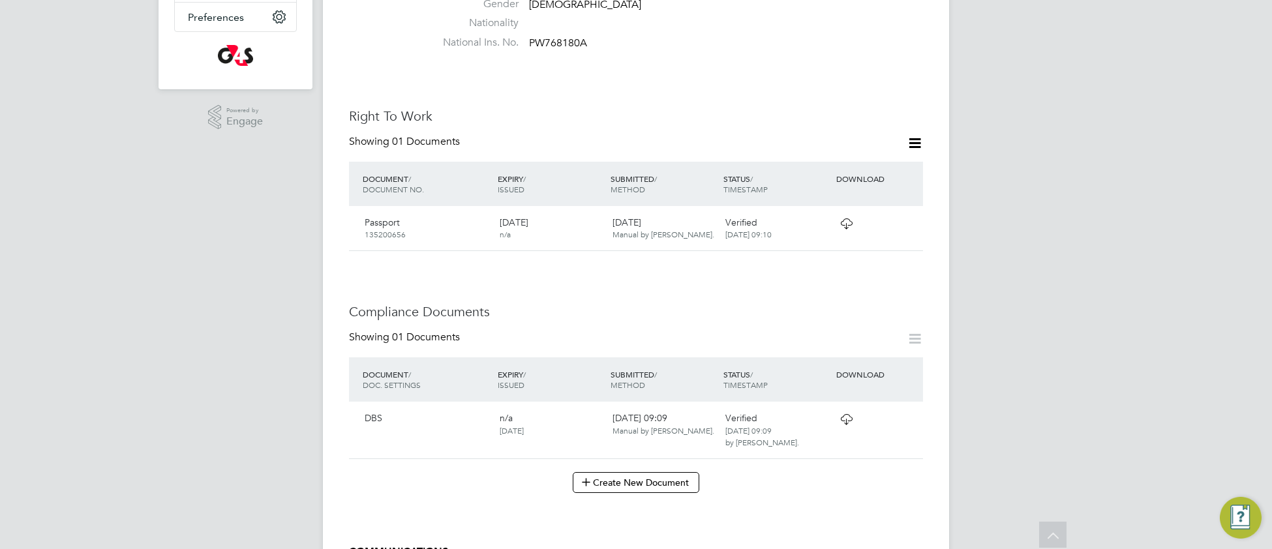
click at [844, 414] on icon at bounding box center [846, 419] width 16 height 10
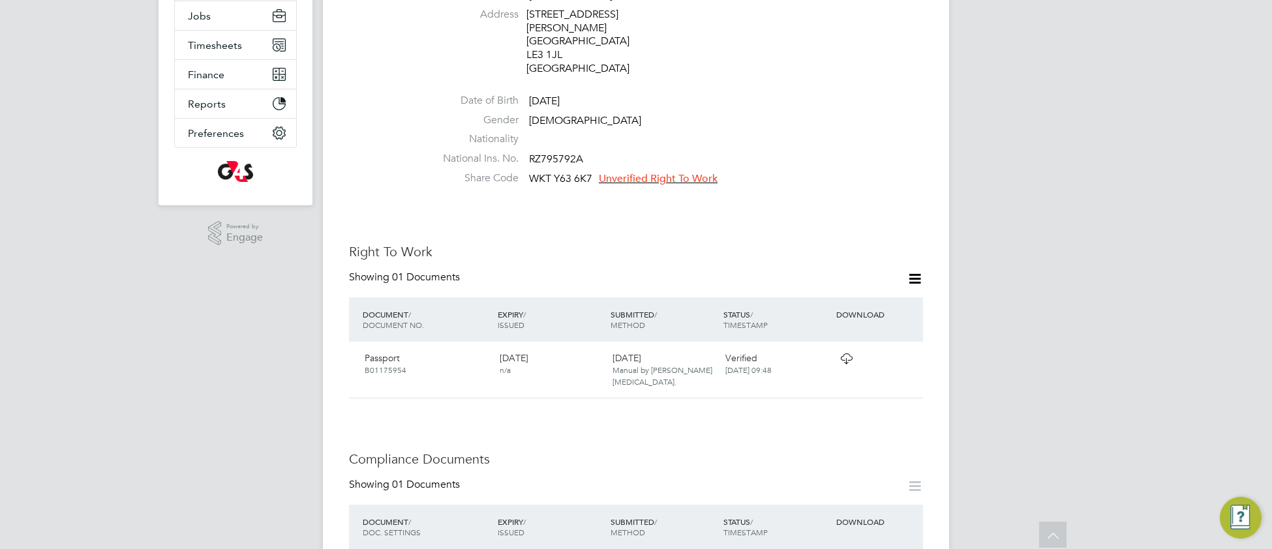
scroll to position [284, 0]
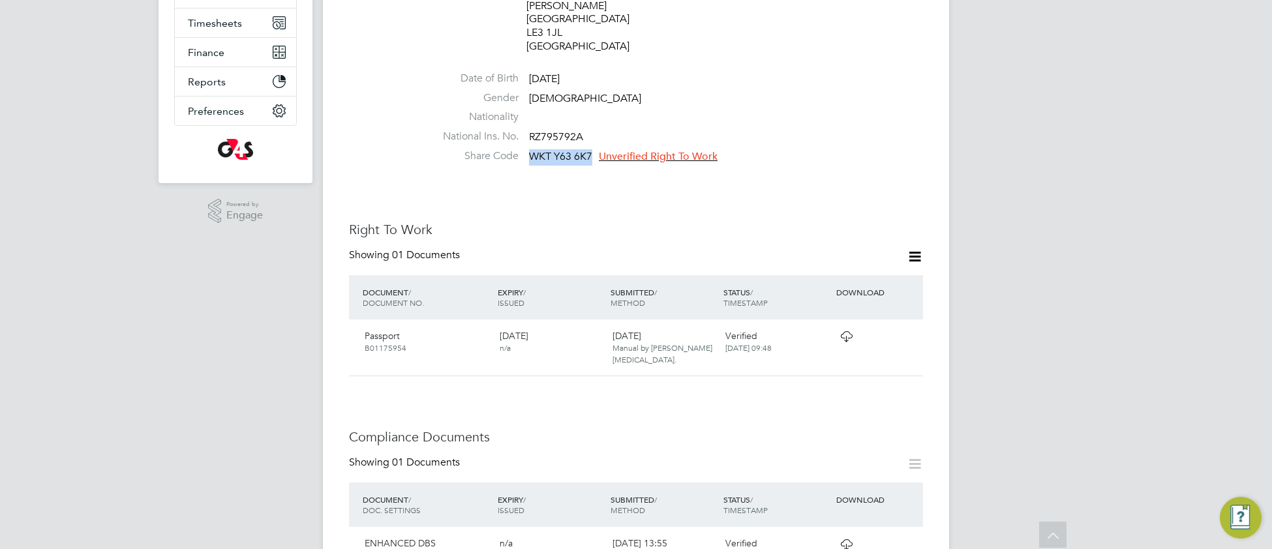
drag, startPoint x: 528, startPoint y: 128, endPoint x: 591, endPoint y: 128, distance: 63.2
click at [591, 150] on span "WKT Y63 6K7" at bounding box center [560, 156] width 63 height 13
copy span "WKT Y63 6K7"
click at [634, 150] on span "Unverified Right To Work" at bounding box center [658, 156] width 119 height 13
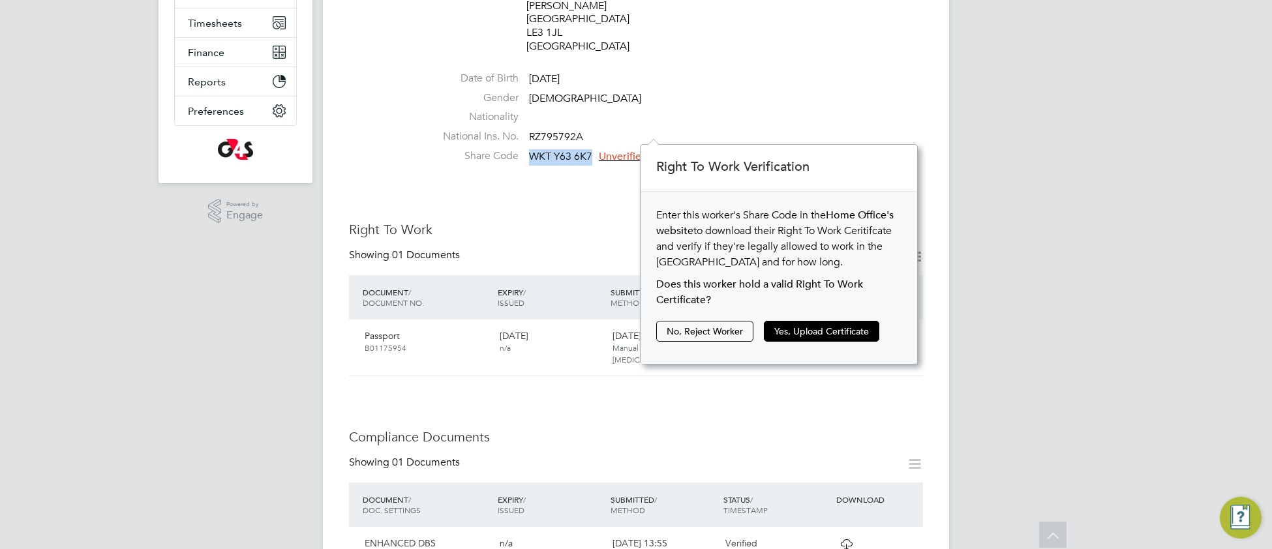
scroll to position [12, 118]
click at [783, 335] on button "Yes, Upload Certificate" at bounding box center [821, 331] width 115 height 21
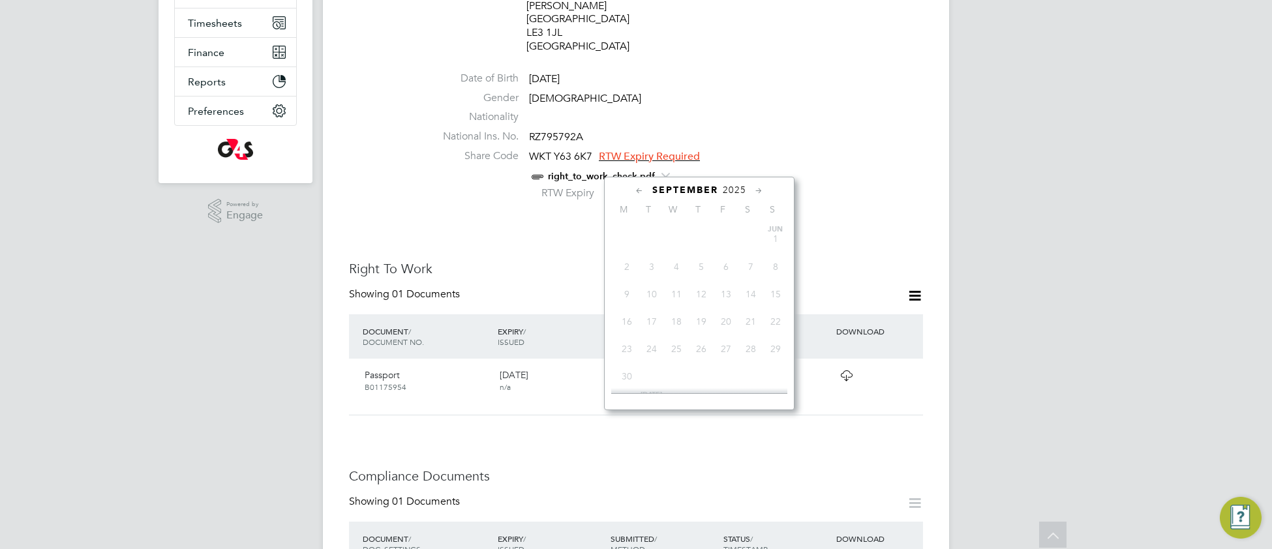
click at [640, 185] on input at bounding box center [650, 195] width 93 height 20
click at [740, 188] on span "2025" at bounding box center [733, 190] width 23 height 11
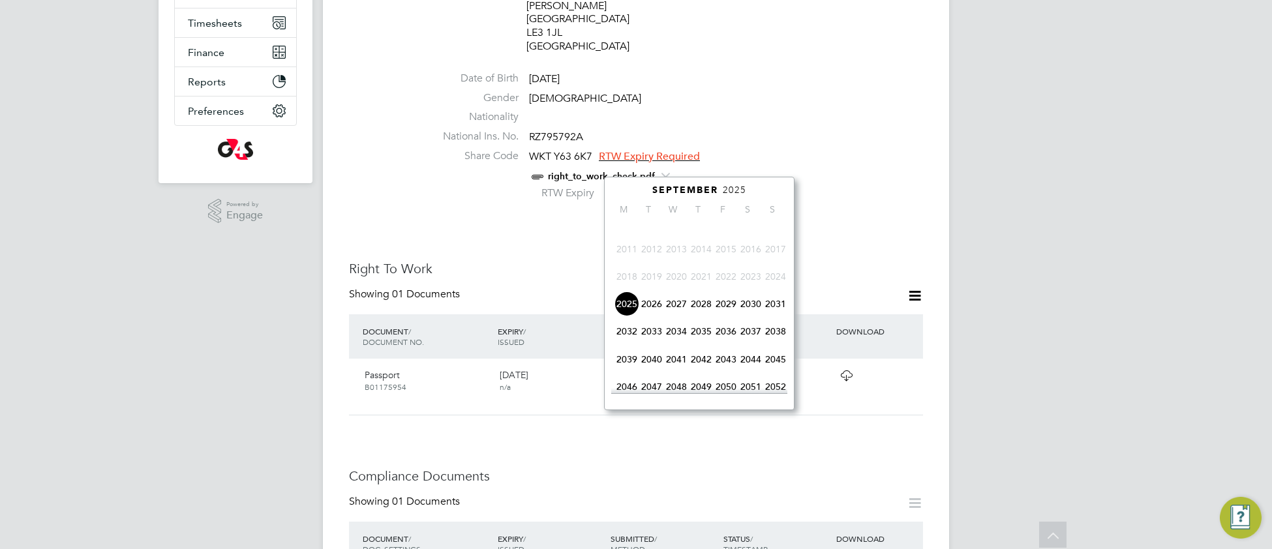
click at [653, 315] on span "2026" at bounding box center [651, 303] width 25 height 25
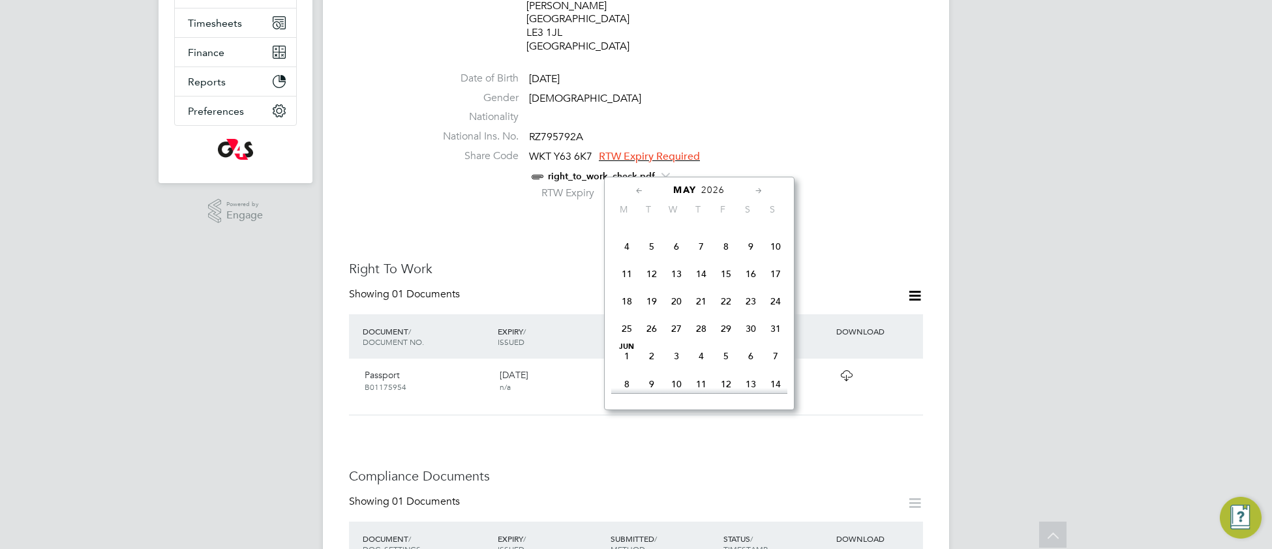
scroll to position [157, 0]
click at [753, 338] on span "30" at bounding box center [750, 329] width 25 height 25
type input "30 May 2026"
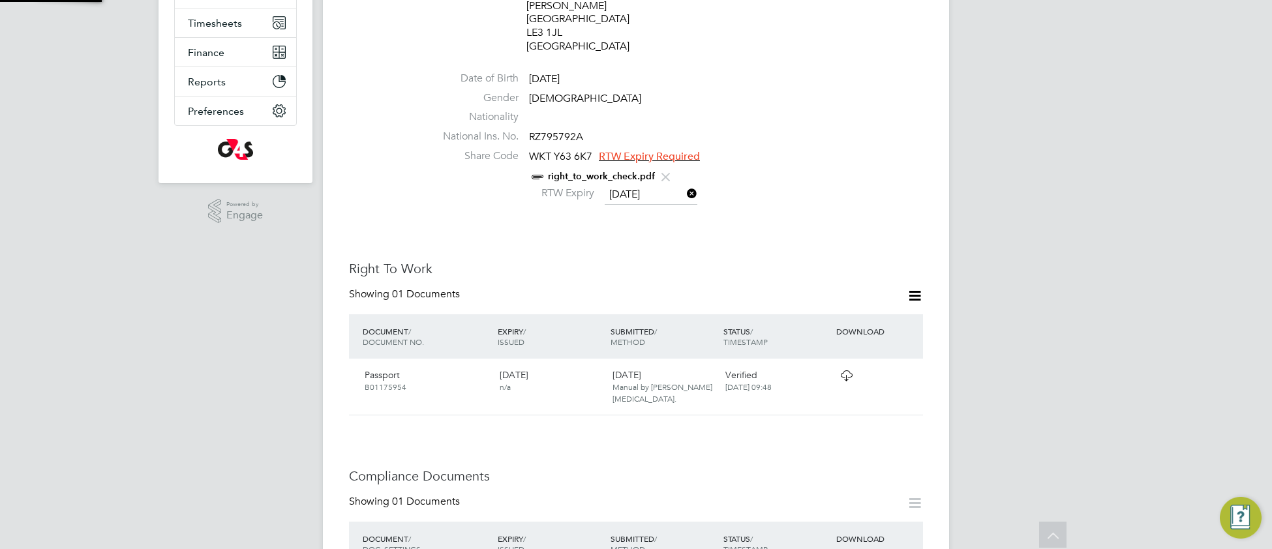
scroll to position [12, 107]
click at [848, 370] on icon at bounding box center [846, 375] width 16 height 10
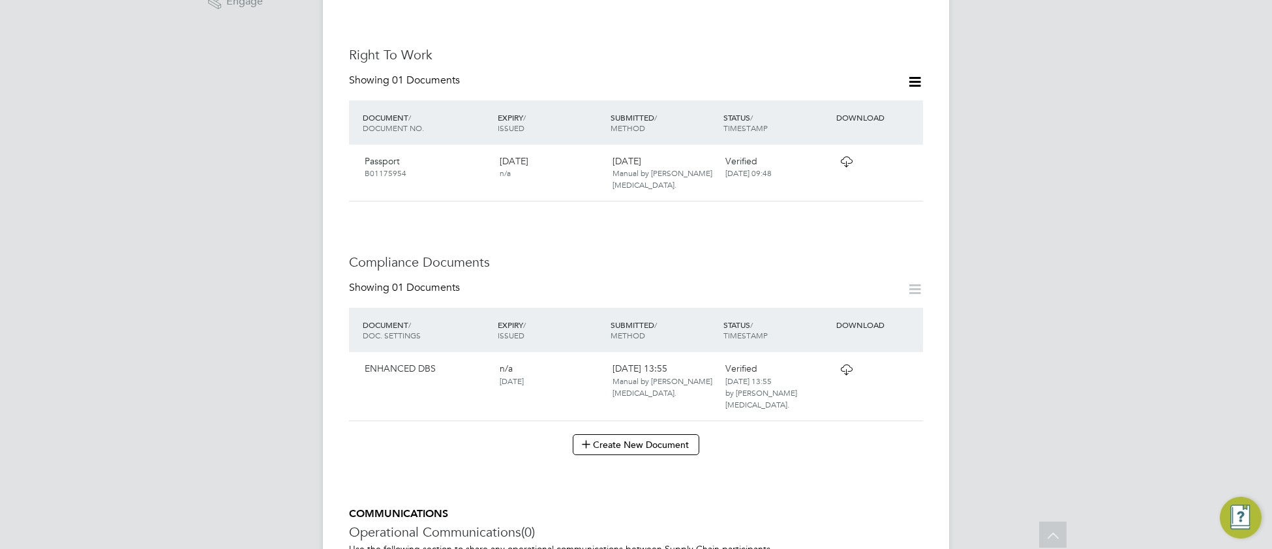
scroll to position [670, 0]
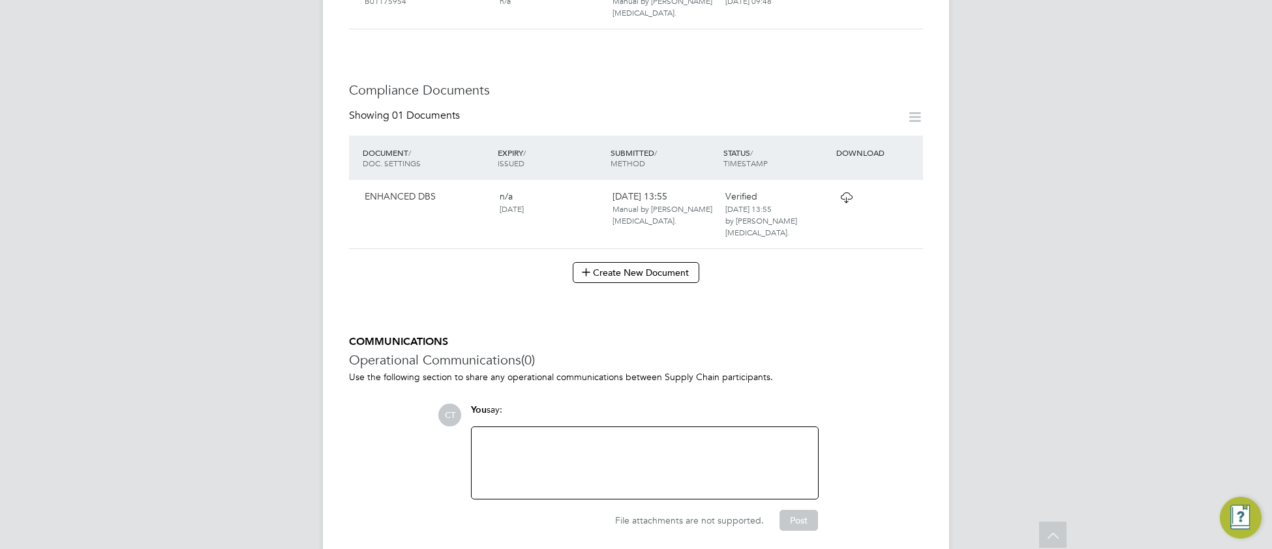
click at [843, 192] on icon at bounding box center [846, 197] width 16 height 10
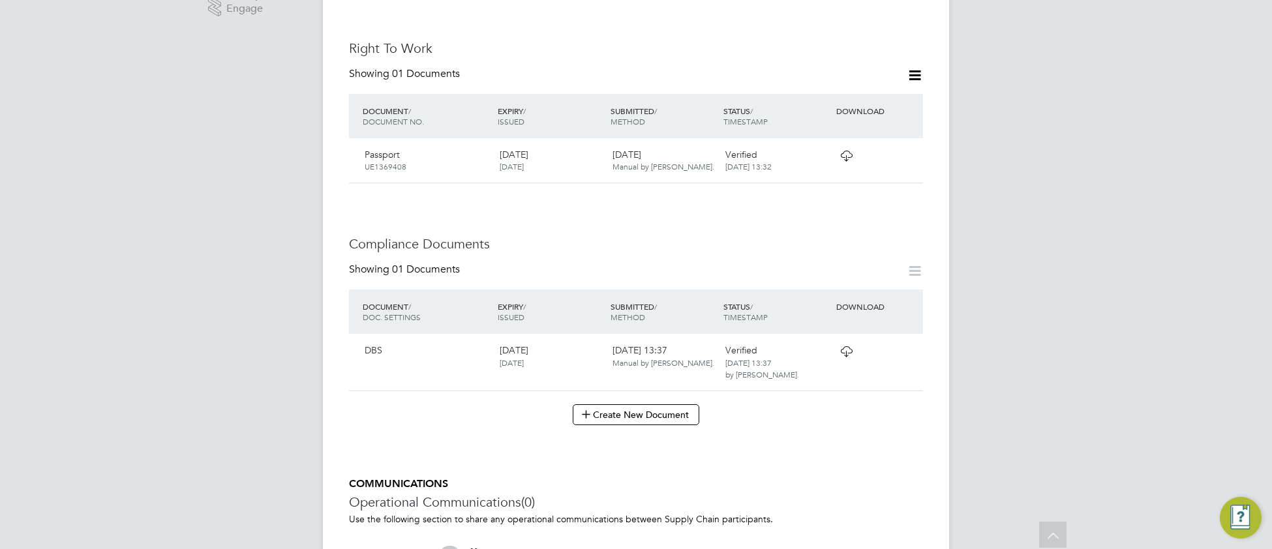
scroll to position [493, 0]
click at [844, 344] on icon at bounding box center [846, 349] width 16 height 10
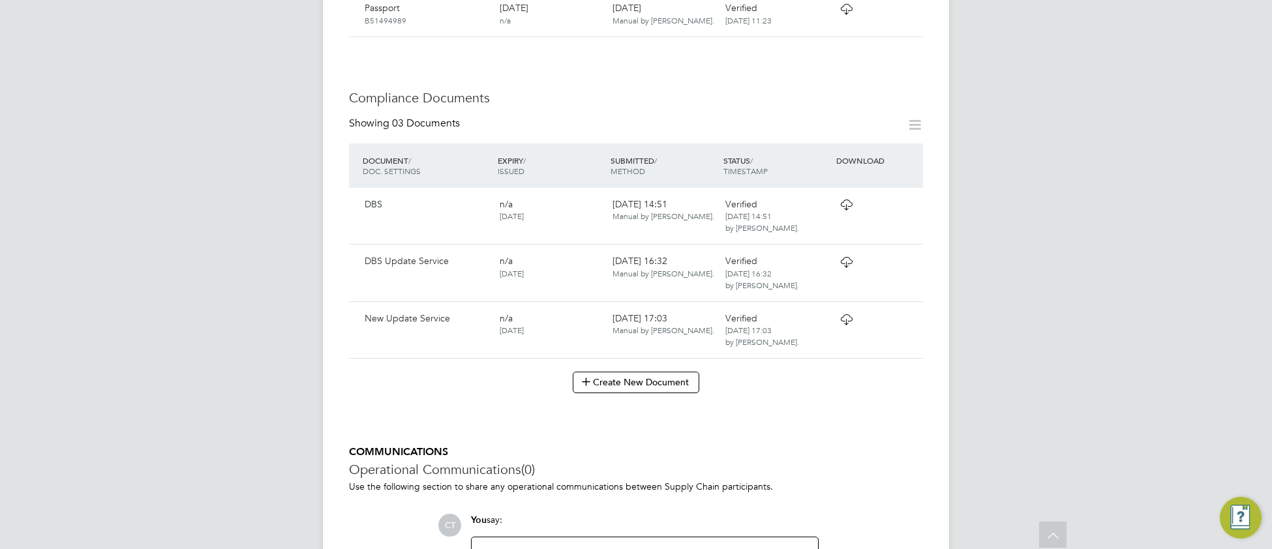
scroll to position [692, 0]
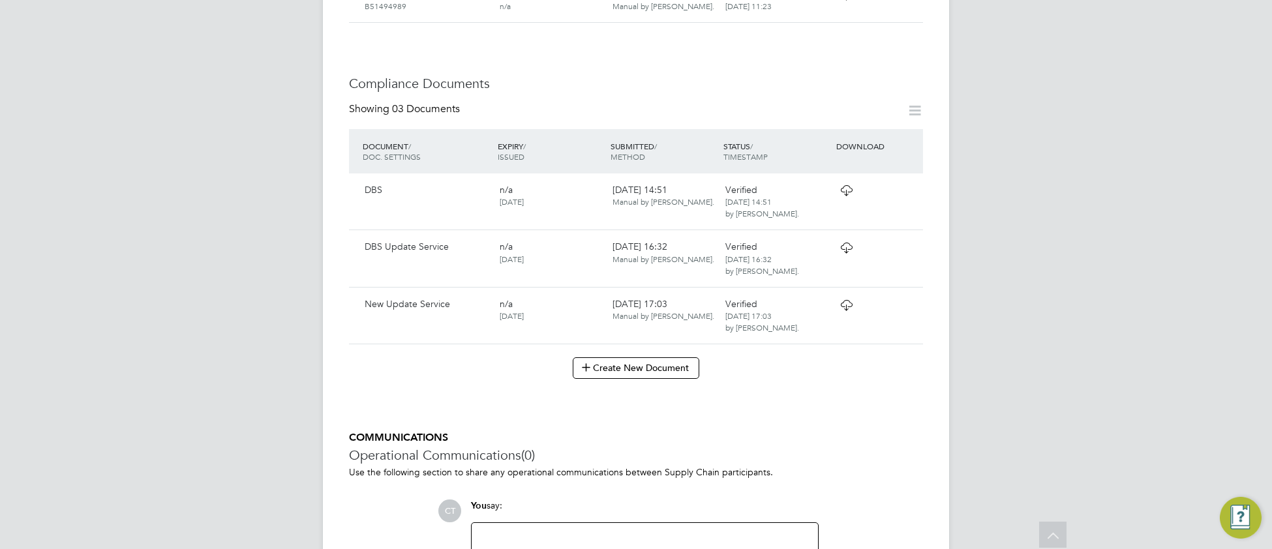
click at [842, 309] on icon at bounding box center [846, 305] width 16 height 10
click at [844, 192] on icon at bounding box center [846, 190] width 16 height 10
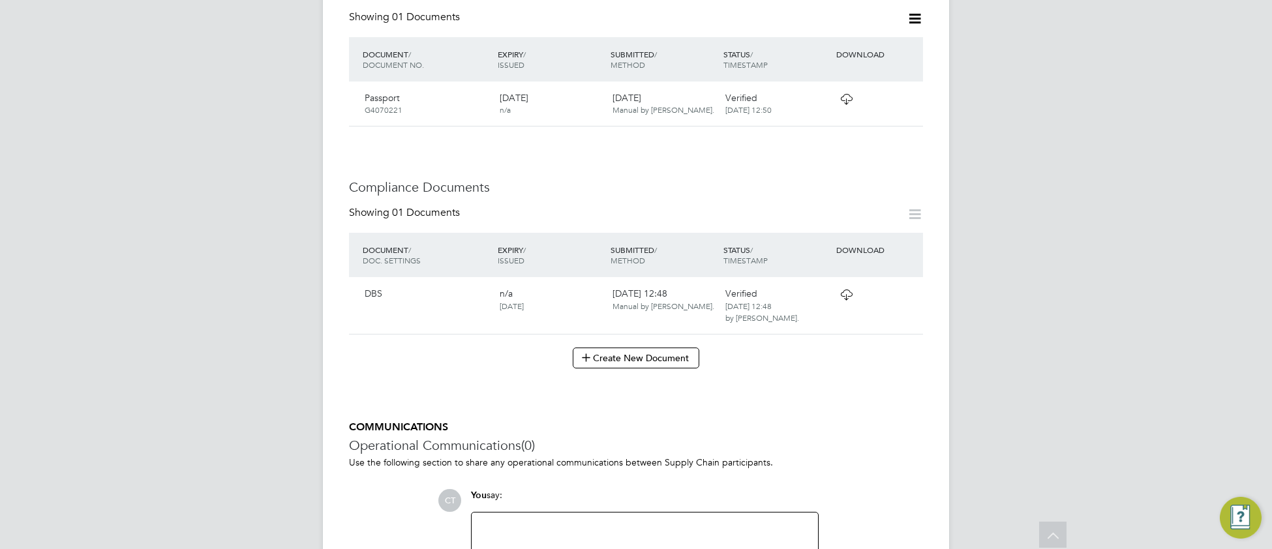
scroll to position [550, 0]
click at [848, 293] on icon at bounding box center [846, 292] width 16 height 10
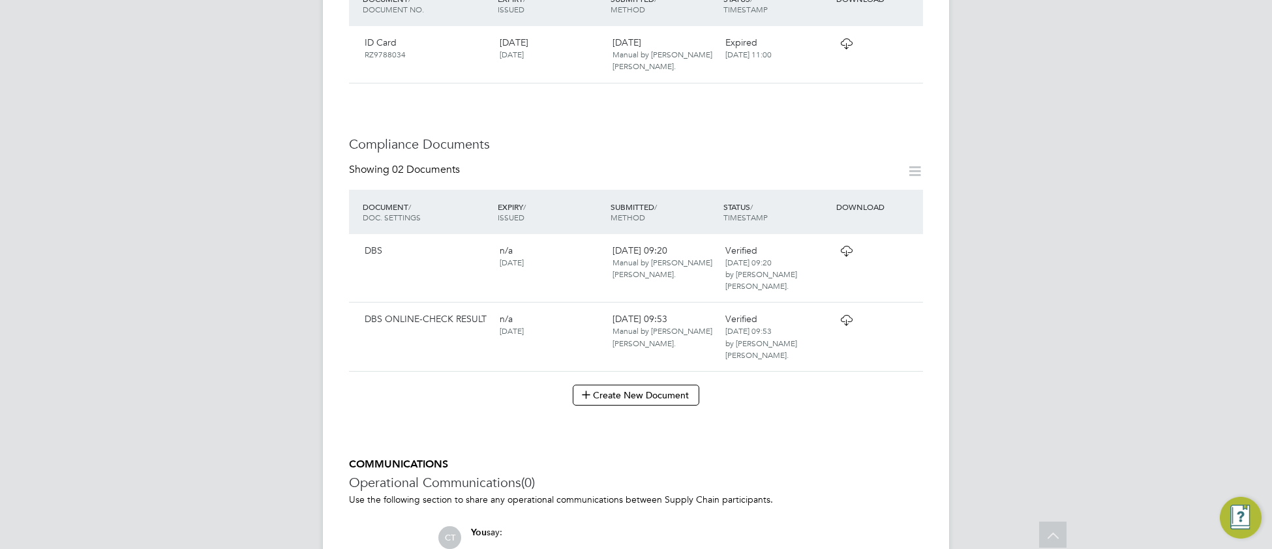
scroll to position [565, 0]
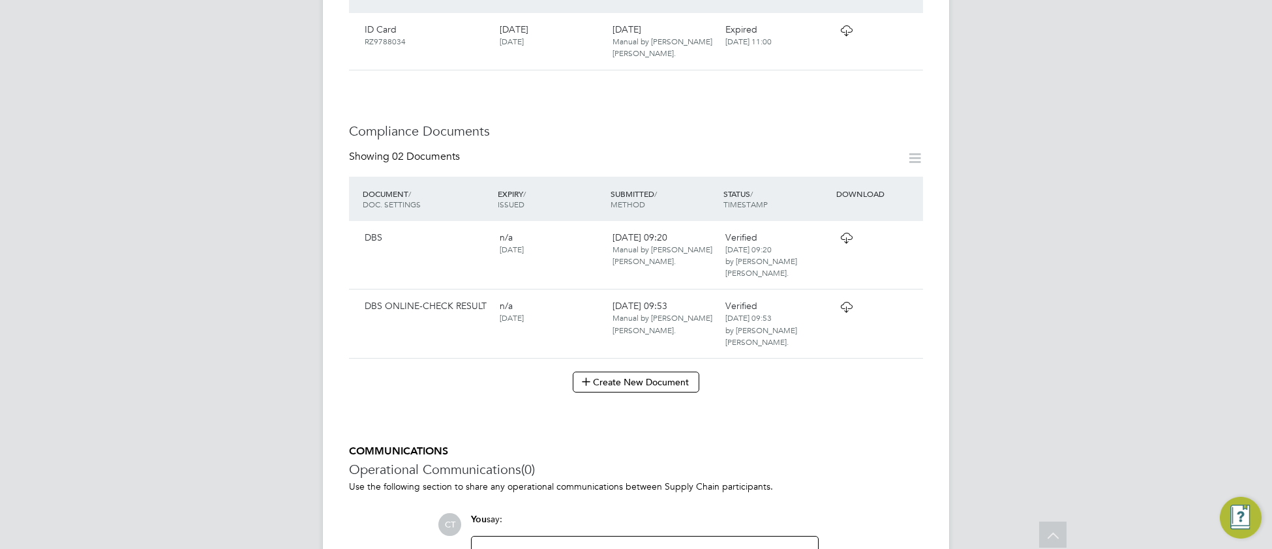
click at [848, 237] on icon at bounding box center [846, 238] width 16 height 10
click at [844, 302] on icon at bounding box center [846, 307] width 16 height 10
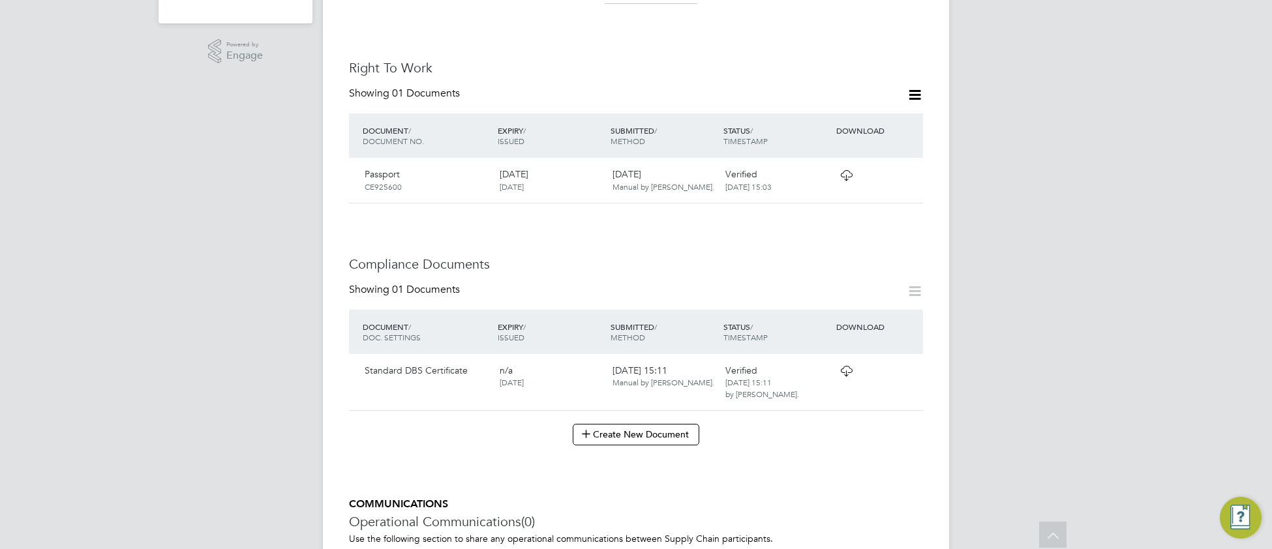
scroll to position [449, 0]
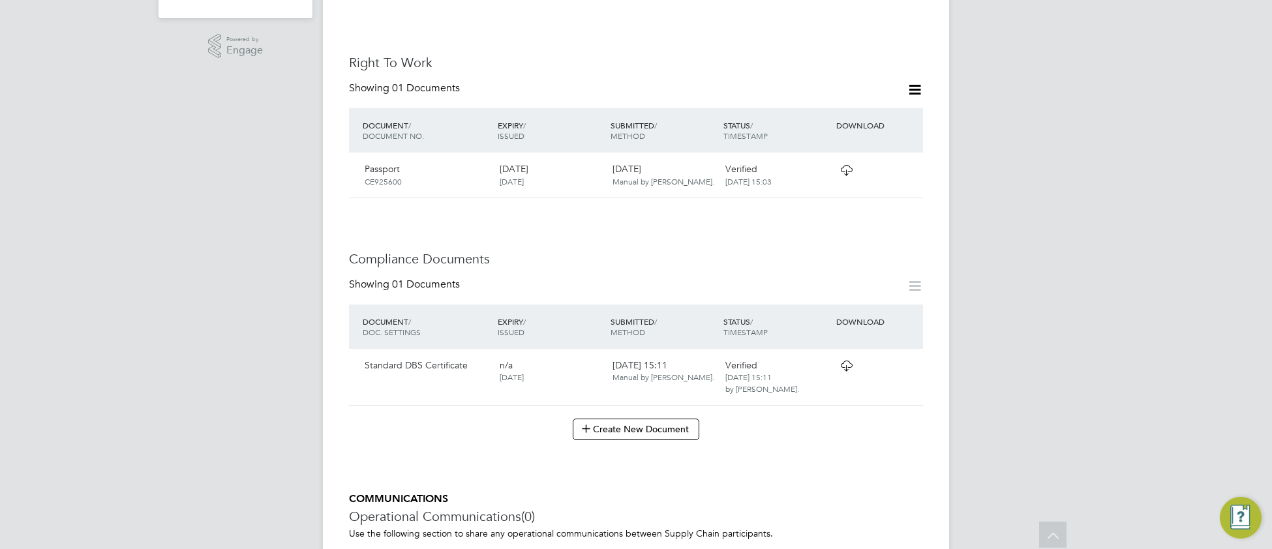
click at [847, 361] on icon at bounding box center [846, 366] width 16 height 10
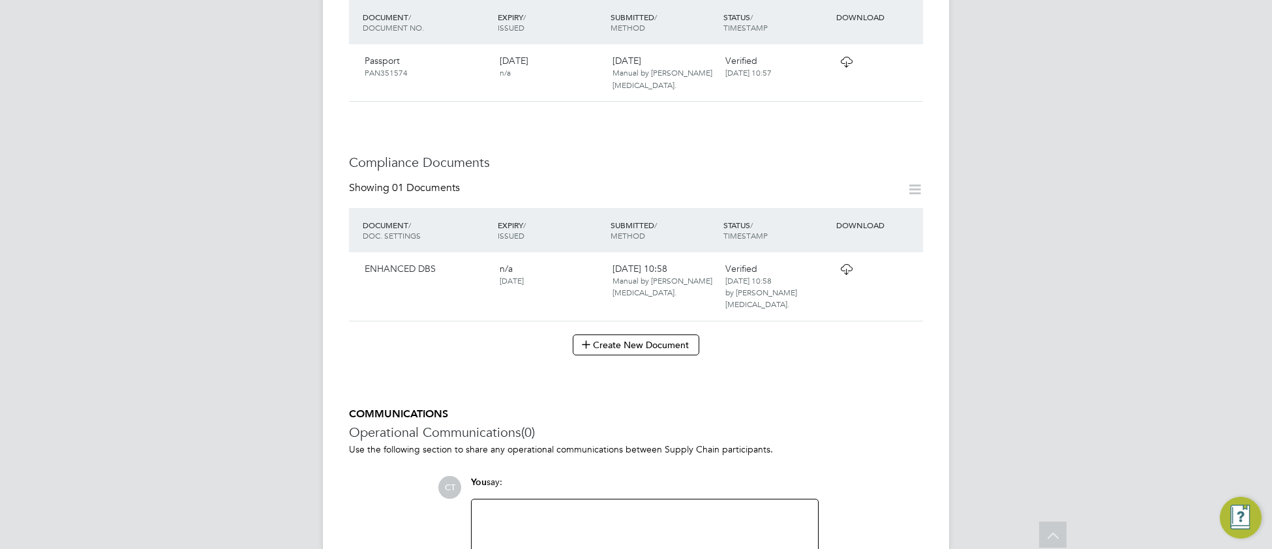
scroll to position [614, 0]
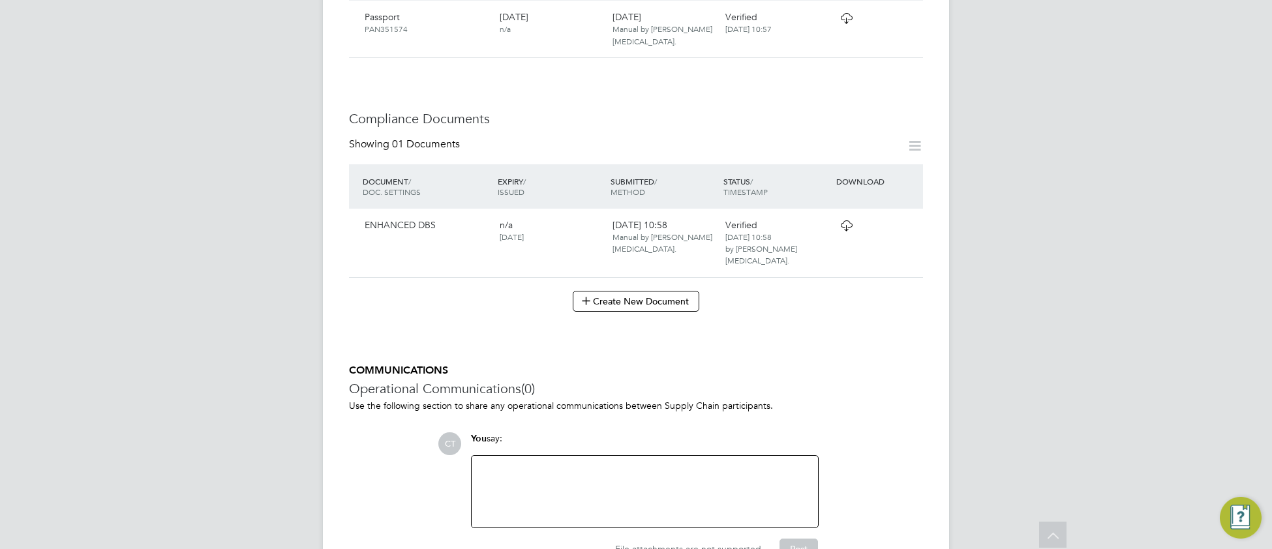
click at [850, 220] on icon at bounding box center [846, 225] width 16 height 10
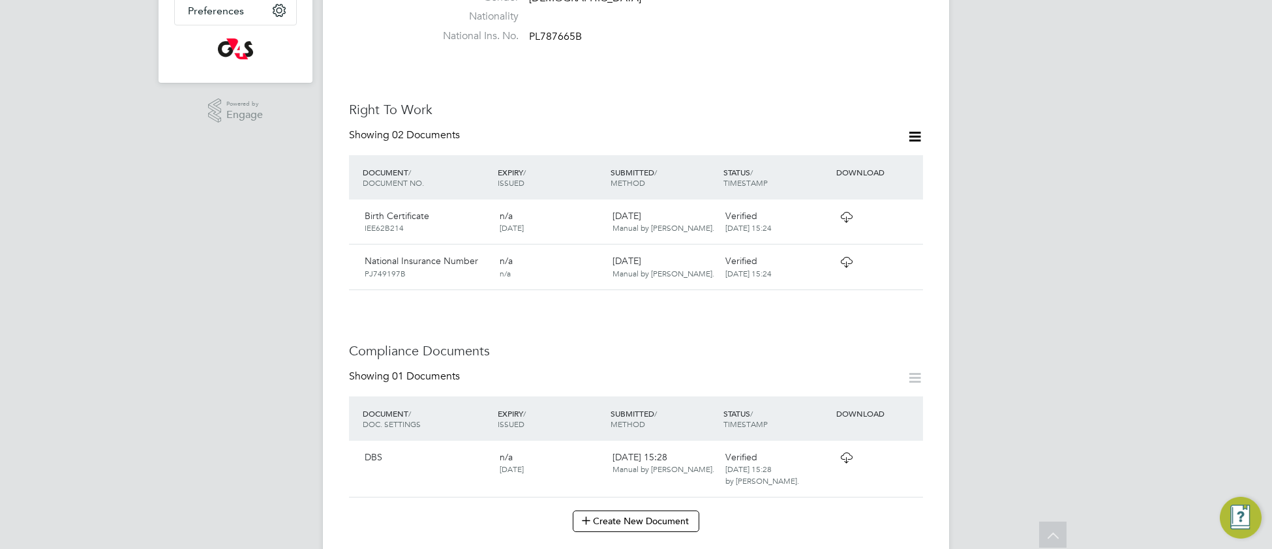
scroll to position [519, 0]
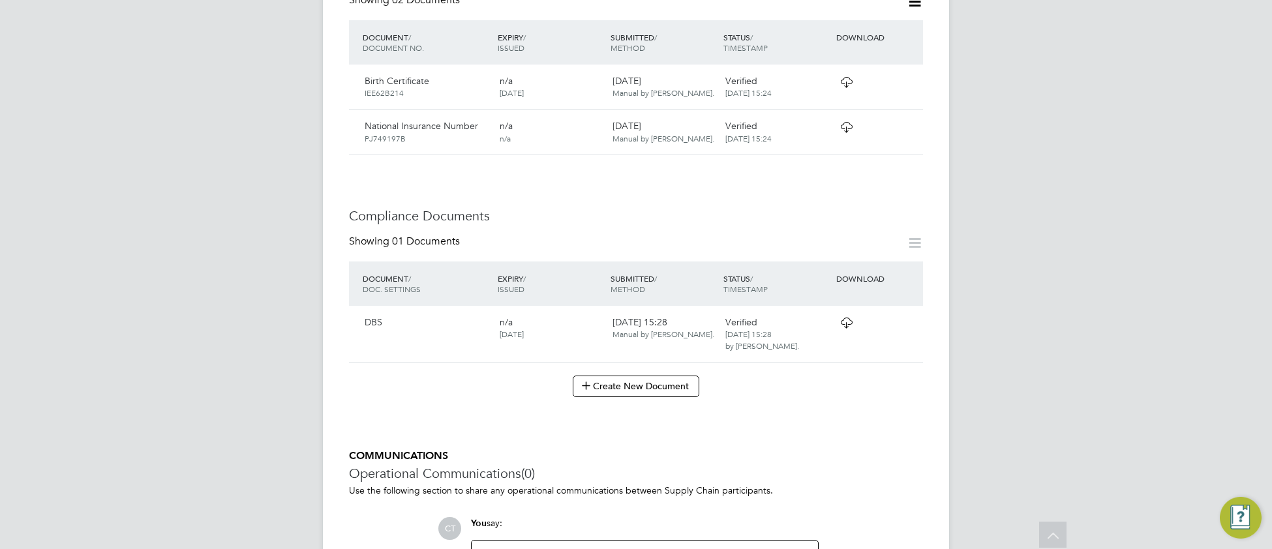
click at [848, 318] on icon at bounding box center [846, 323] width 16 height 10
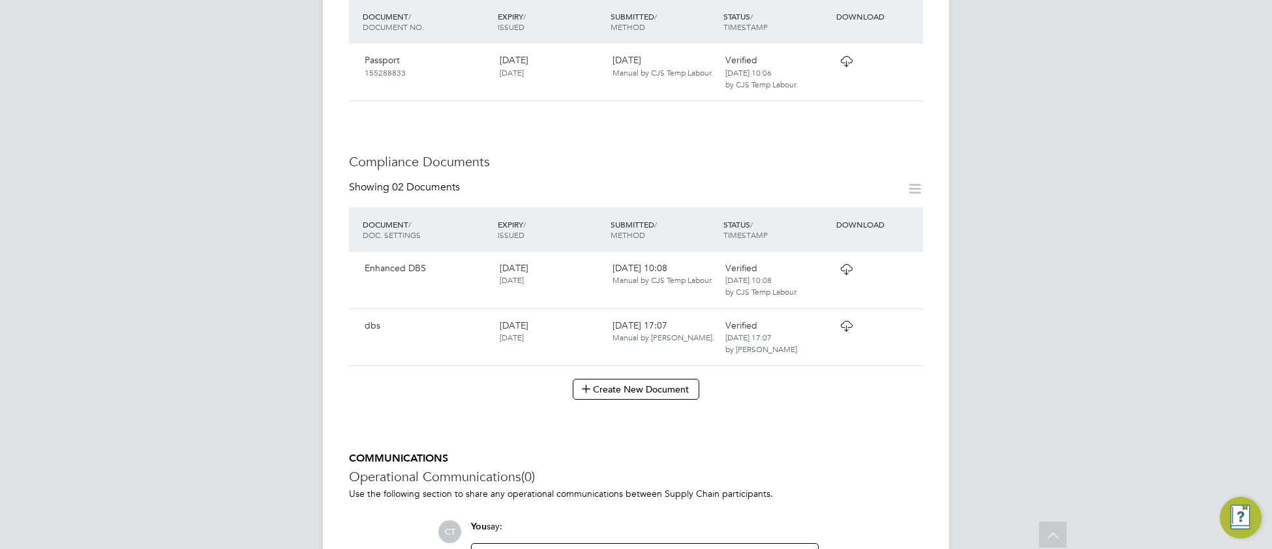
scroll to position [514, 0]
click at [841, 262] on icon at bounding box center [846, 267] width 16 height 10
click at [850, 319] on icon at bounding box center [846, 324] width 16 height 10
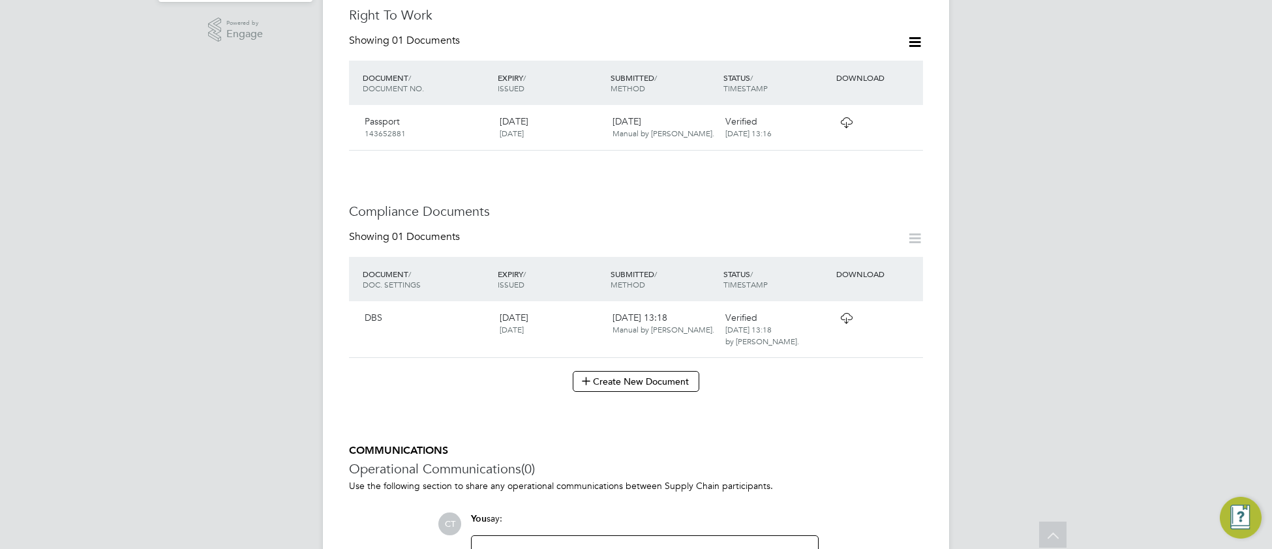
scroll to position [469, 0]
click at [844, 309] on icon at bounding box center [846, 314] width 16 height 10
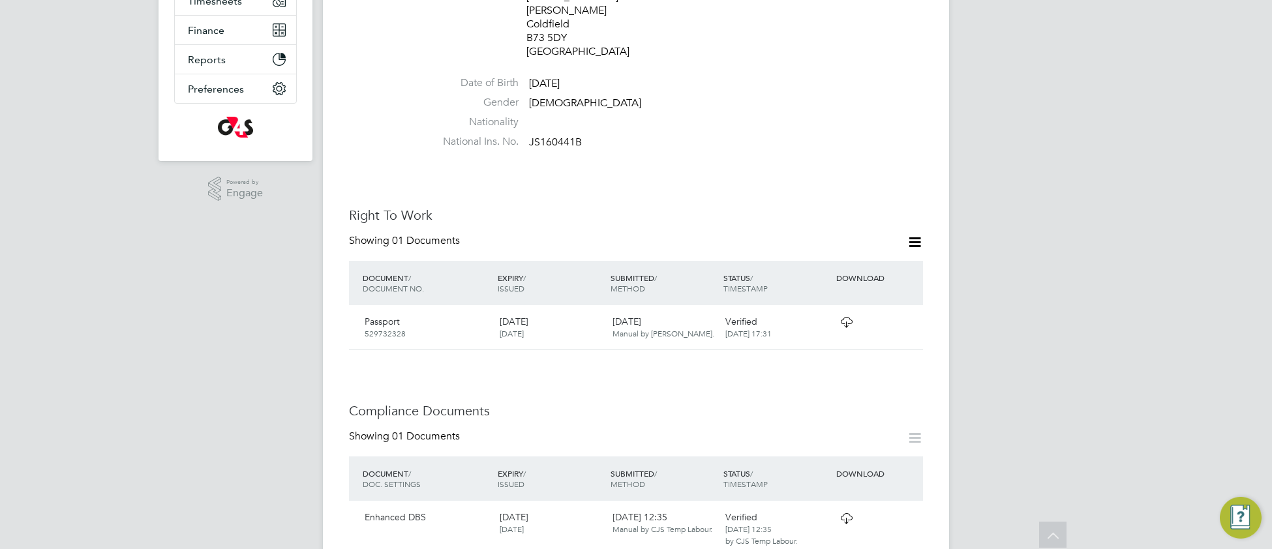
scroll to position [466, 0]
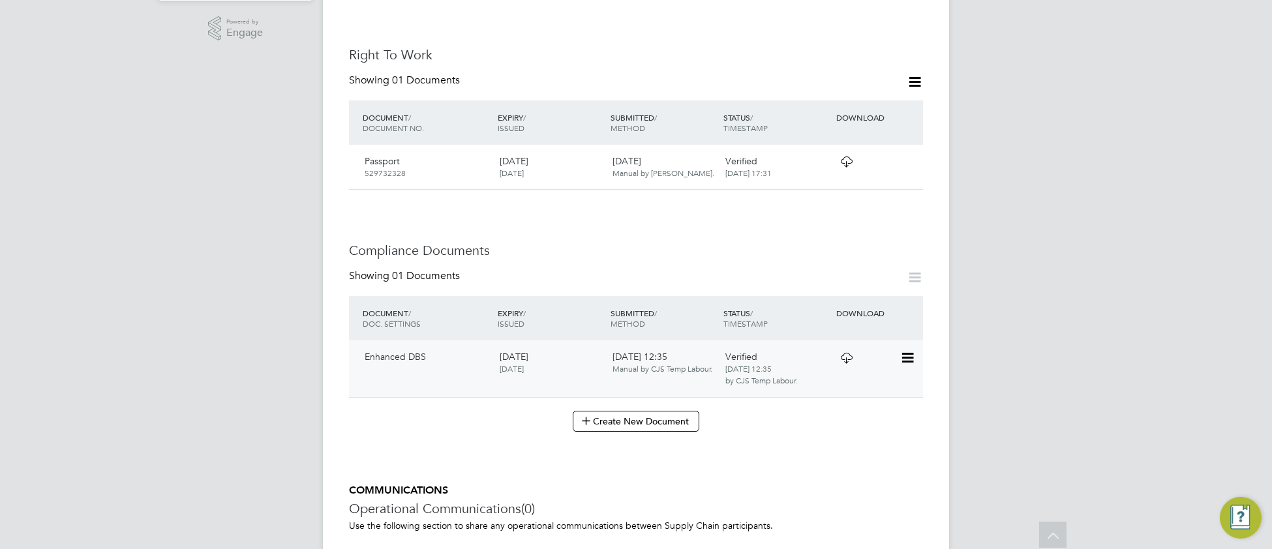
click at [844, 353] on icon at bounding box center [846, 358] width 16 height 10
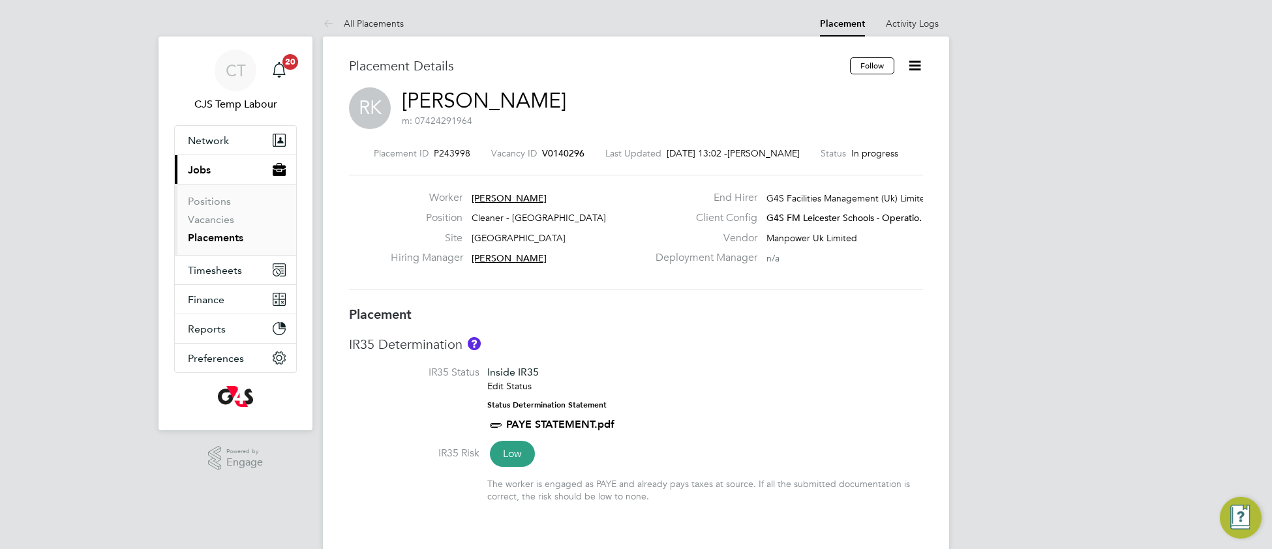
click at [461, 86] on div "Placement Details" at bounding box center [594, 72] width 491 height 30
click at [447, 108] on link "Rambhai Karavadra" at bounding box center [484, 100] width 164 height 25
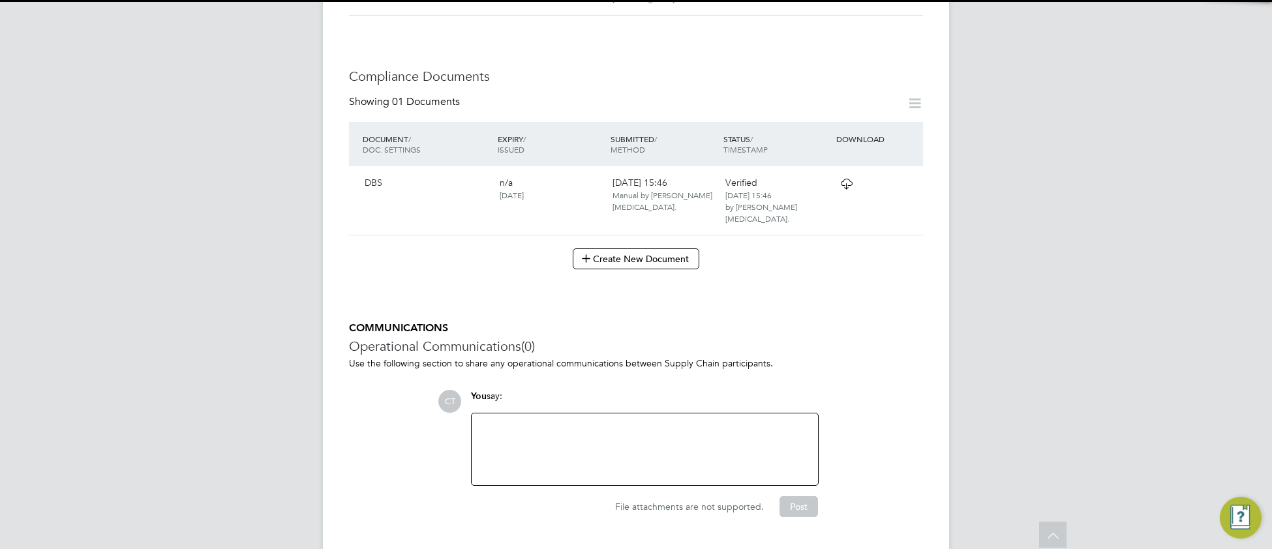
scroll to position [574, 0]
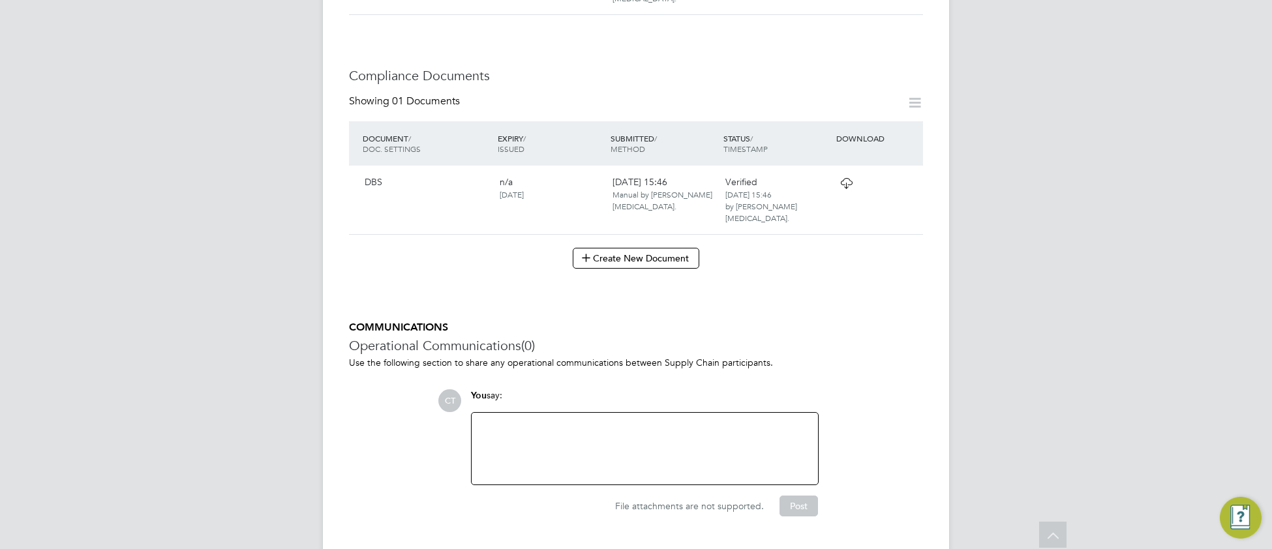
click at [841, 178] on icon at bounding box center [846, 183] width 16 height 10
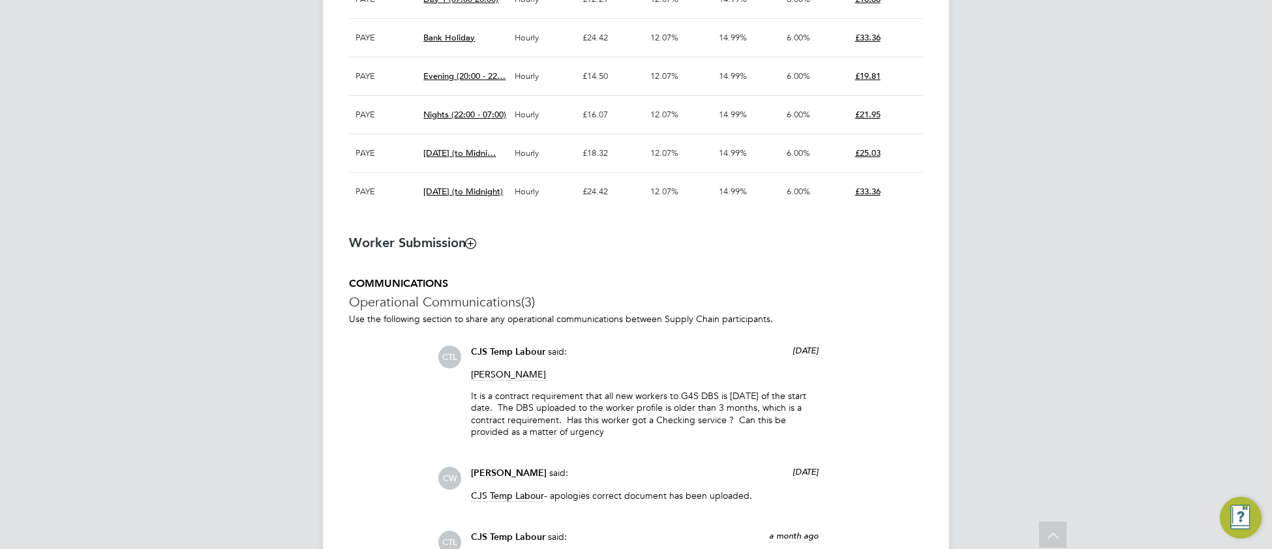
click at [471, 248] on icon at bounding box center [471, 243] width 10 height 10
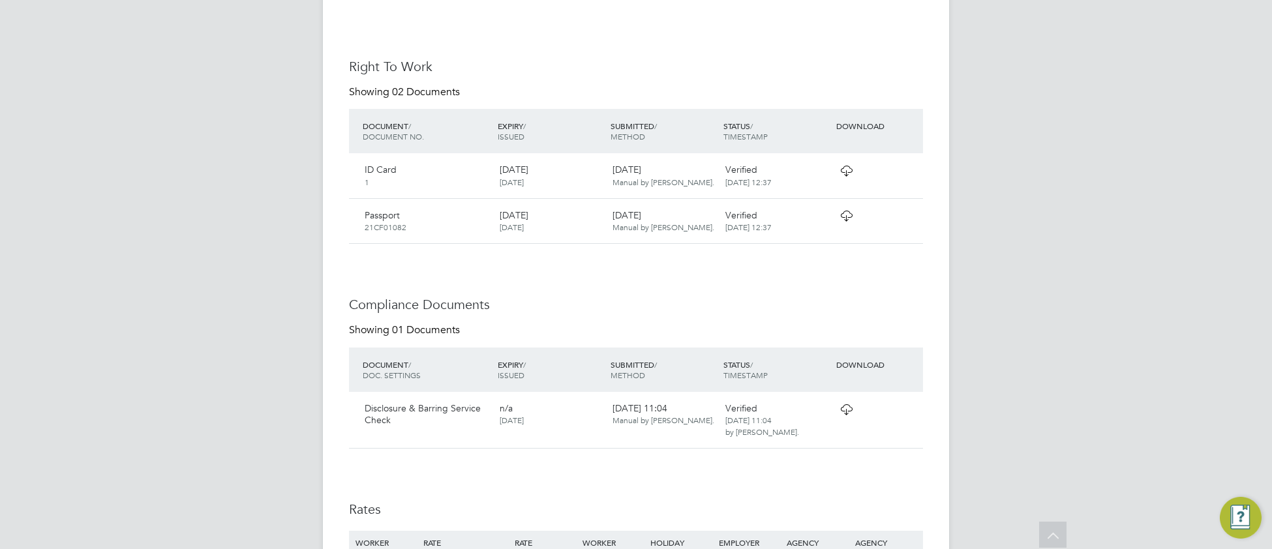
click at [840, 415] on icon at bounding box center [846, 409] width 16 height 10
